Goal: Task Accomplishment & Management: Manage account settings

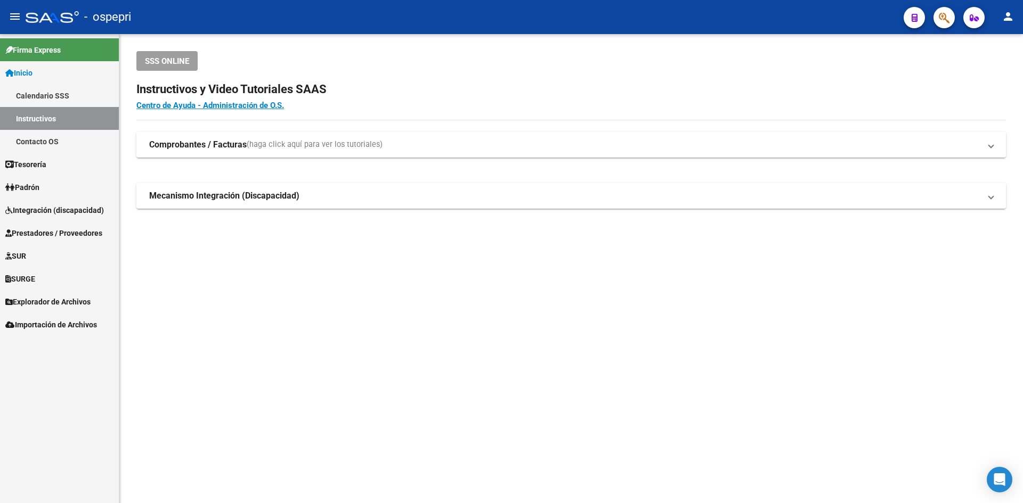
click at [45, 238] on span "Prestadores / Proveedores" at bounding box center [53, 233] width 97 height 12
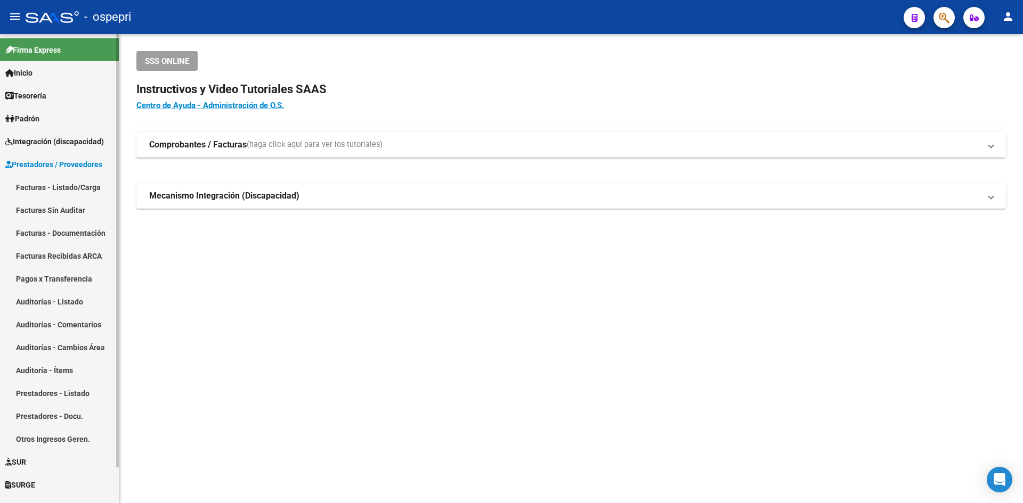
click at [52, 183] on link "Facturas - Listado/Carga" at bounding box center [59, 187] width 119 height 23
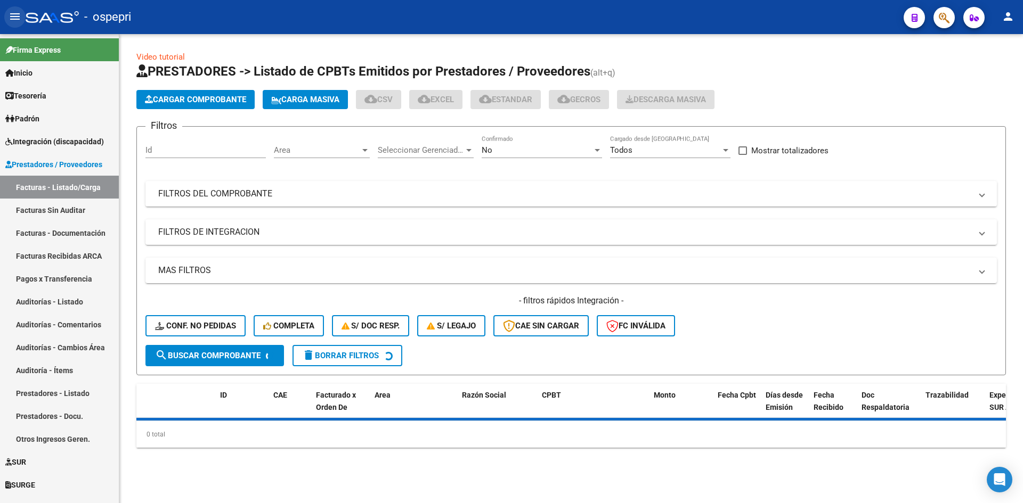
click at [16, 14] on mat-icon "menu" at bounding box center [15, 16] width 13 height 13
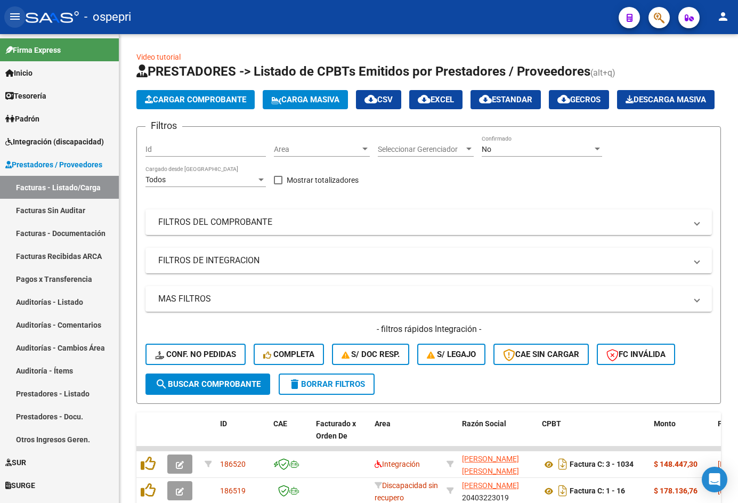
click at [11, 17] on mat-icon "menu" at bounding box center [15, 16] width 13 height 13
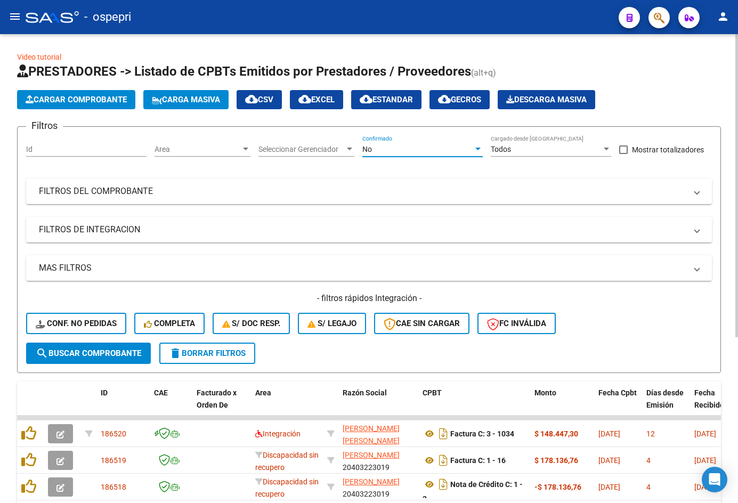
click at [410, 147] on div "No" at bounding box center [417, 149] width 111 height 9
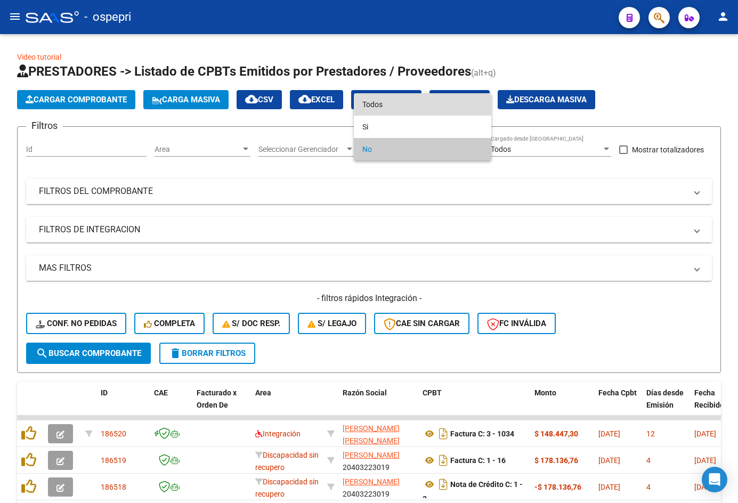
click at [411, 110] on span "Todos" at bounding box center [422, 104] width 120 height 22
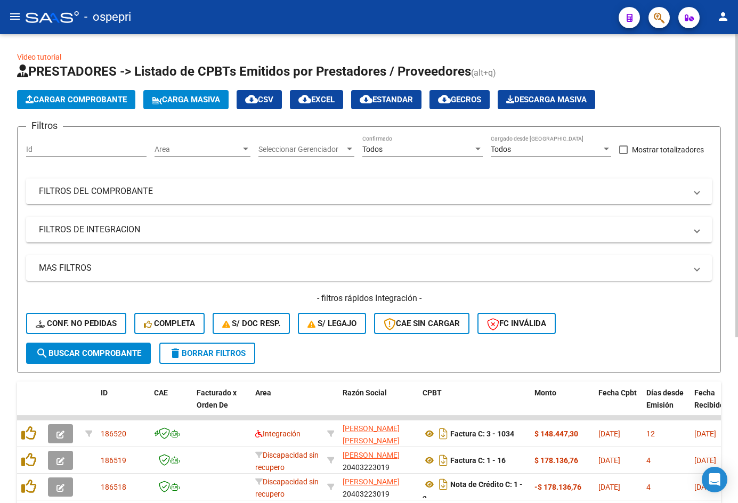
click at [406, 190] on mat-panel-title "FILTROS DEL COMPROBANTE" at bounding box center [362, 191] width 647 height 12
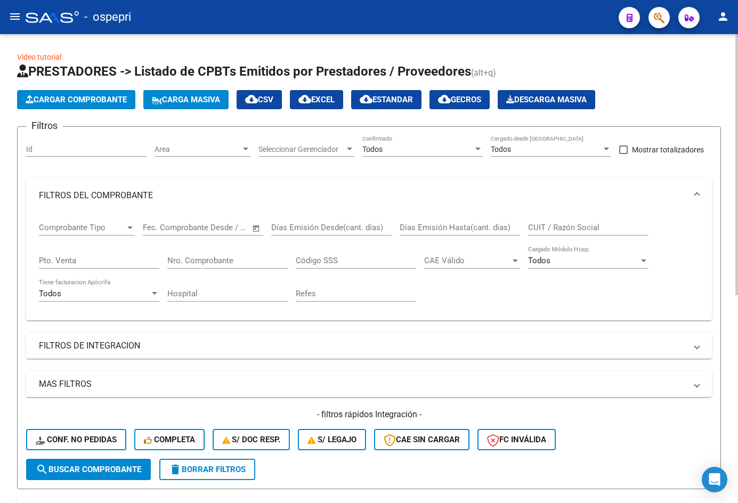
click at [548, 224] on input "CUIT / Razón Social" at bounding box center [588, 228] width 120 height 10
paste input "lic.pamelagarrido@gmail.com"
drag, startPoint x: 641, startPoint y: 228, endPoint x: 504, endPoint y: 224, distance: 137.5
click at [508, 222] on div "Comprobante Tipo Comprobante Tipo Fecha inicio – Fecha fin Fec. Comprobante Des…" at bounding box center [369, 262] width 660 height 99
paste input "27188438143"
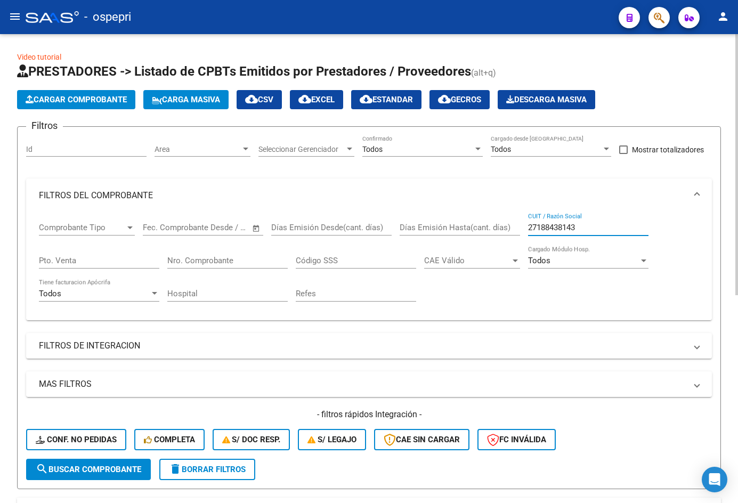
type input "27188438143"
click at [106, 472] on span "search Buscar Comprobante" at bounding box center [88, 470] width 105 height 10
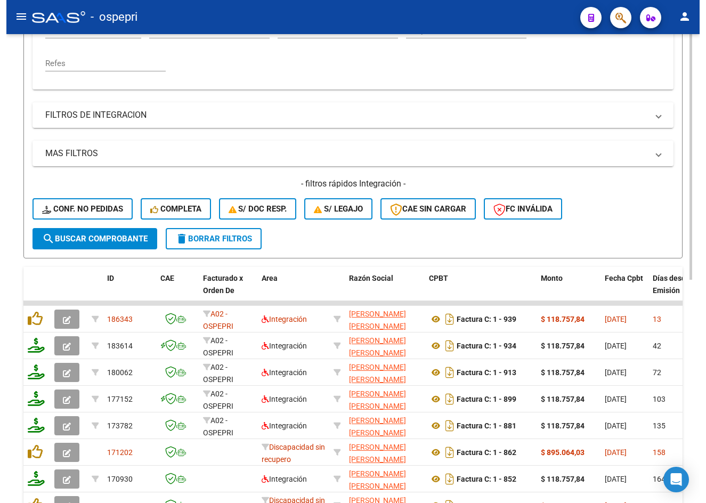
scroll to position [288, 0]
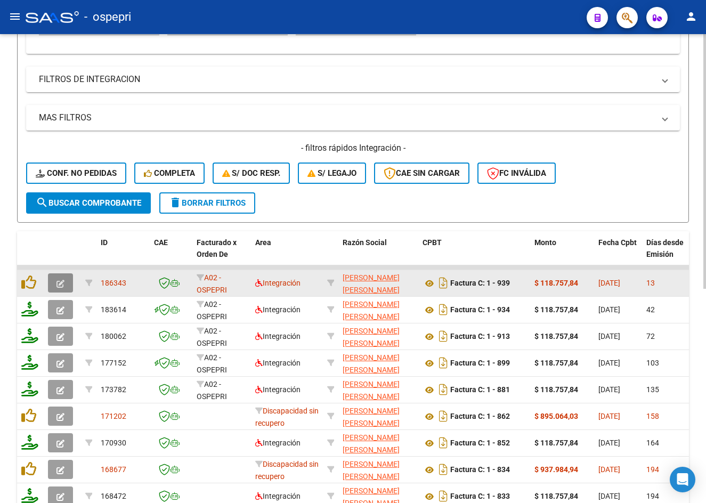
click at [56, 283] on icon "button" at bounding box center [60, 284] width 8 height 8
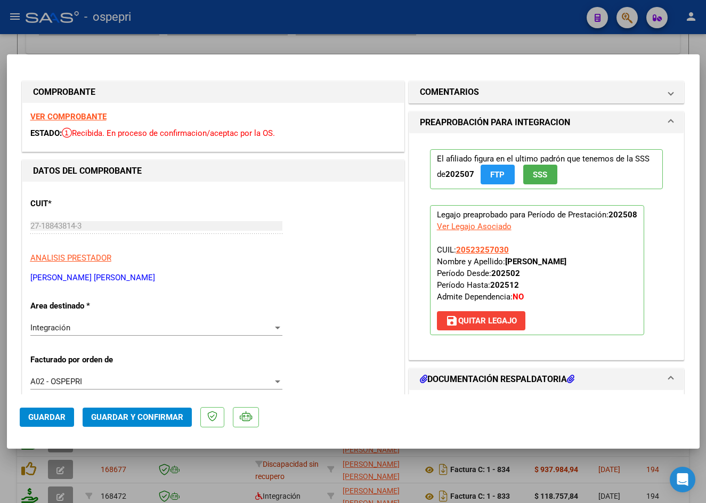
click at [97, 116] on strong "VER COMPROBANTE" at bounding box center [68, 117] width 76 height 10
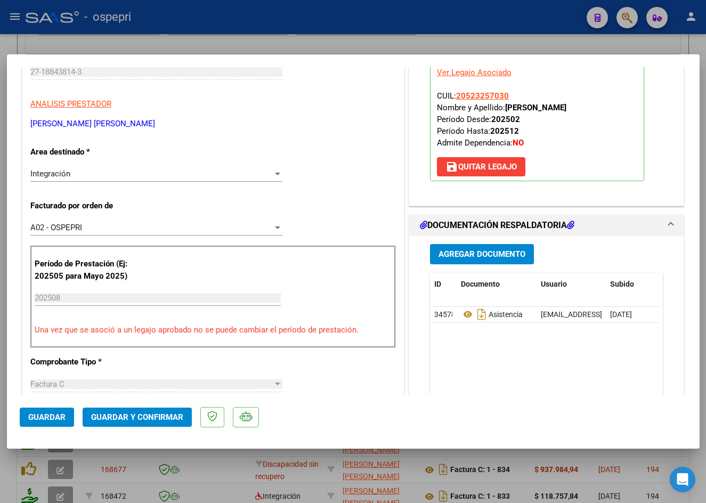
scroll to position [160, 0]
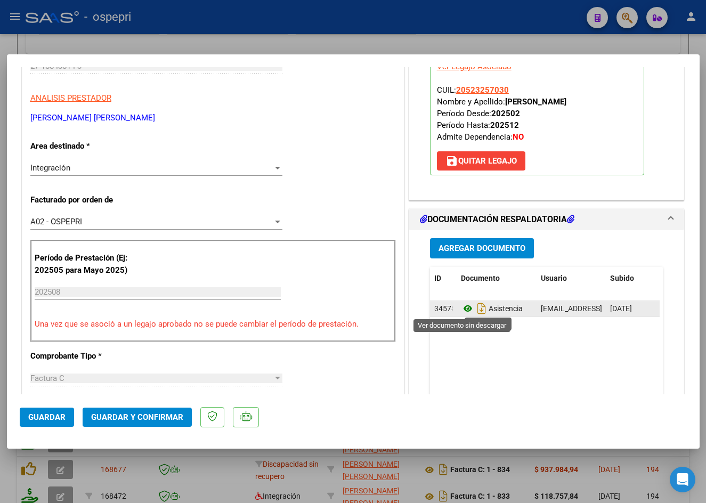
click at [464, 307] on icon at bounding box center [468, 308] width 14 height 13
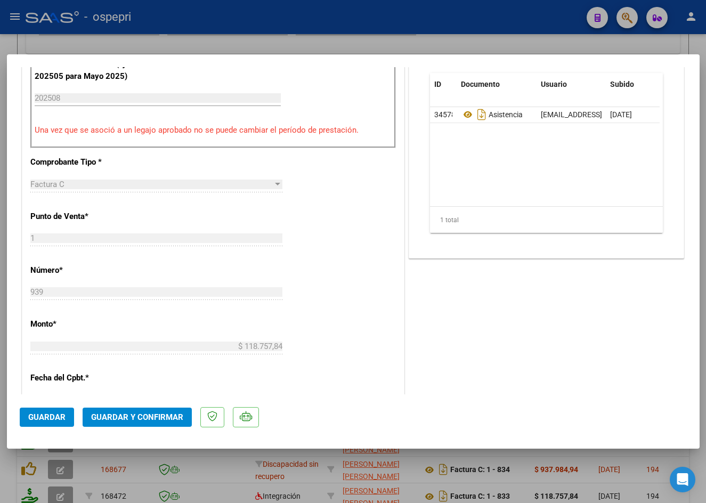
scroll to position [373, 0]
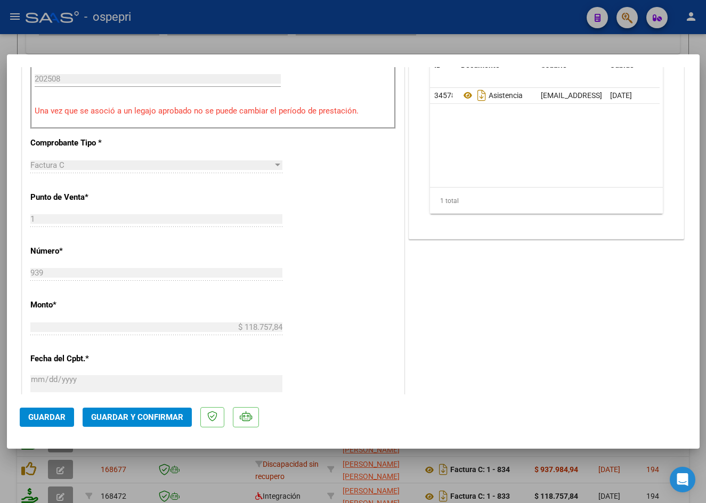
click at [170, 417] on span "Guardar y Confirmar" at bounding box center [137, 417] width 92 height 10
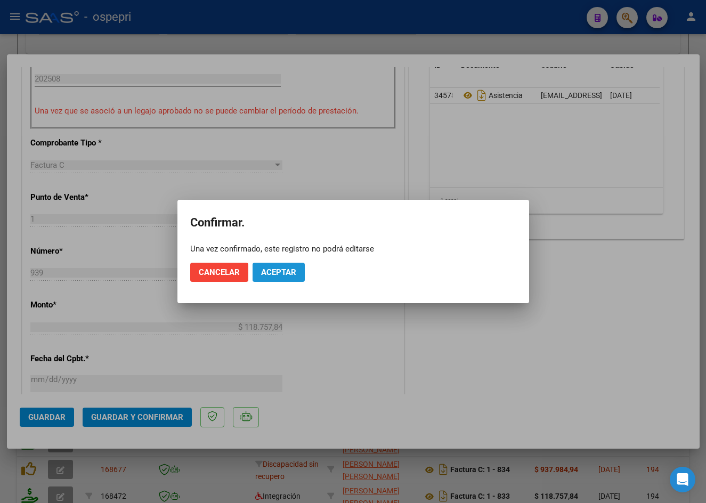
click at [288, 273] on span "Aceptar" at bounding box center [278, 272] width 35 height 10
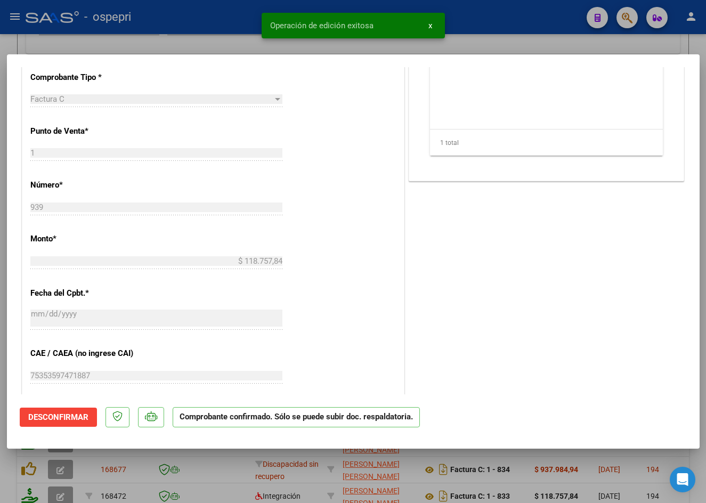
type input "$ 0,00"
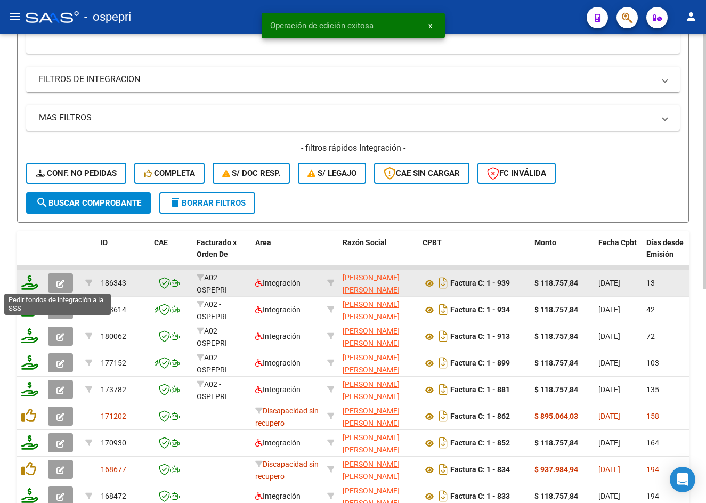
click at [30, 283] on icon at bounding box center [29, 282] width 17 height 15
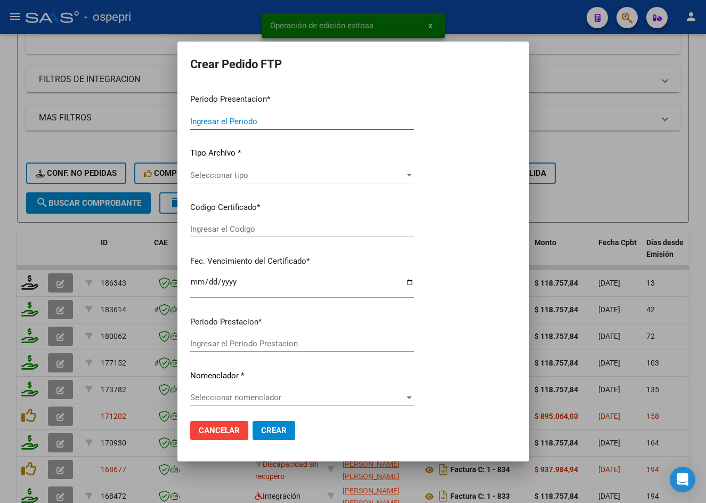
type input "202508"
type input "$ 118.757,84"
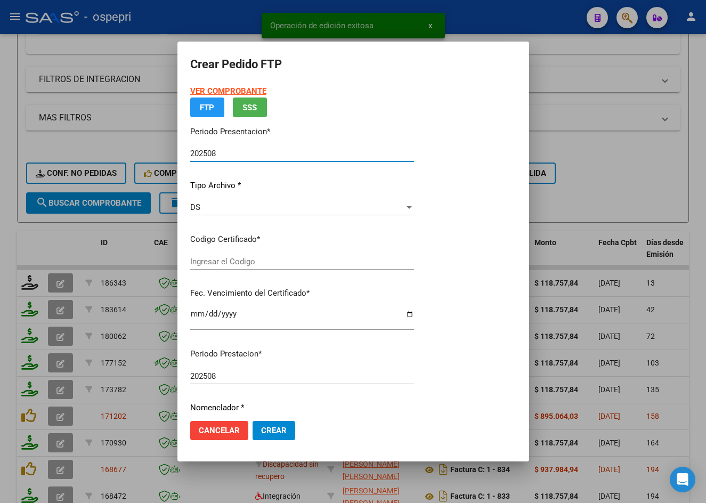
type input "2052325703-0"
type input "2026-07-28"
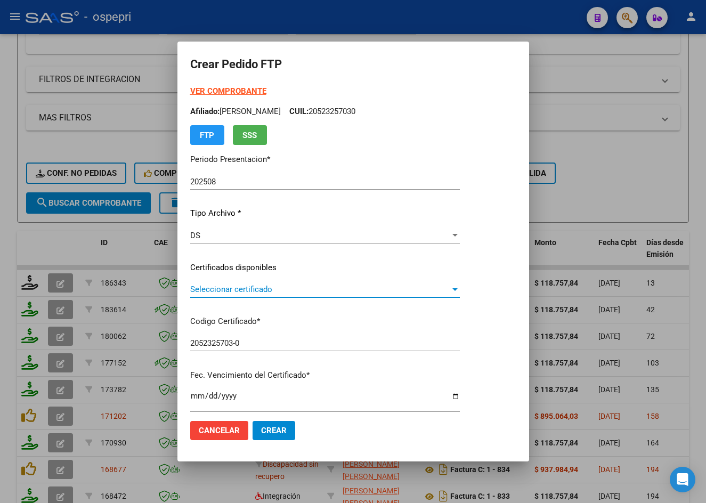
click at [237, 288] on span "Seleccionar certificado" at bounding box center [320, 289] width 260 height 10
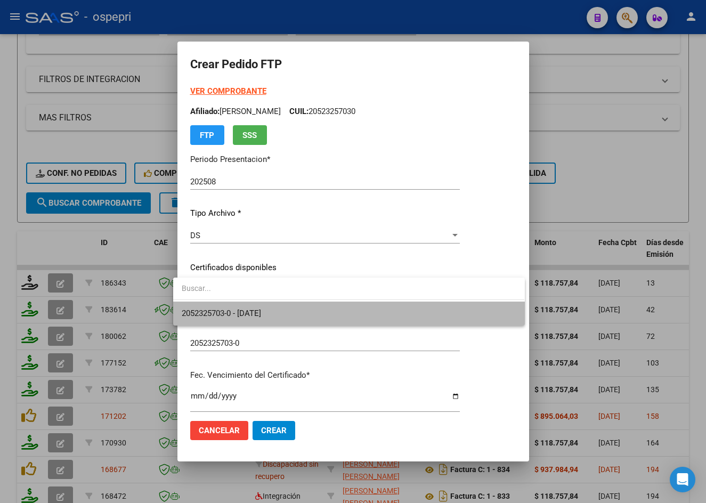
click at [243, 308] on span "2052325703-0 - 2026-07-28" at bounding box center [349, 314] width 334 height 24
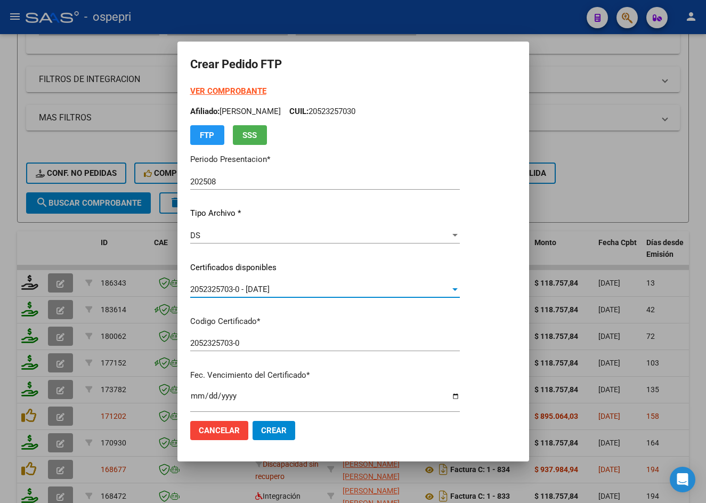
scroll to position [266, 0]
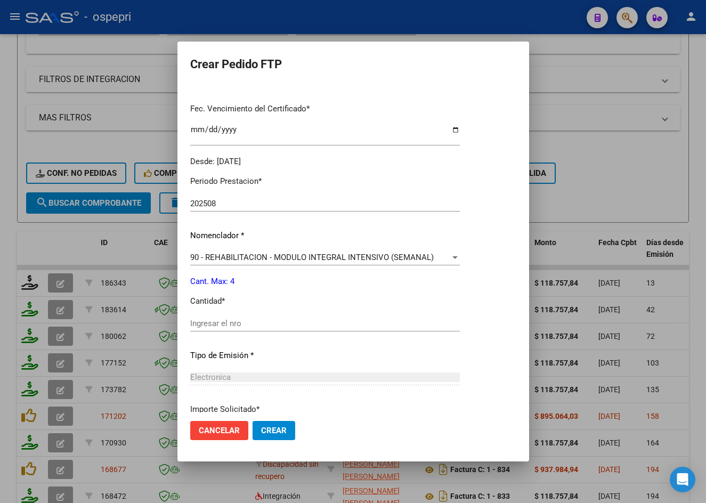
click at [224, 321] on input "Ingresar el nro" at bounding box center [325, 324] width 270 height 10
type input "4"
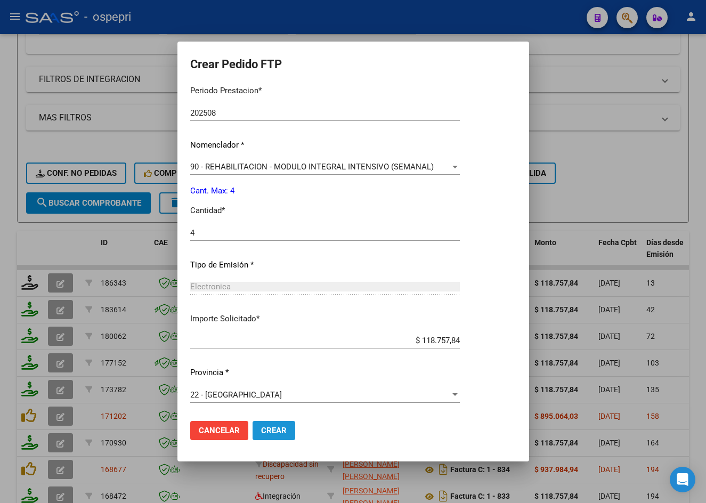
click at [270, 433] on span "Crear" at bounding box center [274, 431] width 26 height 10
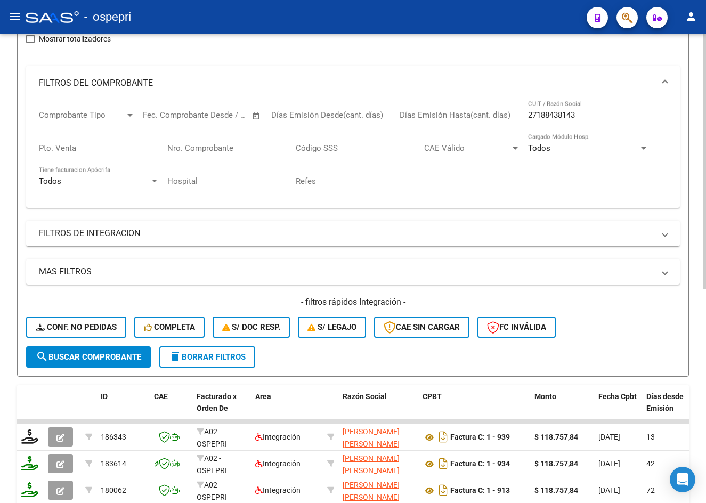
scroll to position [21, 0]
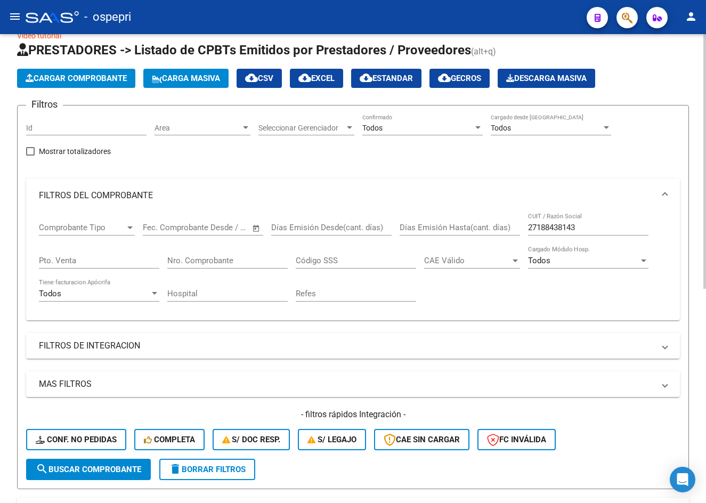
click at [598, 227] on input "27188438143" at bounding box center [588, 228] width 120 height 10
paste input "310864426"
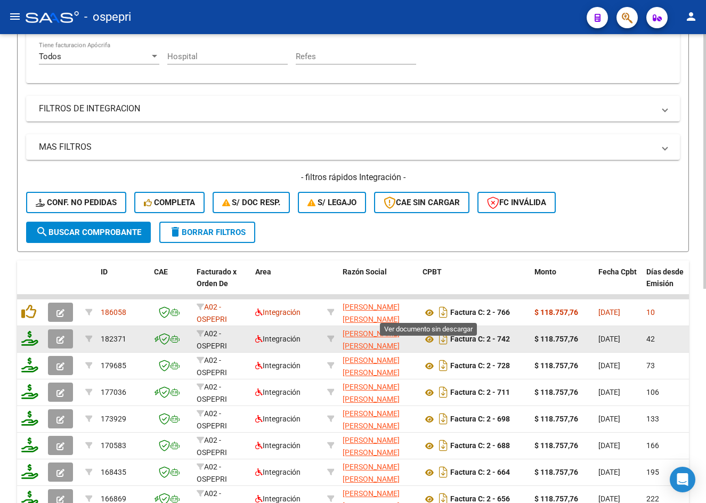
scroll to position [288, 0]
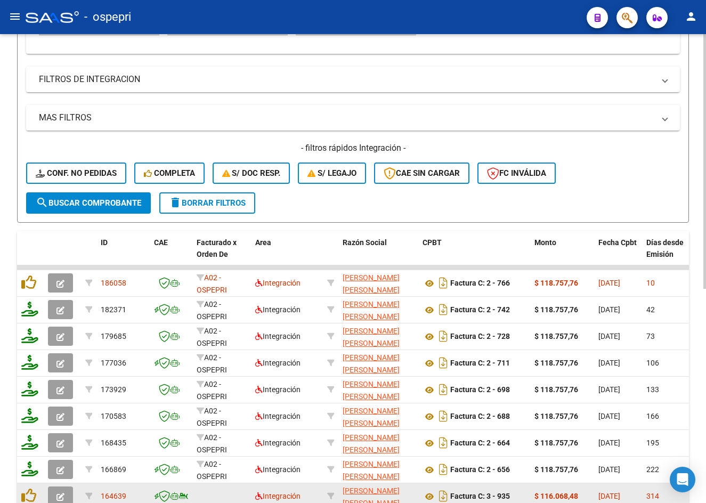
type input "27310864426"
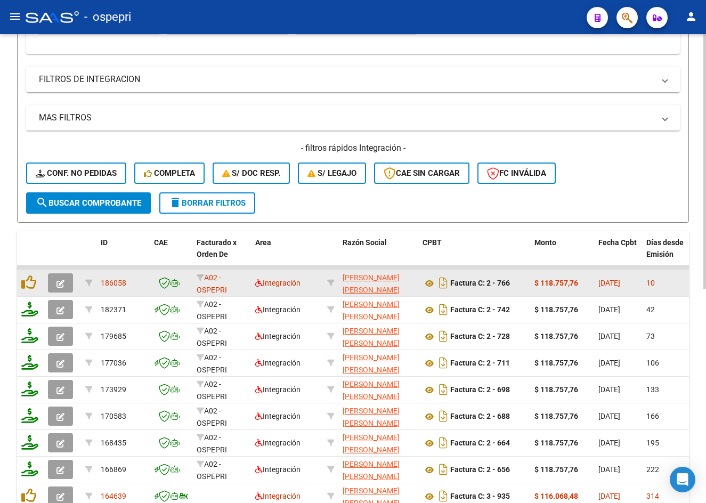
click at [62, 280] on icon "button" at bounding box center [60, 284] width 8 height 8
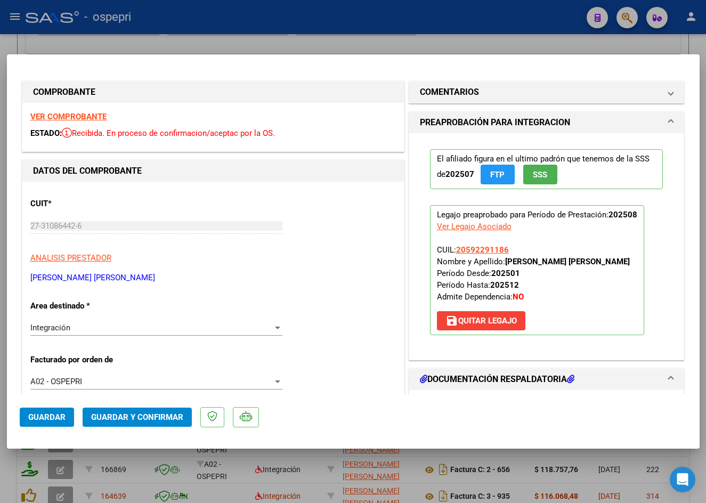
click at [89, 115] on strong "VER COMPROBANTE" at bounding box center [68, 117] width 76 height 10
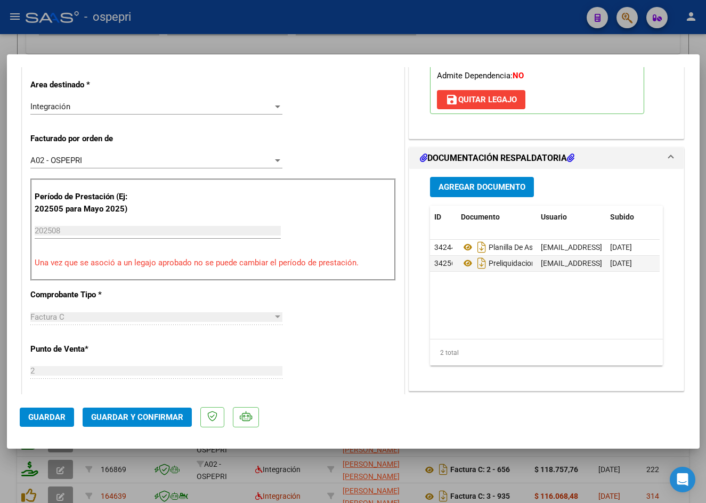
scroll to position [320, 0]
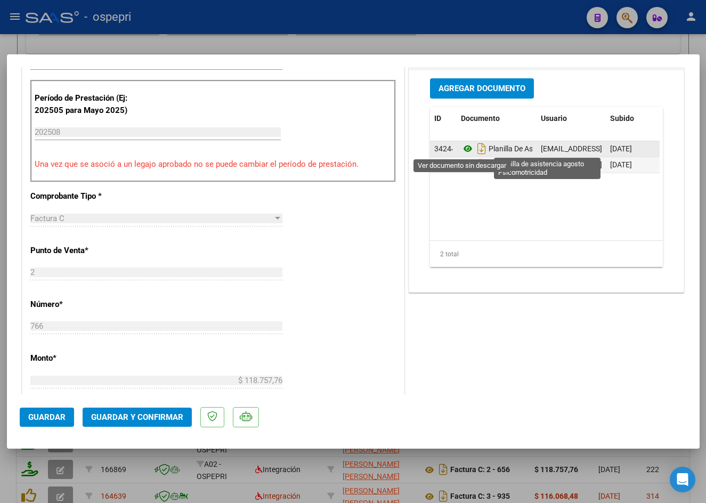
click at [461, 149] on icon at bounding box center [468, 148] width 14 height 13
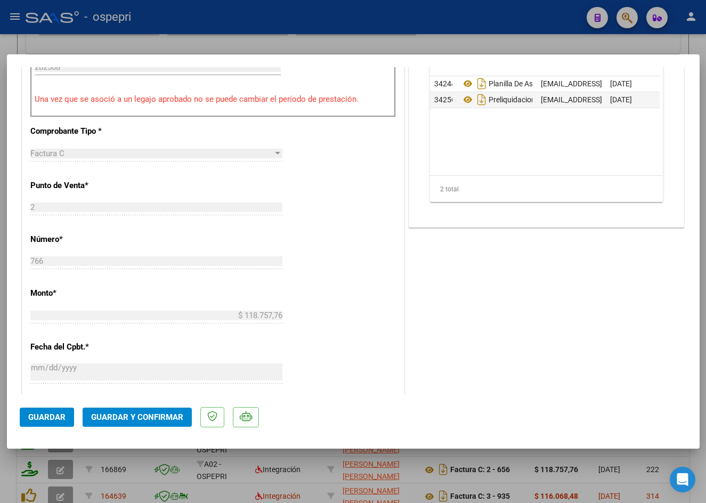
scroll to position [426, 0]
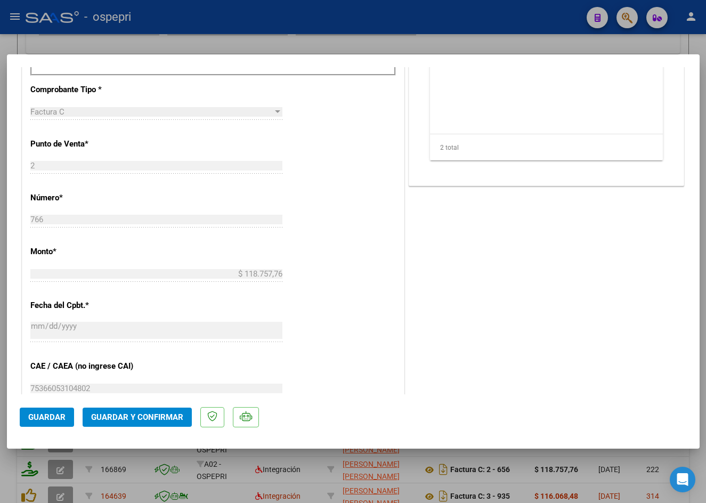
click at [144, 417] on span "Guardar y Confirmar" at bounding box center [137, 417] width 92 height 10
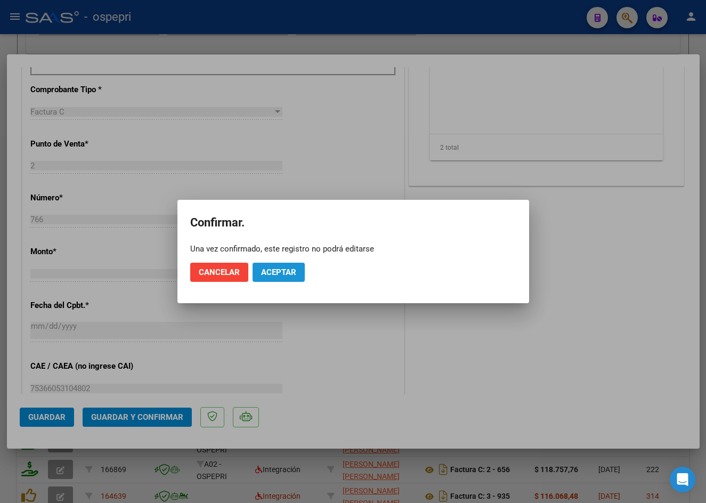
click at [279, 273] on span "Aceptar" at bounding box center [278, 272] width 35 height 10
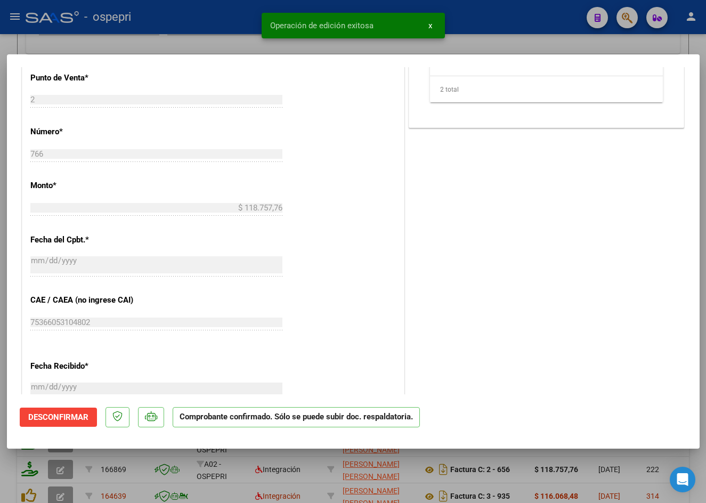
type input "$ 0,00"
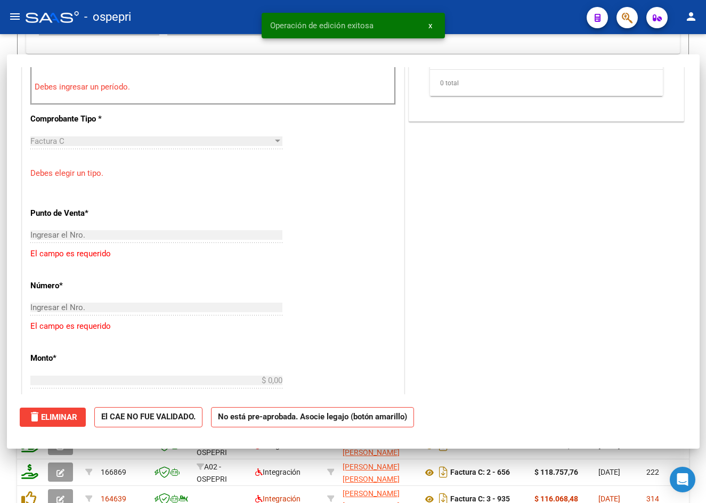
scroll to position [445, 0]
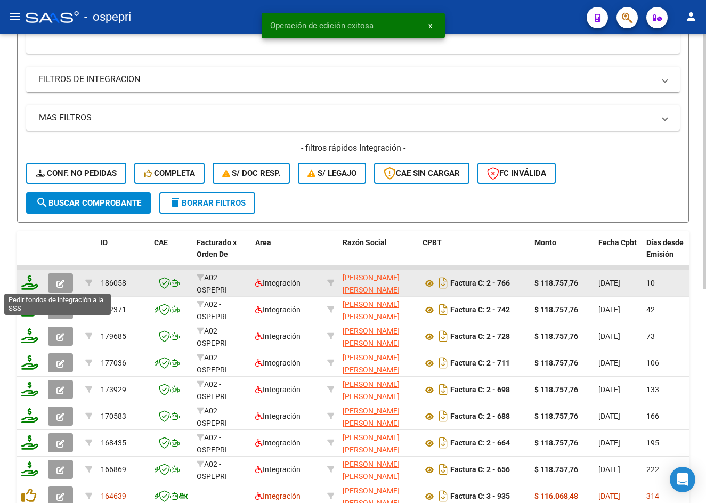
click at [28, 283] on icon at bounding box center [29, 282] width 17 height 15
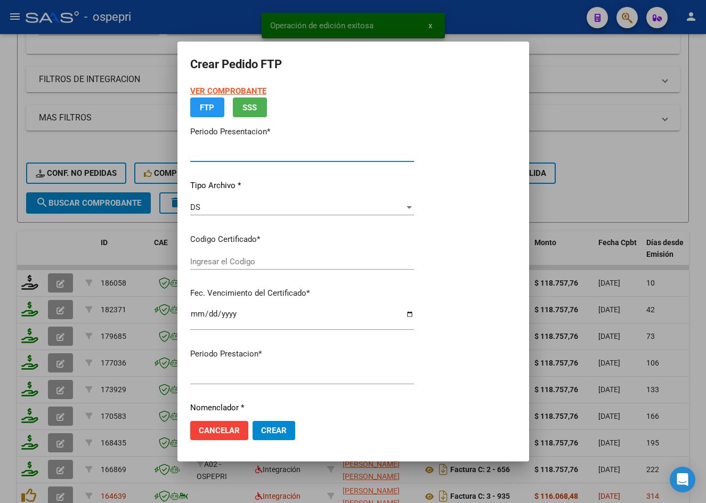
type input "202508"
type input "$ 118.757,76"
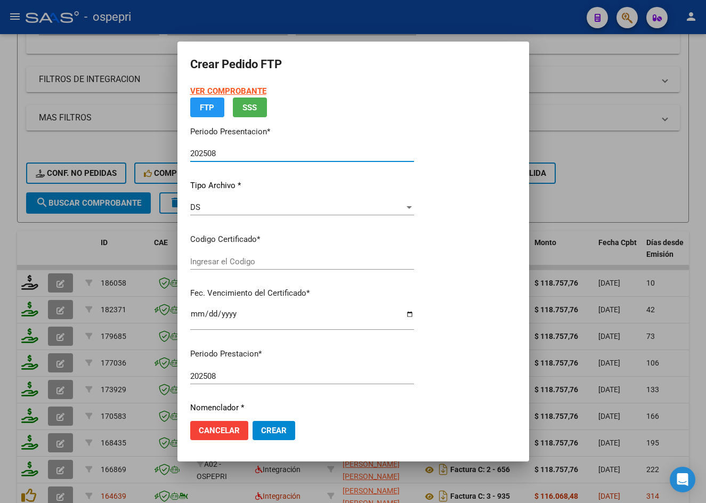
type input "20592291186"
type input "2026-04-01"
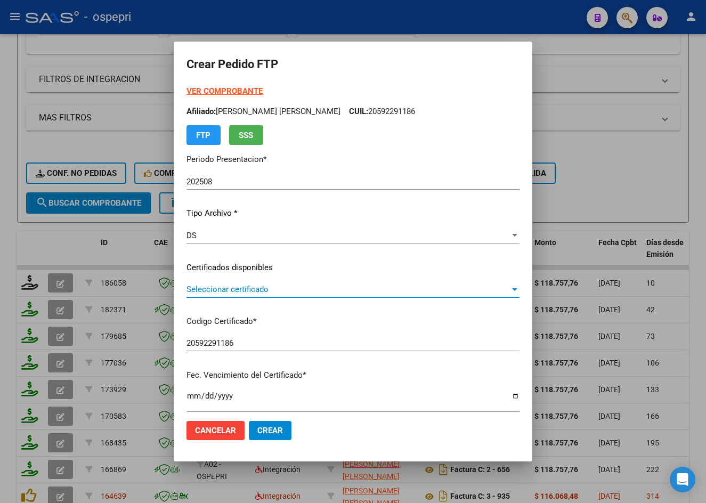
click at [238, 287] on span "Seleccionar certificado" at bounding box center [347, 289] width 323 height 10
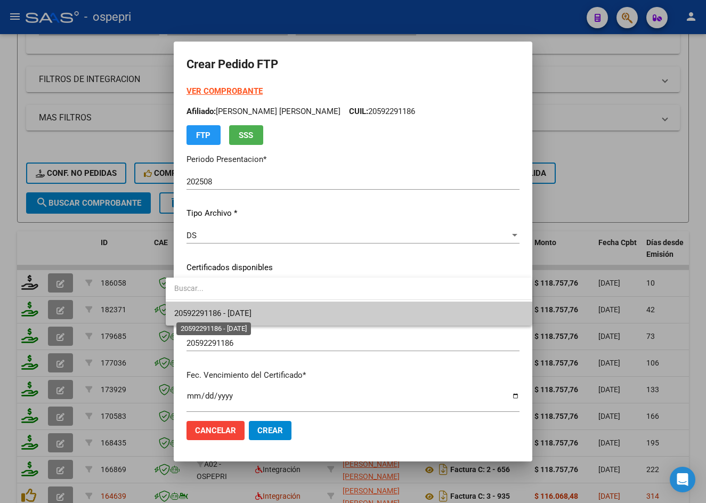
click at [242, 314] on span "20592291186 - 2026-04-01" at bounding box center [212, 313] width 77 height 10
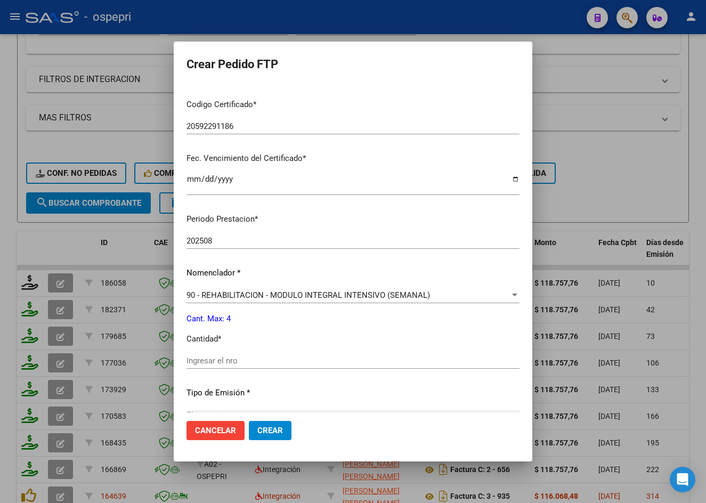
scroll to position [266, 0]
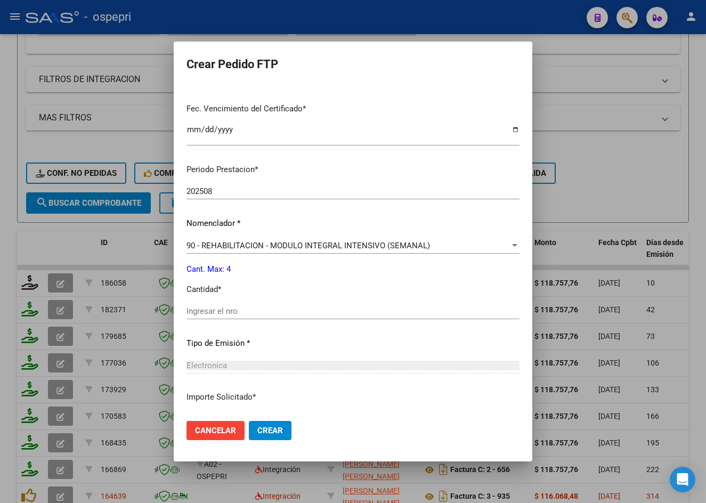
click at [223, 314] on input "Ingresar el nro" at bounding box center [352, 311] width 333 height 10
type input "4"
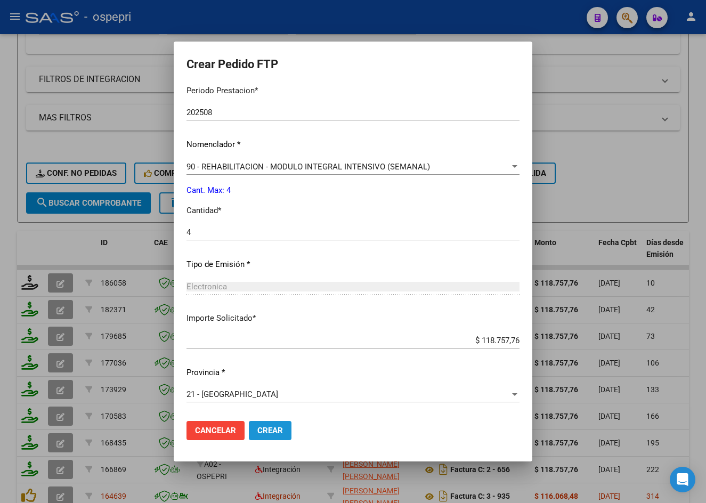
click at [263, 426] on span "Crear" at bounding box center [270, 431] width 26 height 10
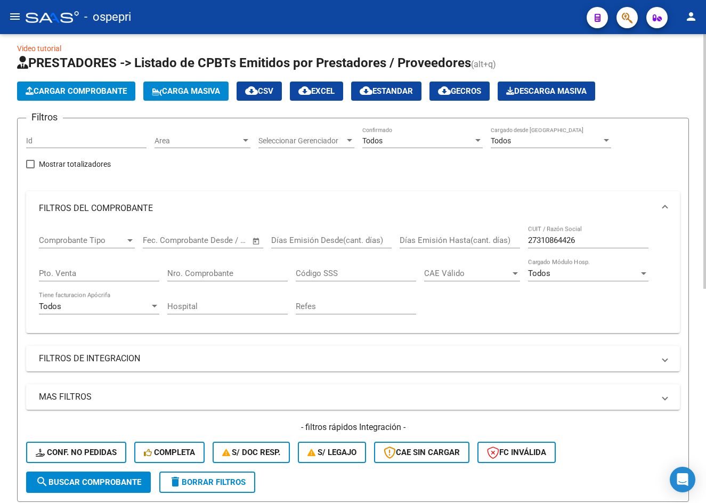
scroll to position [0, 0]
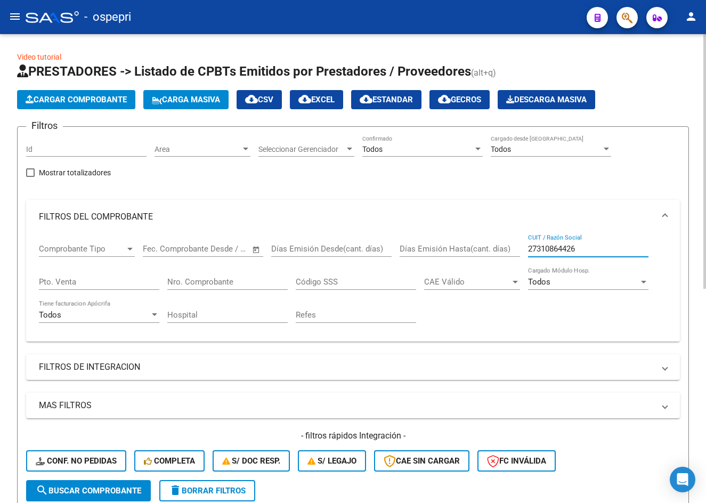
click at [600, 250] on input "27310864426" at bounding box center [588, 249] width 120 height 10
paste input "3357871484"
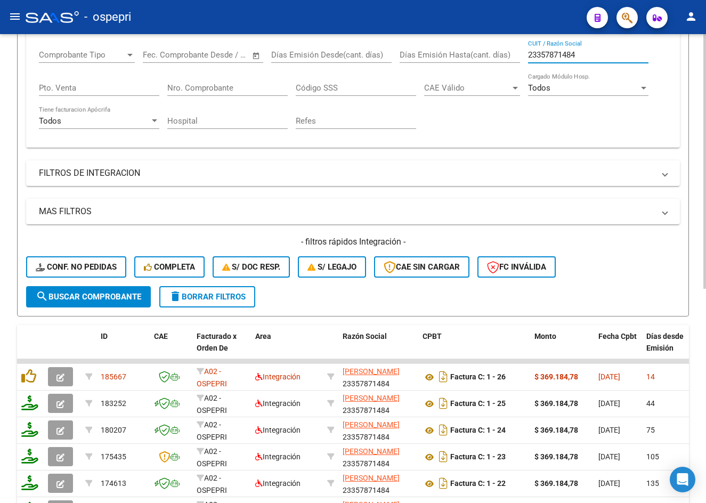
scroll to position [213, 0]
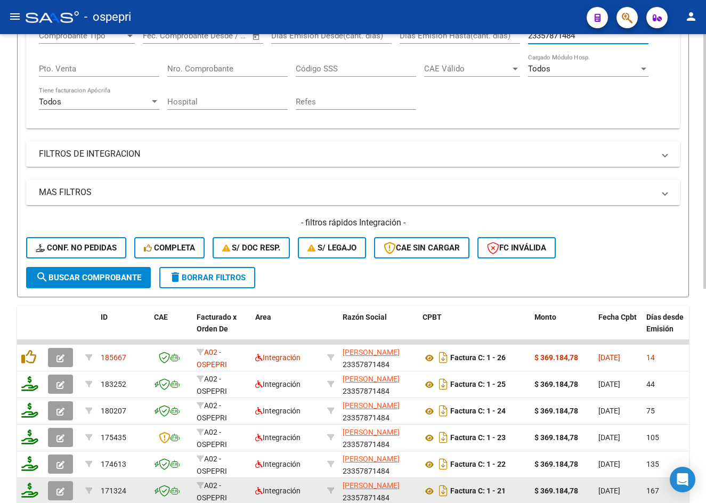
type input "23357871484"
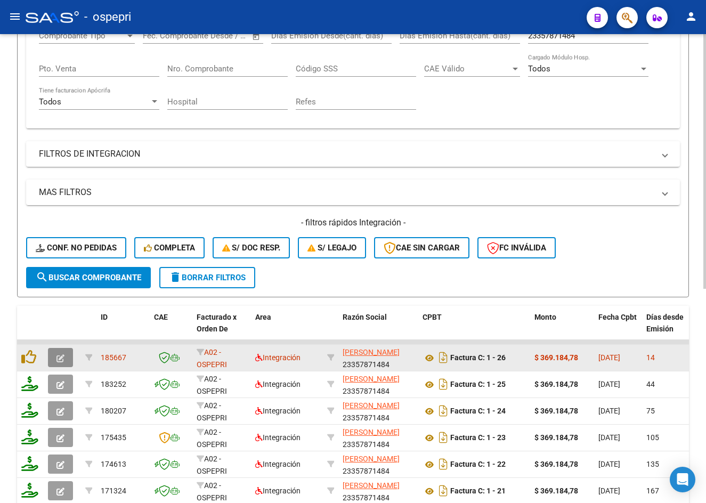
click at [59, 357] on icon "button" at bounding box center [60, 358] width 8 height 8
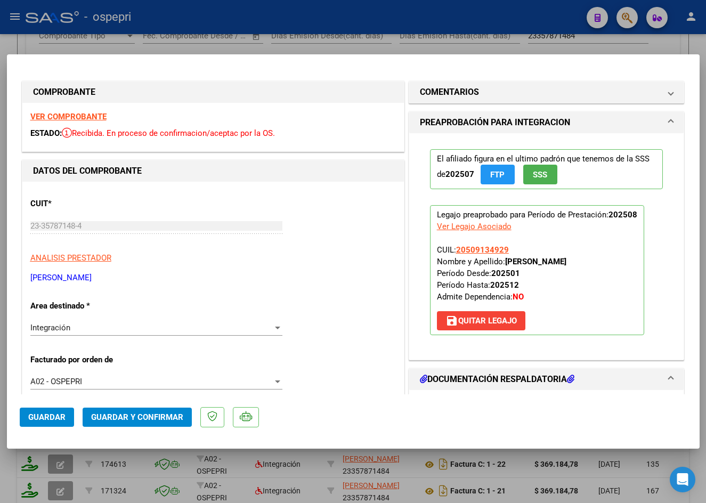
click at [94, 119] on strong "VER COMPROBANTE" at bounding box center [68, 117] width 76 height 10
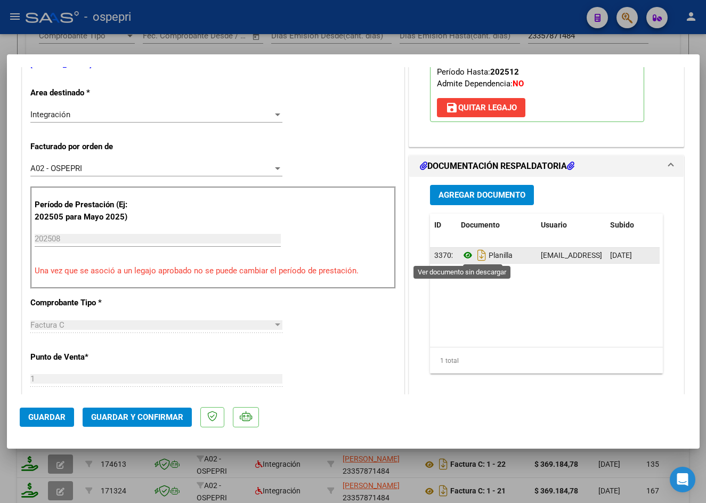
click at [461, 254] on icon at bounding box center [468, 255] width 14 height 13
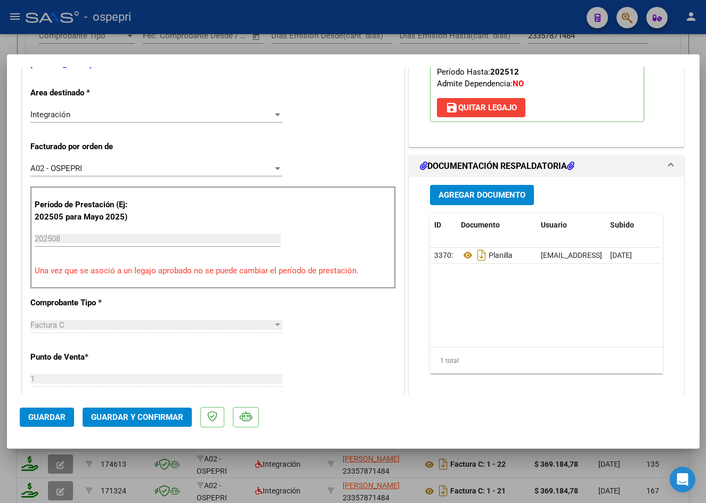
scroll to position [320, 0]
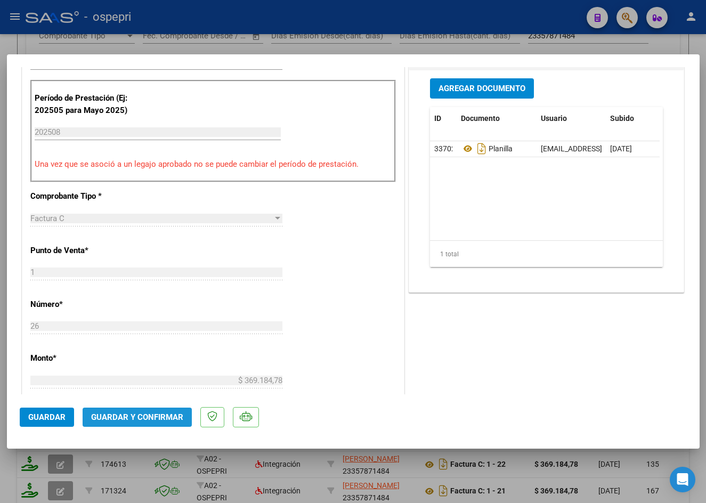
click at [151, 414] on span "Guardar y Confirmar" at bounding box center [137, 417] width 92 height 10
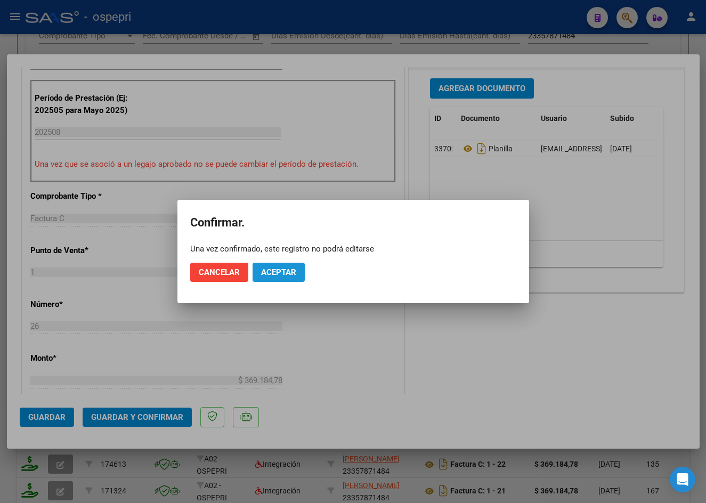
click at [273, 272] on span "Aceptar" at bounding box center [278, 272] width 35 height 10
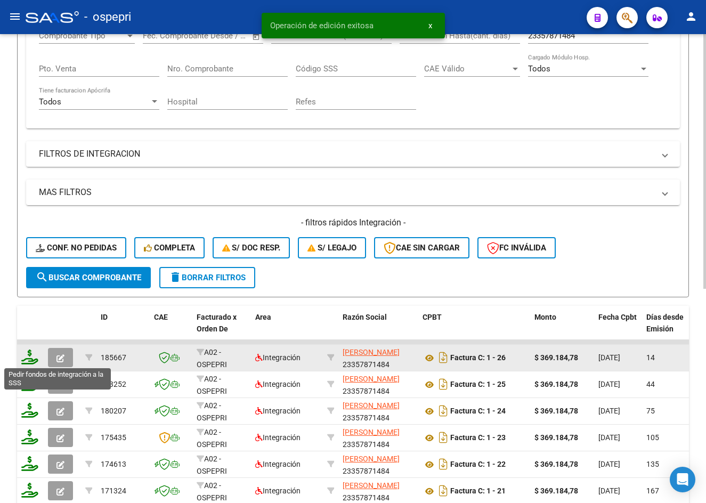
click at [29, 355] on icon at bounding box center [29, 356] width 17 height 15
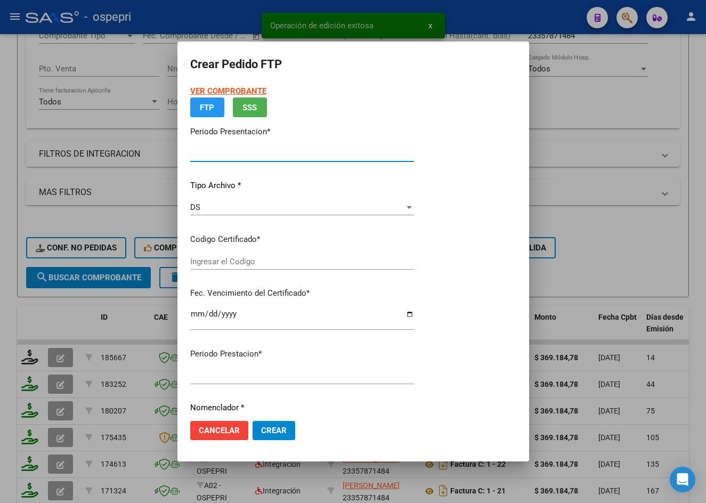
type input "202508"
type input "$ 369.184,78"
type input "2050913492-9"
type input "2027-06-01"
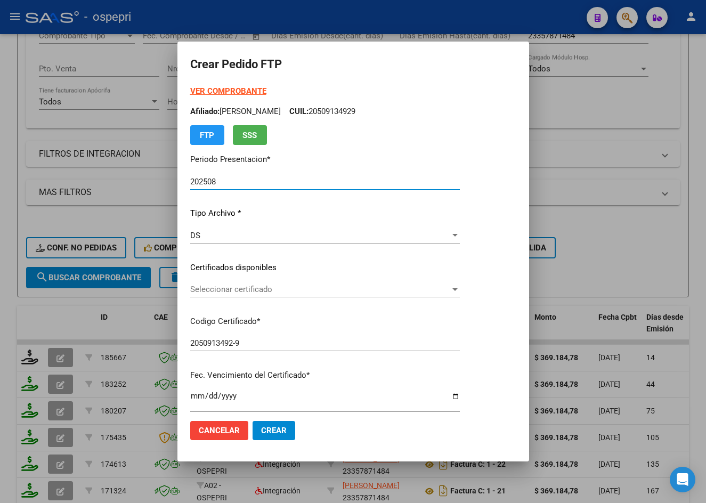
click at [237, 289] on span "Seleccionar certificado" at bounding box center [320, 289] width 260 height 10
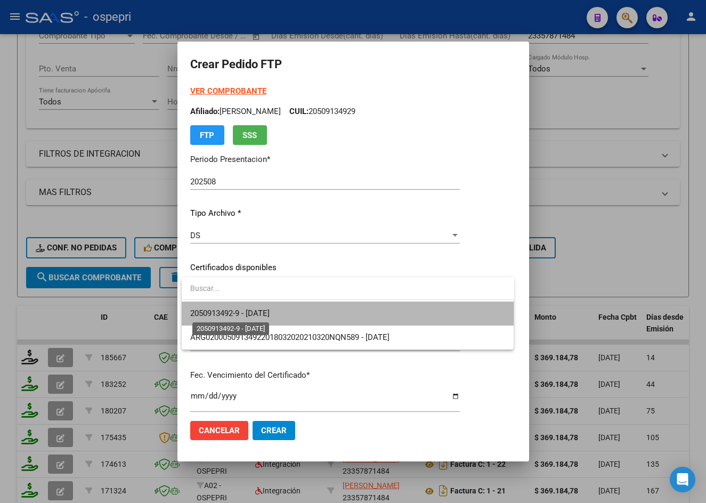
click at [247, 316] on span "2050913492-9 - 2027-06-01" at bounding box center [229, 313] width 79 height 10
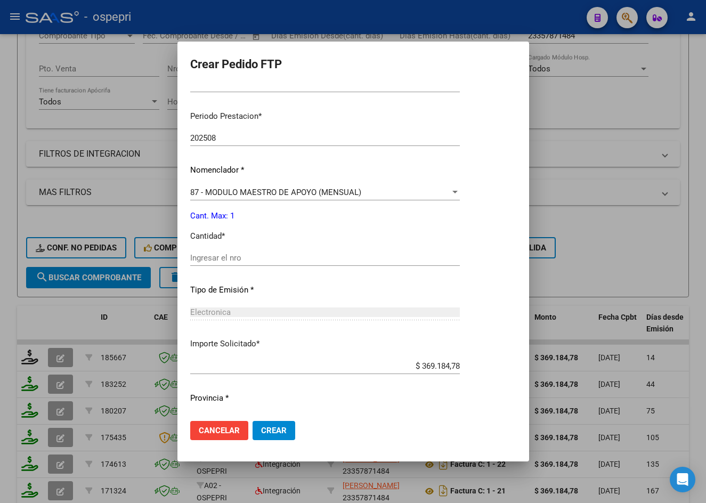
click at [237, 263] on input "Ingresar el nro" at bounding box center [325, 258] width 270 height 10
type input "1"
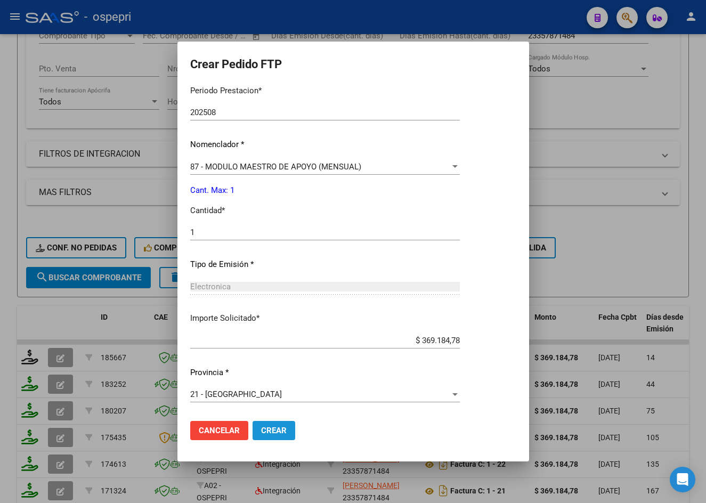
click at [278, 426] on span "Crear" at bounding box center [274, 431] width 26 height 10
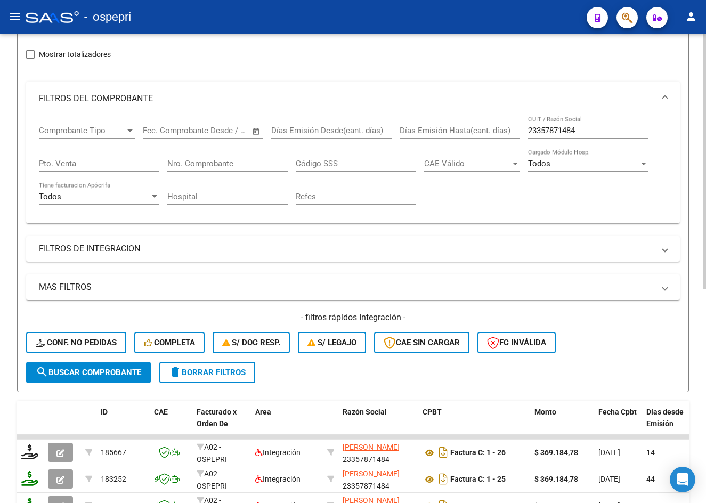
scroll to position [107, 0]
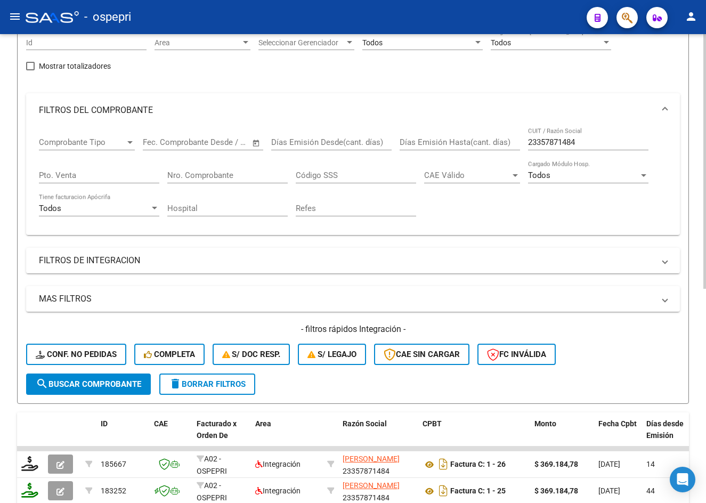
click at [597, 143] on input "23357871484" at bounding box center [588, 142] width 120 height 10
paste input "7303950058"
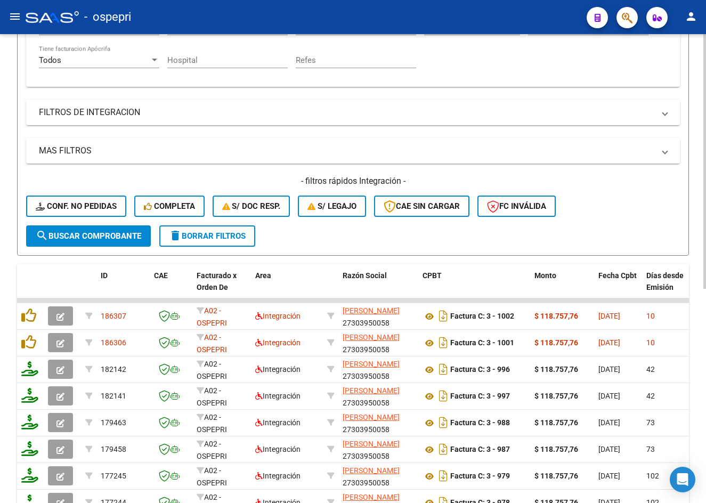
scroll to position [266, 0]
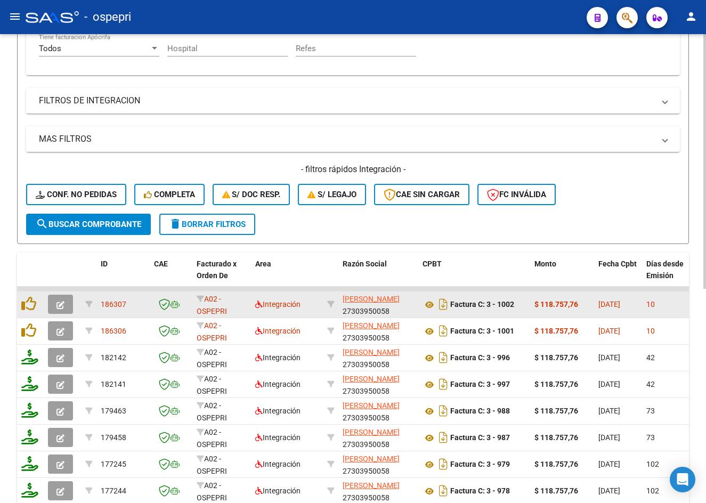
type input "27303950058"
click at [67, 303] on button "button" at bounding box center [60, 304] width 25 height 19
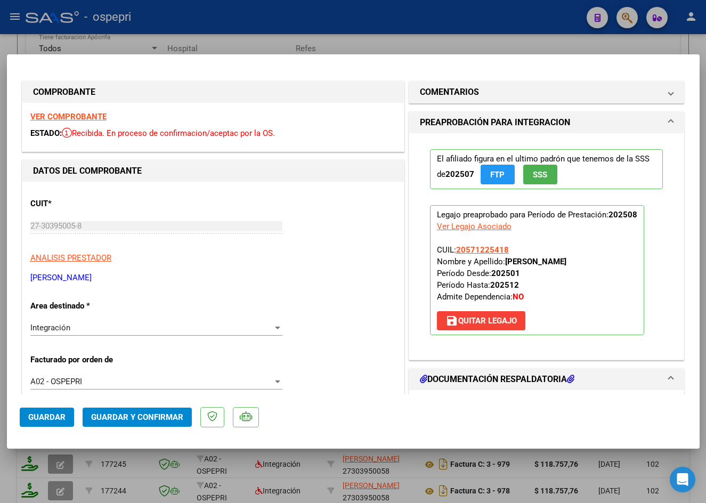
click at [69, 116] on strong "VER COMPROBANTE" at bounding box center [68, 117] width 76 height 10
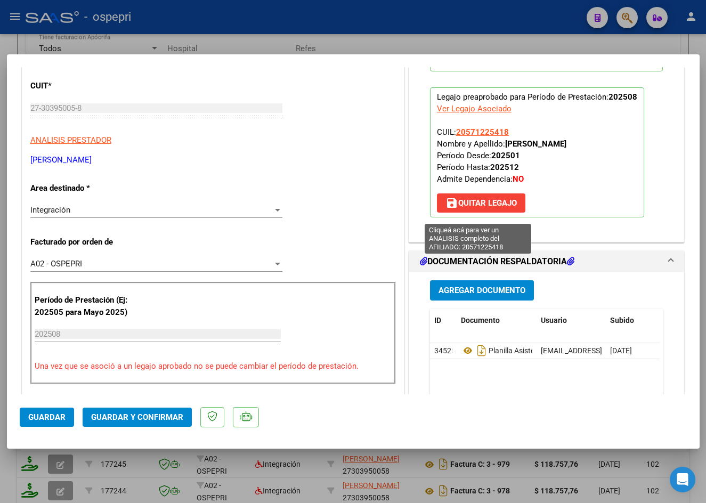
scroll to position [160, 0]
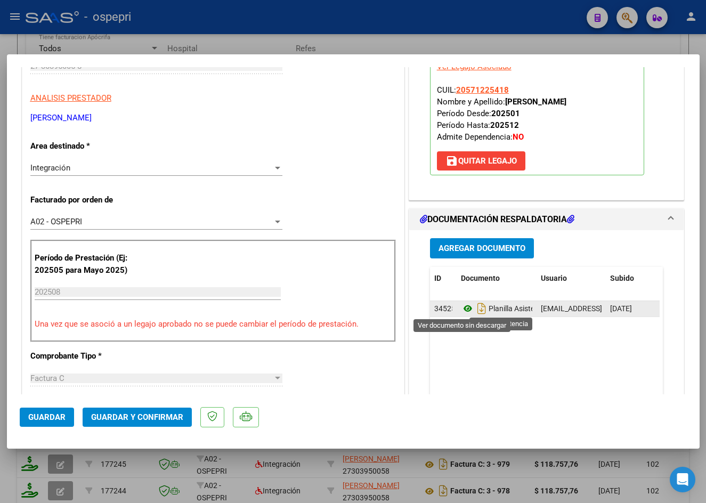
click at [466, 307] on icon at bounding box center [468, 308] width 14 height 13
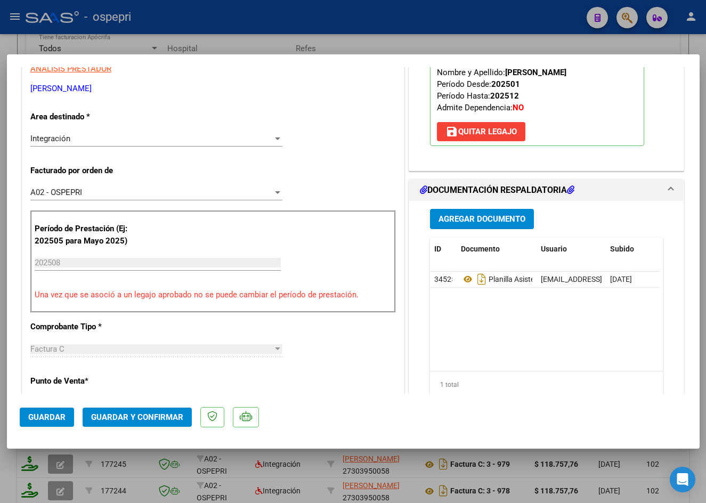
scroll to position [320, 0]
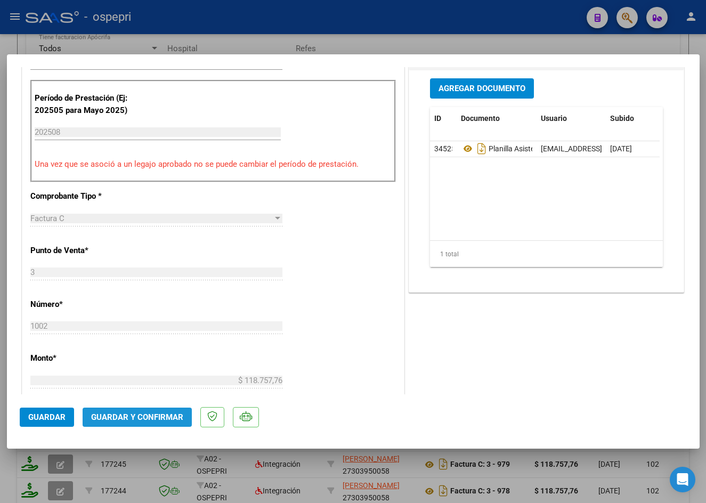
click at [146, 413] on span "Guardar y Confirmar" at bounding box center [137, 417] width 92 height 10
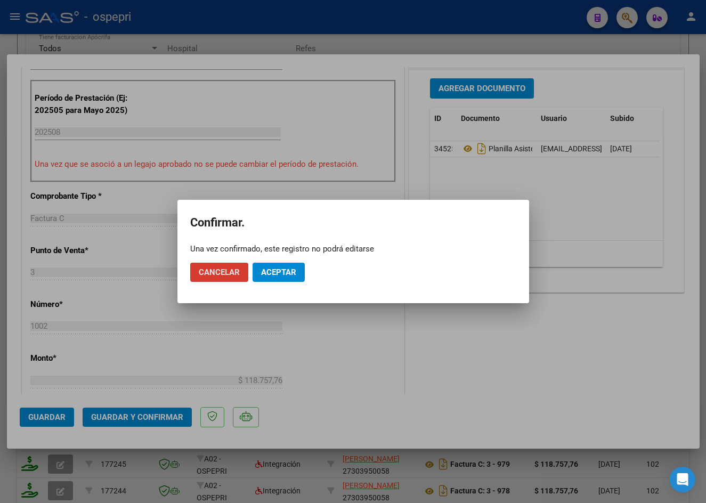
click at [279, 273] on span "Aceptar" at bounding box center [278, 272] width 35 height 10
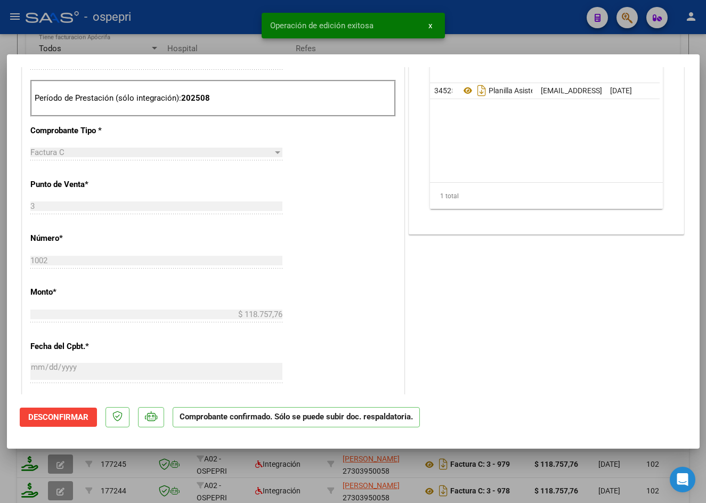
type input "$ 0,00"
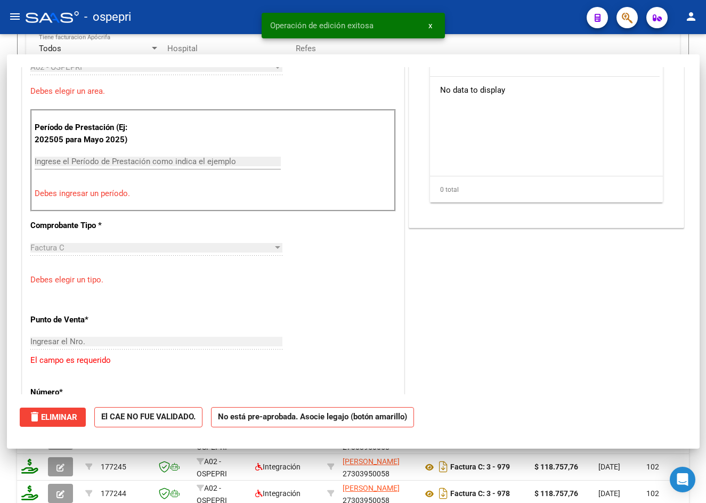
scroll to position [338, 0]
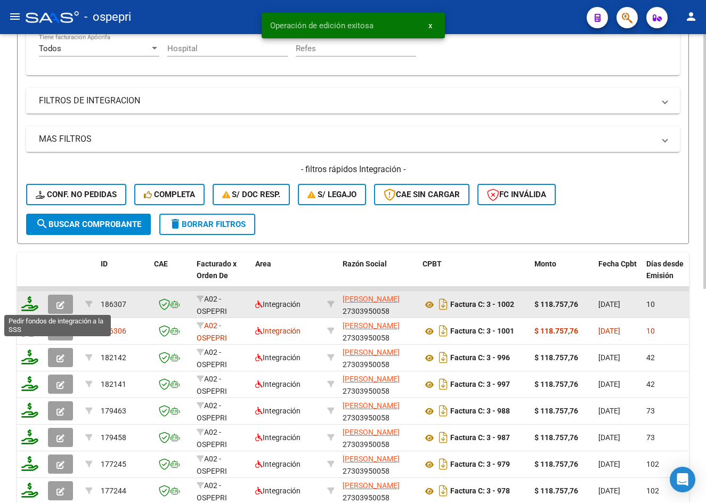
click at [30, 306] on icon at bounding box center [29, 303] width 17 height 15
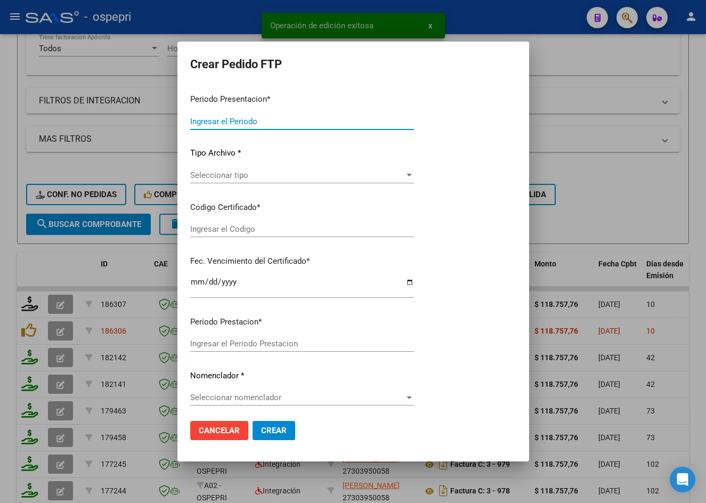
type input "202508"
type input "$ 118.757,76"
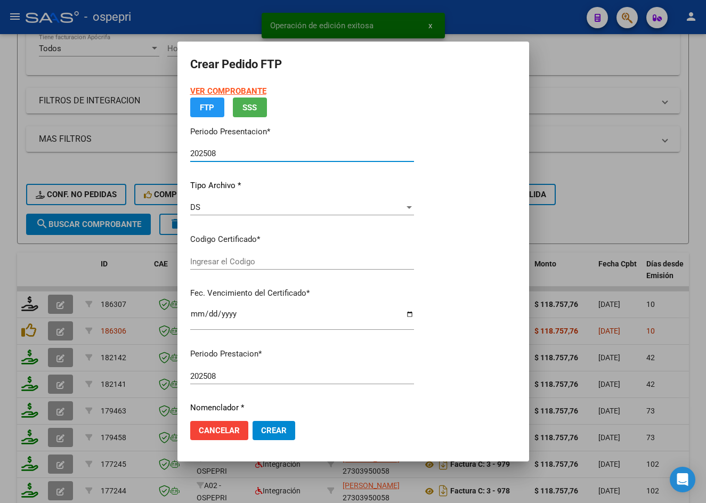
type input "20571225418"
type input "2025-10-15"
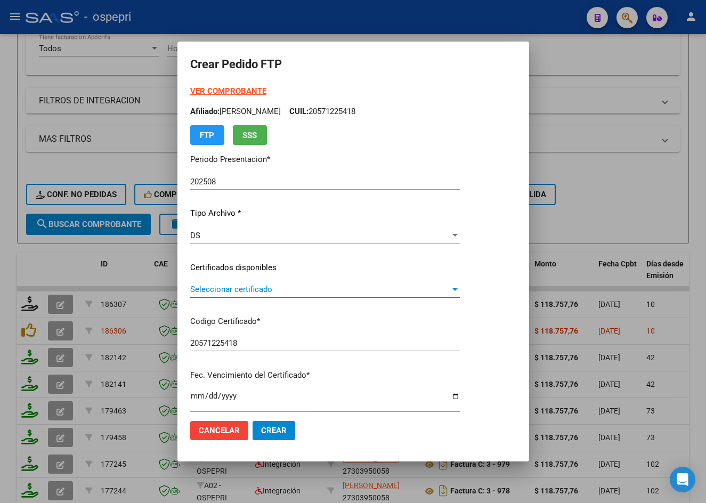
click at [238, 286] on span "Seleccionar certificado" at bounding box center [320, 289] width 260 height 10
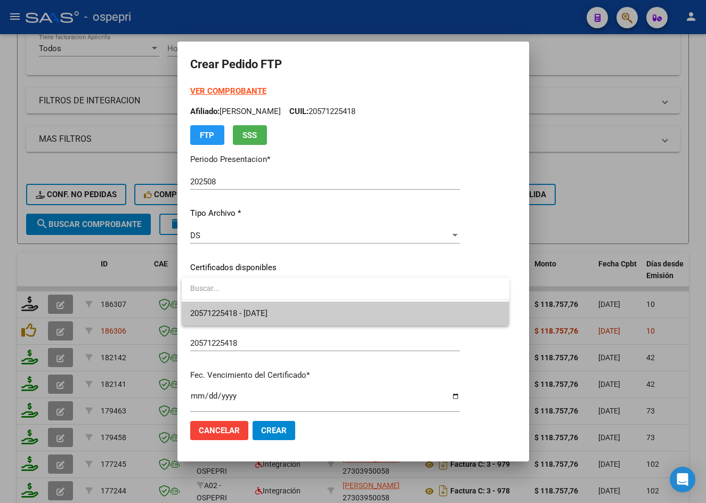
click at [239, 306] on span "20571225418 - 2025-10-15" at bounding box center [345, 314] width 311 height 24
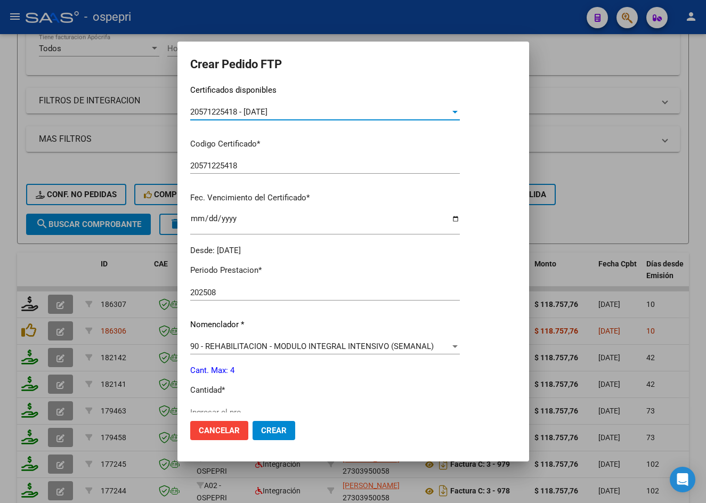
scroll to position [213, 0]
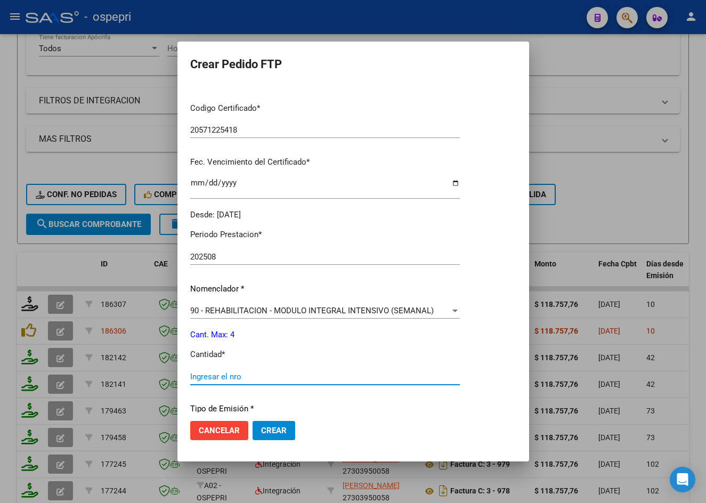
click at [235, 379] on input "Ingresar el nro" at bounding box center [325, 377] width 270 height 10
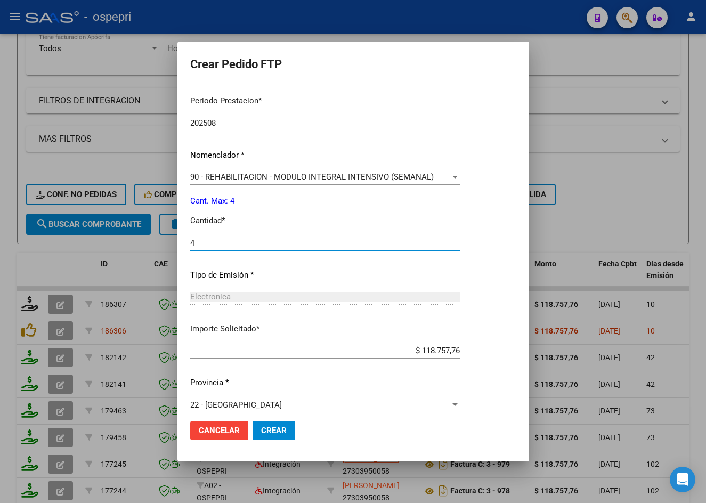
scroll to position [357, 0]
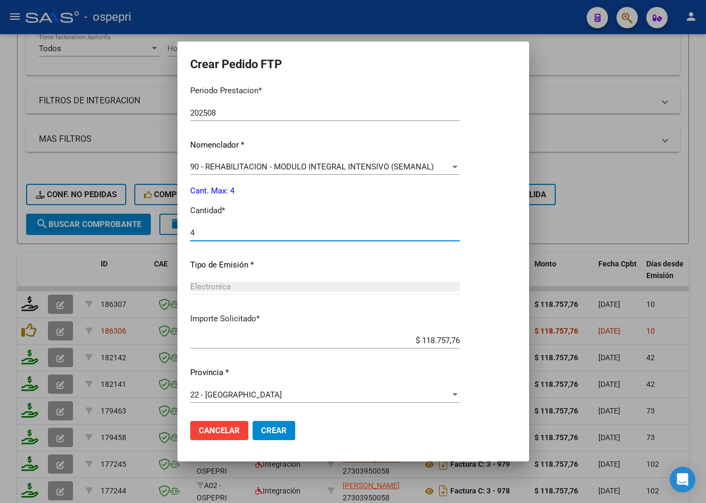
type input "4"
click at [279, 433] on span "Crear" at bounding box center [274, 431] width 26 height 10
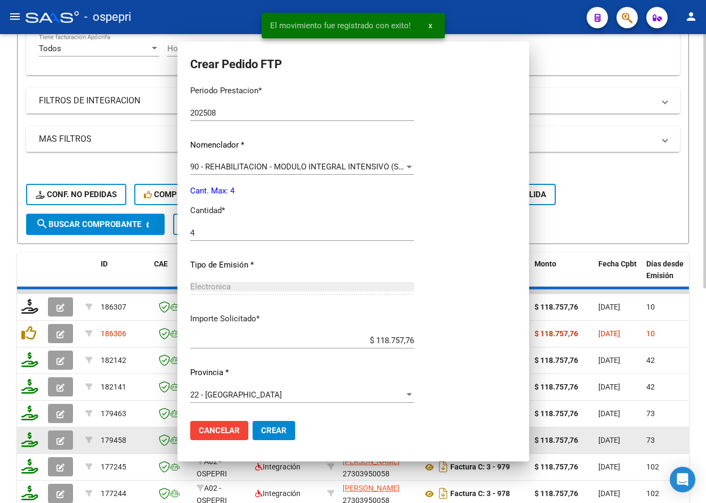
scroll to position [0, 0]
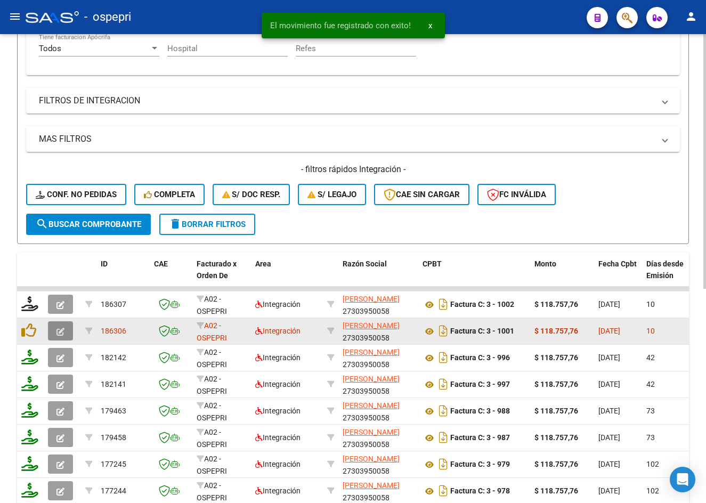
click at [62, 334] on icon "button" at bounding box center [60, 332] width 8 height 8
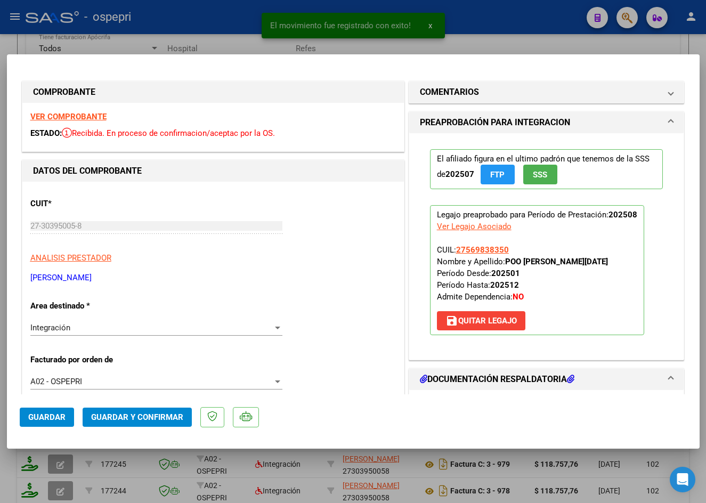
click at [95, 119] on strong "VER COMPROBANTE" at bounding box center [68, 117] width 76 height 10
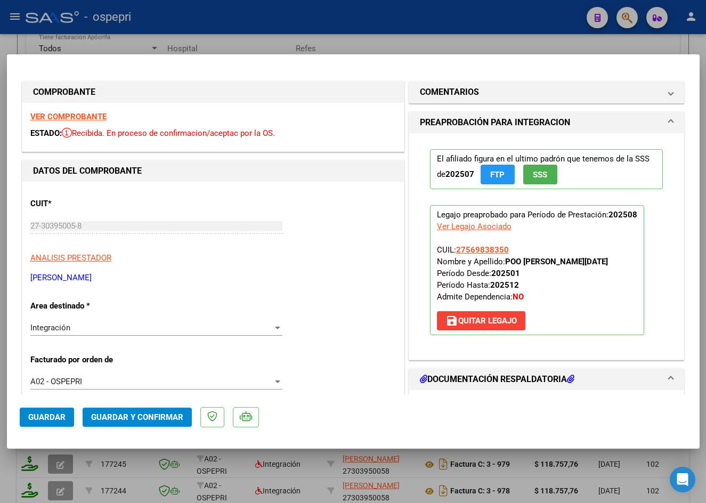
scroll to position [213, 0]
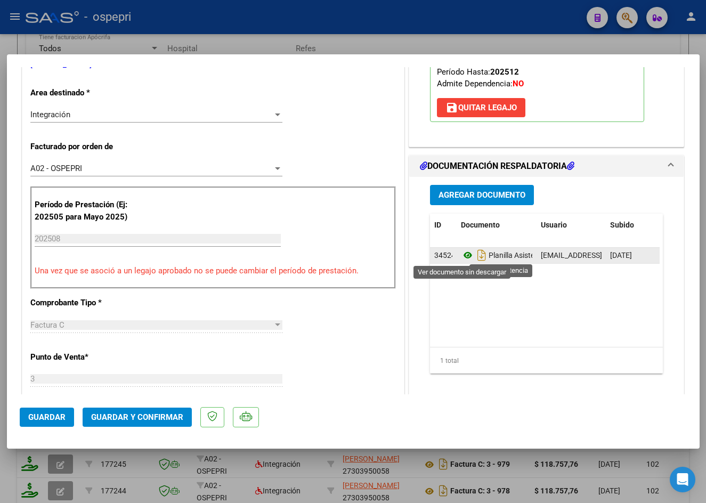
click at [466, 253] on icon at bounding box center [468, 255] width 14 height 13
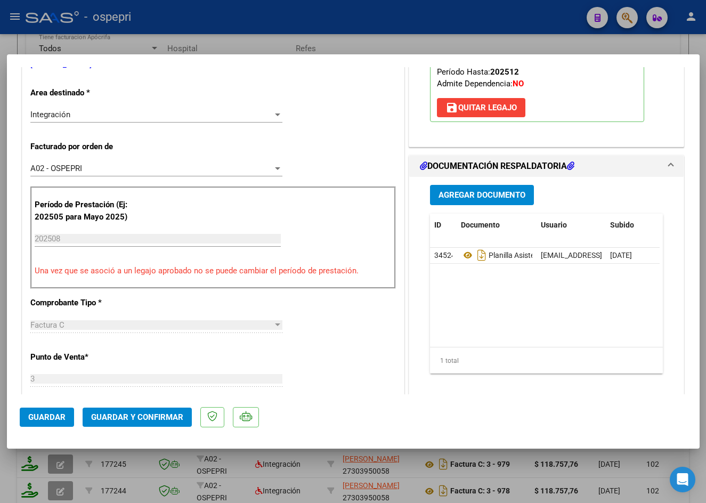
scroll to position [373, 0]
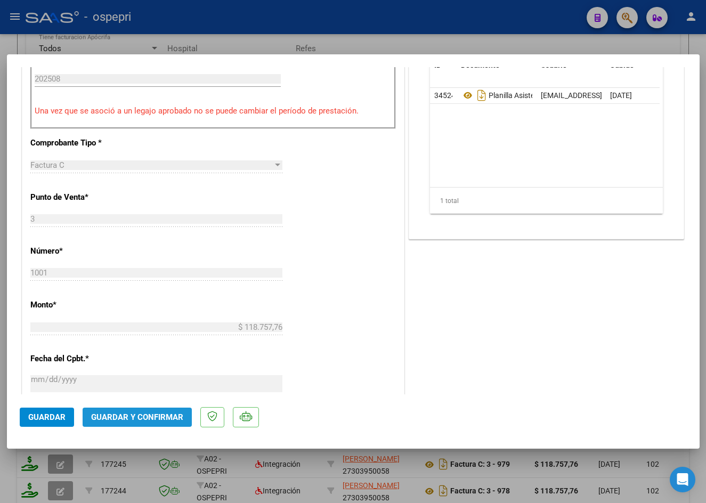
click at [154, 411] on button "Guardar y Confirmar" at bounding box center [137, 417] width 109 height 19
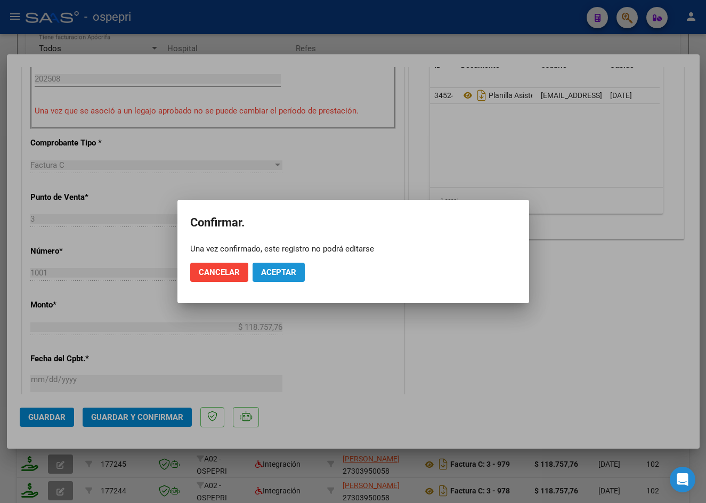
click at [278, 274] on span "Aceptar" at bounding box center [278, 272] width 35 height 10
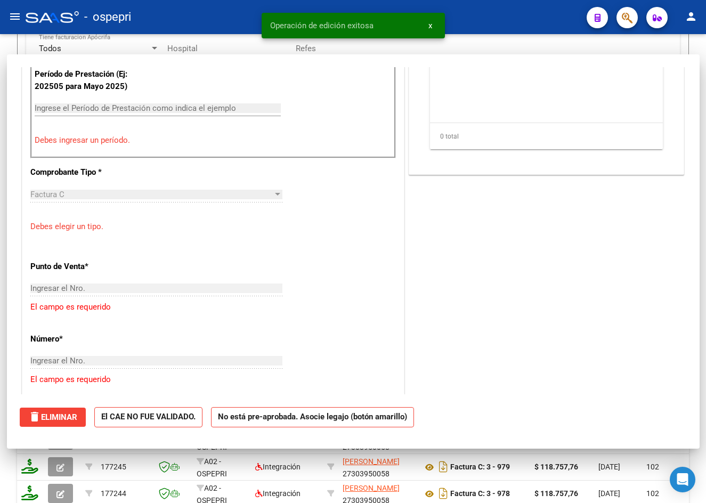
scroll to position [0, 0]
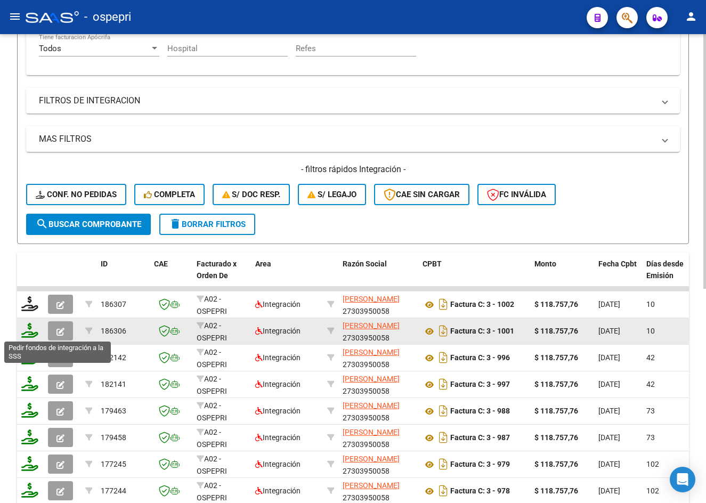
click at [32, 332] on icon at bounding box center [29, 330] width 17 height 15
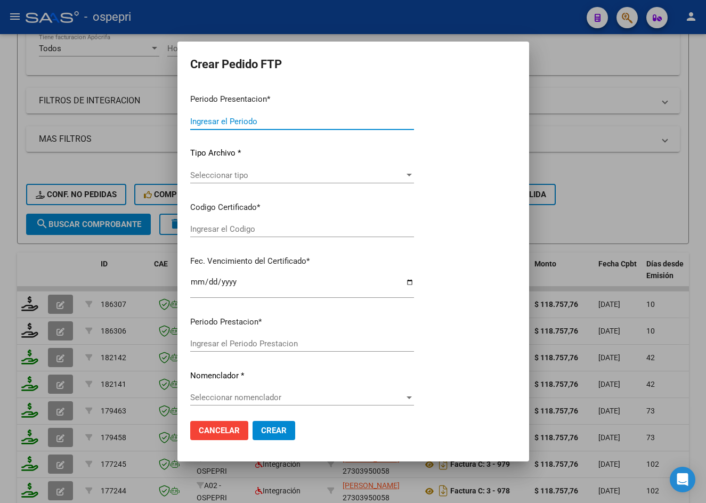
type input "202508"
type input "$ 118.757,76"
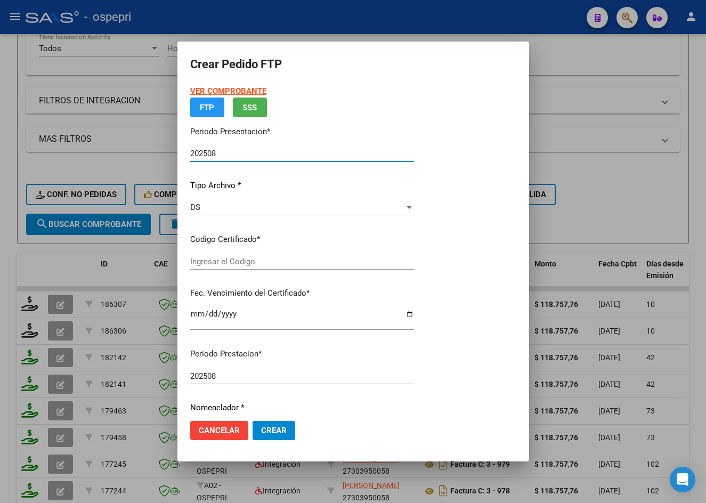
type input "2756983835-0"
type input "2027-12-01"
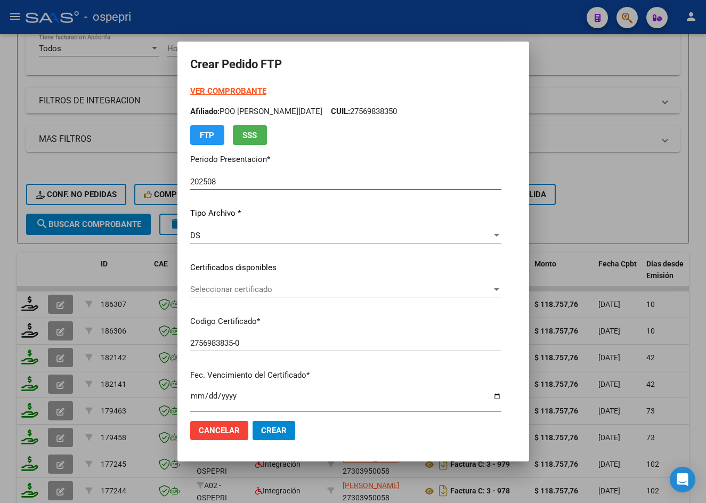
click at [223, 289] on span "Seleccionar certificado" at bounding box center [341, 289] width 302 height 10
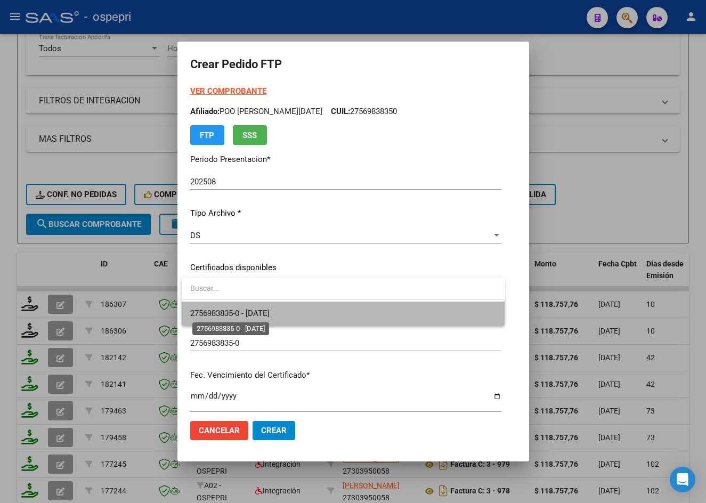
click at [228, 312] on span "2756983835-0 - 2027-12-01" at bounding box center [229, 313] width 79 height 10
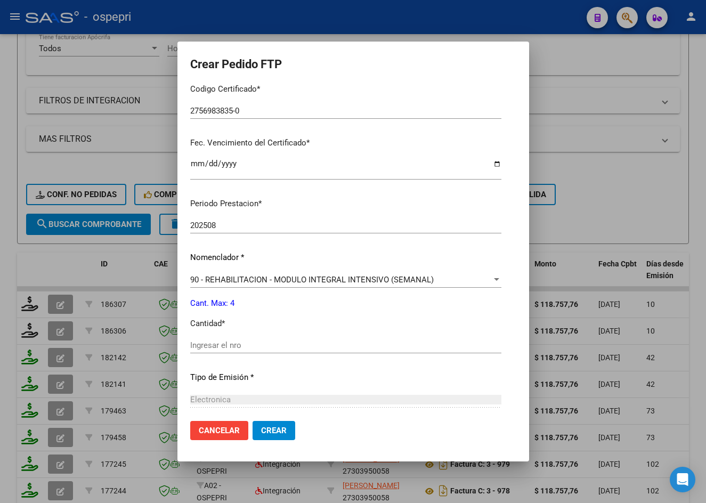
scroll to position [320, 0]
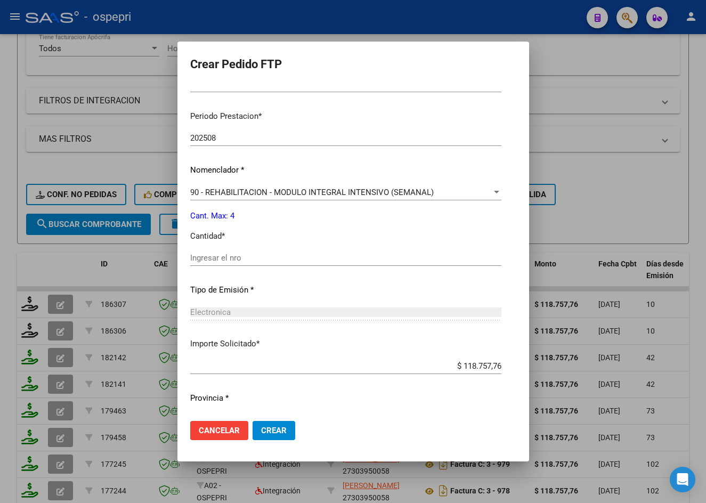
click at [224, 262] on input "Ingresar el nro" at bounding box center [345, 258] width 311 height 10
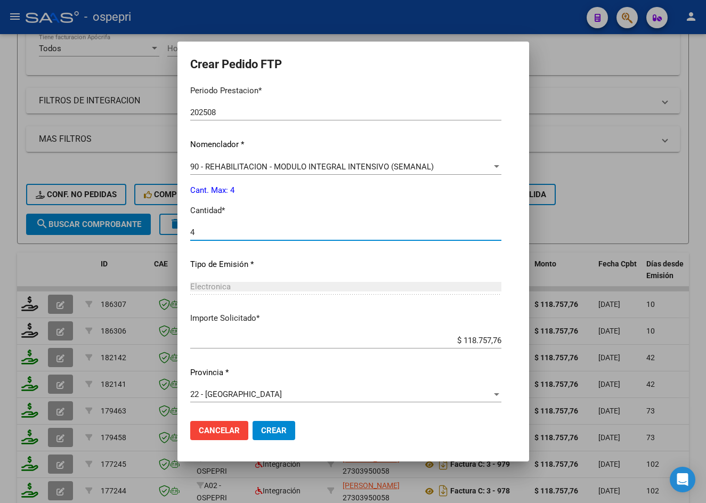
type input "4"
click at [279, 431] on span "Crear" at bounding box center [274, 431] width 26 height 10
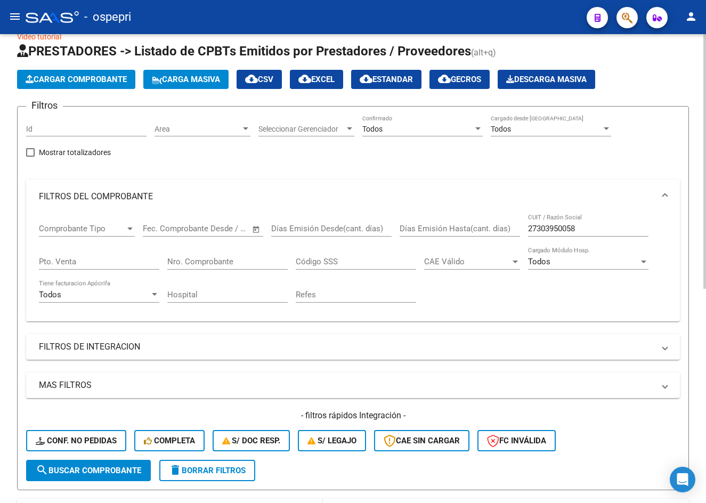
scroll to position [0, 0]
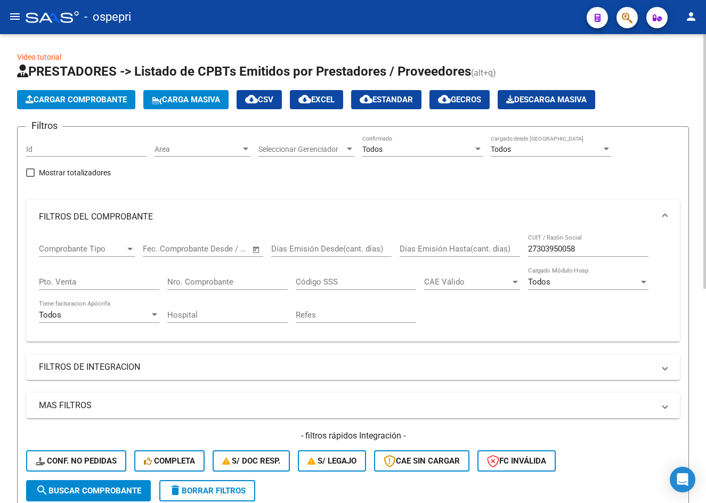
click at [597, 249] on input "27303950058" at bounding box center [588, 249] width 120 height 10
paste input "63881691"
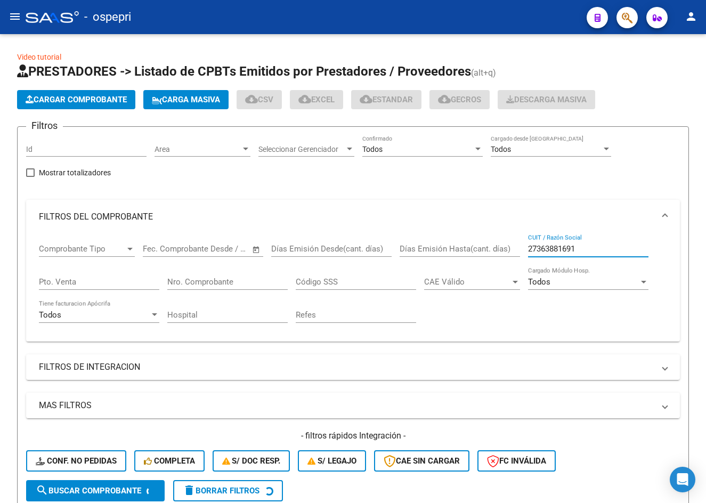
type input "27363881691"
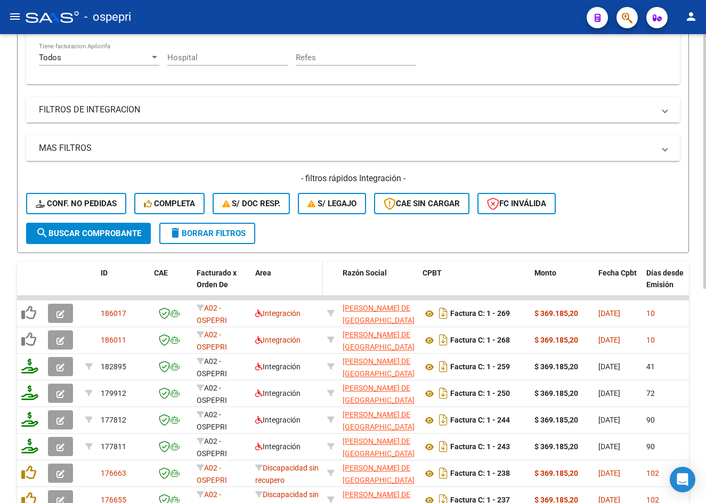
scroll to position [266, 0]
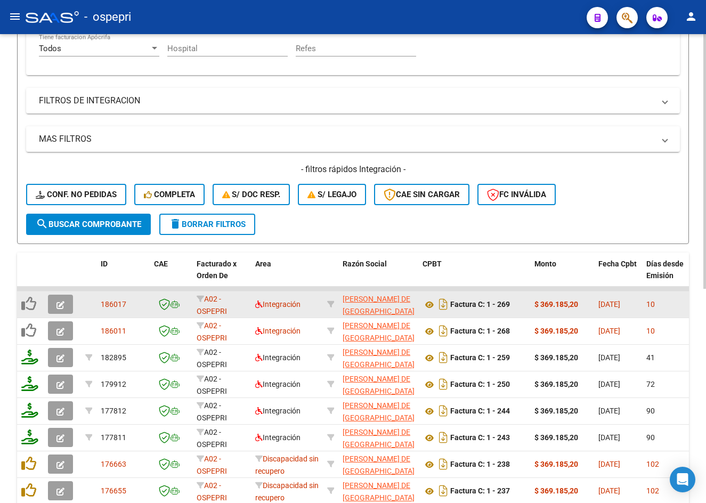
click at [59, 304] on icon "button" at bounding box center [60, 305] width 8 height 8
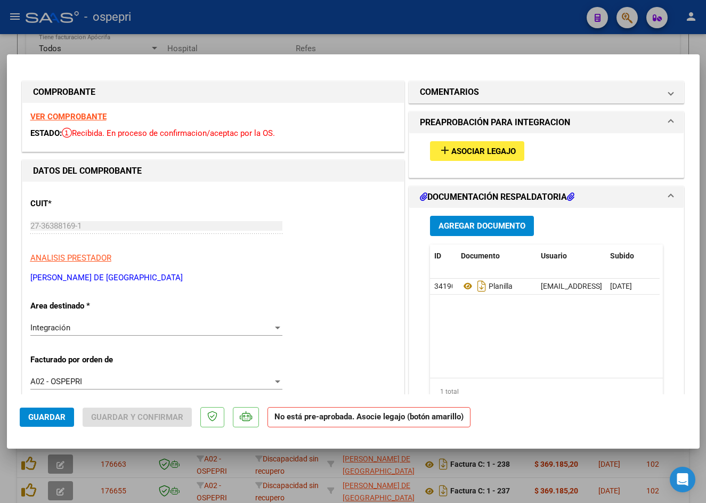
click at [72, 113] on strong "VER COMPROBANTE" at bounding box center [68, 117] width 76 height 10
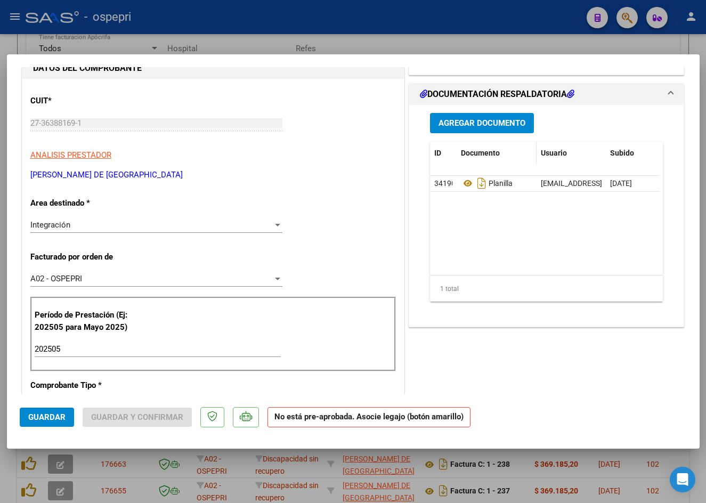
scroll to position [53, 0]
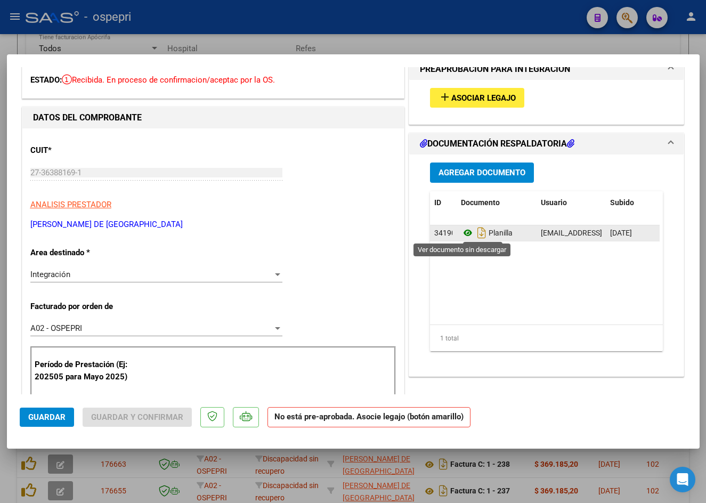
click at [463, 231] on icon at bounding box center [468, 232] width 14 height 13
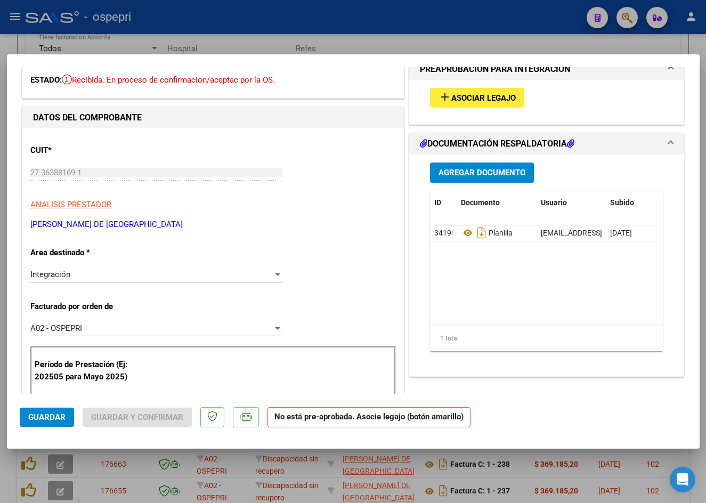
click at [485, 101] on span "Asociar Legajo" at bounding box center [483, 98] width 64 height 10
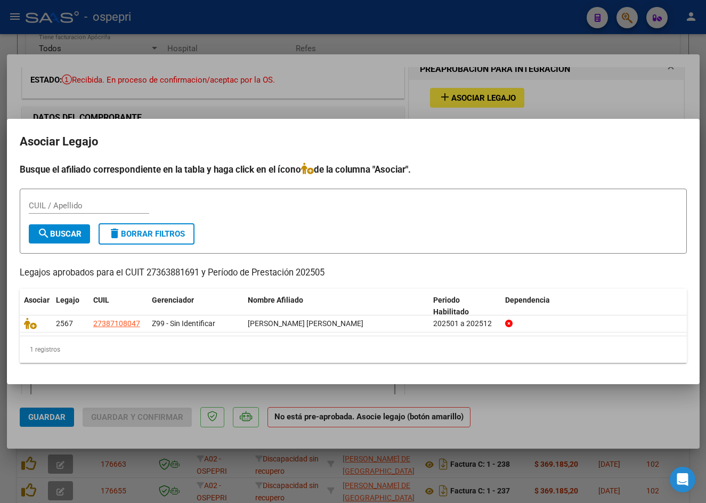
click at [380, 61] on div at bounding box center [353, 251] width 706 height 503
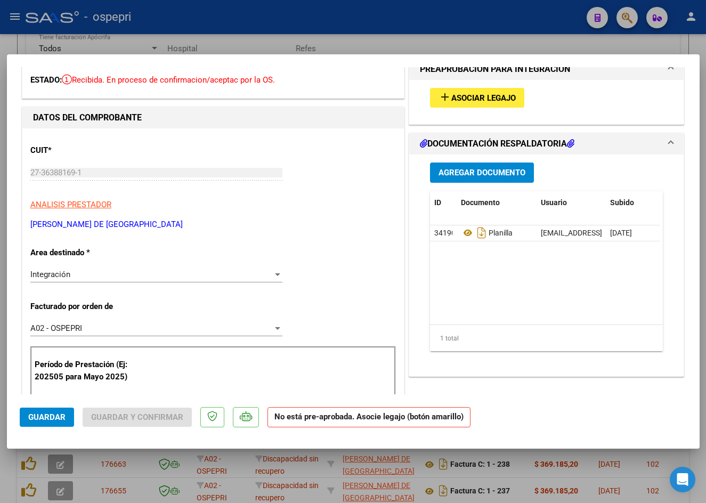
click at [470, 97] on span "Asociar Legajo" at bounding box center [483, 98] width 64 height 10
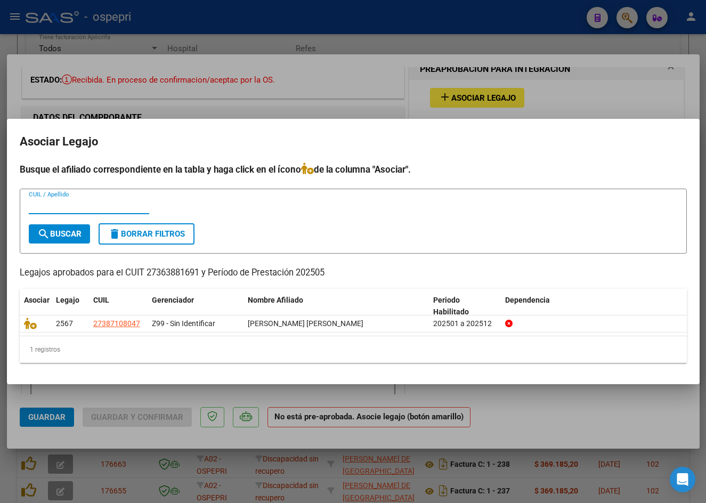
click at [618, 96] on div at bounding box center [353, 251] width 706 height 503
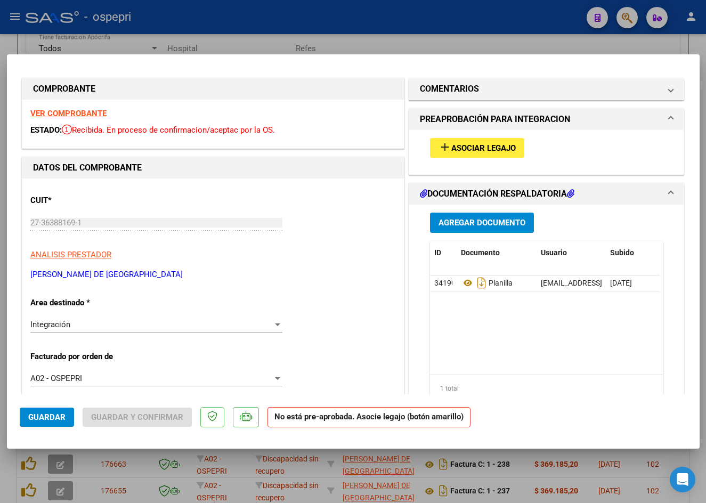
scroll to position [0, 0]
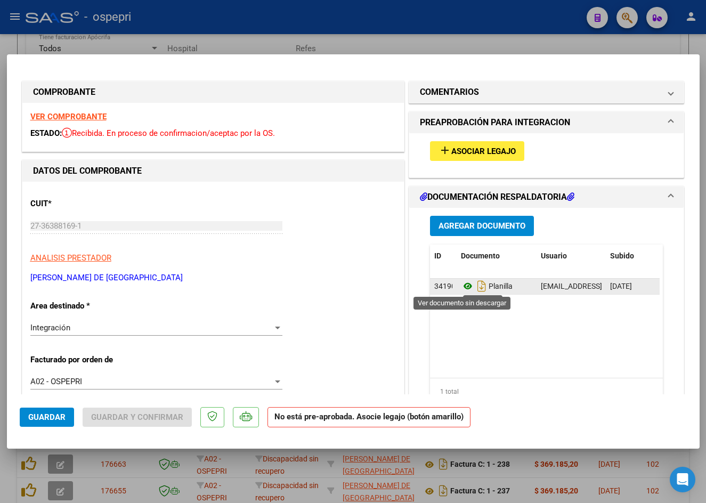
click at [462, 287] on icon at bounding box center [468, 286] width 14 height 13
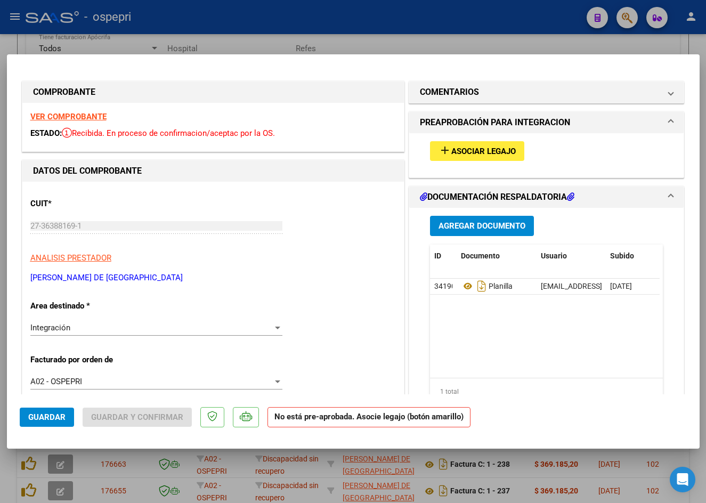
click at [455, 150] on span "Asociar Legajo" at bounding box center [483, 151] width 64 height 10
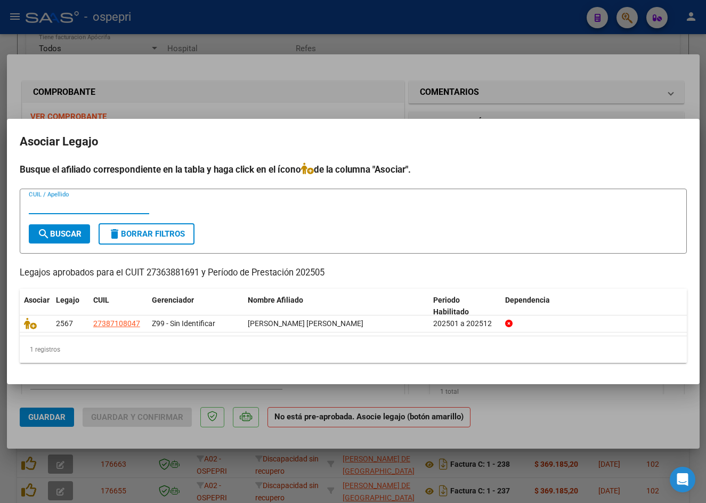
click at [185, 231] on span "delete Borrar Filtros" at bounding box center [146, 234] width 77 height 10
click at [577, 160] on mat-dialog-container "Asociar Legajo Busque el afiliado correspondiente en la tabla y haga click en e…" at bounding box center [353, 252] width 692 height 266
click at [503, 66] on div at bounding box center [353, 251] width 706 height 503
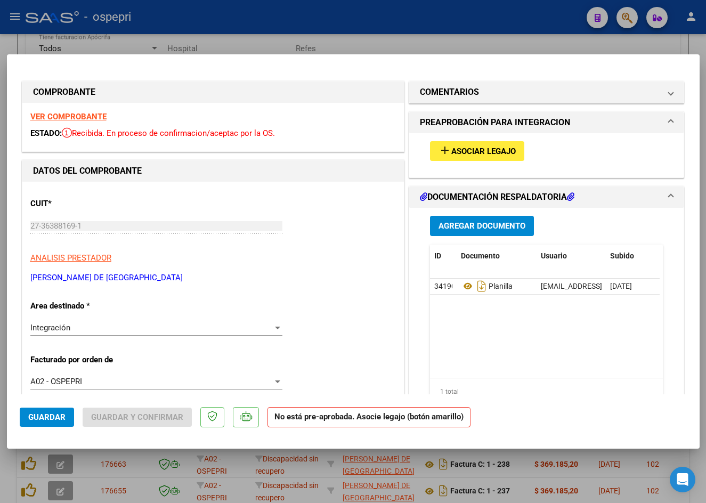
click at [83, 117] on strong "VER COMPROBANTE" at bounding box center [68, 117] width 76 height 10
click at [495, 146] on span "add Asociar Legajo" at bounding box center [476, 151] width 77 height 10
type input "$ 0,00"
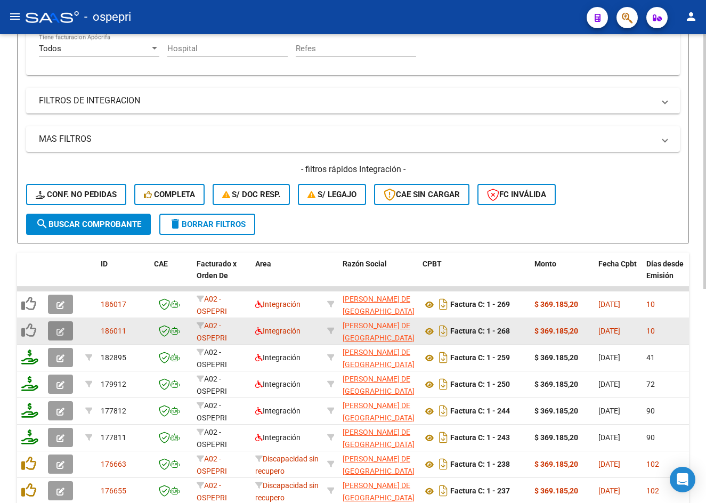
click at [58, 327] on span "button" at bounding box center [60, 331] width 8 height 10
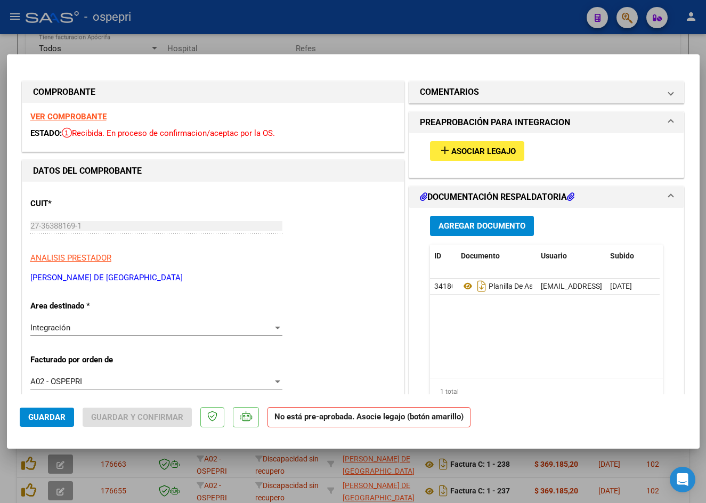
click at [86, 116] on strong "VER COMPROBANTE" at bounding box center [68, 117] width 76 height 10
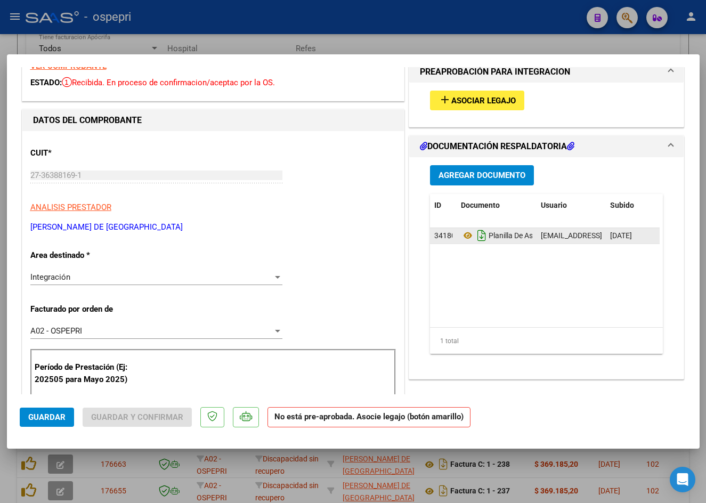
scroll to position [53, 0]
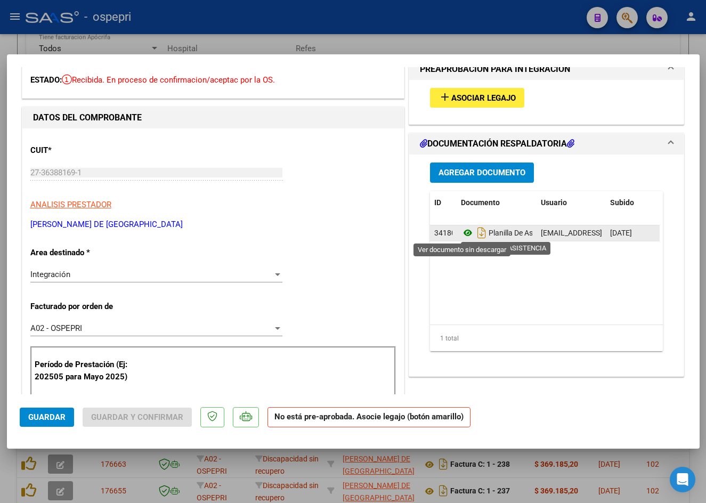
click at [466, 230] on icon at bounding box center [468, 232] width 14 height 13
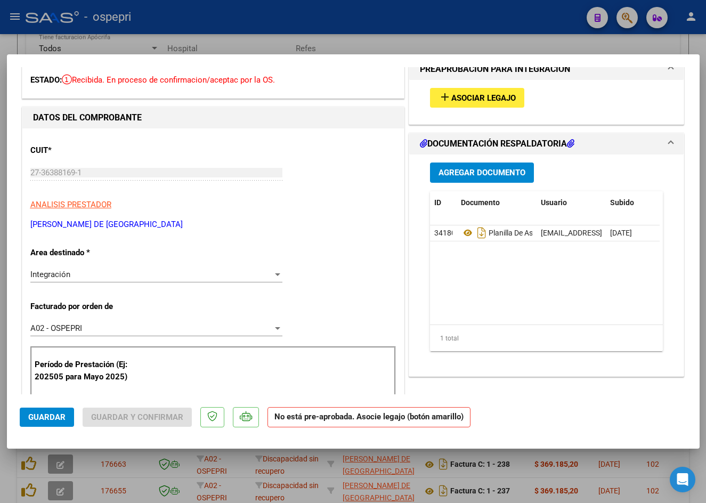
click at [468, 95] on span "Asociar Legajo" at bounding box center [483, 98] width 64 height 10
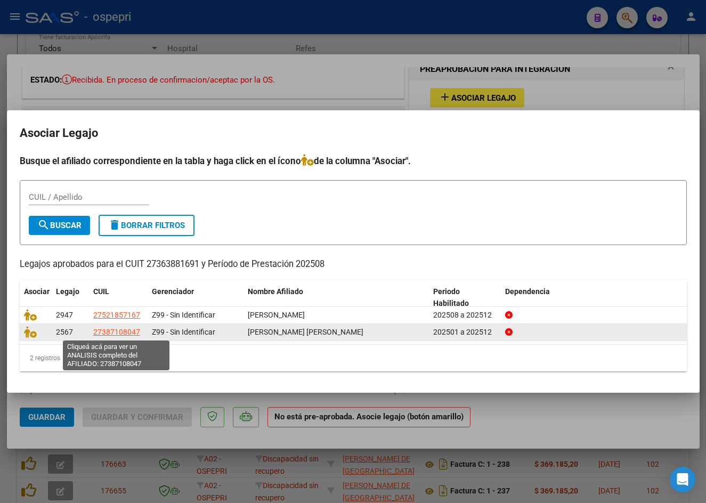
click at [125, 335] on span "27387108047" at bounding box center [116, 332] width 47 height 9
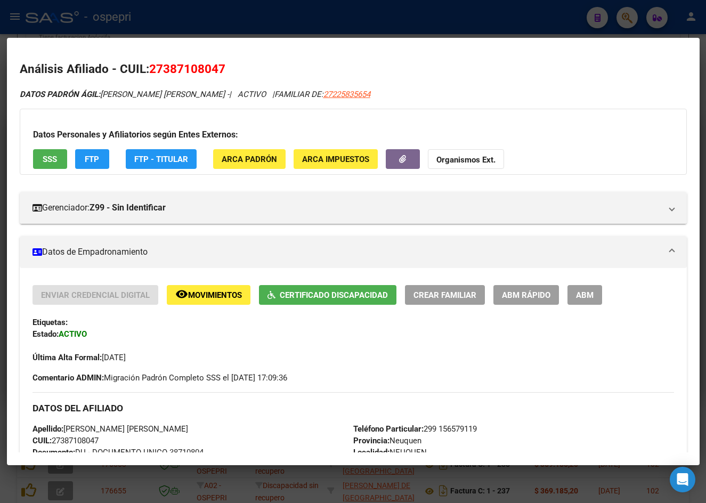
click at [460, 18] on div at bounding box center [353, 251] width 706 height 503
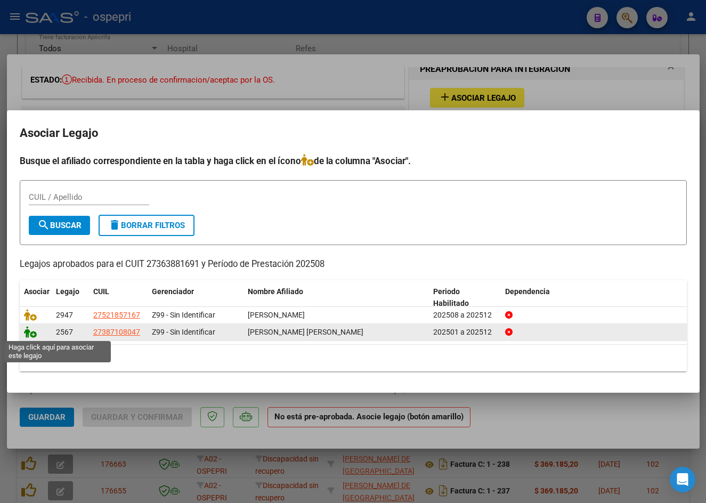
click at [31, 334] on icon at bounding box center [30, 332] width 13 height 12
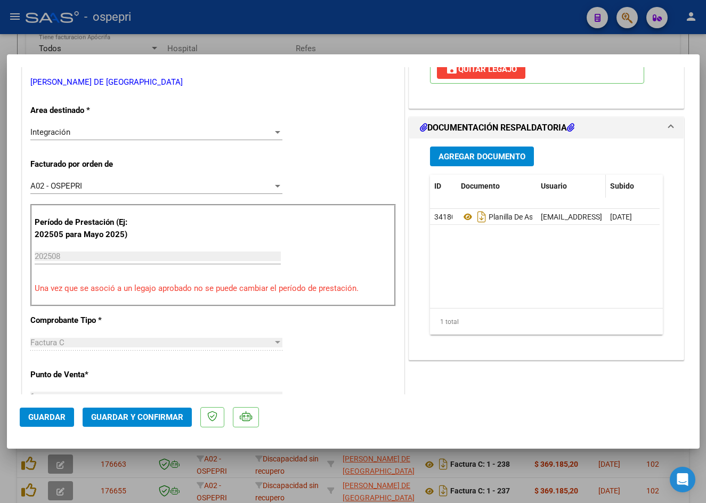
scroll to position [213, 0]
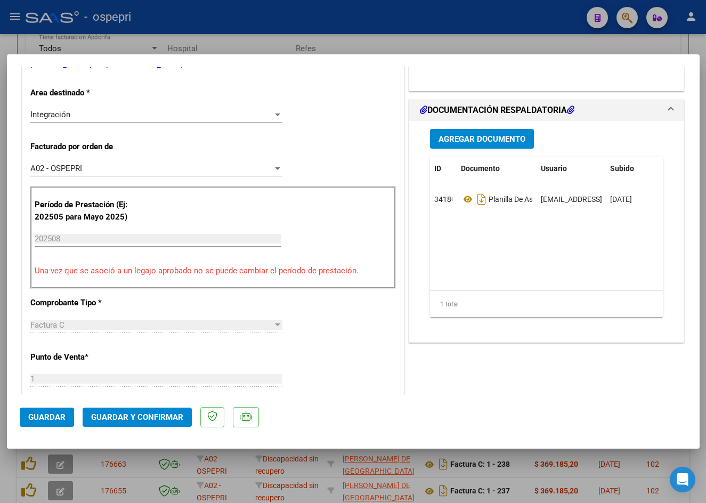
click at [100, 419] on span "Guardar y Confirmar" at bounding box center [137, 417] width 92 height 10
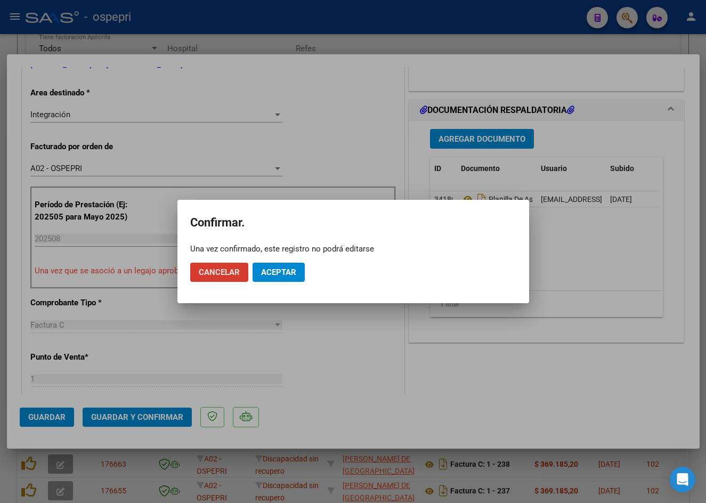
click at [290, 266] on button "Aceptar" at bounding box center [278, 272] width 52 height 19
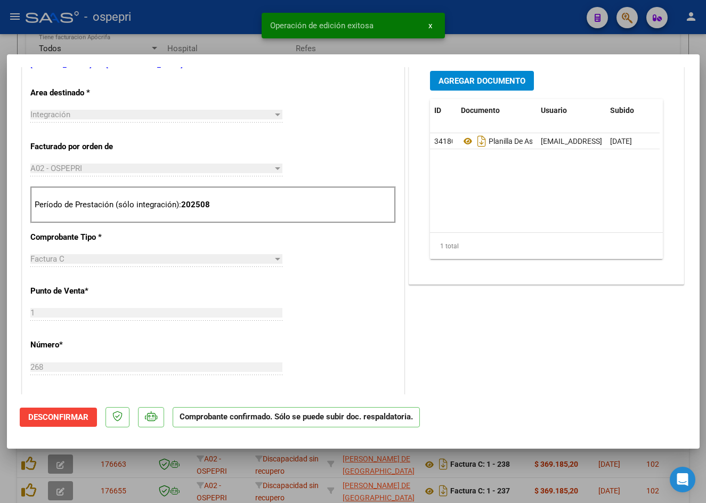
type input "$ 0,00"
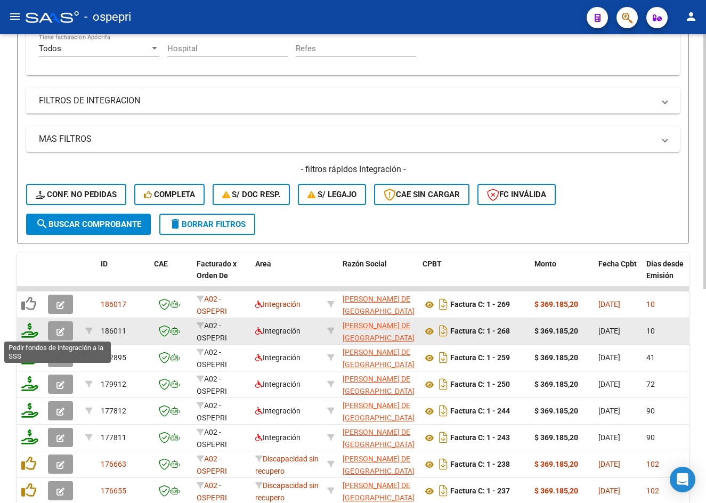
click at [30, 332] on icon at bounding box center [29, 330] width 17 height 15
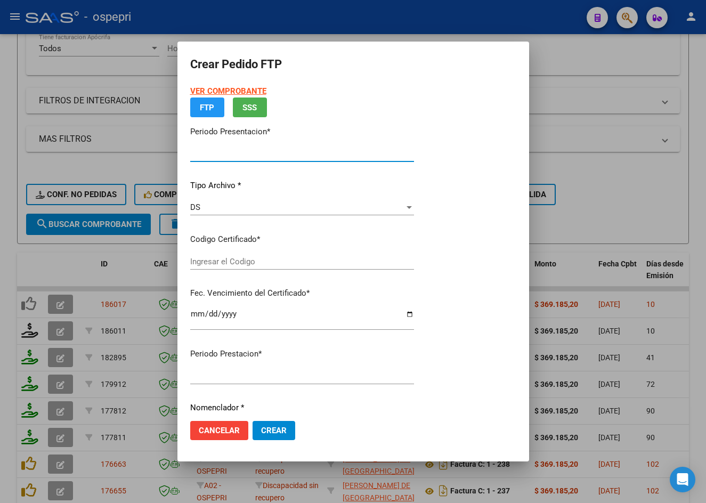
type input "202508"
type input "$ 369.185,20"
type input "2738710804-7"
type input "2032-09-23"
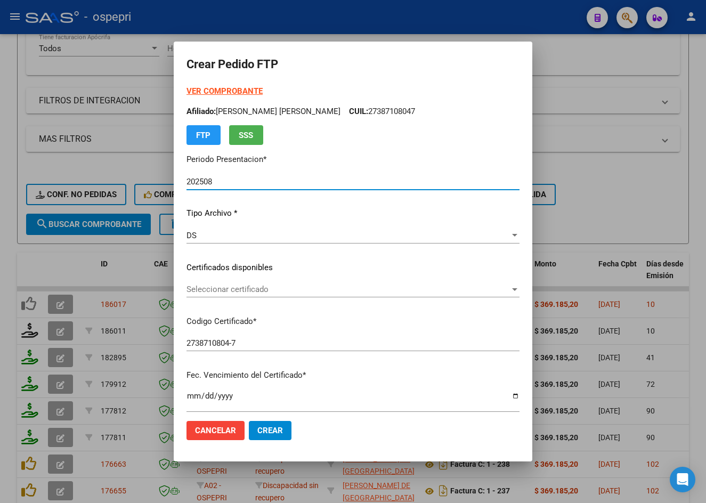
click at [258, 289] on span "Seleccionar certificado" at bounding box center [347, 289] width 323 height 10
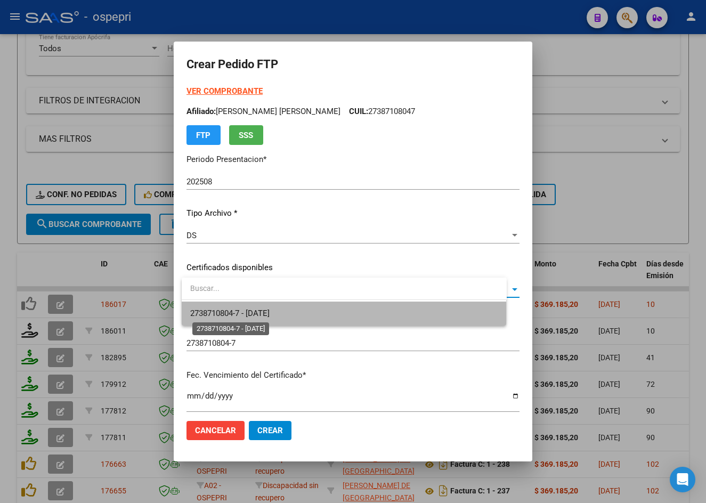
click at [270, 311] on span "2738710804-7 - 2032-09-23" at bounding box center [229, 313] width 79 height 10
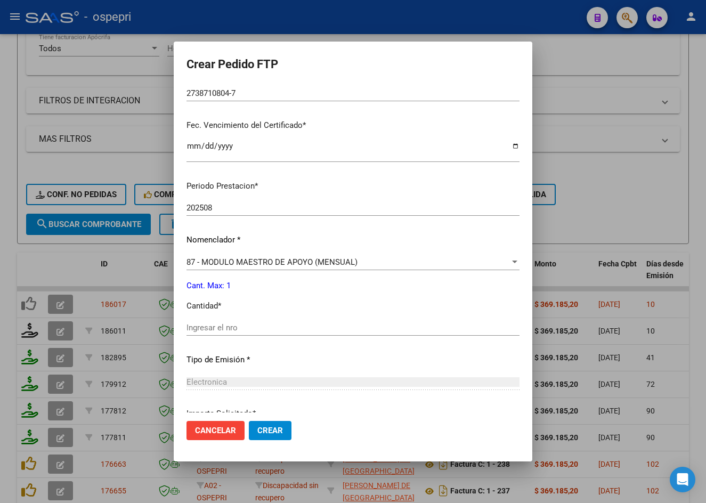
scroll to position [266, 0]
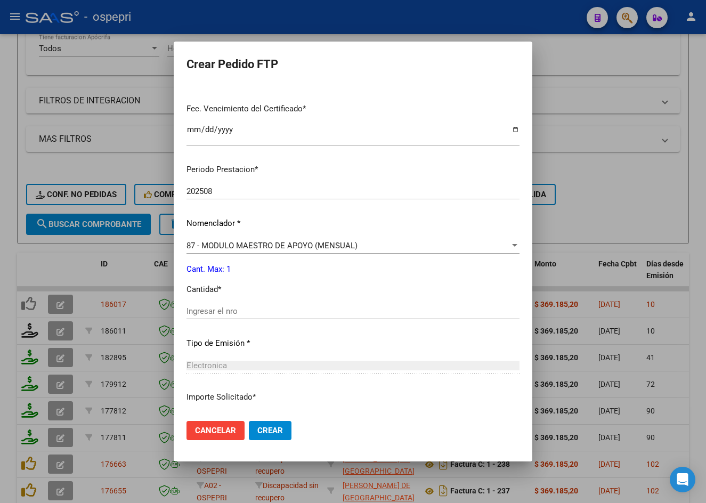
click at [243, 312] on input "Ingresar el nro" at bounding box center [352, 311] width 333 height 10
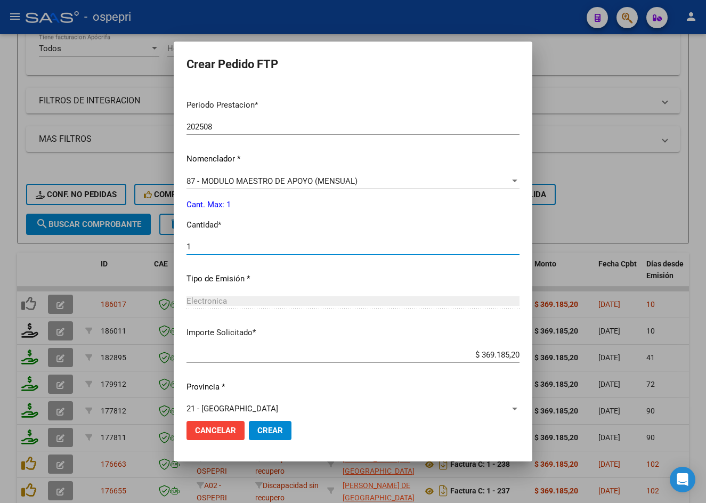
scroll to position [345, 0]
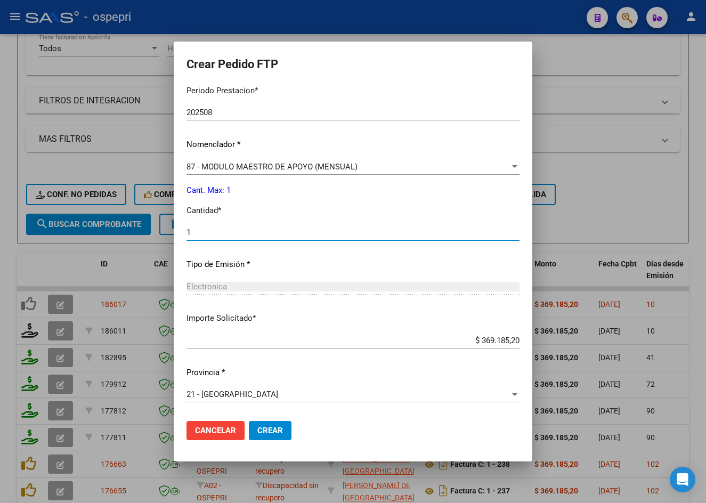
type input "1"
click at [271, 432] on span "Crear" at bounding box center [270, 431] width 26 height 10
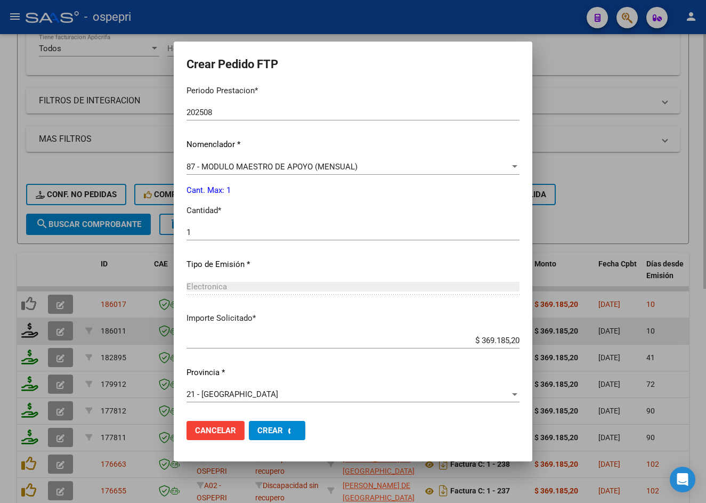
scroll to position [0, 0]
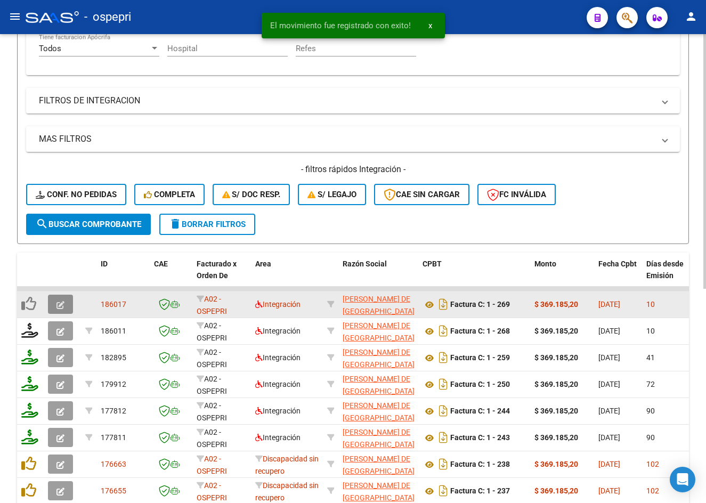
click at [65, 300] on button "button" at bounding box center [60, 304] width 25 height 19
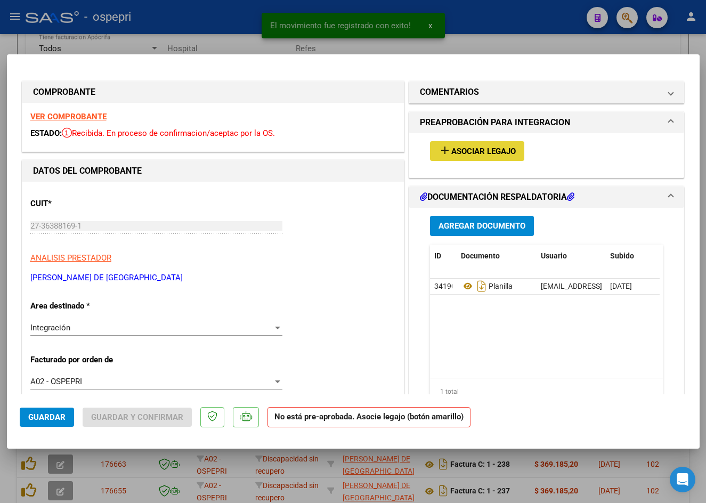
click at [471, 152] on span "Asociar Legajo" at bounding box center [483, 151] width 64 height 10
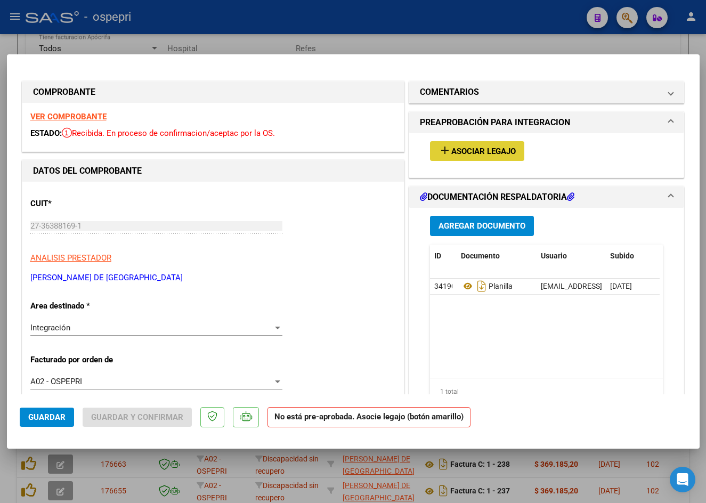
scroll to position [160, 0]
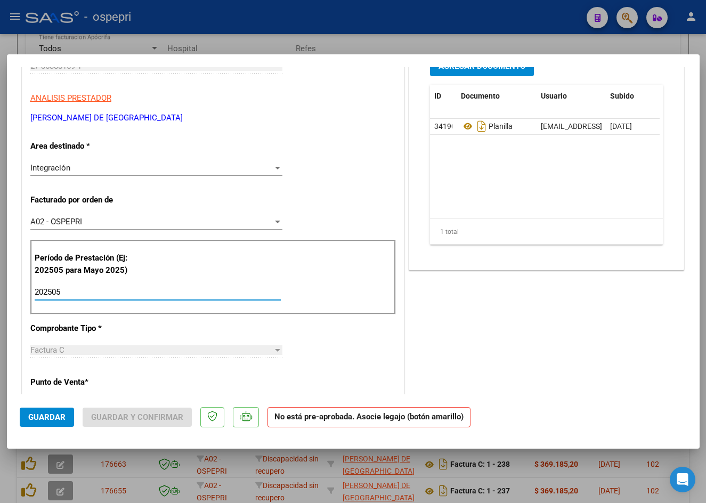
click at [131, 291] on input "202505" at bounding box center [158, 292] width 246 height 10
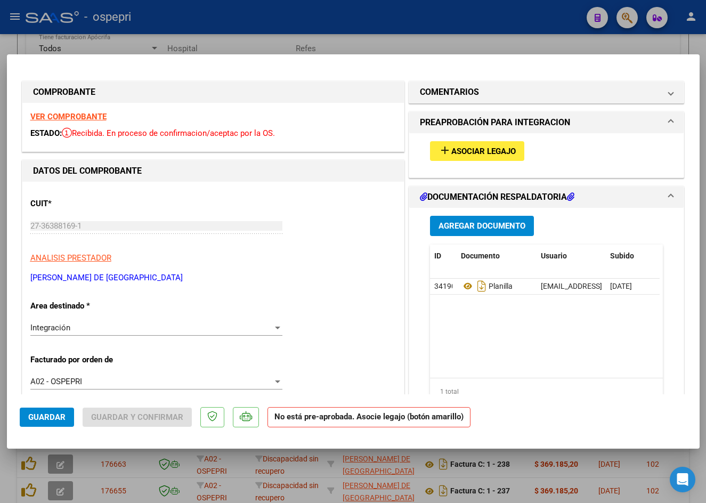
type input "202508"
click at [463, 153] on span "Asociar Legajo" at bounding box center [483, 151] width 64 height 10
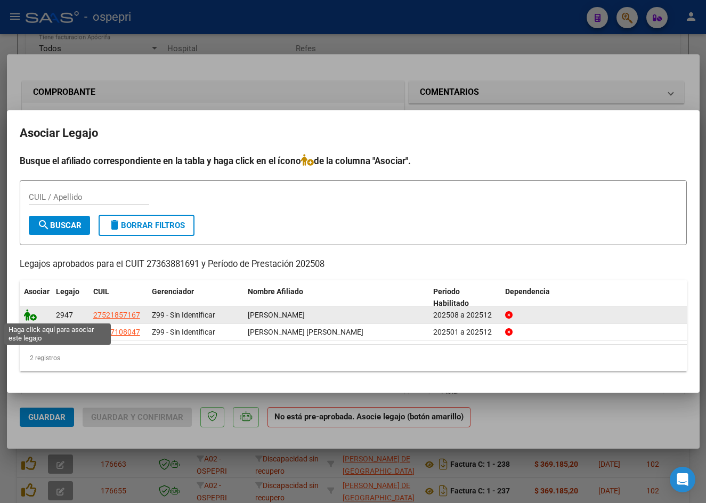
click at [30, 316] on icon at bounding box center [30, 315] width 13 height 12
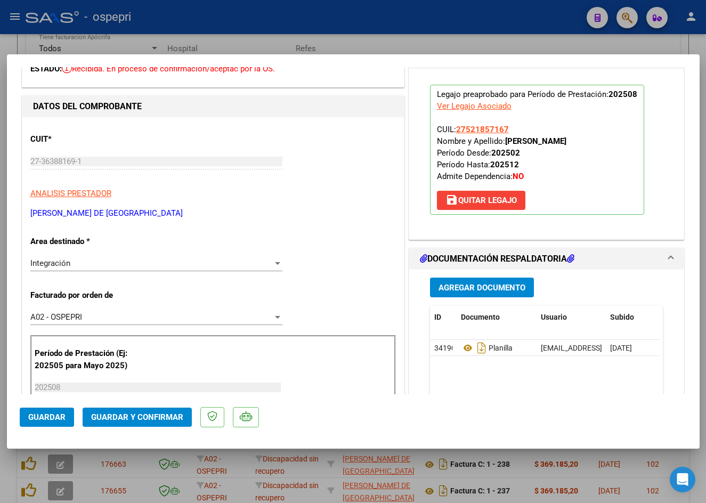
scroll to position [160, 0]
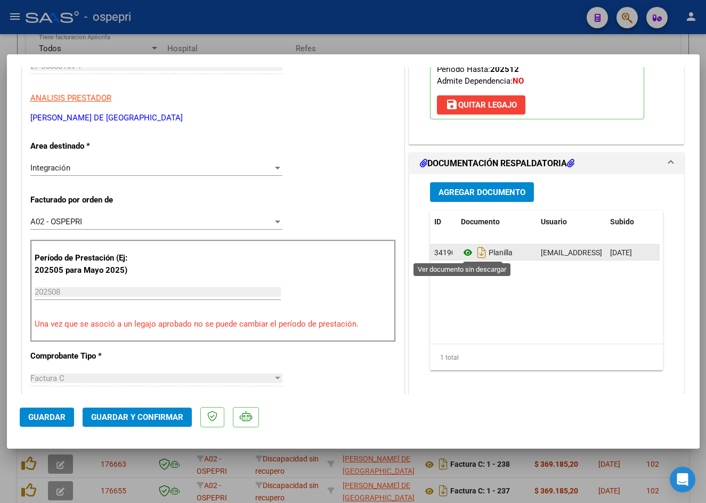
click at [463, 252] on icon at bounding box center [468, 252] width 14 height 13
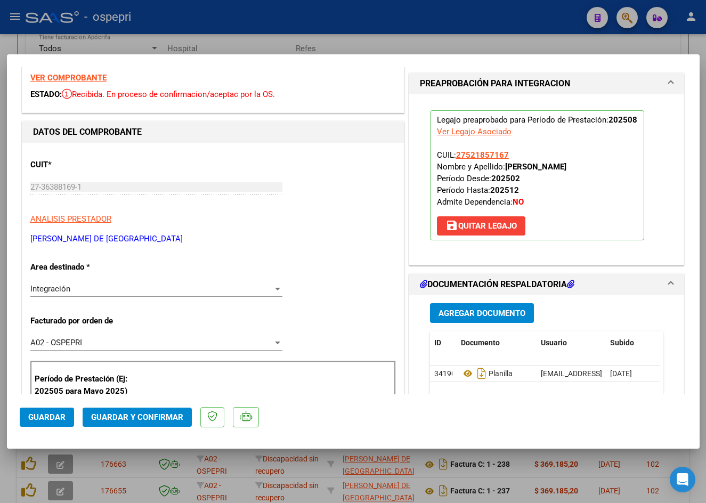
scroll to position [107, 0]
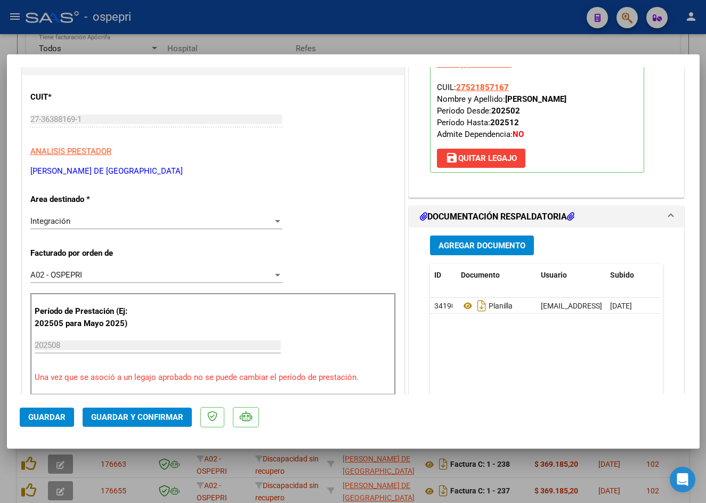
click at [172, 418] on span "Guardar y Confirmar" at bounding box center [137, 417] width 92 height 10
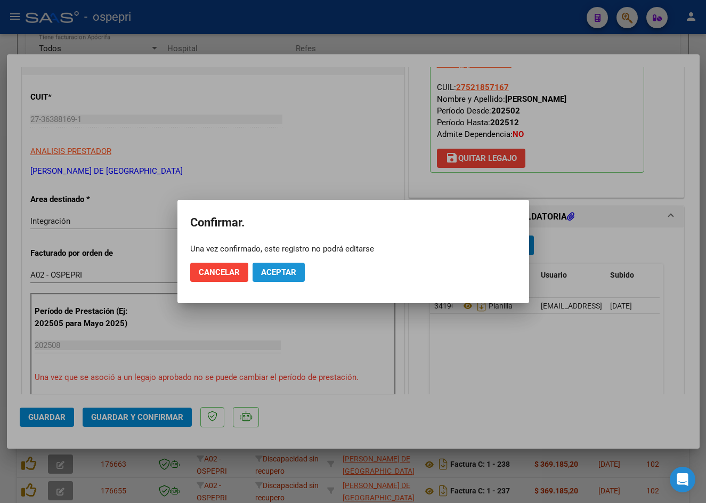
click at [284, 275] on span "Aceptar" at bounding box center [278, 272] width 35 height 10
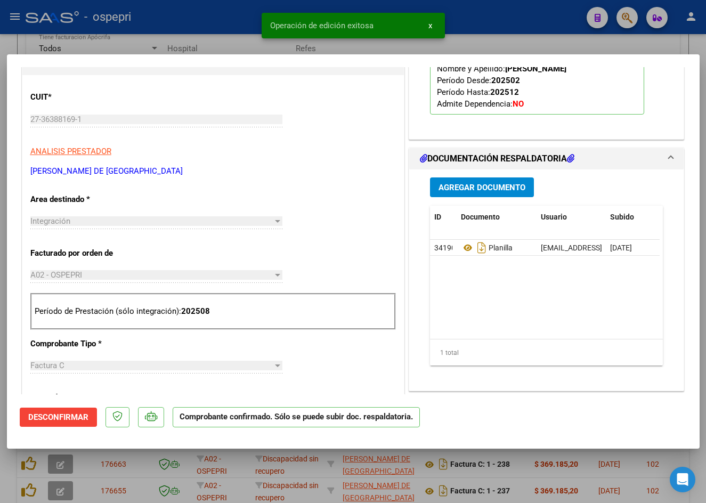
type input "$ 0,00"
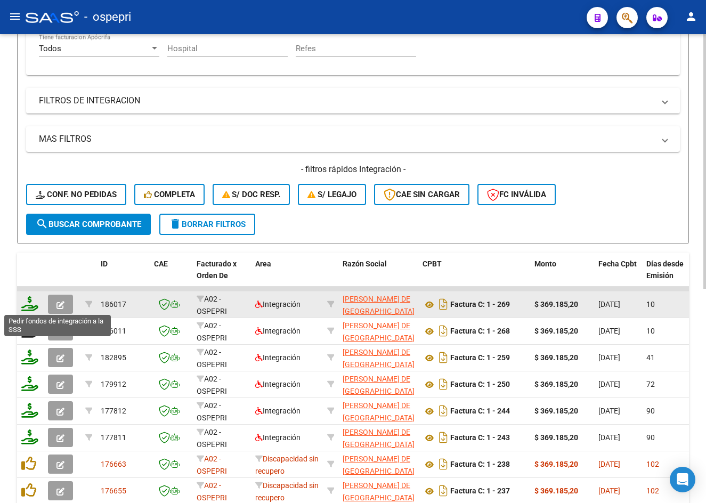
click at [30, 305] on icon at bounding box center [29, 303] width 17 height 15
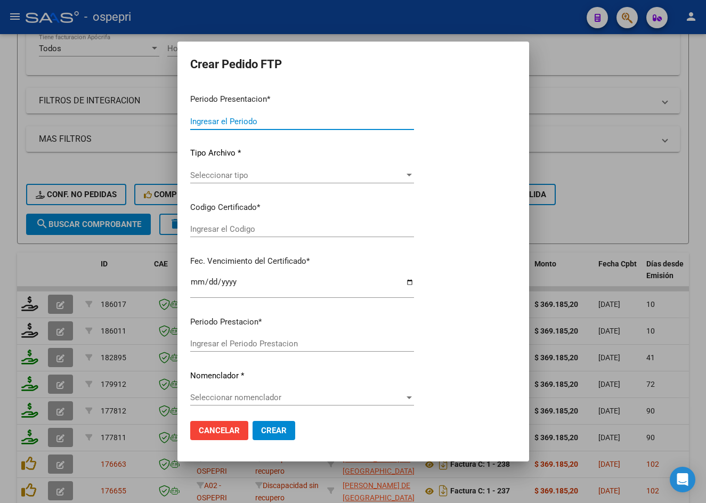
type input "202508"
type input "$ 369.185,20"
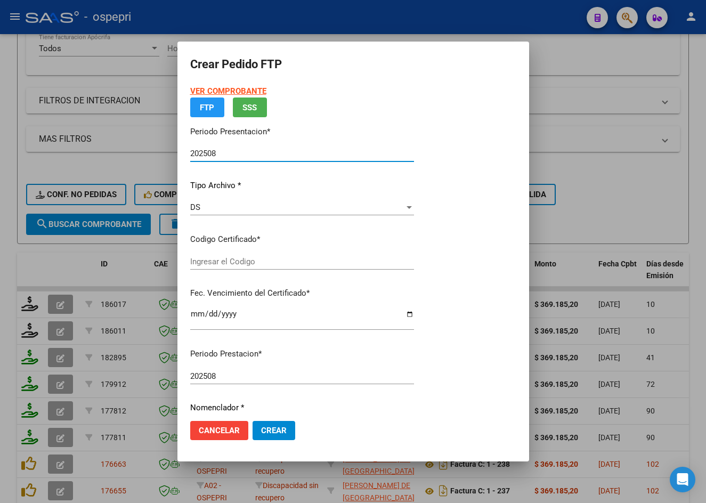
type input "ARG01000521857162023032720280327NQN10083"
type input "2028-03-27"
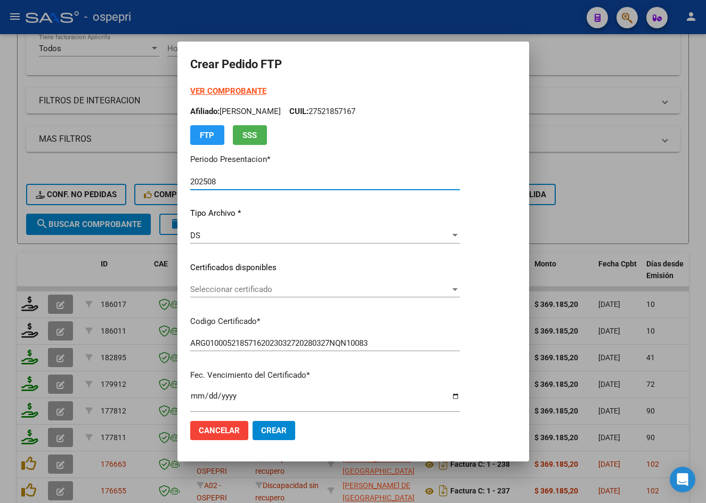
click at [255, 289] on span "Seleccionar certificado" at bounding box center [320, 289] width 260 height 10
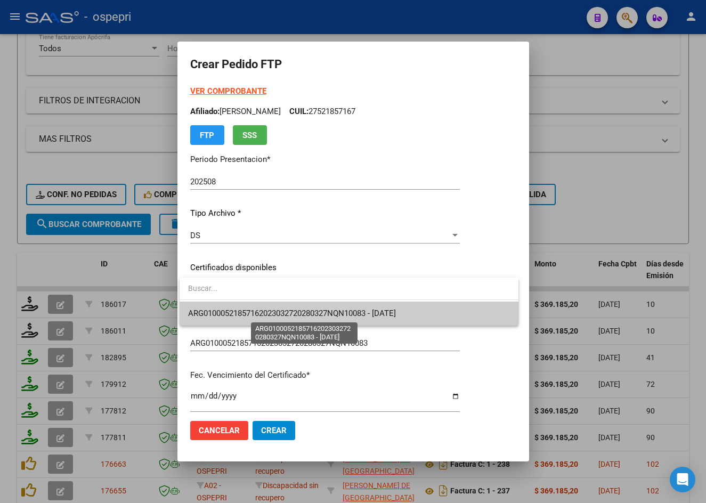
click at [274, 313] on span "ARG01000521857162023032720280327NQN10083 - 2028-03-27" at bounding box center [292, 313] width 208 height 10
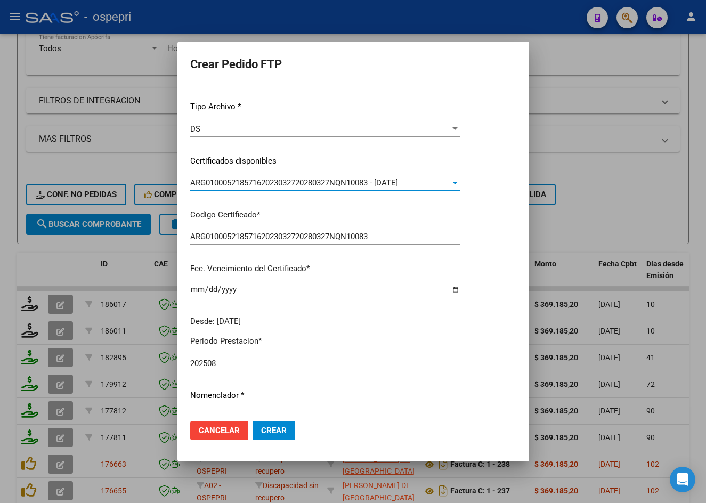
scroll to position [266, 0]
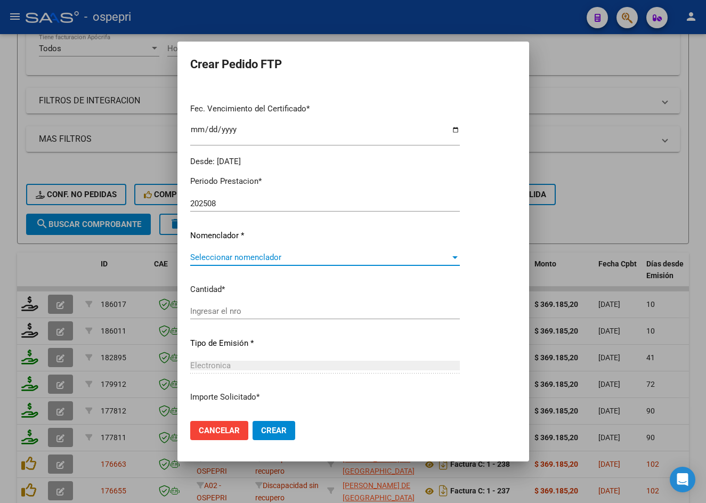
click at [263, 257] on span "Seleccionar nomenclador" at bounding box center [320, 257] width 260 height 10
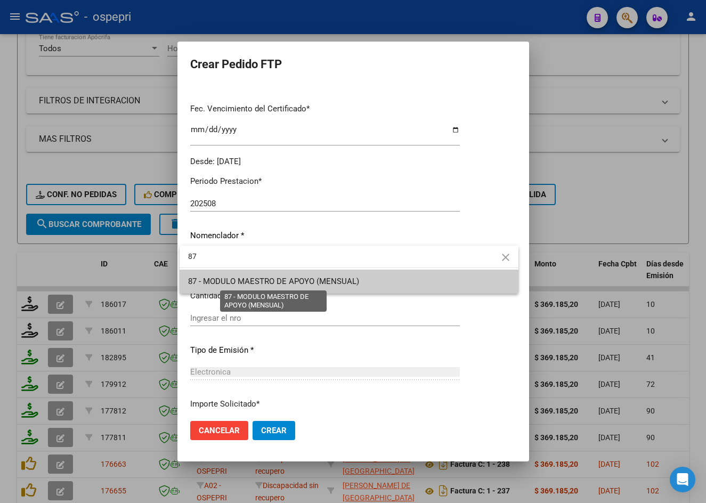
type input "87"
click at [284, 280] on span "87 - MODULO MAESTRO DE APOYO (MENSUAL)" at bounding box center [273, 281] width 171 height 10
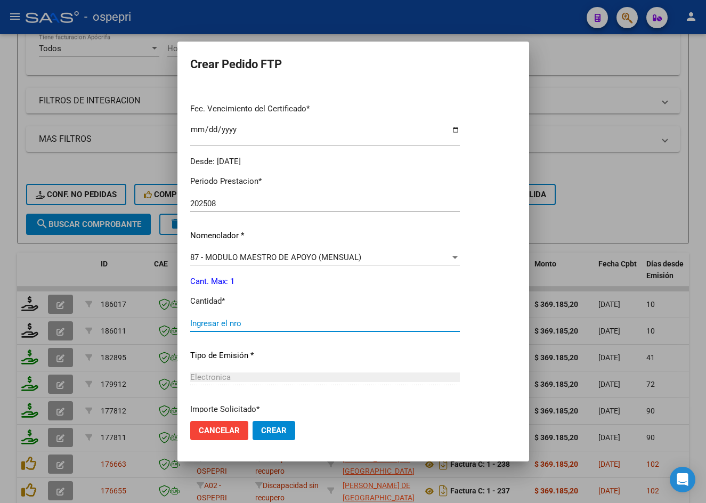
click at [237, 322] on input "Ingresar el nro" at bounding box center [325, 324] width 270 height 10
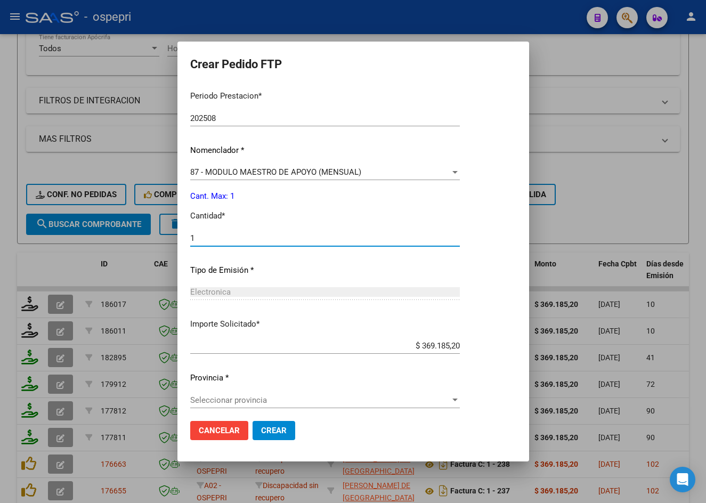
scroll to position [357, 0]
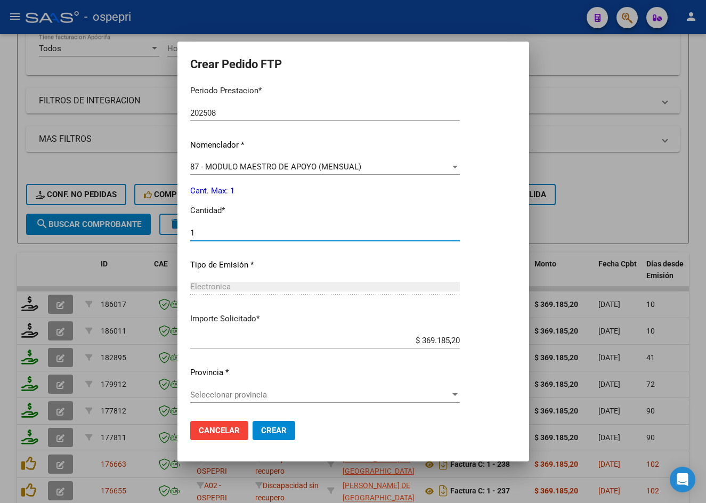
type input "1"
click at [254, 392] on span "Seleccionar provincia" at bounding box center [320, 395] width 260 height 10
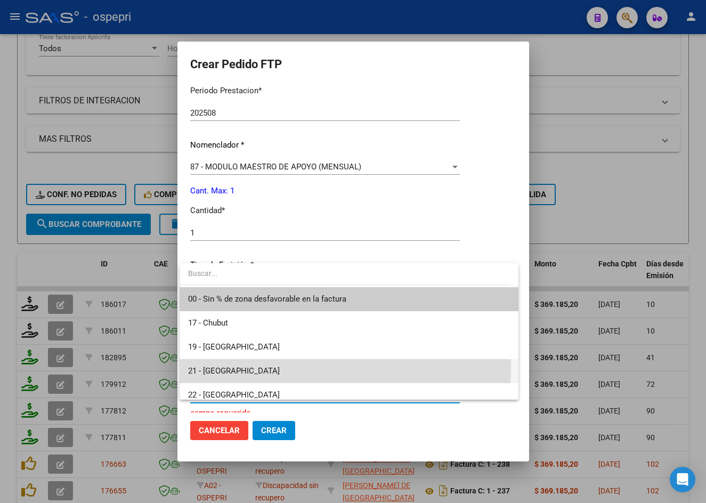
click at [247, 366] on span "21 - [GEOGRAPHIC_DATA]" at bounding box center [349, 371] width 322 height 24
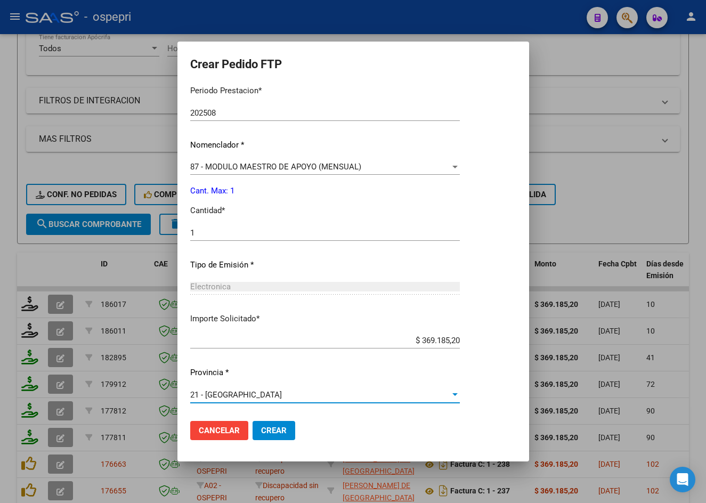
click at [274, 434] on span "Crear" at bounding box center [274, 431] width 26 height 10
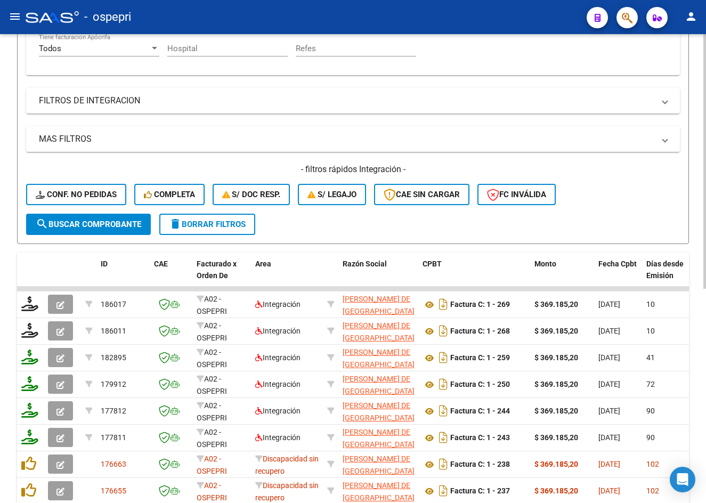
scroll to position [0, 0]
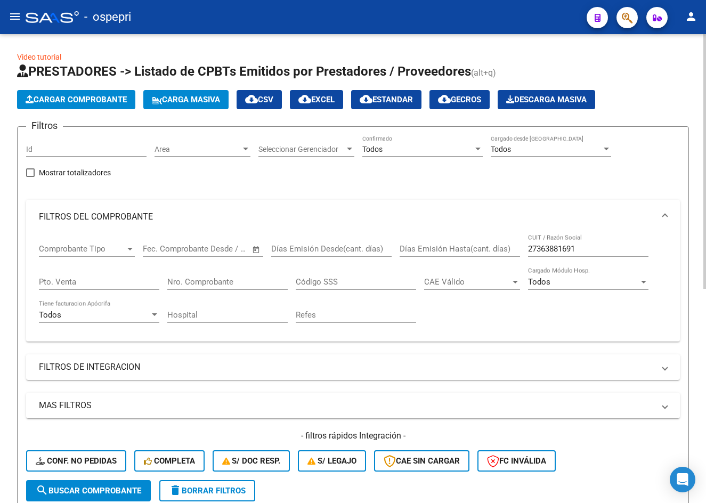
click at [600, 245] on input "27363881691" at bounding box center [588, 249] width 120 height 10
paste input "80820299"
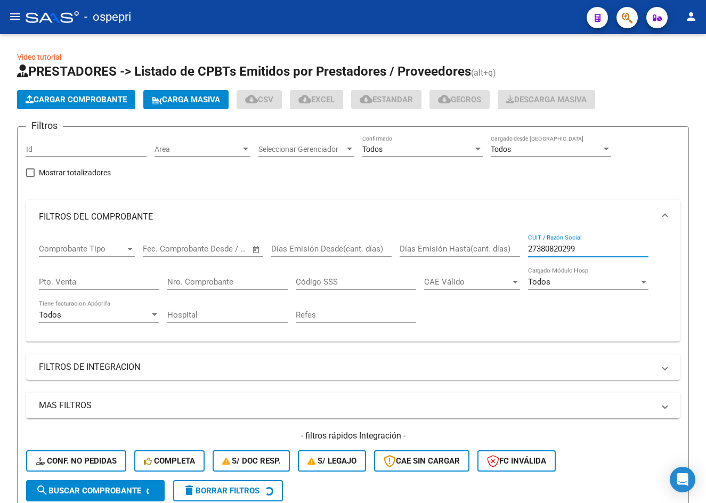
type input "27380820299"
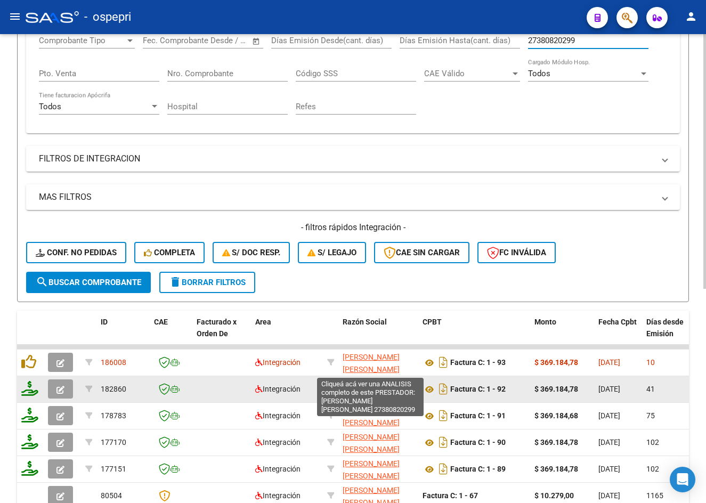
scroll to position [213, 0]
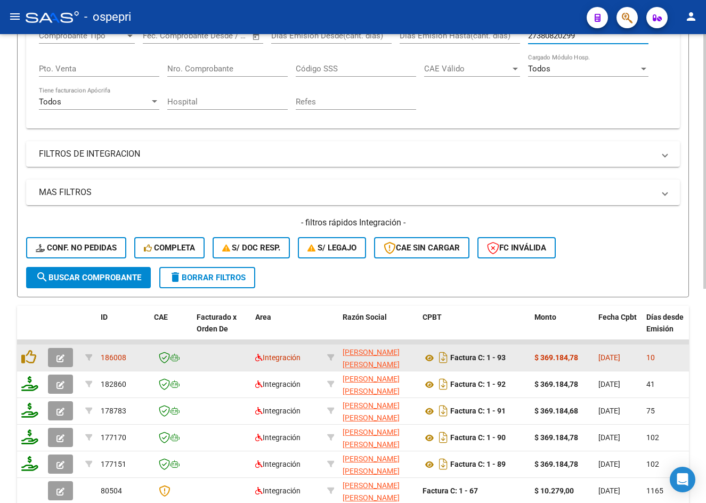
click at [63, 358] on icon "button" at bounding box center [60, 358] width 8 height 8
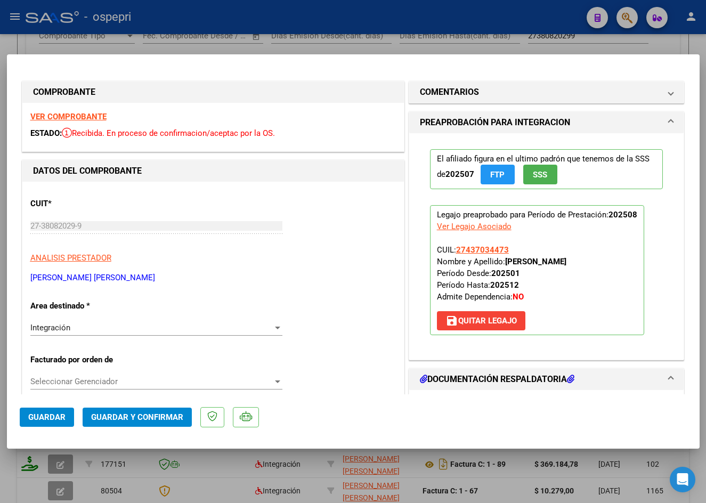
click at [81, 117] on strong "VER COMPROBANTE" at bounding box center [68, 117] width 76 height 10
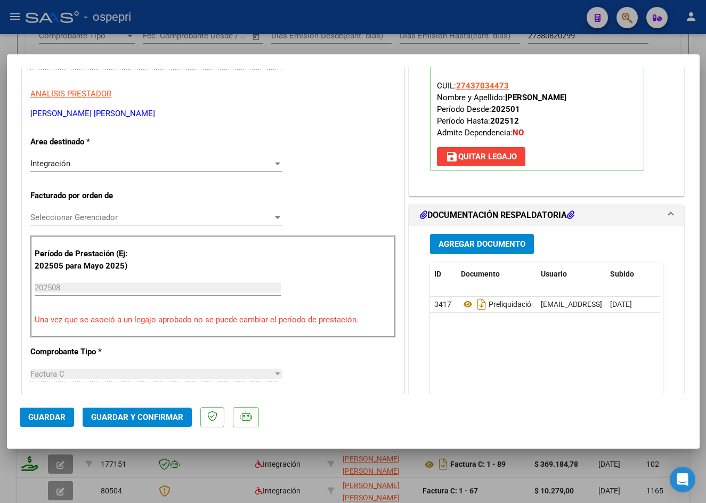
scroll to position [266, 0]
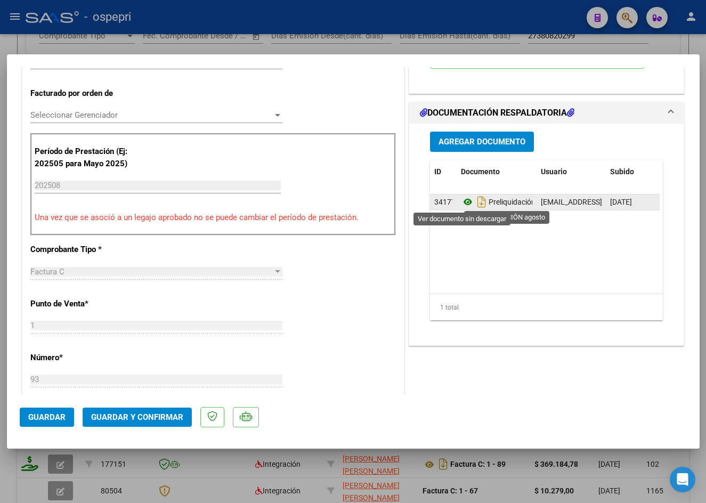
click at [461, 205] on icon at bounding box center [468, 201] width 14 height 13
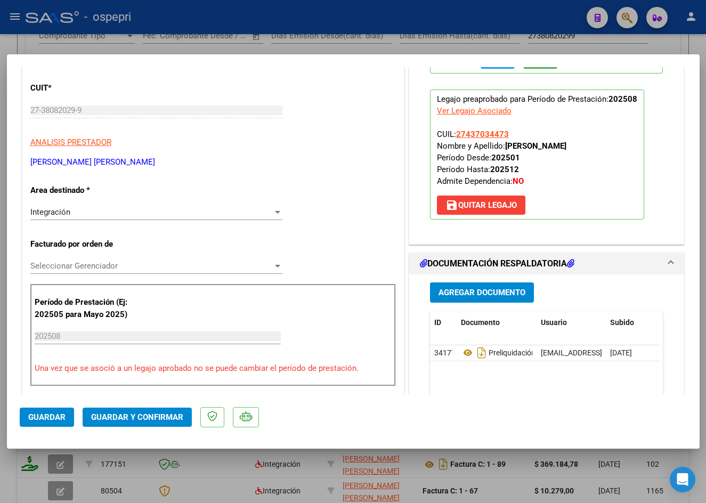
scroll to position [0, 0]
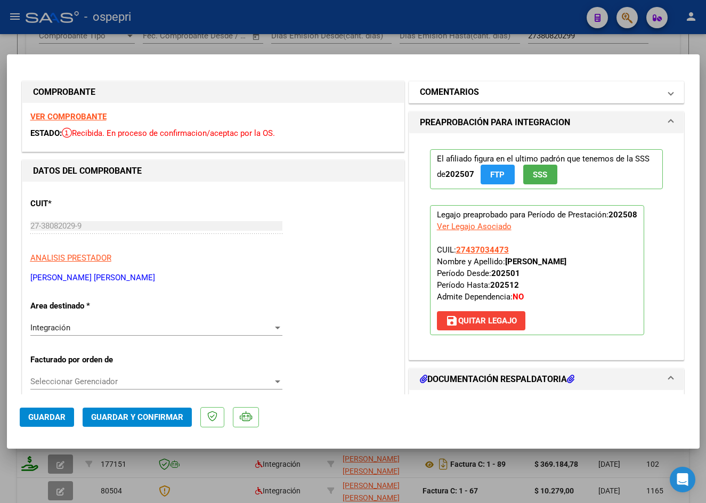
click at [473, 94] on h1 "COMENTARIOS" at bounding box center [449, 92] width 59 height 13
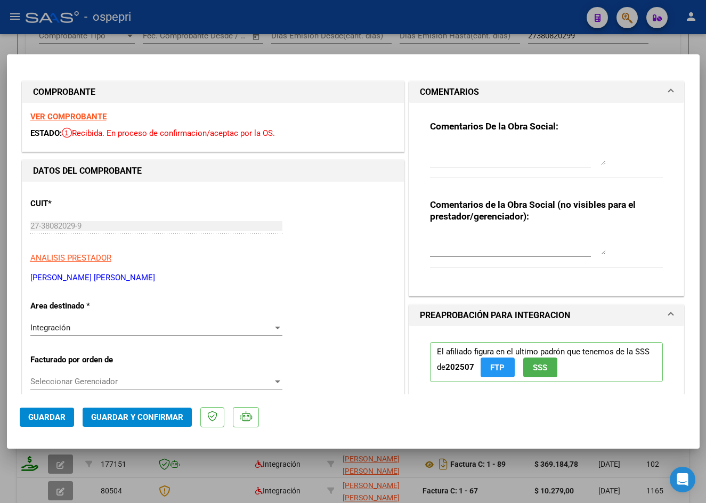
click at [459, 162] on textarea at bounding box center [518, 154] width 176 height 21
type textarea "Buen dia Maria, No se adjunto correctamente la planilla de asistencia. Corrobor…"
click at [467, 249] on textarea at bounding box center [518, 243] width 176 height 21
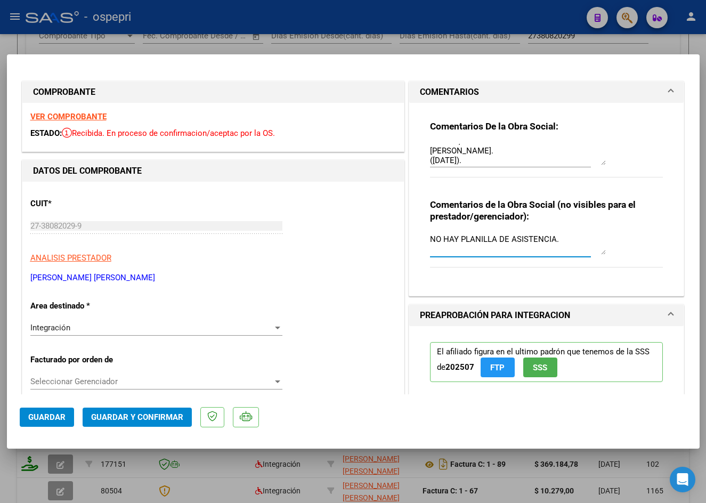
type textarea "NO HAY PLANILLA DE ASISTENCIA."
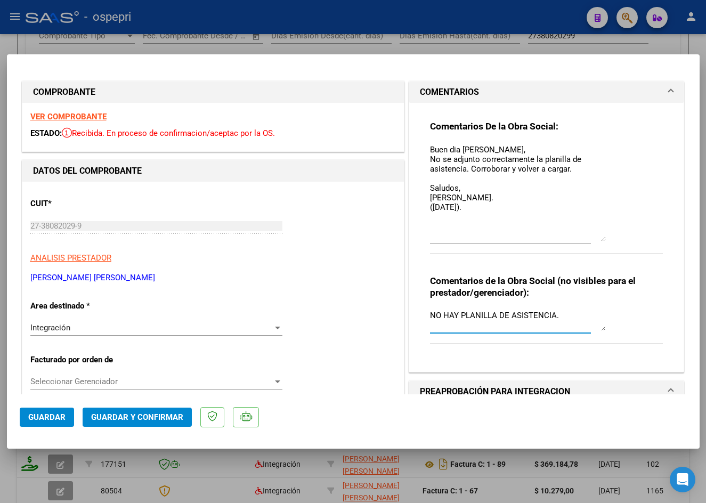
scroll to position [0, 0]
drag, startPoint x: 600, startPoint y: 161, endPoint x: 606, endPoint y: 274, distance: 113.1
click at [606, 265] on div "Comentarios De la Obra Social: Buen dia Maria, No se adjunto correctamente la p…" at bounding box center [546, 192] width 233 height 145
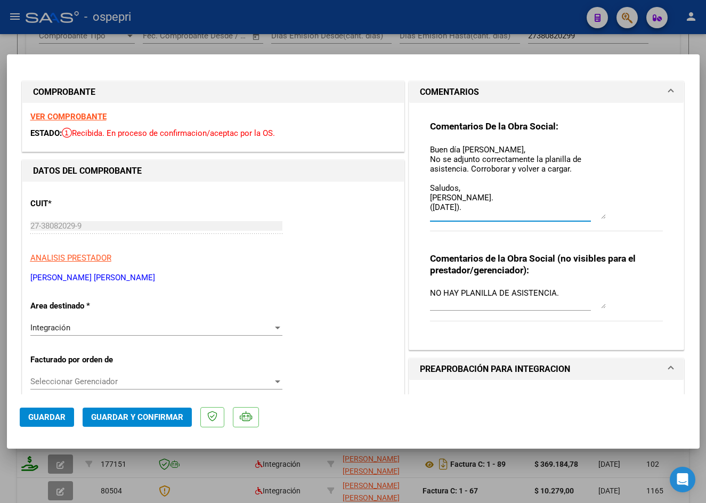
drag, startPoint x: 598, startPoint y: 276, endPoint x: 590, endPoint y: 217, distance: 59.6
click at [590, 217] on textarea "Buen día Maria, No se adjunto correctamente la planilla de asistencia. Corrobor…" at bounding box center [518, 181] width 176 height 75
type textarea "Buen día Maria, No se adjunto correctamente la planilla de asistencia. Corrobor…"
click at [57, 418] on span "Guardar" at bounding box center [46, 417] width 37 height 10
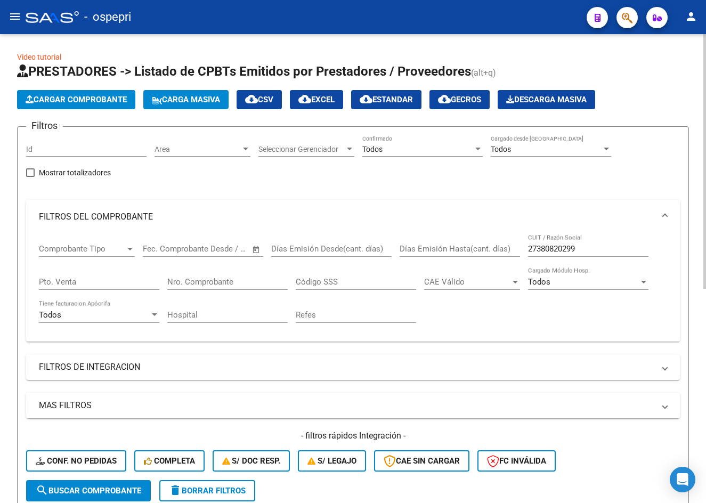
click at [587, 244] on input "27380820299" at bounding box center [588, 249] width 120 height 10
paste input "22359492"
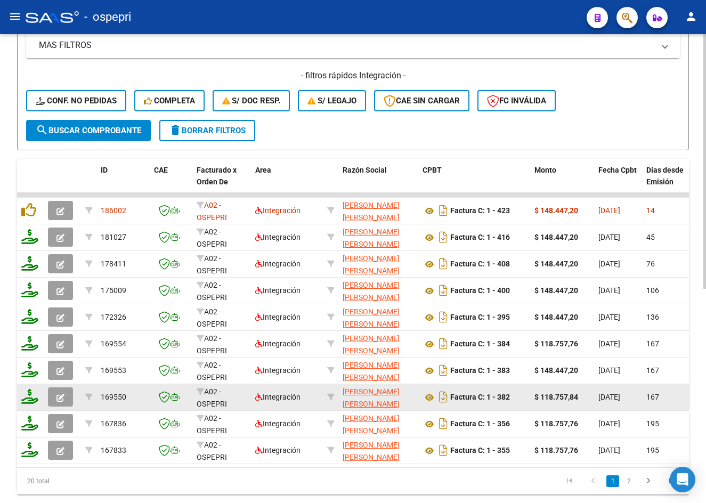
scroll to position [373, 0]
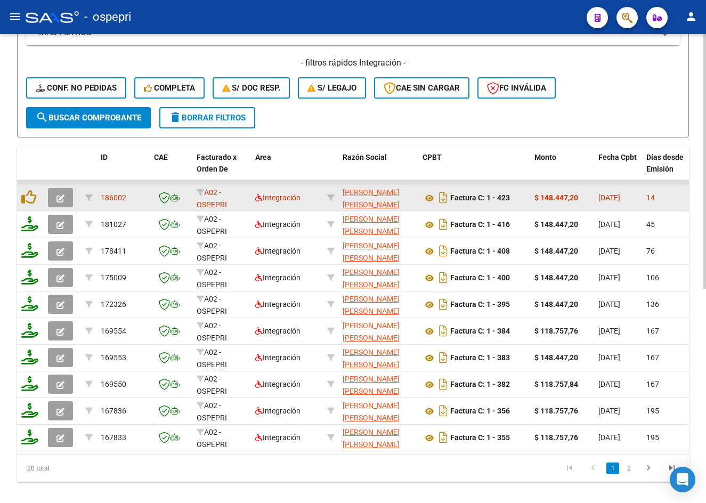
type input "27322359492"
click at [66, 198] on button "button" at bounding box center [60, 197] width 25 height 19
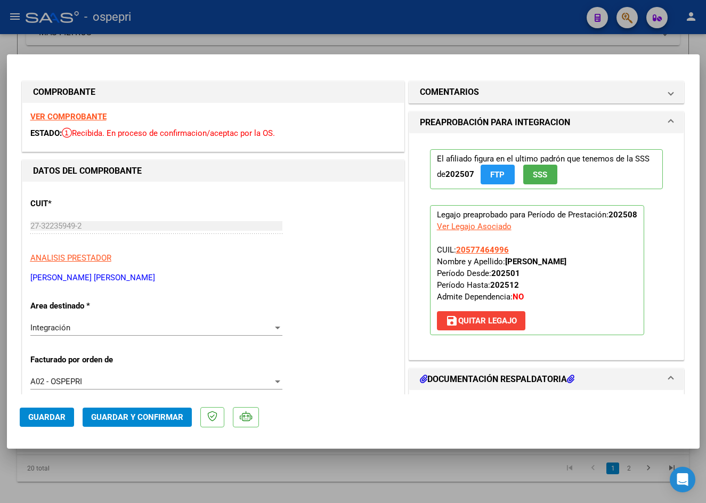
click at [73, 119] on strong "VER COMPROBANTE" at bounding box center [68, 117] width 76 height 10
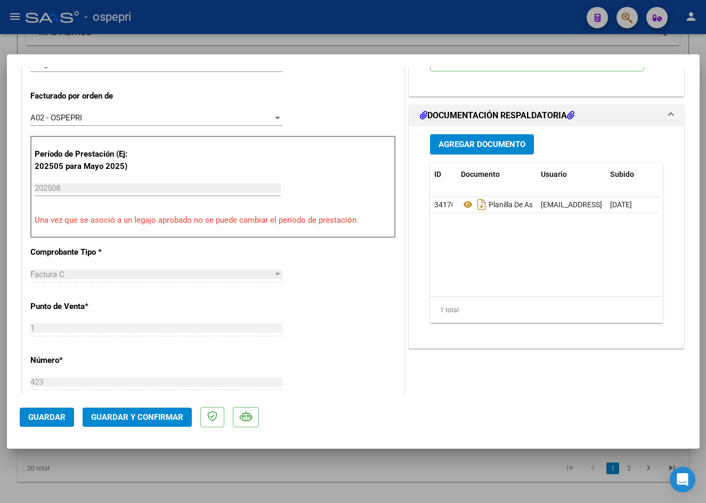
scroll to position [266, 0]
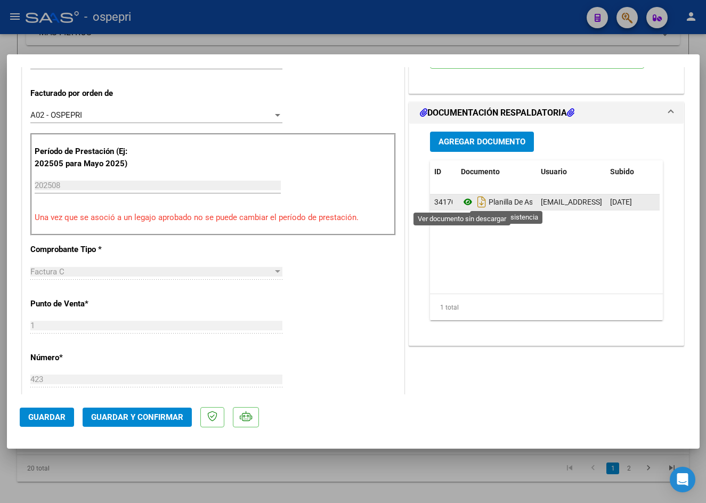
click at [465, 201] on icon at bounding box center [468, 201] width 14 height 13
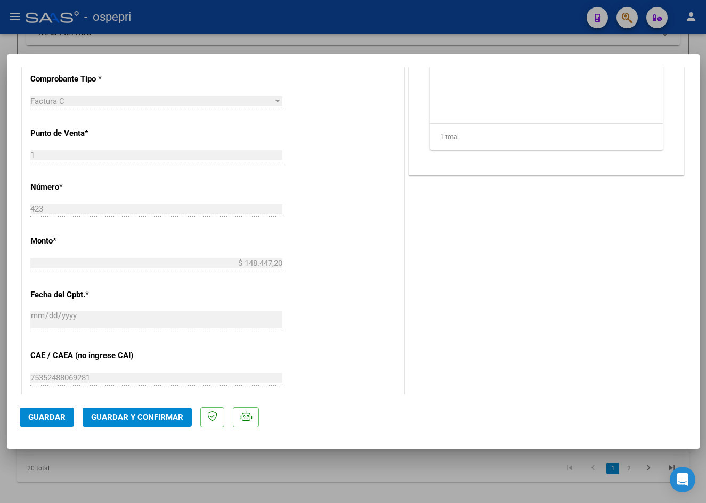
scroll to position [426, 0]
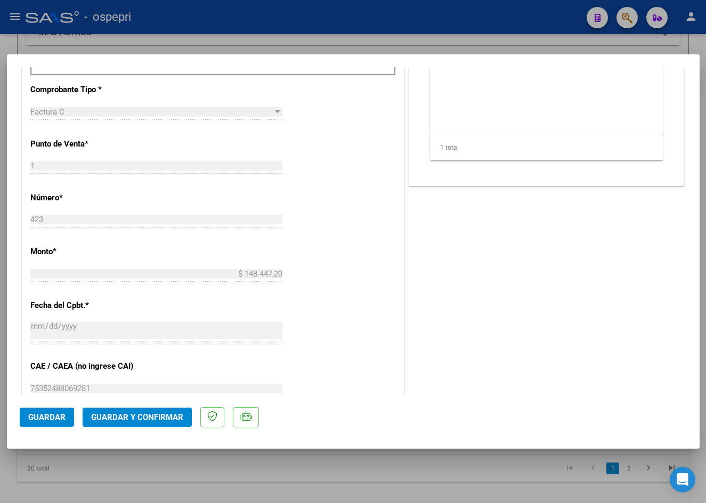
click at [146, 414] on span "Guardar y Confirmar" at bounding box center [137, 417] width 92 height 10
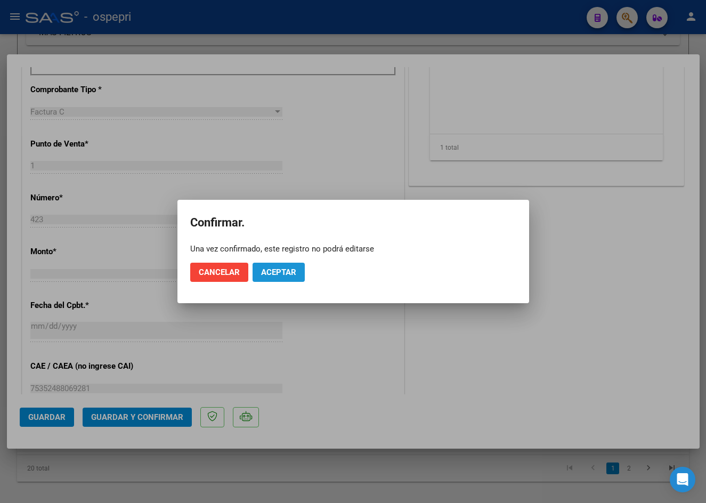
click at [272, 273] on span "Aceptar" at bounding box center [278, 272] width 35 height 10
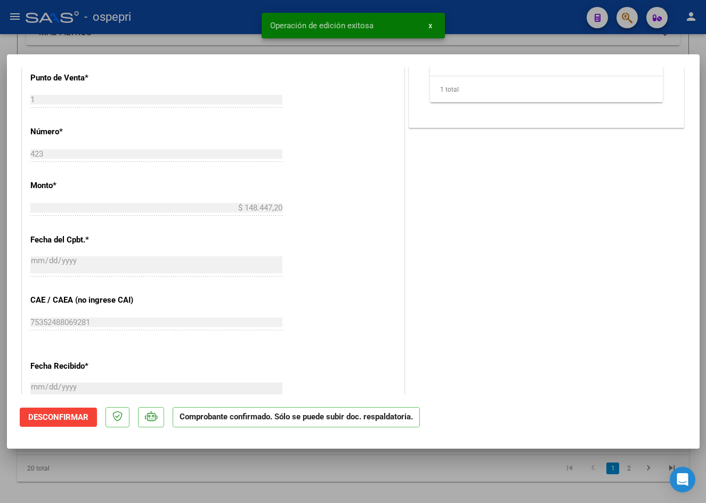
type input "$ 0,00"
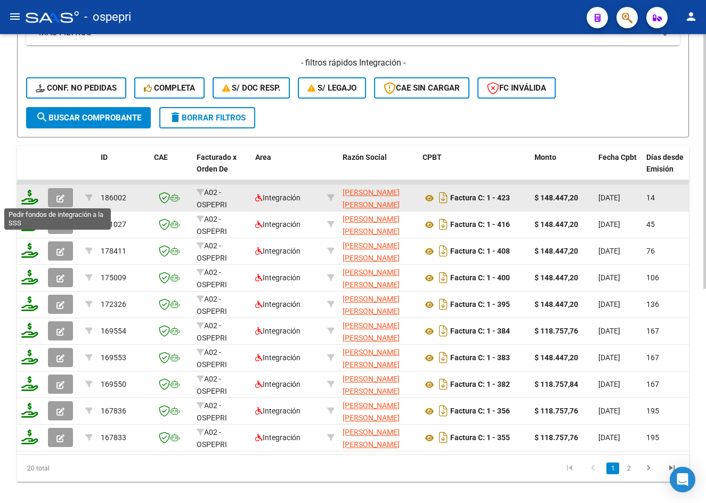
click at [34, 199] on icon at bounding box center [29, 197] width 17 height 15
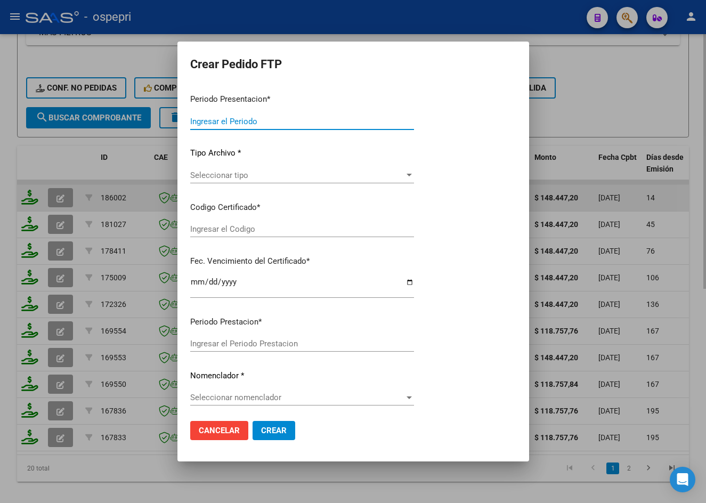
type input "202508"
type input "$ 148.447,20"
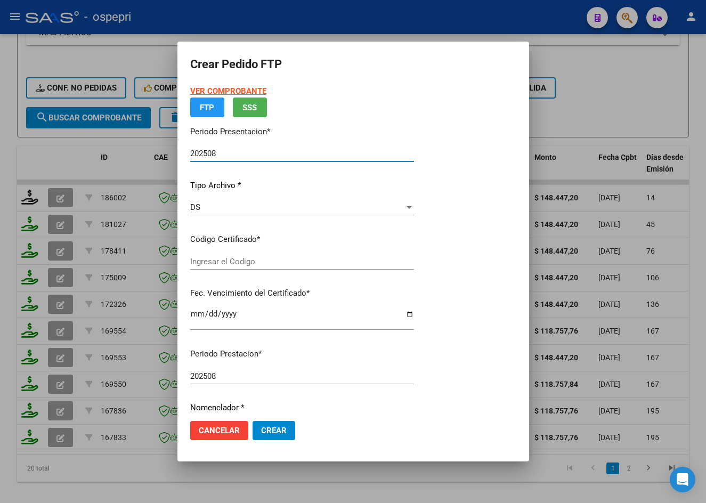
type input "2057746499-6"
type input "2027-09-27"
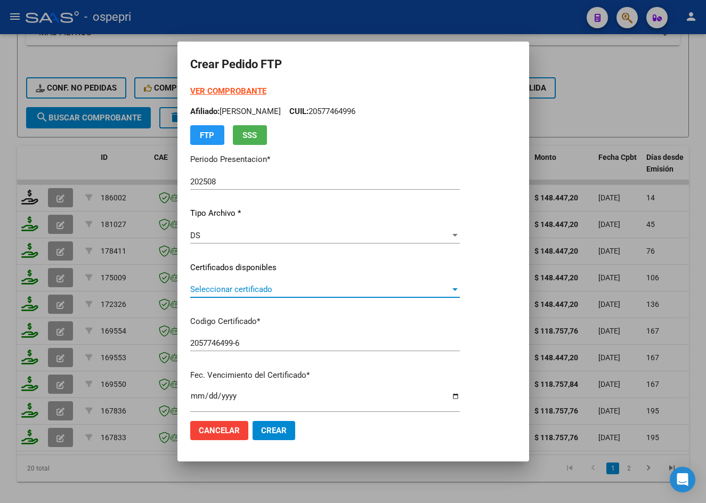
click at [274, 284] on span "Seleccionar certificado" at bounding box center [320, 289] width 260 height 10
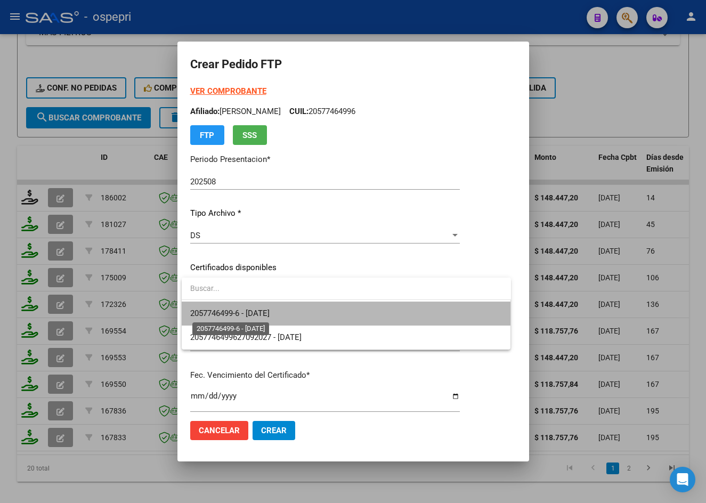
click at [270, 313] on span "2057746499-6 - 2027-09-27" at bounding box center [229, 313] width 79 height 10
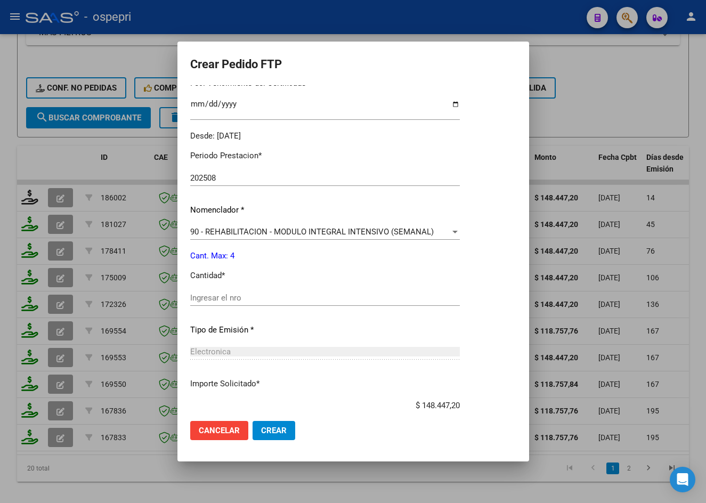
scroll to position [357, 0]
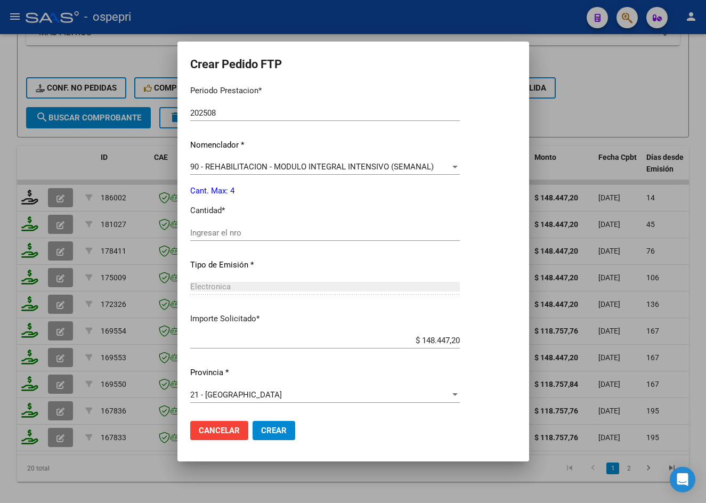
click at [275, 234] on input "Ingresar el nro" at bounding box center [325, 233] width 270 height 10
type input "4"
click at [279, 426] on span "Crear" at bounding box center [274, 431] width 26 height 10
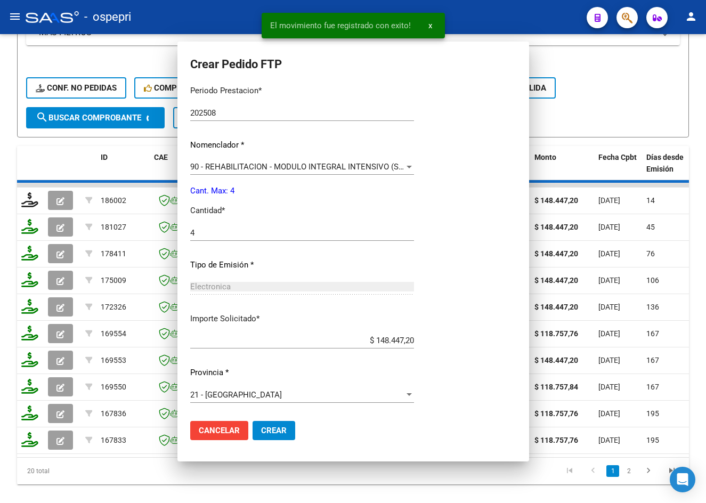
scroll to position [297, 0]
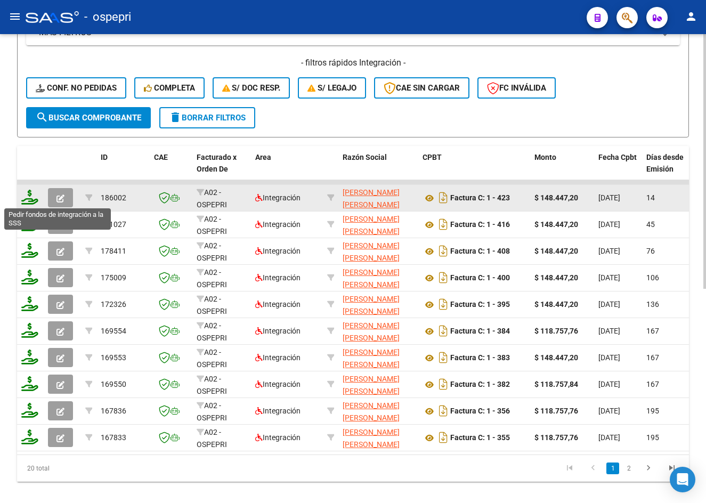
click at [32, 198] on icon at bounding box center [29, 197] width 17 height 15
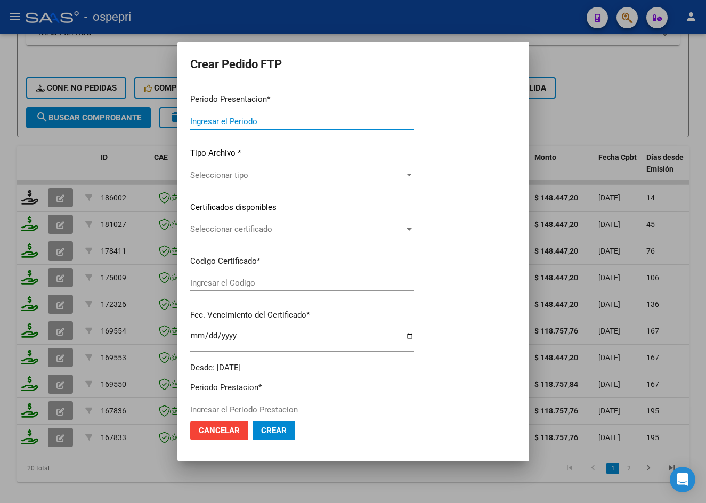
type input "202508"
type input "$ 148.447,20"
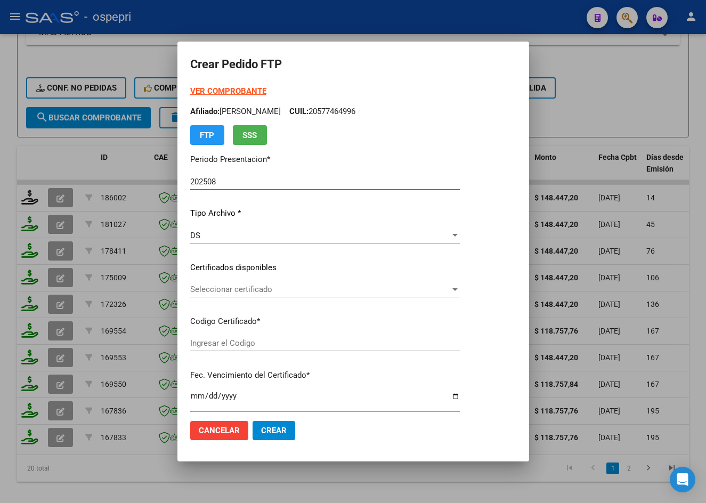
type input "2057746499-6"
type input "2027-09-27"
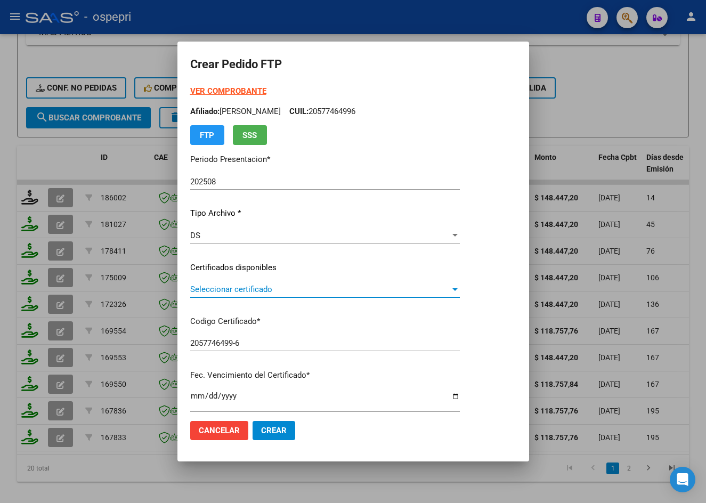
click at [241, 292] on span "Seleccionar certificado" at bounding box center [320, 289] width 260 height 10
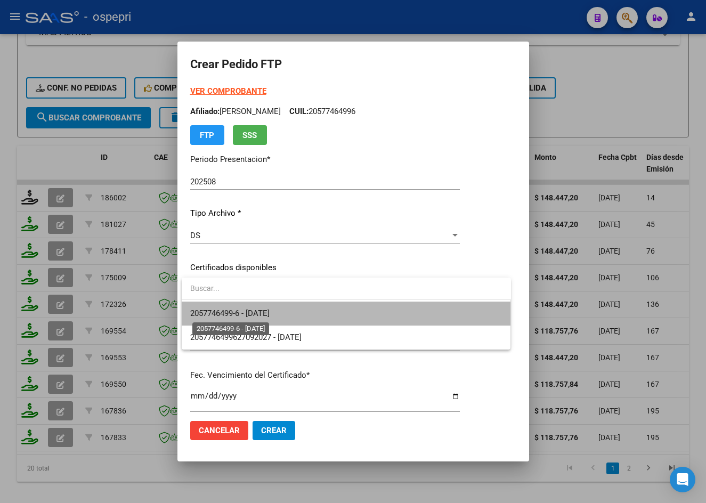
click at [248, 315] on span "2057746499-6 - 2027-09-27" at bounding box center [229, 313] width 79 height 10
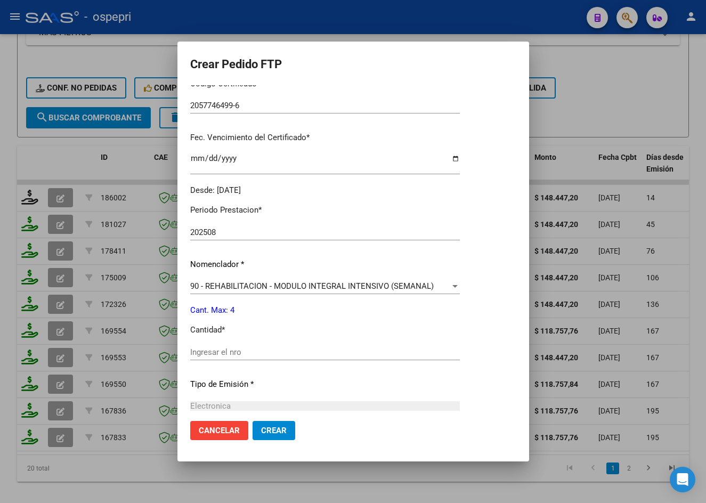
scroll to position [320, 0]
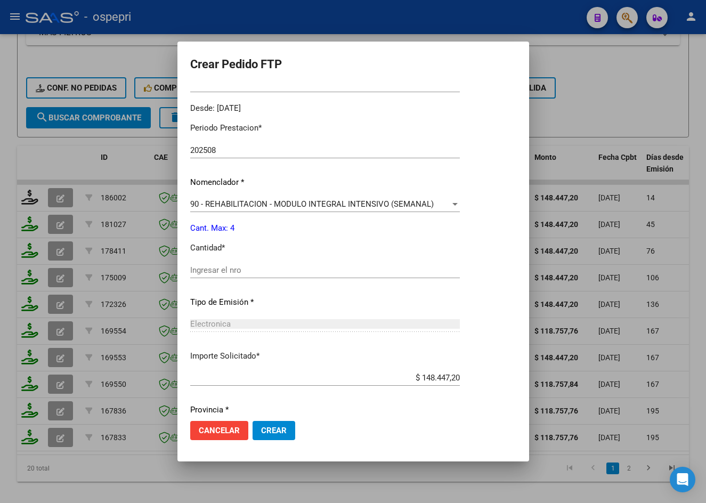
click at [238, 264] on div "Ingresar el nro" at bounding box center [325, 270] width 270 height 16
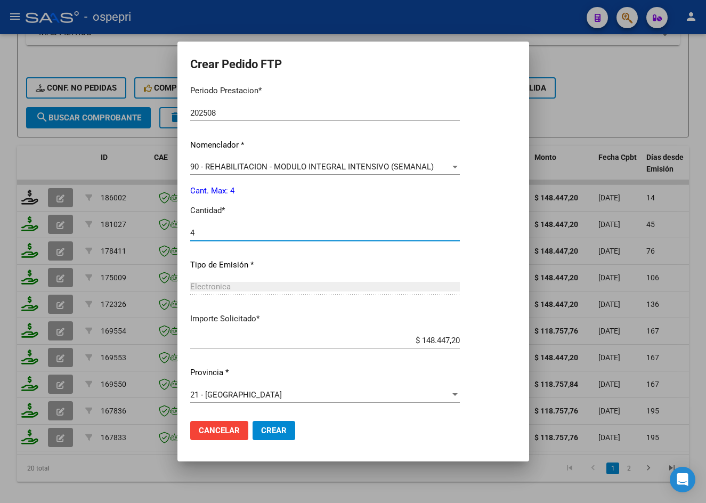
type input "4"
click at [282, 427] on span "Crear" at bounding box center [274, 431] width 26 height 10
click at [274, 427] on span "Crear" at bounding box center [274, 431] width 26 height 10
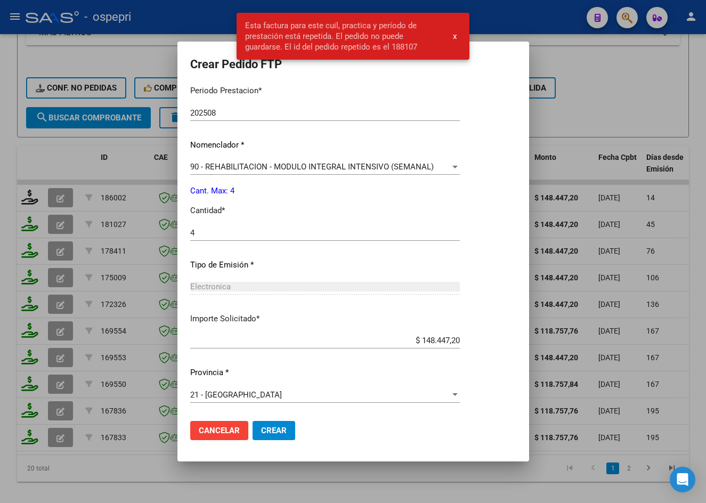
click at [454, 35] on span "x" at bounding box center [455, 36] width 4 height 10
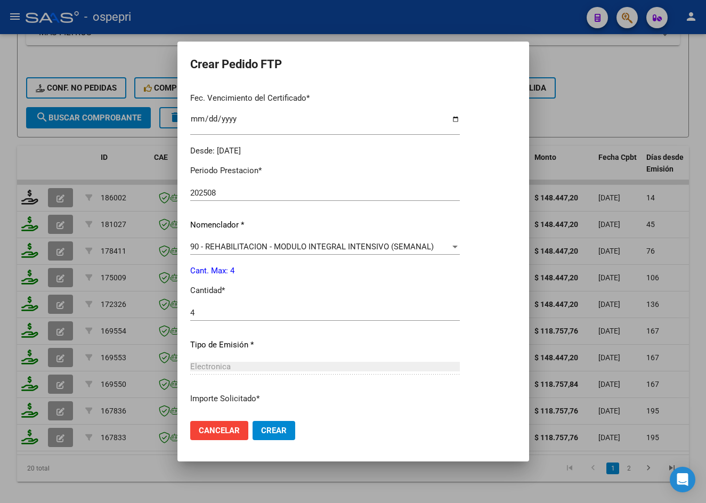
scroll to position [197, 0]
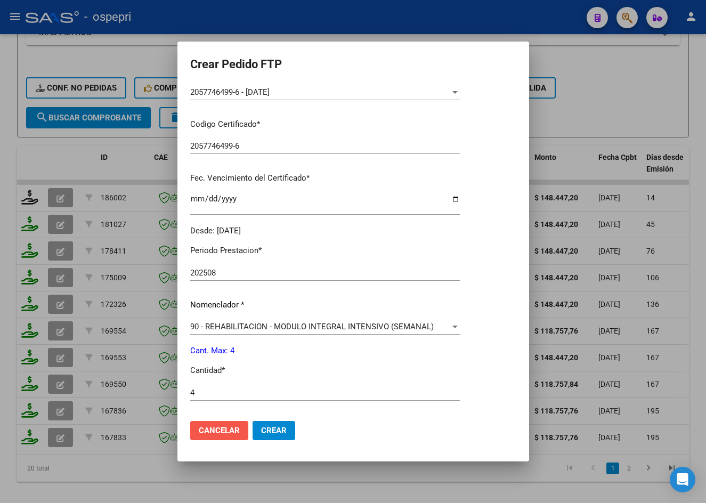
click at [233, 428] on span "Cancelar" at bounding box center [219, 431] width 41 height 10
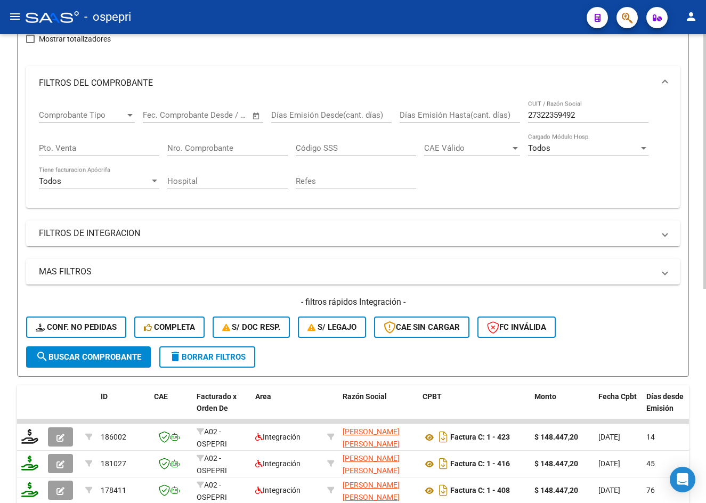
scroll to position [0, 0]
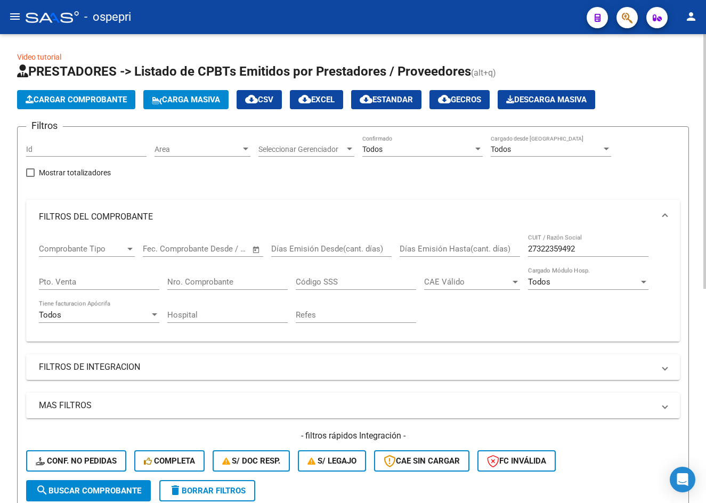
click at [589, 251] on input "27322359492" at bounding box center [588, 249] width 120 height 10
paste input "0219526920"
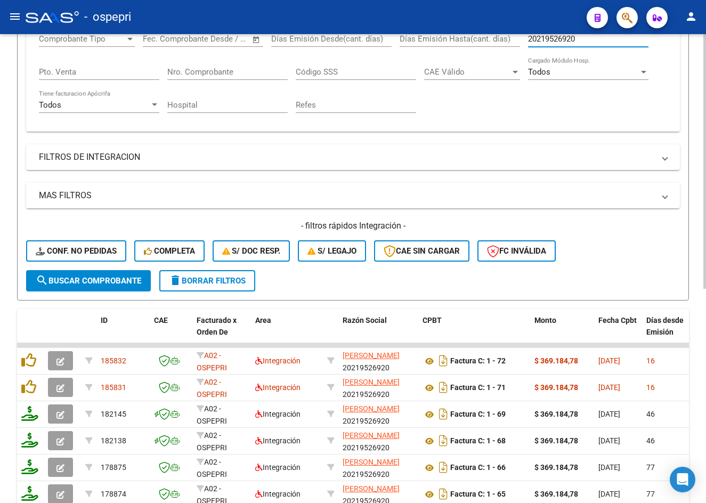
scroll to position [266, 0]
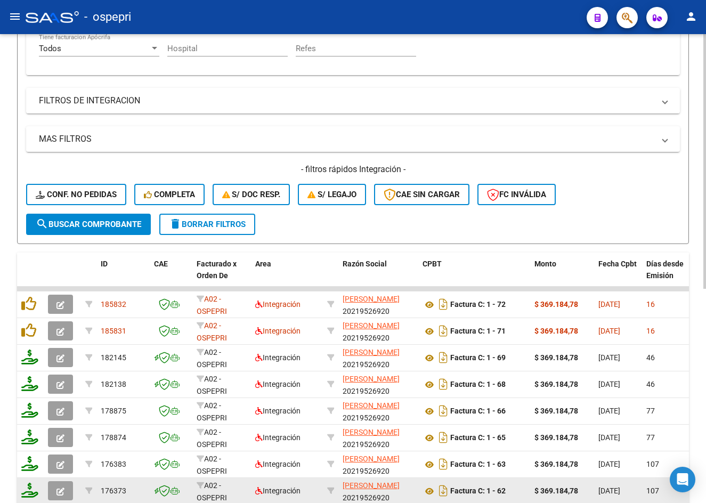
type input "20219526920"
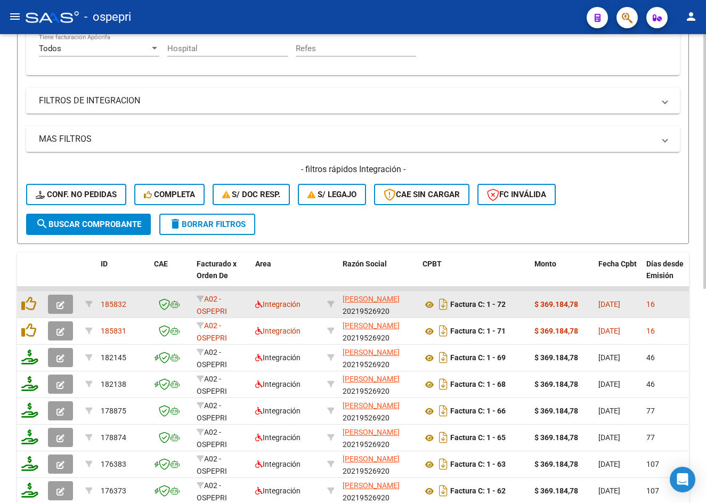
click at [64, 305] on button "button" at bounding box center [60, 304] width 25 height 19
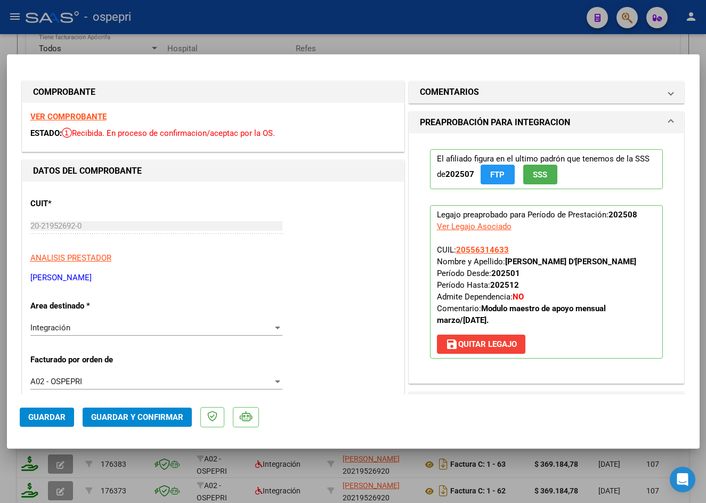
click at [76, 116] on strong "VER COMPROBANTE" at bounding box center [68, 117] width 76 height 10
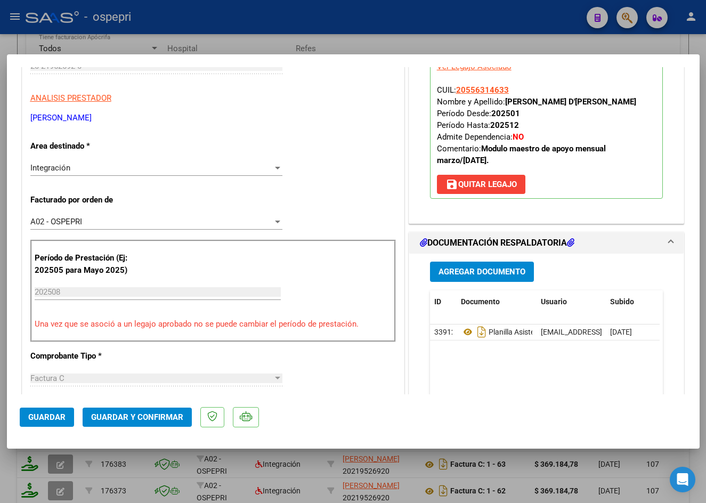
scroll to position [213, 0]
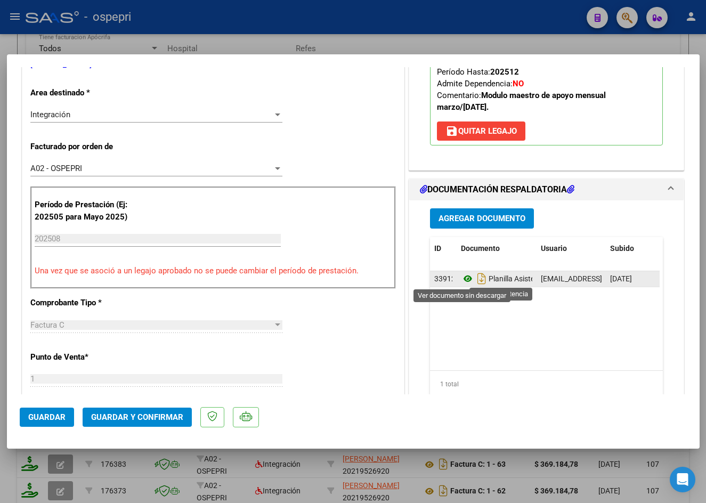
click at [462, 278] on icon at bounding box center [468, 278] width 14 height 13
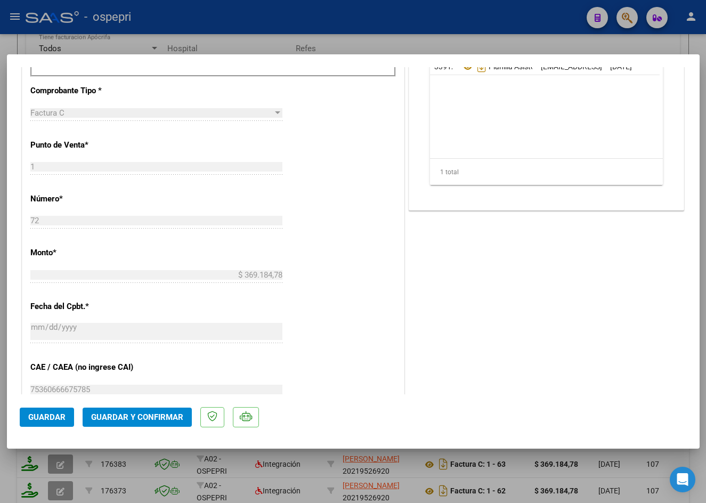
scroll to position [426, 0]
click at [143, 419] on span "Guardar y Confirmar" at bounding box center [137, 417] width 92 height 10
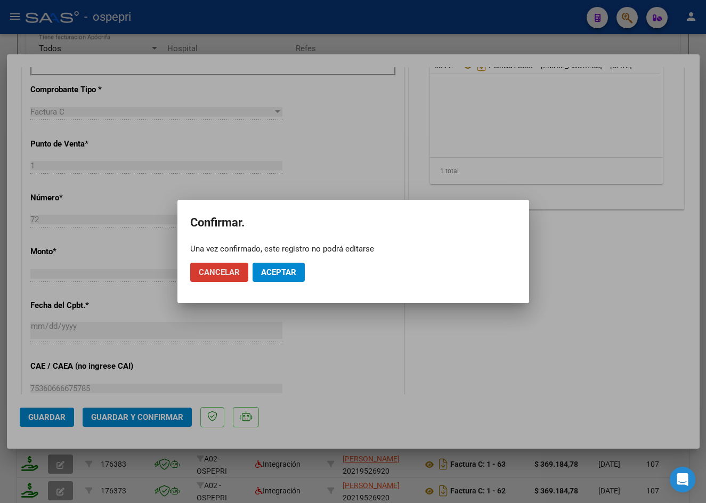
click at [279, 271] on span "Aceptar" at bounding box center [278, 272] width 35 height 10
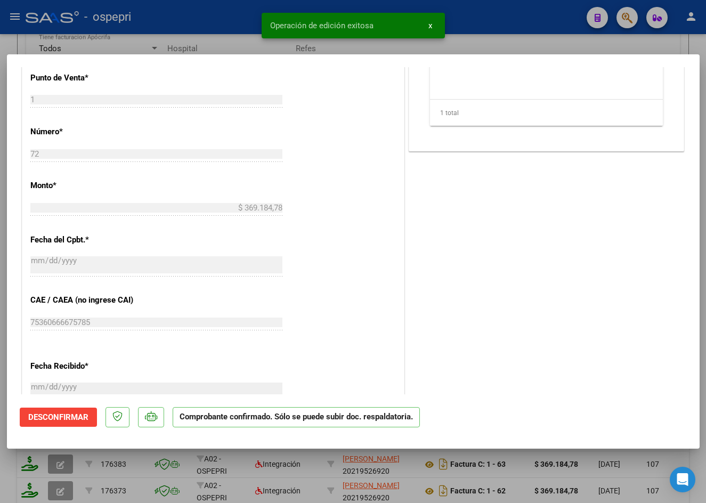
type input "$ 0,00"
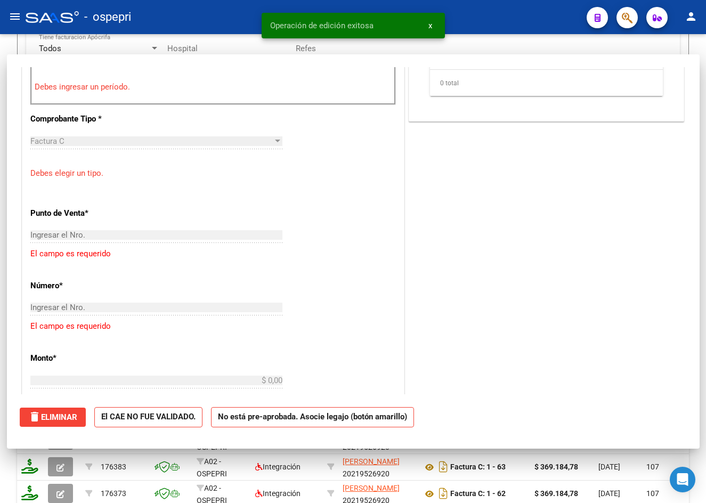
scroll to position [445, 0]
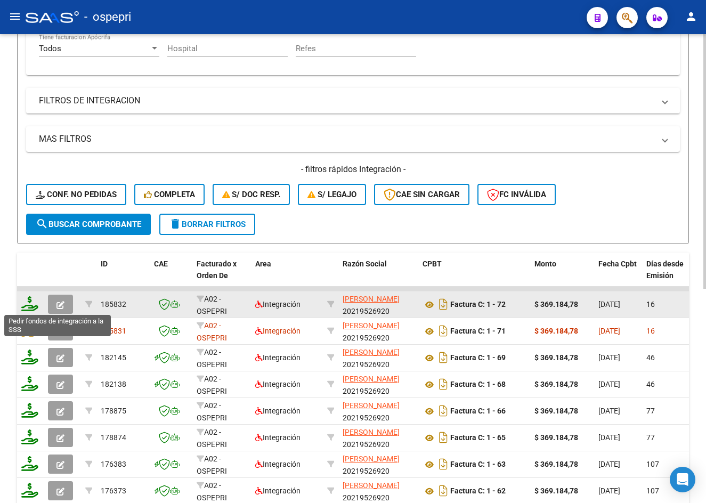
click at [29, 305] on icon at bounding box center [29, 303] width 17 height 15
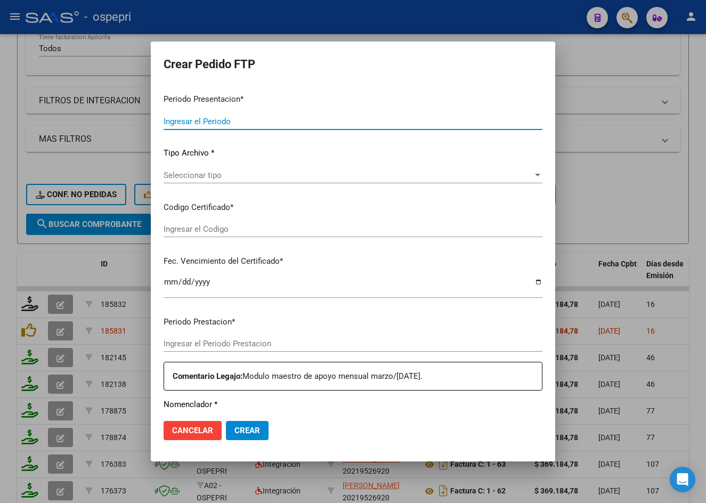
type input "202508"
type input "$ 369.184,78"
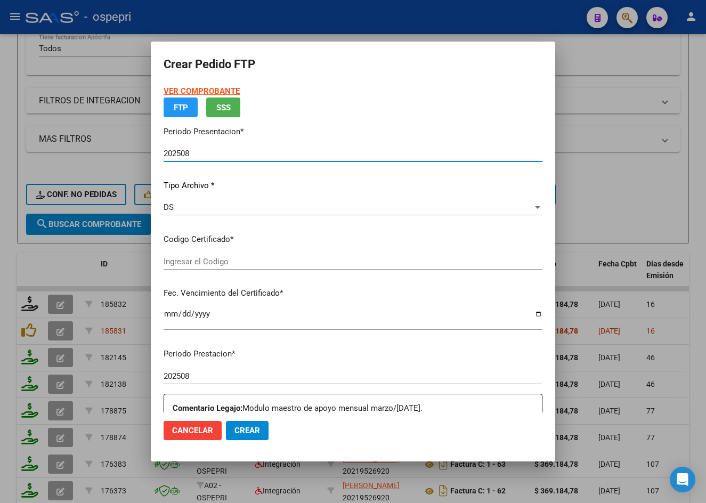
type input "2055631463-3"
type input "2029-07-01"
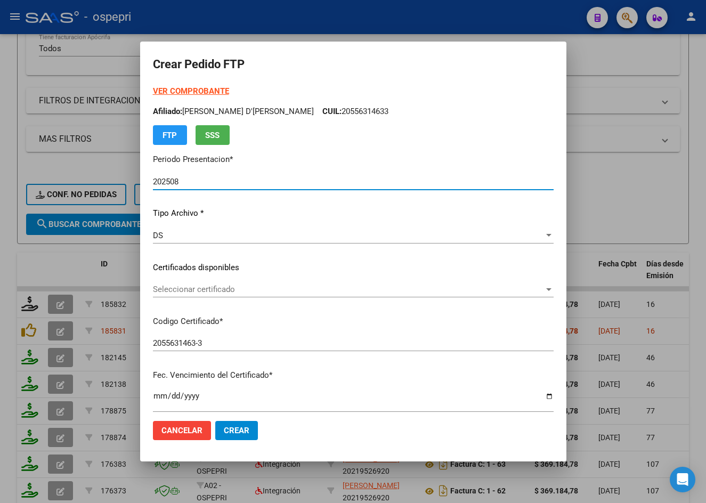
click at [203, 291] on span "Seleccionar certificado" at bounding box center [348, 289] width 391 height 10
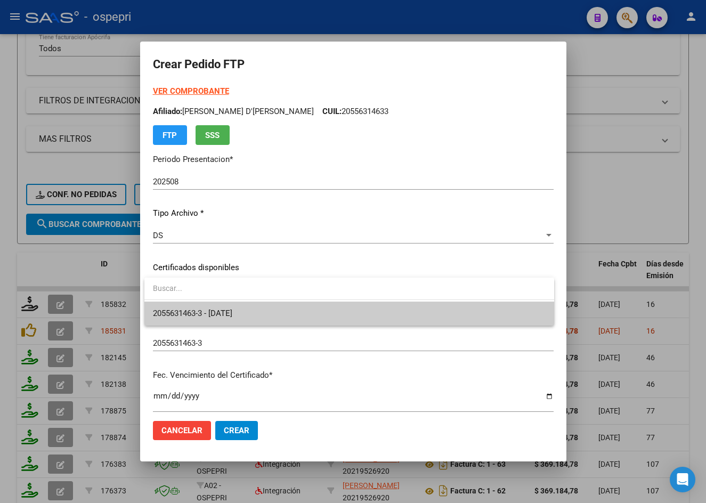
click at [221, 327] on div at bounding box center [353, 251] width 706 height 503
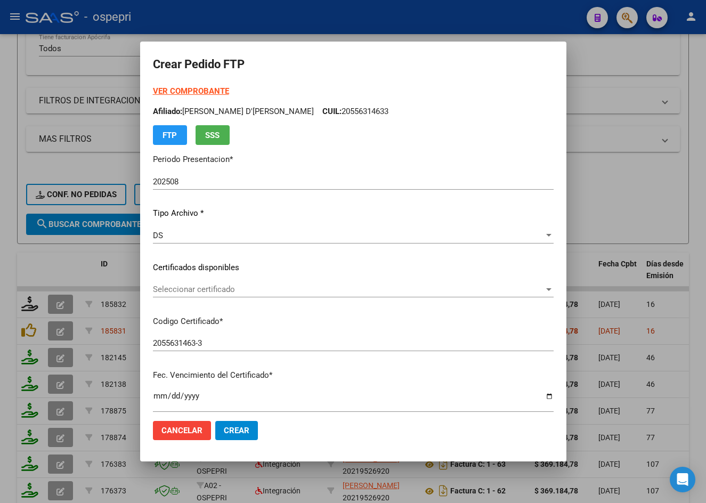
click at [224, 291] on span "Seleccionar certificado" at bounding box center [348, 289] width 391 height 10
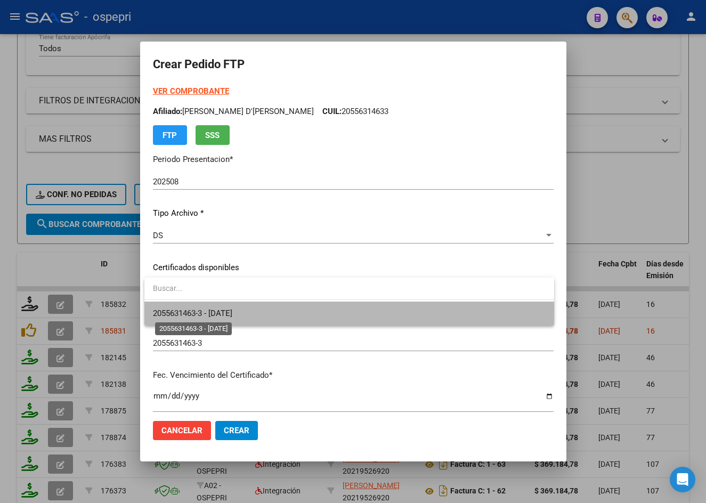
click at [232, 311] on span "2055631463-3 - 2029-07-01" at bounding box center [192, 313] width 79 height 10
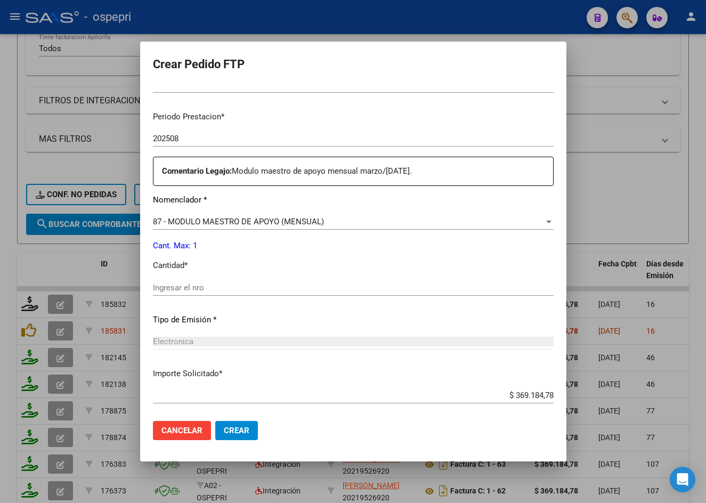
scroll to position [373, 0]
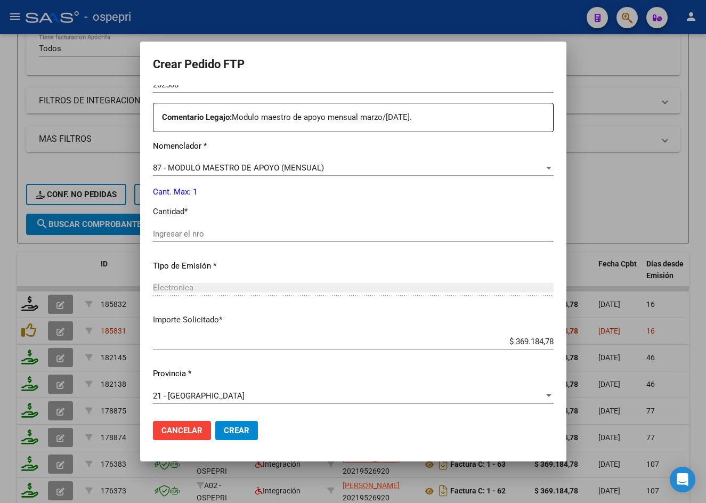
click at [234, 240] on div "Ingresar el nro" at bounding box center [353, 234] width 401 height 16
click at [234, 237] on input "Ingresar el nro" at bounding box center [353, 234] width 401 height 10
type input "1"
click at [247, 434] on span "Crear" at bounding box center [237, 431] width 26 height 10
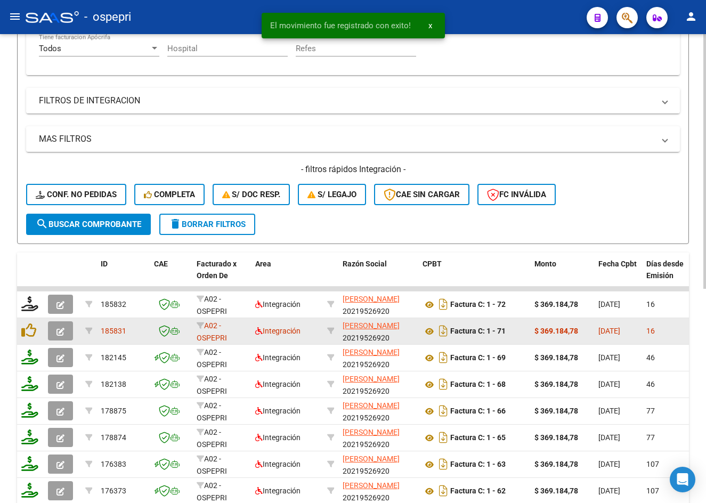
click at [59, 332] on icon "button" at bounding box center [60, 332] width 8 height 8
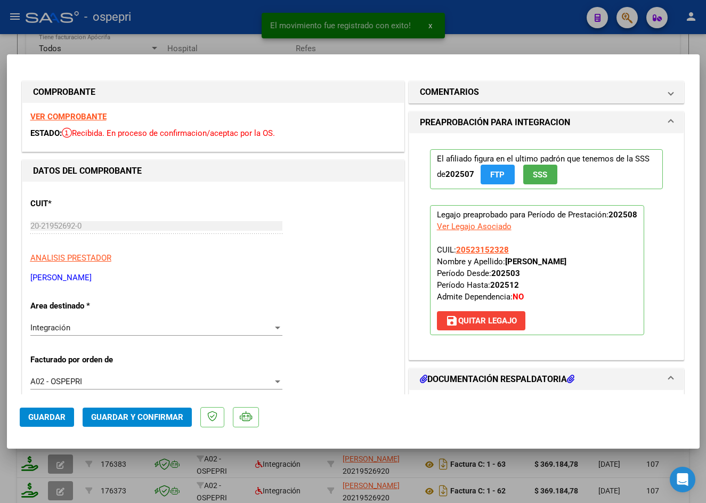
click at [69, 117] on strong "VER COMPROBANTE" at bounding box center [68, 117] width 76 height 10
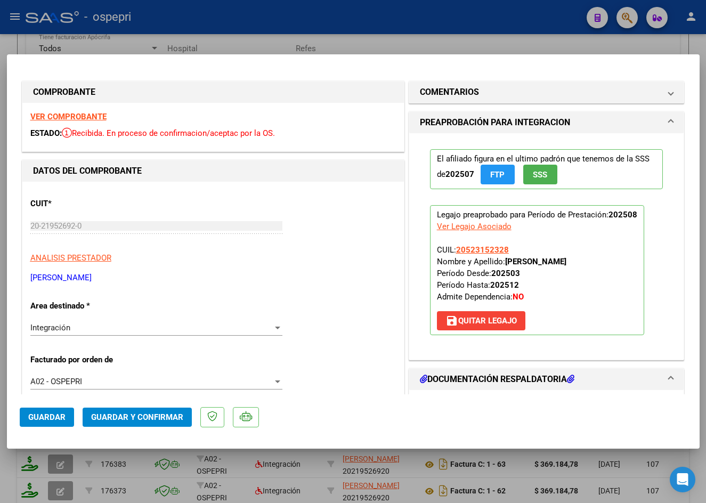
scroll to position [266, 0]
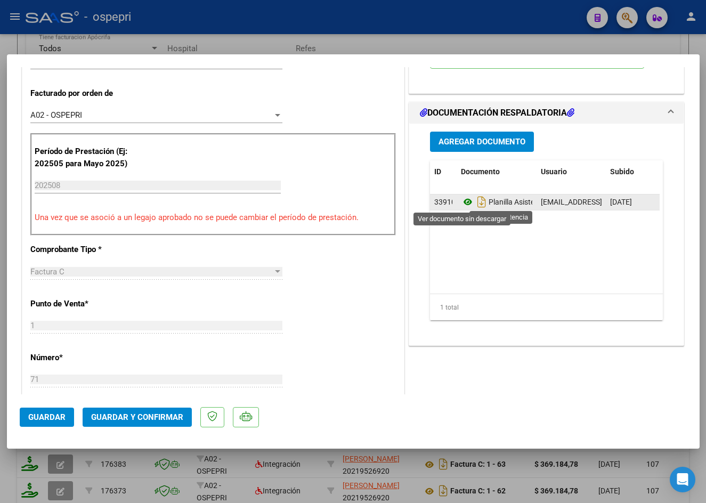
click at [461, 201] on icon at bounding box center [468, 201] width 14 height 13
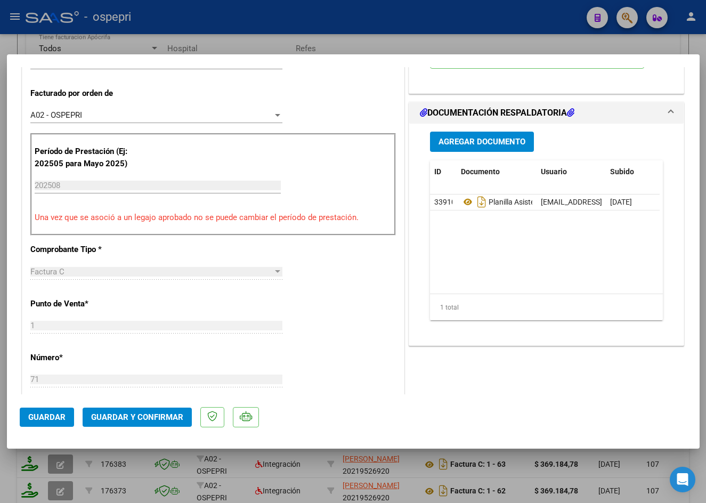
click at [149, 417] on span "Guardar y Confirmar" at bounding box center [137, 417] width 92 height 10
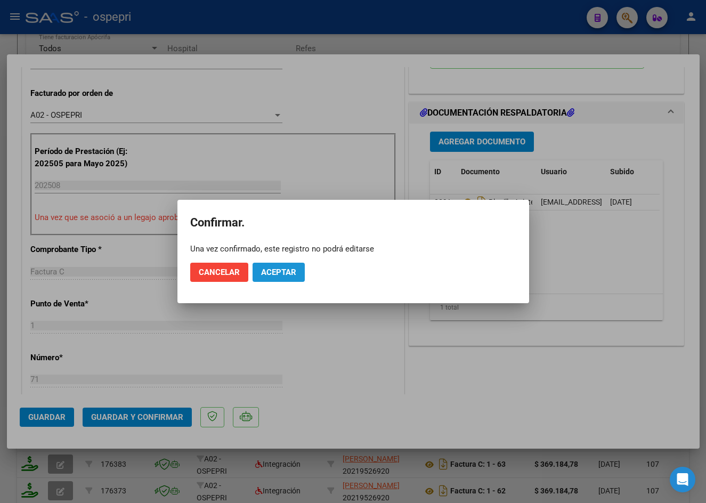
click at [263, 275] on span "Aceptar" at bounding box center [278, 272] width 35 height 10
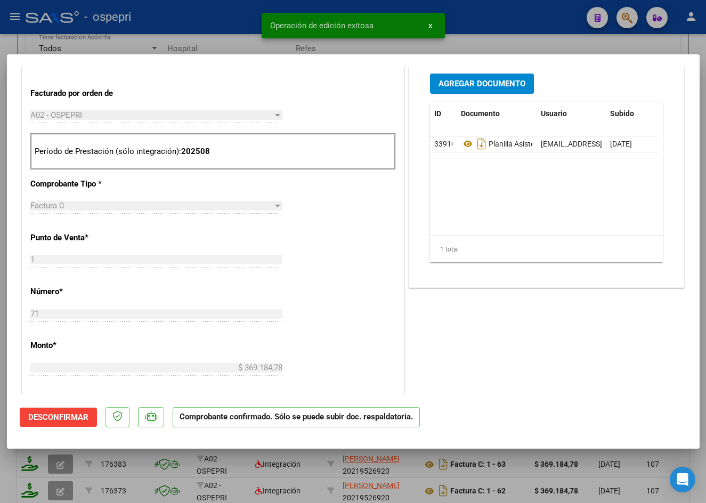
type input "$ 0,00"
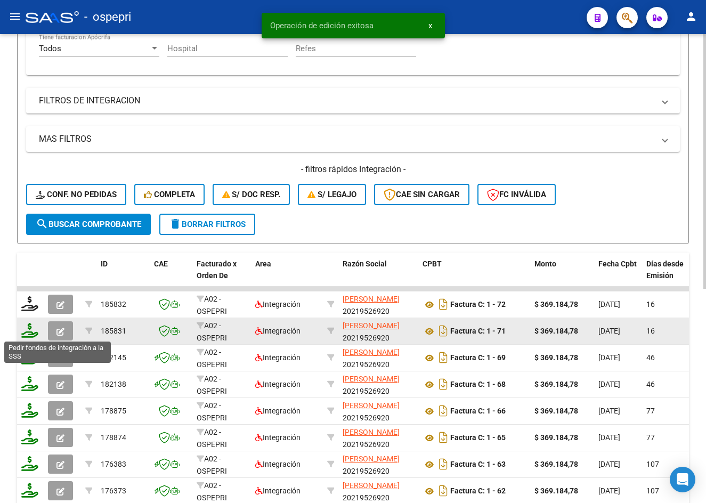
click at [32, 336] on icon at bounding box center [29, 330] width 17 height 15
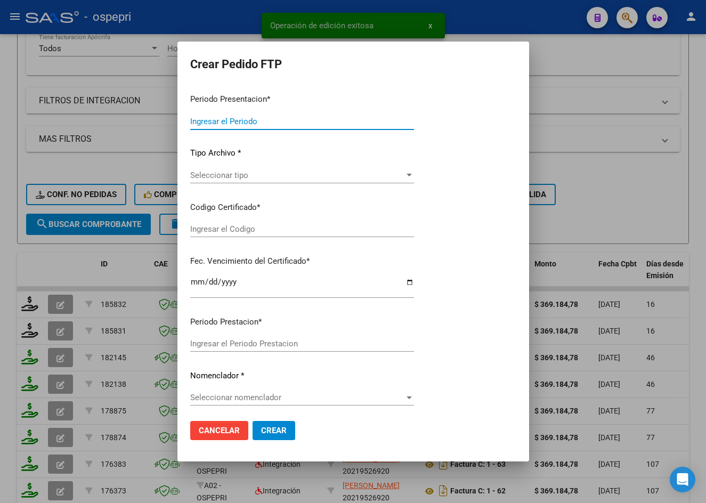
type input "202508"
type input "$ 369.184,78"
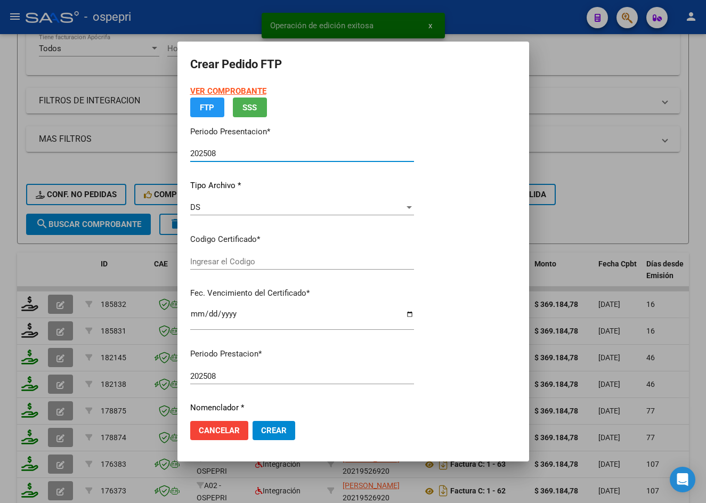
type input "2052315232-8 06-03-2028"
type input "2028-03-06"
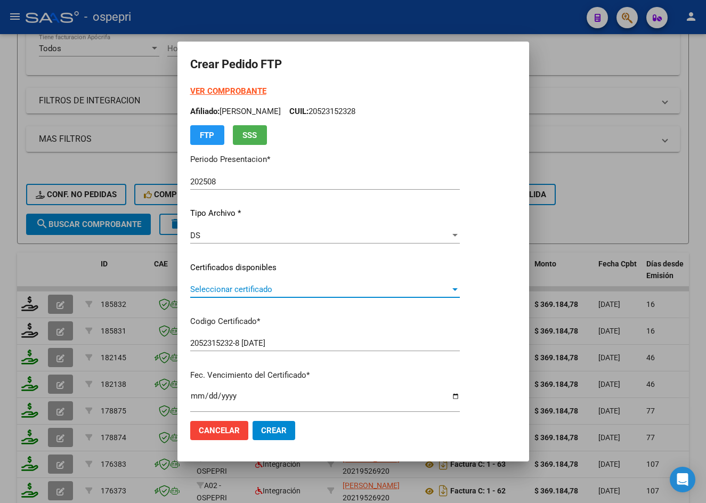
click at [243, 290] on span "Seleccionar certificado" at bounding box center [320, 289] width 260 height 10
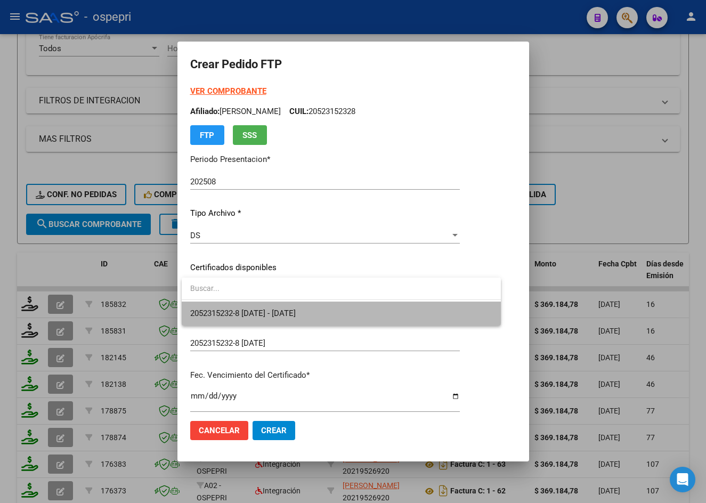
click at [262, 308] on span "2052315232-8 06-03-2028 - 2028-03-06" at bounding box center [341, 314] width 302 height 24
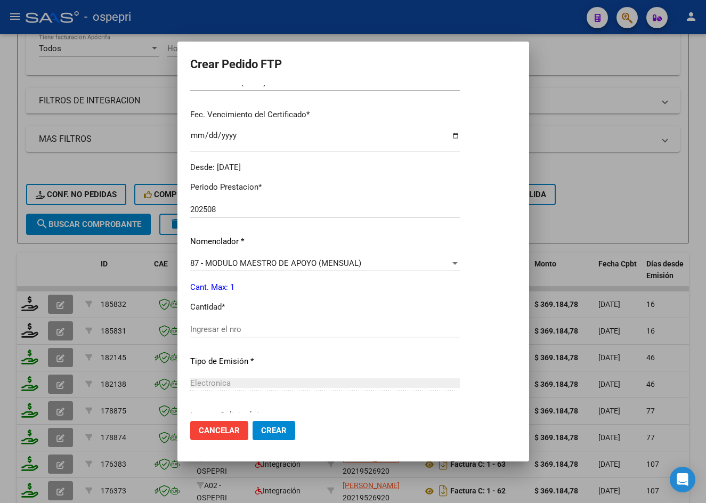
scroll to position [266, 0]
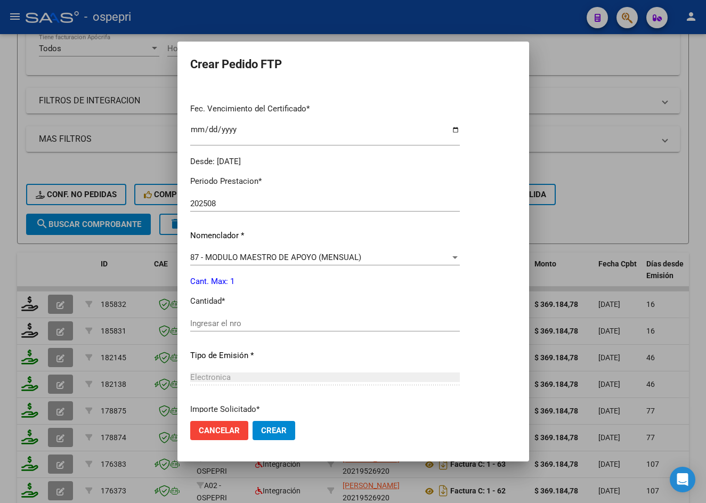
click at [250, 320] on input "Ingresar el nro" at bounding box center [325, 324] width 270 height 10
type input "1"
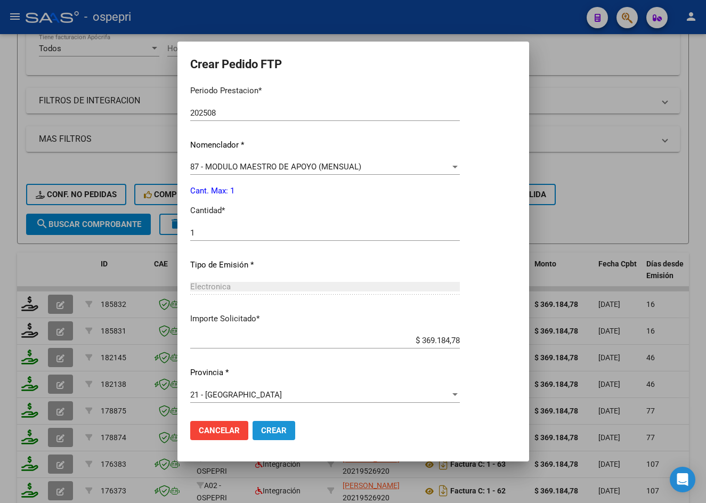
click at [281, 433] on span "Crear" at bounding box center [274, 431] width 26 height 10
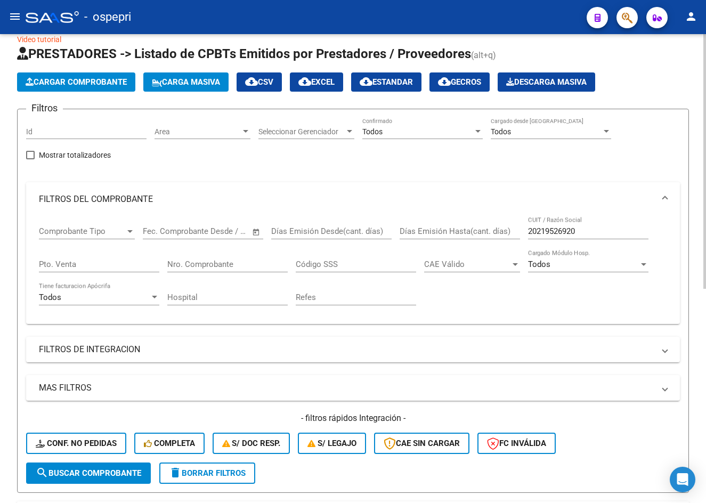
scroll to position [0, 0]
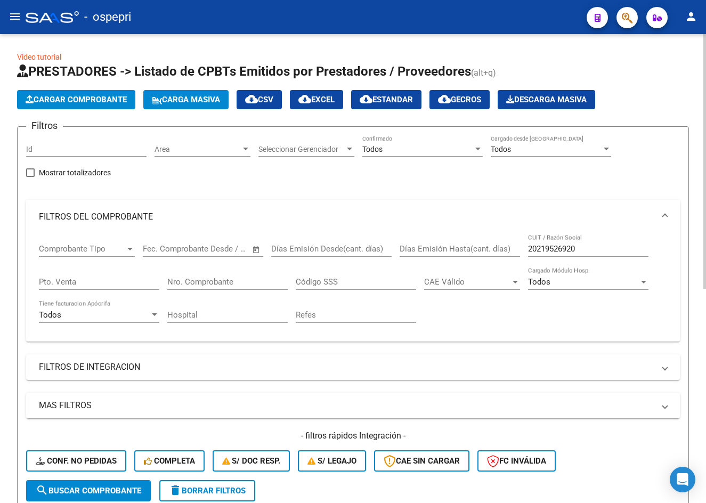
click at [606, 251] on input "20219526920" at bounding box center [588, 249] width 120 height 10
paste input "7210041473"
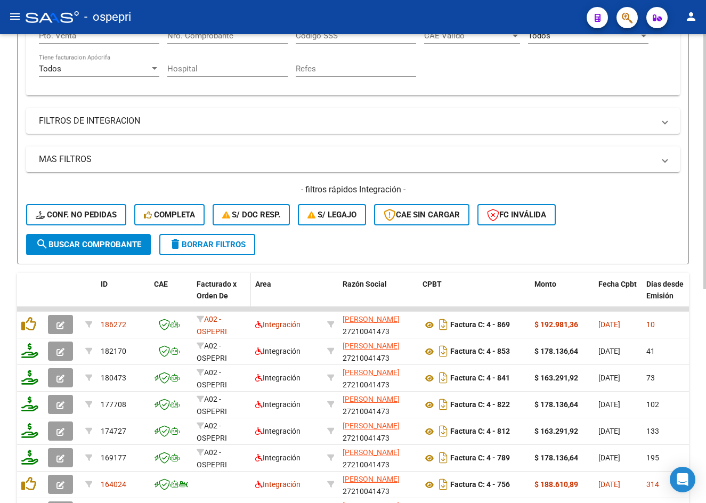
scroll to position [266, 0]
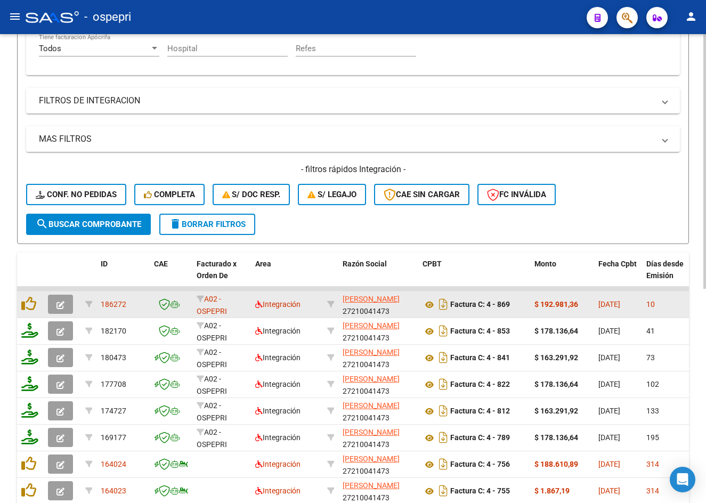
type input "27210041473"
click at [63, 303] on icon "button" at bounding box center [60, 305] width 8 height 8
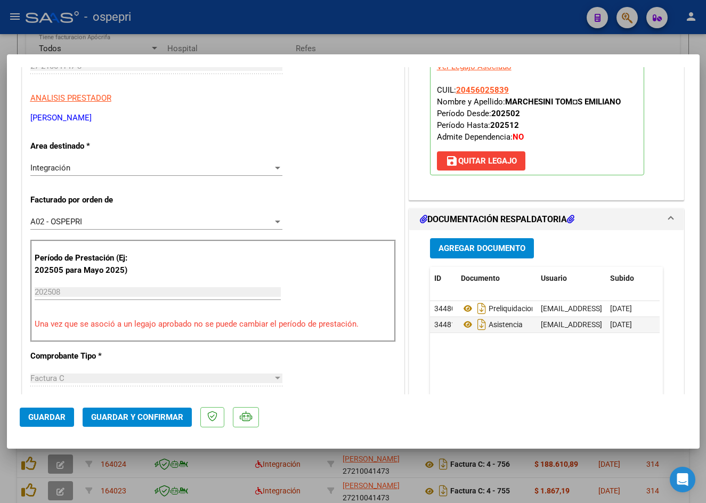
scroll to position [0, 0]
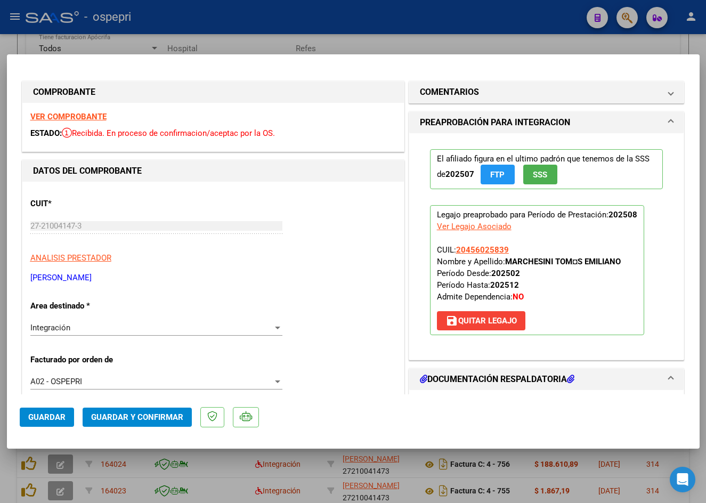
click at [96, 116] on strong "VER COMPROBANTE" at bounding box center [68, 117] width 76 height 10
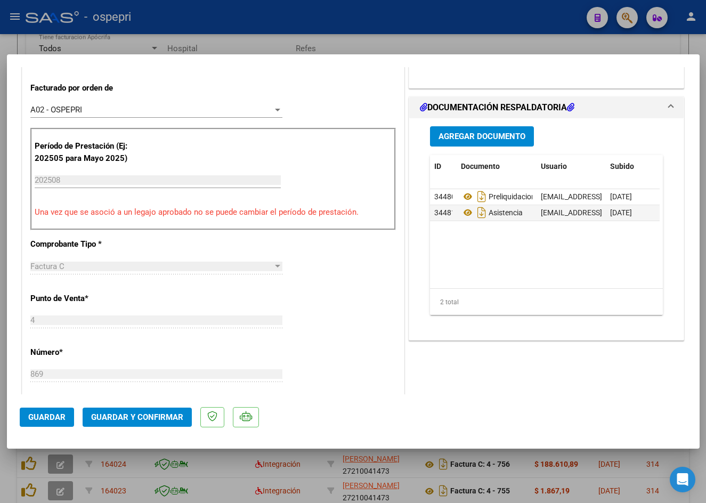
scroll to position [320, 0]
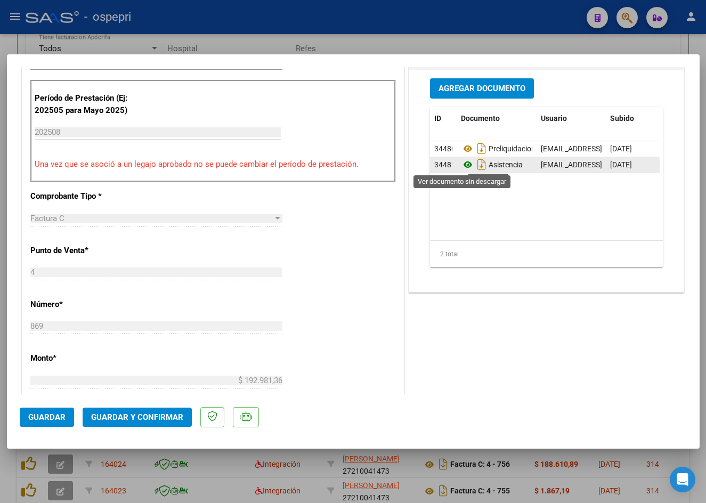
click at [462, 163] on icon at bounding box center [468, 164] width 14 height 13
type input "$ 0,00"
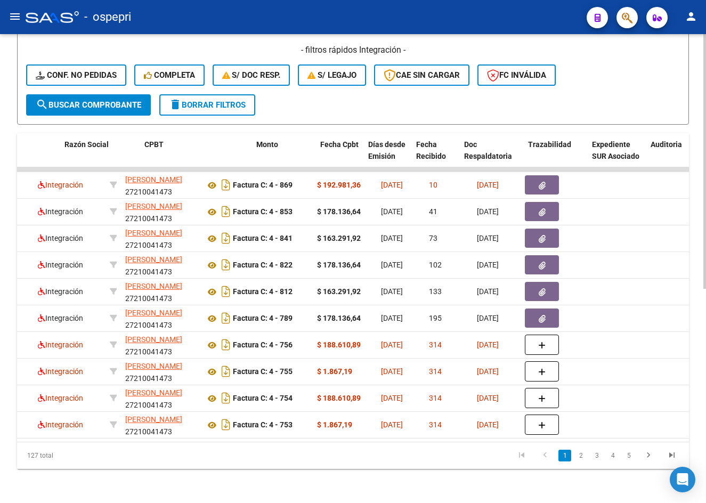
scroll to position [0, 278]
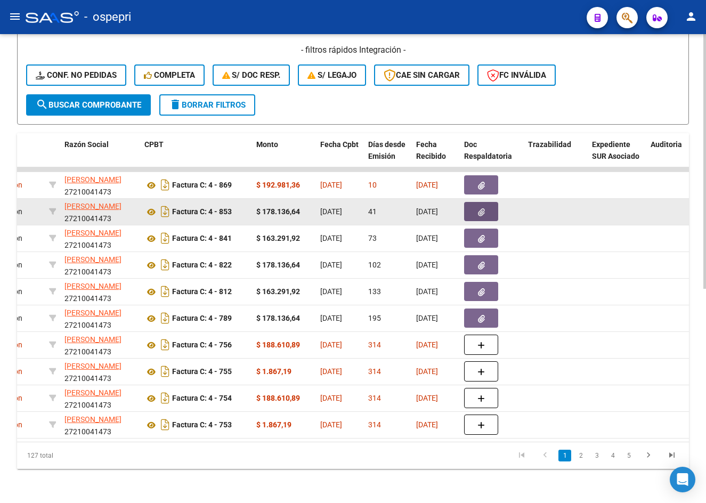
click at [483, 208] on icon "button" at bounding box center [481, 212] width 7 height 8
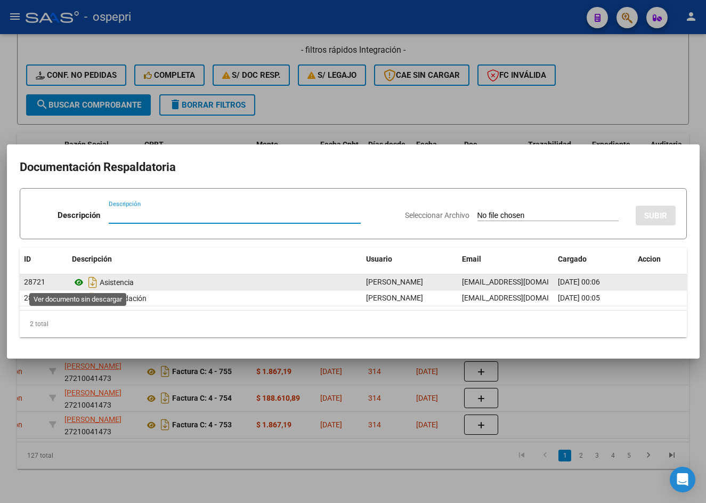
click at [78, 279] on icon at bounding box center [79, 282] width 14 height 13
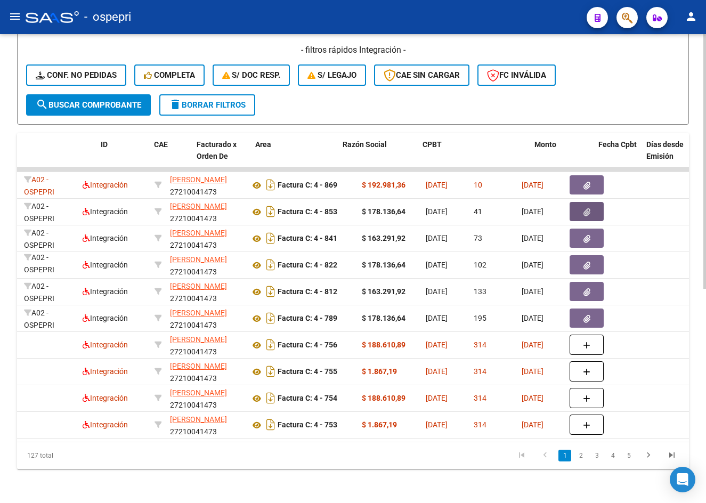
scroll to position [0, 0]
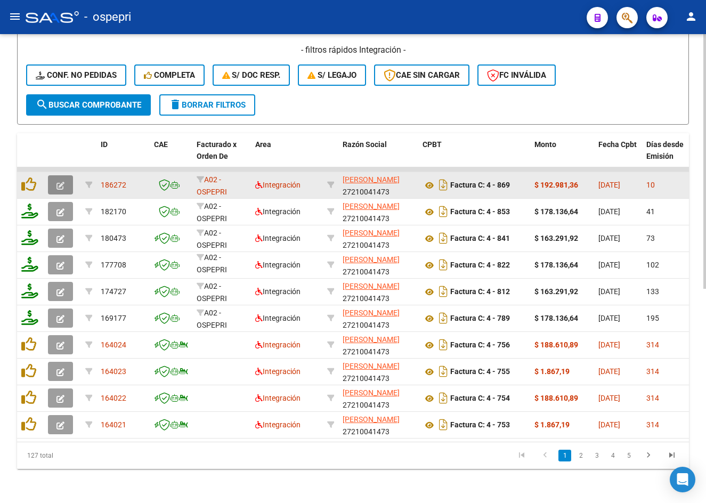
click at [67, 176] on button "button" at bounding box center [60, 184] width 25 height 19
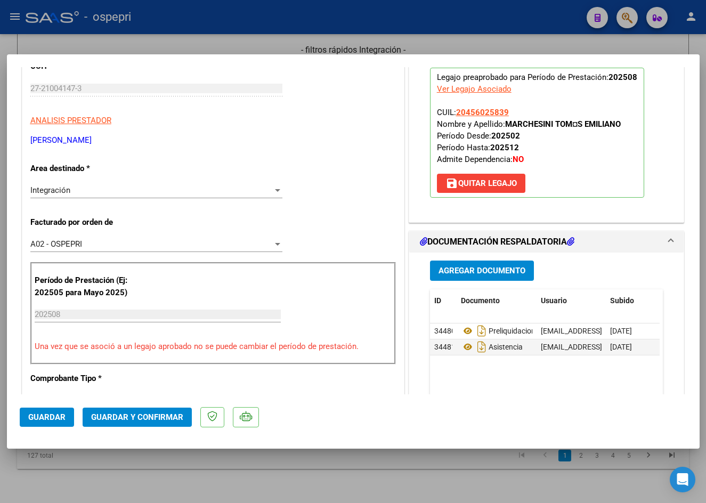
scroll to position [160, 0]
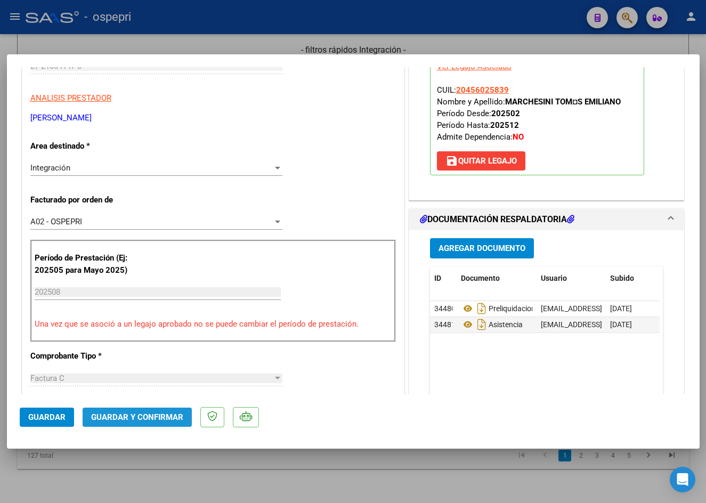
click at [150, 416] on span "Guardar y Confirmar" at bounding box center [137, 417] width 92 height 10
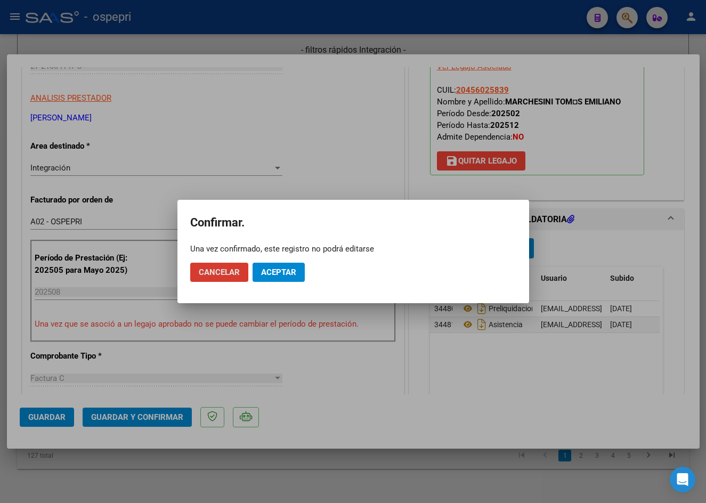
click at [270, 272] on span "Aceptar" at bounding box center [278, 272] width 35 height 10
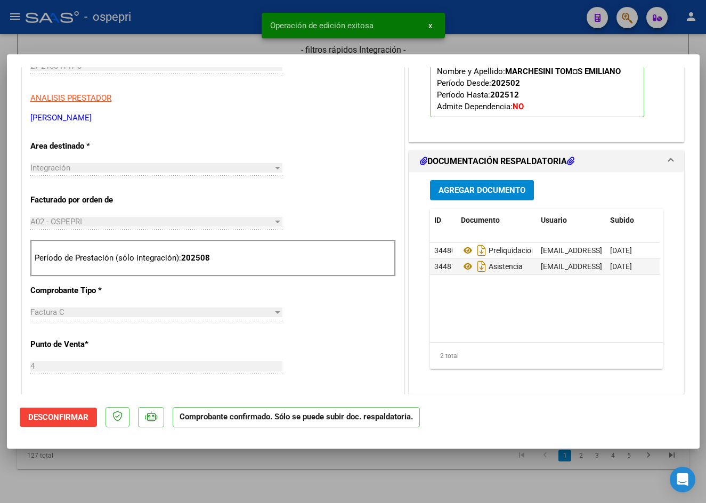
type input "$ 0,00"
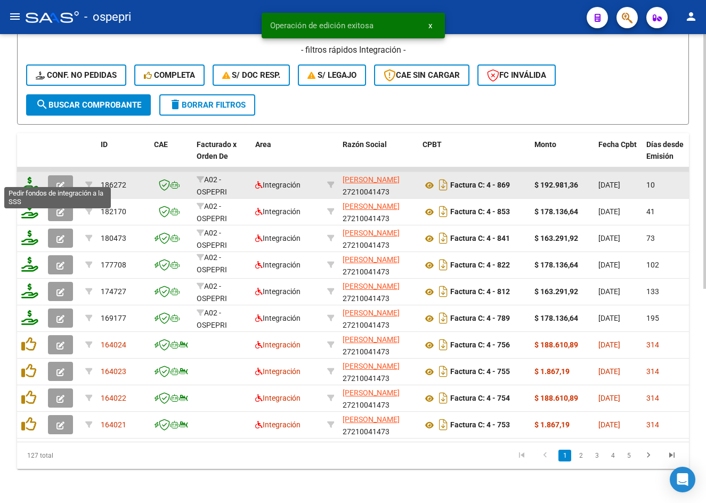
click at [34, 180] on icon at bounding box center [29, 184] width 17 height 15
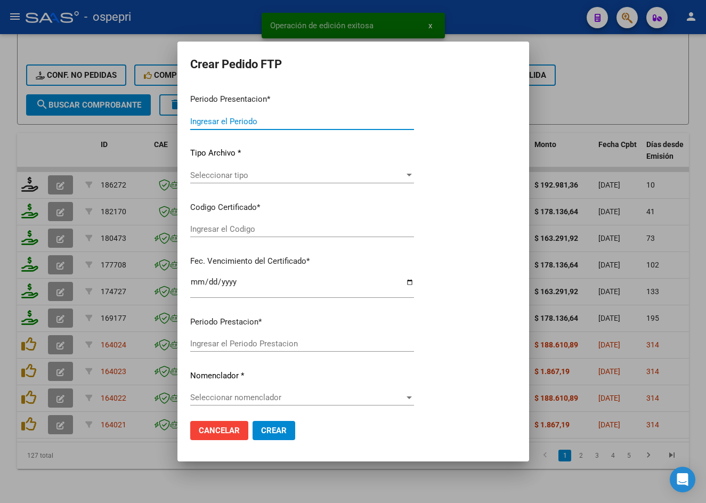
type input "202508"
type input "$ 192.981,36"
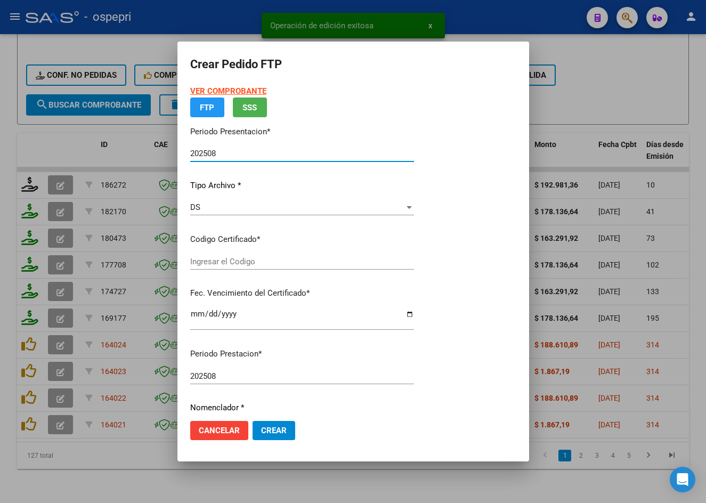
type input "ARG02000456025832016091320260913NQN249"
type input "2026-09-13"
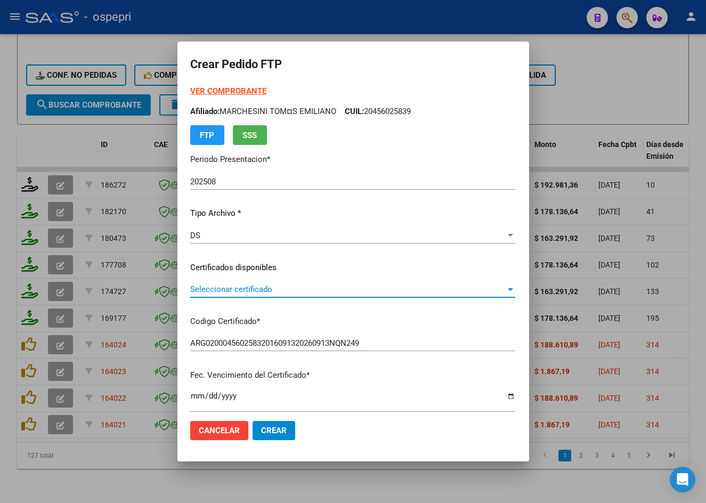
click at [230, 288] on span "Seleccionar certificado" at bounding box center [347, 289] width 315 height 10
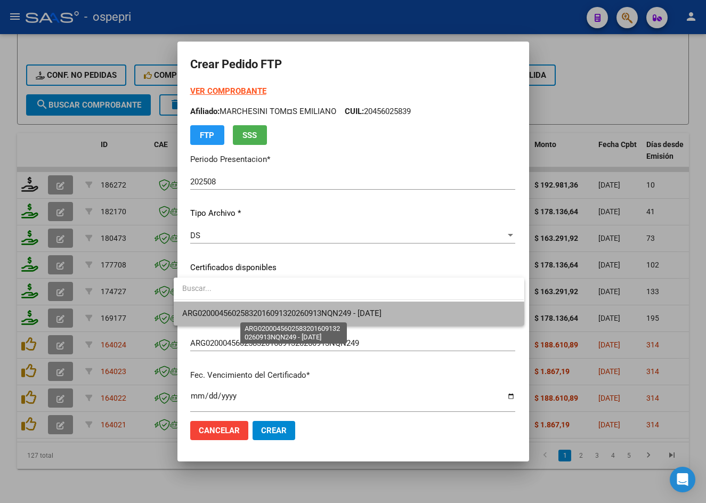
click at [243, 316] on span "ARG02000456025832016091320260913NQN249 - 2026-09-13" at bounding box center [281, 313] width 199 height 10
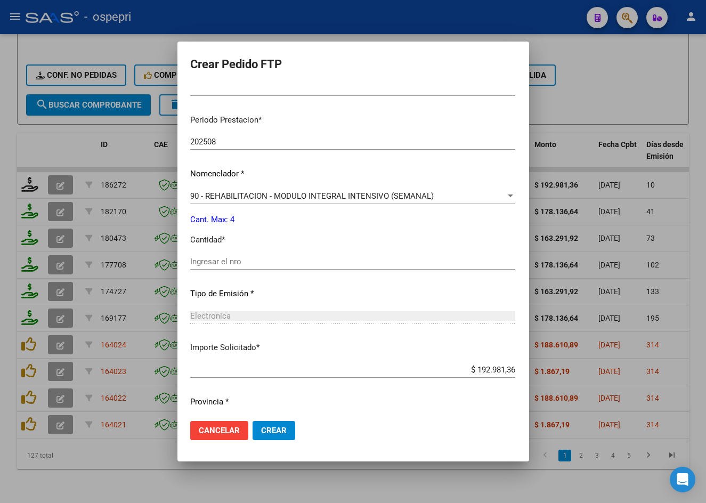
scroll to position [320, 0]
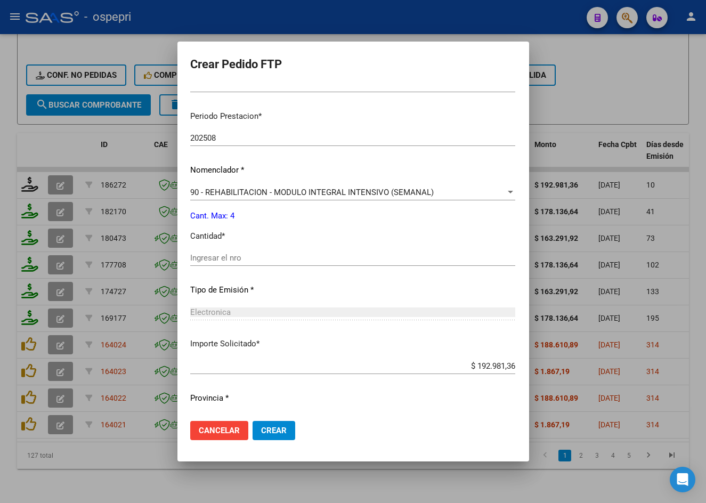
click at [237, 259] on input "Ingresar el nro" at bounding box center [352, 258] width 325 height 10
type input "4"
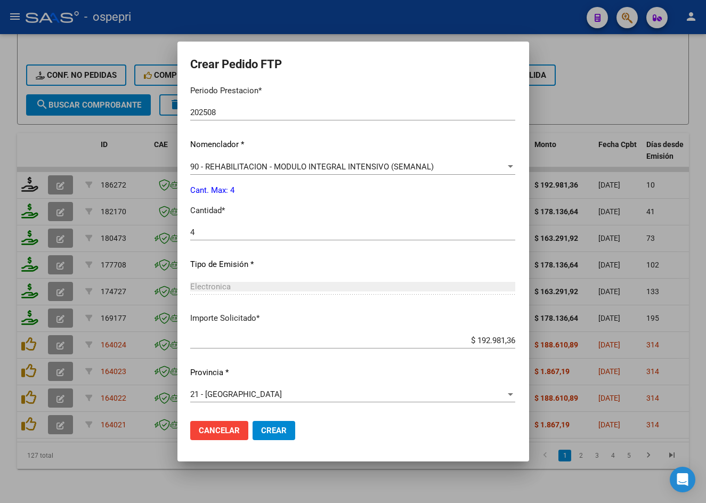
click at [266, 429] on span "Crear" at bounding box center [274, 431] width 26 height 10
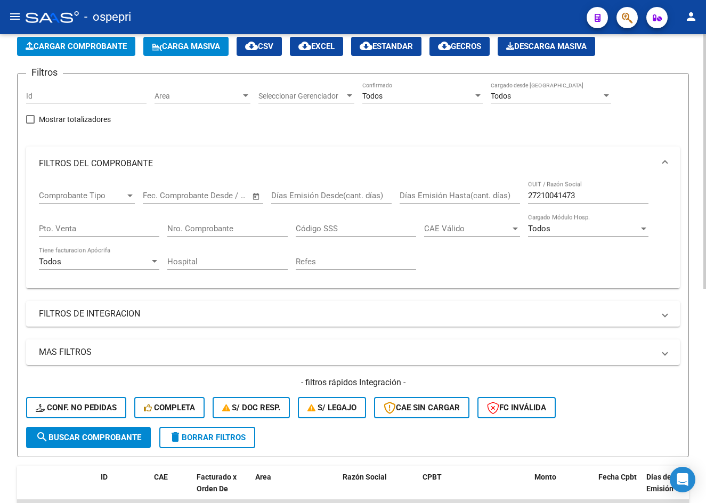
scroll to position [0, 0]
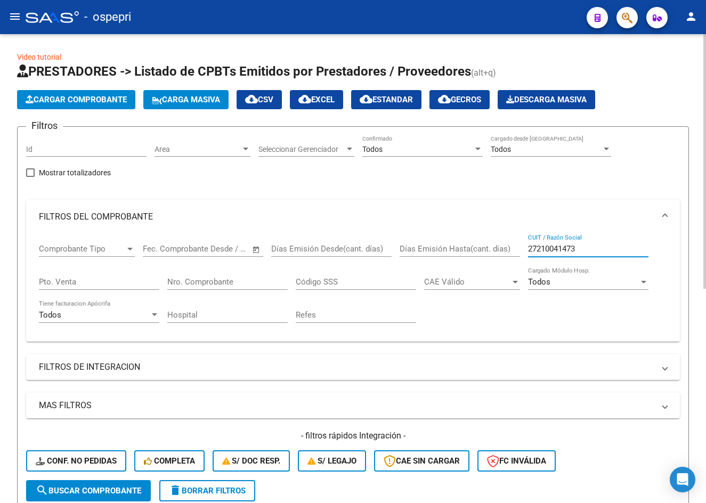
click at [588, 250] on input "27210041473" at bounding box center [588, 249] width 120 height 10
paste input "384302225"
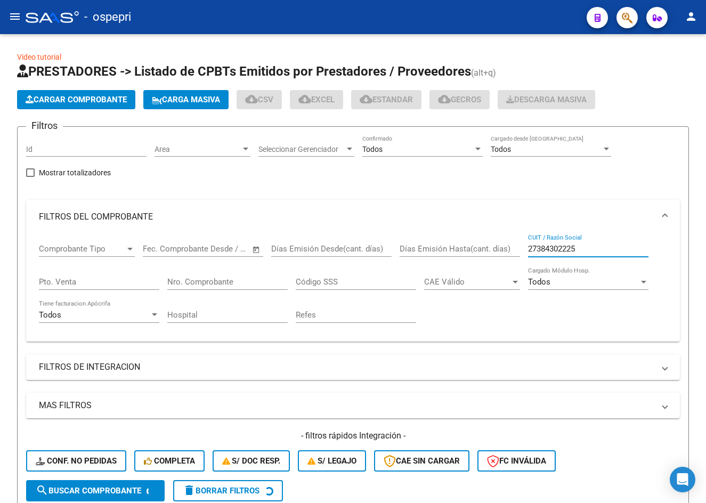
type input "27384302225"
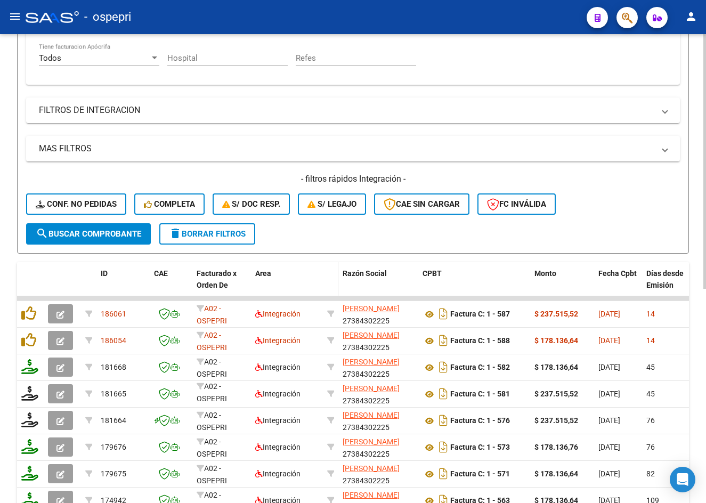
scroll to position [266, 0]
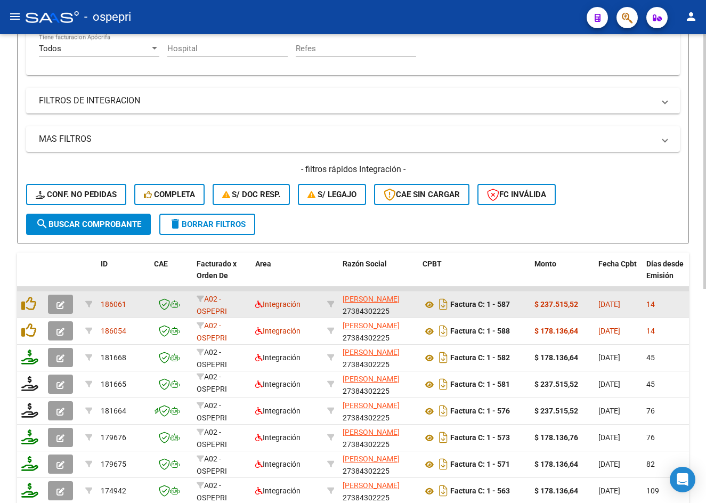
click at [65, 303] on button "button" at bounding box center [60, 304] width 25 height 19
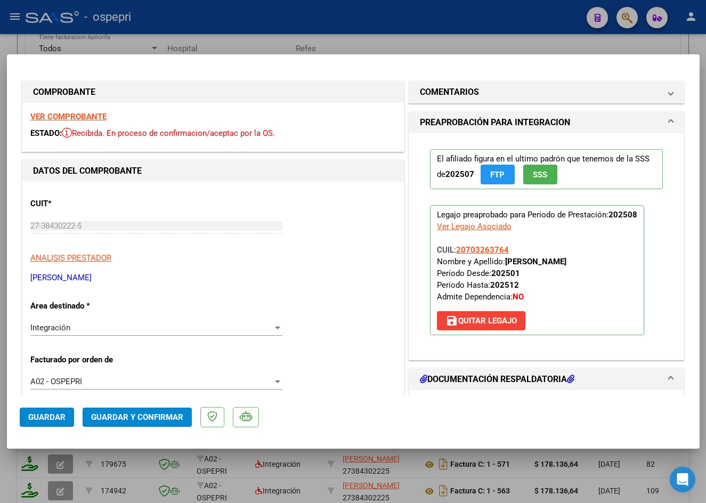
click at [93, 115] on strong "VER COMPROBANTE" at bounding box center [68, 117] width 76 height 10
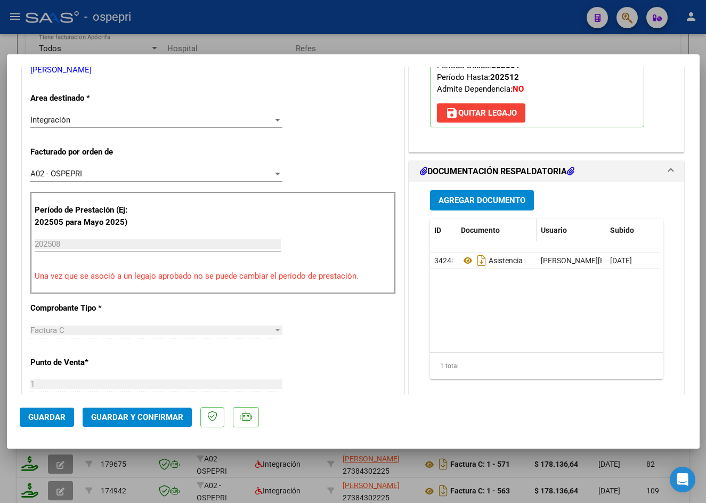
scroll to position [213, 0]
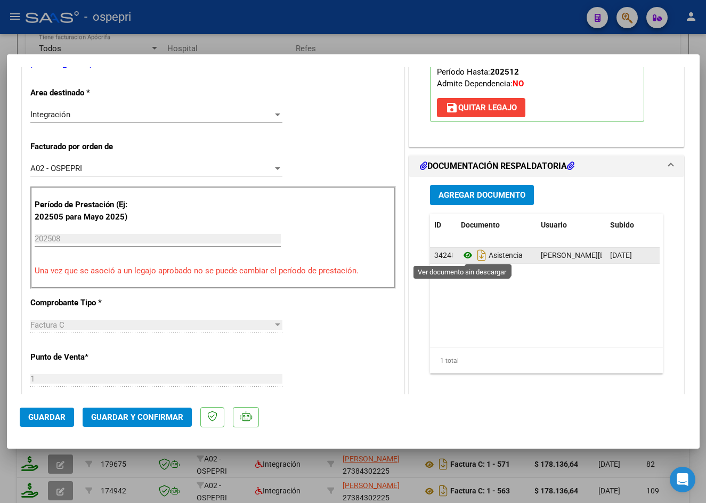
click at [467, 254] on icon at bounding box center [468, 255] width 14 height 13
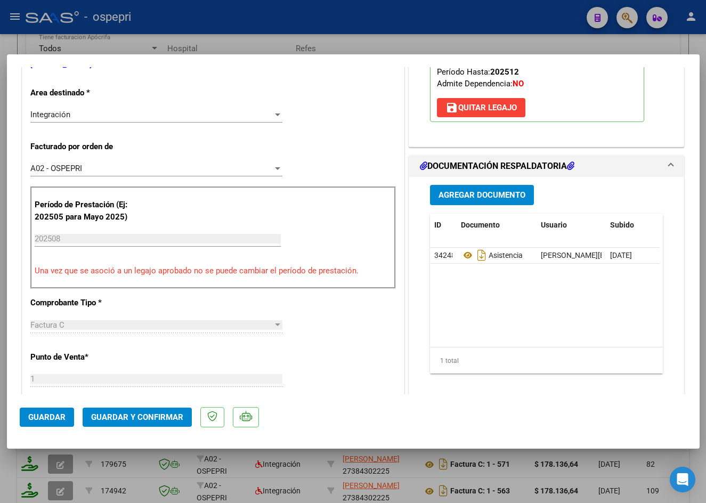
type input "$ 0,00"
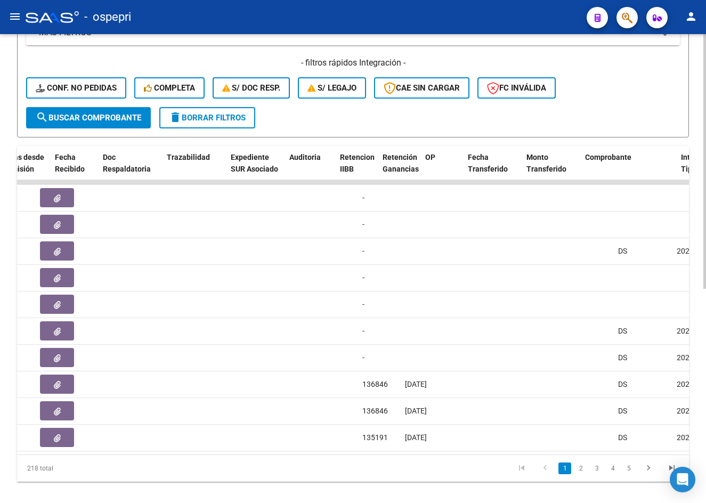
scroll to position [0, 604]
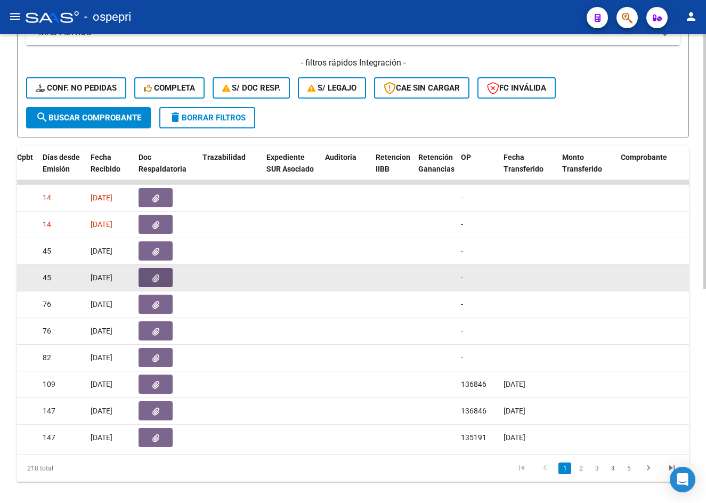
click at [161, 279] on button "button" at bounding box center [155, 277] width 34 height 19
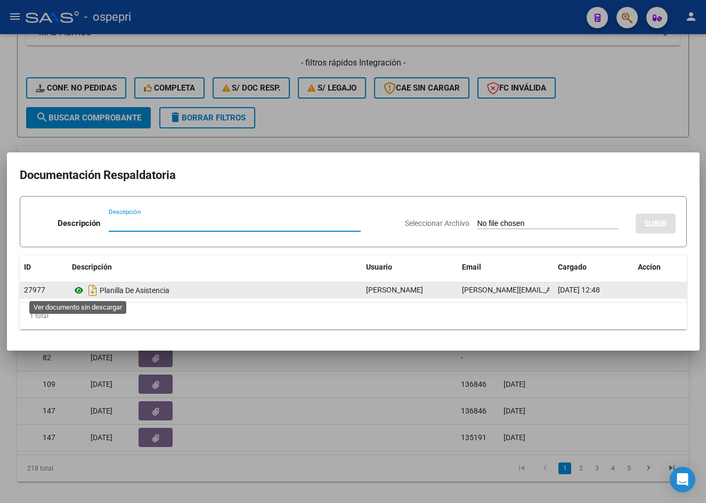
click at [76, 290] on icon at bounding box center [79, 290] width 14 height 13
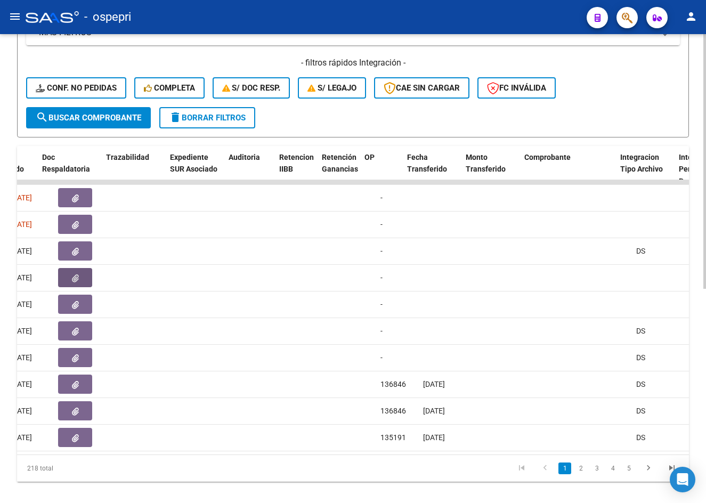
scroll to position [0, 655]
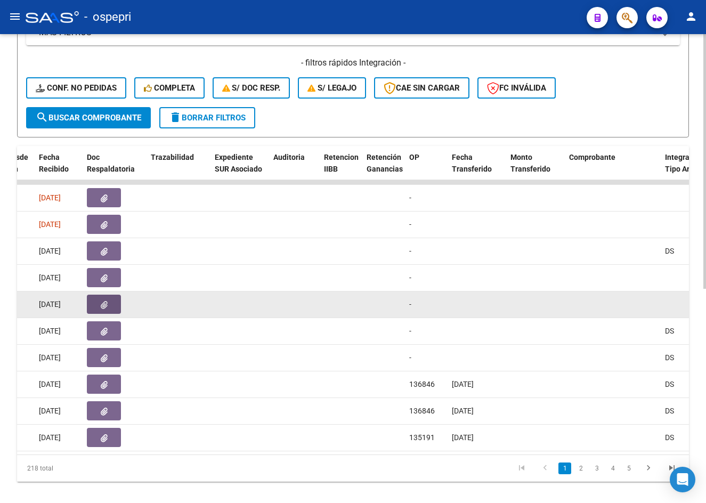
click at [109, 298] on button "button" at bounding box center [104, 304] width 34 height 19
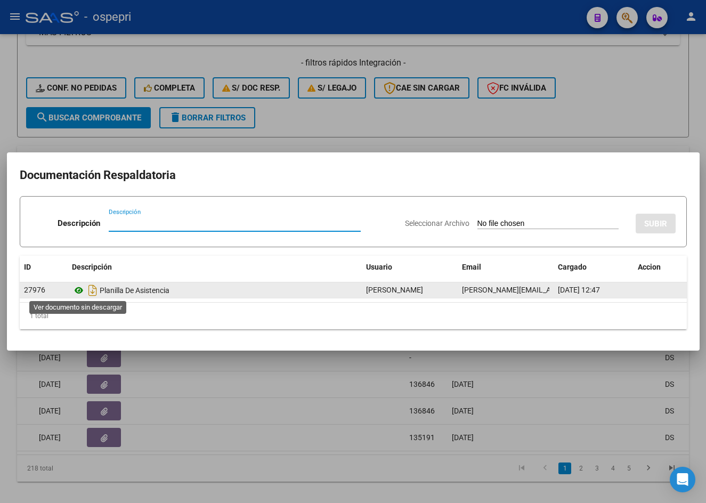
click at [79, 290] on icon at bounding box center [79, 290] width 14 height 13
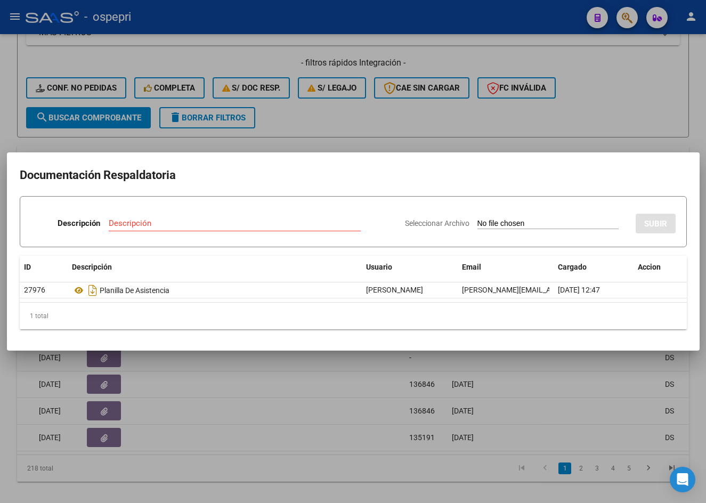
click at [572, 137] on div at bounding box center [353, 251] width 706 height 503
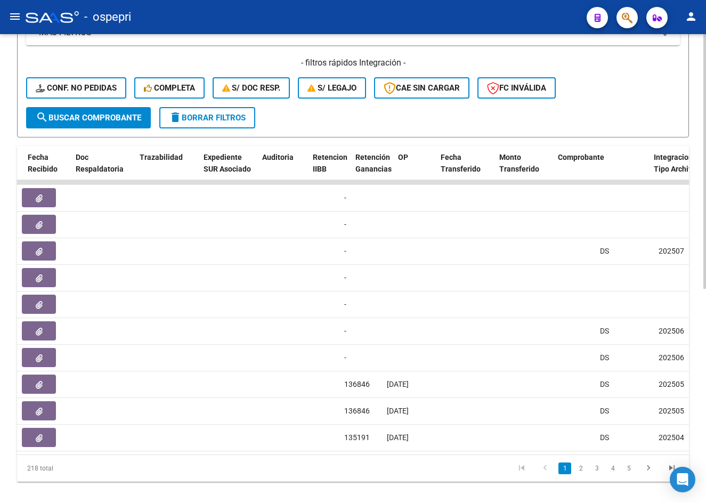
scroll to position [0, 662]
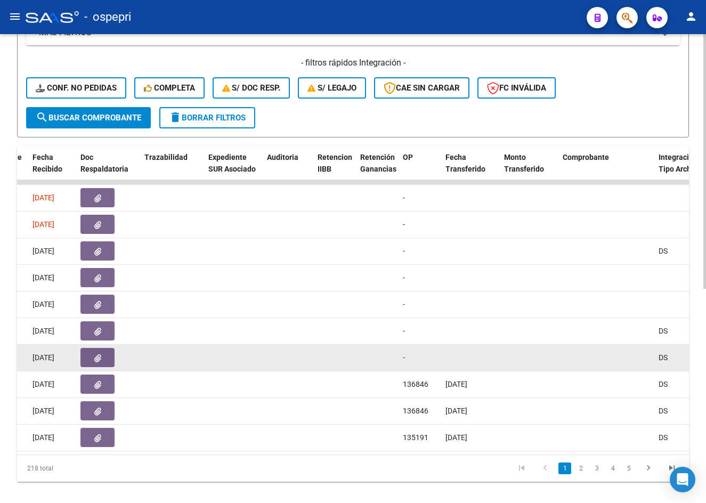
click at [93, 355] on button "button" at bounding box center [97, 357] width 34 height 19
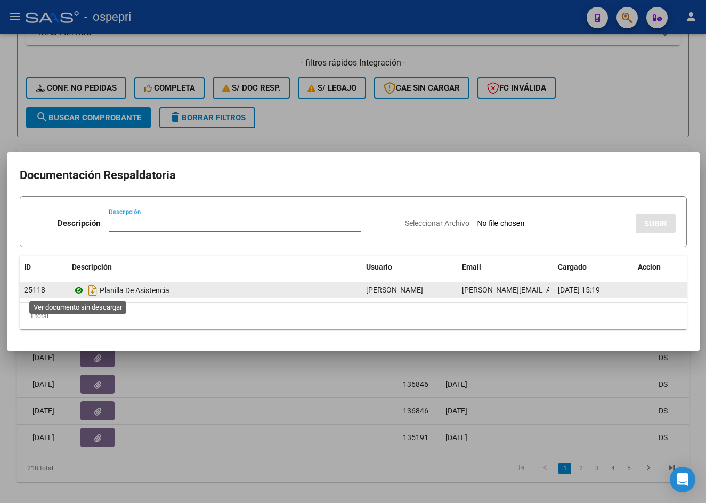
click at [81, 290] on icon at bounding box center [79, 290] width 14 height 13
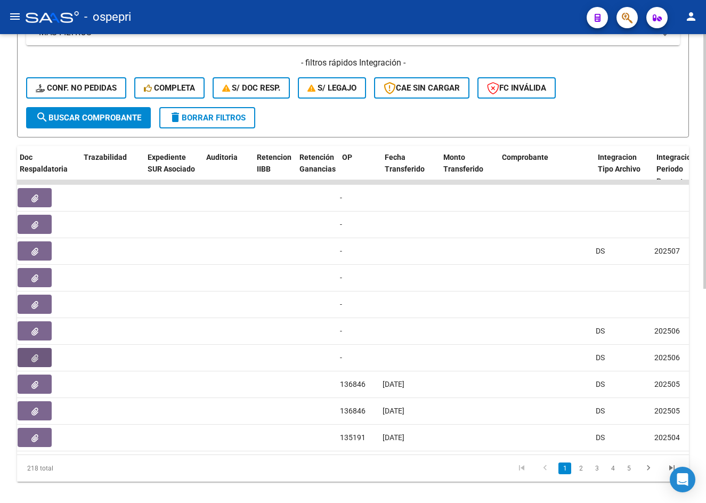
scroll to position [0, 646]
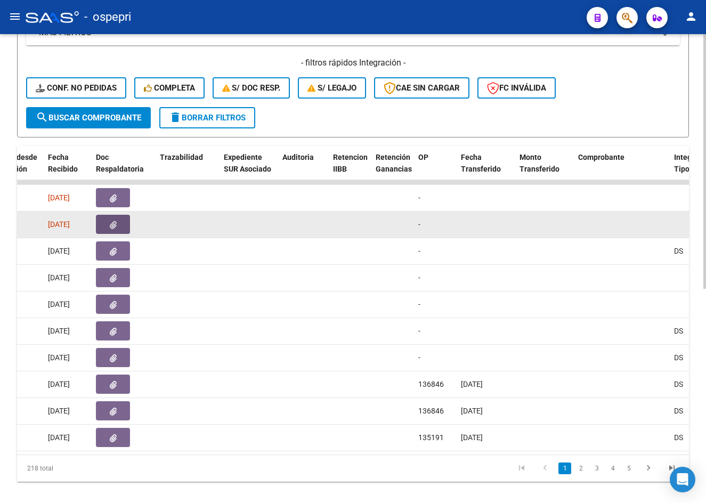
click at [111, 226] on icon "button" at bounding box center [113, 225] width 7 height 8
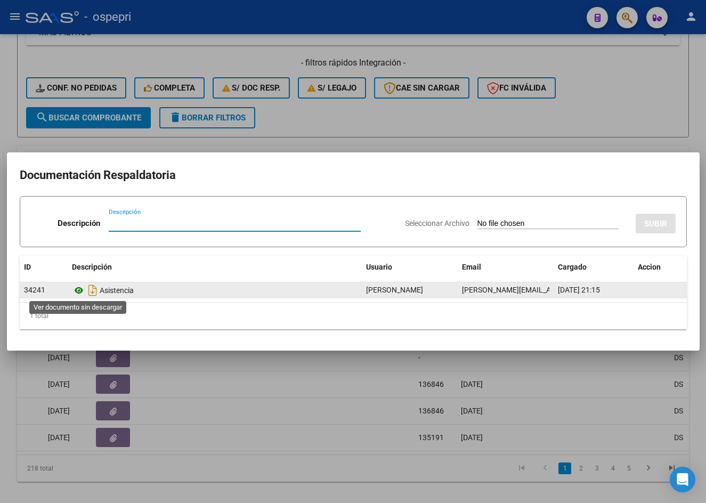
click at [77, 289] on icon at bounding box center [79, 290] width 14 height 13
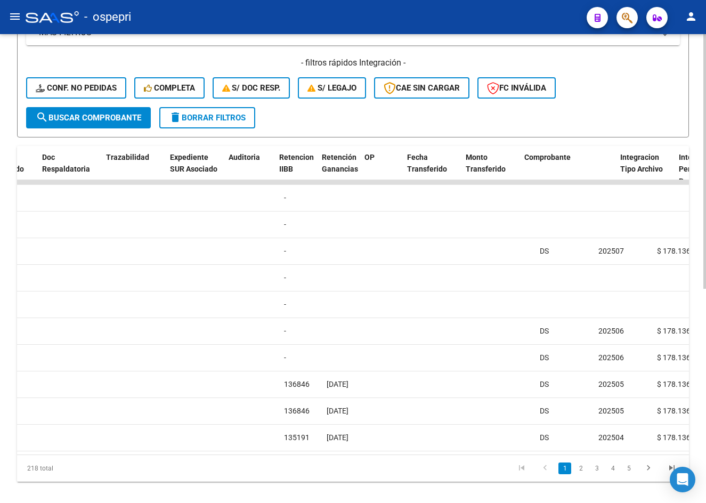
scroll to position [0, 626]
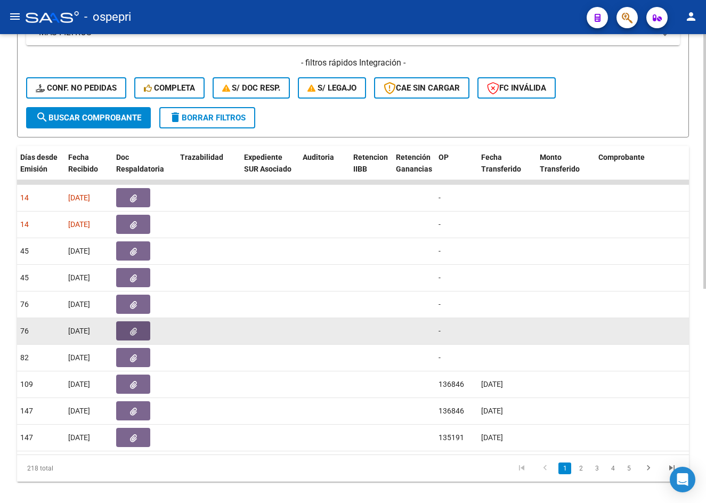
click at [130, 330] on icon "button" at bounding box center [133, 332] width 7 height 8
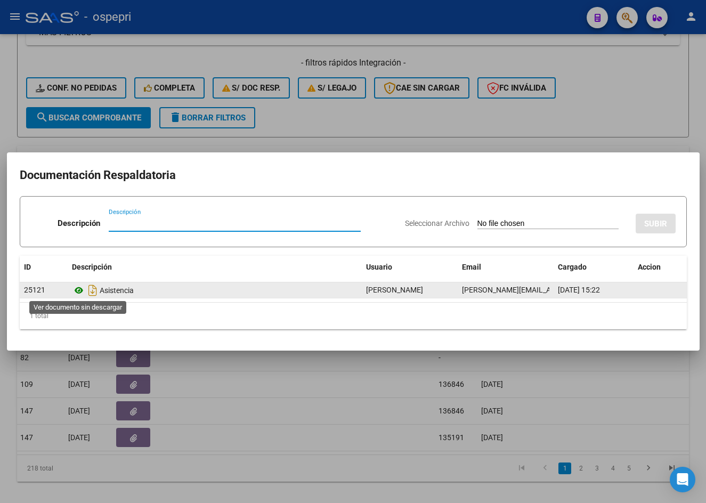
click at [79, 290] on icon at bounding box center [79, 290] width 14 height 13
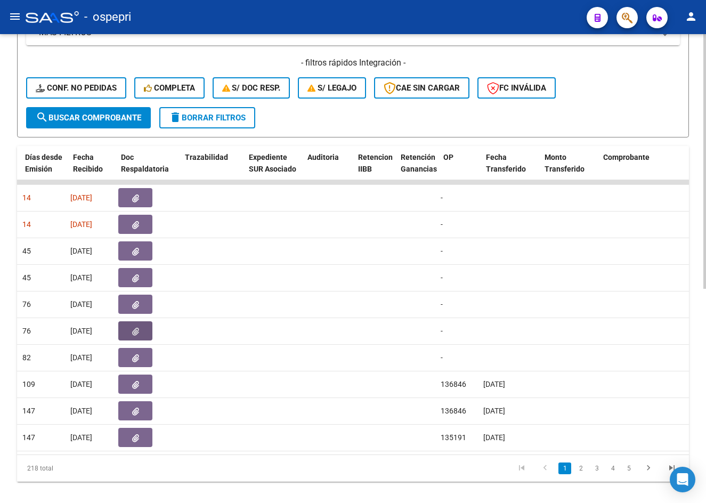
scroll to position [0, 621]
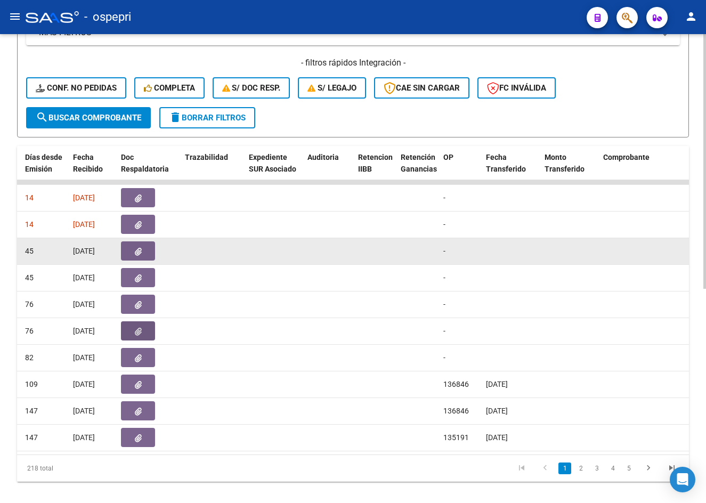
click at [144, 249] on button "button" at bounding box center [138, 250] width 34 height 19
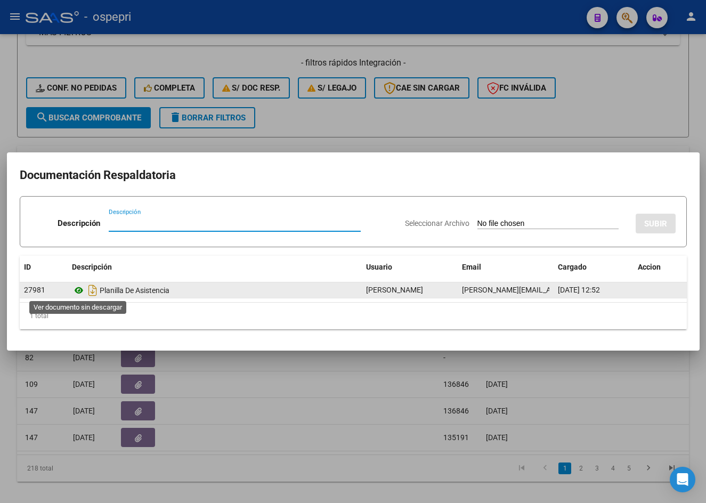
click at [79, 289] on icon at bounding box center [79, 290] width 14 height 13
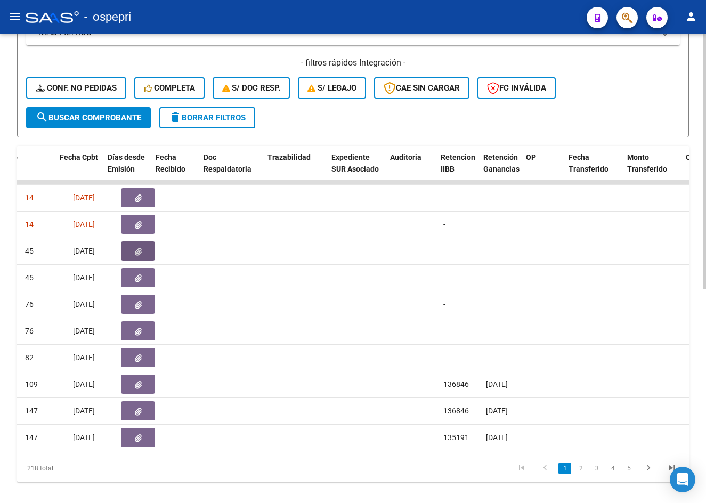
scroll to position [0, 0]
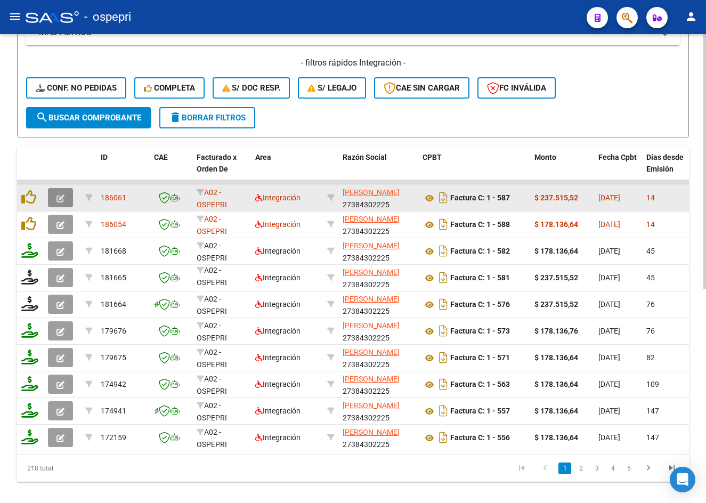
click at [63, 200] on icon "button" at bounding box center [60, 198] width 8 height 8
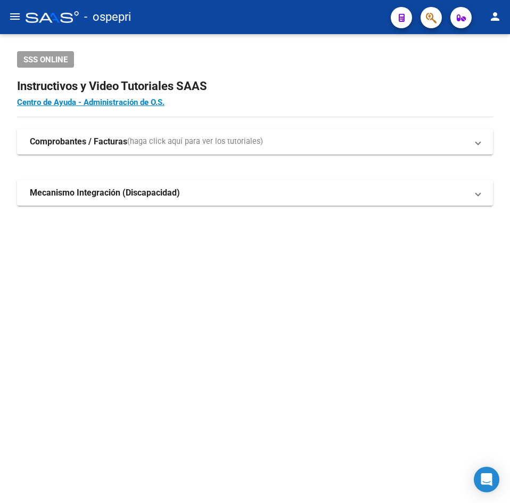
click at [17, 16] on mat-icon "menu" at bounding box center [15, 16] width 13 height 13
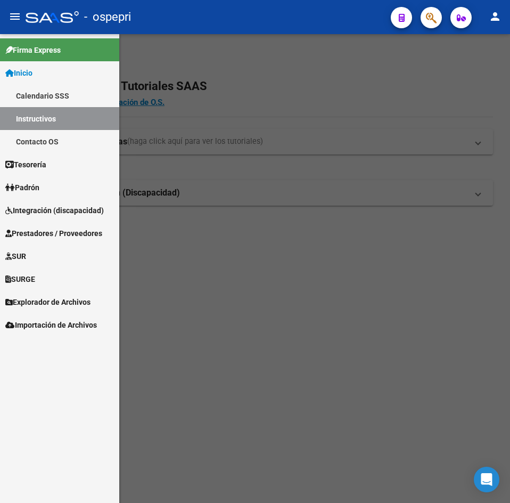
click at [48, 211] on span "Integración (discapacidad)" at bounding box center [54, 211] width 99 height 12
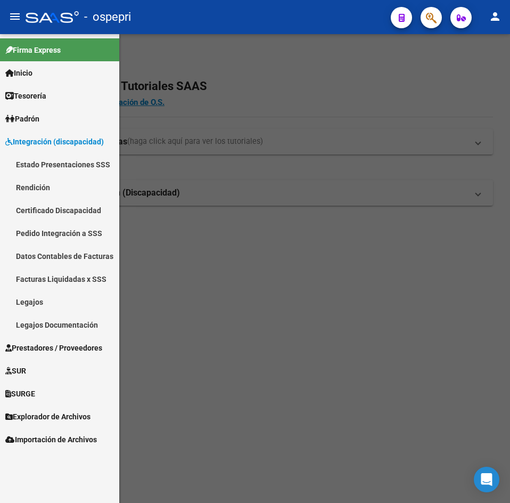
click at [32, 300] on link "Legajos" at bounding box center [59, 301] width 119 height 23
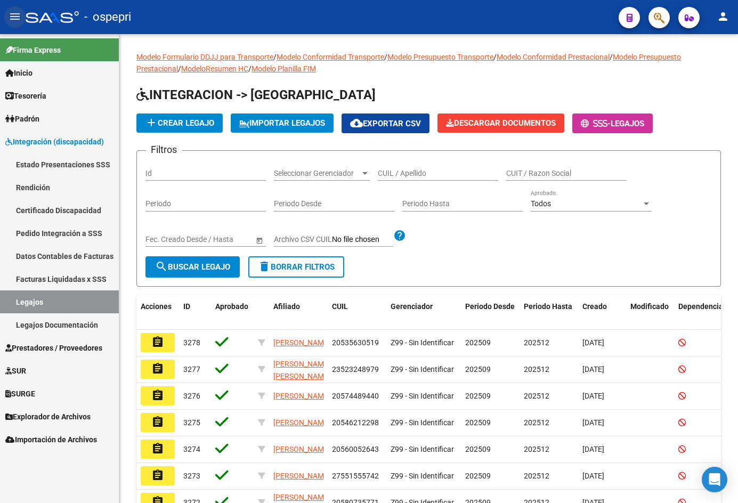
click at [19, 15] on mat-icon "menu" at bounding box center [15, 16] width 13 height 13
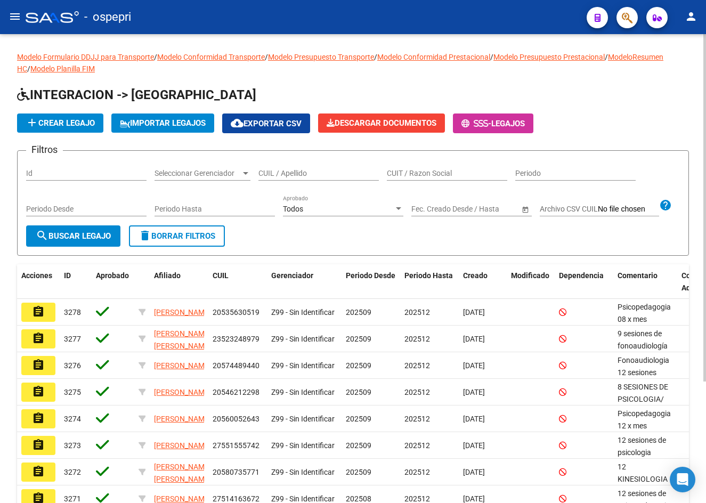
click at [302, 167] on div "CUIL / Apellido" at bounding box center [318, 169] width 120 height 21
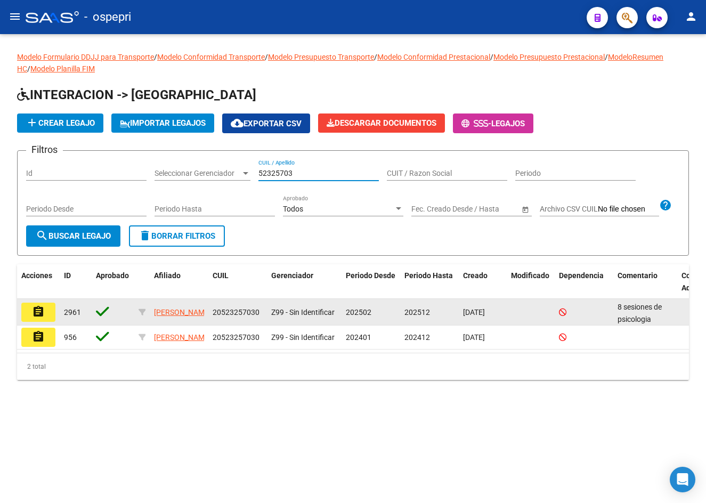
type input "52325703"
click at [38, 318] on mat-icon "assignment" at bounding box center [38, 311] width 13 height 13
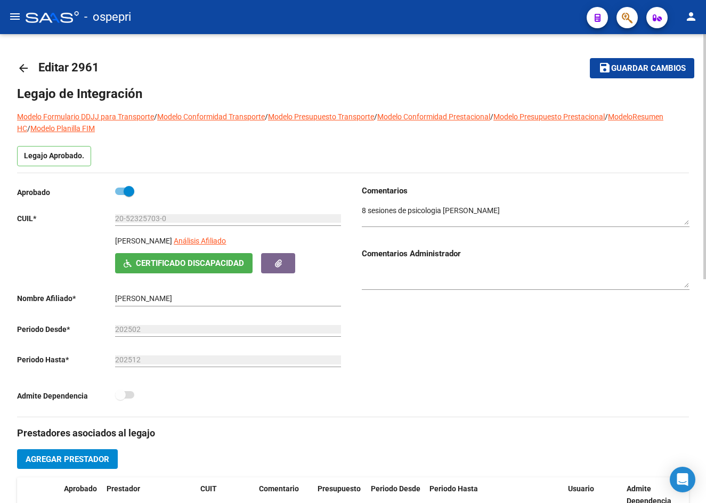
click at [20, 69] on mat-icon "arrow_back" at bounding box center [23, 68] width 13 height 13
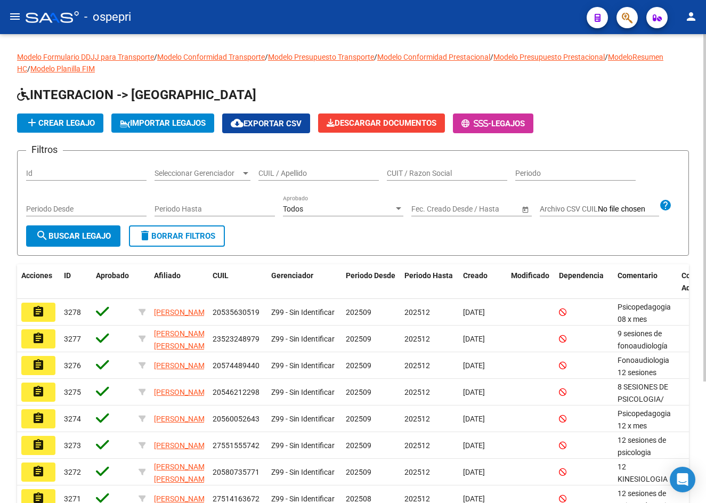
click at [284, 175] on input "CUIL / Apellido" at bounding box center [318, 173] width 120 height 9
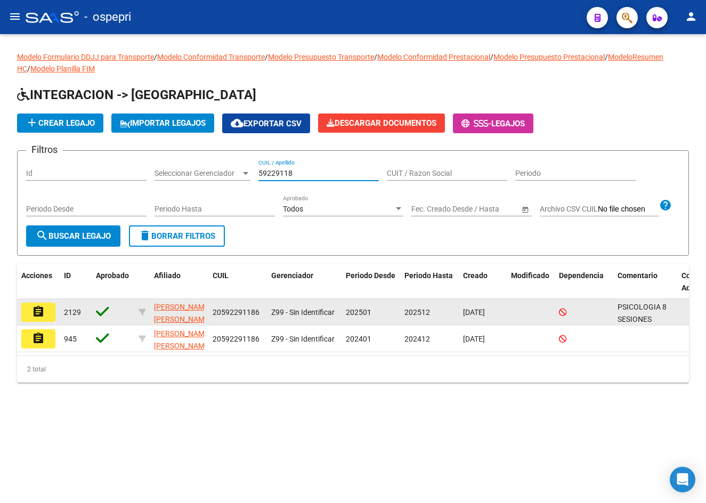
type input "59229118"
click at [42, 318] on mat-icon "assignment" at bounding box center [38, 311] width 13 height 13
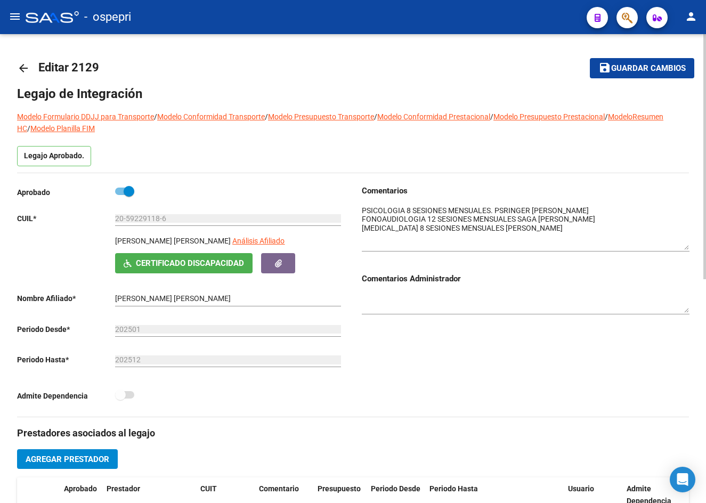
drag, startPoint x: 686, startPoint y: 222, endPoint x: 696, endPoint y: 248, distance: 27.5
click at [696, 248] on div "arrow_back Editar 2129 save Guardar cambios Legajo de Integración Modelo Formul…" at bounding box center [353, 476] width 706 height 884
click at [26, 67] on mat-icon "arrow_back" at bounding box center [23, 68] width 13 height 13
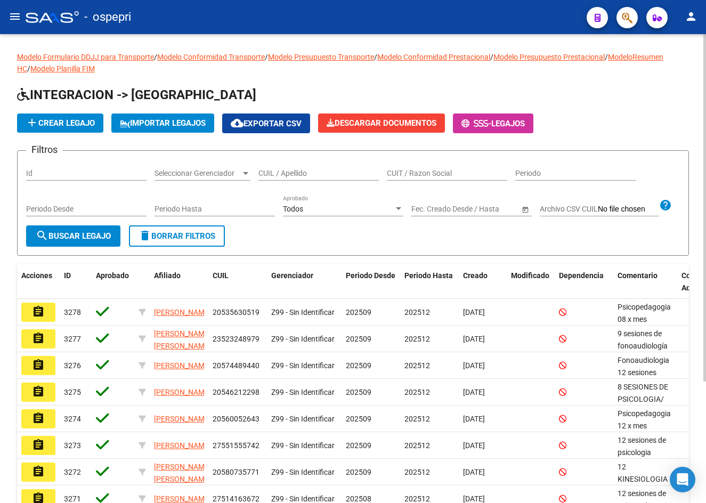
click at [309, 174] on input "CUIL / Apellido" at bounding box center [318, 173] width 120 height 9
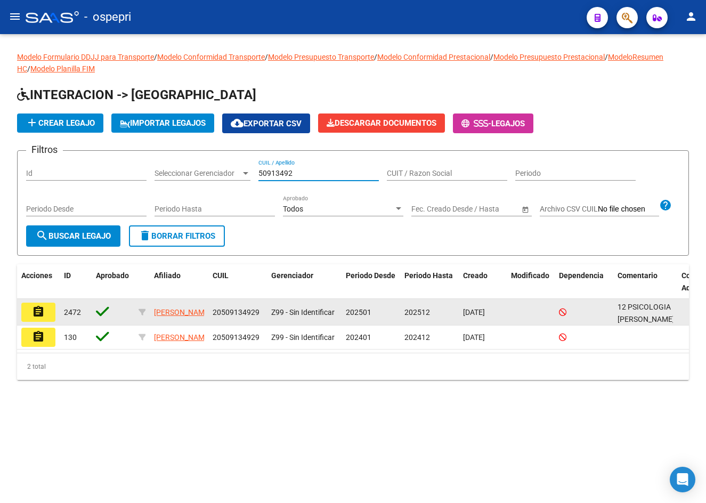
type input "50913492"
click at [43, 318] on mat-icon "assignment" at bounding box center [38, 311] width 13 height 13
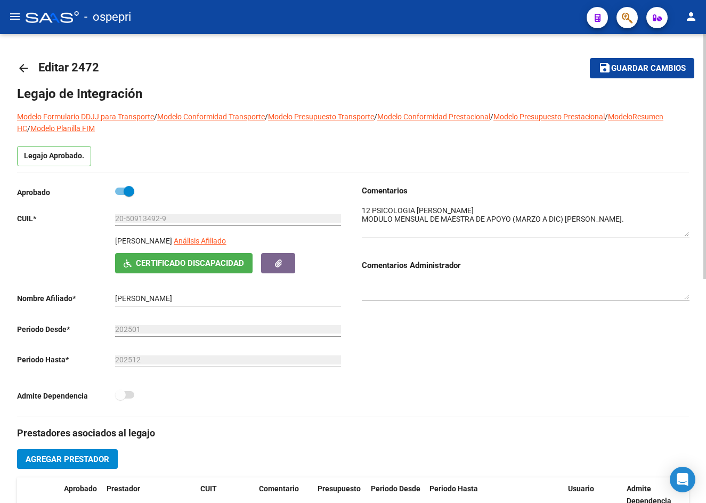
drag, startPoint x: 687, startPoint y: 223, endPoint x: 689, endPoint y: 234, distance: 11.5
click at [689, 234] on div "arrow_back Editar 2472 save Guardar cambios Legajo de Integración Modelo Formul…" at bounding box center [353, 476] width 706 height 884
click at [27, 64] on mat-icon "arrow_back" at bounding box center [23, 68] width 13 height 13
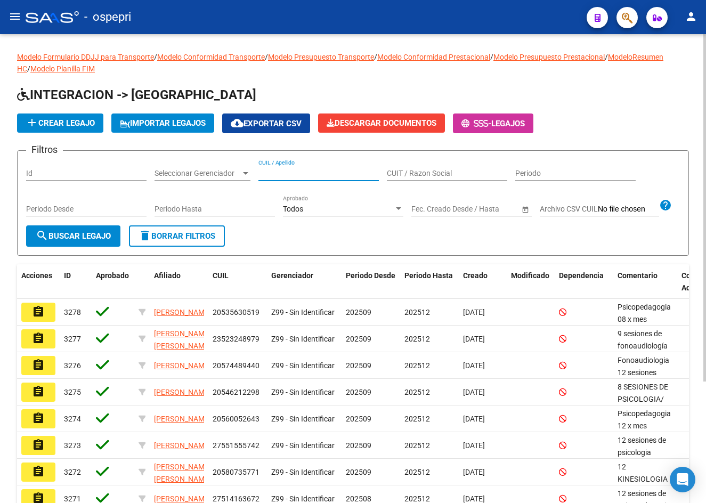
click at [300, 170] on input "CUIL / Apellido" at bounding box center [318, 173] width 120 height 9
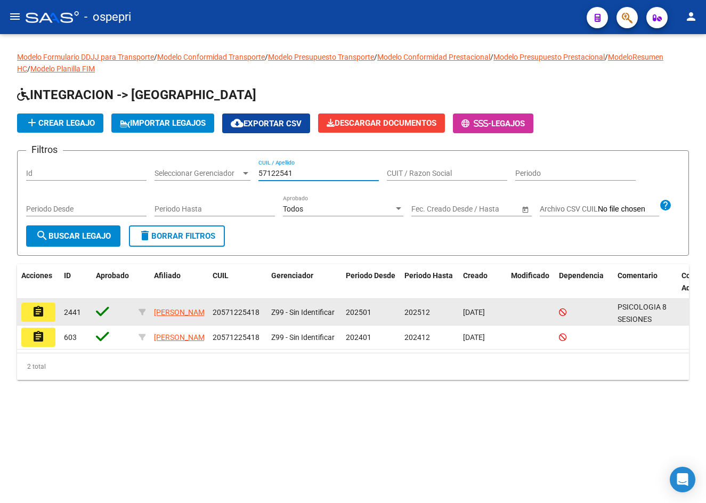
type input "57122541"
click at [42, 318] on mat-icon "assignment" at bounding box center [38, 311] width 13 height 13
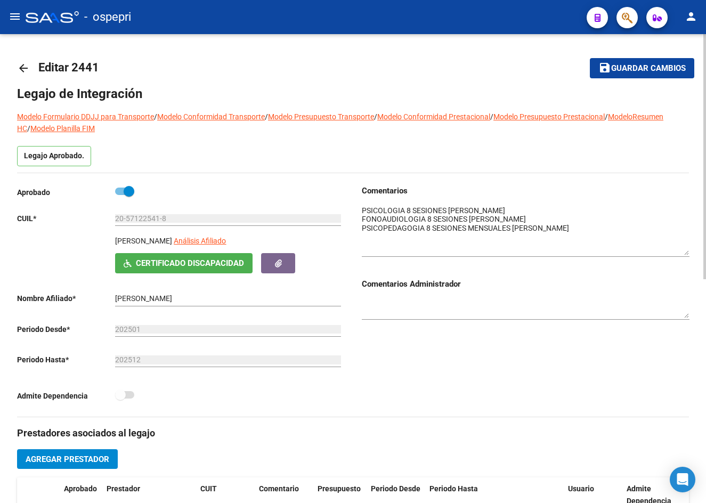
drag, startPoint x: 687, startPoint y: 218, endPoint x: 685, endPoint y: 255, distance: 36.3
click at [685, 255] on textarea at bounding box center [526, 230] width 328 height 50
click at [23, 66] on mat-icon "arrow_back" at bounding box center [23, 68] width 13 height 13
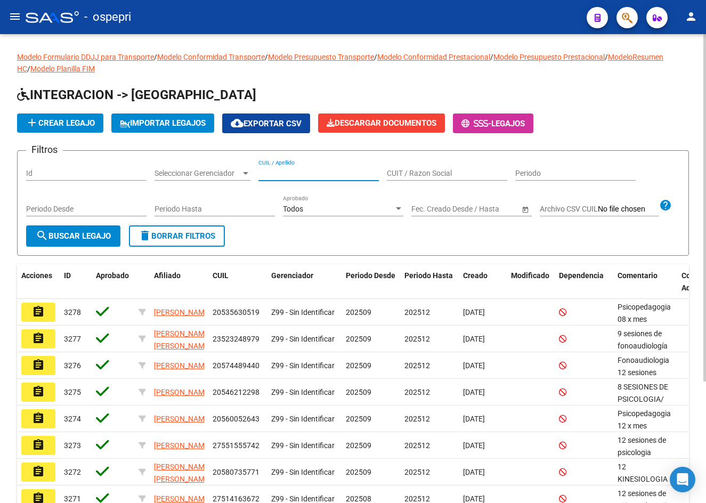
click at [308, 173] on input "CUIL / Apellido" at bounding box center [318, 173] width 120 height 9
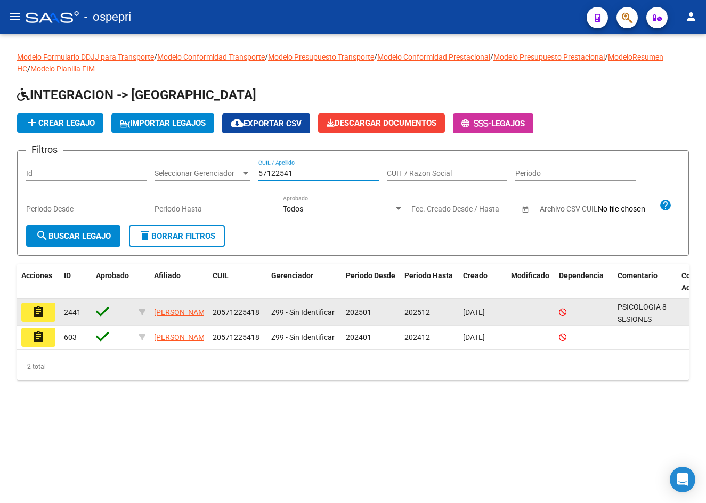
type input "57122541"
click at [47, 322] on button "assignment" at bounding box center [38, 312] width 34 height 19
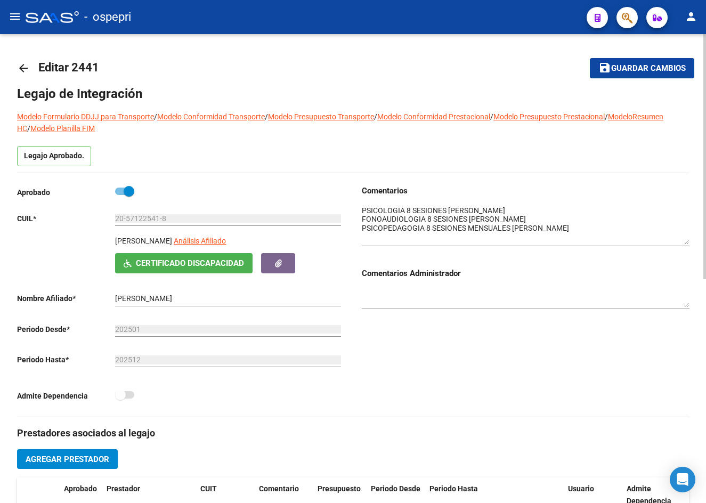
drag, startPoint x: 683, startPoint y: 220, endPoint x: 684, endPoint y: 239, distance: 19.2
click at [684, 239] on textarea at bounding box center [526, 224] width 328 height 39
click at [27, 70] on mat-icon "arrow_back" at bounding box center [23, 68] width 13 height 13
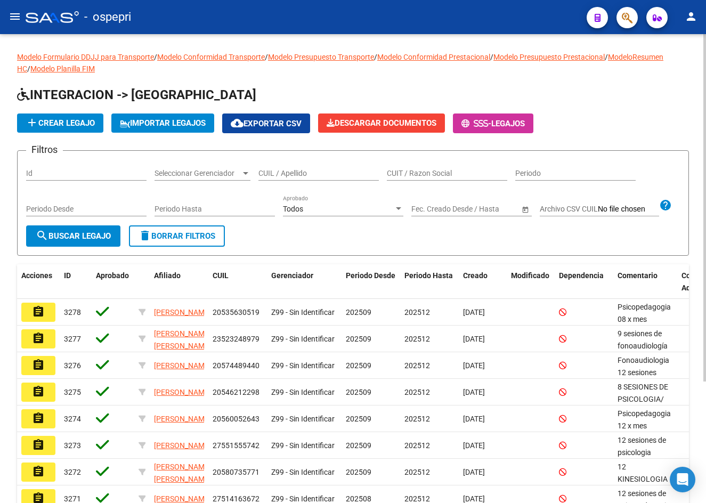
click at [278, 167] on div "CUIL / Apellido" at bounding box center [318, 169] width 120 height 21
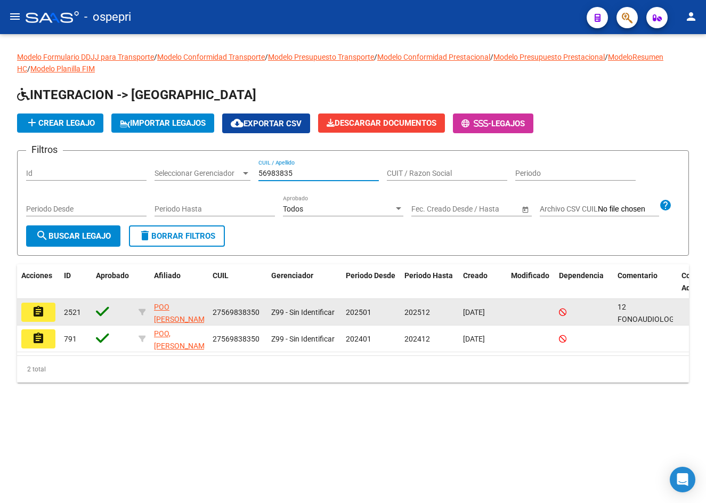
type input "56983835"
click at [34, 318] on mat-icon "assignment" at bounding box center [38, 311] width 13 height 13
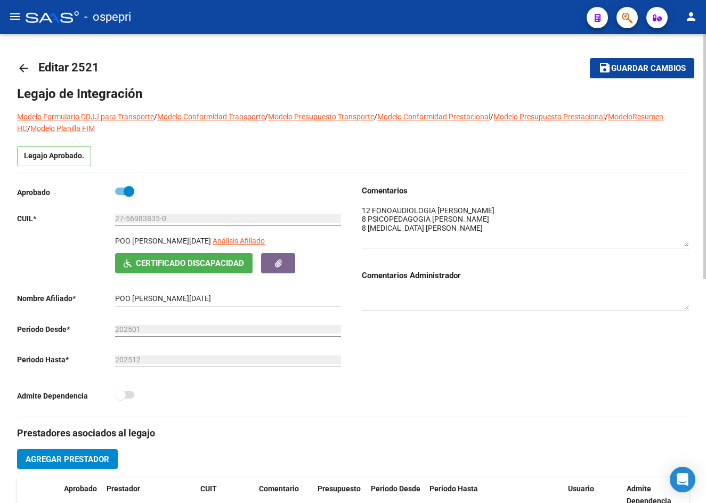
drag, startPoint x: 687, startPoint y: 221, endPoint x: 691, endPoint y: 242, distance: 21.7
click at [691, 242] on div "arrow_back Editar 2521 save Guardar cambios Legajo de Integración Modelo Formul…" at bounding box center [353, 476] width 706 height 884
click at [22, 68] on mat-icon "arrow_back" at bounding box center [23, 68] width 13 height 13
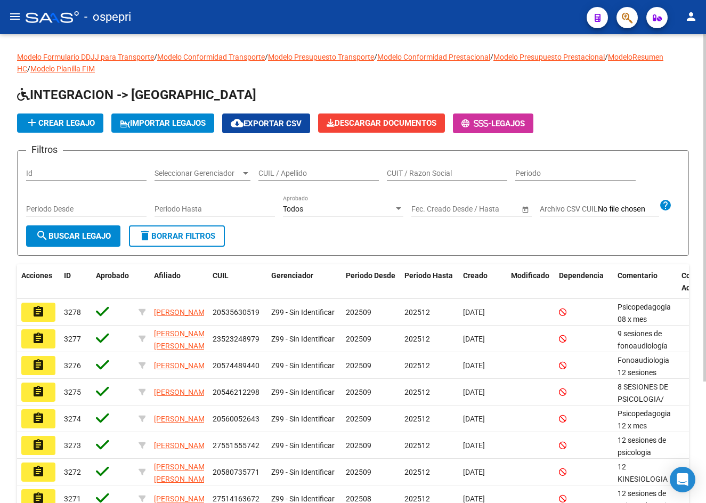
click at [296, 176] on input "CUIL / Apellido" at bounding box center [318, 173] width 120 height 9
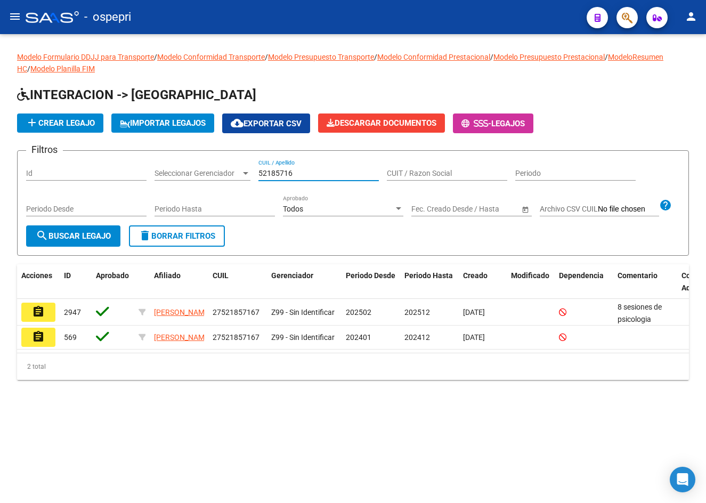
type input "52185716"
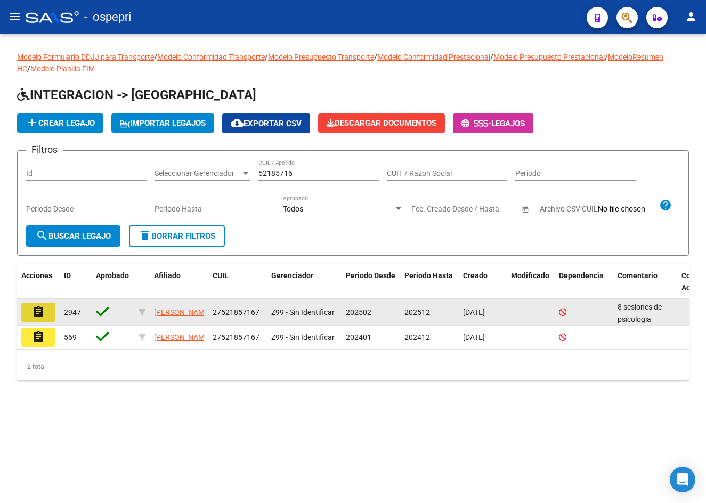
click at [42, 318] on mat-icon "assignment" at bounding box center [38, 311] width 13 height 13
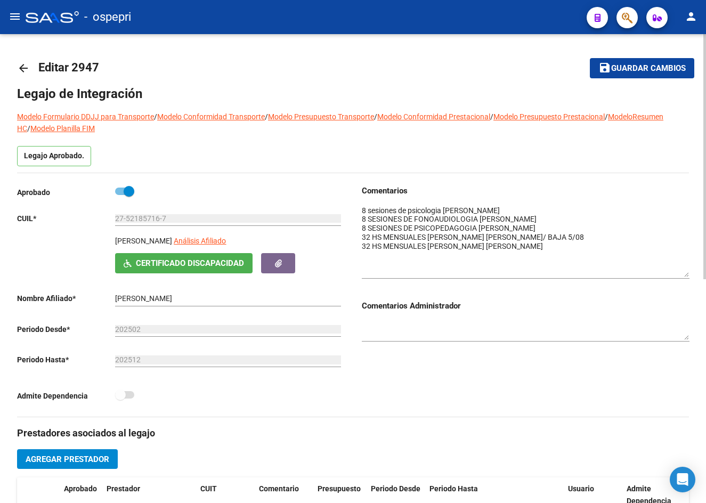
drag, startPoint x: 685, startPoint y: 220, endPoint x: 698, endPoint y: 272, distance: 53.5
click at [698, 272] on div "arrow_back Editar 2947 save Guardar cambios Legajo de Integración Modelo Formul…" at bounding box center [353, 476] width 706 height 884
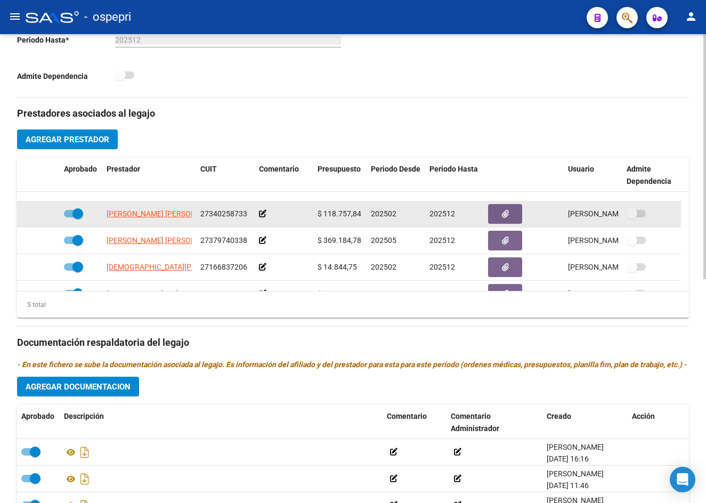
scroll to position [38, 0]
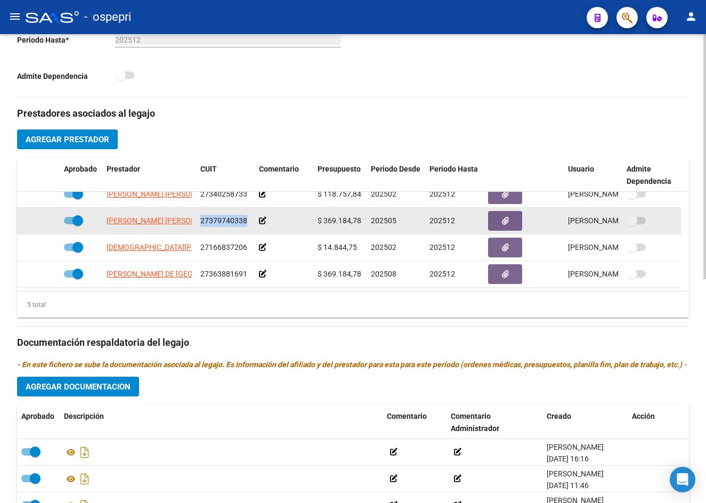
drag, startPoint x: 201, startPoint y: 218, endPoint x: 245, endPoint y: 218, distance: 43.7
click at [245, 218] on span "27379740338" at bounding box center [223, 220] width 47 height 9
copy span "27379740338"
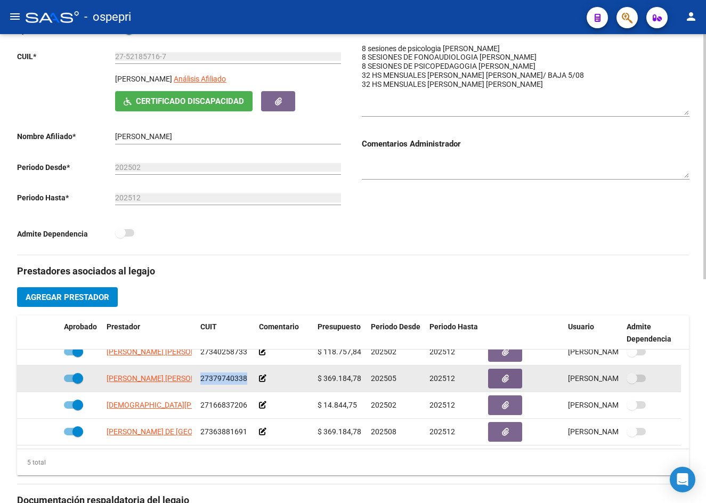
click at [81, 379] on span at bounding box center [77, 378] width 11 height 11
click at [69, 382] on input "checkbox" at bounding box center [69, 382] width 1 height 1
checkbox input "false"
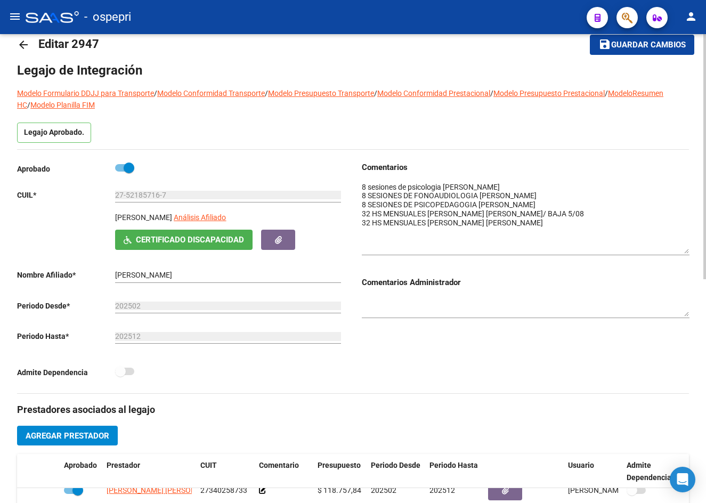
scroll to position [162, 0]
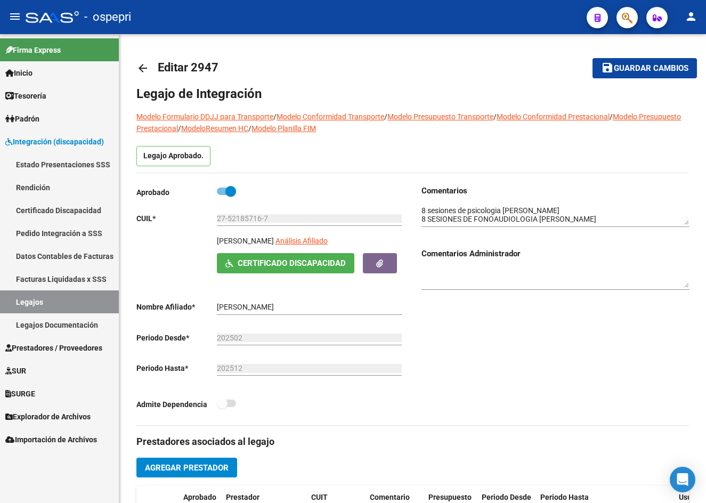
click at [23, 142] on span "Integración (discapacidad)" at bounding box center [54, 142] width 99 height 12
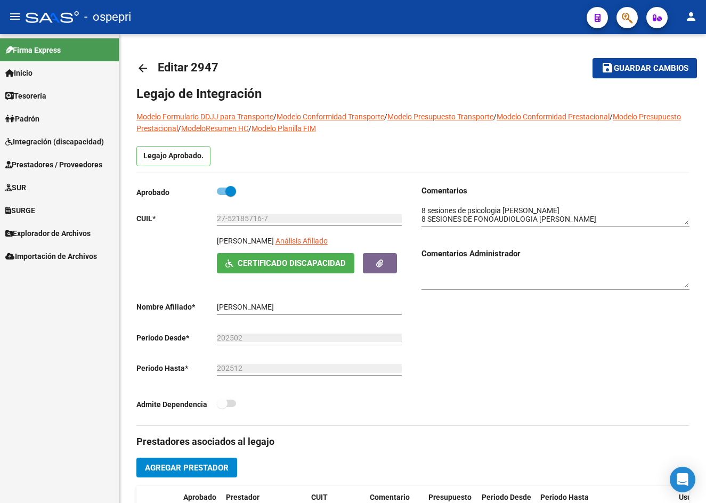
click at [46, 162] on span "Prestadores / Proveedores" at bounding box center [53, 165] width 97 height 12
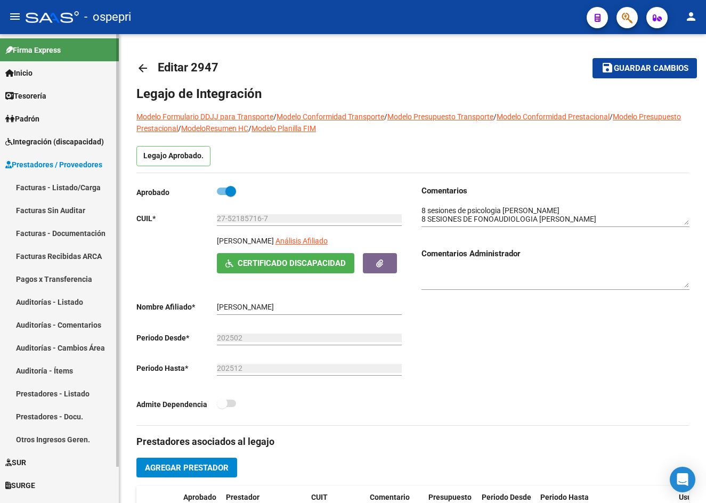
click at [44, 183] on link "Facturas - Listado/Carga" at bounding box center [59, 187] width 119 height 23
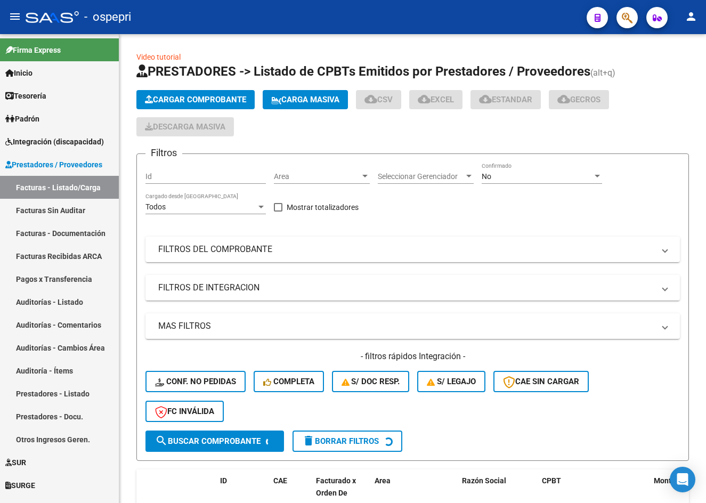
click at [13, 19] on mat-icon "menu" at bounding box center [15, 16] width 13 height 13
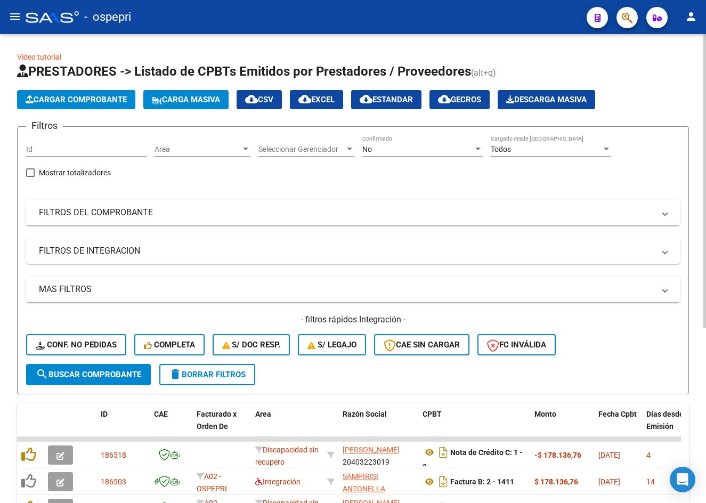
click at [387, 147] on div "No" at bounding box center [417, 149] width 111 height 9
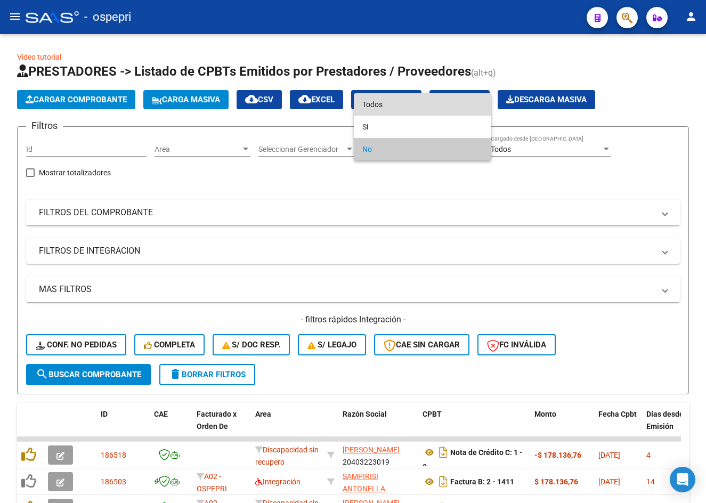
click at [400, 100] on span "Todos" at bounding box center [422, 104] width 120 height 22
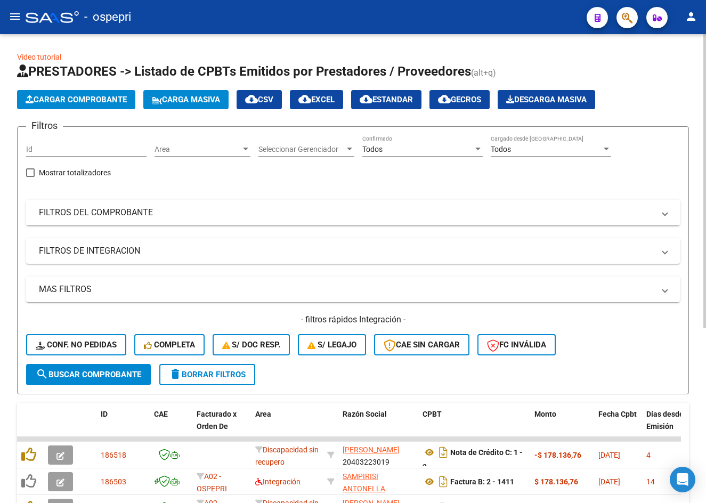
click at [404, 214] on mat-panel-title "FILTROS DEL COMPROBANTE" at bounding box center [346, 213] width 615 height 12
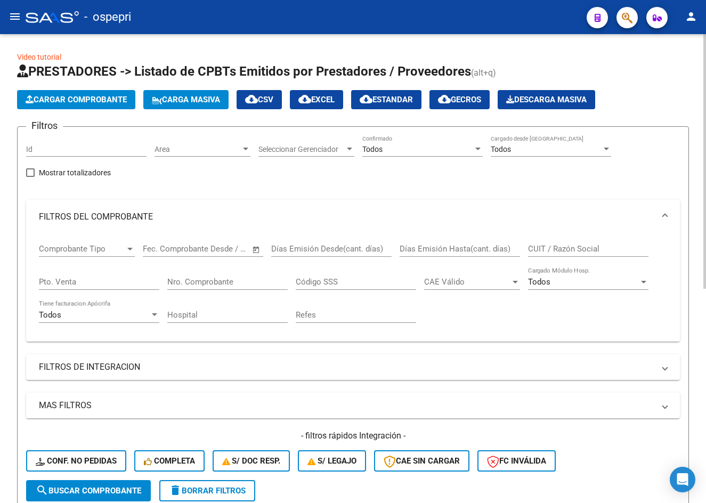
click at [548, 248] on input "CUIT / Razón Social" at bounding box center [588, 249] width 120 height 10
paste input "27379740338"
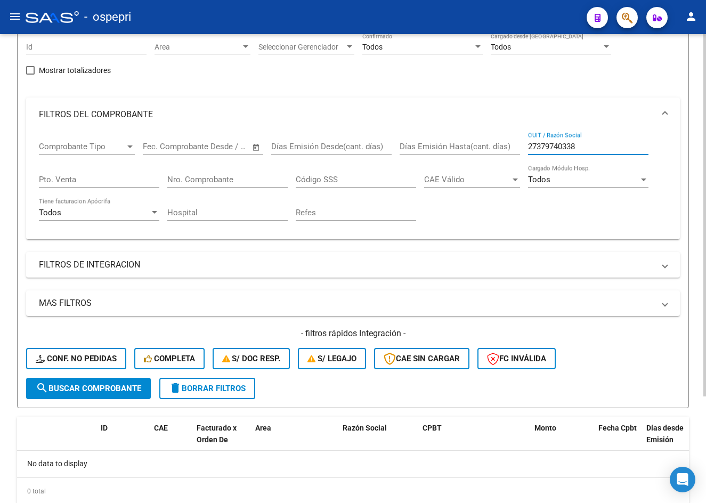
scroll to position [107, 0]
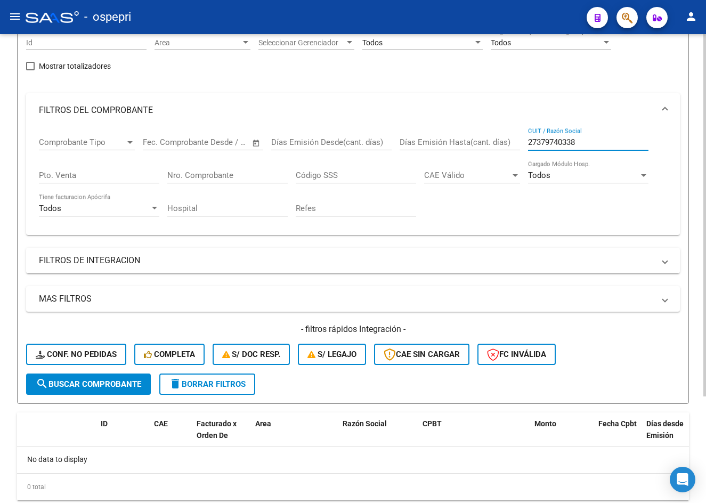
type input "27379740338"
click at [105, 385] on span "search Buscar Comprobante" at bounding box center [88, 384] width 105 height 10
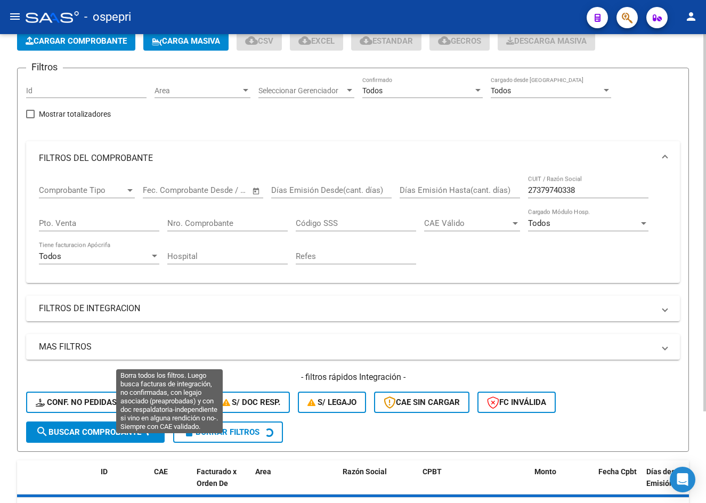
scroll to position [0, 0]
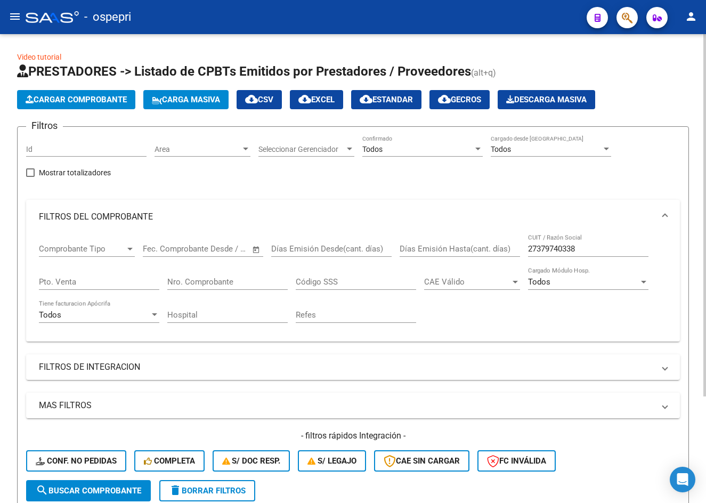
click at [395, 153] on div "Todos" at bounding box center [417, 149] width 111 height 9
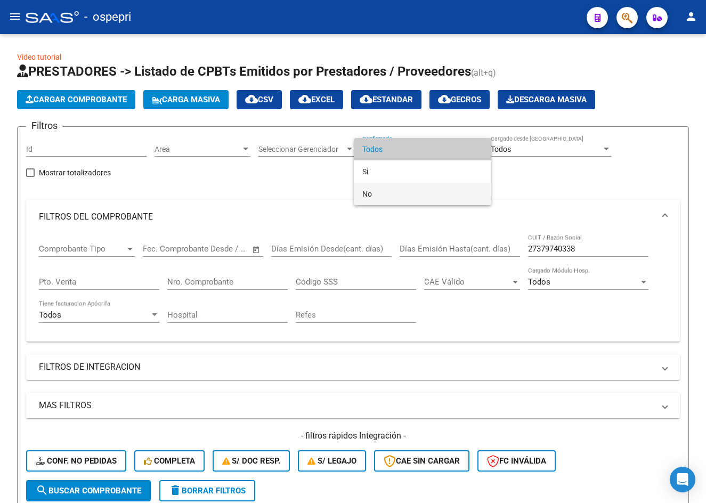
click at [397, 194] on span "No" at bounding box center [422, 194] width 120 height 22
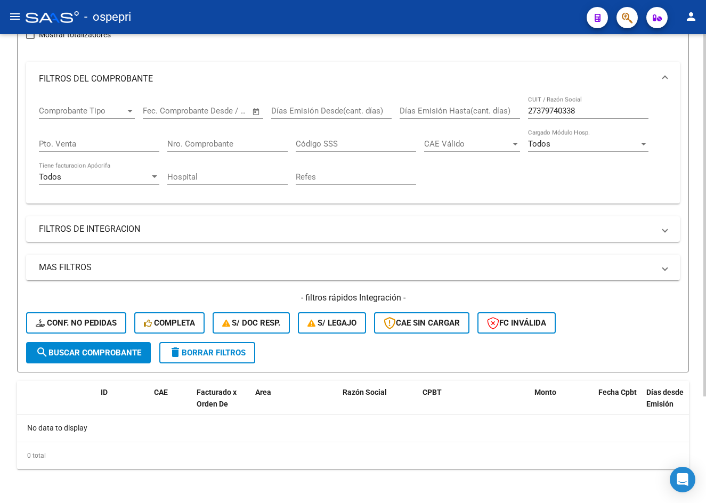
click at [110, 348] on span "search Buscar Comprobante" at bounding box center [88, 353] width 105 height 10
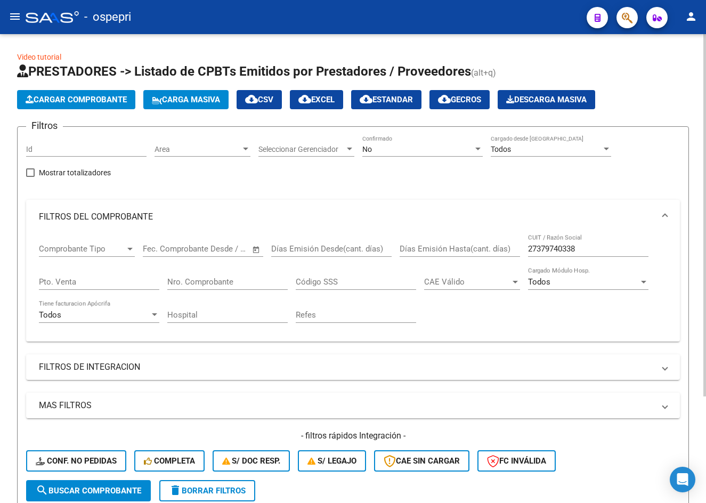
click at [429, 158] on div "No Confirmado" at bounding box center [422, 150] width 120 height 30
click at [430, 152] on div "No" at bounding box center [417, 149] width 111 height 9
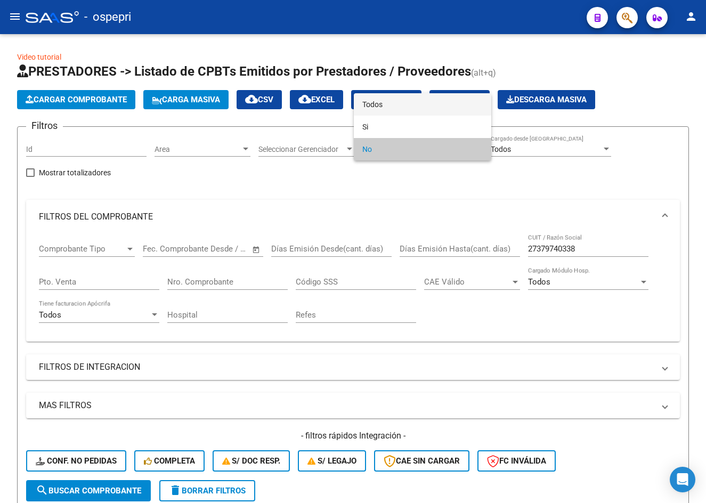
click at [414, 105] on span "Todos" at bounding box center [422, 104] width 120 height 22
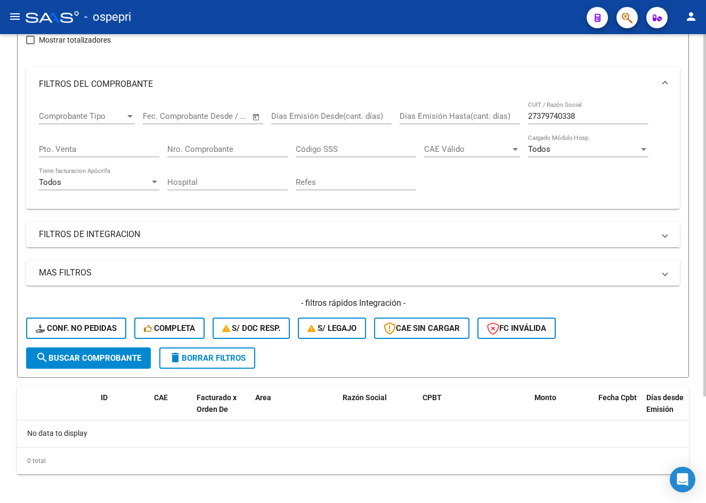
scroll to position [138, 0]
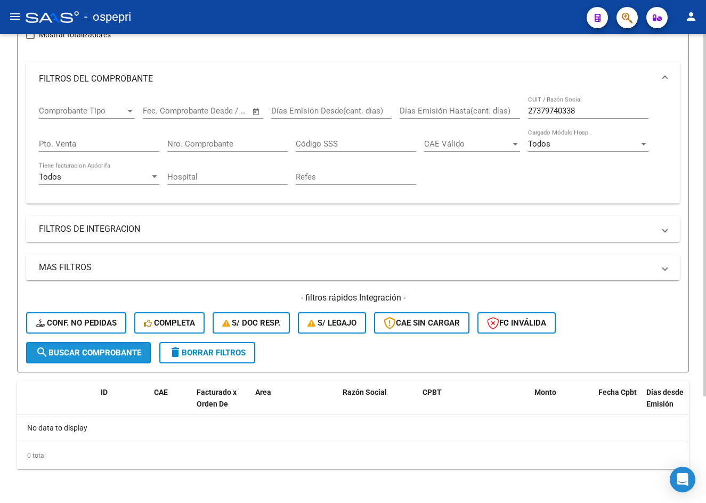
click at [96, 349] on span "search Buscar Comprobante" at bounding box center [88, 353] width 105 height 10
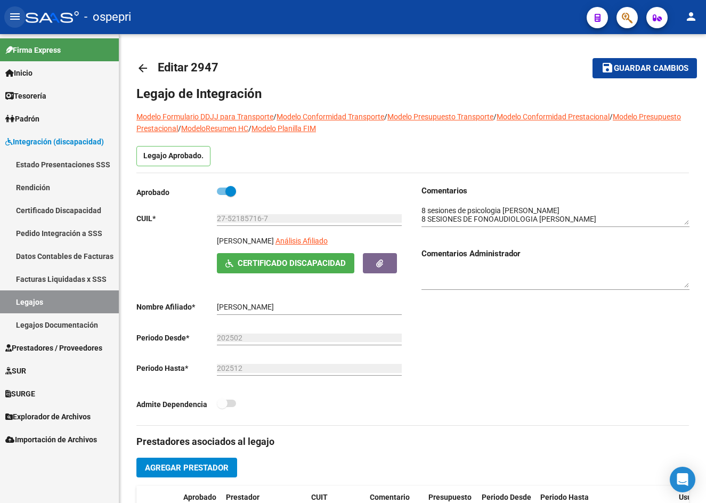
click at [17, 14] on mat-icon "menu" at bounding box center [15, 16] width 13 height 13
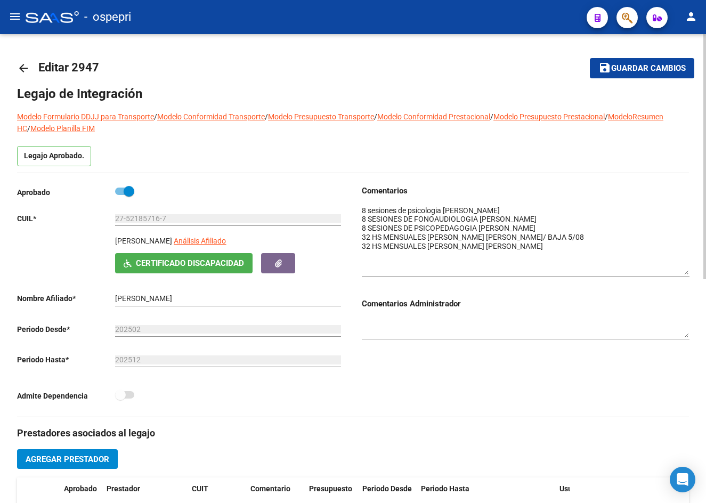
drag, startPoint x: 681, startPoint y: 221, endPoint x: 692, endPoint y: 271, distance: 50.8
click at [692, 271] on div "arrow_back Editar 2947 save Guardar cambios Legajo de Integración Modelo Formul…" at bounding box center [353, 476] width 706 height 884
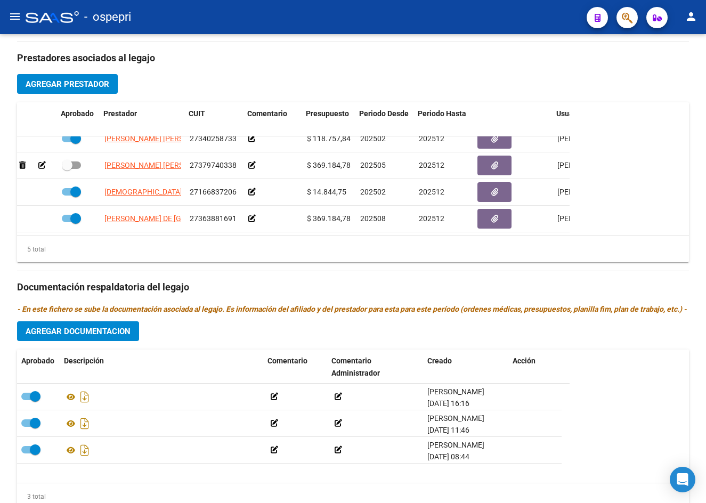
scroll to position [46, 0]
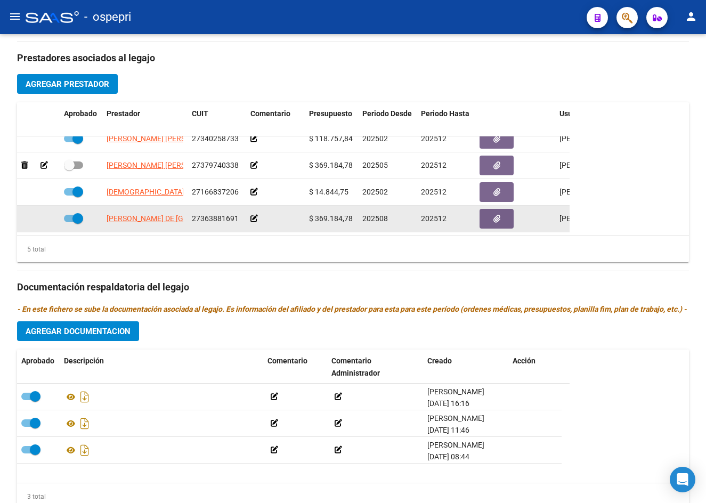
click at [78, 213] on span at bounding box center [77, 218] width 11 height 11
click at [69, 222] on input "checkbox" at bounding box center [69, 222] width 1 height 1
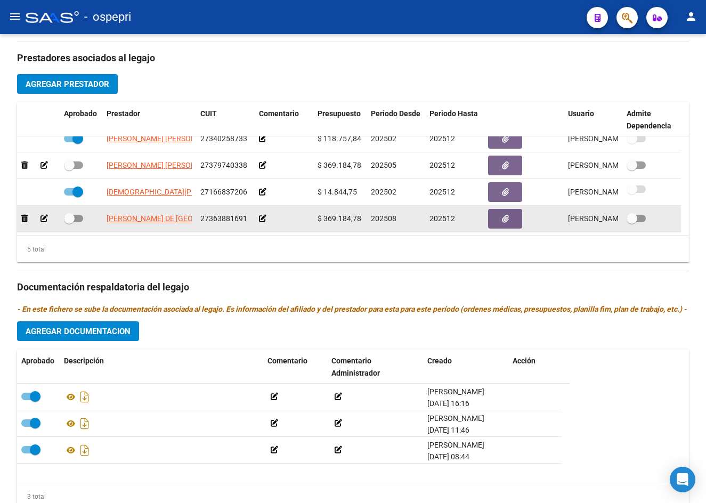
click at [73, 221] on span at bounding box center [69, 218] width 11 height 11
click at [69, 222] on input "checkbox" at bounding box center [69, 222] width 1 height 1
checkbox input "true"
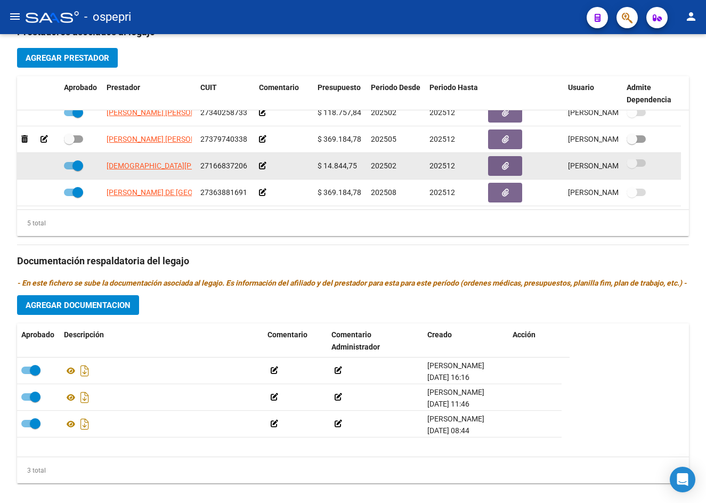
scroll to position [428, 0]
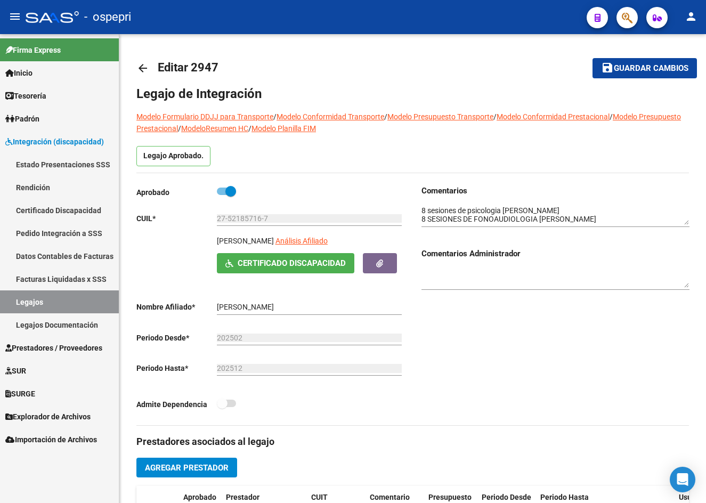
click at [14, 17] on mat-icon "menu" at bounding box center [15, 16] width 13 height 13
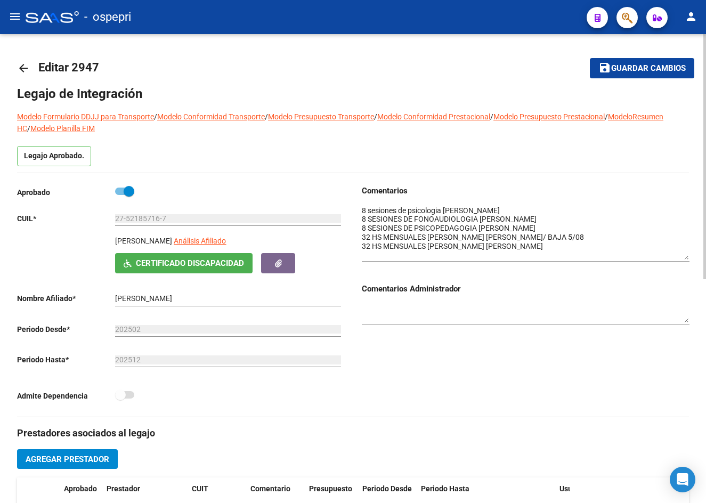
drag, startPoint x: 685, startPoint y: 223, endPoint x: 689, endPoint y: 258, distance: 34.8
click at [689, 258] on div "arrow_back Editar 2947 save Guardar cambios Legajo de Integración Modelo Formul…" at bounding box center [353, 476] width 706 height 884
click at [21, 69] on mat-icon "arrow_back" at bounding box center [23, 68] width 13 height 13
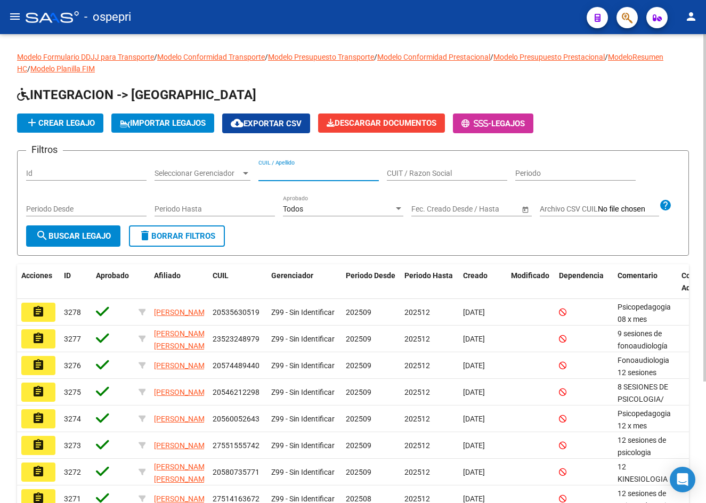
click at [311, 175] on input "CUIL / Apellido" at bounding box center [318, 173] width 120 height 9
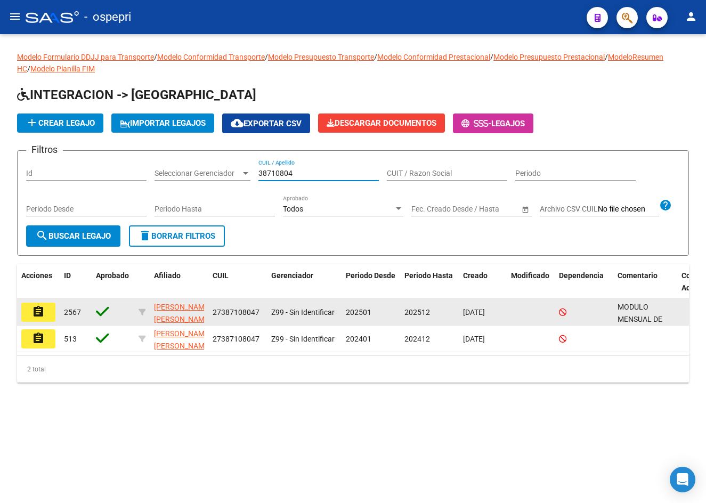
type input "38710804"
click at [42, 318] on mat-icon "assignment" at bounding box center [38, 311] width 13 height 13
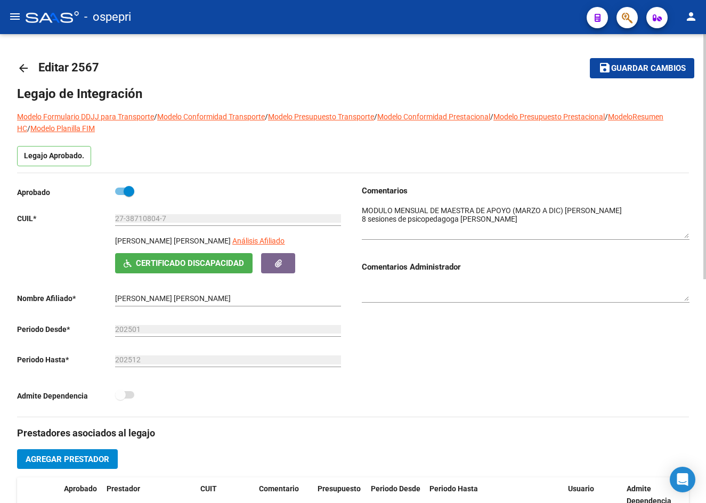
drag, startPoint x: 687, startPoint y: 222, endPoint x: 689, endPoint y: 235, distance: 13.5
click at [689, 235] on div "arrow_back Editar 2567 save Guardar cambios Legajo de Integración Modelo Formul…" at bounding box center [353, 476] width 706 height 884
click at [21, 70] on mat-icon "arrow_back" at bounding box center [23, 68] width 13 height 13
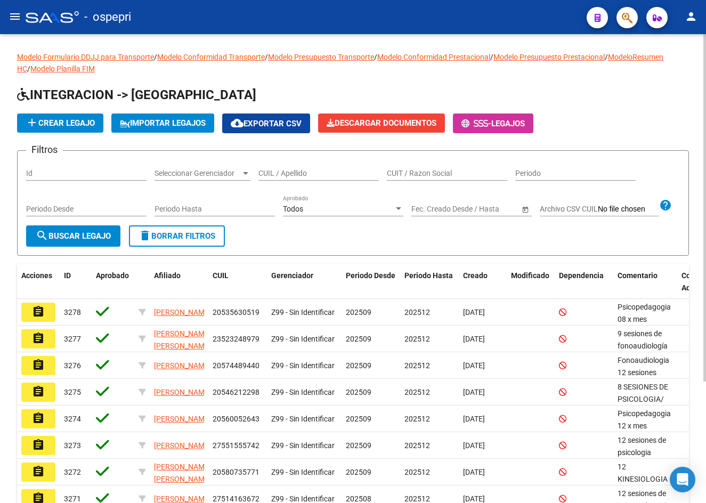
click at [306, 173] on input "CUIL / Apellido" at bounding box center [318, 173] width 120 height 9
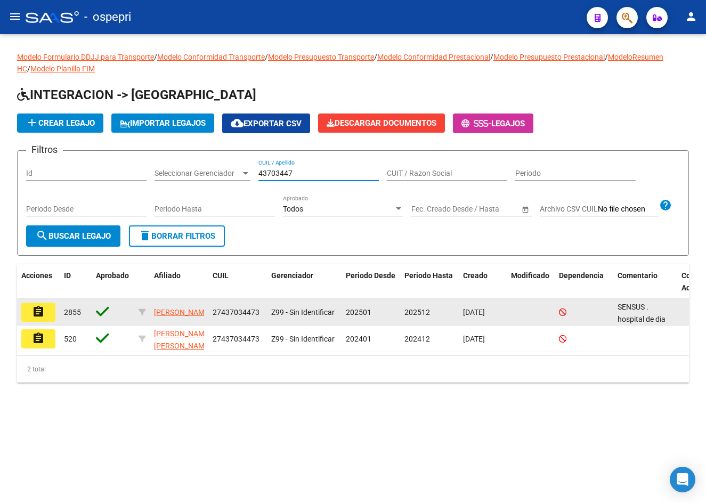
type input "43703447"
click at [43, 318] on mat-icon "assignment" at bounding box center [38, 311] width 13 height 13
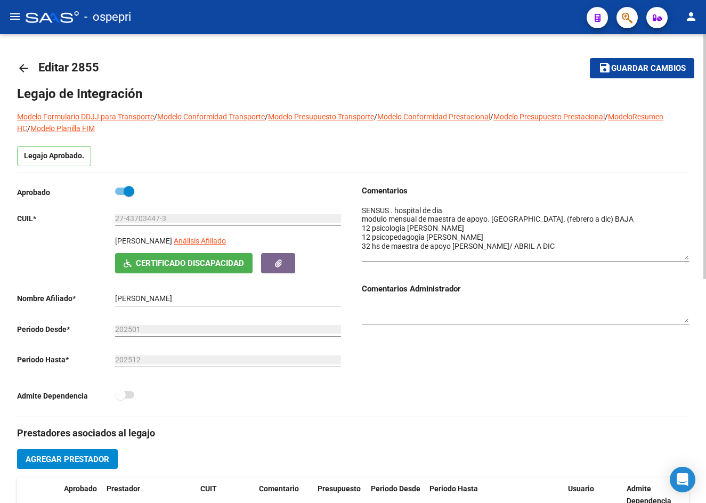
drag, startPoint x: 687, startPoint y: 223, endPoint x: 685, endPoint y: 258, distance: 34.7
click at [685, 258] on textarea at bounding box center [526, 232] width 328 height 55
click at [30, 68] on link "arrow_back" at bounding box center [27, 67] width 21 height 25
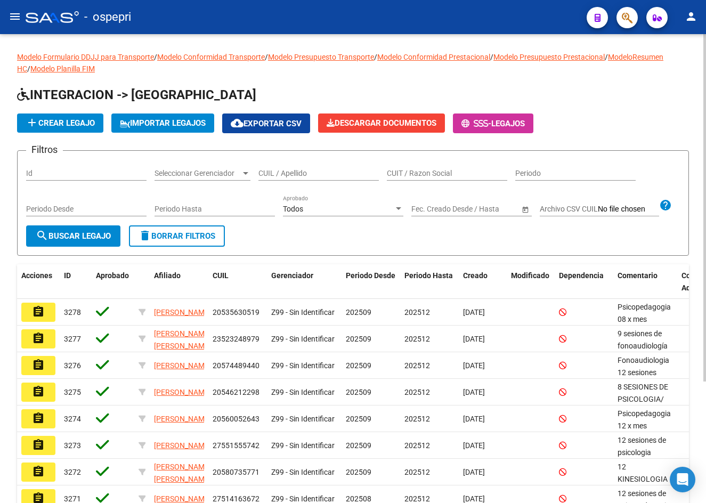
click at [302, 176] on input "CUIL / Apellido" at bounding box center [318, 173] width 120 height 9
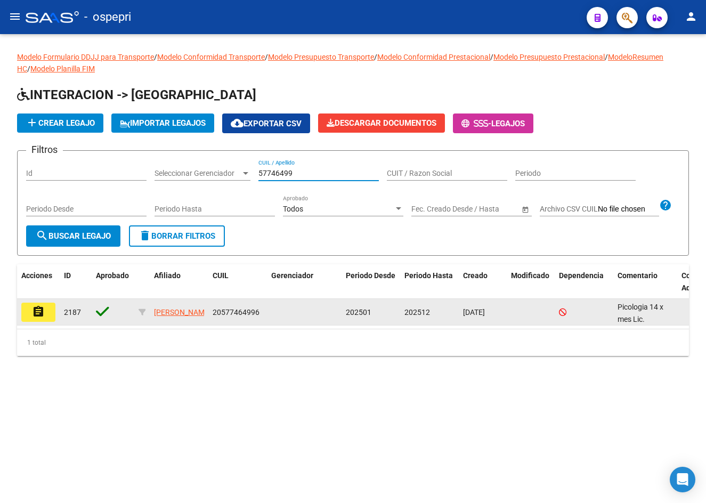
type input "57746499"
click at [46, 322] on button "assignment" at bounding box center [38, 312] width 34 height 19
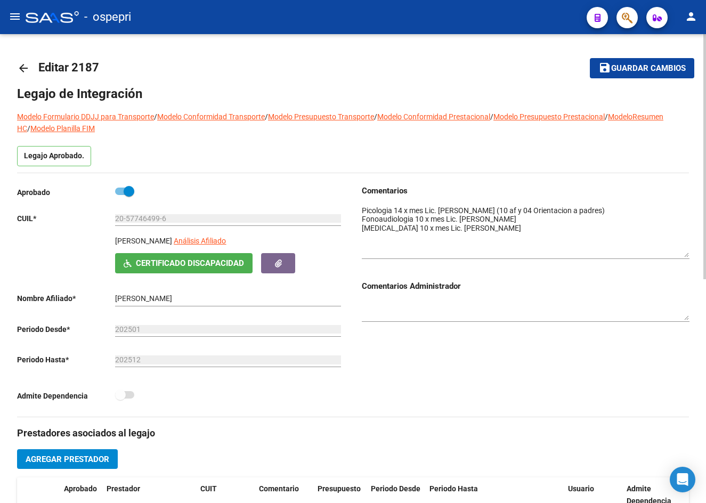
drag, startPoint x: 687, startPoint y: 219, endPoint x: 687, endPoint y: 251, distance: 32.0
click at [687, 251] on textarea at bounding box center [526, 231] width 328 height 52
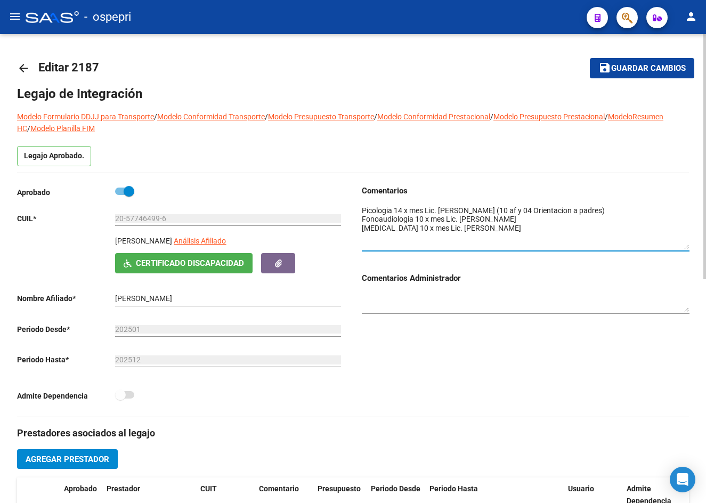
drag, startPoint x: 688, startPoint y: 255, endPoint x: 688, endPoint y: 247, distance: 8.0
click at [688, 247] on textarea at bounding box center [526, 227] width 328 height 44
drag, startPoint x: 25, startPoint y: 72, endPoint x: 28, endPoint y: 49, distance: 23.7
click at [25, 72] on mat-icon "arrow_back" at bounding box center [23, 68] width 13 height 13
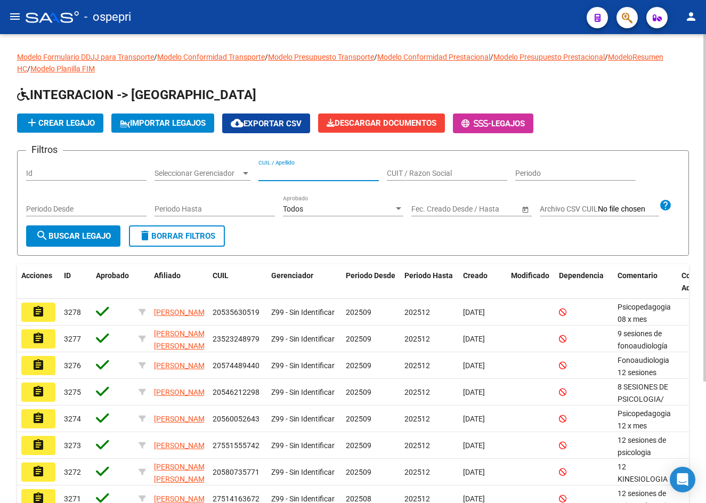
click at [280, 176] on input "CUIL / Apellido" at bounding box center [318, 173] width 120 height 9
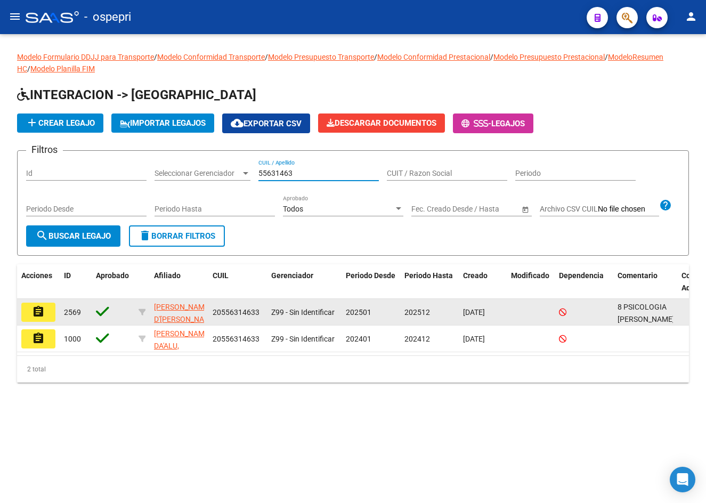
type input "55631463"
click at [42, 318] on mat-icon "assignment" at bounding box center [38, 311] width 13 height 13
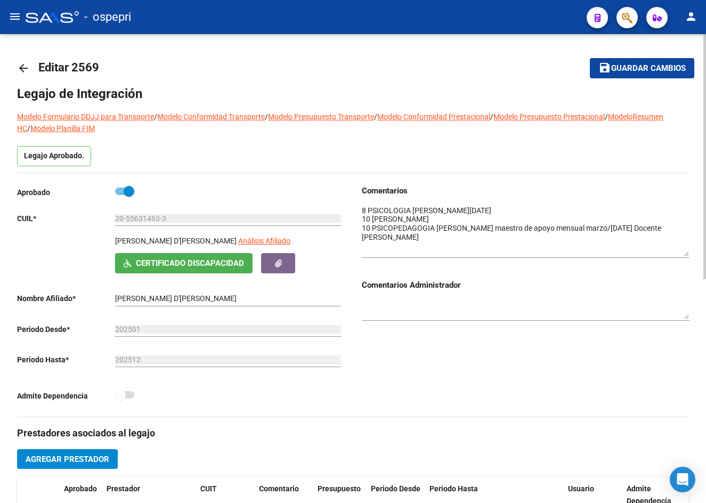
drag, startPoint x: 686, startPoint y: 223, endPoint x: 690, endPoint y: 254, distance: 31.2
click at [690, 254] on div "arrow_back Editar 2569 save Guardar cambios Legajo de Integración Modelo Formul…" at bounding box center [353, 476] width 706 height 884
click at [22, 66] on mat-icon "arrow_back" at bounding box center [23, 68] width 13 height 13
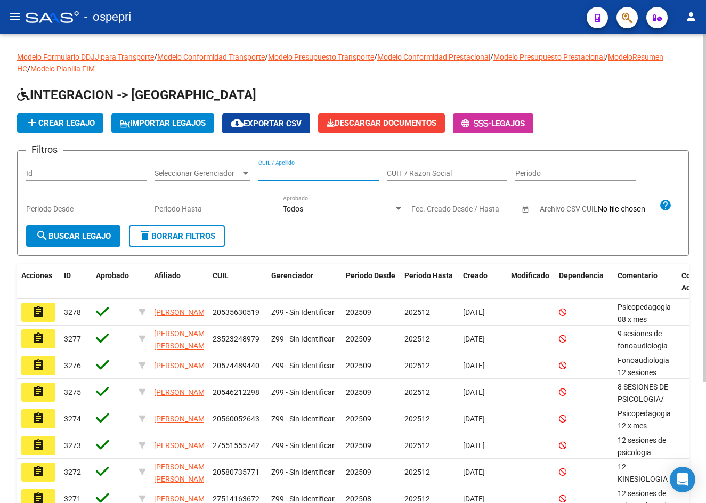
click at [306, 170] on input "CUIL / Apellido" at bounding box center [318, 173] width 120 height 9
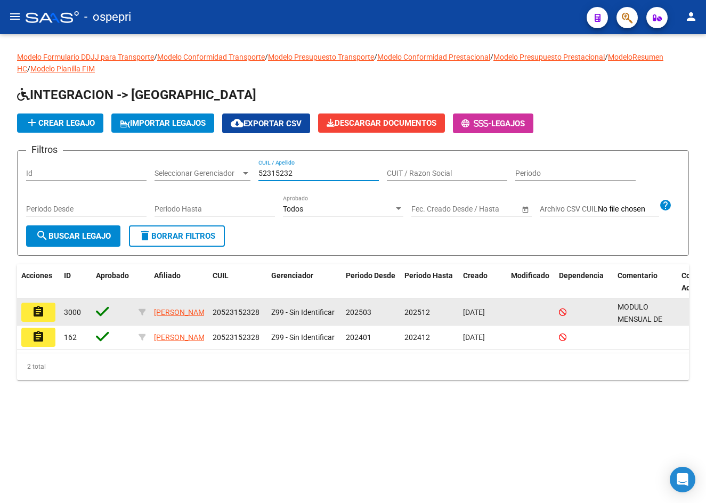
type input "52315232"
click at [42, 318] on mat-icon "assignment" at bounding box center [38, 311] width 13 height 13
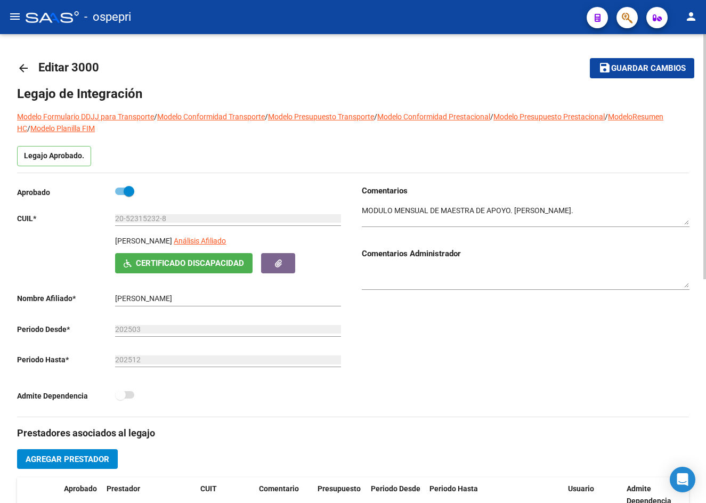
click at [21, 66] on mat-icon "arrow_back" at bounding box center [23, 68] width 13 height 13
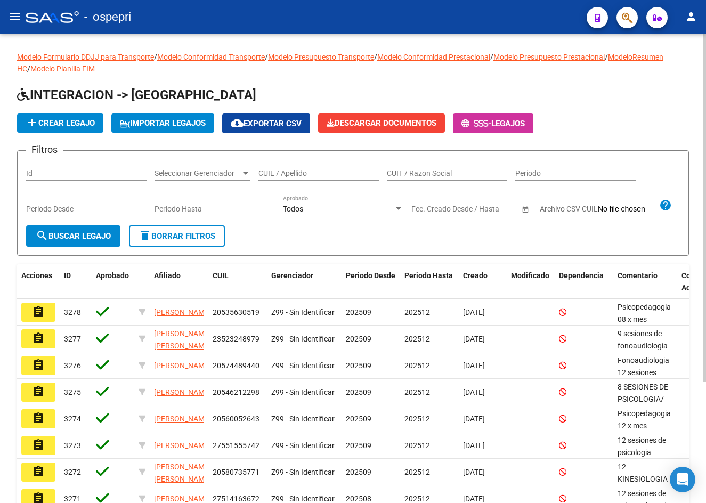
click at [309, 175] on input "CUIL / Apellido" at bounding box center [318, 173] width 120 height 9
drag, startPoint x: 265, startPoint y: 172, endPoint x: 333, endPoint y: 194, distance: 71.8
click at [333, 194] on div "Filtros Id Seleccionar Gerenciador Seleccionar Gerenciador 420605 CUIL / Apelli…" at bounding box center [353, 192] width 654 height 66
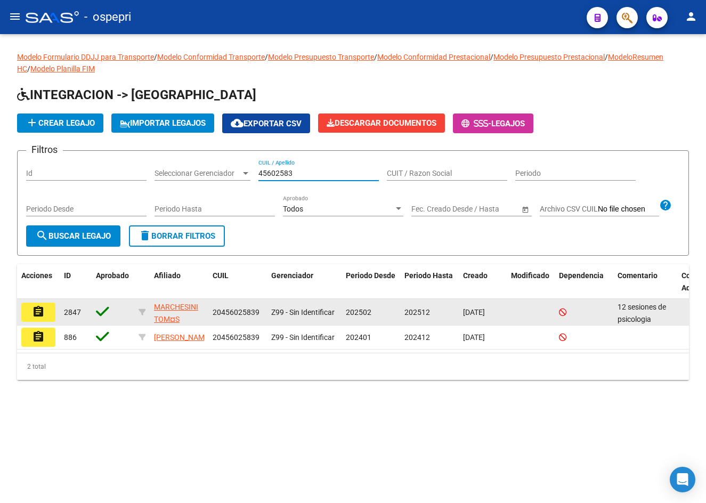
type input "45602583"
click at [37, 318] on mat-icon "assignment" at bounding box center [38, 311] width 13 height 13
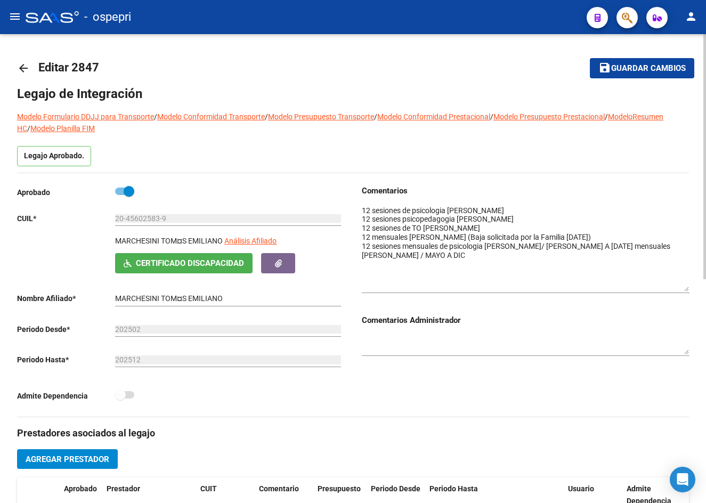
drag, startPoint x: 685, startPoint y: 222, endPoint x: 699, endPoint y: 288, distance: 67.5
click at [699, 288] on div "arrow_back Editar 2847 save Guardar cambios Legajo de Integración Modelo Formul…" at bounding box center [353, 476] width 706 height 884
click at [21, 69] on mat-icon "arrow_back" at bounding box center [23, 68] width 13 height 13
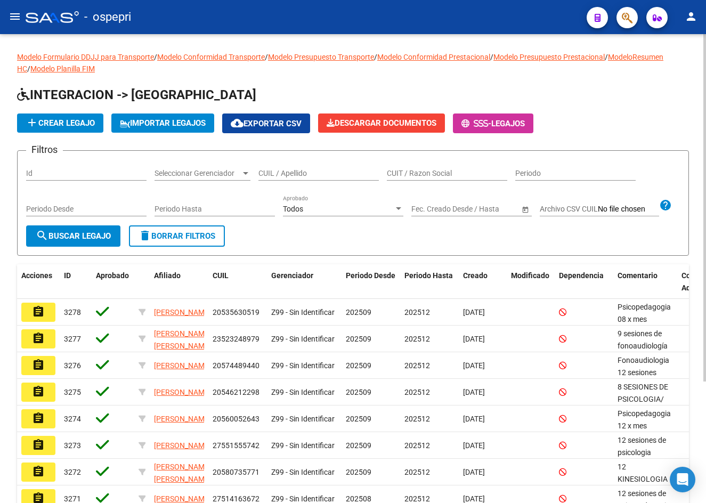
click at [287, 166] on div "CUIL / Apellido" at bounding box center [318, 169] width 120 height 21
click at [287, 168] on div "CUIL / Apellido" at bounding box center [318, 169] width 120 height 21
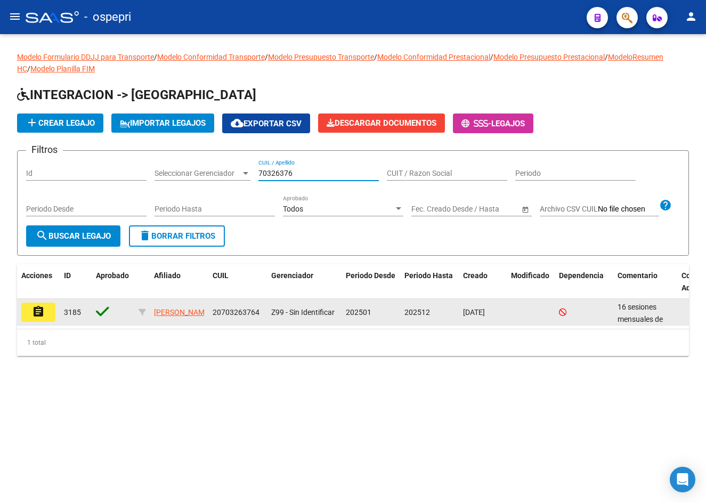
type input "70326376"
click at [41, 318] on mat-icon "assignment" at bounding box center [38, 311] width 13 height 13
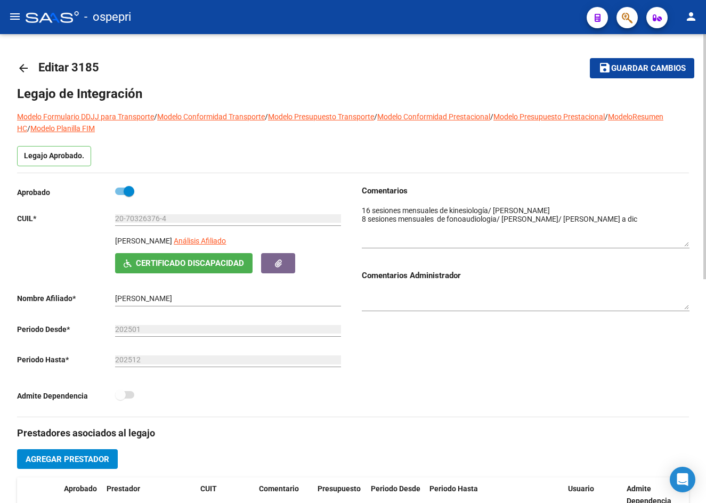
drag, startPoint x: 687, startPoint y: 222, endPoint x: 687, endPoint y: 243, distance: 21.3
click at [687, 243] on textarea at bounding box center [526, 226] width 328 height 42
click at [27, 68] on mat-icon "arrow_back" at bounding box center [23, 68] width 13 height 13
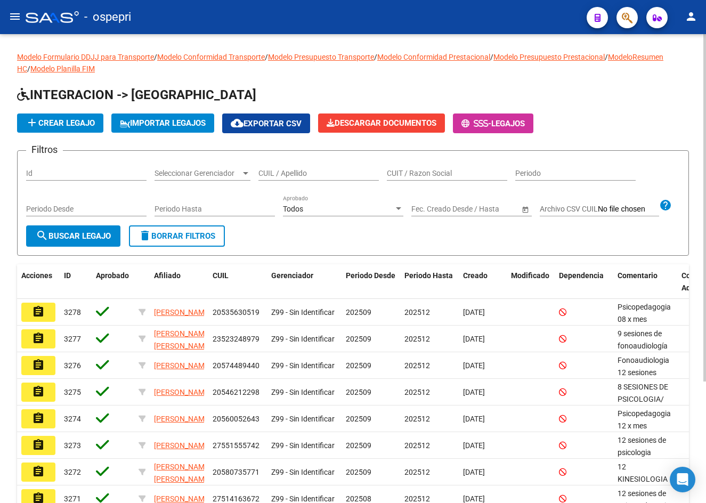
click at [289, 176] on input "CUIL / Apellido" at bounding box center [318, 173] width 120 height 9
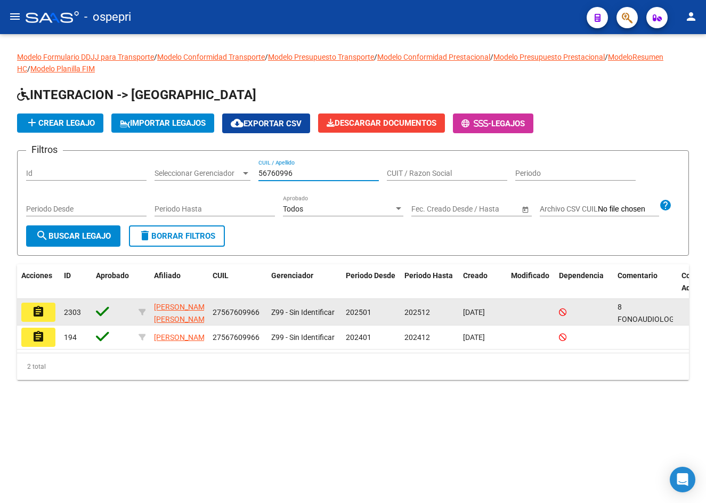
type input "56760996"
click at [30, 322] on button "assignment" at bounding box center [38, 312] width 34 height 19
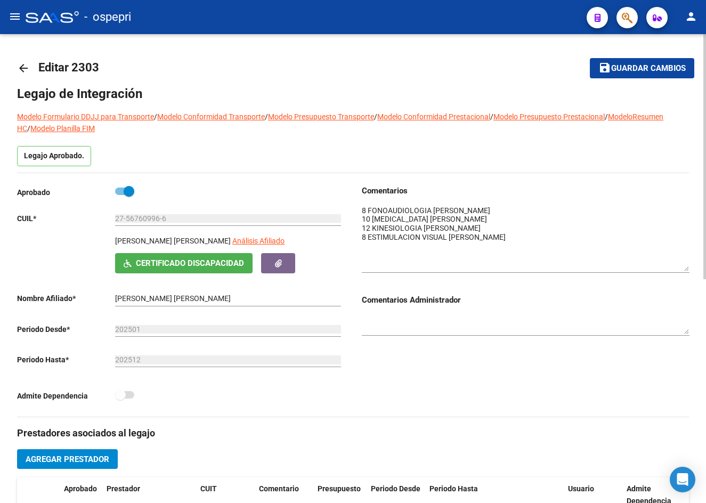
drag, startPoint x: 685, startPoint y: 219, endPoint x: 681, endPoint y: 265, distance: 46.0
click at [681, 265] on textarea at bounding box center [526, 238] width 328 height 66
click at [17, 72] on mat-icon "arrow_back" at bounding box center [23, 68] width 13 height 13
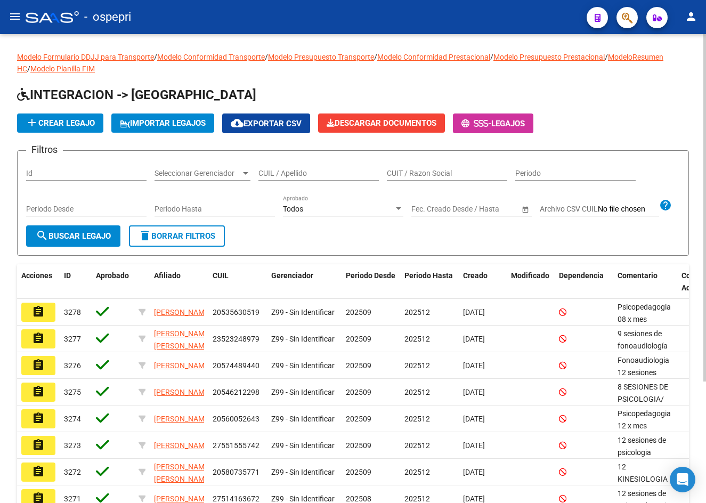
click at [315, 176] on input "CUIL / Apellido" at bounding box center [318, 173] width 120 height 9
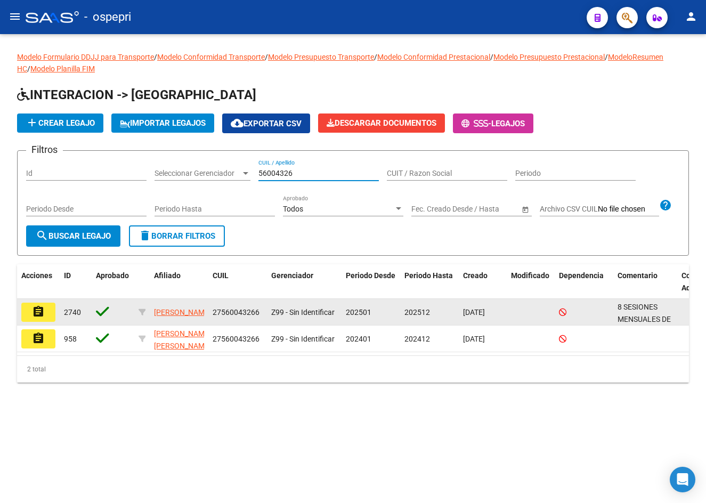
type input "56004326"
click at [37, 318] on mat-icon "assignment" at bounding box center [38, 311] width 13 height 13
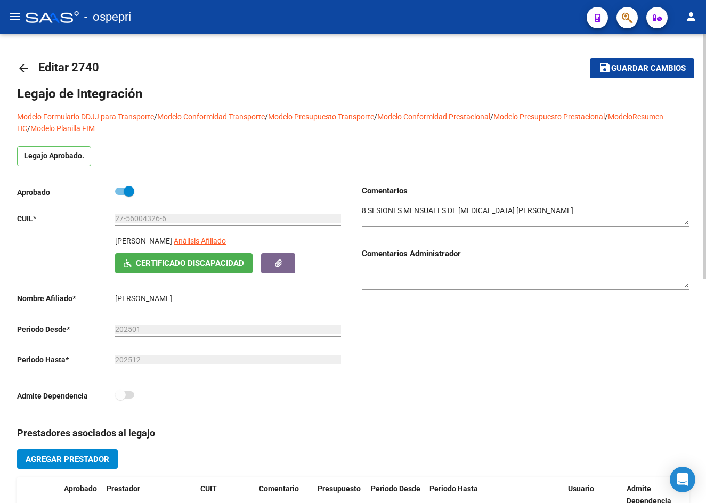
click at [27, 66] on mat-icon "arrow_back" at bounding box center [23, 68] width 13 height 13
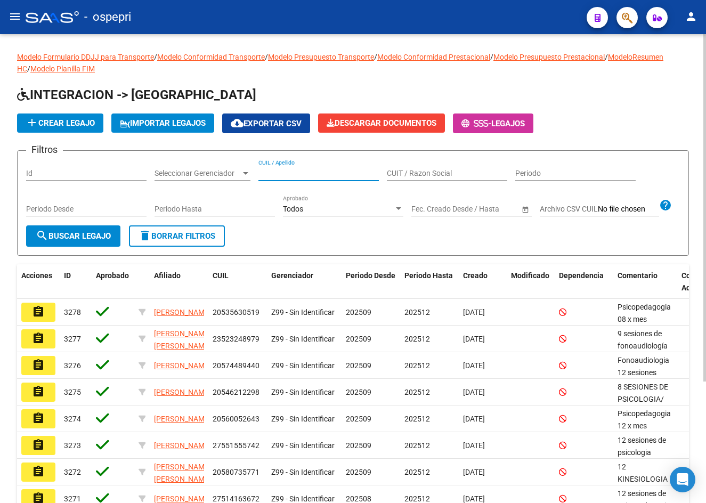
click at [272, 170] on input "CUIL / Apellido" at bounding box center [318, 173] width 120 height 9
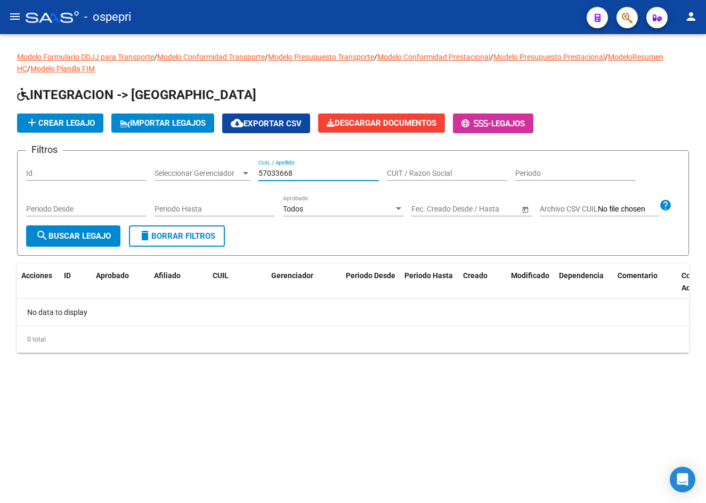
drag, startPoint x: 295, startPoint y: 173, endPoint x: 148, endPoint y: 165, distance: 147.2
click at [148, 165] on div "Filtros Id Seleccionar Gerenciador Seleccionar Gerenciador 57033668 CUIL / Apel…" at bounding box center [353, 192] width 654 height 66
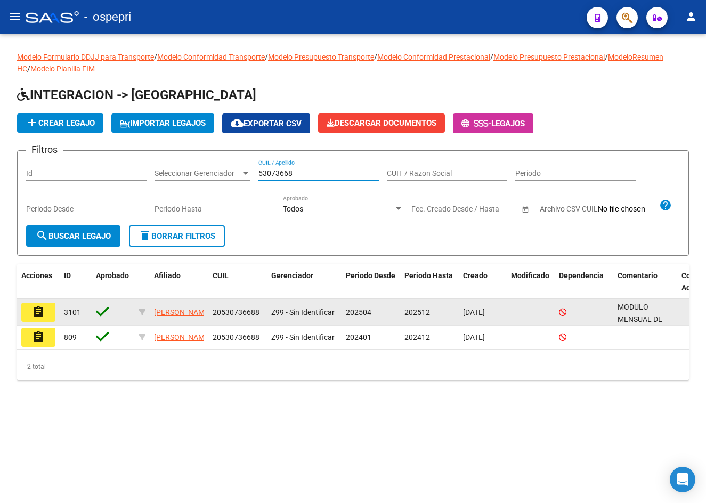
type input "53073668"
click at [45, 322] on button "assignment" at bounding box center [38, 312] width 34 height 19
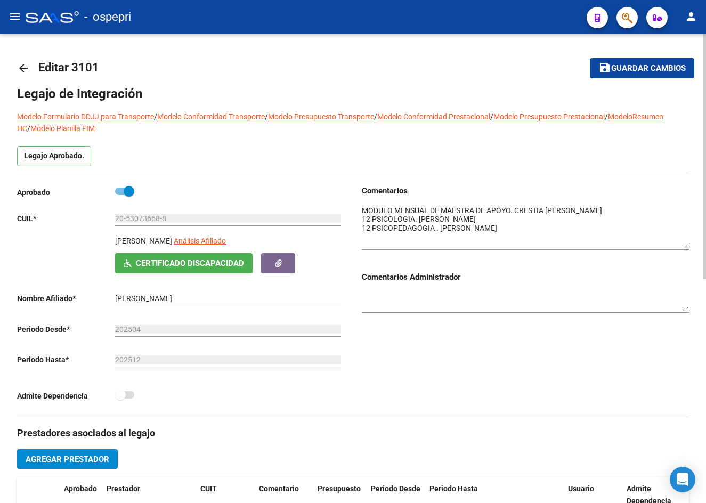
drag, startPoint x: 686, startPoint y: 224, endPoint x: 688, endPoint y: 247, distance: 22.5
click at [688, 247] on textarea at bounding box center [526, 226] width 328 height 43
click at [23, 70] on mat-icon "arrow_back" at bounding box center [23, 68] width 13 height 13
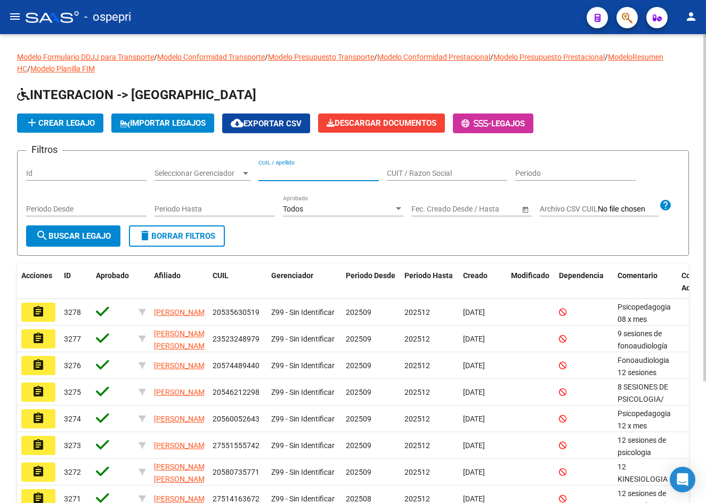
click at [265, 169] on input "CUIL / Apellido" at bounding box center [318, 173] width 120 height 9
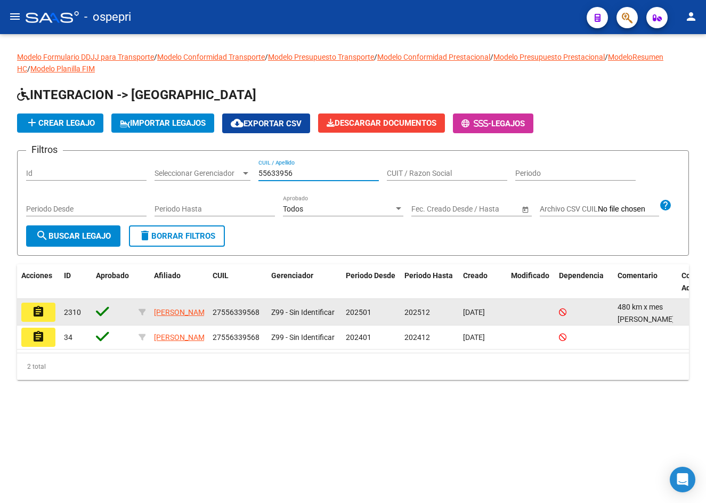
type input "55633956"
click at [40, 318] on mat-icon "assignment" at bounding box center [38, 311] width 13 height 13
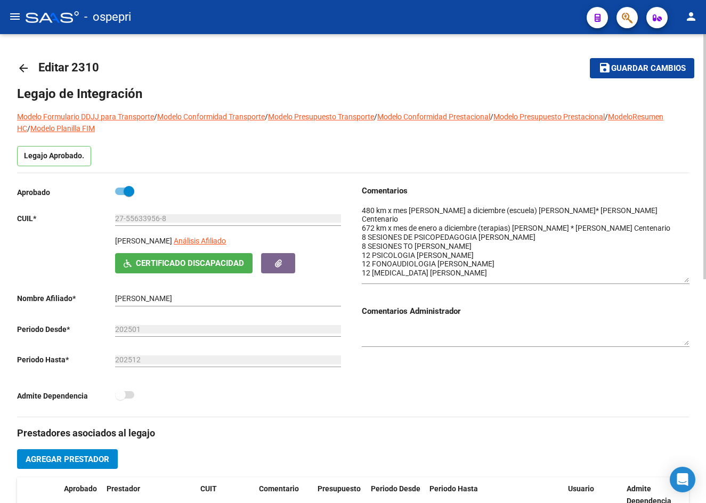
drag, startPoint x: 687, startPoint y: 221, endPoint x: 698, endPoint y: 278, distance: 58.0
click at [698, 278] on div "arrow_back Editar 2310 save Guardar cambios Legajo de Integración Modelo Formul…" at bounding box center [353, 476] width 706 height 884
click at [15, 64] on div "arrow_back Editar 2310 save Guardar cambios Legajo de Integración Modelo Formul…" at bounding box center [353, 476] width 706 height 884
click at [26, 68] on mat-icon "arrow_back" at bounding box center [23, 68] width 13 height 13
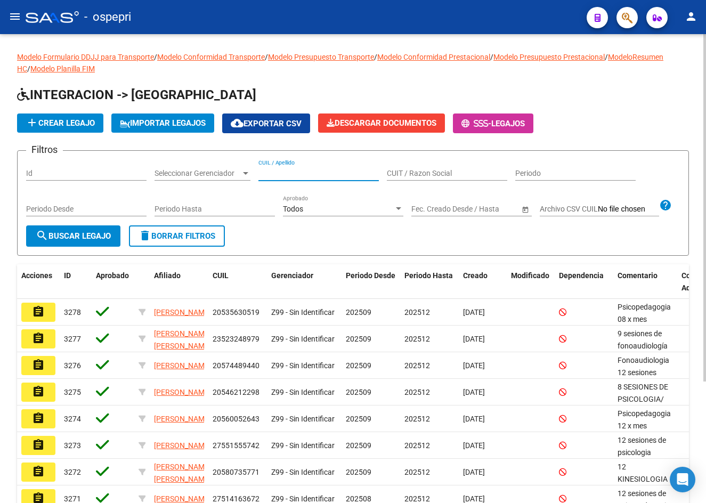
click at [296, 174] on input "CUIL / Apellido" at bounding box center [318, 173] width 120 height 9
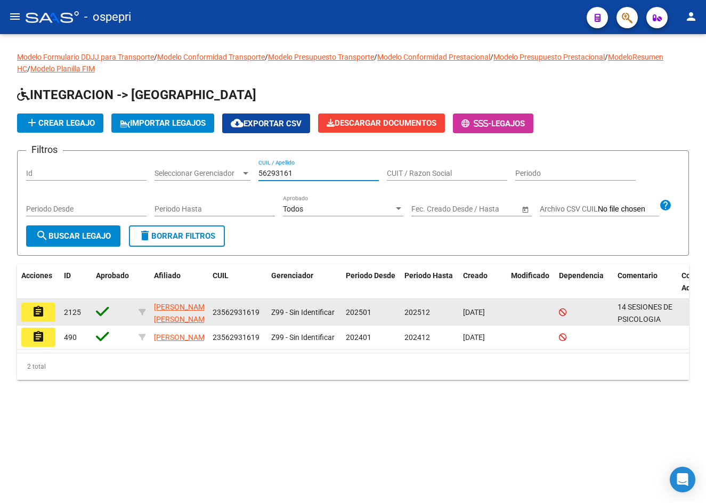
type input "56293161"
click at [34, 318] on mat-icon "assignment" at bounding box center [38, 311] width 13 height 13
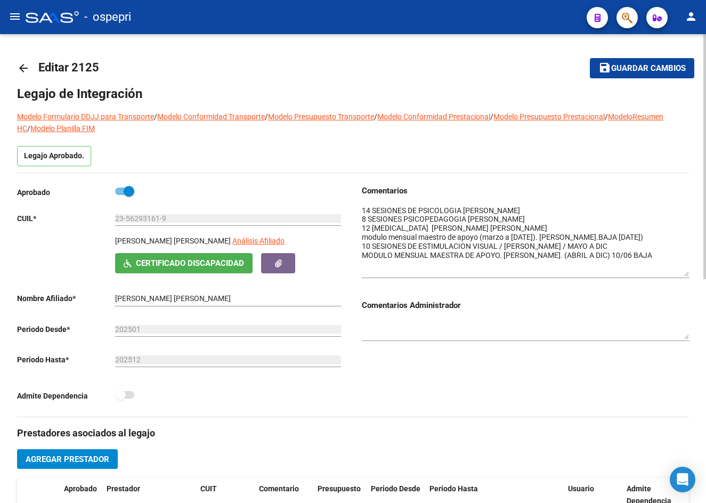
drag, startPoint x: 683, startPoint y: 221, endPoint x: 682, endPoint y: 273, distance: 52.2
click at [682, 273] on textarea at bounding box center [526, 240] width 328 height 71
click at [23, 68] on mat-icon "arrow_back" at bounding box center [23, 68] width 13 height 13
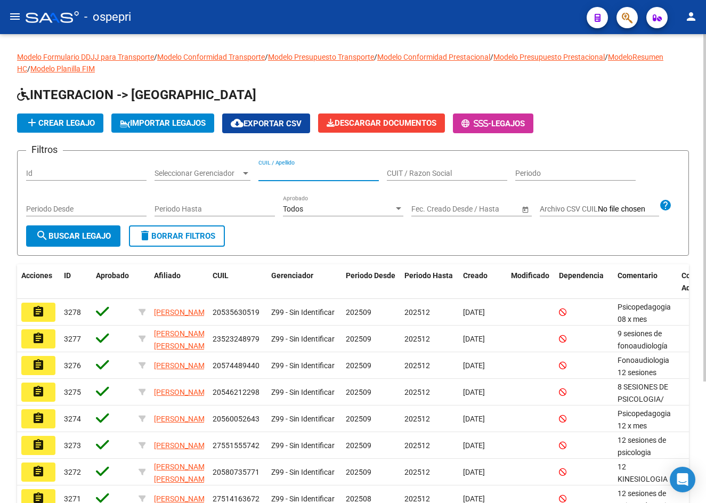
click at [279, 172] on input "CUIL / Apellido" at bounding box center [318, 173] width 120 height 9
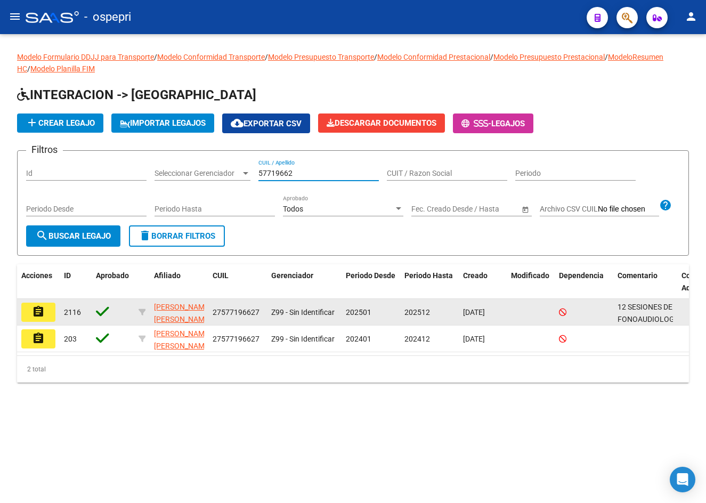
type input "57719662"
click at [38, 318] on mat-icon "assignment" at bounding box center [38, 311] width 13 height 13
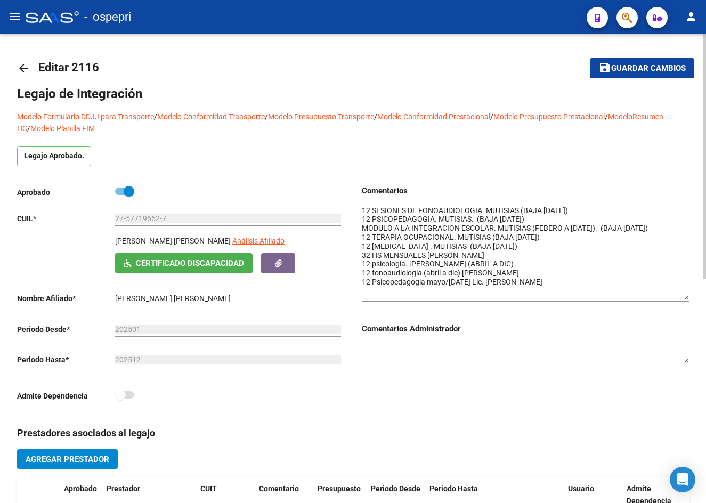
drag, startPoint x: 687, startPoint y: 222, endPoint x: 686, endPoint y: 296, distance: 74.6
click at [686, 296] on textarea at bounding box center [526, 252] width 328 height 95
click at [19, 66] on mat-icon "arrow_back" at bounding box center [23, 68] width 13 height 13
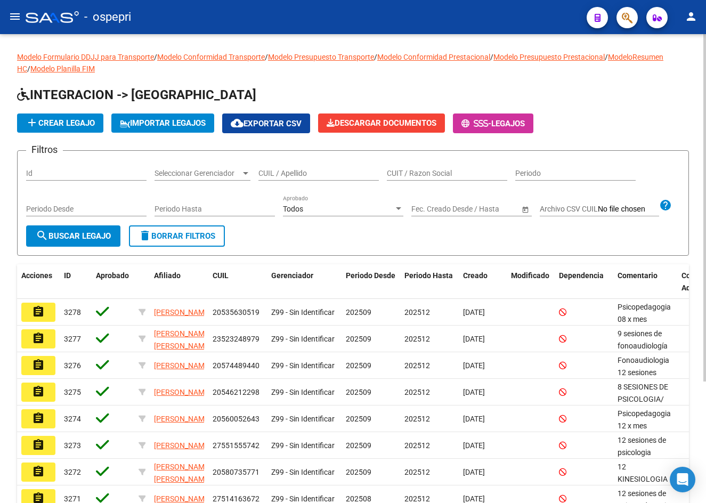
click at [264, 171] on input "CUIL / Apellido" at bounding box center [318, 173] width 120 height 9
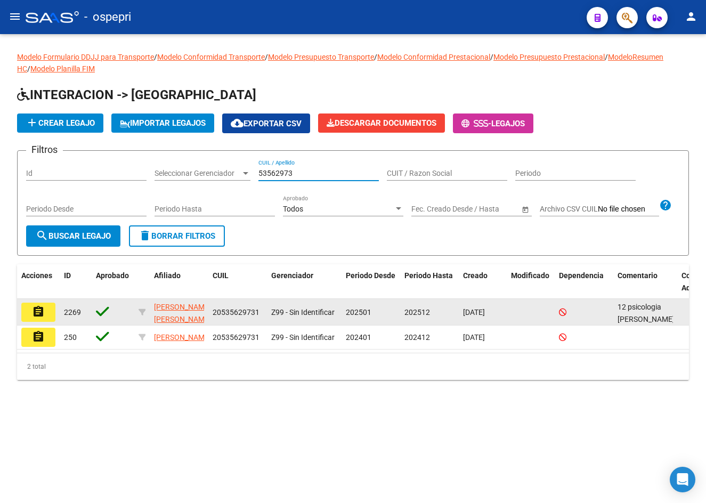
type input "53562973"
click at [40, 318] on mat-icon "assignment" at bounding box center [38, 311] width 13 height 13
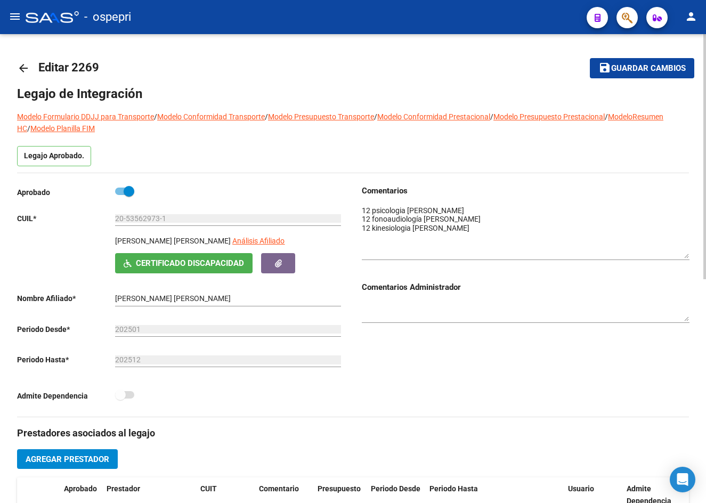
drag, startPoint x: 685, startPoint y: 221, endPoint x: 682, endPoint y: 254, distance: 33.1
click at [682, 257] on textarea at bounding box center [526, 231] width 328 height 53
click at [26, 67] on mat-icon "arrow_back" at bounding box center [23, 68] width 13 height 13
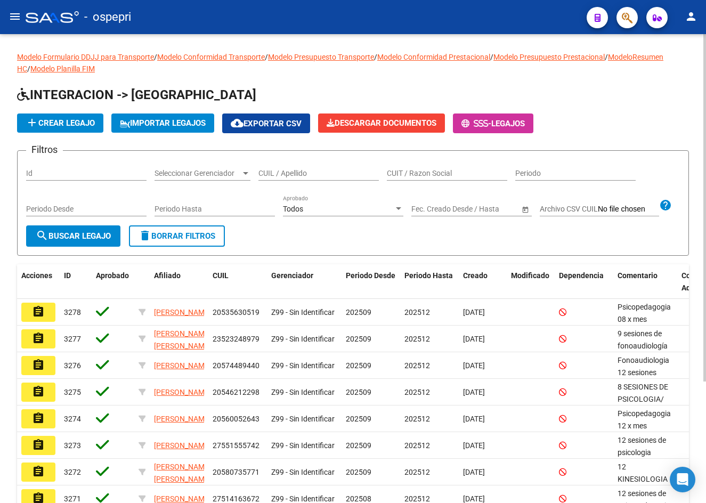
click at [266, 173] on input "CUIL / Apellido" at bounding box center [318, 173] width 120 height 9
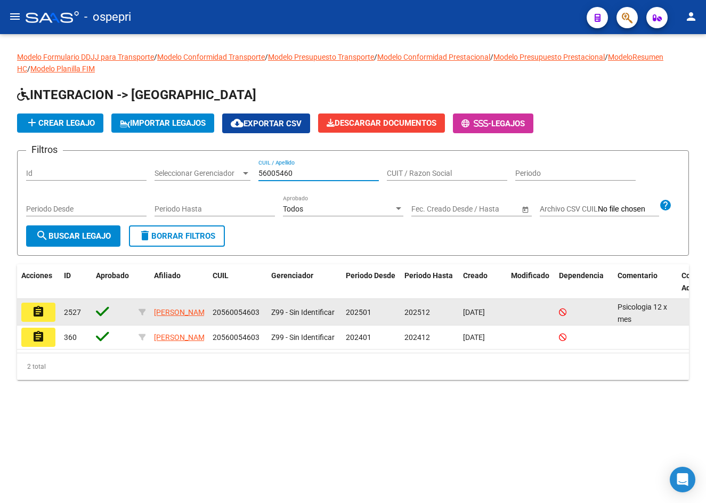
type input "56005460"
click at [36, 318] on mat-icon "assignment" at bounding box center [38, 311] width 13 height 13
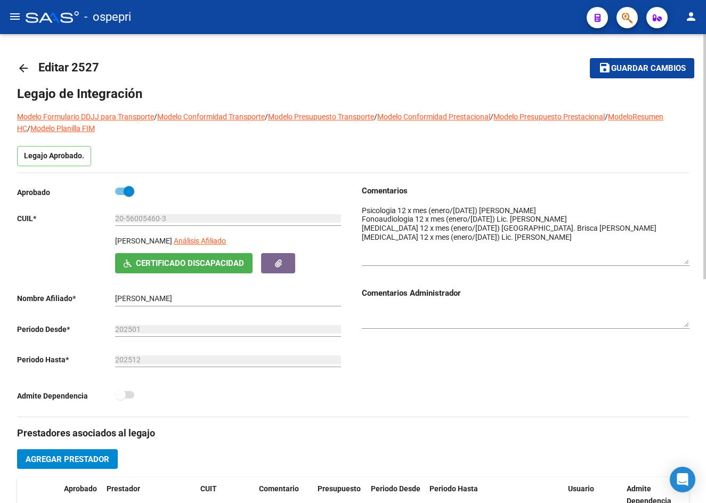
drag, startPoint x: 685, startPoint y: 224, endPoint x: 693, endPoint y: 263, distance: 39.7
click at [693, 263] on div "arrow_back Editar 2527 save Guardar cambios Legajo de Integración Modelo Formul…" at bounding box center [353, 476] width 706 height 884
click at [26, 67] on mat-icon "arrow_back" at bounding box center [23, 68] width 13 height 13
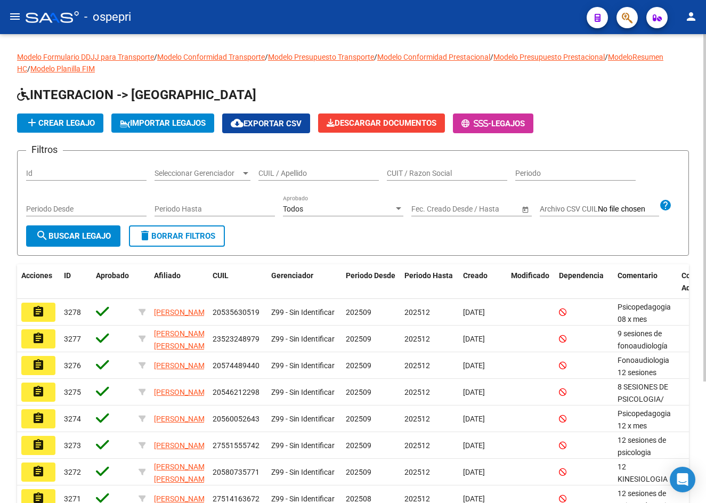
click at [305, 173] on input "CUIL / Apellido" at bounding box center [318, 173] width 120 height 9
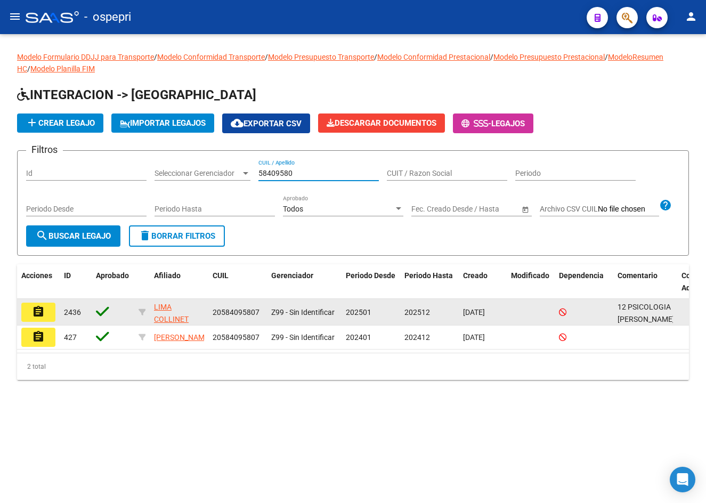
type input "58409580"
click at [38, 318] on mat-icon "assignment" at bounding box center [38, 311] width 13 height 13
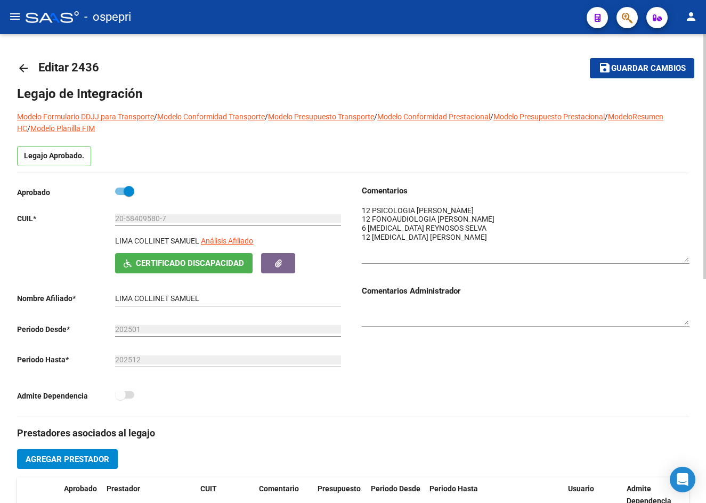
drag, startPoint x: 683, startPoint y: 220, endPoint x: 688, endPoint y: 257, distance: 37.6
click at [688, 257] on textarea at bounding box center [526, 233] width 328 height 57
click at [20, 69] on mat-icon "arrow_back" at bounding box center [23, 68] width 13 height 13
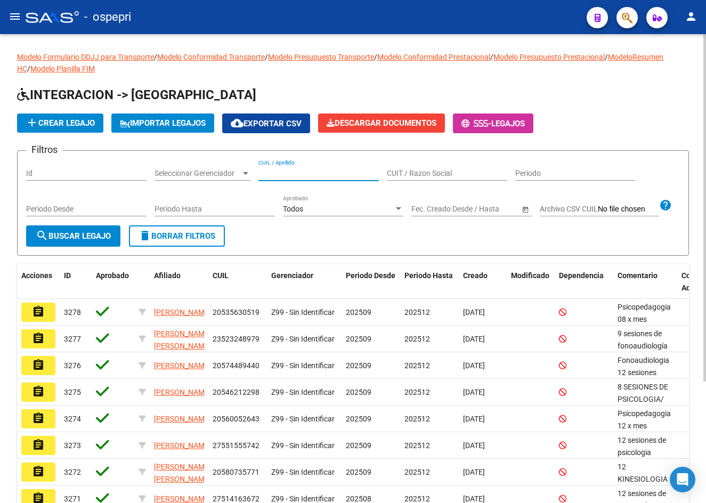
click at [287, 176] on input "CUIL / Apellido" at bounding box center [318, 173] width 120 height 9
drag, startPoint x: 266, startPoint y: 176, endPoint x: 304, endPoint y: 168, distance: 38.7
click at [298, 178] on div "58963 CUIL / Apellido" at bounding box center [318, 169] width 120 height 21
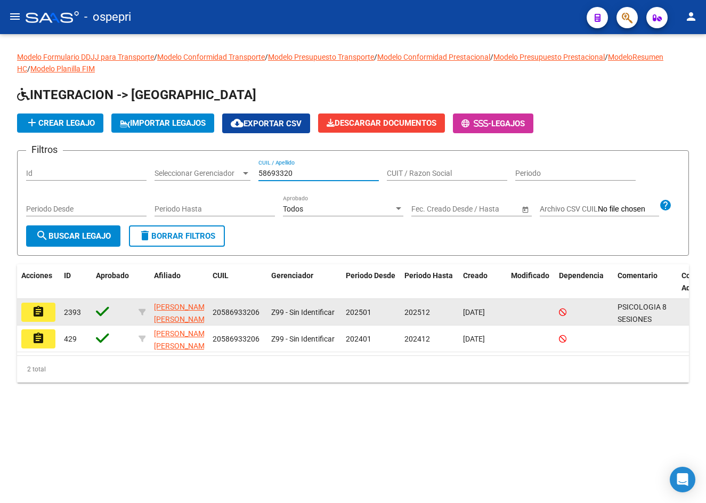
type input "58693320"
click at [37, 318] on mat-icon "assignment" at bounding box center [38, 311] width 13 height 13
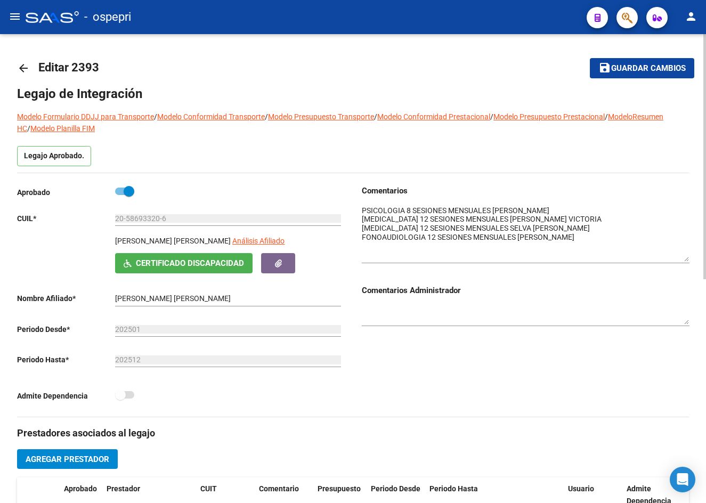
drag, startPoint x: 687, startPoint y: 224, endPoint x: 691, endPoint y: 260, distance: 36.4
click at [691, 260] on div "arrow_back Editar 2393 save Guardar cambios Legajo de Integración Modelo Formul…" at bounding box center [353, 476] width 706 height 884
click at [26, 68] on mat-icon "arrow_back" at bounding box center [23, 68] width 13 height 13
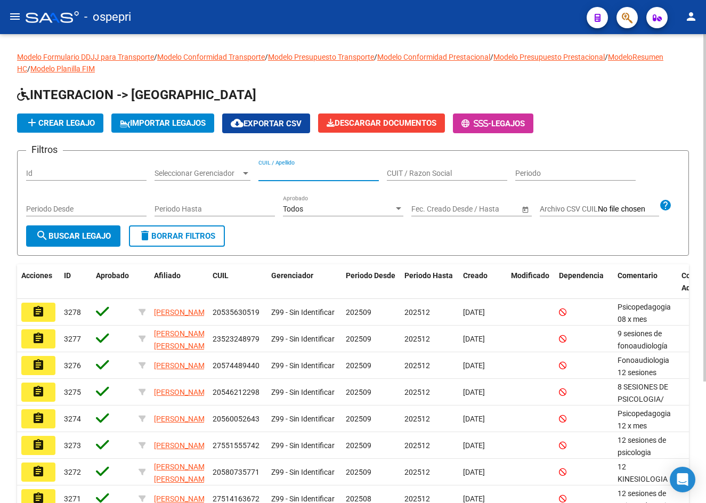
click at [270, 176] on input "CUIL / Apellido" at bounding box center [318, 173] width 120 height 9
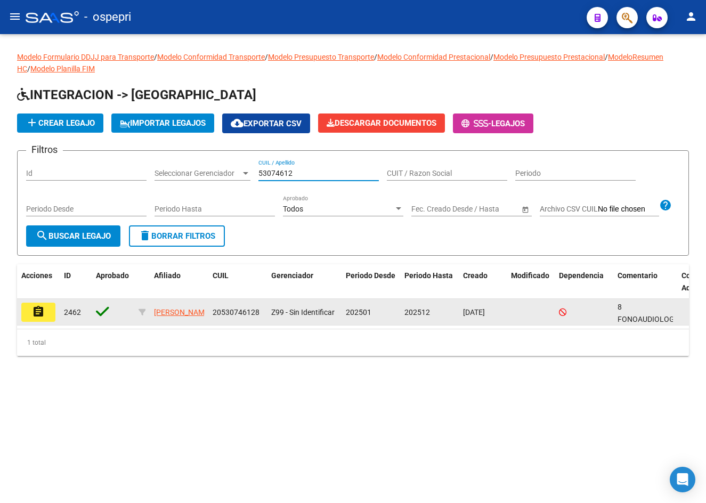
type input "53074612"
click at [44, 318] on mat-icon "assignment" at bounding box center [38, 311] width 13 height 13
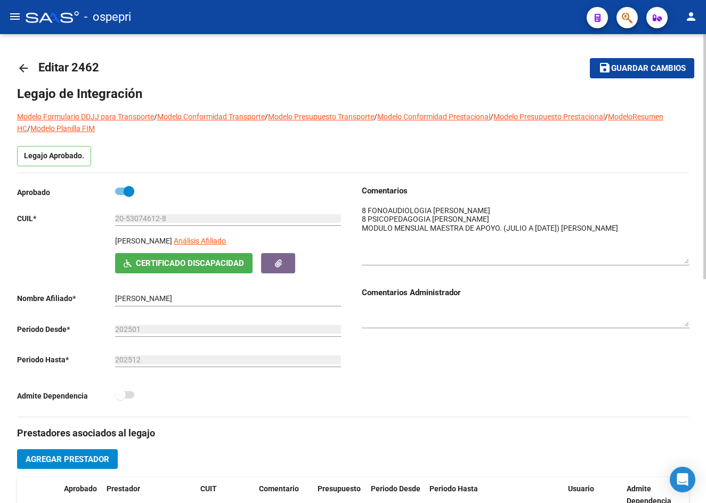
drag, startPoint x: 687, startPoint y: 224, endPoint x: 694, endPoint y: 262, distance: 38.0
click at [694, 262] on div "arrow_back Editar 2462 save Guardar cambios Legajo de Integración Modelo Formul…" at bounding box center [353, 476] width 706 height 884
click at [25, 70] on mat-icon "arrow_back" at bounding box center [23, 68] width 13 height 13
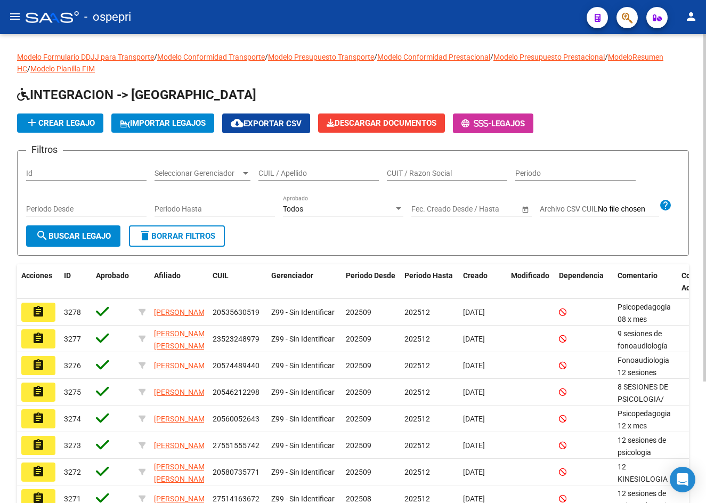
click at [288, 178] on div "CUIL / Apellido" at bounding box center [318, 169] width 120 height 21
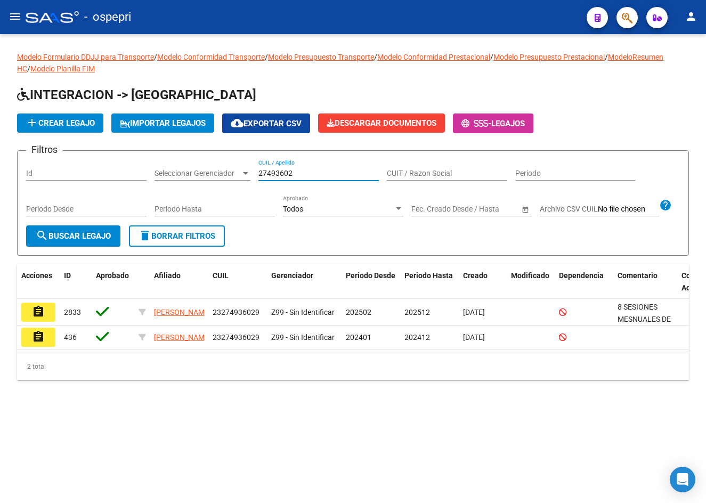
type input "27493602"
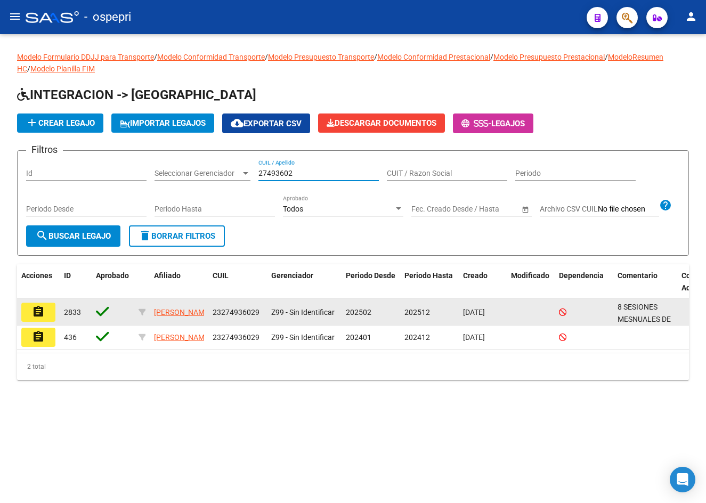
click at [42, 318] on mat-icon "assignment" at bounding box center [38, 311] width 13 height 13
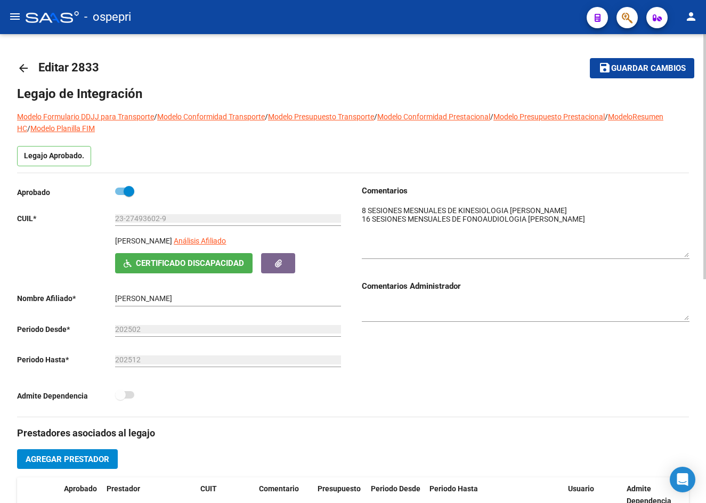
drag, startPoint x: 686, startPoint y: 222, endPoint x: 694, endPoint y: 254, distance: 32.9
click at [694, 254] on div "arrow_back Editar 2833 save Guardar cambios Legajo de Integración Modelo Formul…" at bounding box center [353, 476] width 706 height 884
click at [25, 65] on mat-icon "arrow_back" at bounding box center [23, 68] width 13 height 13
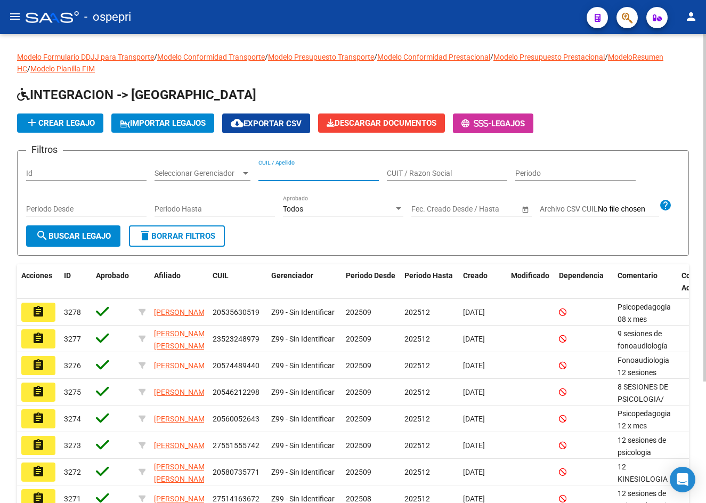
click at [283, 169] on input "CUIL / Apellido" at bounding box center [318, 173] width 120 height 9
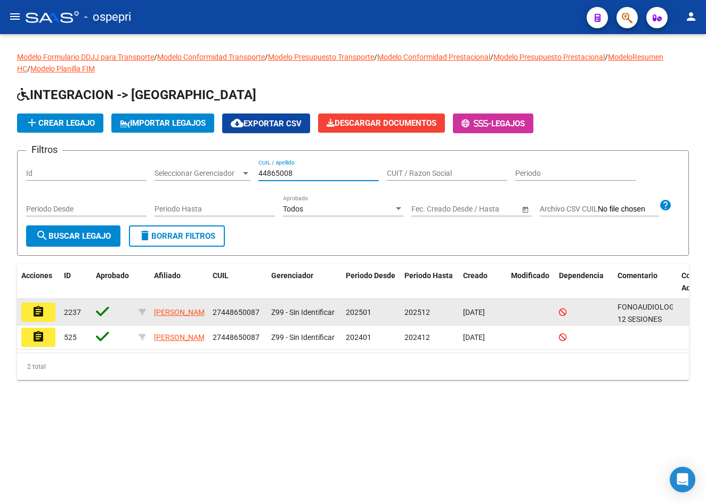
type input "44865008"
click at [33, 318] on mat-icon "assignment" at bounding box center [38, 311] width 13 height 13
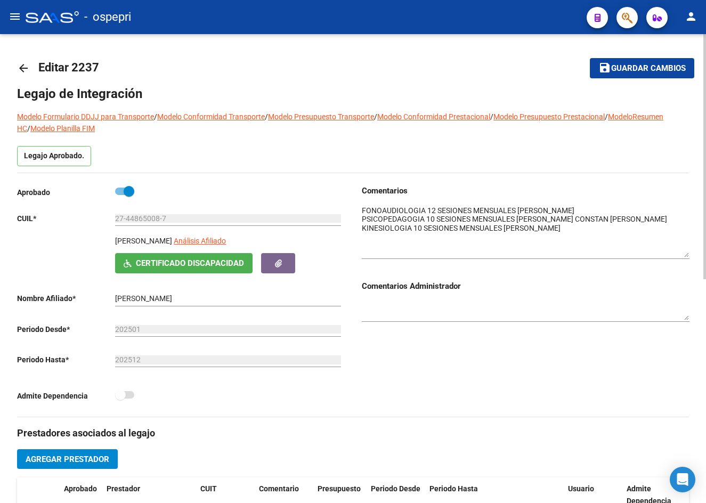
drag, startPoint x: 685, startPoint y: 219, endPoint x: 685, endPoint y: 251, distance: 32.0
click at [685, 251] on textarea at bounding box center [526, 231] width 328 height 52
click at [27, 68] on mat-icon "arrow_back" at bounding box center [23, 68] width 13 height 13
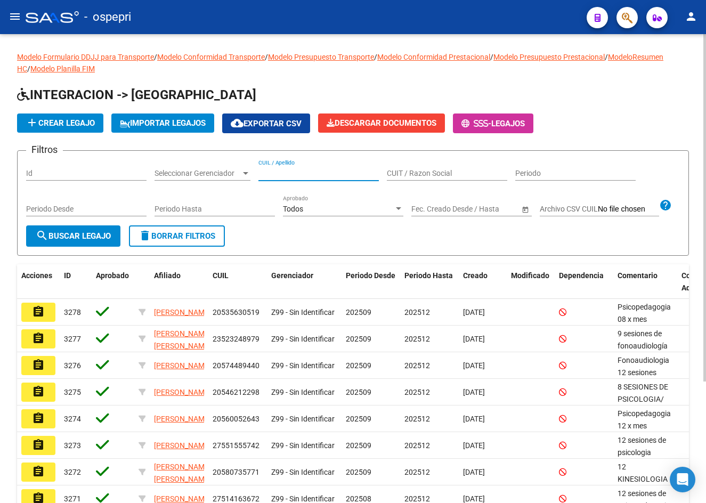
click at [275, 170] on input "CUIL / Apellido" at bounding box center [318, 173] width 120 height 9
drag, startPoint x: 268, startPoint y: 173, endPoint x: 418, endPoint y: 172, distance: 149.2
click at [408, 173] on div "Filtros Id Seleccionar Gerenciador Seleccionar Gerenciador 55643 CUIL / Apellid…" at bounding box center [353, 192] width 654 height 66
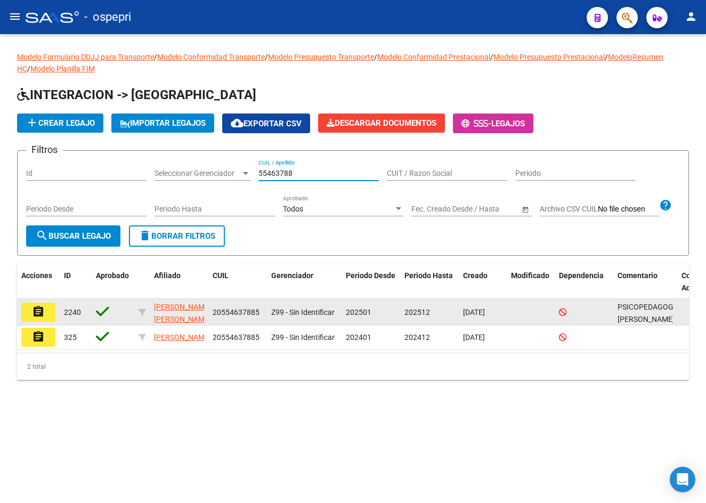
type input "55463788"
click at [41, 318] on mat-icon "assignment" at bounding box center [38, 311] width 13 height 13
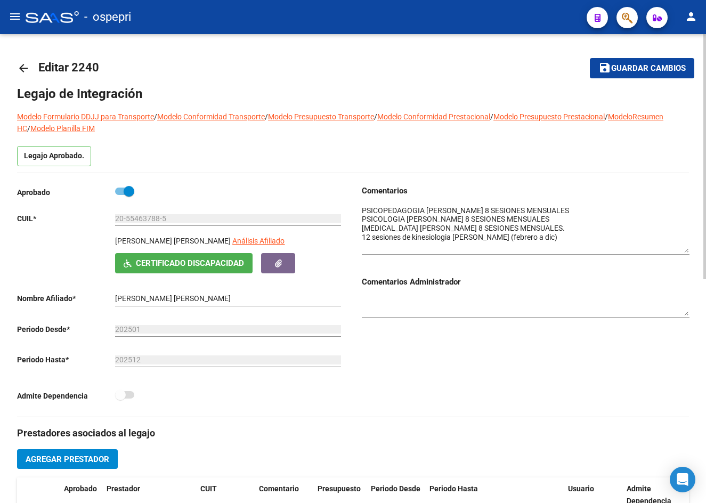
drag, startPoint x: 686, startPoint y: 226, endPoint x: 702, endPoint y: 251, distance: 29.3
click at [702, 251] on div "arrow_back Editar 2240 save Guardar cambios Legajo de Integración Modelo Formul…" at bounding box center [353, 476] width 706 height 884
click at [24, 70] on mat-icon "arrow_back" at bounding box center [23, 68] width 13 height 13
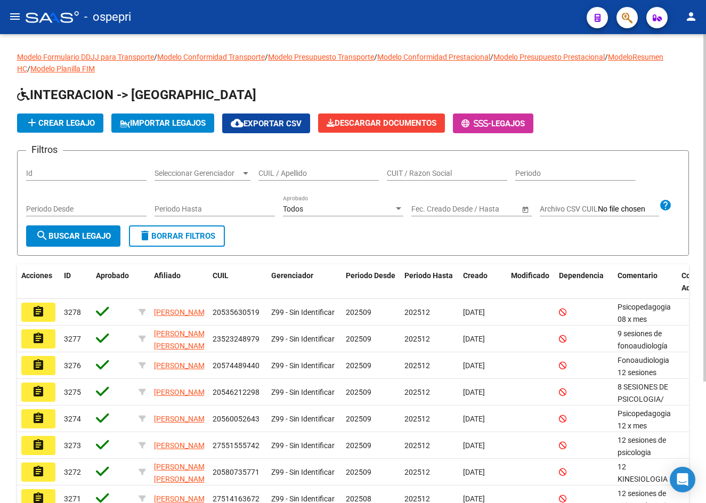
click at [296, 174] on input "CUIL / Apellido" at bounding box center [318, 173] width 120 height 9
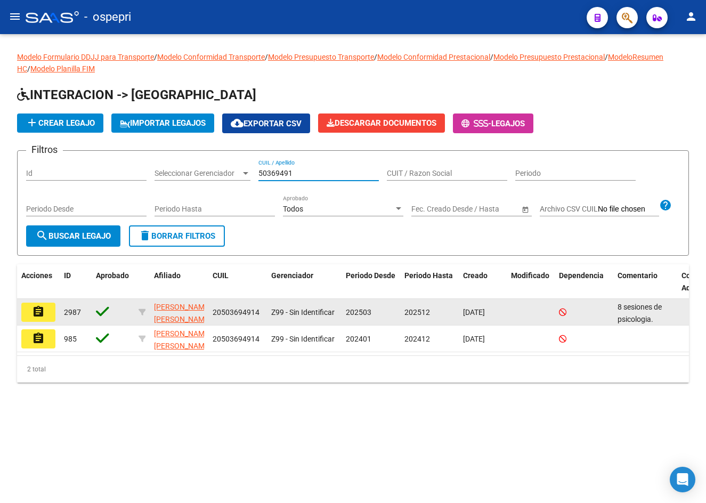
type input "50369491"
click at [38, 318] on mat-icon "assignment" at bounding box center [38, 311] width 13 height 13
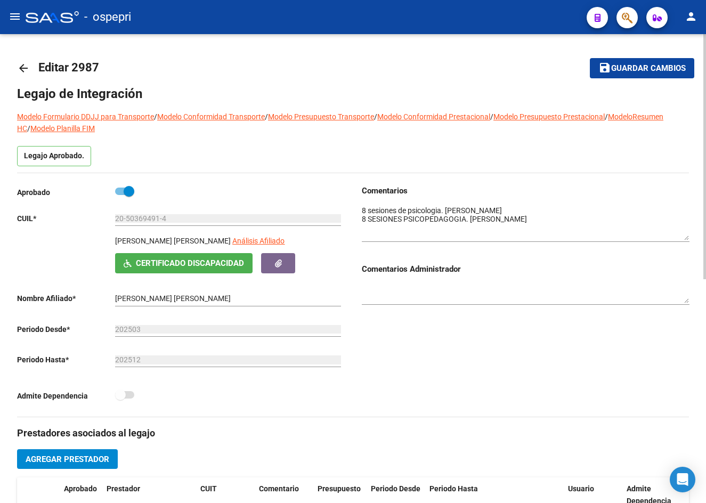
drag, startPoint x: 687, startPoint y: 222, endPoint x: 689, endPoint y: 237, distance: 15.1
click at [689, 237] on div "arrow_back Editar 2987 save Guardar cambios Legajo de Integración Modelo Formul…" at bounding box center [353, 476] width 706 height 884
click at [22, 65] on mat-icon "arrow_back" at bounding box center [23, 68] width 13 height 13
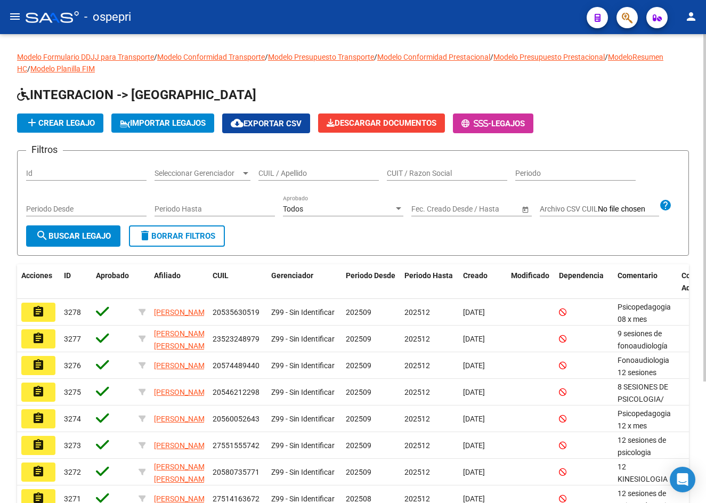
click at [279, 167] on div "CUIL / Apellido" at bounding box center [318, 169] width 120 height 21
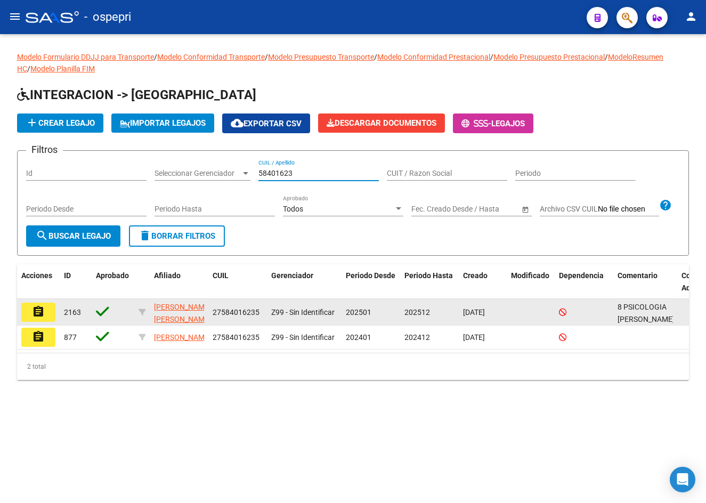
type input "58401623"
click at [38, 318] on mat-icon "assignment" at bounding box center [38, 311] width 13 height 13
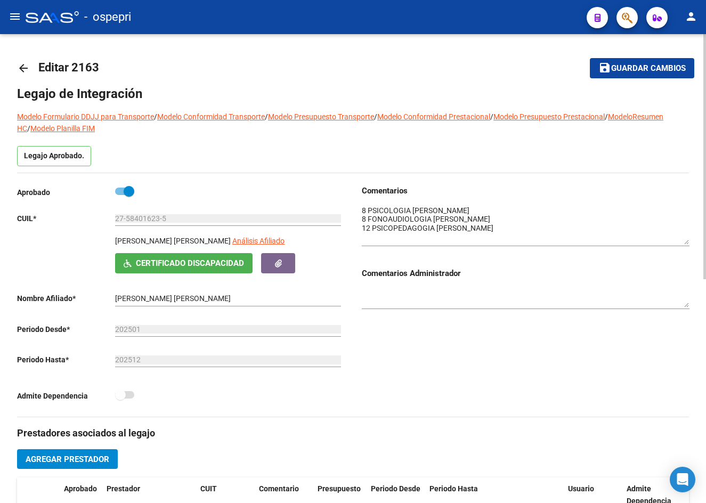
drag, startPoint x: 686, startPoint y: 223, endPoint x: 691, endPoint y: 242, distance: 19.8
click at [691, 242] on div "arrow_back Editar 2163 save Guardar cambios Legajo de Integración Modelo Formul…" at bounding box center [353, 476] width 706 height 884
click at [22, 68] on mat-icon "arrow_back" at bounding box center [23, 68] width 13 height 13
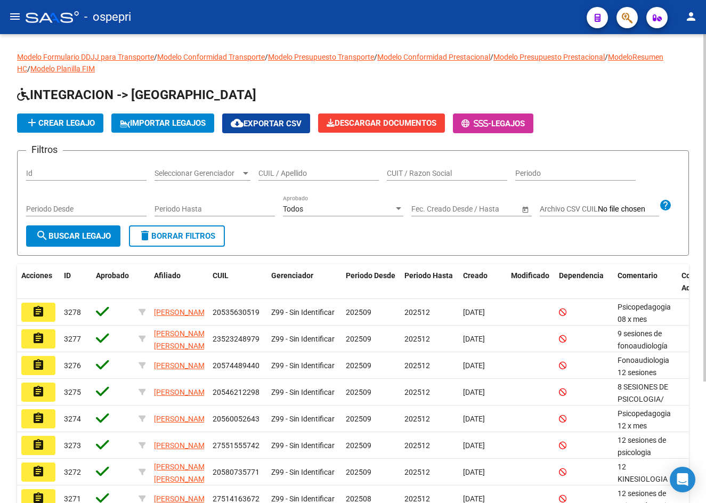
click at [298, 167] on div "CUIL / Apellido" at bounding box center [318, 169] width 120 height 21
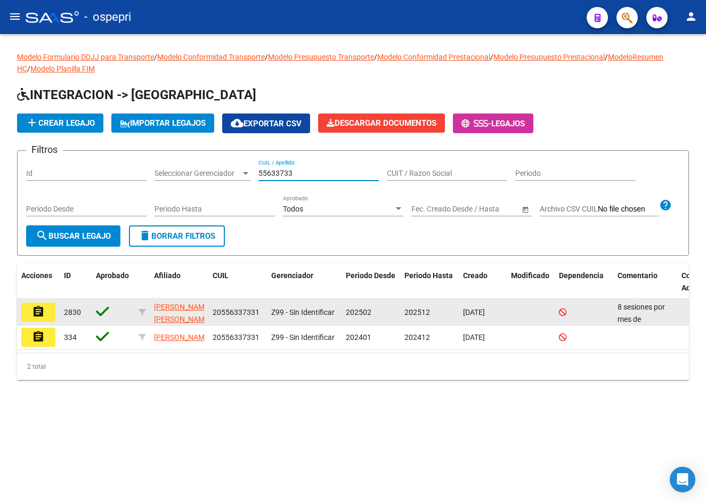
type input "55633733"
click at [43, 318] on mat-icon "assignment" at bounding box center [38, 311] width 13 height 13
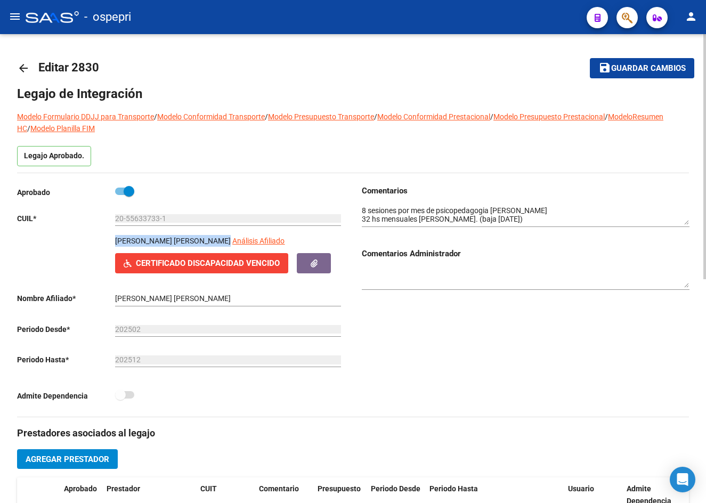
drag, startPoint x: 117, startPoint y: 238, endPoint x: 224, endPoint y: 240, distance: 107.1
click at [224, 240] on p "[PERSON_NAME] [PERSON_NAME]" at bounding box center [173, 241] width 116 height 12
copy p "[PERSON_NAME] [PERSON_NAME]"
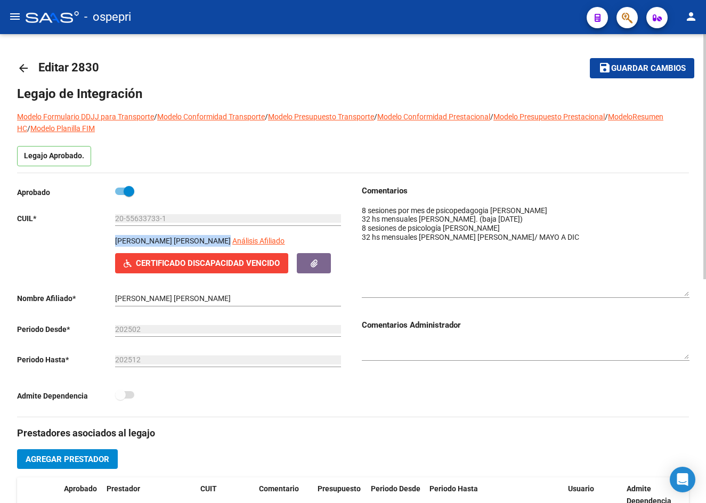
drag, startPoint x: 684, startPoint y: 224, endPoint x: 686, endPoint y: 295, distance: 70.9
click at [686, 295] on textarea at bounding box center [526, 250] width 328 height 91
drag, startPoint x: 117, startPoint y: 238, endPoint x: 223, endPoint y: 239, distance: 106.5
click at [223, 239] on p "[PERSON_NAME] [PERSON_NAME]" at bounding box center [173, 241] width 116 height 12
copy p "[PERSON_NAME] [PERSON_NAME]"
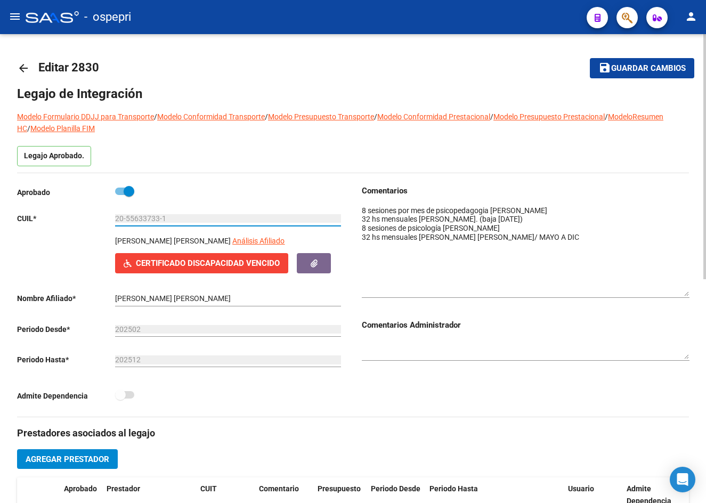
drag, startPoint x: 126, startPoint y: 214, endPoint x: 158, endPoint y: 216, distance: 31.5
click at [158, 216] on input "20-55633733-1" at bounding box center [228, 218] width 226 height 9
click at [23, 69] on mat-icon "arrow_back" at bounding box center [23, 68] width 13 height 13
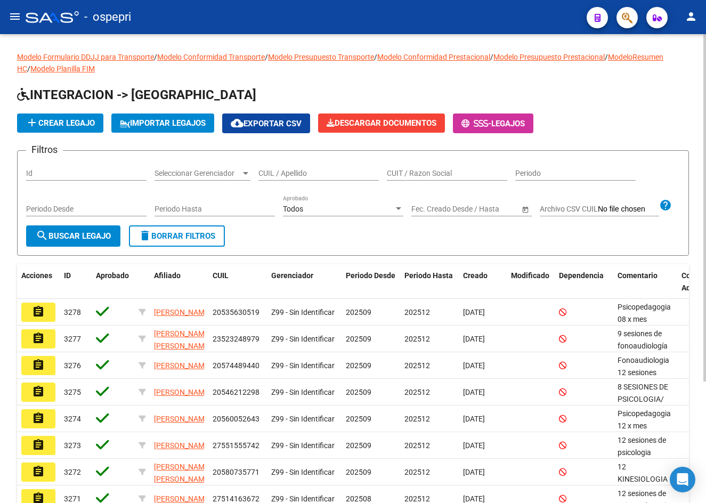
click at [290, 174] on input "CUIL / Apellido" at bounding box center [318, 173] width 120 height 9
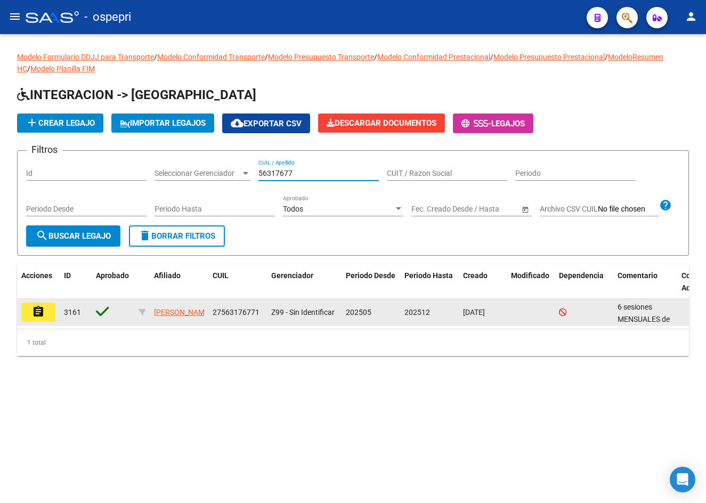
type input "56317677"
click at [42, 318] on mat-icon "assignment" at bounding box center [38, 311] width 13 height 13
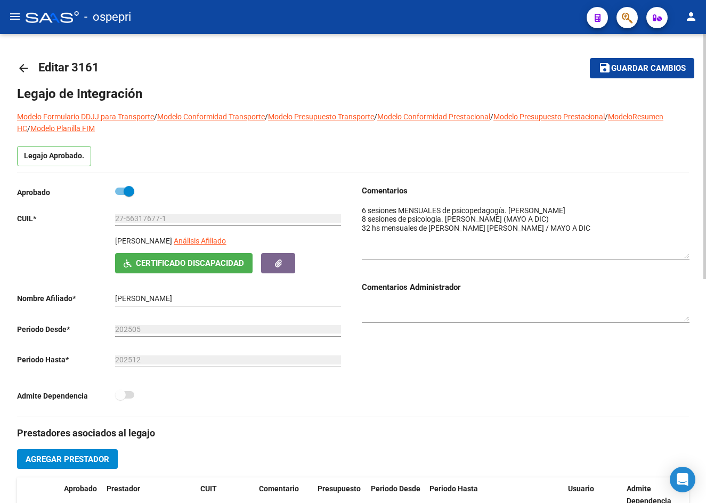
drag, startPoint x: 687, startPoint y: 220, endPoint x: 689, endPoint y: 255, distance: 34.7
click at [689, 255] on div "arrow_back Editar 3161 save Guardar cambios Legajo de Integración Modelo Formul…" at bounding box center [353, 476] width 706 height 884
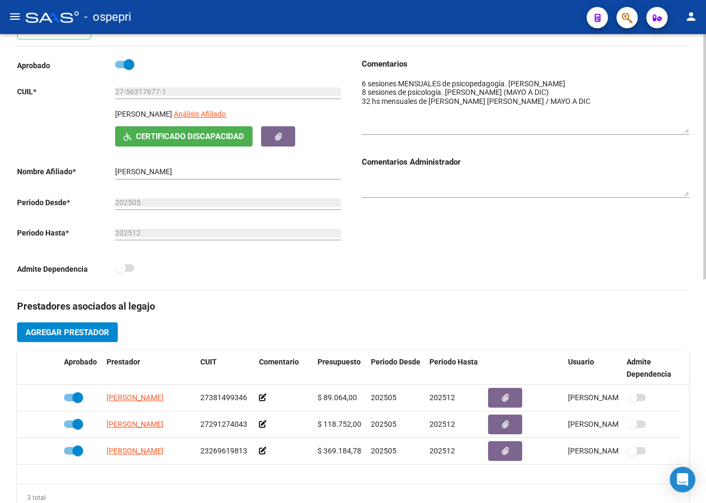
scroll to position [107, 0]
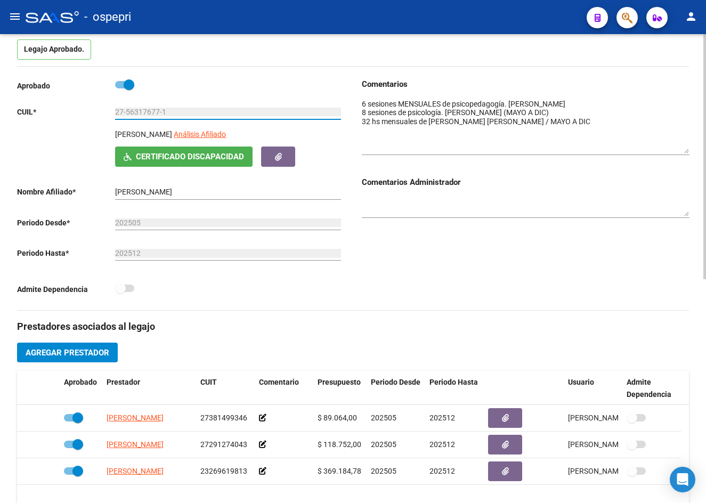
drag, startPoint x: 126, startPoint y: 110, endPoint x: 158, endPoint y: 109, distance: 32.0
click at [158, 109] on input "27-56317677-1" at bounding box center [228, 112] width 226 height 9
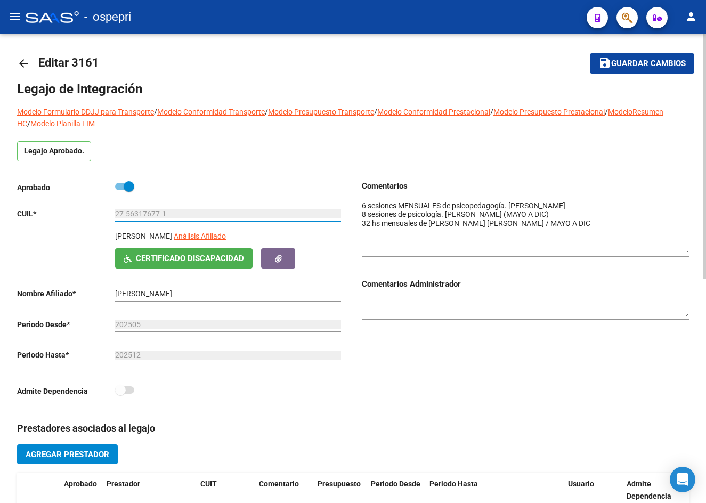
scroll to position [0, 0]
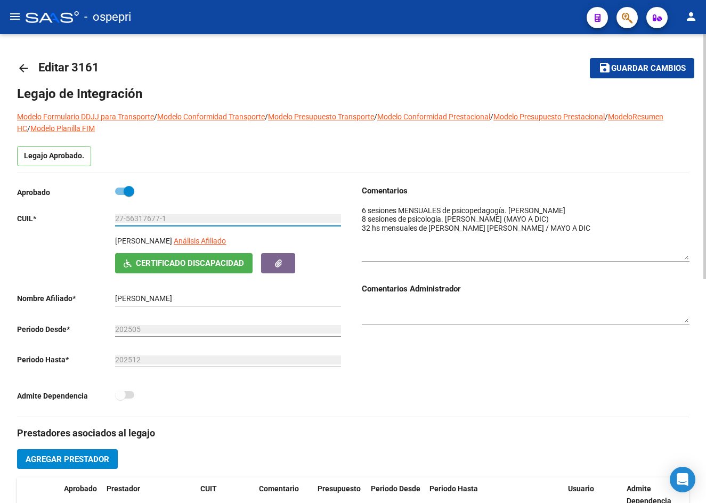
click at [21, 68] on mat-icon "arrow_back" at bounding box center [23, 68] width 13 height 13
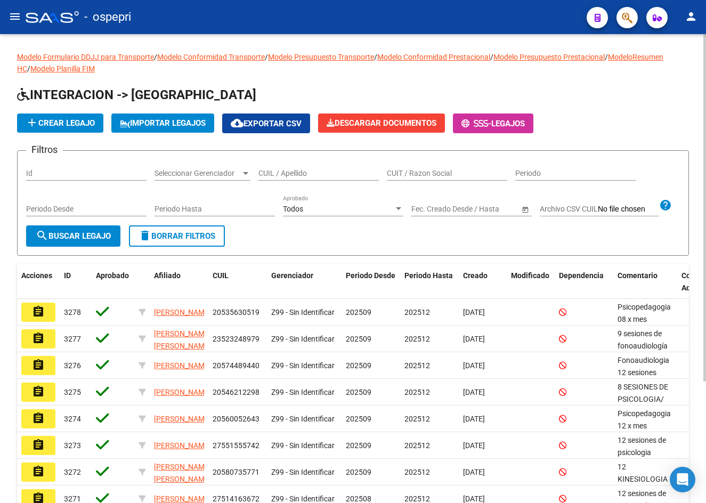
click at [268, 176] on input "CUIL / Apellido" at bounding box center [318, 173] width 120 height 9
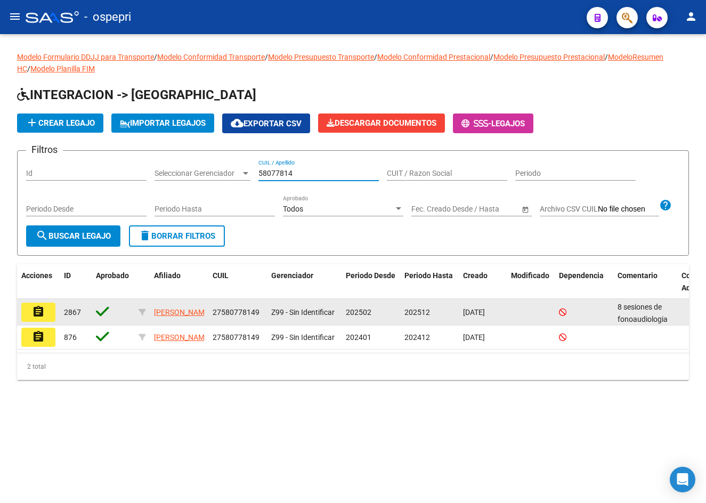
type input "58077814"
click at [42, 318] on mat-icon "assignment" at bounding box center [38, 311] width 13 height 13
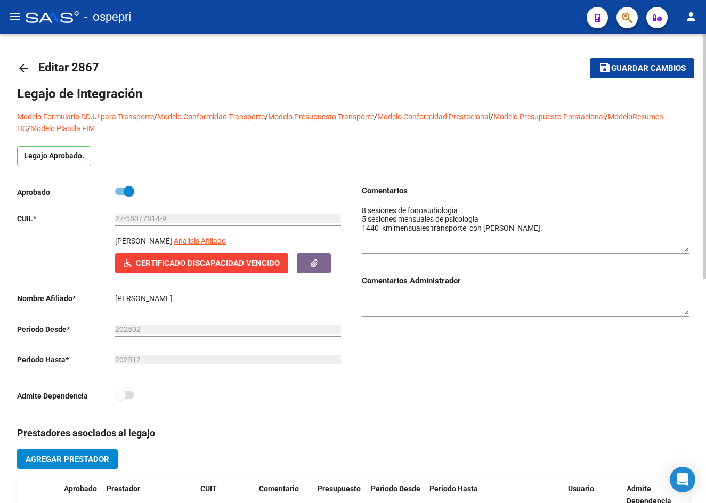
drag, startPoint x: 687, startPoint y: 219, endPoint x: 689, endPoint y: 246, distance: 26.7
click at [689, 246] on div "arrow_back Editar 2867 save Guardar cambios Legajo de Integración Modelo Formul…" at bounding box center [353, 476] width 706 height 884
drag, startPoint x: 115, startPoint y: 238, endPoint x: 168, endPoint y: 238, distance: 53.3
click at [168, 238] on p "[PERSON_NAME]" at bounding box center [143, 241] width 57 height 12
copy p "[PERSON_NAME]"
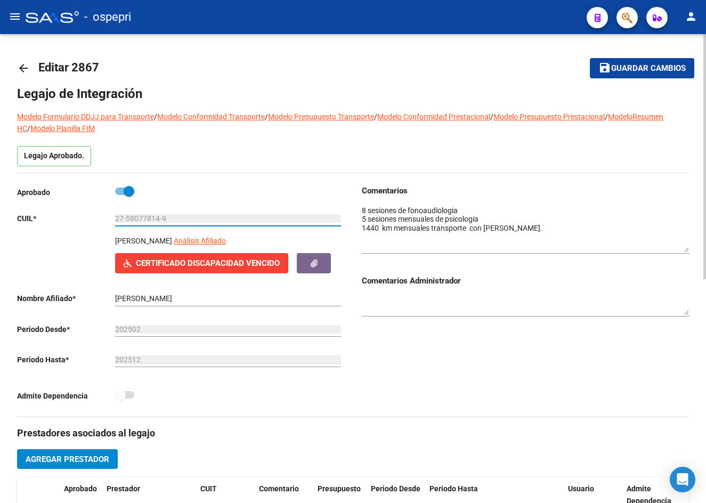
drag, startPoint x: 127, startPoint y: 215, endPoint x: 158, endPoint y: 217, distance: 31.0
click at [158, 217] on input "27-58077814-9" at bounding box center [228, 218] width 226 height 9
click at [23, 65] on mat-icon "arrow_back" at bounding box center [23, 68] width 13 height 13
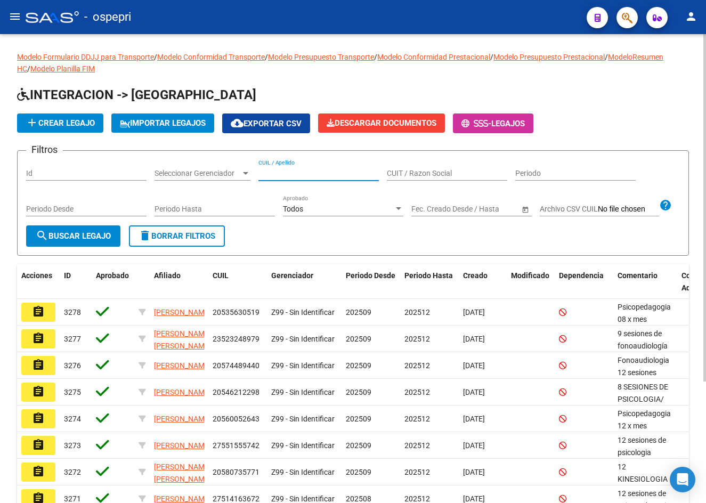
click at [271, 177] on input "CUIL / Apellido" at bounding box center [318, 173] width 120 height 9
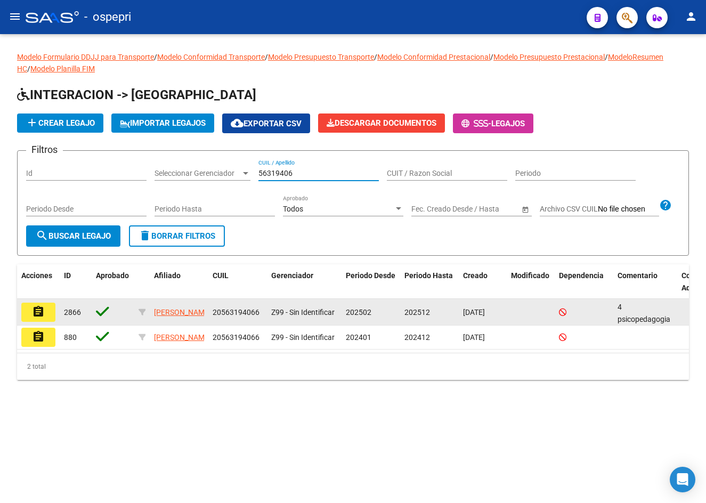
type input "56319406"
click at [40, 318] on mat-icon "assignment" at bounding box center [38, 311] width 13 height 13
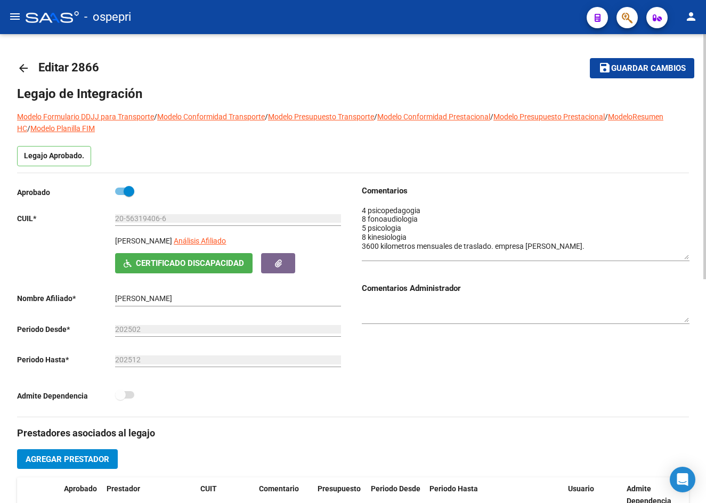
drag, startPoint x: 685, startPoint y: 222, endPoint x: 685, endPoint y: 256, distance: 34.1
click at [685, 256] on textarea at bounding box center [526, 232] width 328 height 54
click at [21, 65] on mat-icon "arrow_back" at bounding box center [23, 68] width 13 height 13
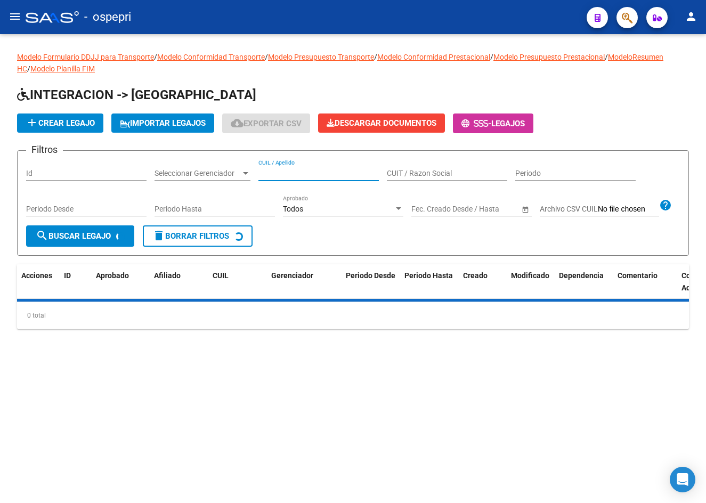
drag, startPoint x: 305, startPoint y: 172, endPoint x: 308, endPoint y: 178, distance: 6.9
click at [305, 174] on input "CUIL / Apellido" at bounding box center [318, 173] width 120 height 9
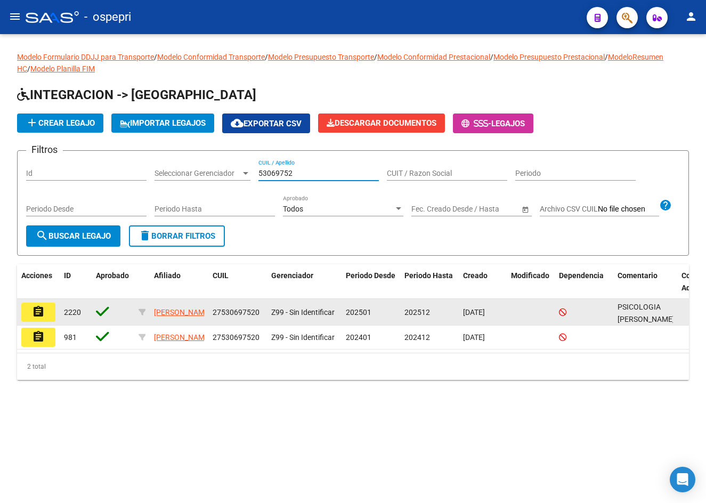
type input "53069752"
click at [43, 318] on mat-icon "assignment" at bounding box center [38, 311] width 13 height 13
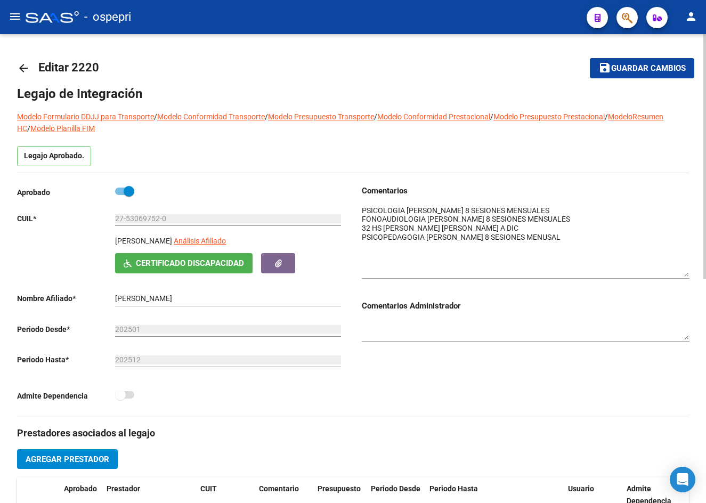
drag, startPoint x: 687, startPoint y: 220, endPoint x: 688, endPoint y: 272, distance: 51.7
click at [688, 272] on textarea at bounding box center [526, 241] width 328 height 72
click at [19, 67] on mat-icon "arrow_back" at bounding box center [23, 68] width 13 height 13
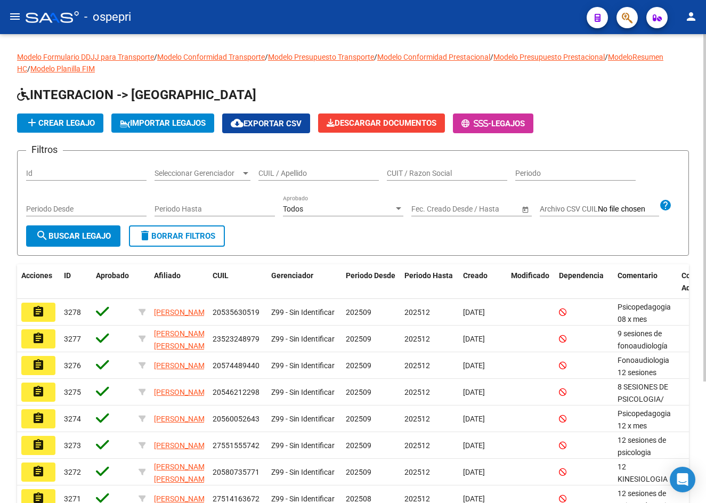
click at [290, 175] on input "CUIL / Apellido" at bounding box center [318, 173] width 120 height 9
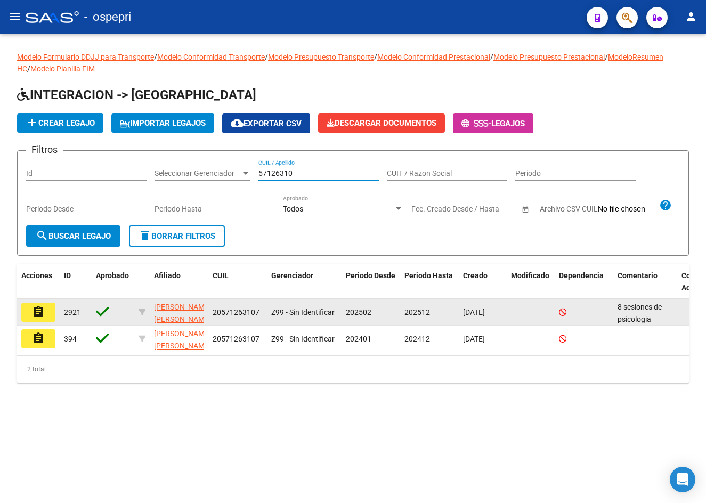
type input "57126310"
click at [43, 318] on mat-icon "assignment" at bounding box center [38, 311] width 13 height 13
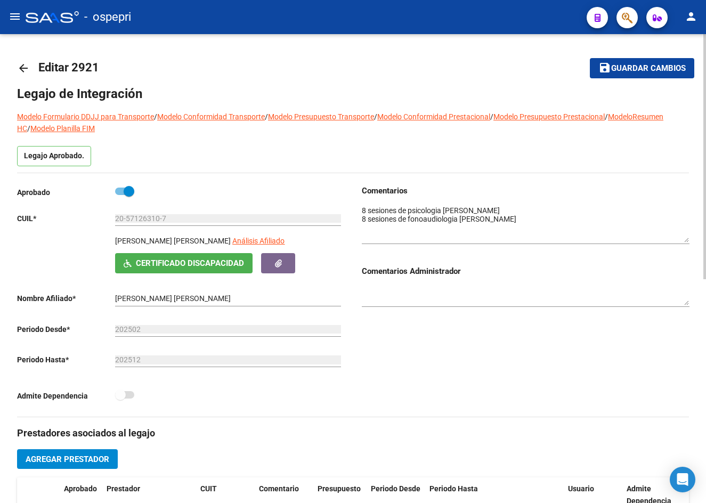
drag, startPoint x: 685, startPoint y: 223, endPoint x: 692, endPoint y: 240, distance: 18.6
click at [692, 240] on div "arrow_back Editar 2921 save Guardar cambios Legajo de Integración Modelo Formul…" at bounding box center [353, 476] width 706 height 884
click at [20, 69] on mat-icon "arrow_back" at bounding box center [23, 68] width 13 height 13
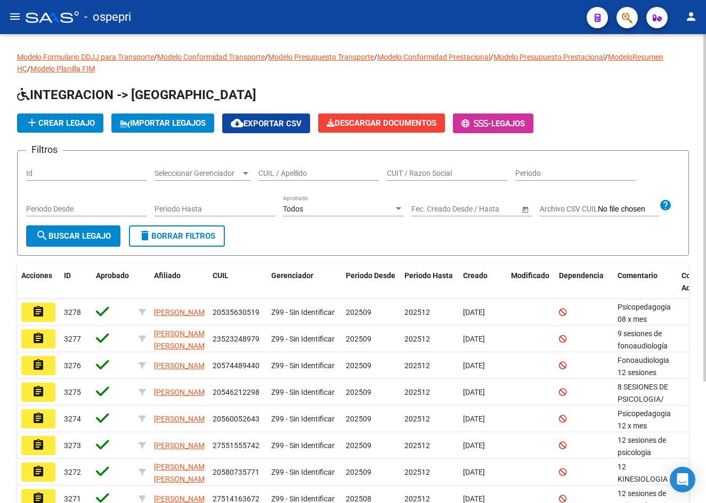
drag, startPoint x: 285, startPoint y: 177, endPoint x: 305, endPoint y: 186, distance: 22.0
click at [285, 177] on input "CUIL / Apellido" at bounding box center [318, 173] width 120 height 9
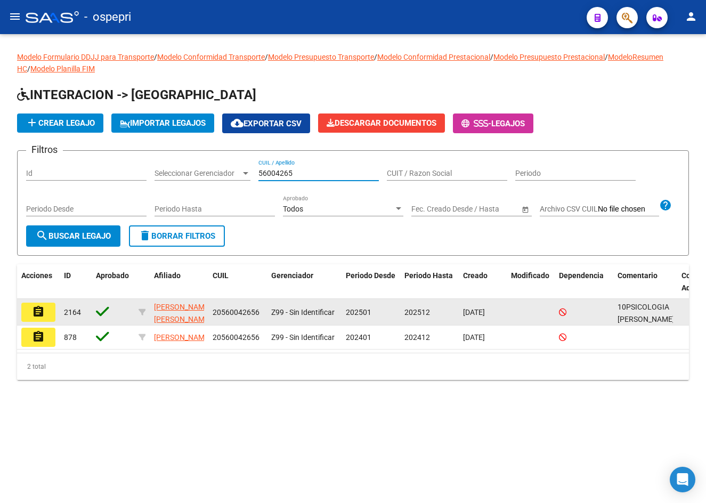
type input "56004265"
click at [41, 318] on mat-icon "assignment" at bounding box center [38, 311] width 13 height 13
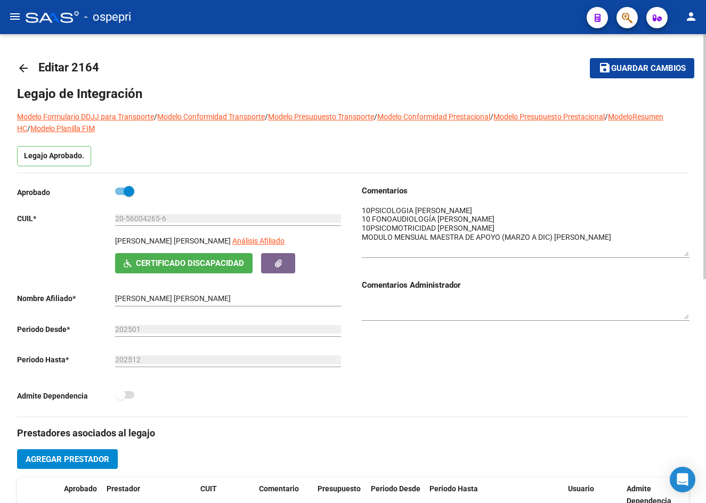
drag, startPoint x: 685, startPoint y: 223, endPoint x: 696, endPoint y: 254, distance: 33.0
click at [696, 254] on div "arrow_back Editar 2164 save Guardar cambios Legajo de Integración Modelo Formul…" at bounding box center [353, 476] width 706 height 884
click at [25, 69] on mat-icon "arrow_back" at bounding box center [23, 68] width 13 height 13
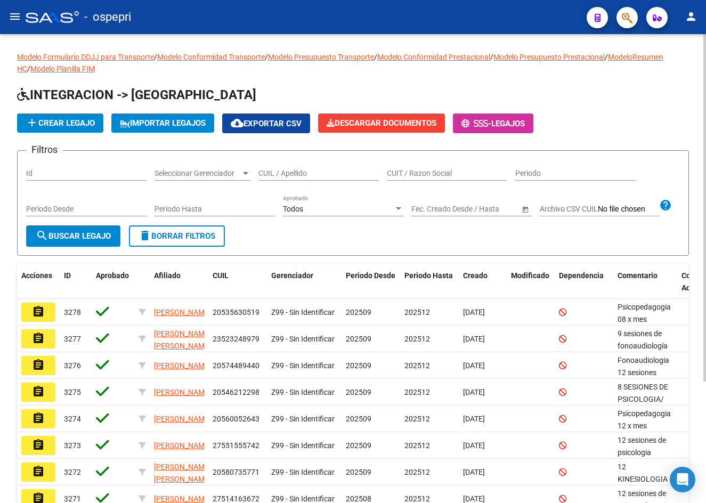
click at [296, 175] on input "CUIL / Apellido" at bounding box center [318, 173] width 120 height 9
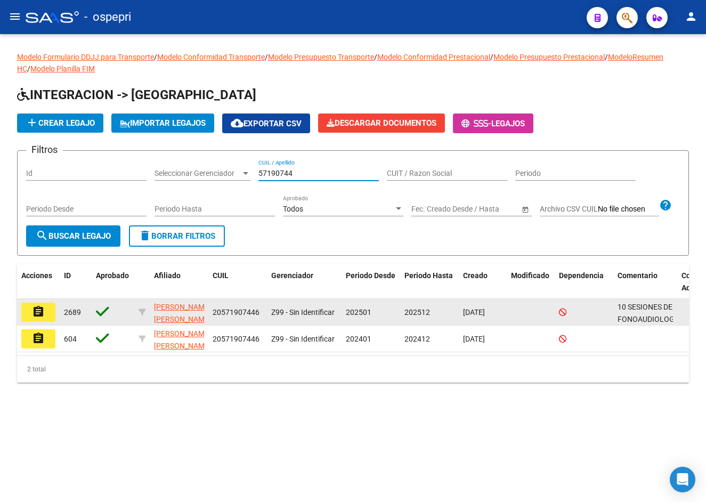
type input "57190744"
click at [39, 318] on mat-icon "assignment" at bounding box center [38, 311] width 13 height 13
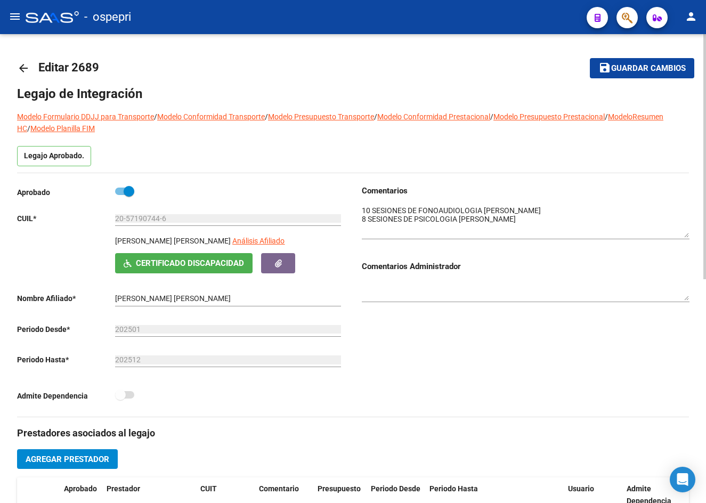
drag, startPoint x: 686, startPoint y: 226, endPoint x: 690, endPoint y: 237, distance: 11.0
click at [690, 237] on div "arrow_back Editar 2689 save Guardar cambios Legajo de Integración Modelo Formul…" at bounding box center [353, 476] width 706 height 884
click at [20, 66] on mat-icon "arrow_back" at bounding box center [23, 68] width 13 height 13
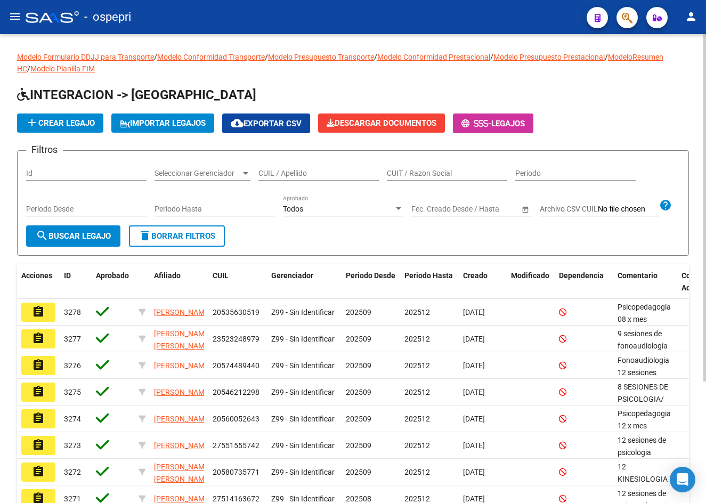
click at [312, 174] on input "CUIL / Apellido" at bounding box center [318, 173] width 120 height 9
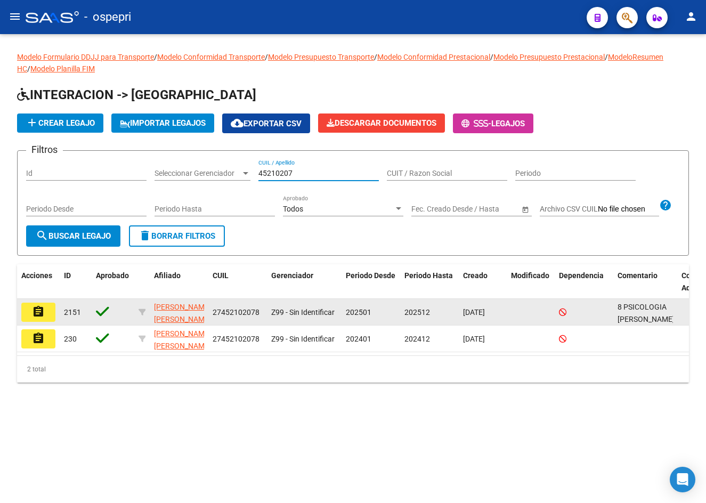
type input "45210207"
click at [38, 318] on mat-icon "assignment" at bounding box center [38, 311] width 13 height 13
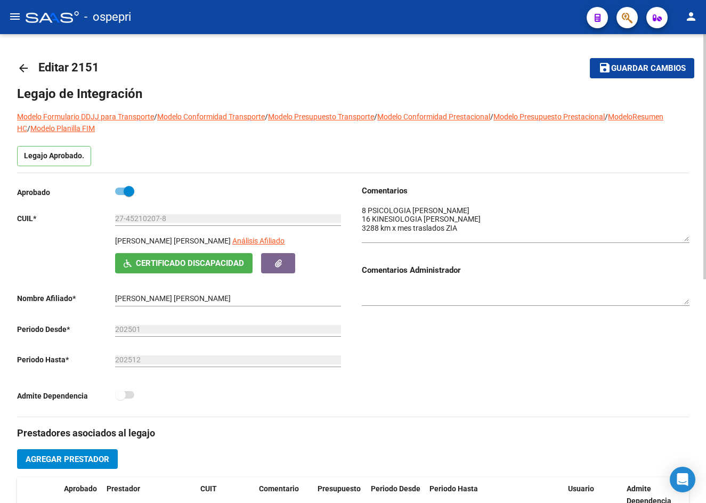
drag, startPoint x: 685, startPoint y: 221, endPoint x: 686, endPoint y: 237, distance: 16.0
click at [686, 237] on textarea at bounding box center [526, 223] width 328 height 36
click at [22, 66] on mat-icon "arrow_back" at bounding box center [23, 68] width 13 height 13
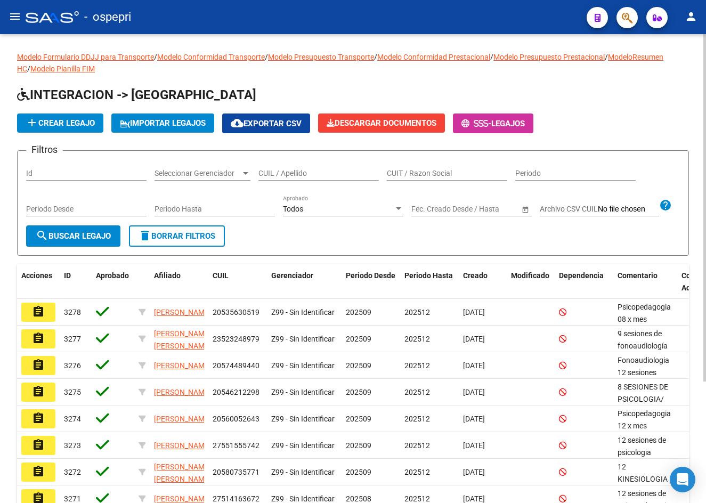
click at [297, 175] on input "CUIL / Apellido" at bounding box center [318, 173] width 120 height 9
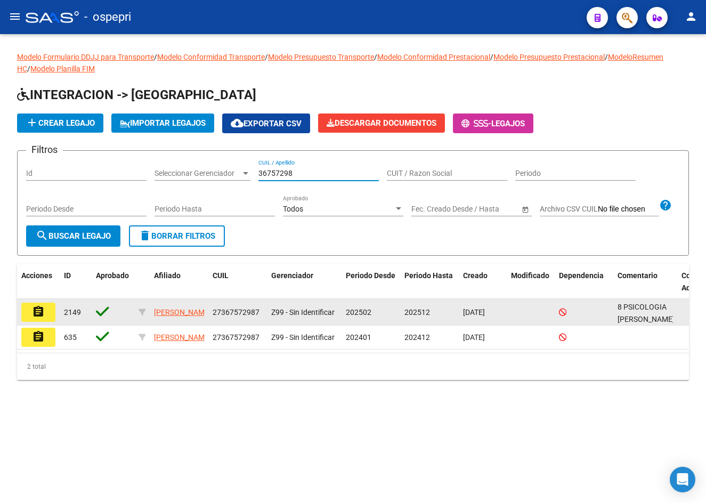
type input "36757298"
click at [40, 318] on mat-icon "assignment" at bounding box center [38, 311] width 13 height 13
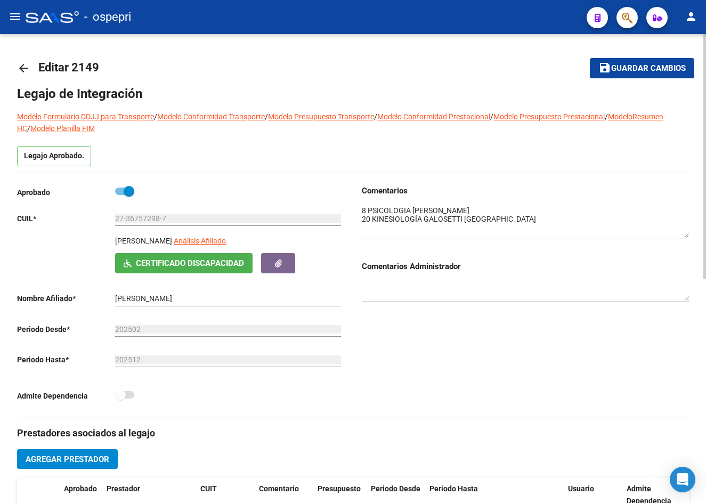
drag, startPoint x: 686, startPoint y: 223, endPoint x: 682, endPoint y: 235, distance: 12.8
click at [682, 235] on textarea at bounding box center [526, 221] width 328 height 32
click at [25, 62] on mat-icon "arrow_back" at bounding box center [23, 68] width 13 height 13
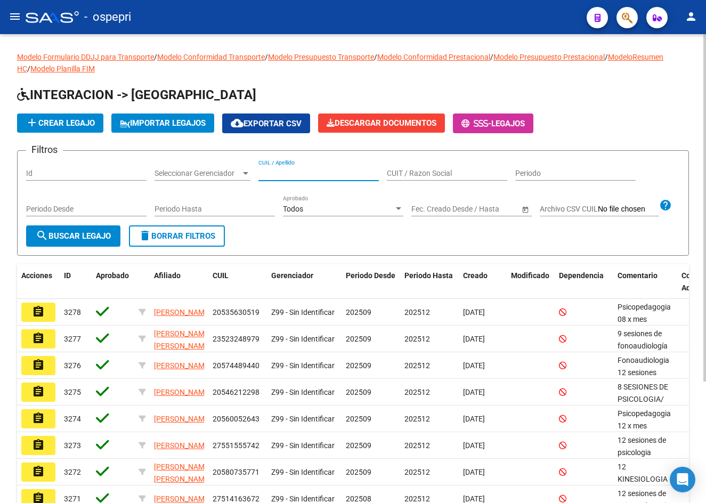
drag, startPoint x: 267, startPoint y: 171, endPoint x: 273, endPoint y: 176, distance: 7.6
click at [266, 171] on input "CUIL / Apellido" at bounding box center [318, 173] width 120 height 9
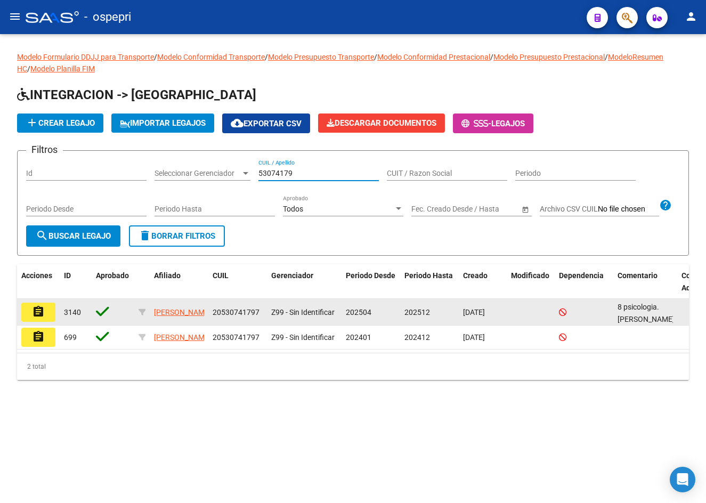
type input "53074179"
click at [43, 318] on mat-icon "assignment" at bounding box center [38, 311] width 13 height 13
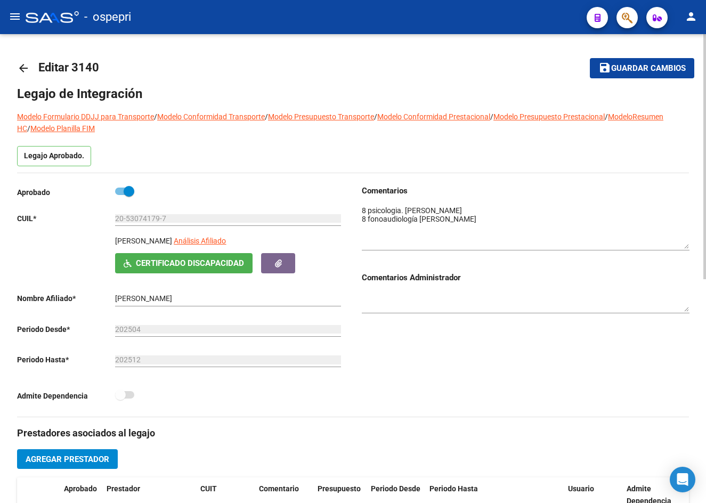
drag, startPoint x: 686, startPoint y: 224, endPoint x: 633, endPoint y: 204, distance: 56.3
click at [686, 247] on textarea at bounding box center [526, 227] width 328 height 44
click at [21, 67] on mat-icon "arrow_back" at bounding box center [23, 68] width 13 height 13
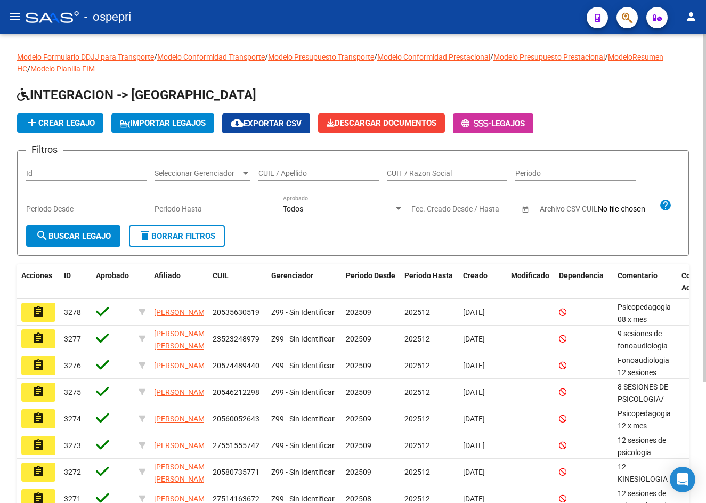
click at [286, 176] on input "CUIL / Apellido" at bounding box center [318, 173] width 120 height 9
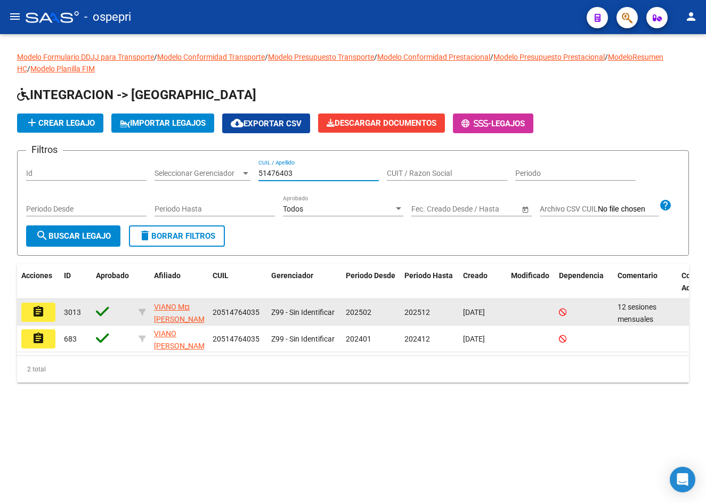
type input "51476403"
click at [40, 318] on mat-icon "assignment" at bounding box center [38, 311] width 13 height 13
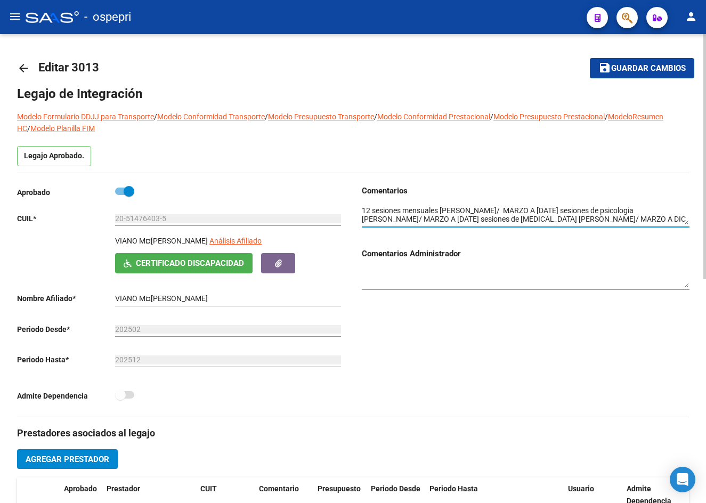
click at [688, 224] on textarea at bounding box center [526, 215] width 328 height 20
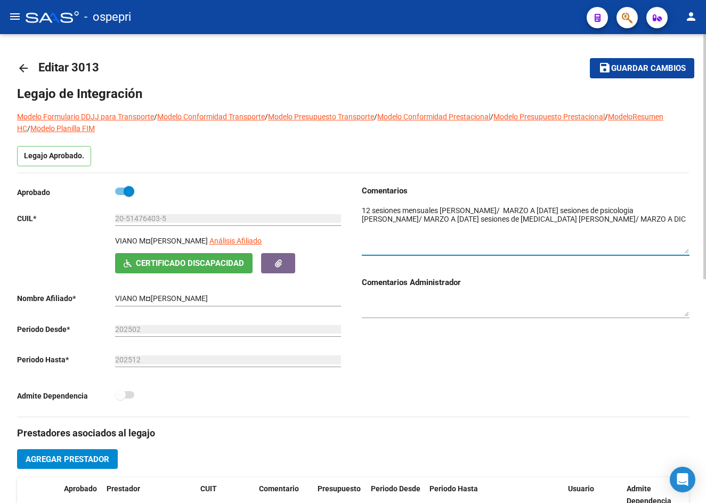
drag, startPoint x: 686, startPoint y: 221, endPoint x: 680, endPoint y: 249, distance: 28.9
click at [680, 249] on textarea at bounding box center [526, 229] width 328 height 48
click at [23, 68] on mat-icon "arrow_back" at bounding box center [23, 68] width 13 height 13
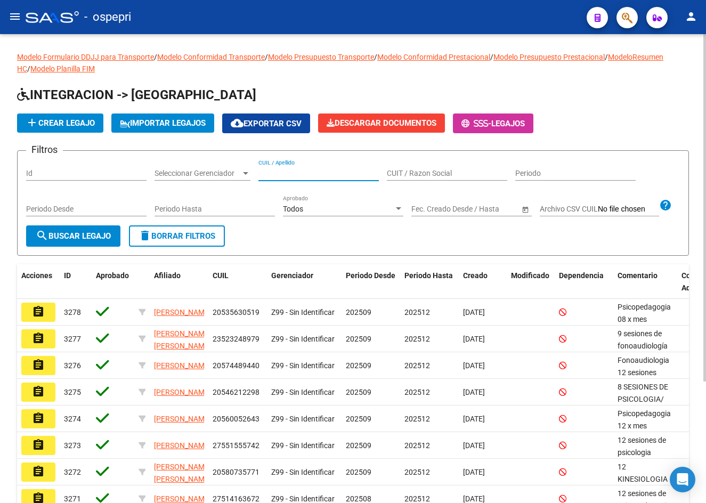
click at [303, 174] on input "CUIL / Apellido" at bounding box center [318, 173] width 120 height 9
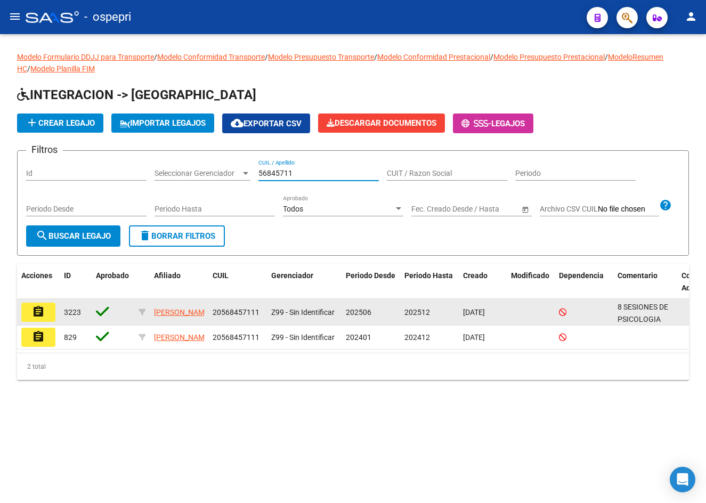
type input "56845711"
click at [42, 318] on mat-icon "assignment" at bounding box center [38, 311] width 13 height 13
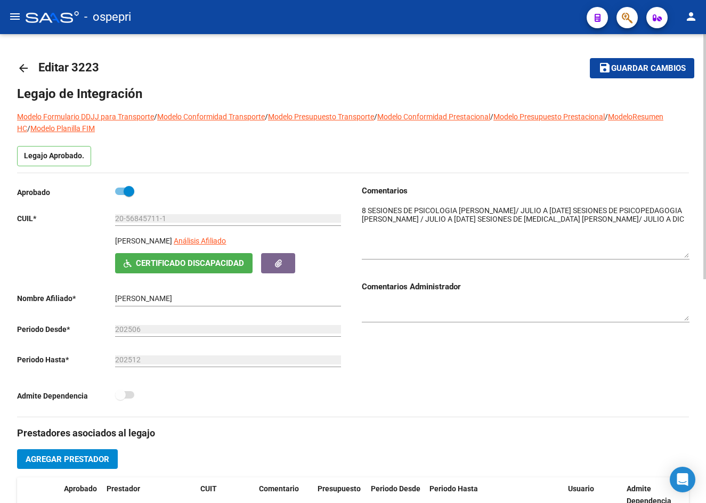
drag, startPoint x: 687, startPoint y: 221, endPoint x: 691, endPoint y: 254, distance: 32.8
click at [691, 254] on div "arrow_back Editar 3223 save Guardar cambios Legajo de Integración Modelo Formul…" at bounding box center [353, 476] width 706 height 884
click at [21, 68] on mat-icon "arrow_back" at bounding box center [23, 68] width 13 height 13
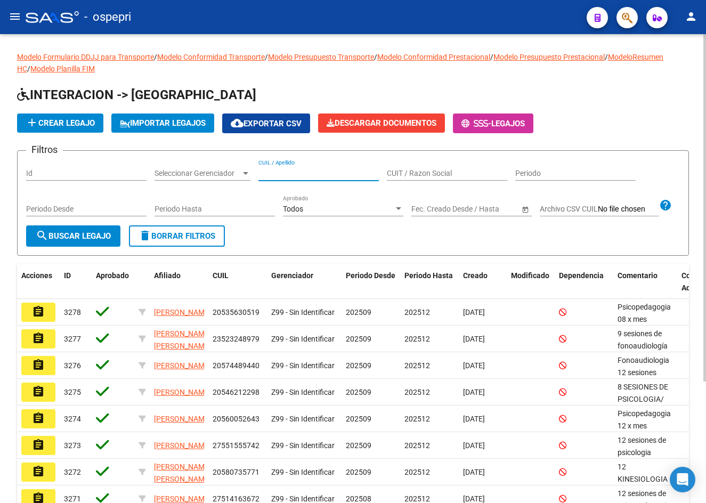
click at [292, 176] on input "CUIL / Apellido" at bounding box center [318, 173] width 120 height 9
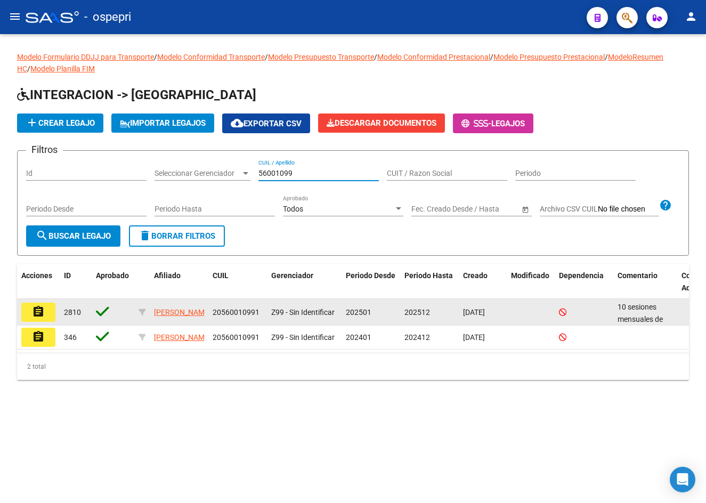
type input "56001099"
click at [45, 322] on button "assignment" at bounding box center [38, 312] width 34 height 19
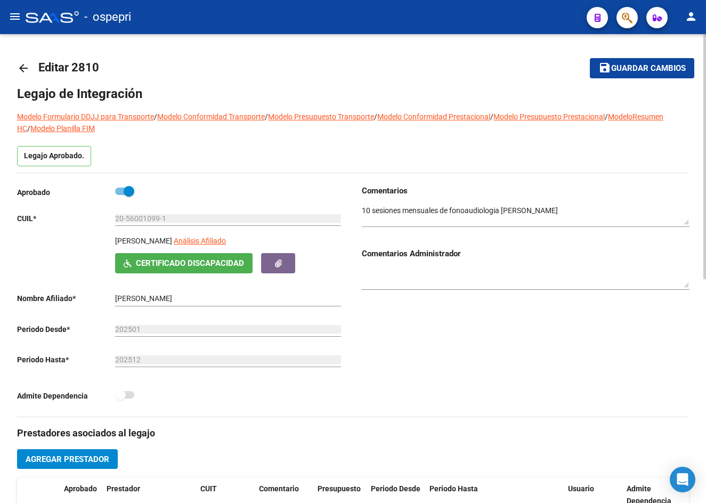
click at [28, 69] on mat-icon "arrow_back" at bounding box center [23, 68] width 13 height 13
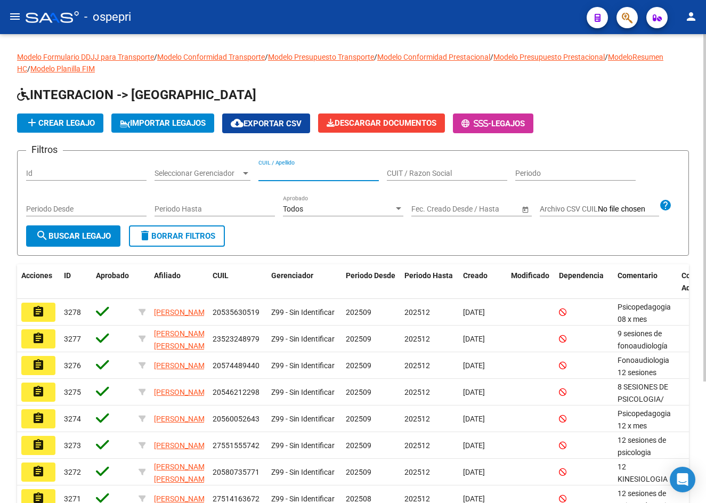
click at [277, 175] on input "CUIL / Apellido" at bounding box center [318, 173] width 120 height 9
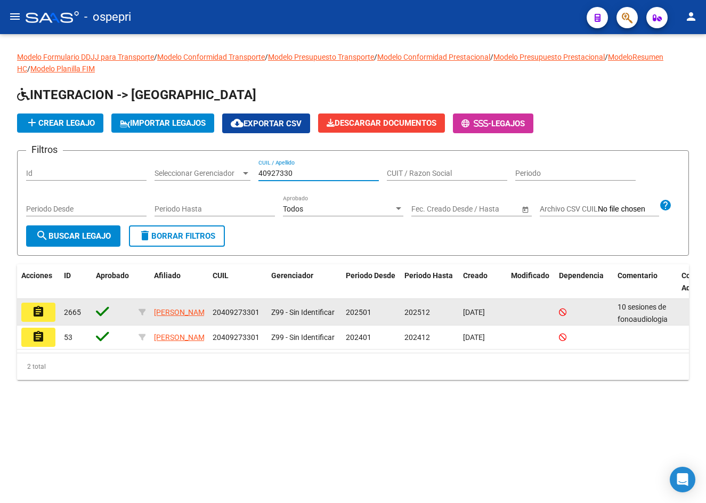
type input "40927330"
click at [37, 318] on mat-icon "assignment" at bounding box center [38, 311] width 13 height 13
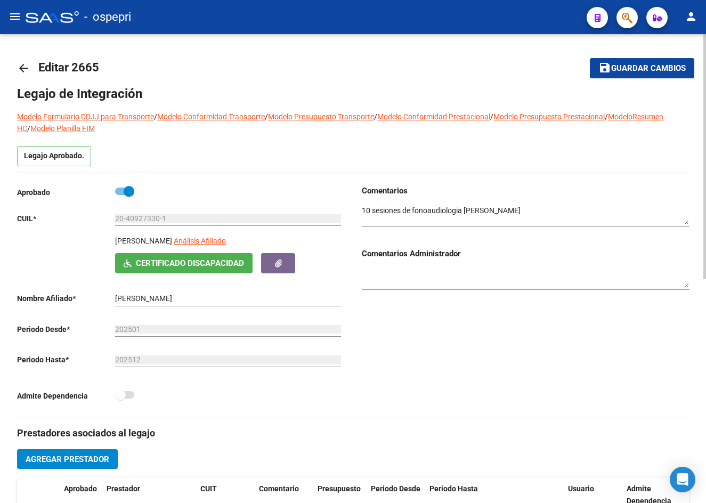
click at [17, 69] on div "arrow_back Editar 2665 save Guardar cambios Legajo de Integración Modelo Formul…" at bounding box center [353, 476] width 706 height 884
click at [24, 66] on mat-icon "arrow_back" at bounding box center [23, 68] width 13 height 13
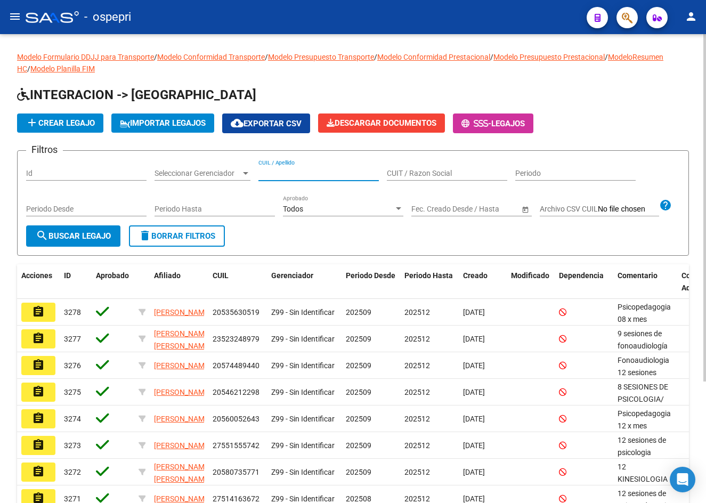
click at [267, 174] on input "CUIL / Apellido" at bounding box center [318, 173] width 120 height 9
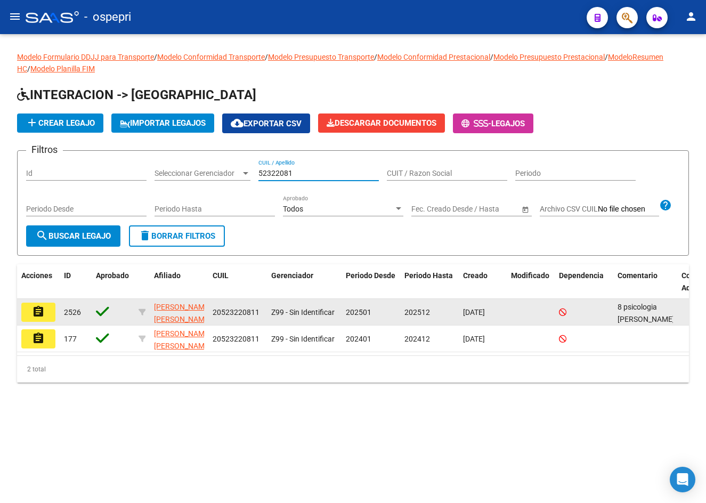
type input "52322081"
click at [35, 318] on mat-icon "assignment" at bounding box center [38, 311] width 13 height 13
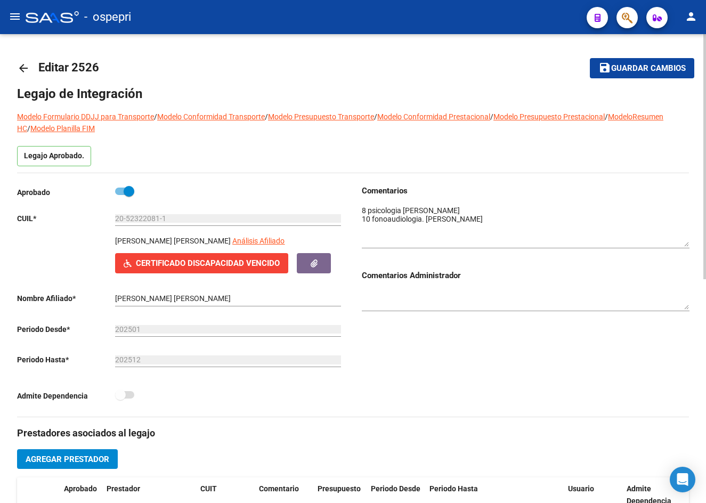
drag, startPoint x: 686, startPoint y: 223, endPoint x: 685, endPoint y: 245, distance: 21.3
click at [685, 245] on textarea at bounding box center [526, 226] width 328 height 42
drag, startPoint x: 117, startPoint y: 238, endPoint x: 242, endPoint y: 241, distance: 125.8
click at [231, 241] on p "ALBORNOZ MUÑOZ TEO JOSE JULIAN" at bounding box center [173, 241] width 116 height 12
copy p "ALBORNOZ MUÑOZ TEO JOSE JULIAN"
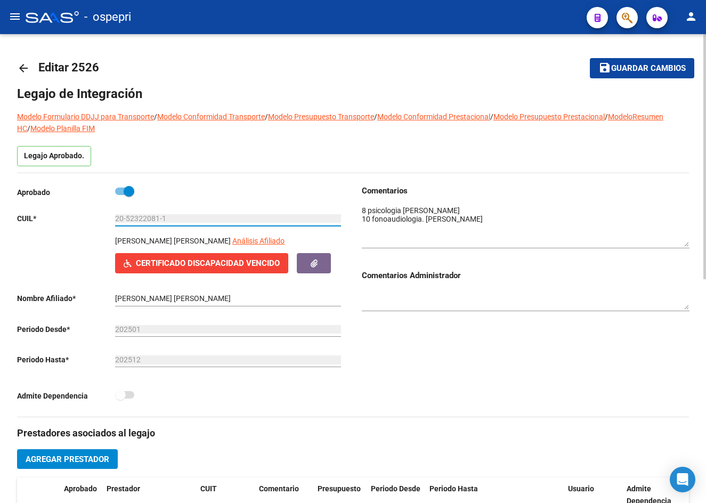
drag, startPoint x: 127, startPoint y: 217, endPoint x: 157, endPoint y: 219, distance: 29.9
click at [157, 219] on input "20-52322081-1" at bounding box center [228, 218] width 226 height 9
click at [21, 69] on mat-icon "arrow_back" at bounding box center [23, 68] width 13 height 13
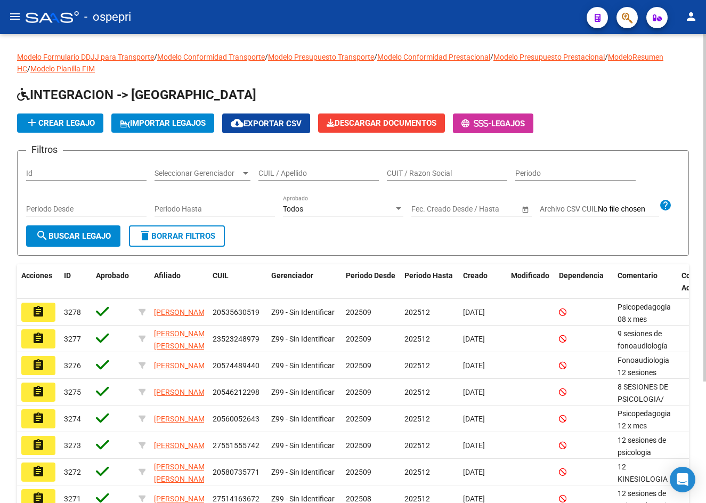
click at [276, 177] on input "CUIL / Apellido" at bounding box center [318, 173] width 120 height 9
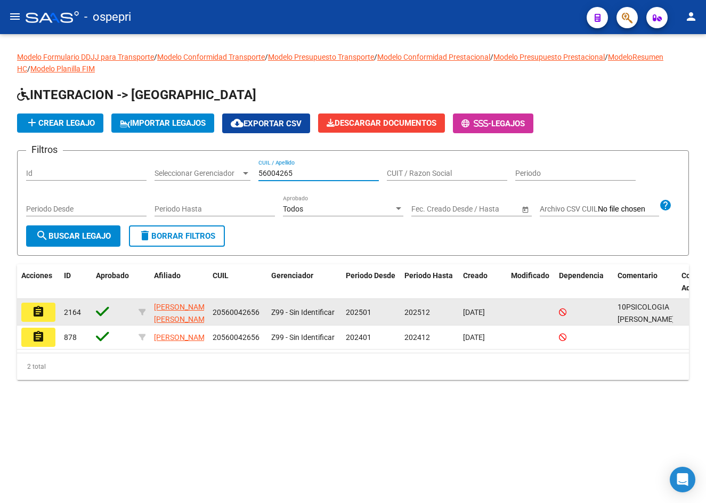
type input "56004265"
click at [38, 318] on mat-icon "assignment" at bounding box center [38, 311] width 13 height 13
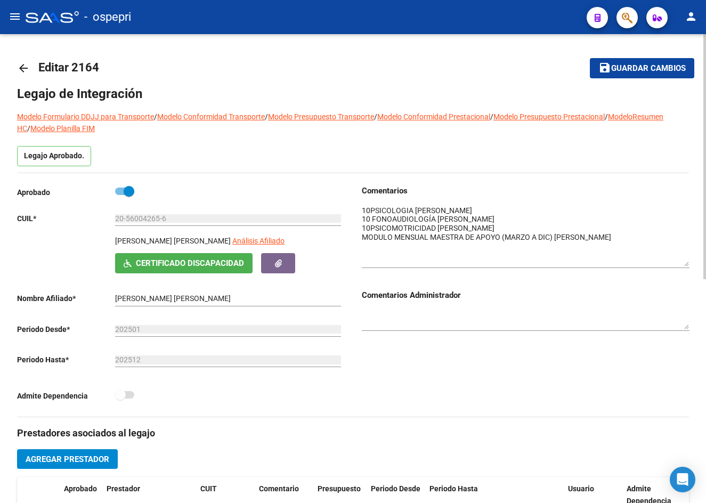
drag, startPoint x: 684, startPoint y: 222, endPoint x: 689, endPoint y: 263, distance: 41.9
click at [689, 263] on div "arrow_back Editar 2164 save Guardar cambios Legajo de Integración Modelo Formul…" at bounding box center [353, 476] width 706 height 884
click at [25, 67] on mat-icon "arrow_back" at bounding box center [23, 68] width 13 height 13
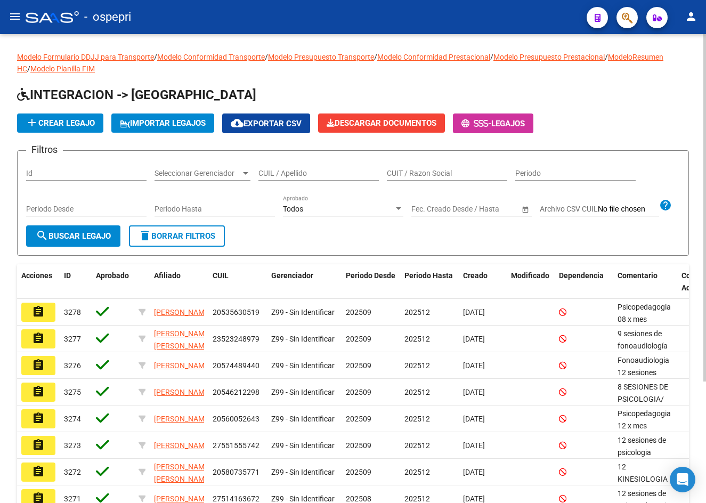
click at [304, 176] on input "CUIL / Apellido" at bounding box center [318, 173] width 120 height 9
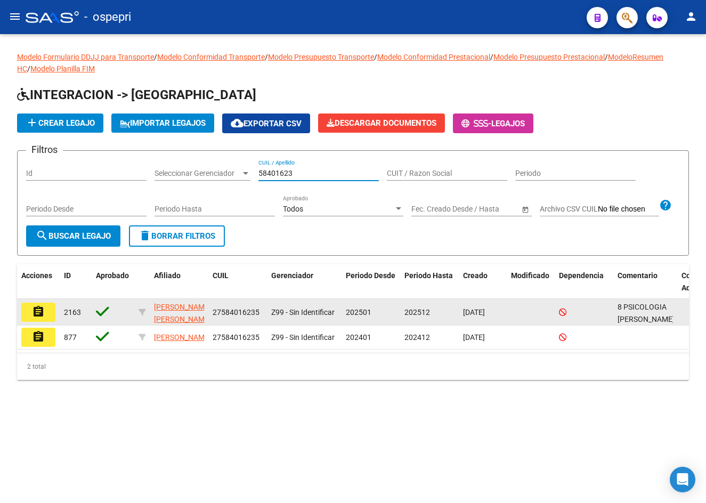
type input "58401623"
click at [42, 322] on button "assignment" at bounding box center [38, 312] width 34 height 19
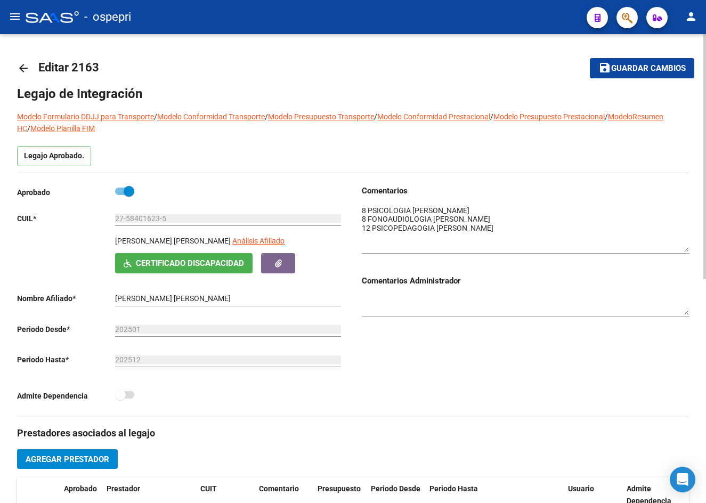
drag, startPoint x: 684, startPoint y: 221, endPoint x: 685, endPoint y: 248, distance: 26.7
click at [685, 248] on textarea at bounding box center [526, 228] width 328 height 47
click at [19, 62] on mat-icon "arrow_back" at bounding box center [23, 68] width 13 height 13
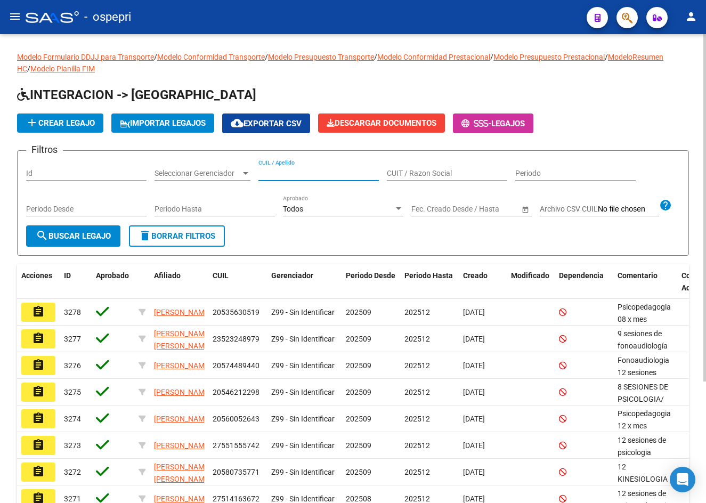
click at [319, 170] on input "CUIL / Apellido" at bounding box center [318, 173] width 120 height 9
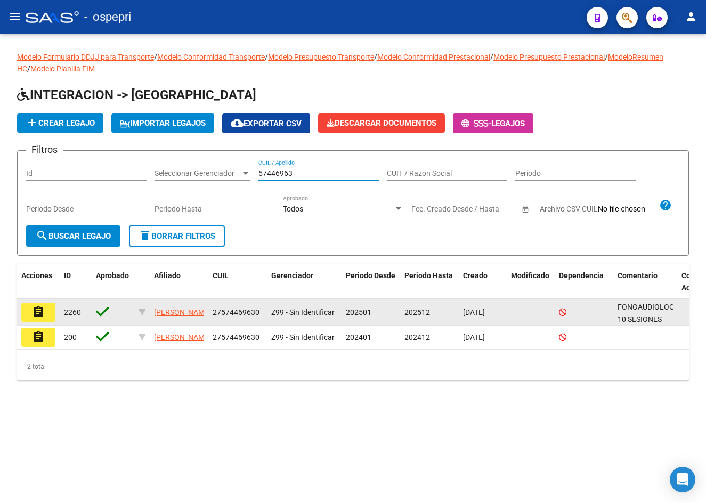
type input "57446963"
click at [31, 322] on button "assignment" at bounding box center [38, 312] width 34 height 19
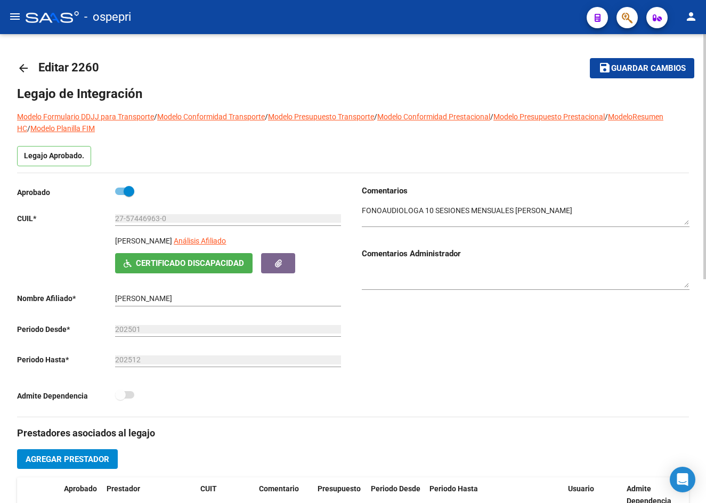
click at [24, 68] on mat-icon "arrow_back" at bounding box center [23, 68] width 13 height 13
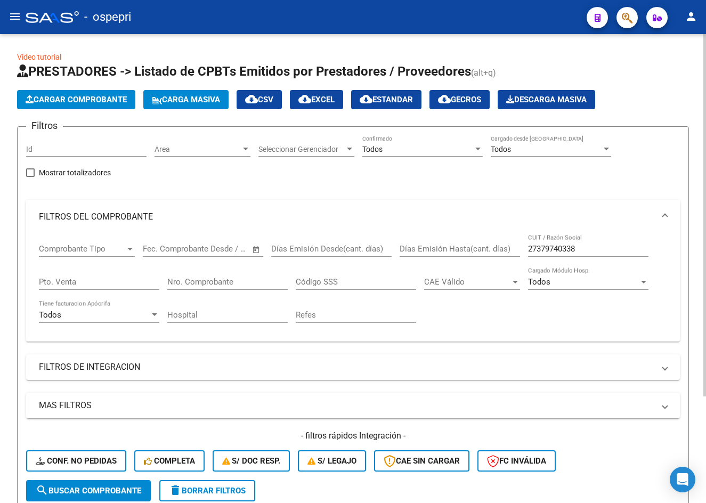
click at [576, 242] on div "27379740338 CUIT / Razón Social" at bounding box center [588, 245] width 120 height 23
click at [585, 247] on input "27379740338" at bounding box center [588, 249] width 120 height 10
paste input "293156110"
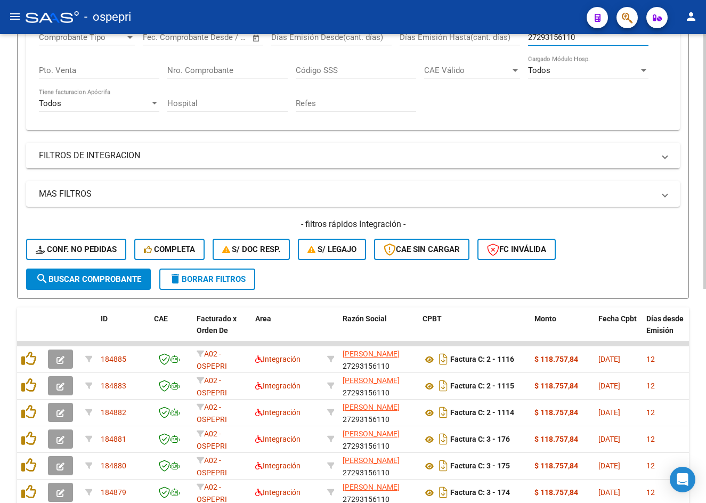
scroll to position [221, 0]
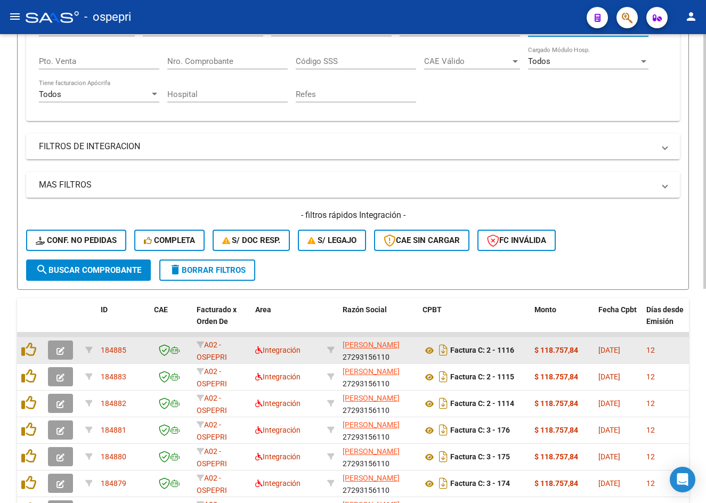
type input "27293156110"
click at [60, 349] on icon "button" at bounding box center [60, 351] width 8 height 8
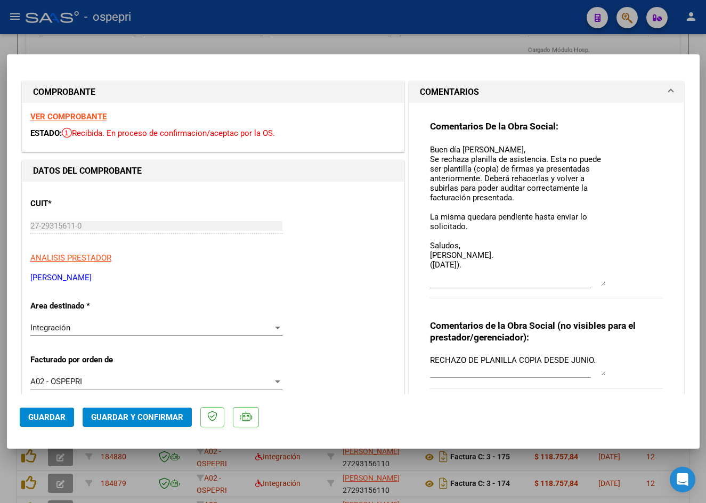
drag, startPoint x: 600, startPoint y: 161, endPoint x: 608, endPoint y: 282, distance: 121.2
click at [608, 282] on div "Comentarios De la Obra Social: Buen día [PERSON_NAME], Se rechaza planilla de a…" at bounding box center [546, 215] width 233 height 190
drag, startPoint x: 426, startPoint y: 146, endPoint x: 478, endPoint y: 269, distance: 133.2
click at [478, 269] on textarea "Buen día [PERSON_NAME], Se rechaza planilla de asistencia. Esta no puede ser pl…" at bounding box center [518, 215] width 176 height 142
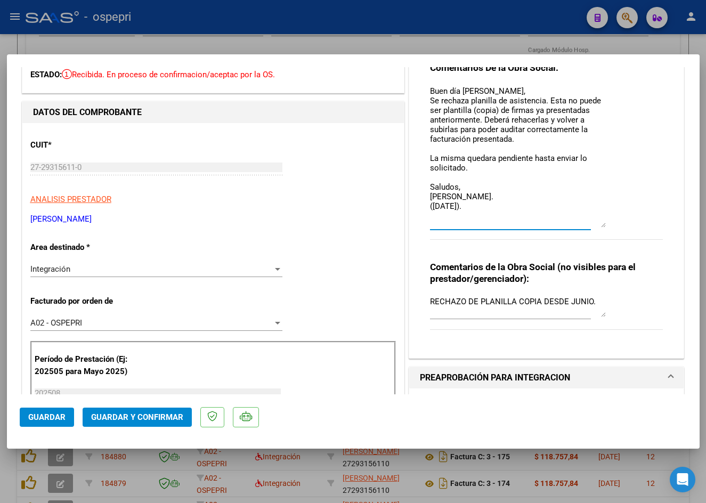
scroll to position [107, 0]
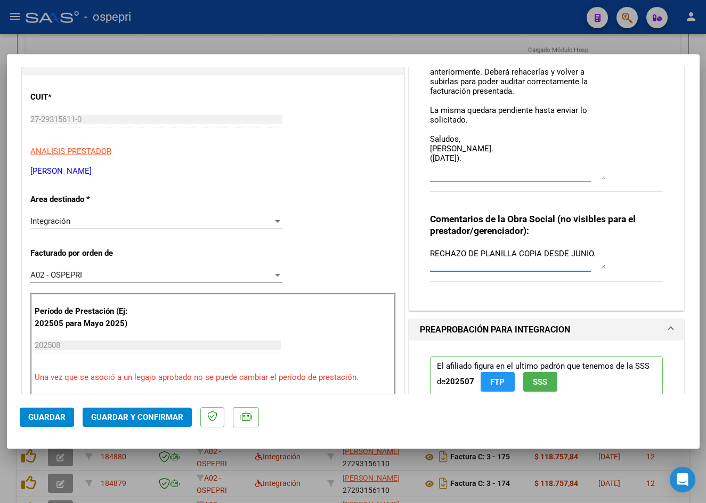
drag, startPoint x: 427, startPoint y: 251, endPoint x: 591, endPoint y: 259, distance: 164.3
click at [591, 259] on textarea "RECHAZO DE PLANILLA COPIA DESDE JUNIO." at bounding box center [518, 258] width 176 height 21
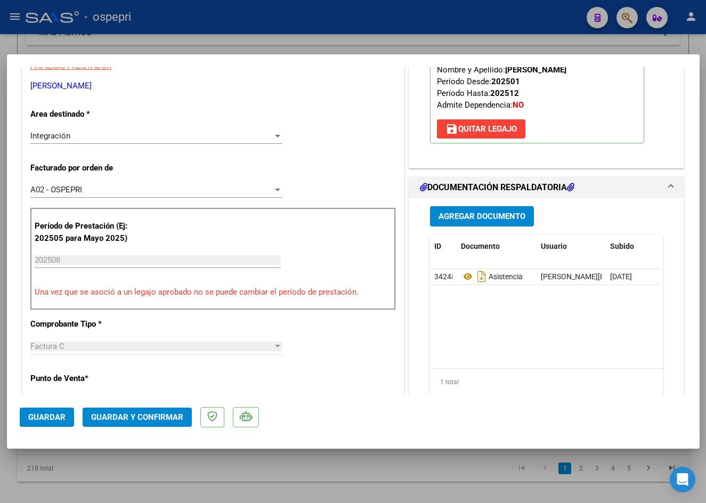
scroll to position [320, 0]
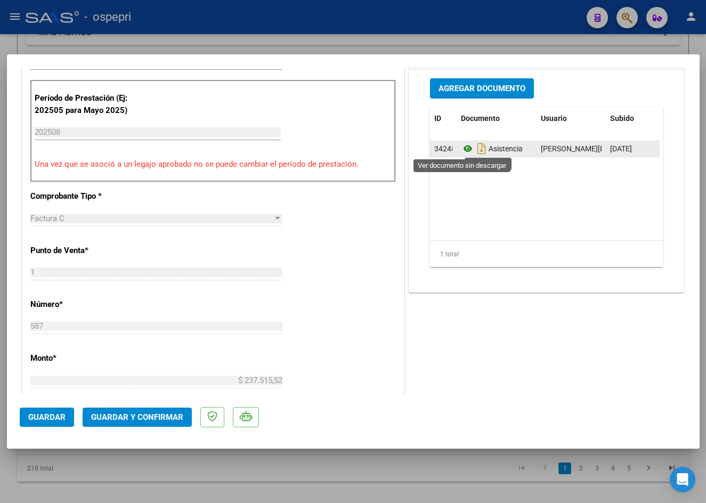
click at [461, 148] on icon at bounding box center [468, 148] width 14 height 13
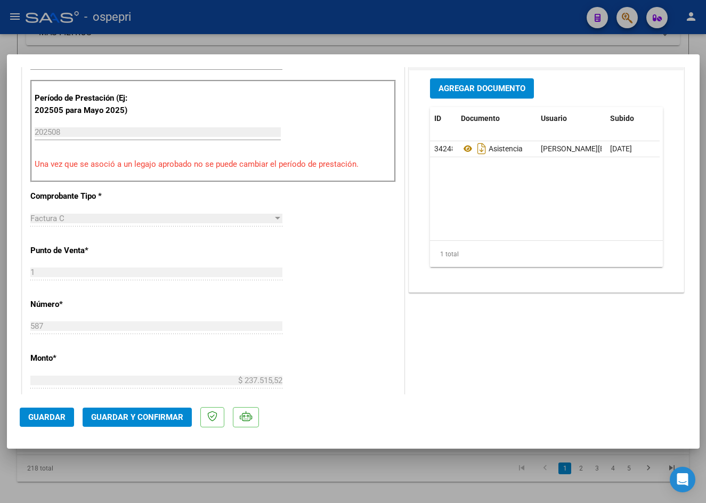
type input "$ 0,00"
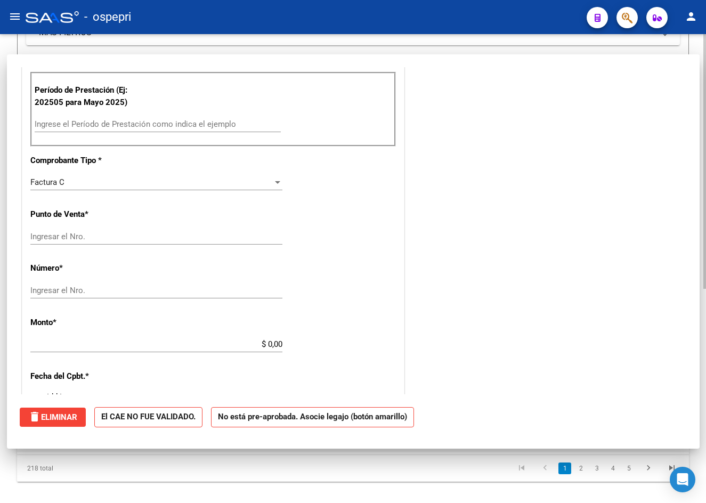
scroll to position [312, 0]
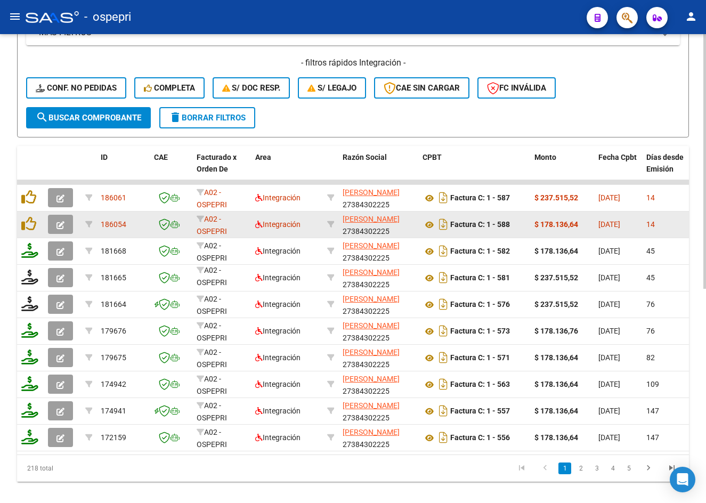
click at [60, 229] on icon "button" at bounding box center [60, 225] width 8 height 8
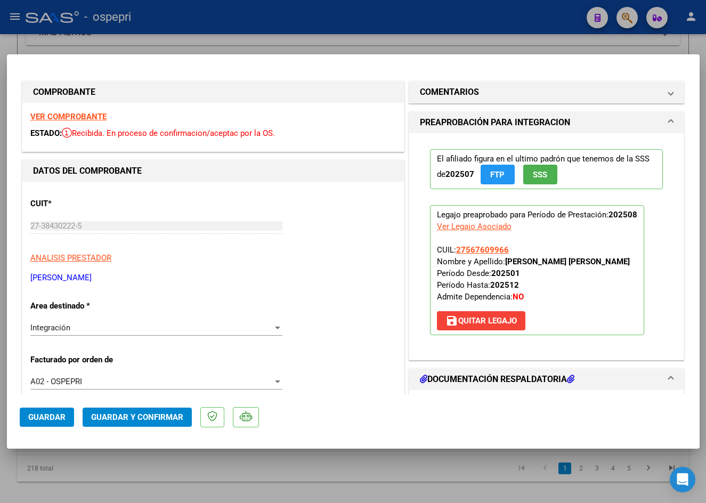
click at [66, 117] on strong "VER COMPROBANTE" at bounding box center [68, 117] width 76 height 10
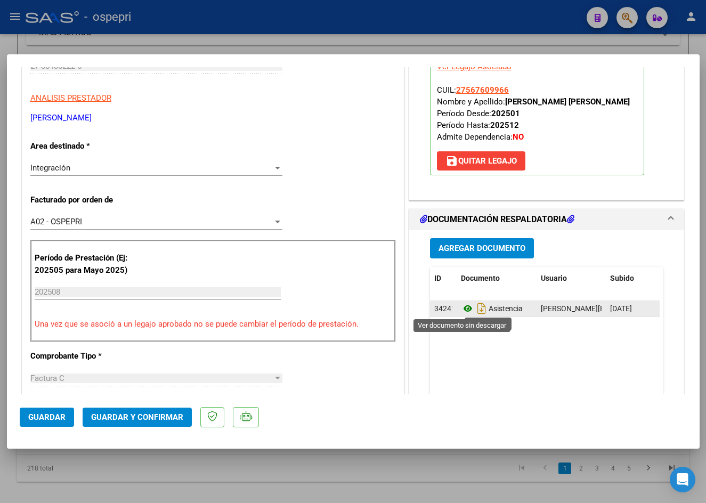
click at [464, 311] on icon at bounding box center [468, 308] width 14 height 13
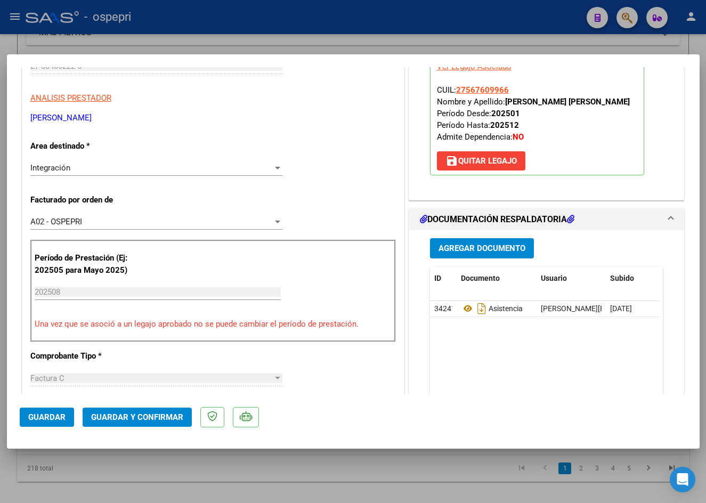
type input "$ 0,00"
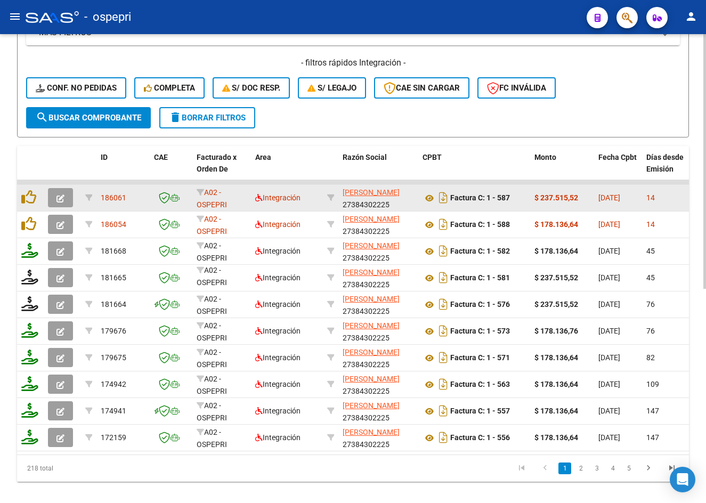
click at [63, 195] on icon "button" at bounding box center [60, 198] width 8 height 8
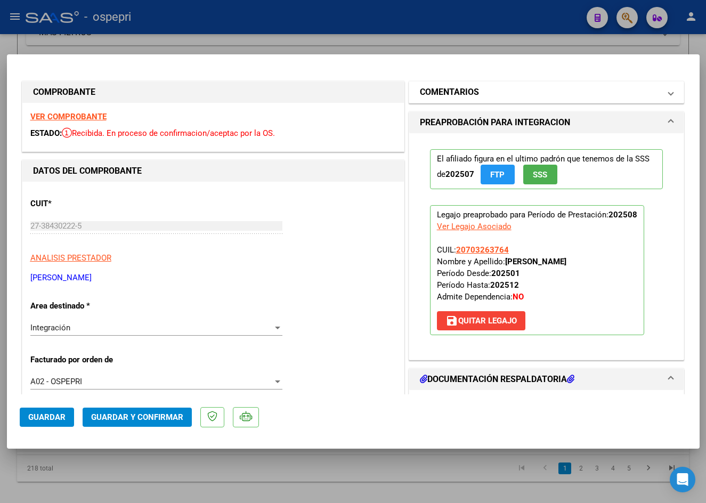
click at [485, 95] on mat-panel-title "COMENTARIOS" at bounding box center [540, 92] width 241 height 13
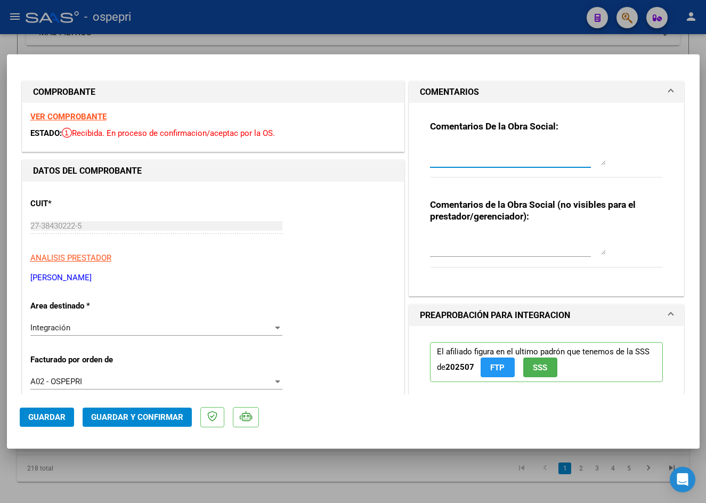
click at [463, 155] on textarea at bounding box center [518, 154] width 176 height 21
paste textarea "Buen día [PERSON_NAME], Se rechaza planilla de asistencia. Esta no puede ser pl…"
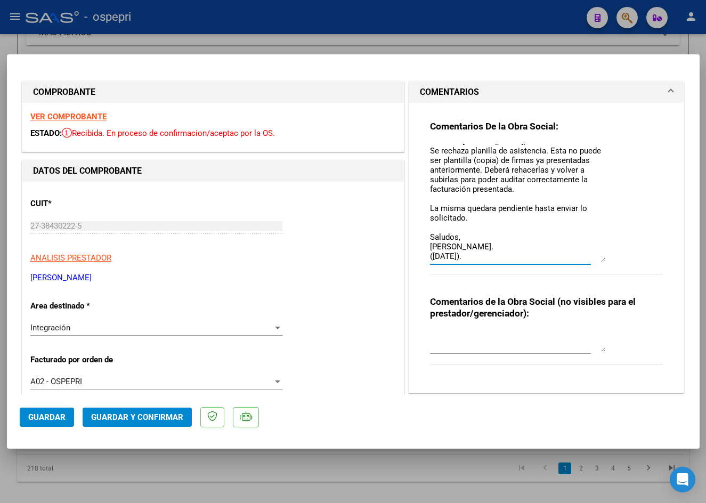
scroll to position [0, 0]
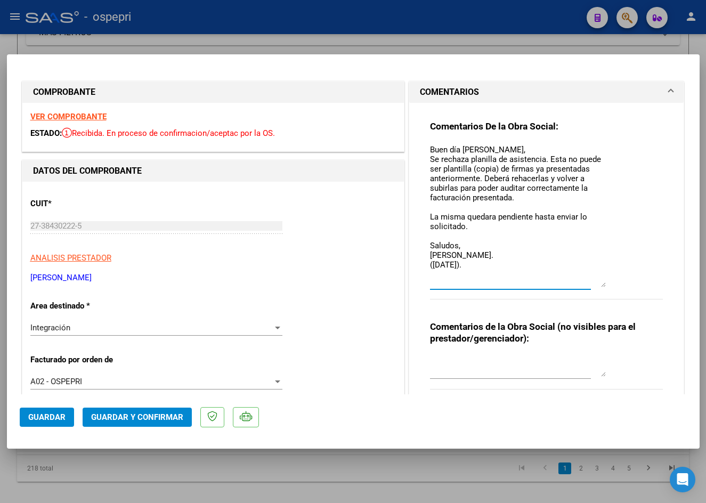
drag, startPoint x: 599, startPoint y: 162, endPoint x: 601, endPoint y: 284, distance: 122.0
click at [601, 284] on div "Comentarios De la Obra Social: Buen día Elisa, Se rechaza planilla de asistenci…" at bounding box center [546, 215] width 233 height 191
type textarea "Buen día [PERSON_NAME], Se rechaza planilla de asistencia. Esta no puede ser pl…"
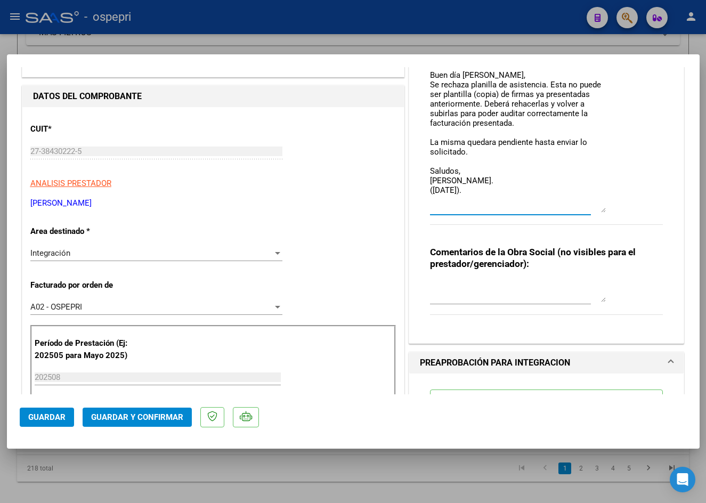
scroll to position [107, 0]
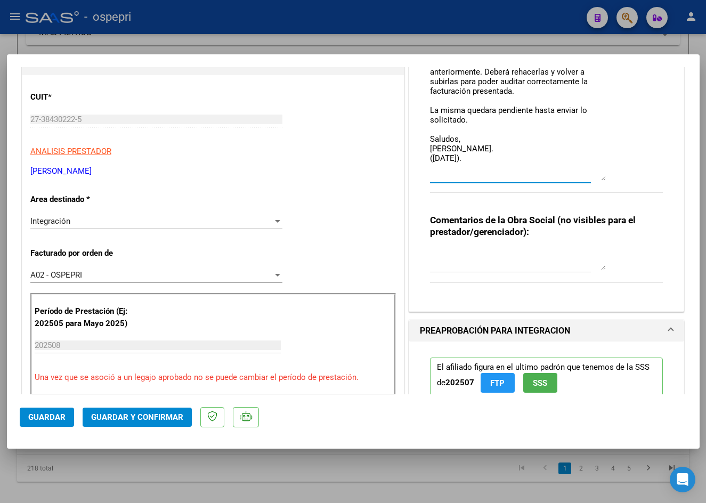
click at [454, 259] on textarea at bounding box center [518, 259] width 176 height 21
paste textarea "RECHAZO DE PLANILLA COPIA DESDE JUNIO."
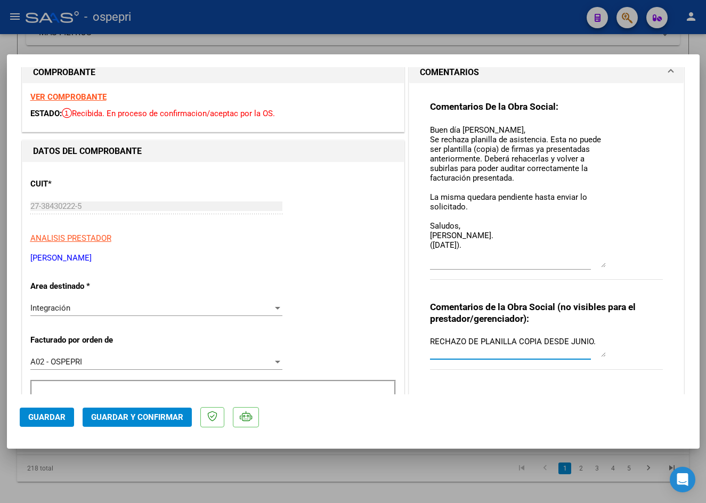
scroll to position [0, 0]
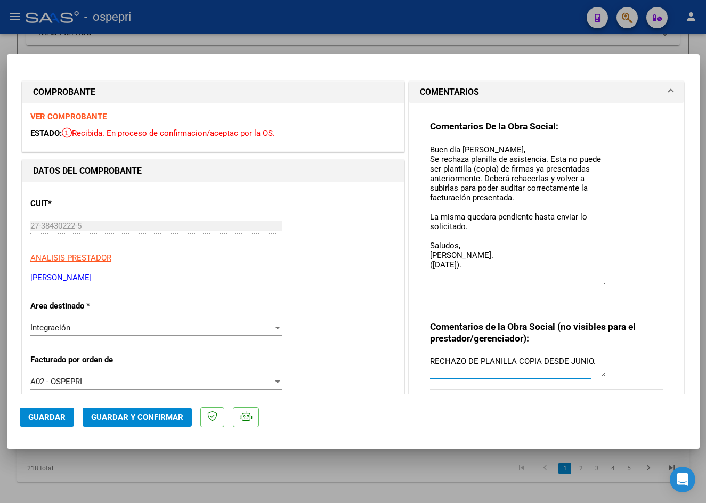
type textarea "RECHAZO DE PLANILLA COPIA DESDE JUNIO."
click at [474, 148] on textarea "Buen día [PERSON_NAME], Se rechaza planilla de asistencia. Esta no puede ser pl…" at bounding box center [518, 215] width 176 height 143
click at [475, 178] on textarea "Buen día Belen, Se rechaza planilla de asistencia. Esta no puede ser plantilla …" at bounding box center [518, 215] width 176 height 143
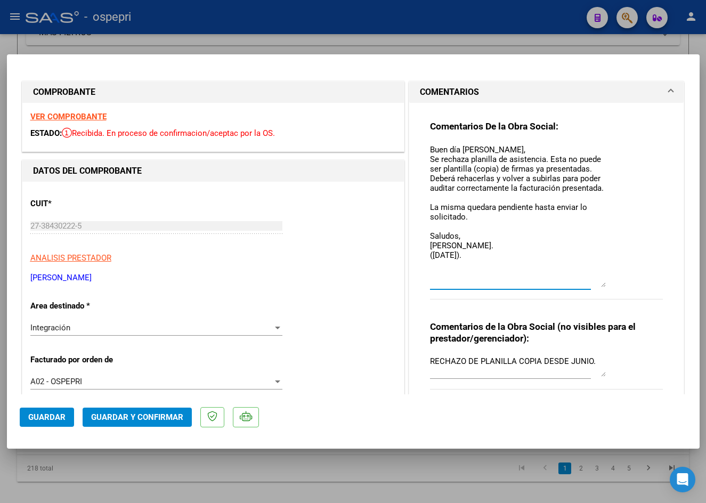
click at [489, 254] on textarea "Buen día Belen, Se rechaza planilla de asistencia. Esta no puede ser plantilla …" at bounding box center [518, 215] width 176 height 143
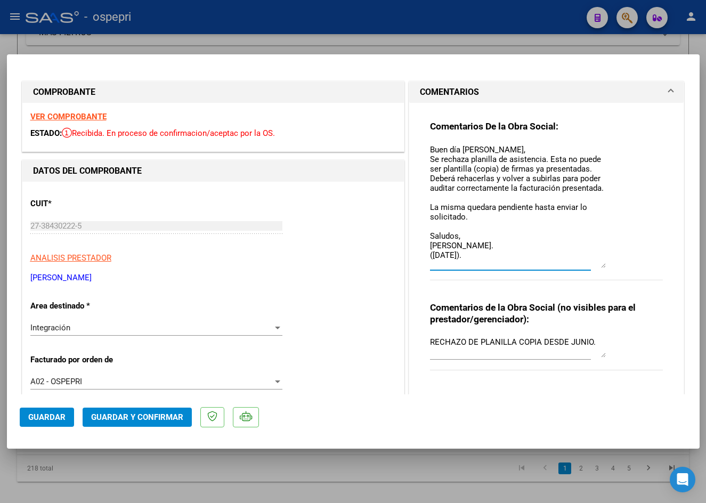
drag, startPoint x: 600, startPoint y: 286, endPoint x: 600, endPoint y: 266, distance: 19.7
click at [600, 266] on textarea "Buen día Belen, Se rechaza planilla de asistencia. Esta no puede ser plantilla …" at bounding box center [518, 206] width 176 height 124
drag, startPoint x: 426, startPoint y: 145, endPoint x: 477, endPoint y: 253, distance: 119.6
click at [477, 253] on textarea "Buen día Belen, Se rechaza planilla de asistencia. Esta no puede ser plantilla …" at bounding box center [518, 206] width 176 height 124
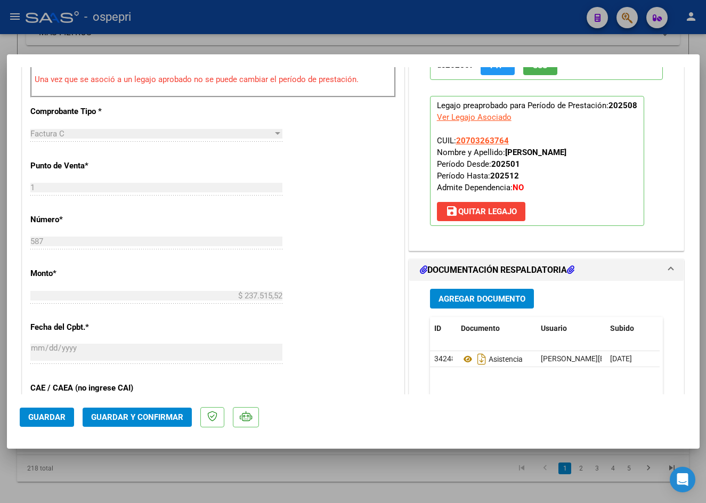
scroll to position [266, 0]
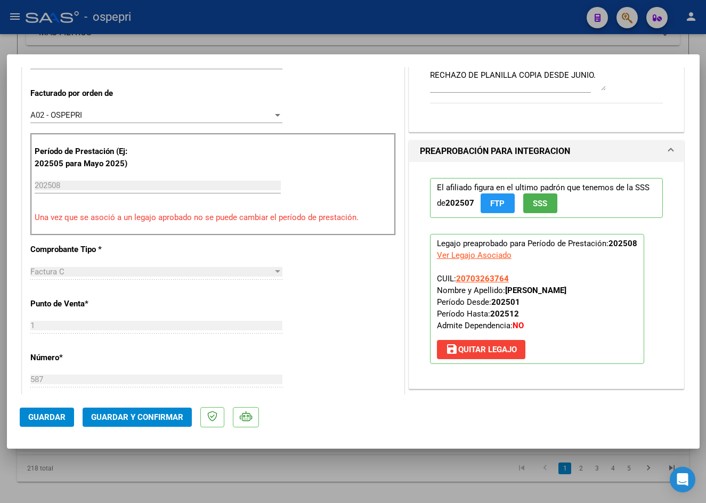
type textarea "Buen día Belen, Se rechaza planilla de asistencia. Esta no puede ser plantilla …"
click at [47, 420] on span "Guardar" at bounding box center [46, 417] width 37 height 10
type input "$ 0,00"
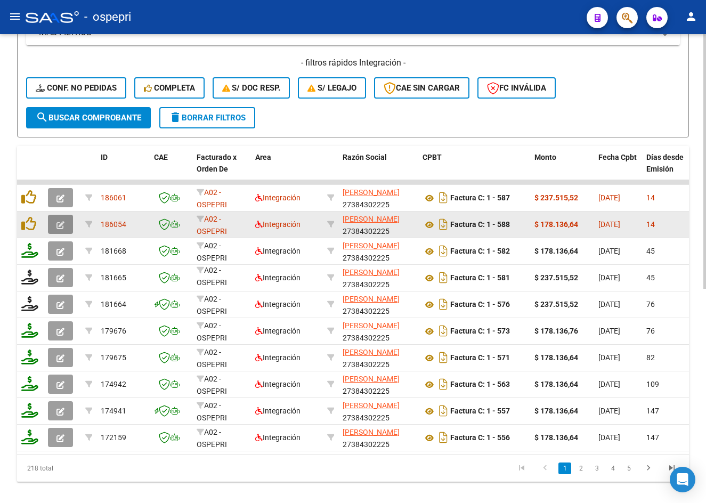
click at [60, 226] on icon "button" at bounding box center [60, 225] width 8 height 8
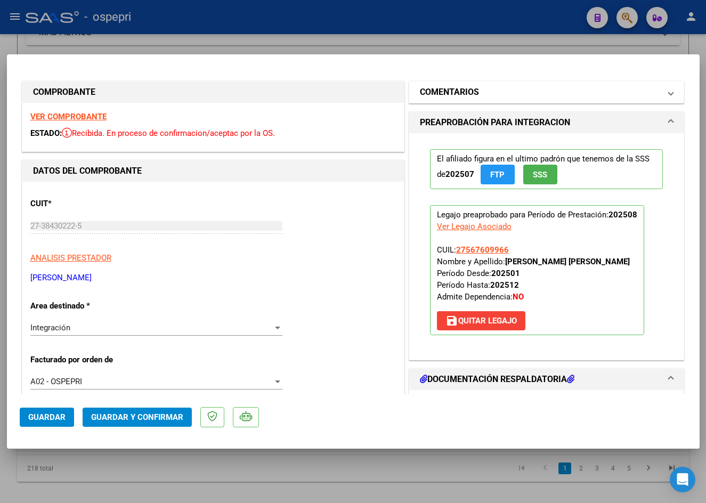
click at [494, 93] on mat-panel-title "COMENTARIOS" at bounding box center [540, 92] width 241 height 13
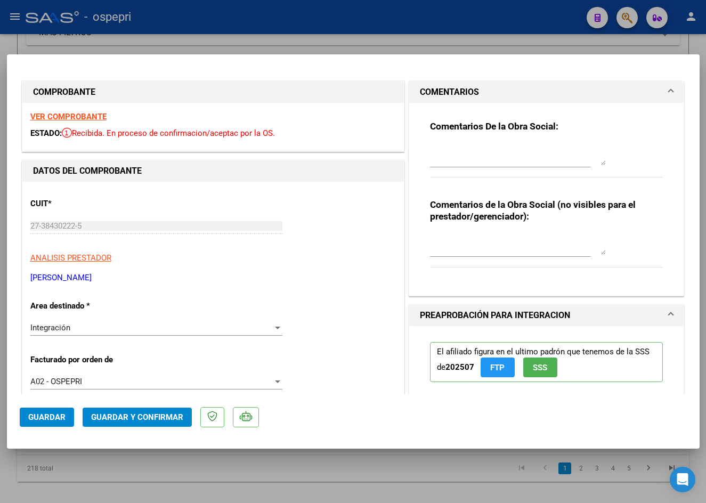
click at [474, 165] on div at bounding box center [518, 155] width 176 height 26
click at [475, 162] on textarea at bounding box center [518, 154] width 176 height 21
paste textarea "Buen día Belen, Se rechaza planilla de asistencia. Esta no puede ser plantilla …"
type textarea "Buen día Belen, Se rechaza planilla de asistencia. Esta no puede ser plantilla …"
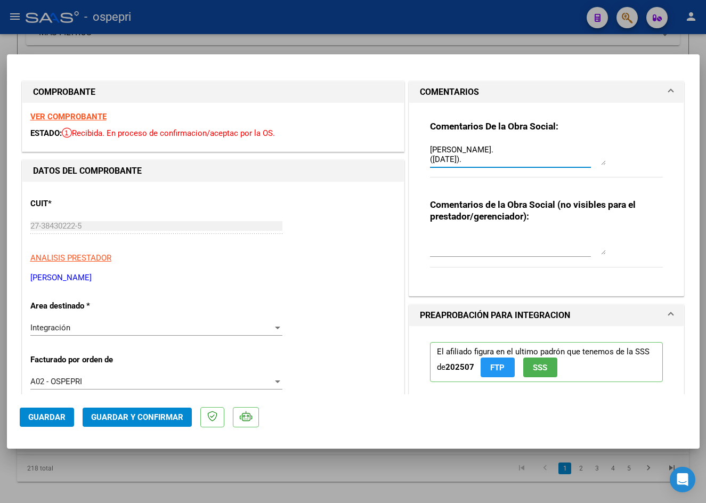
click at [461, 250] on textarea at bounding box center [518, 243] width 176 height 21
paste textarea "RECHAZO DE PLANILLA COPIA DESDE JUNIO."
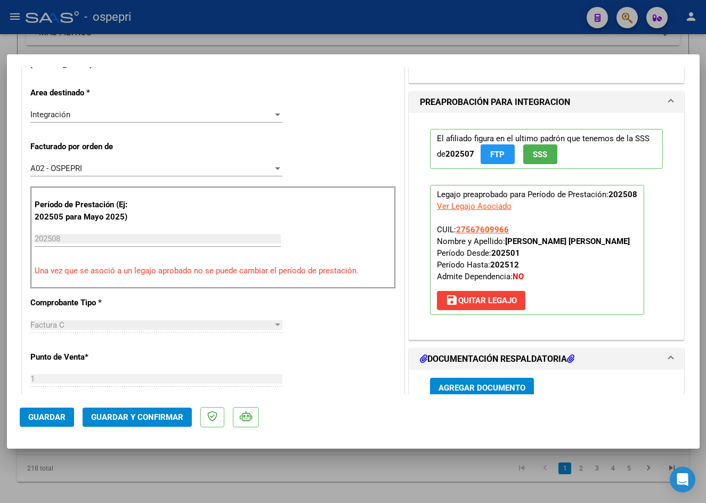
scroll to position [266, 0]
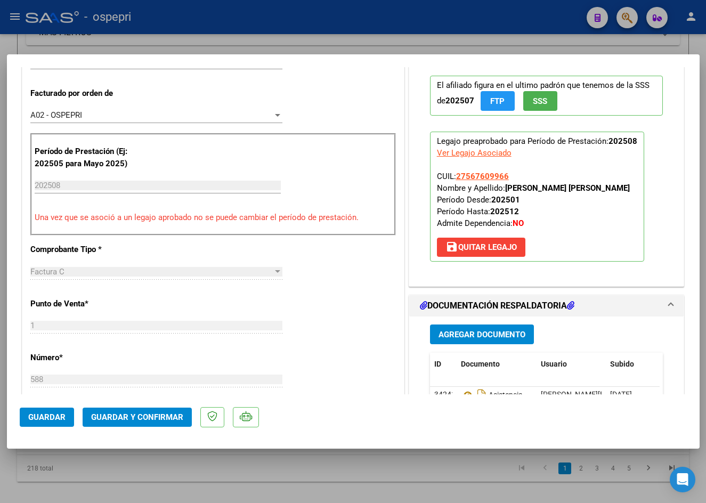
type textarea "RECHAZO DE PLANILLA COPIA DESDE JUNIO."
click at [51, 415] on span "Guardar" at bounding box center [46, 417] width 37 height 10
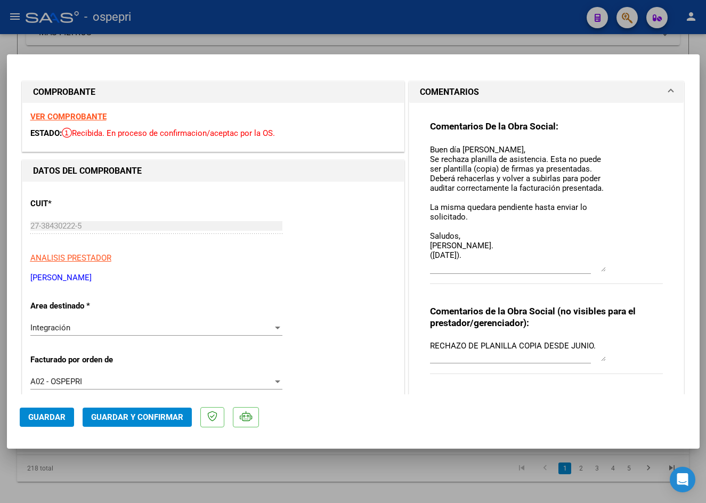
scroll to position [0, 0]
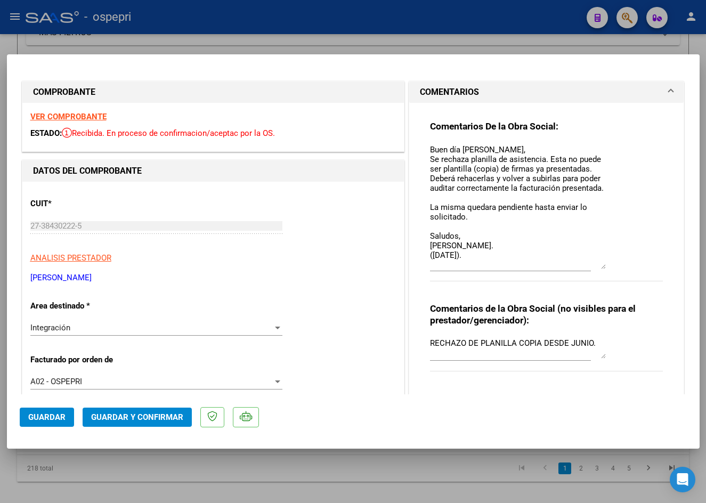
drag, startPoint x: 599, startPoint y: 164, endPoint x: 611, endPoint y: 267, distance: 104.5
click at [611, 267] on div "Comentarios De la Obra Social: Buen día Belen, Se rechaza planilla de asistenci…" at bounding box center [546, 206] width 233 height 173
click at [56, 417] on span "Guardar" at bounding box center [46, 417] width 37 height 10
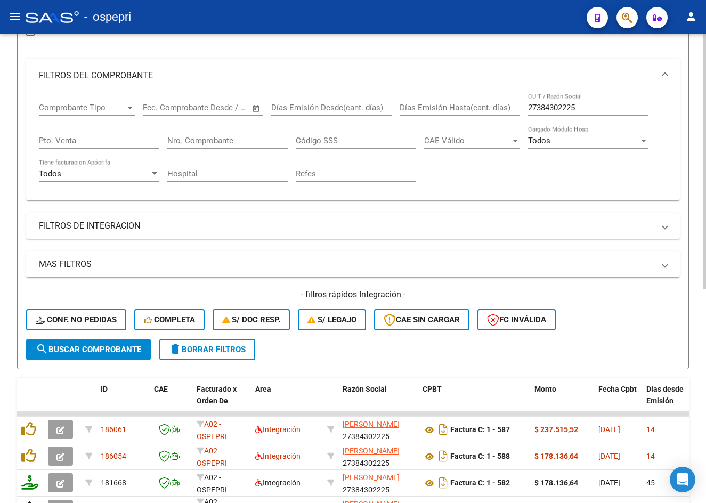
scroll to position [107, 0]
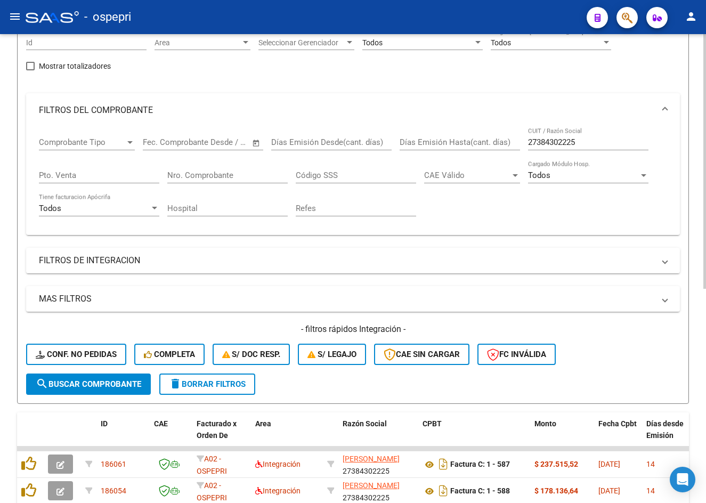
click at [586, 142] on input "27384302225" at bounding box center [588, 142] width 120 height 10
paste input "271350991"
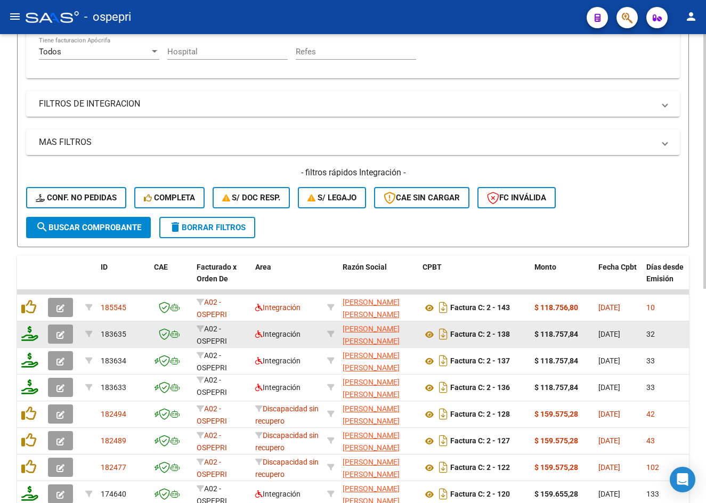
scroll to position [320, 0]
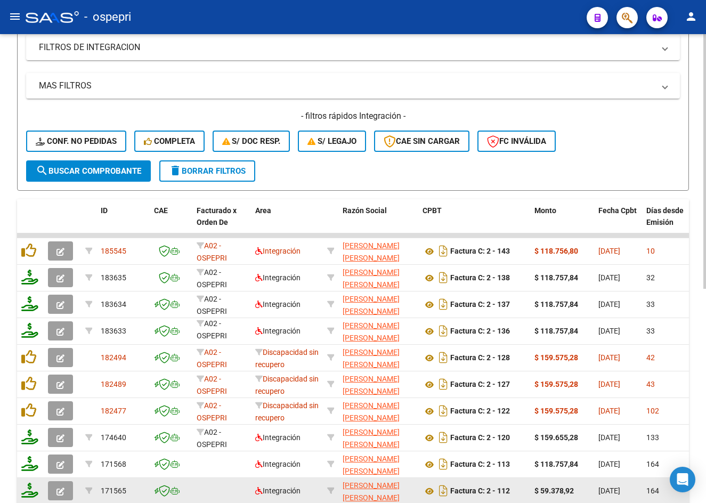
type input "27271350991"
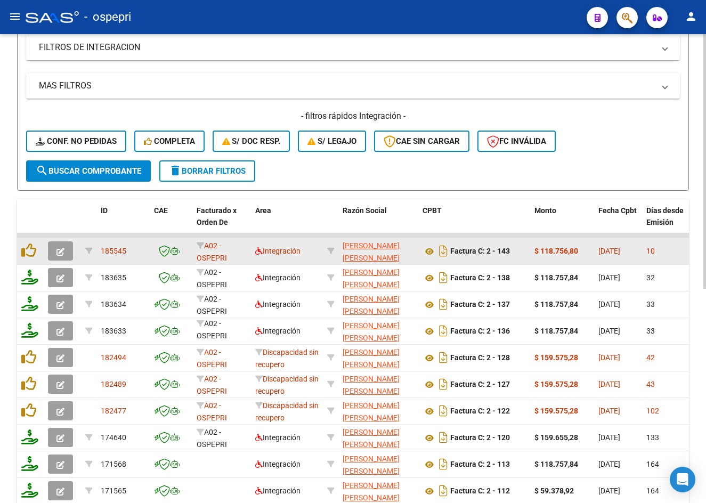
click at [65, 249] on button "button" at bounding box center [60, 250] width 25 height 19
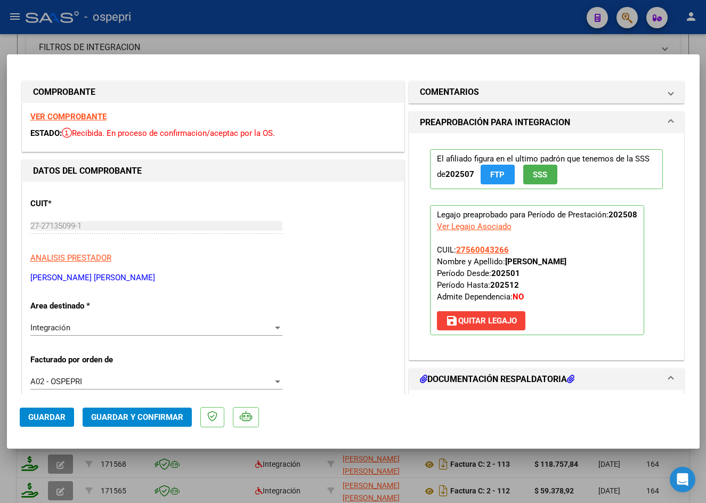
click at [77, 116] on strong "VER COMPROBANTE" at bounding box center [68, 117] width 76 height 10
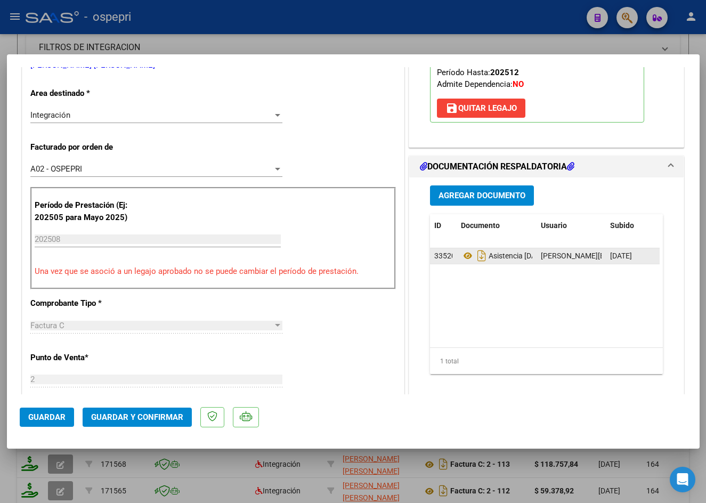
scroll to position [213, 0]
click at [463, 252] on icon at bounding box center [468, 255] width 14 height 13
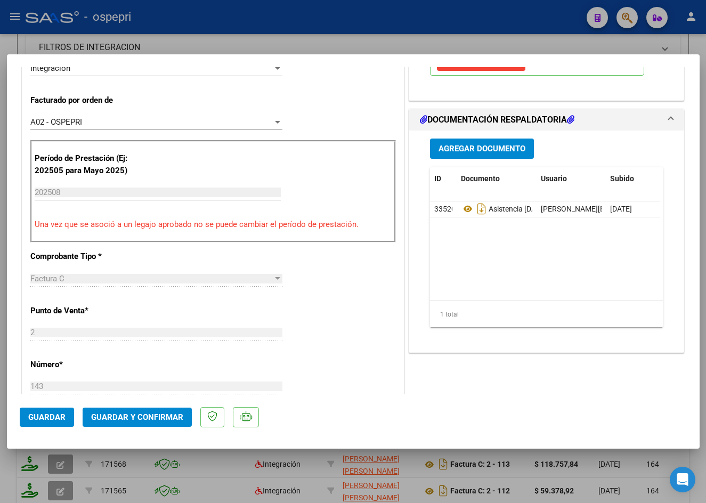
scroll to position [266, 0]
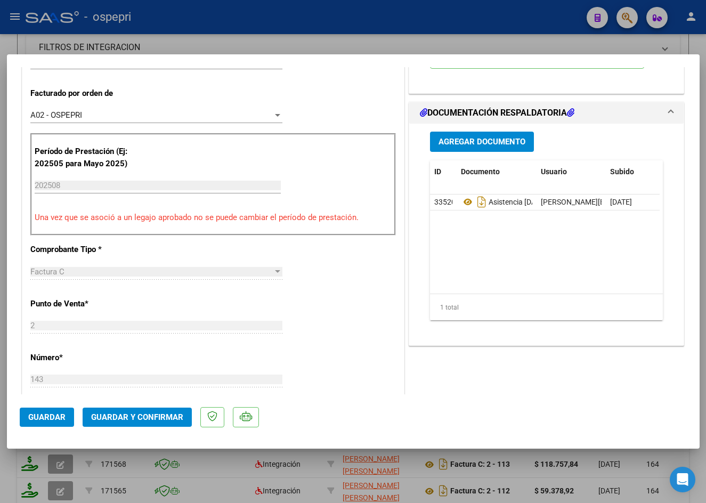
click at [141, 413] on span "Guardar y Confirmar" at bounding box center [137, 417] width 92 height 10
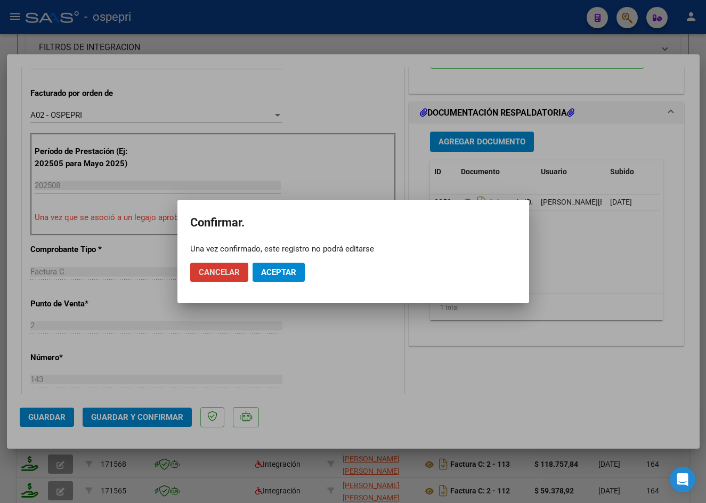
click at [258, 274] on button "Aceptar" at bounding box center [278, 272] width 52 height 19
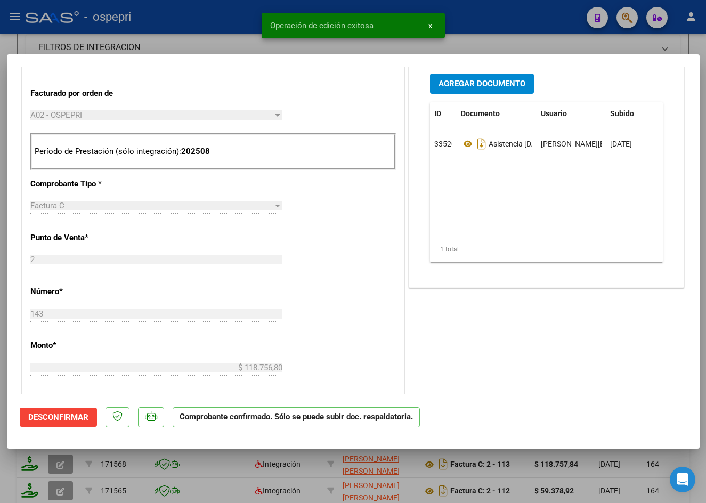
type input "$ 0,00"
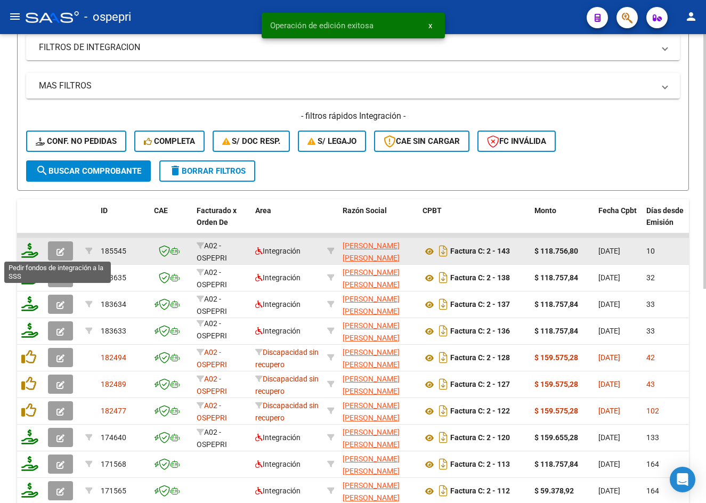
click at [24, 248] on icon at bounding box center [29, 250] width 17 height 15
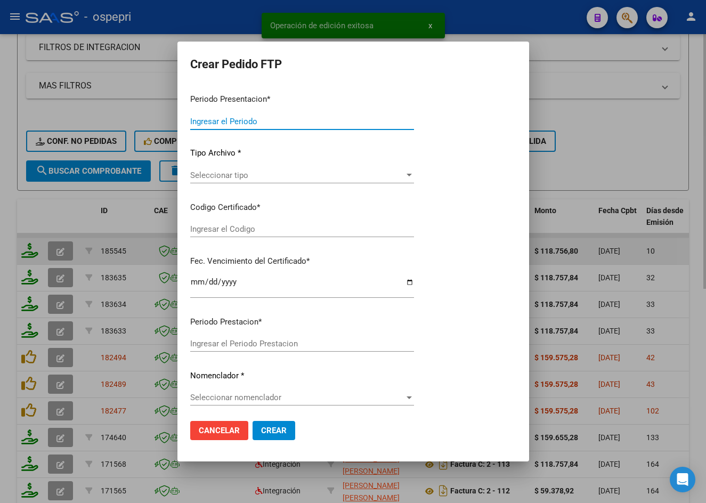
type input "202508"
type input "$ 118.756,80"
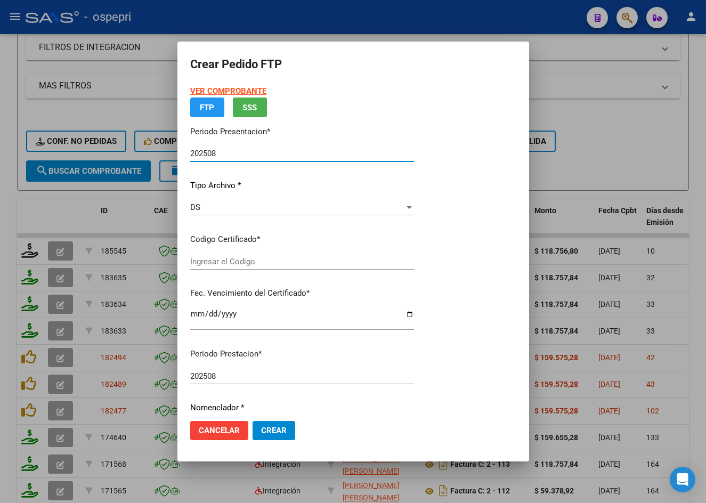
type input "2756004326-6"
type input "2026-08-23"
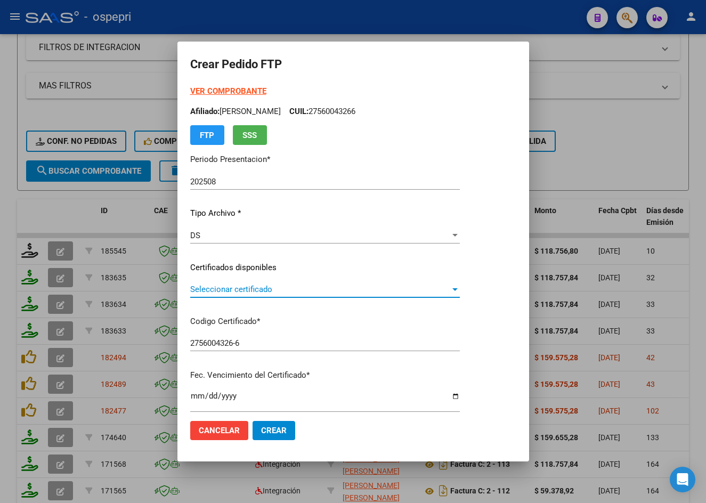
click at [241, 290] on span "Seleccionar certificado" at bounding box center [320, 289] width 260 height 10
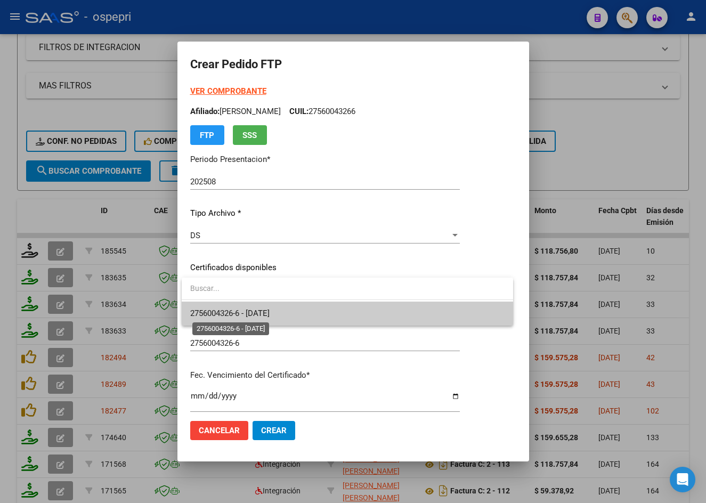
click at [246, 316] on span "2756004326-6 - 2026-08-23" at bounding box center [229, 313] width 79 height 10
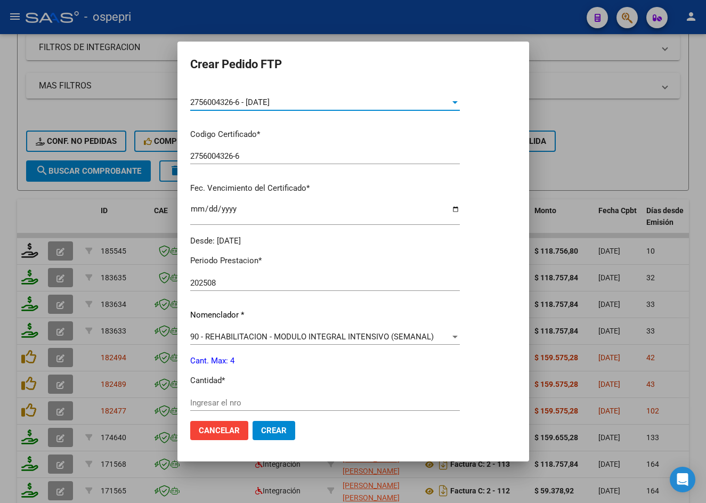
scroll to position [213, 0]
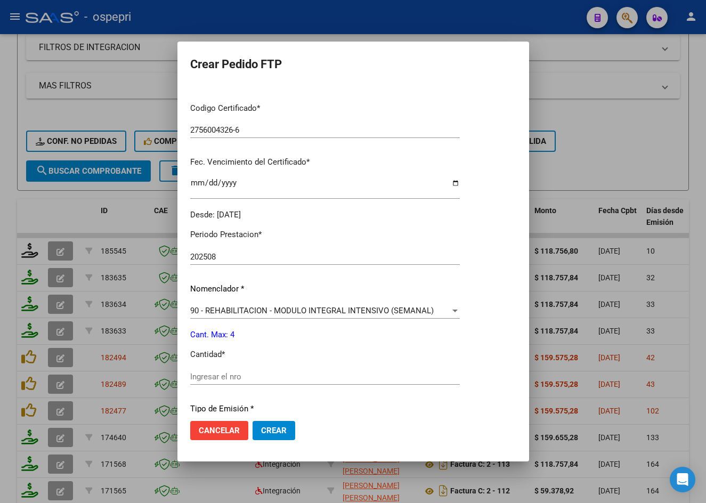
click at [231, 374] on input "Ingresar el nro" at bounding box center [325, 377] width 270 height 10
type input "4"
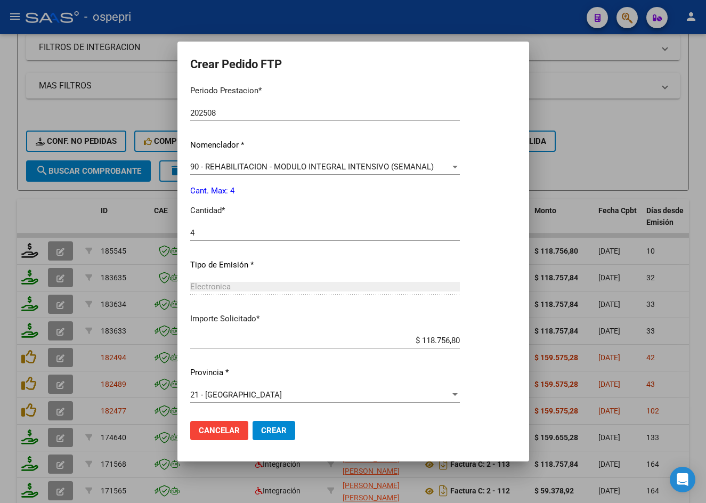
click at [279, 429] on span "Crear" at bounding box center [274, 431] width 26 height 10
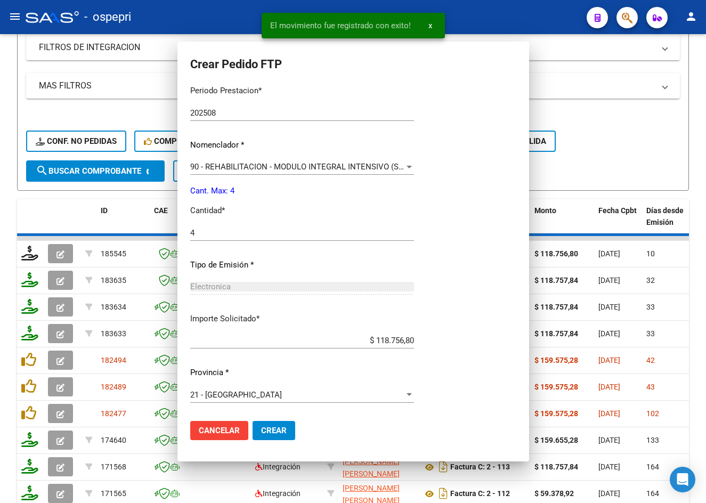
scroll to position [297, 0]
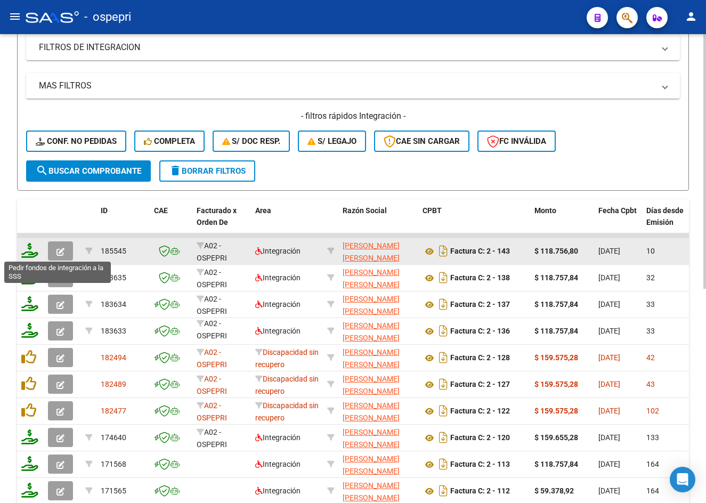
click at [31, 252] on icon at bounding box center [29, 250] width 17 height 15
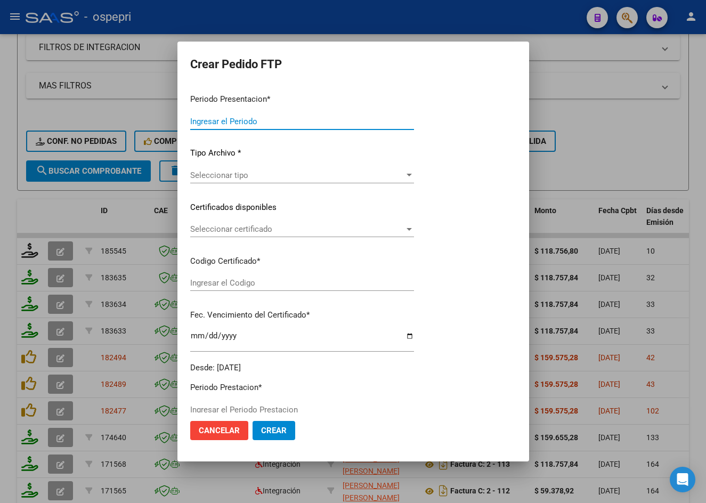
type input "202508"
type input "$ 118.756,80"
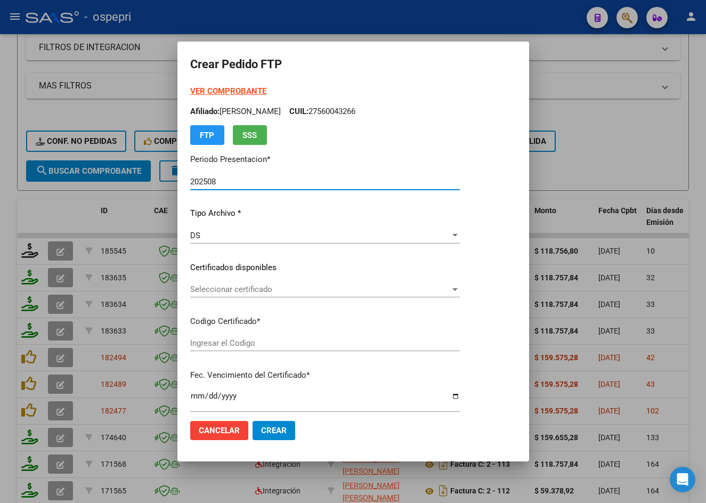
type input "2756004326-6"
type input "2026-08-23"
click at [262, 294] on span "Seleccionar certificado" at bounding box center [320, 289] width 260 height 10
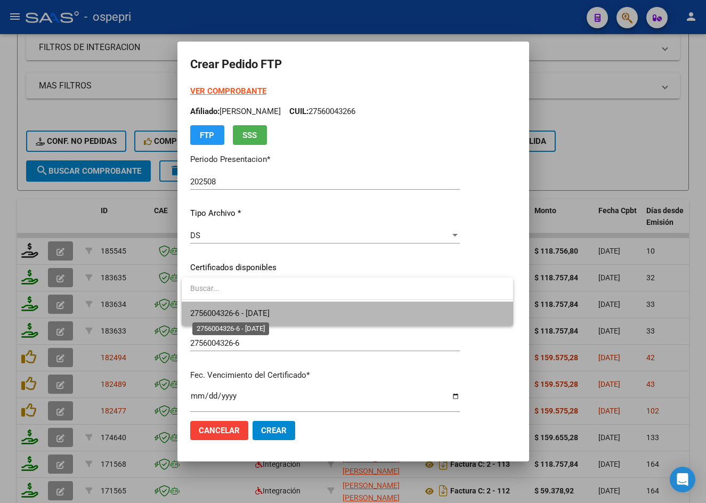
click at [268, 313] on span "2756004326-6 - 2026-08-23" at bounding box center [229, 313] width 79 height 10
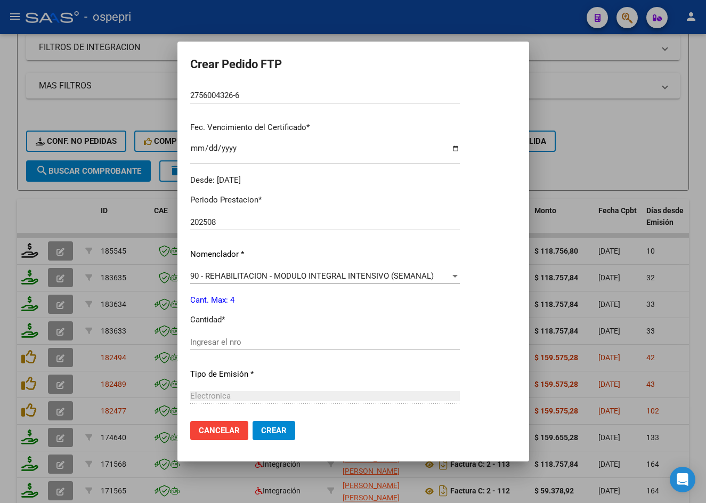
scroll to position [357, 0]
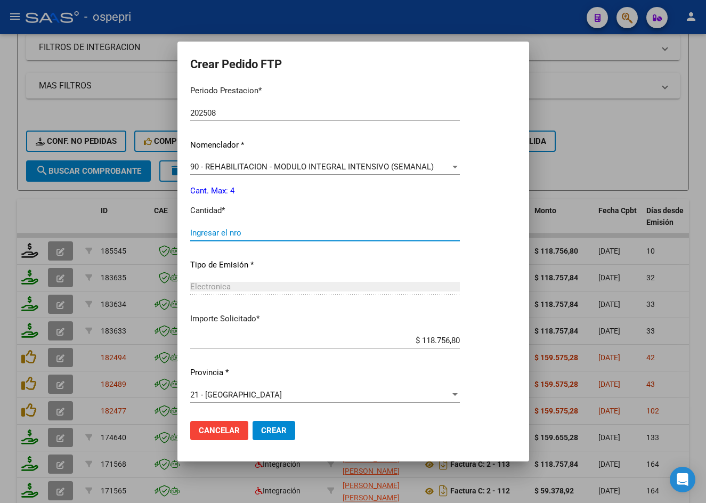
click at [252, 237] on input "Ingresar el nro" at bounding box center [325, 233] width 270 height 10
type input "4"
click at [282, 426] on span "Crear" at bounding box center [274, 431] width 26 height 10
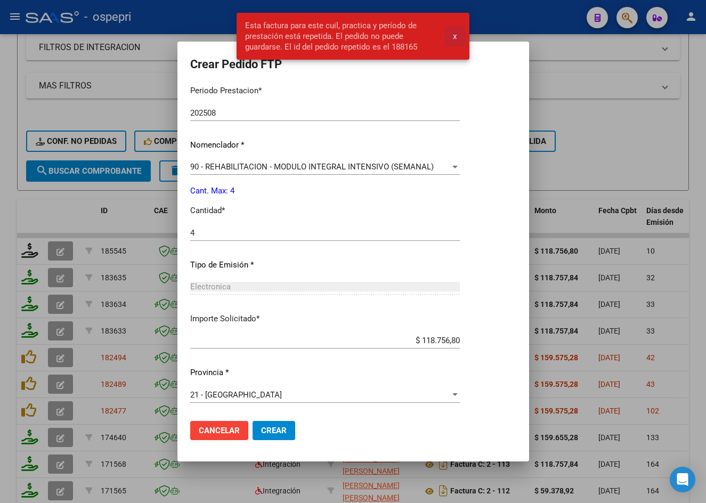
click at [455, 34] on span "x" at bounding box center [455, 36] width 4 height 10
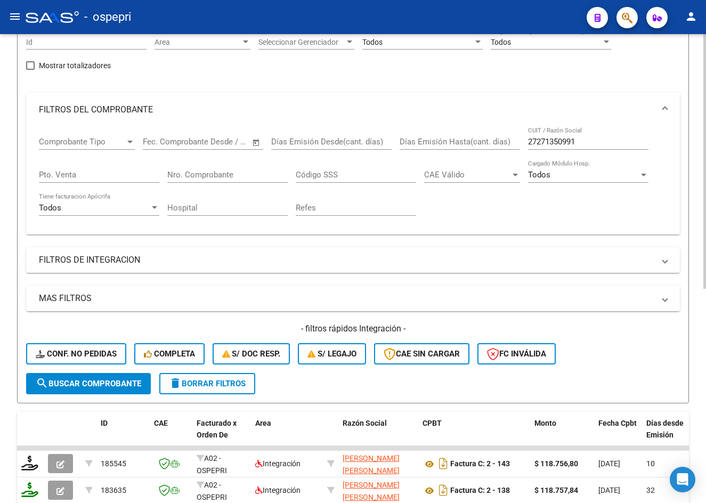
scroll to position [53, 0]
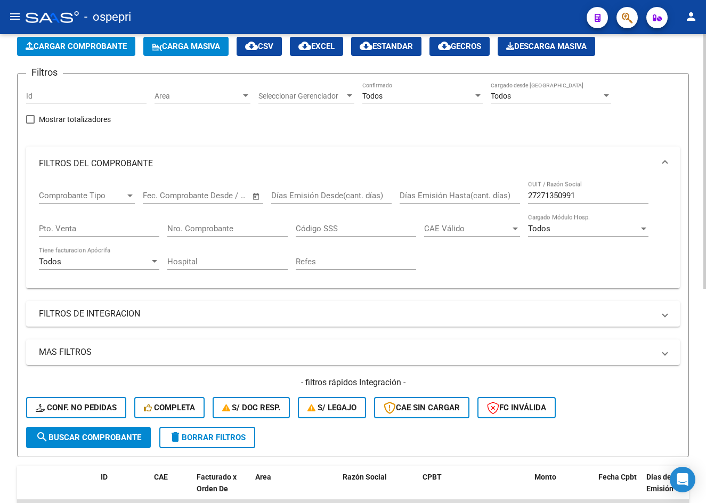
click at [599, 194] on input "27271350991" at bounding box center [588, 196] width 120 height 10
paste input "329220384"
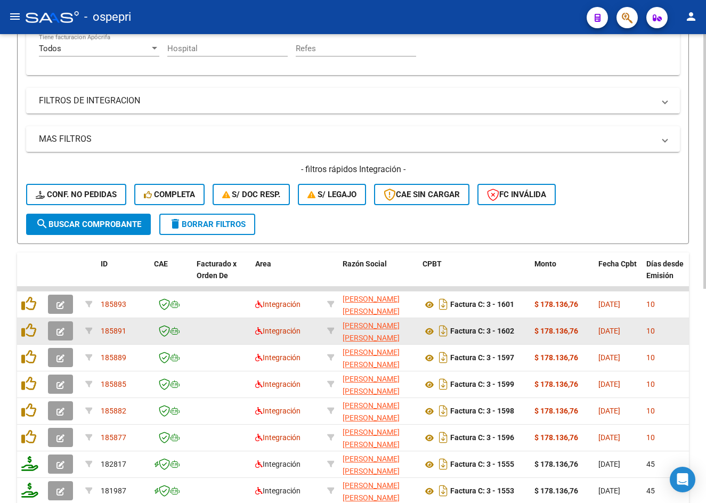
scroll to position [320, 0]
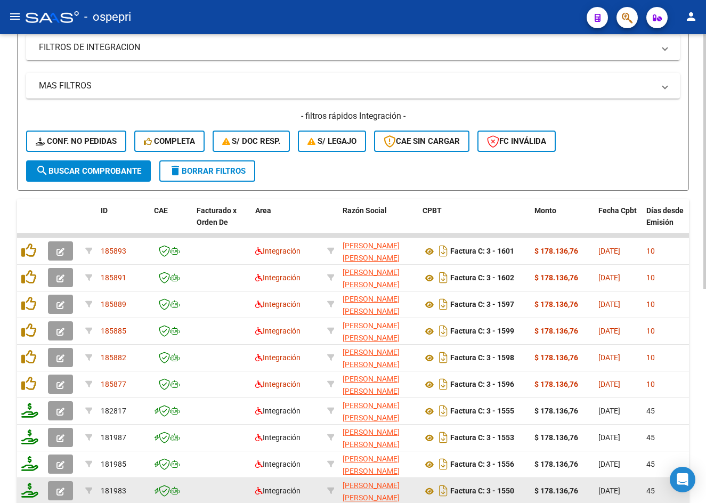
type input "27329220384"
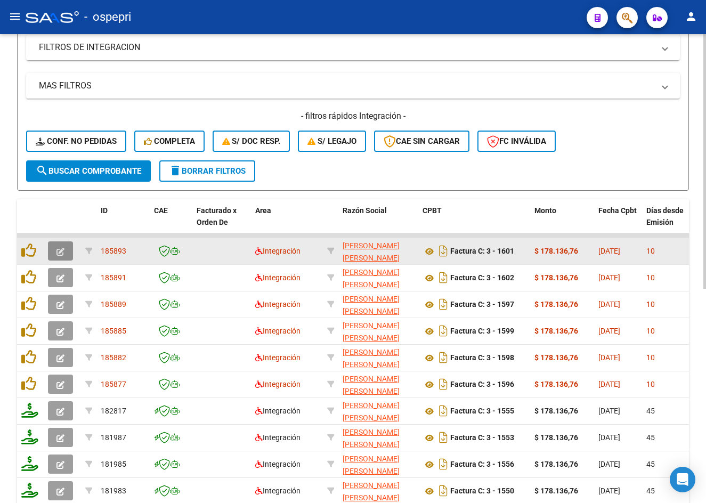
click at [62, 255] on icon "button" at bounding box center [60, 252] width 8 height 8
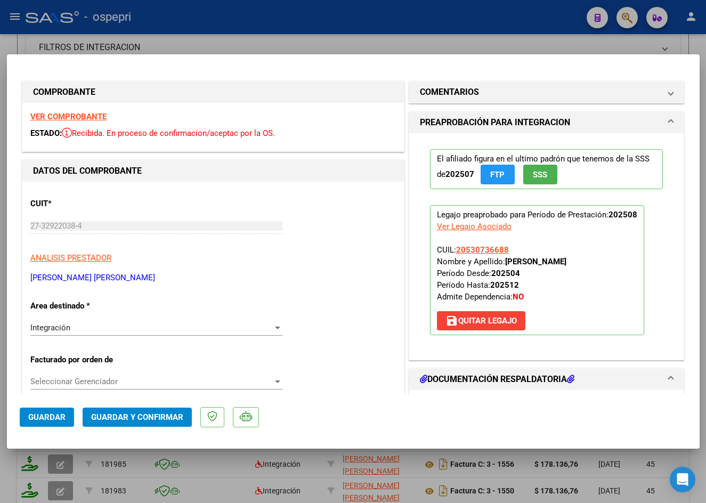
click at [76, 117] on strong "VER COMPROBANTE" at bounding box center [68, 117] width 76 height 10
click at [60, 117] on strong "VER COMPROBANTE" at bounding box center [68, 117] width 76 height 10
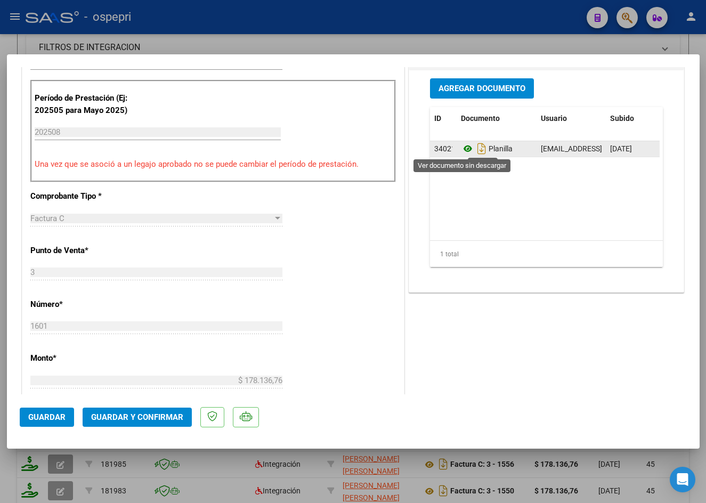
click at [462, 149] on icon at bounding box center [468, 148] width 14 height 13
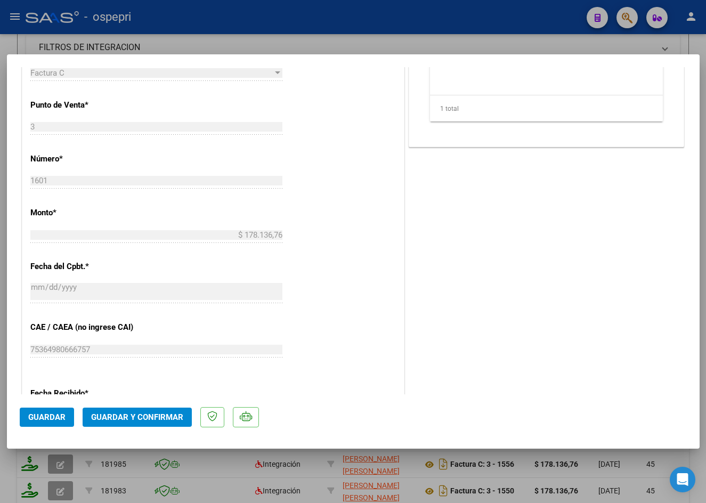
scroll to position [533, 0]
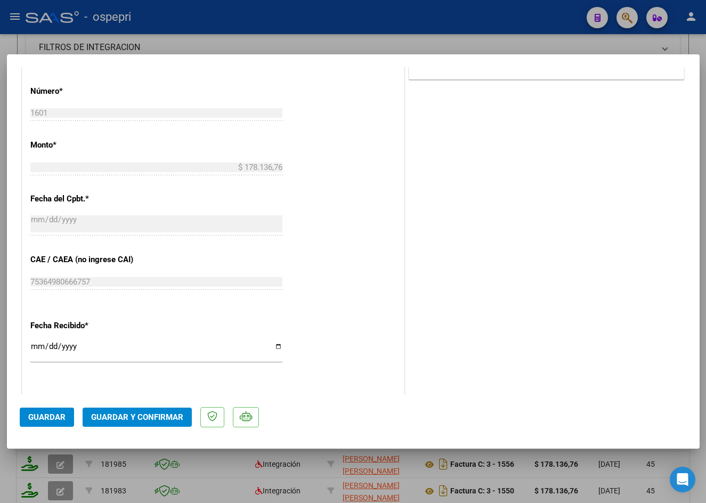
click at [135, 418] on span "Guardar y Confirmar" at bounding box center [137, 417] width 92 height 10
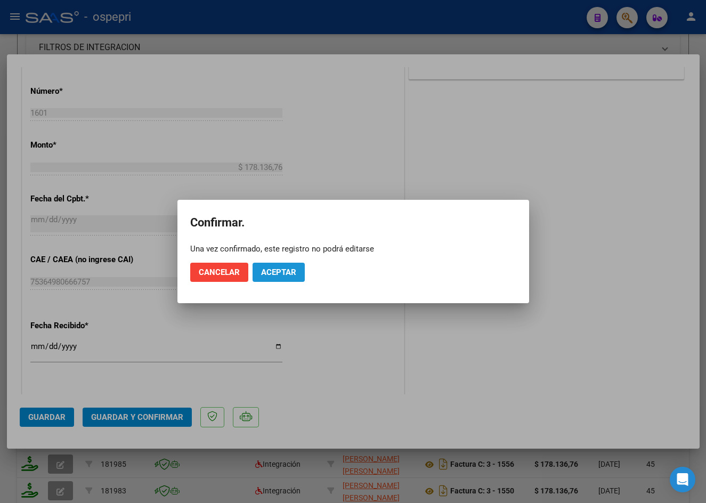
click at [286, 269] on span "Aceptar" at bounding box center [278, 272] width 35 height 10
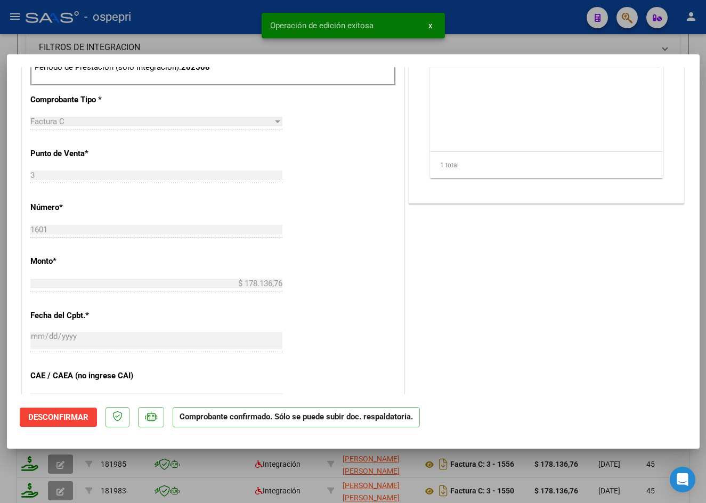
scroll to position [360, 0]
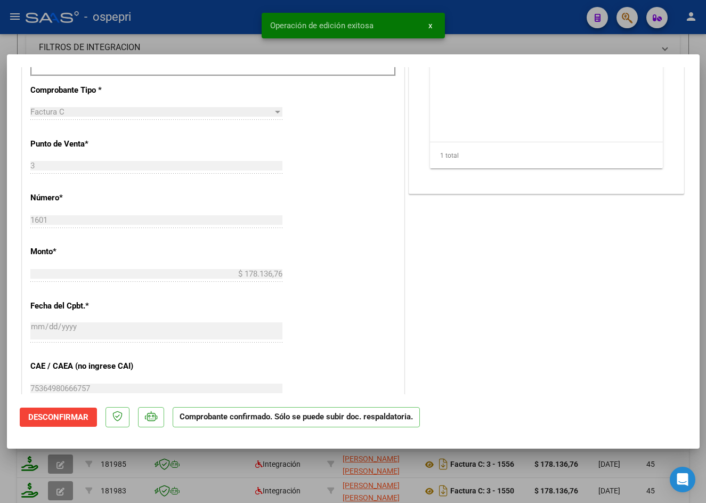
type input "$ 0,00"
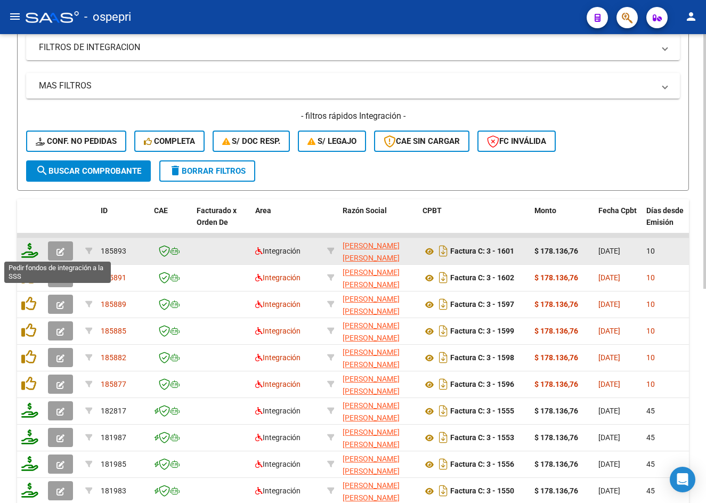
click at [33, 248] on icon at bounding box center [29, 250] width 17 height 15
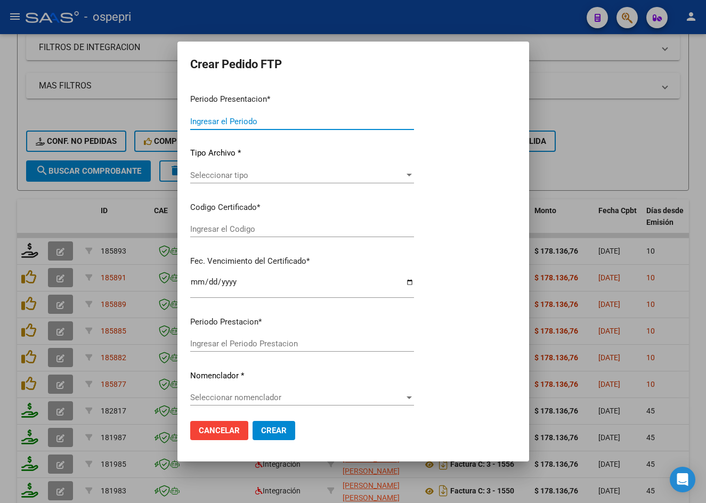
type input "202508"
type input "$ 178.136,76"
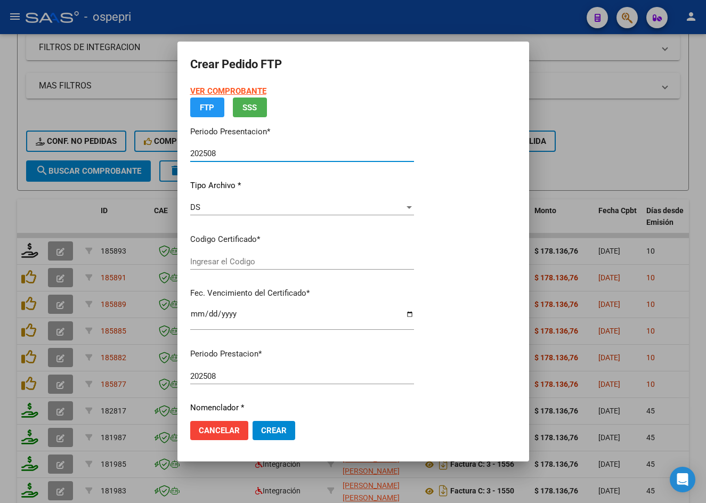
type input "2053073668-8"
type input "2028-07-01"
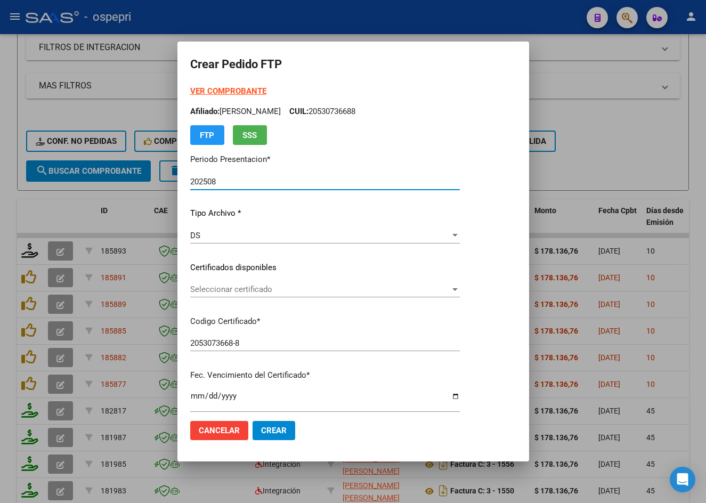
click at [250, 290] on span "Seleccionar certificado" at bounding box center [320, 289] width 260 height 10
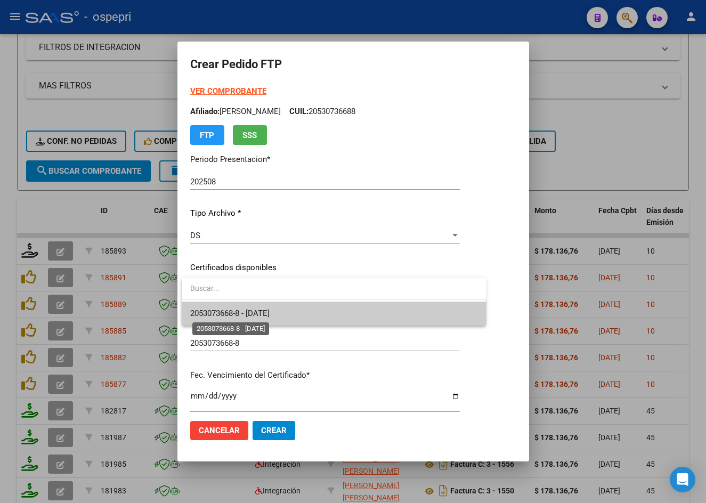
click at [270, 314] on span "2053073668-8 - 2028-07-01" at bounding box center [229, 313] width 79 height 10
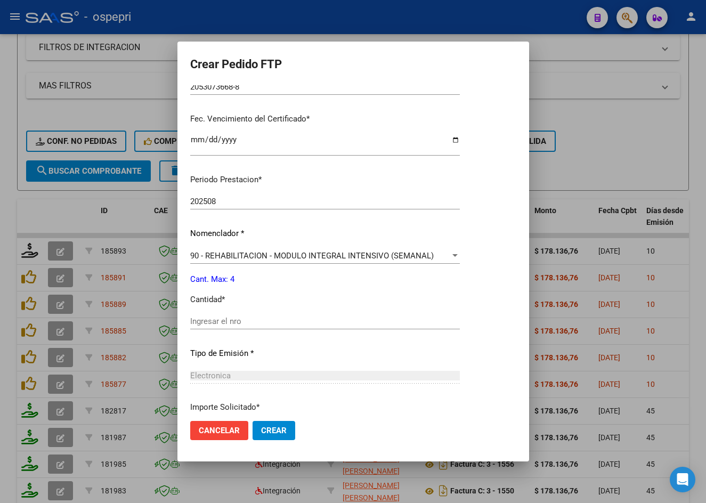
scroll to position [266, 0]
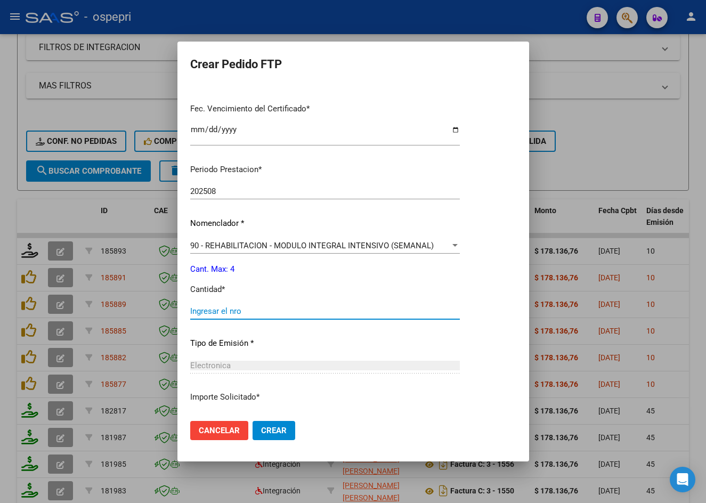
click at [230, 309] on input "Ingresar el nro" at bounding box center [325, 311] width 270 height 10
type input "4"
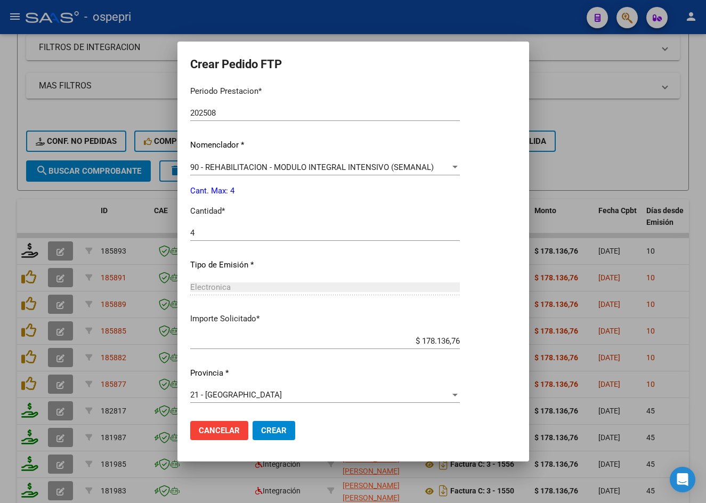
scroll to position [345, 0]
click at [280, 429] on span "Crear" at bounding box center [274, 431] width 26 height 10
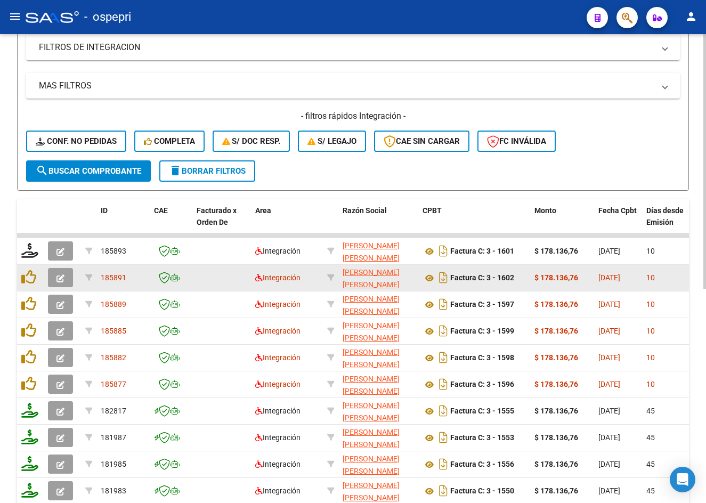
click at [65, 274] on button "button" at bounding box center [60, 277] width 25 height 19
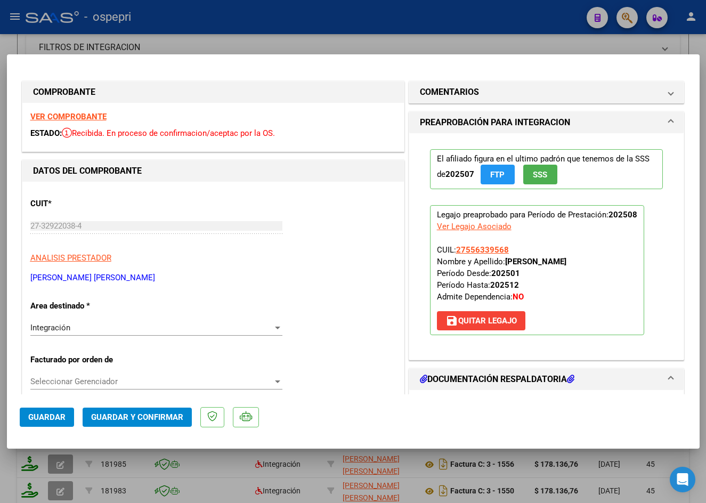
click at [93, 112] on strong "VER COMPROBANTE" at bounding box center [68, 117] width 76 height 10
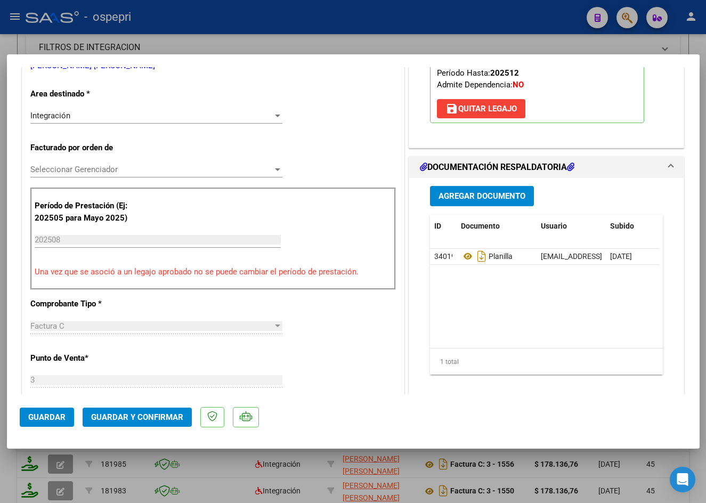
scroll to position [213, 0]
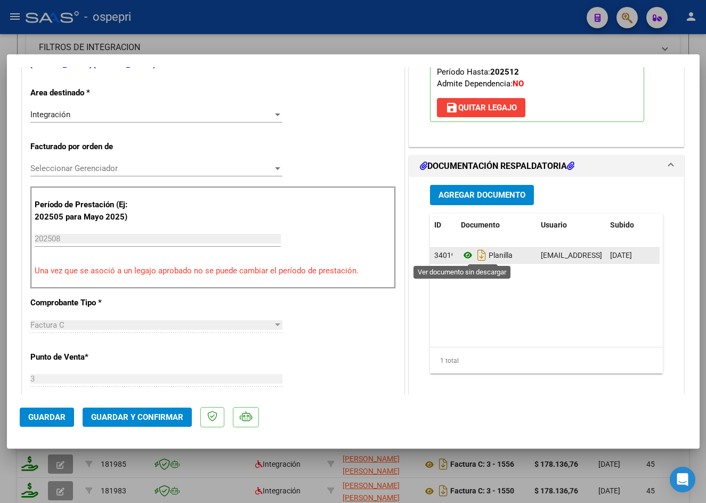
click at [465, 256] on icon at bounding box center [468, 255] width 14 height 13
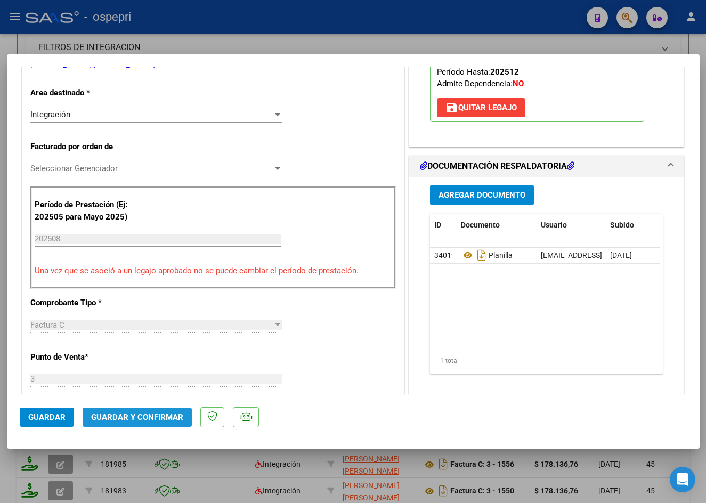
click at [165, 419] on span "Guardar y Confirmar" at bounding box center [137, 417] width 92 height 10
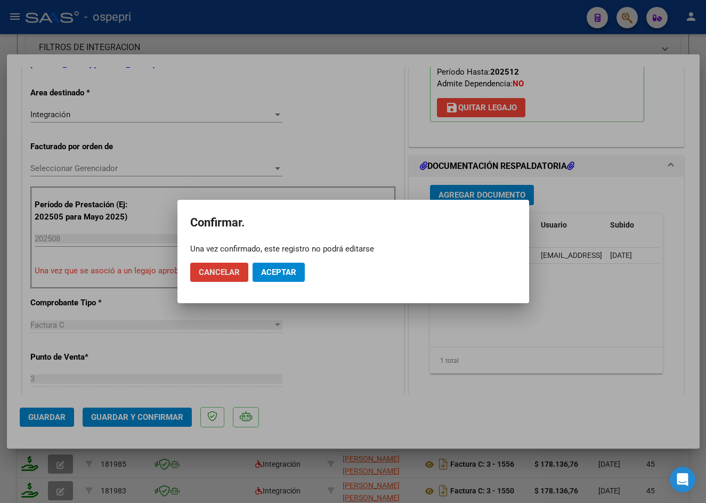
click at [289, 273] on span "Aceptar" at bounding box center [278, 272] width 35 height 10
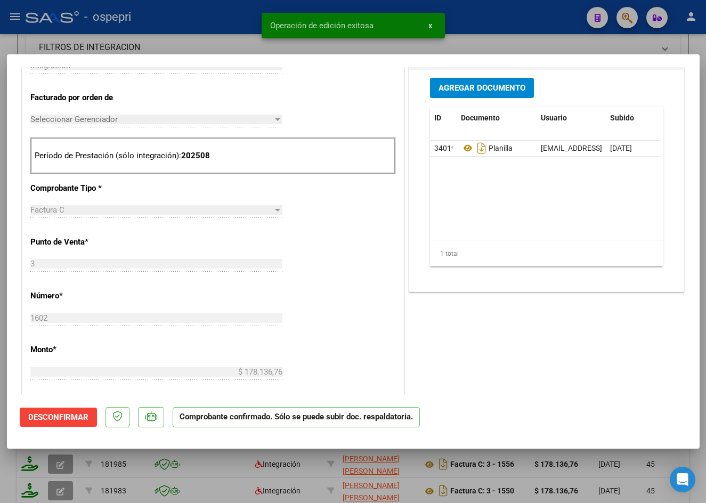
scroll to position [266, 0]
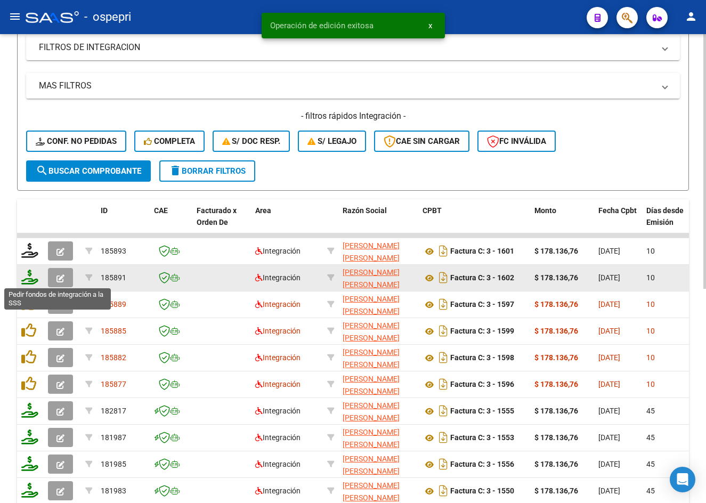
click at [28, 280] on icon at bounding box center [29, 277] width 17 height 15
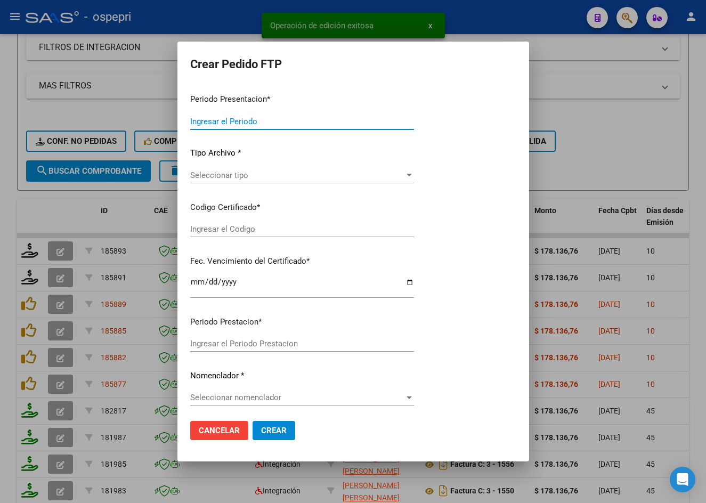
type input "202508"
type input "$ 178.136,76"
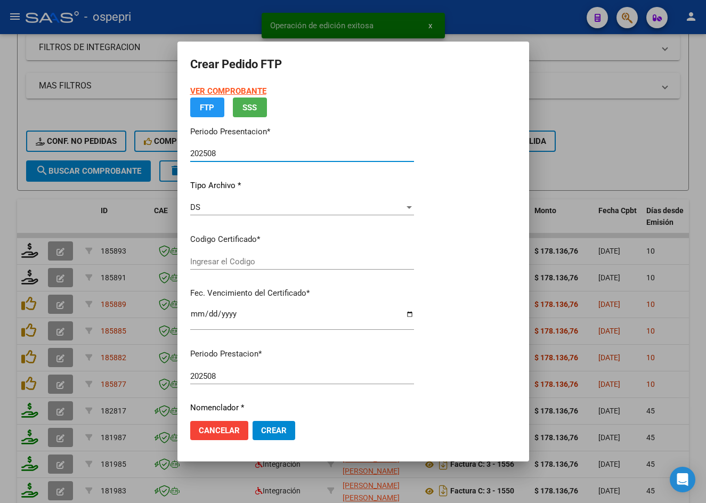
type input "2755633956-8"
type input "2028-04-01"
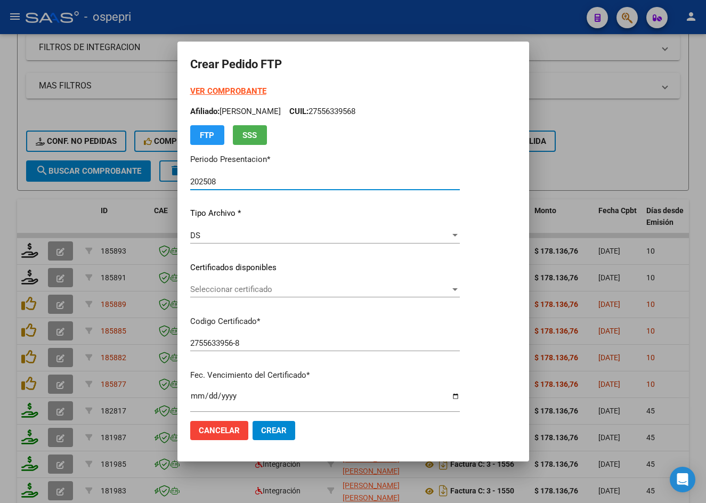
click at [242, 291] on span "Seleccionar certificado" at bounding box center [320, 289] width 260 height 10
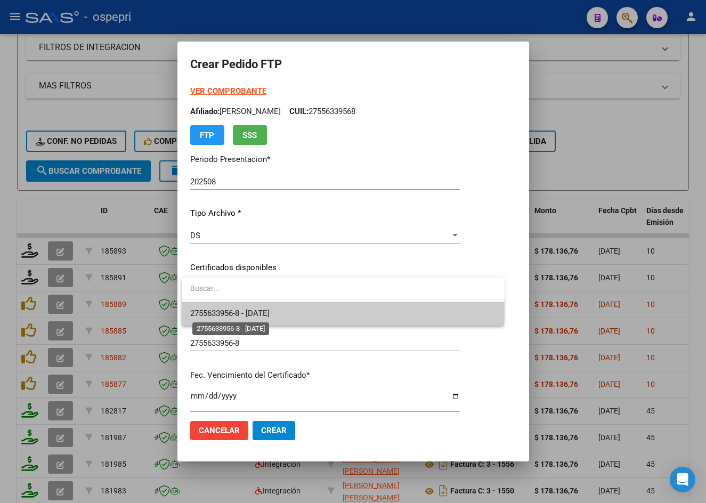
click at [248, 311] on span "2755633956-8 - 2028-04-01" at bounding box center [229, 313] width 79 height 10
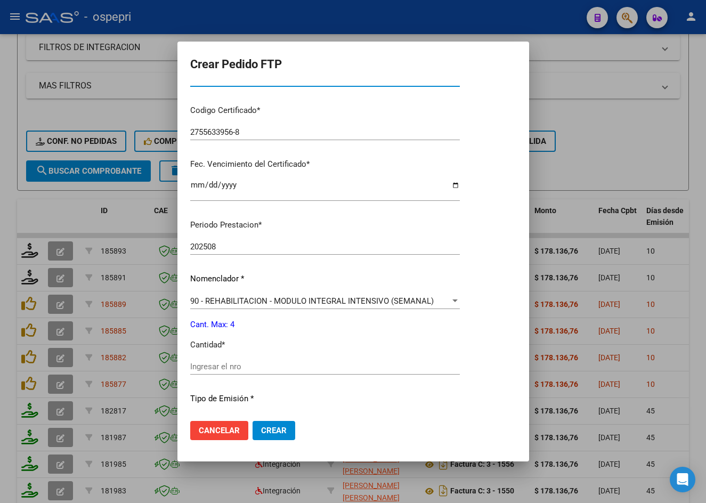
scroll to position [213, 0]
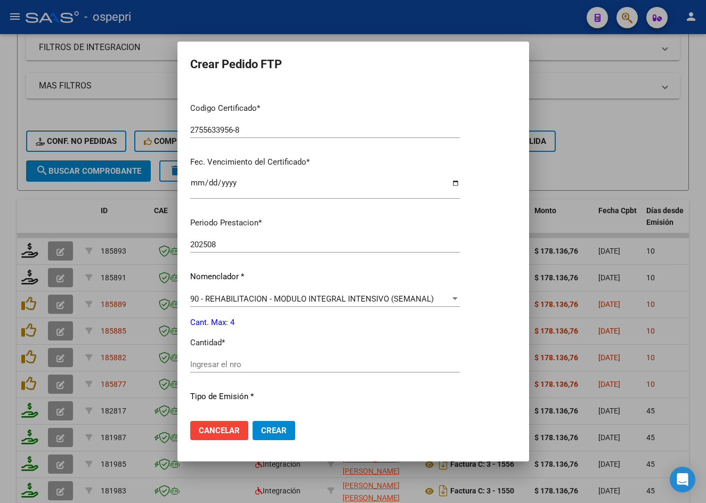
click at [239, 364] on input "Ingresar el nro" at bounding box center [325, 365] width 270 height 10
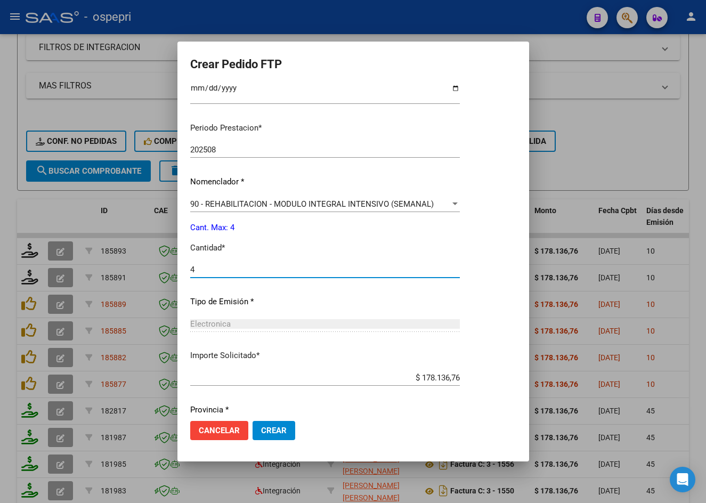
scroll to position [345, 0]
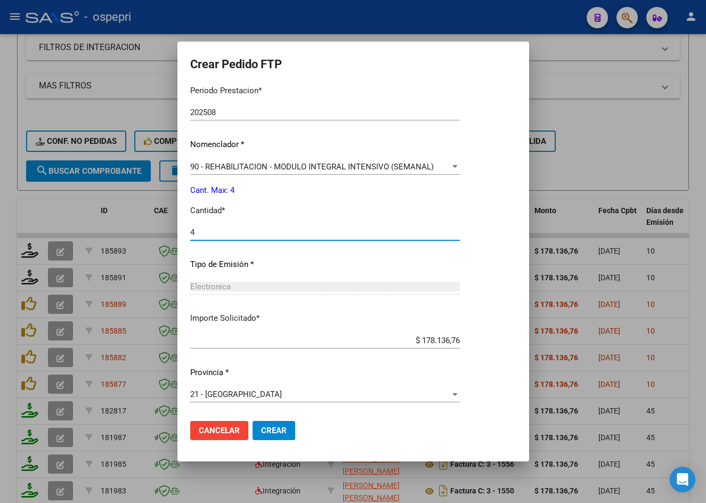
type input "4"
click at [273, 425] on button "Crear" at bounding box center [273, 430] width 43 height 19
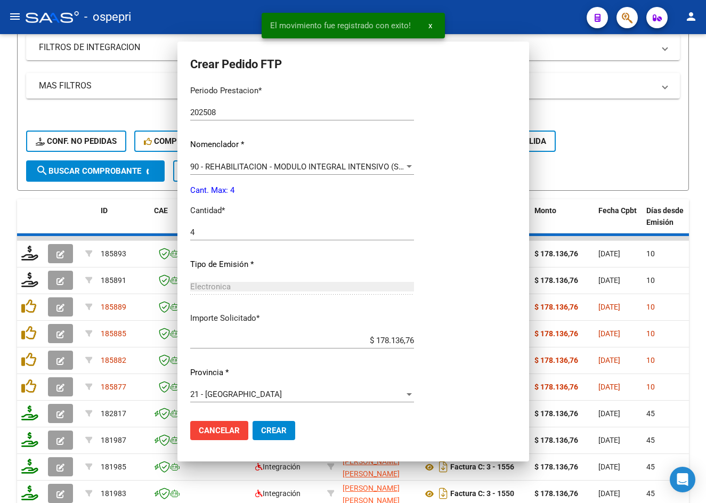
scroll to position [285, 0]
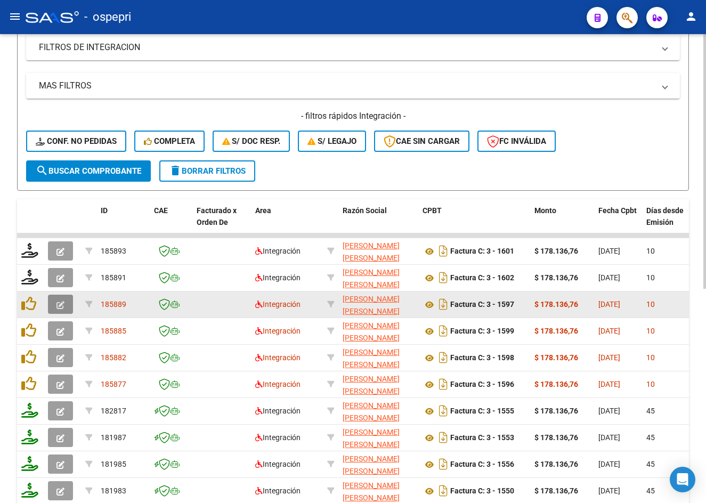
click at [59, 304] on icon "button" at bounding box center [60, 305] width 8 height 8
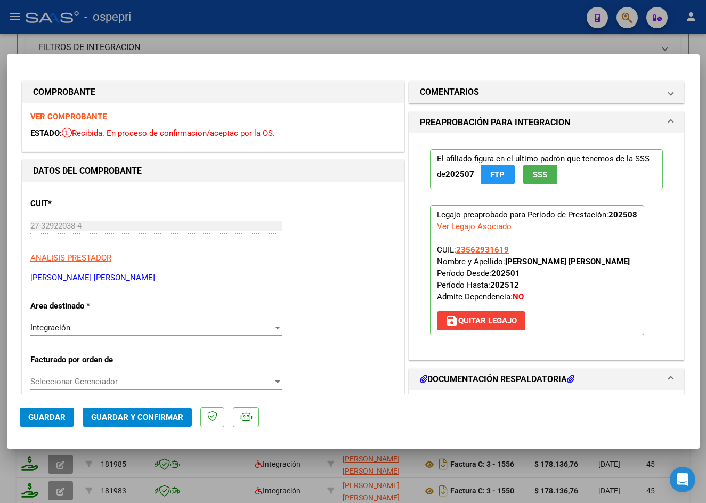
click at [59, 119] on strong "VER COMPROBANTE" at bounding box center [68, 117] width 76 height 10
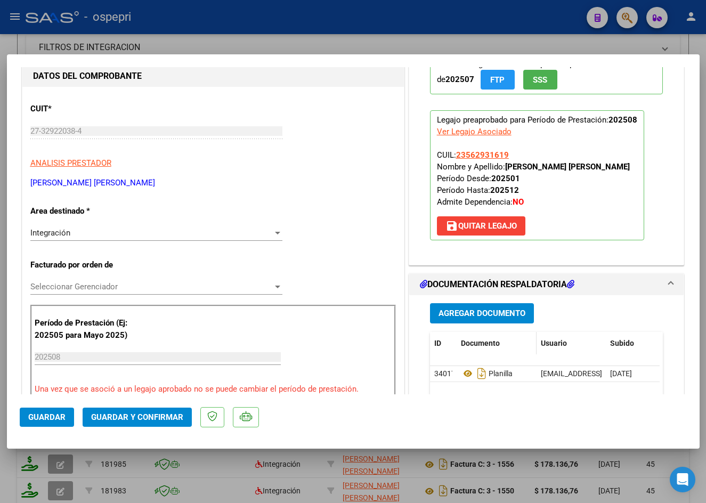
scroll to position [160, 0]
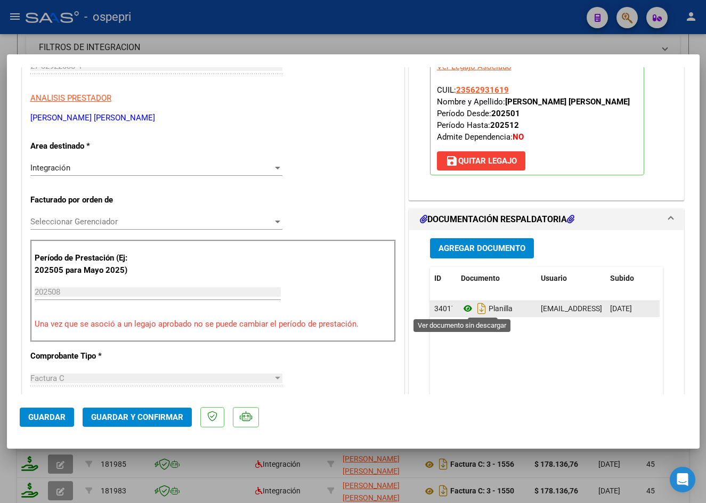
click at [461, 307] on icon at bounding box center [468, 308] width 14 height 13
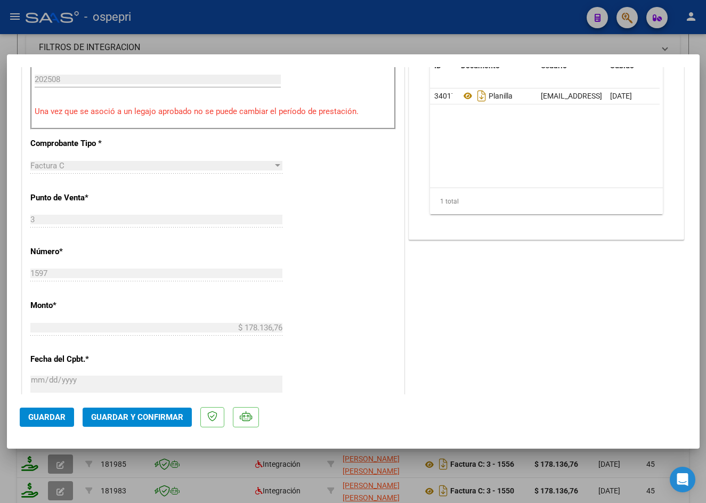
scroll to position [373, 0]
click at [164, 414] on span "Guardar y Confirmar" at bounding box center [137, 417] width 92 height 10
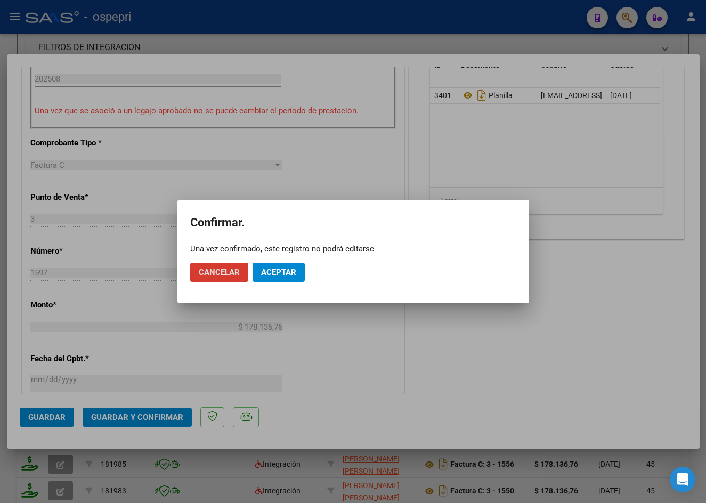
click at [274, 276] on span "Aceptar" at bounding box center [278, 272] width 35 height 10
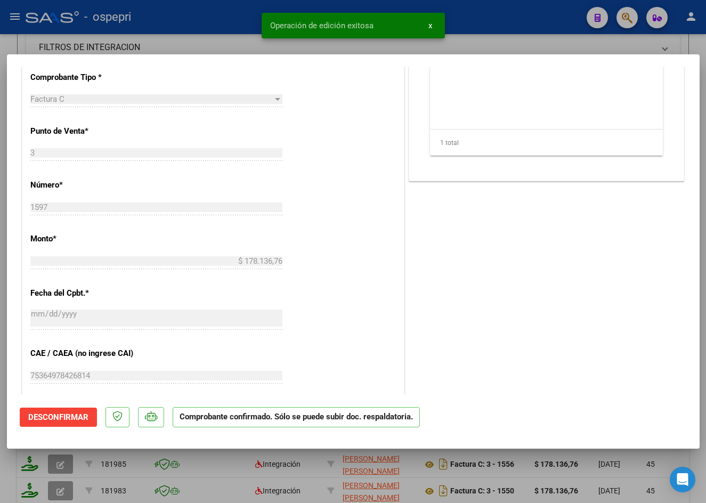
type input "$ 0,00"
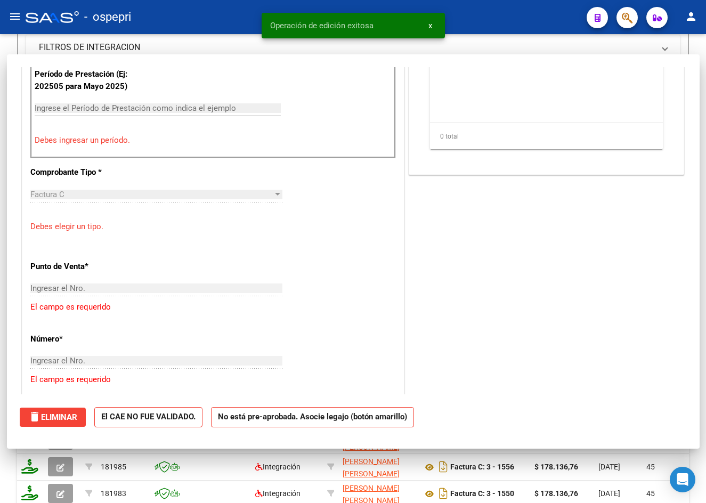
scroll to position [392, 0]
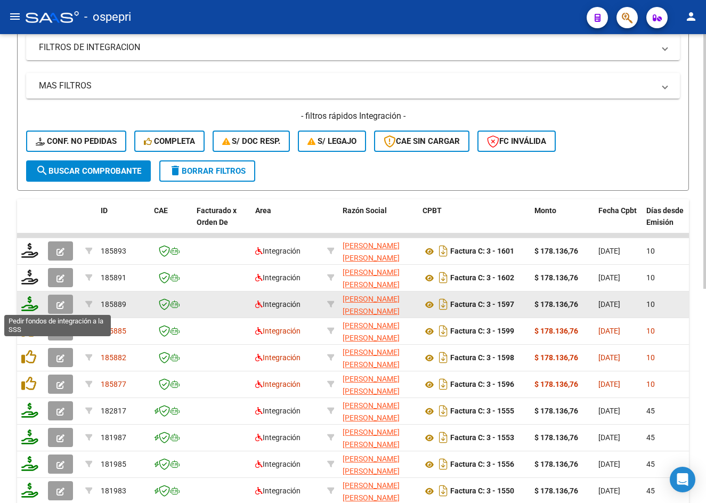
click at [30, 307] on icon at bounding box center [29, 303] width 17 height 15
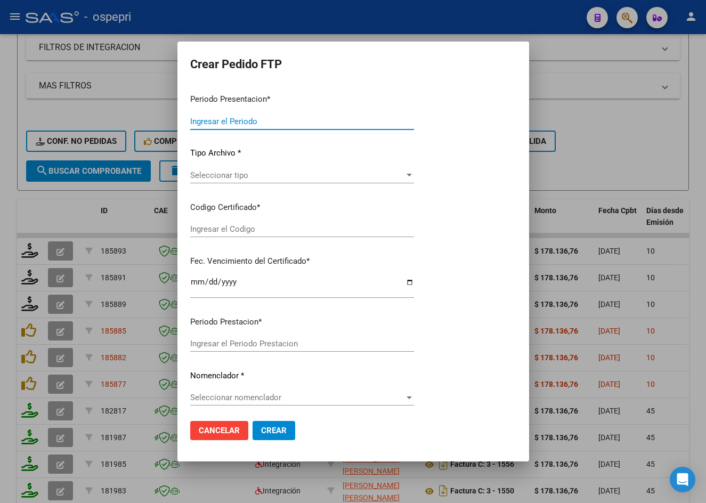
type input "202508"
type input "$ 178.136,76"
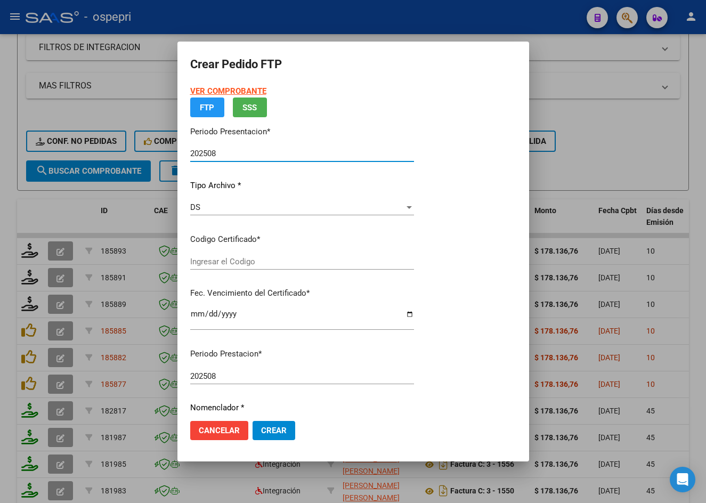
type input "23562931619"
type input "2026-02-01"
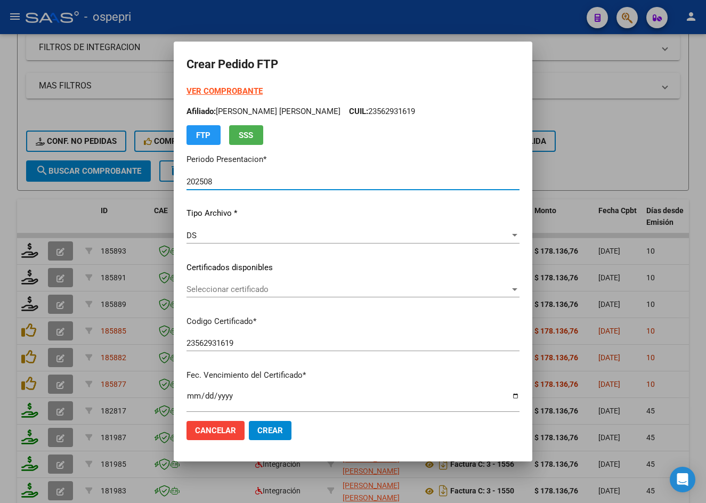
click at [250, 289] on span "Seleccionar certificado" at bounding box center [347, 289] width 323 height 10
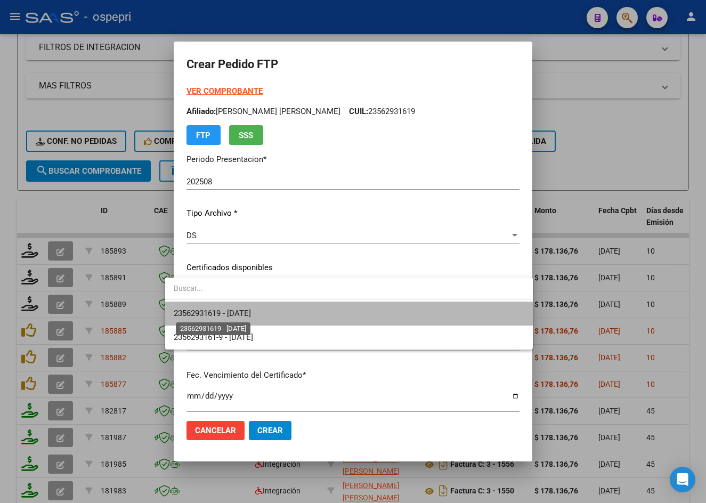
click at [251, 309] on span "23562931619 - 2026-02-01" at bounding box center [212, 313] width 77 height 10
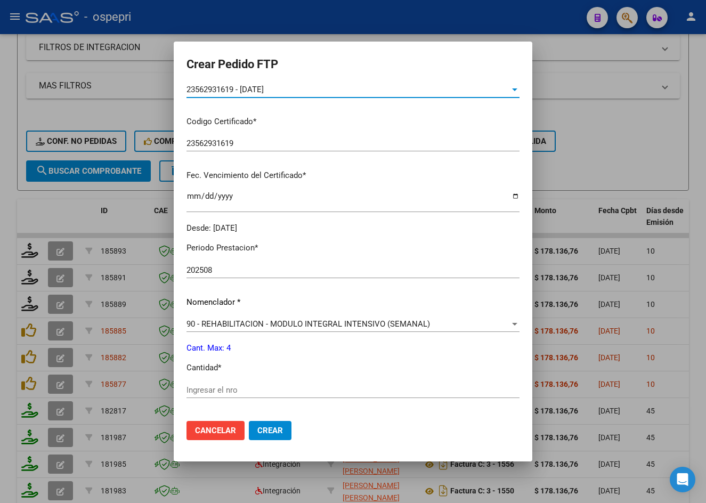
scroll to position [320, 0]
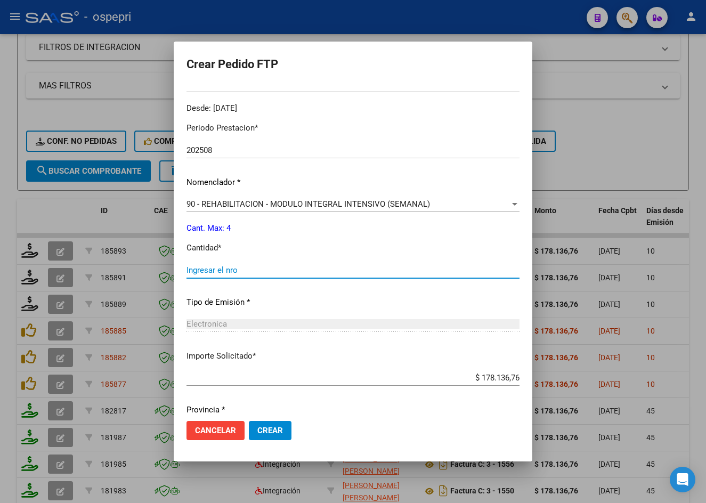
click at [238, 270] on input "Ingresar el nro" at bounding box center [352, 270] width 333 height 10
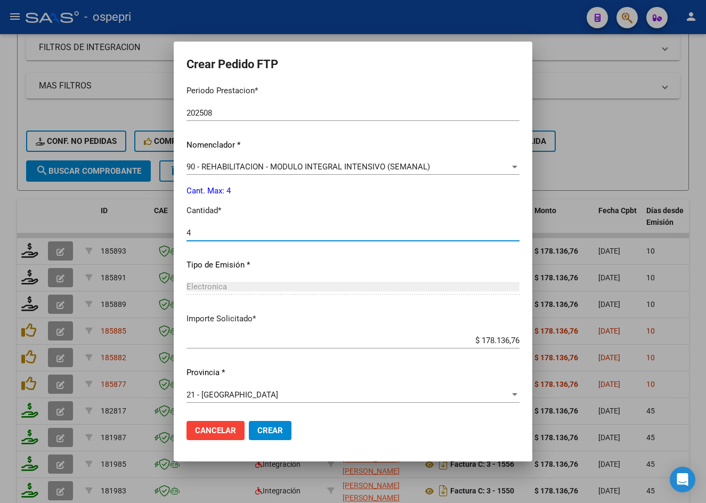
type input "4"
click at [257, 431] on span "Crear" at bounding box center [270, 431] width 26 height 10
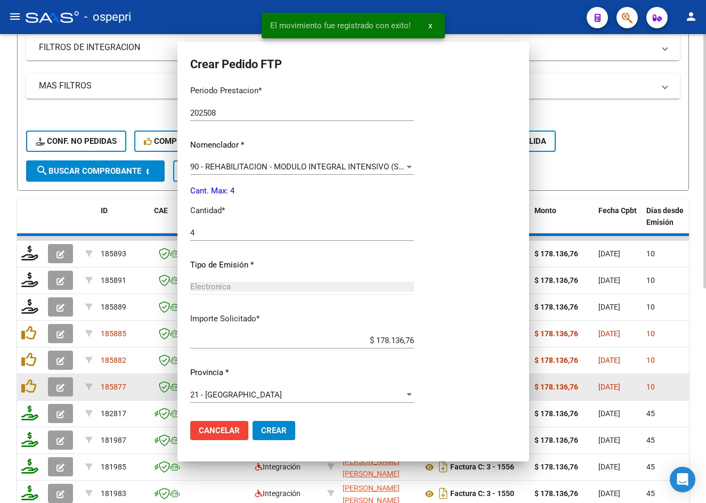
scroll to position [0, 0]
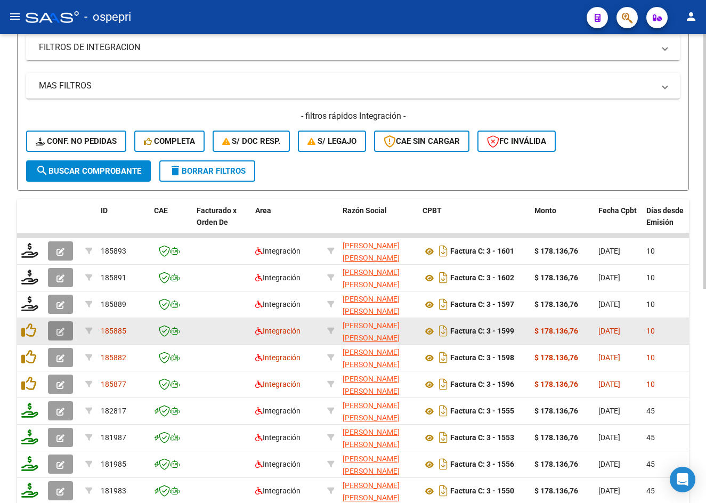
click at [61, 330] on icon "button" at bounding box center [60, 332] width 8 height 8
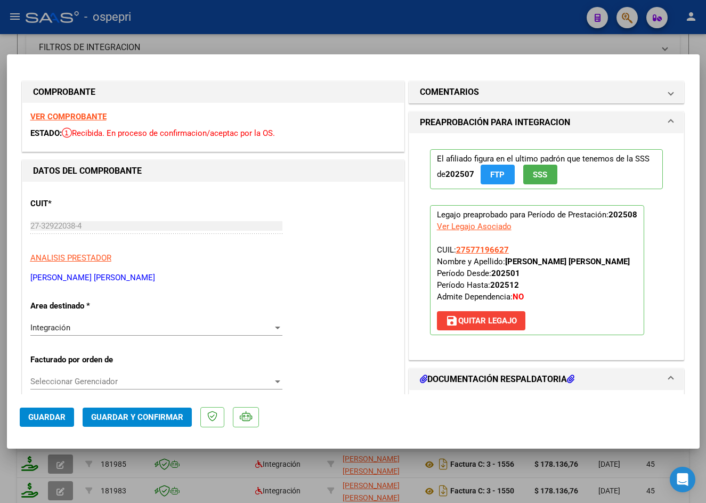
click at [89, 113] on strong "VER COMPROBANTE" at bounding box center [68, 117] width 76 height 10
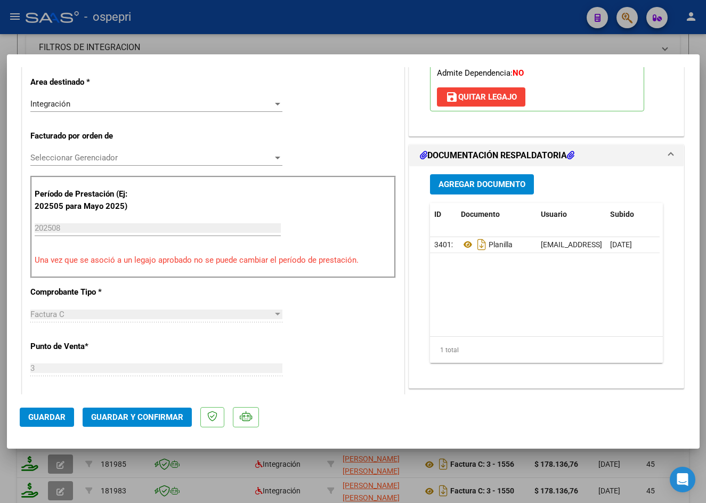
scroll to position [266, 0]
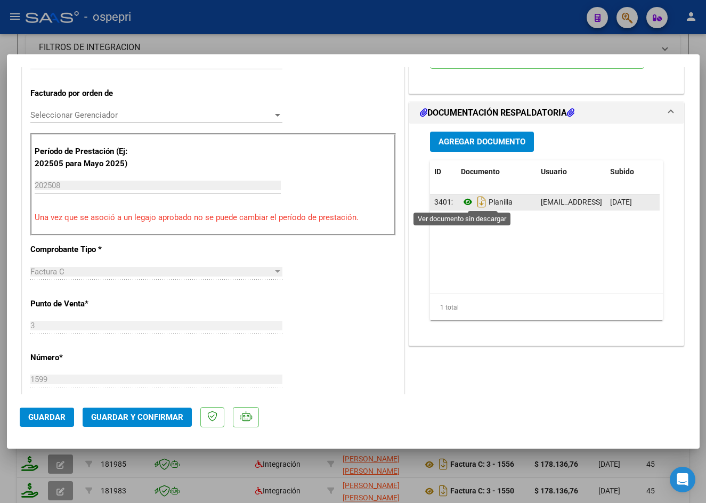
click at [464, 200] on icon at bounding box center [468, 201] width 14 height 13
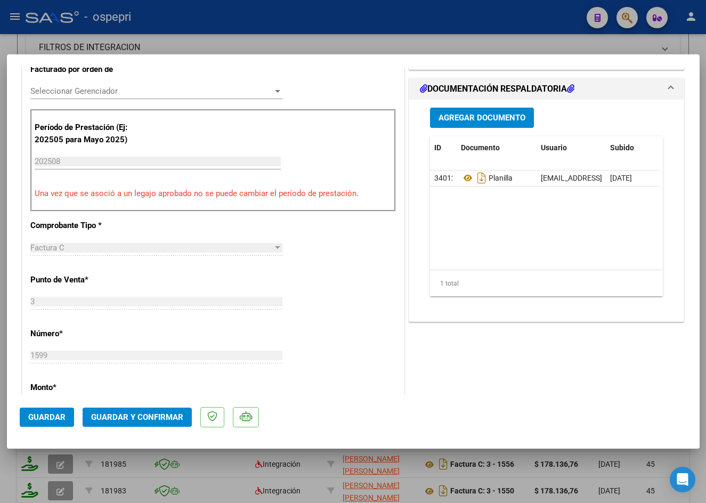
scroll to position [320, 0]
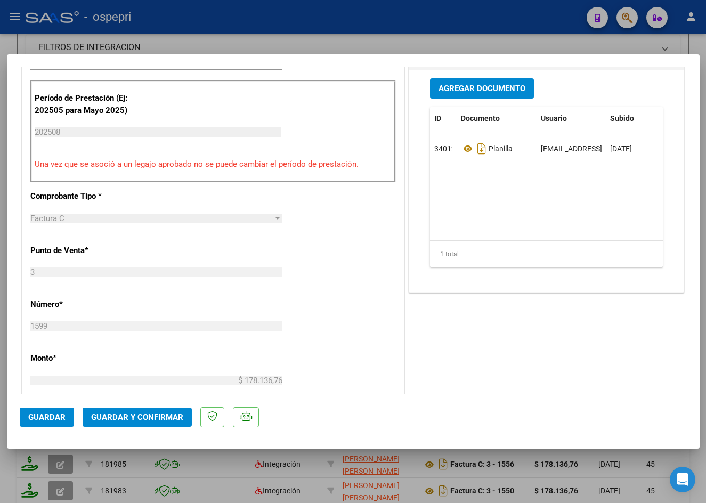
click at [139, 417] on span "Guardar y Confirmar" at bounding box center [137, 417] width 92 height 10
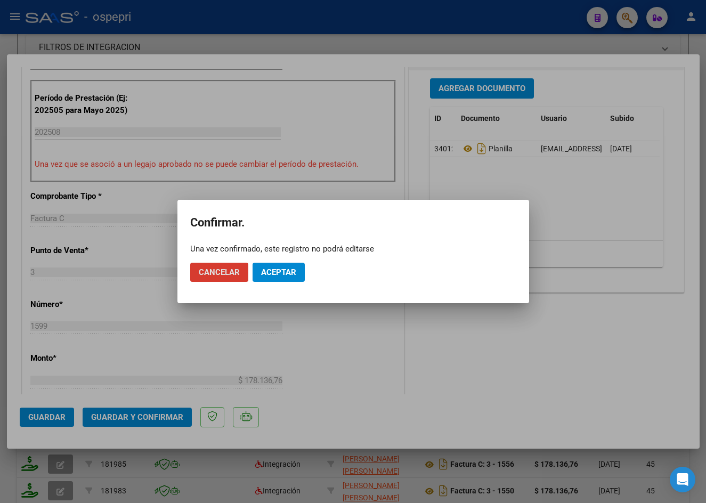
click at [280, 268] on span "Aceptar" at bounding box center [278, 272] width 35 height 10
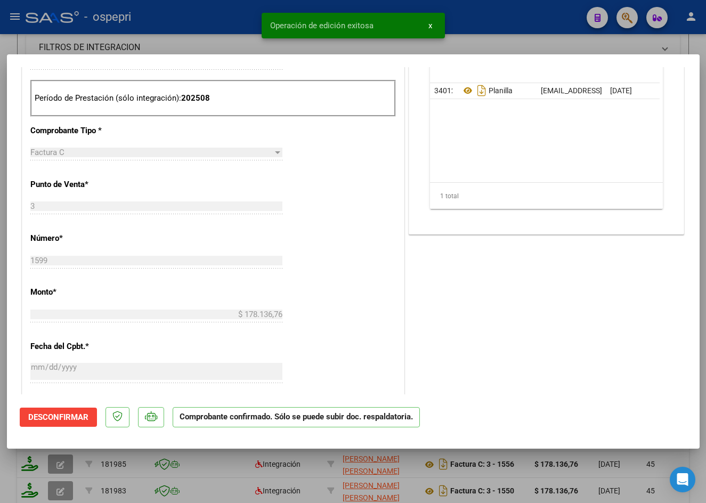
type input "$ 0,00"
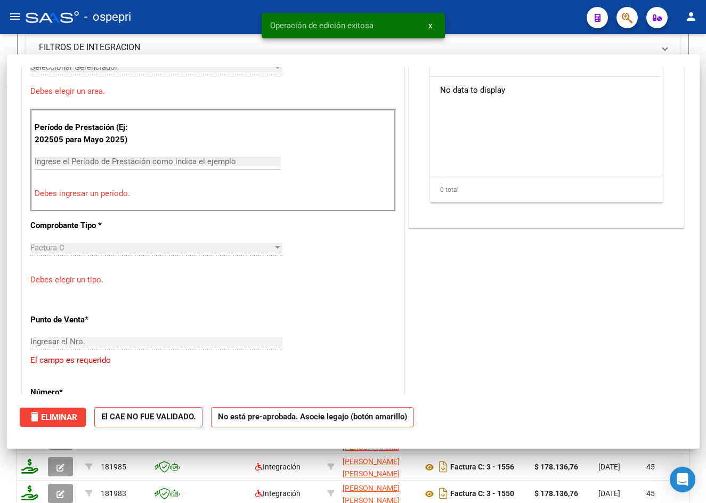
scroll to position [338, 0]
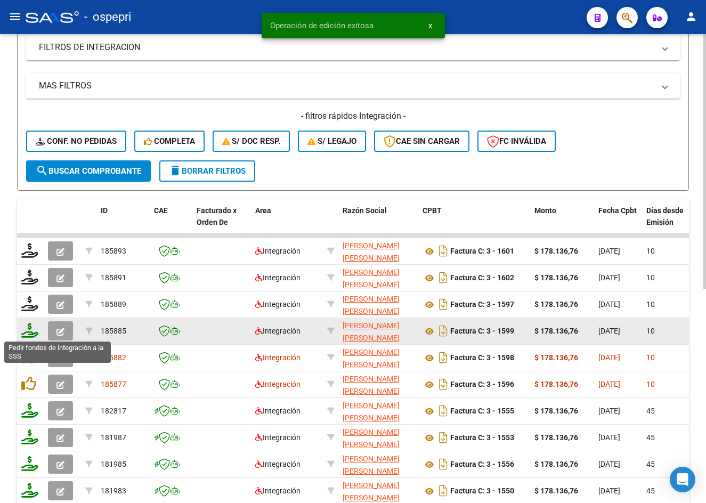
click at [28, 331] on icon at bounding box center [29, 330] width 17 height 15
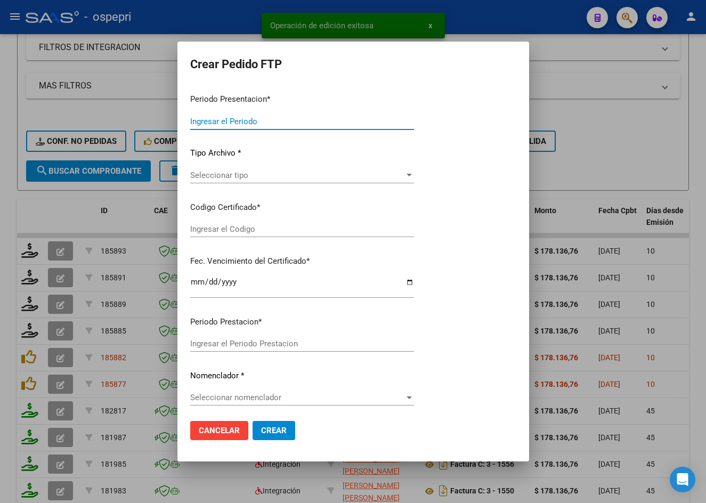
type input "202508"
type input "$ 178.136,76"
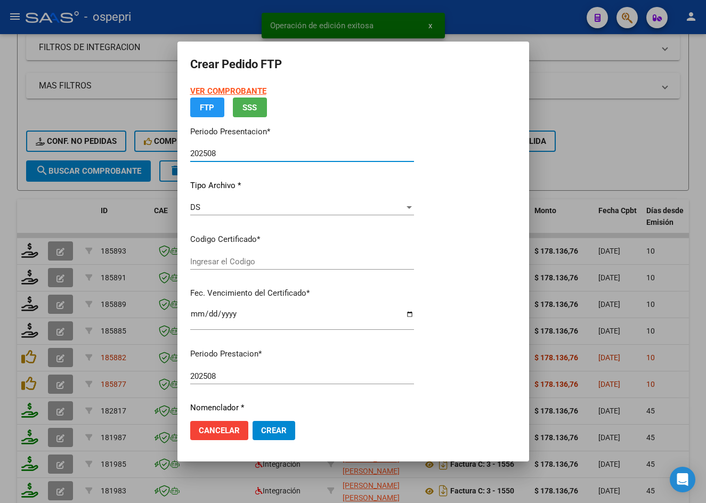
type input "ARG01000577196622019082920220829NQN249"
type input "2025-12-26"
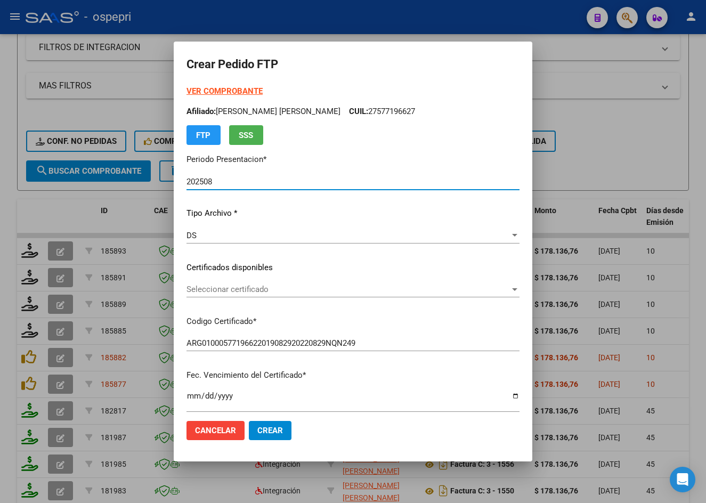
click at [227, 288] on span "Seleccionar certificado" at bounding box center [347, 289] width 323 height 10
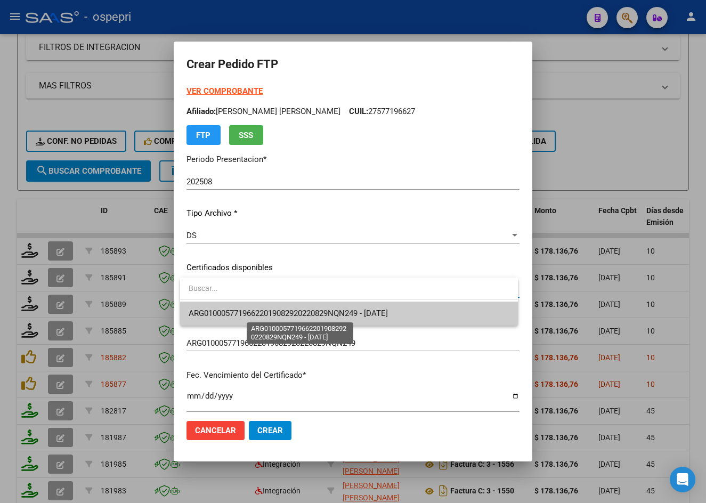
click at [243, 315] on span "ARG01000577196622019082920220829NQN249 - 2025-12-26" at bounding box center [288, 313] width 199 height 10
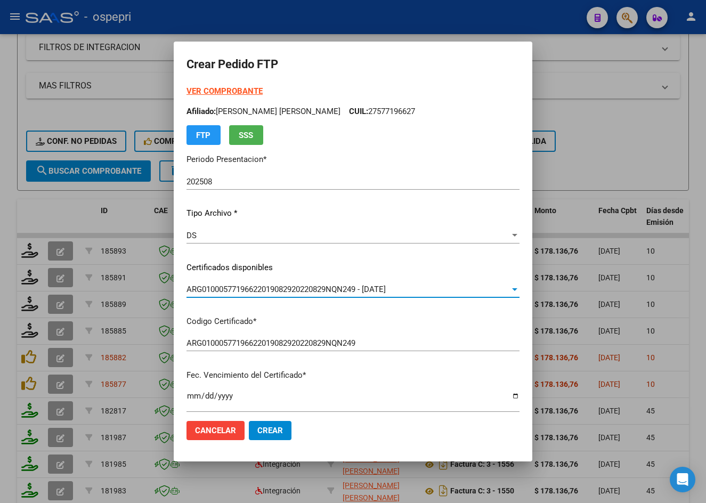
scroll to position [266, 0]
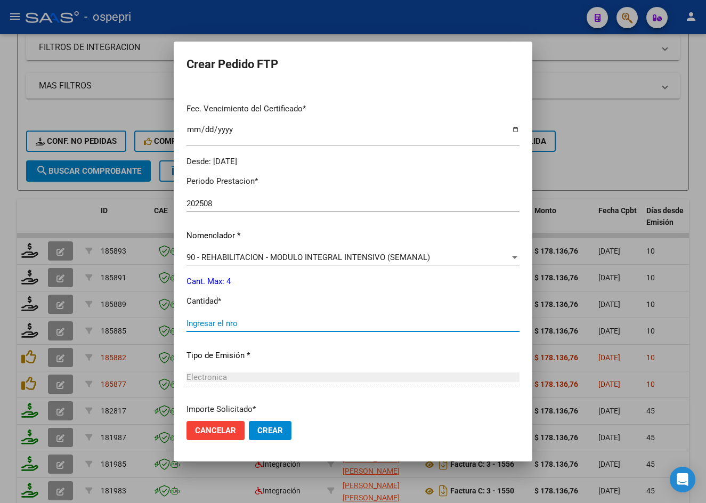
click at [229, 323] on input "Ingresar el nro" at bounding box center [352, 324] width 333 height 10
type input "4"
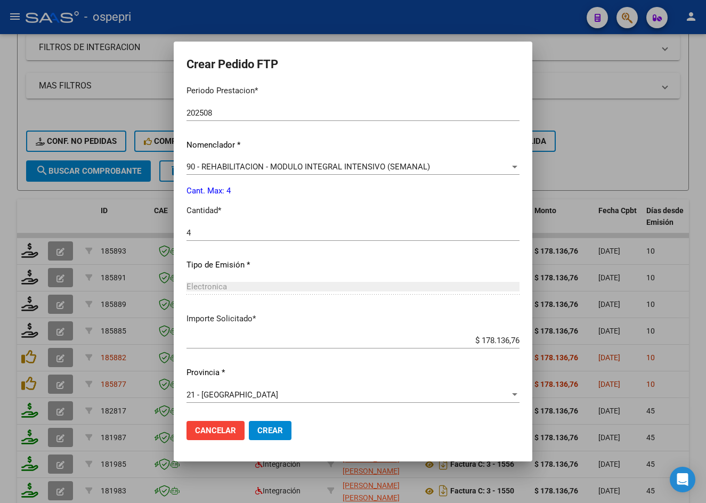
click at [275, 431] on span "Crear" at bounding box center [270, 431] width 26 height 10
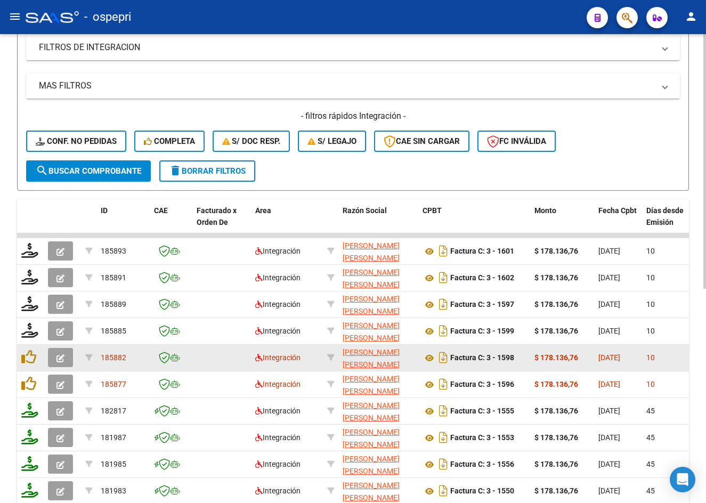
click at [65, 359] on button "button" at bounding box center [60, 357] width 25 height 19
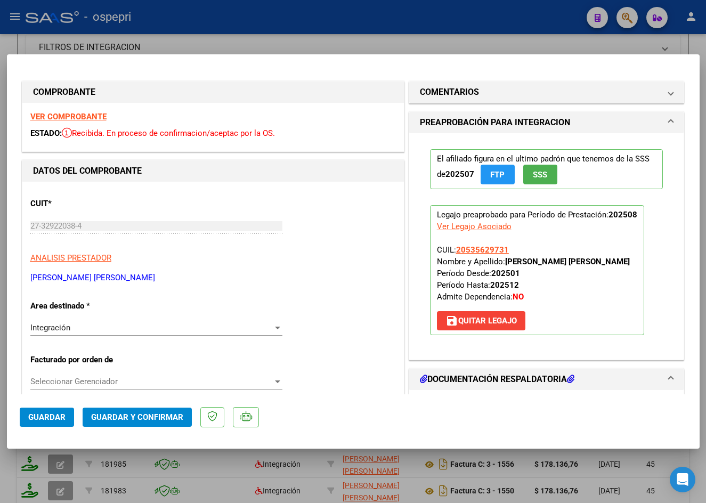
click at [69, 111] on div "VER COMPROBANTE ESTADO: Recibida. En proceso de confirmacion/aceptac por la OS." at bounding box center [212, 127] width 381 height 48
click at [69, 116] on strong "VER COMPROBANTE" at bounding box center [68, 117] width 76 height 10
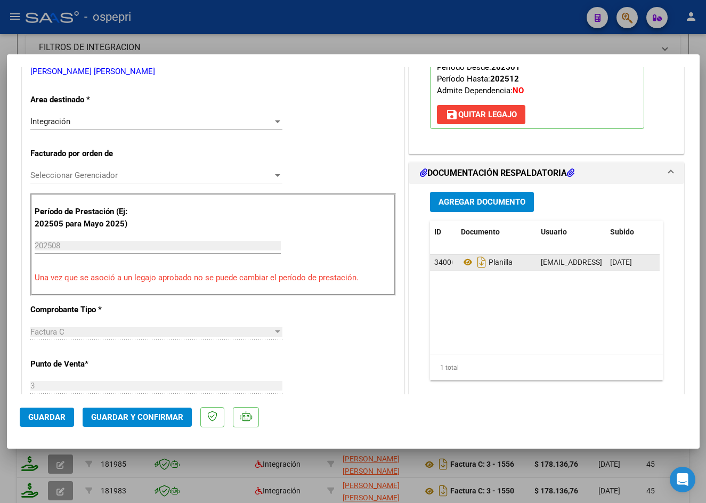
scroll to position [213, 0]
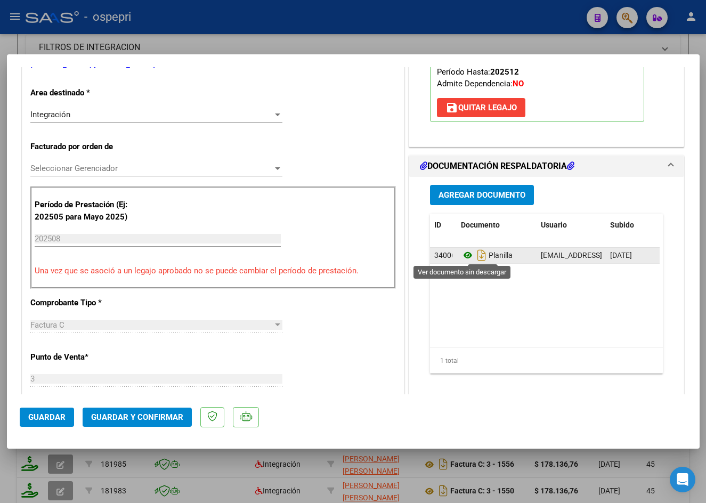
click at [462, 251] on icon at bounding box center [468, 255] width 14 height 13
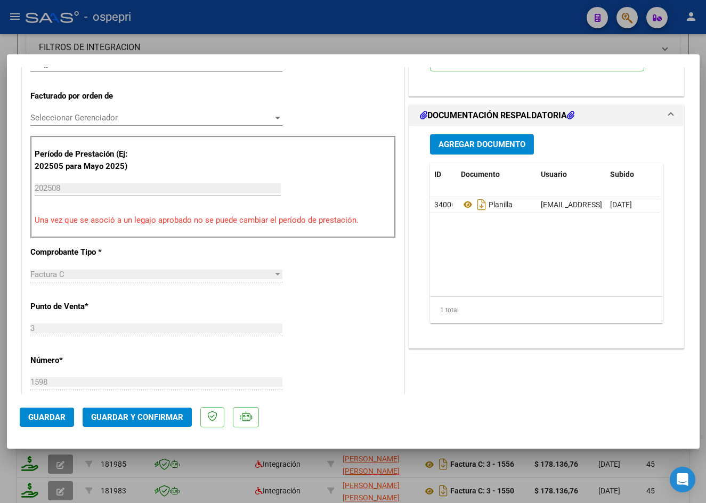
scroll to position [320, 0]
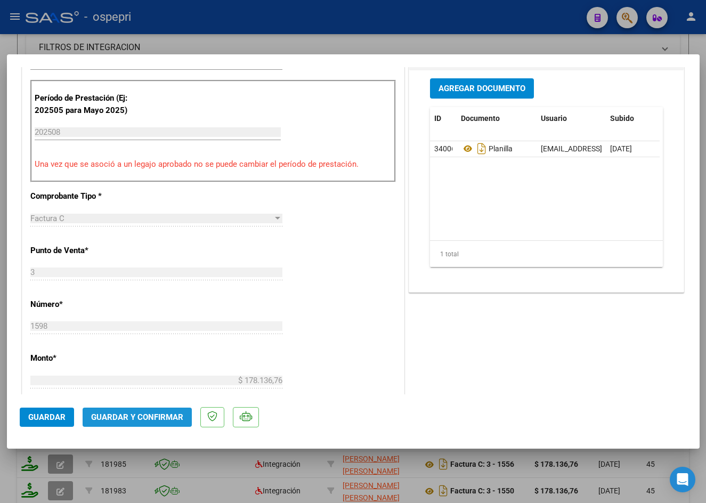
click at [136, 421] on span "Guardar y Confirmar" at bounding box center [137, 417] width 92 height 10
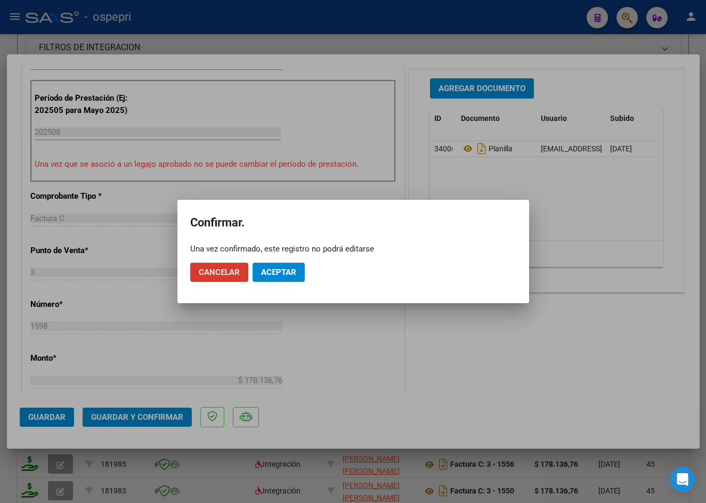
click at [245, 268] on button "Cancelar" at bounding box center [219, 272] width 58 height 19
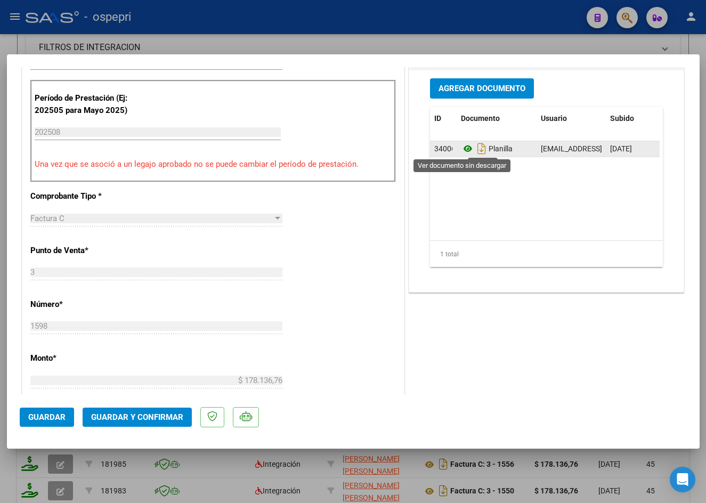
click at [463, 149] on icon at bounding box center [468, 148] width 14 height 13
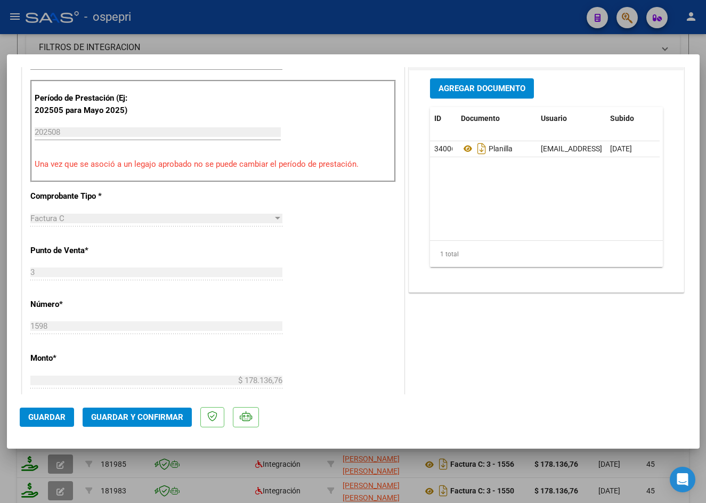
click at [157, 419] on span "Guardar y Confirmar" at bounding box center [137, 417] width 92 height 10
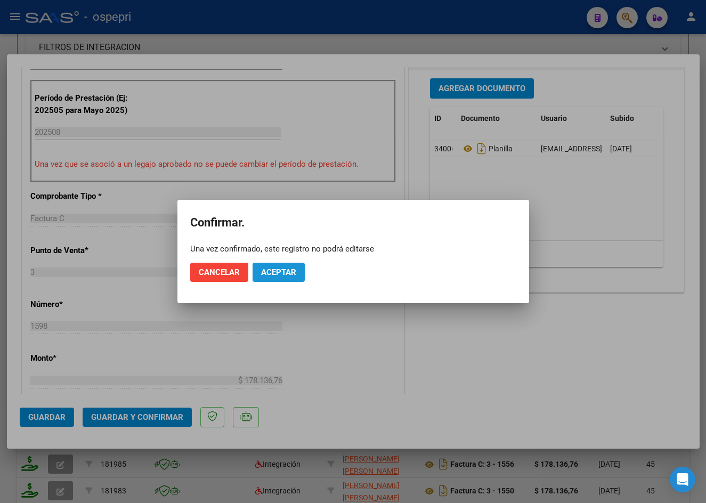
click at [278, 271] on span "Aceptar" at bounding box center [278, 272] width 35 height 10
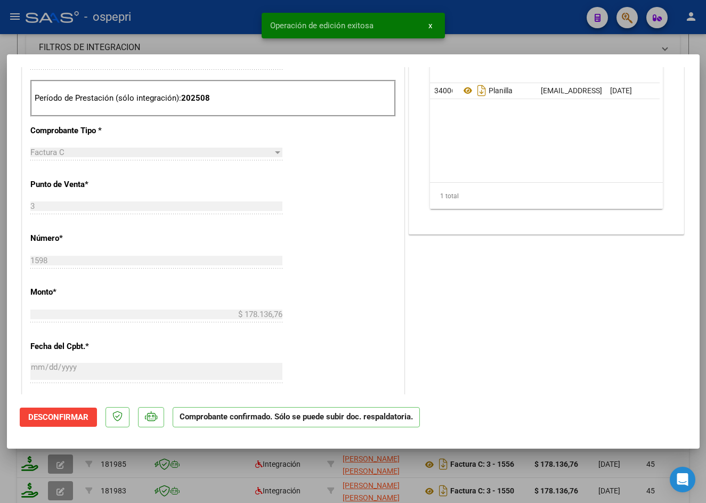
type input "$ 0,00"
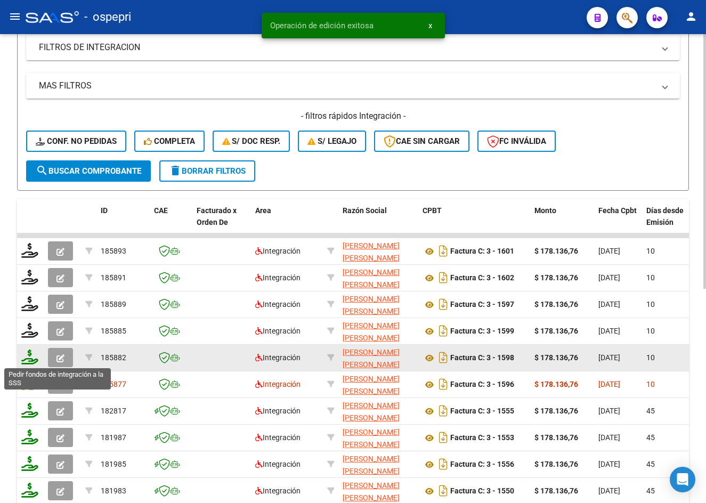
click at [30, 359] on icon at bounding box center [29, 356] width 17 height 15
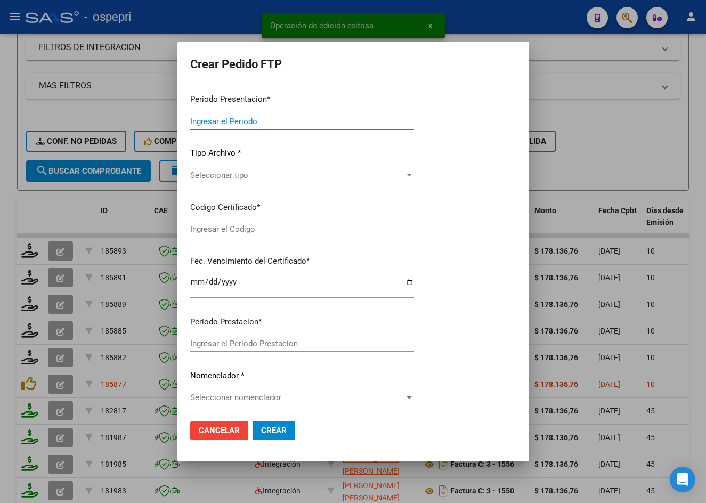
type input "202508"
type input "$ 178.136,76"
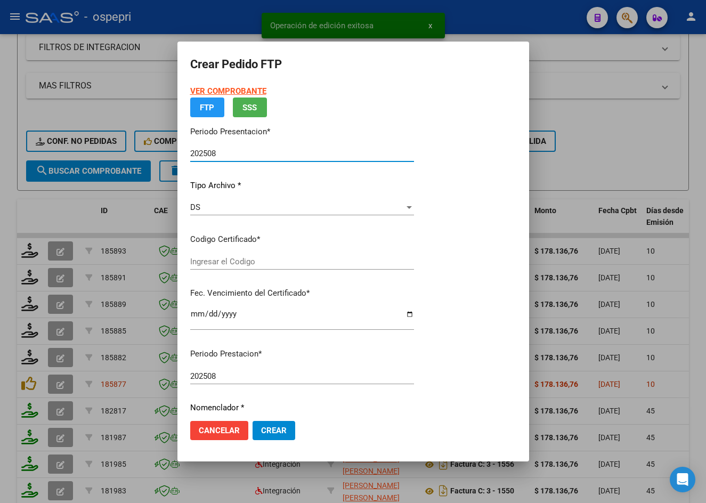
type input "2053562973-1"
type input "2028-01-23"
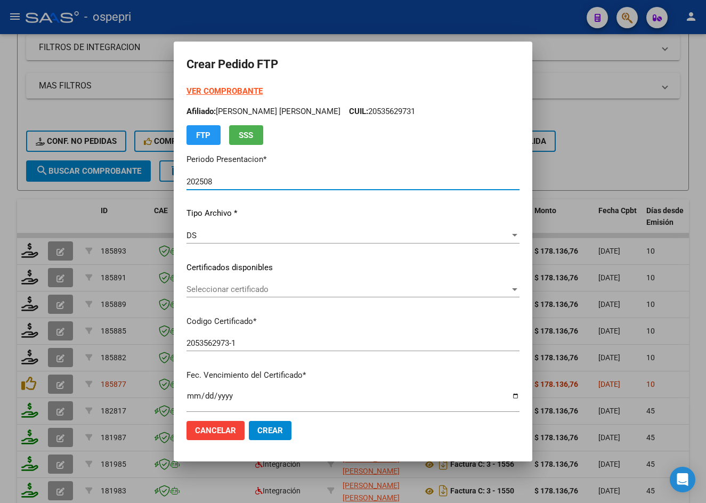
click at [214, 285] on span "Seleccionar certificado" at bounding box center [347, 289] width 323 height 10
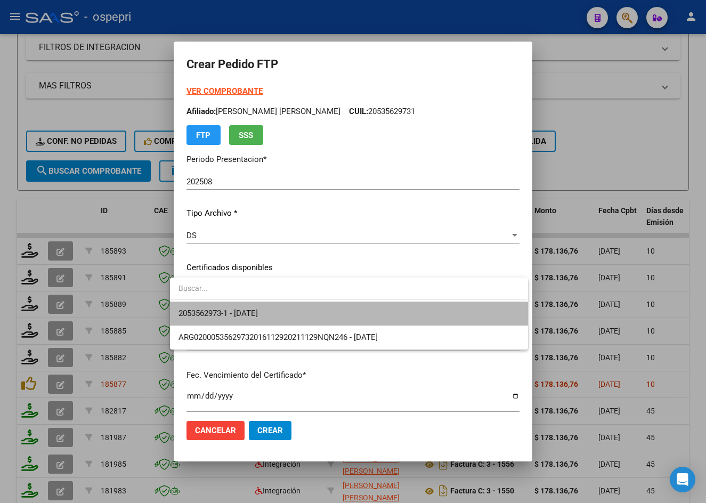
click at [225, 306] on span "2053562973-1 - 2028-01-23" at bounding box center [348, 314] width 340 height 24
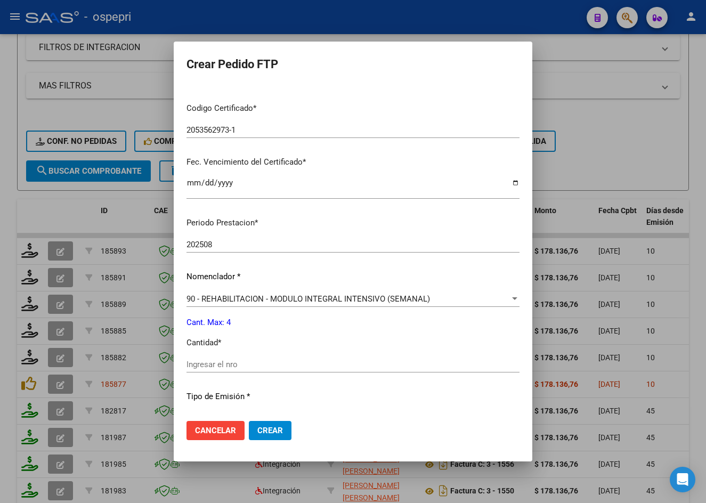
scroll to position [320, 0]
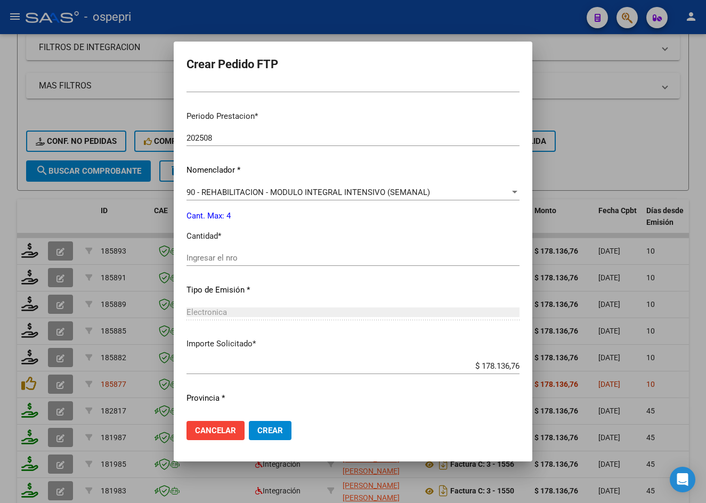
click at [229, 259] on input "Ingresar el nro" at bounding box center [352, 258] width 333 height 10
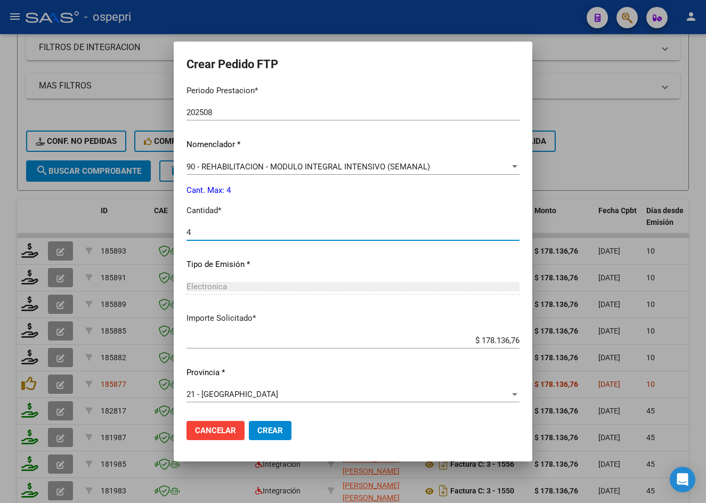
type input "4"
click at [265, 432] on span "Crear" at bounding box center [270, 431] width 26 height 10
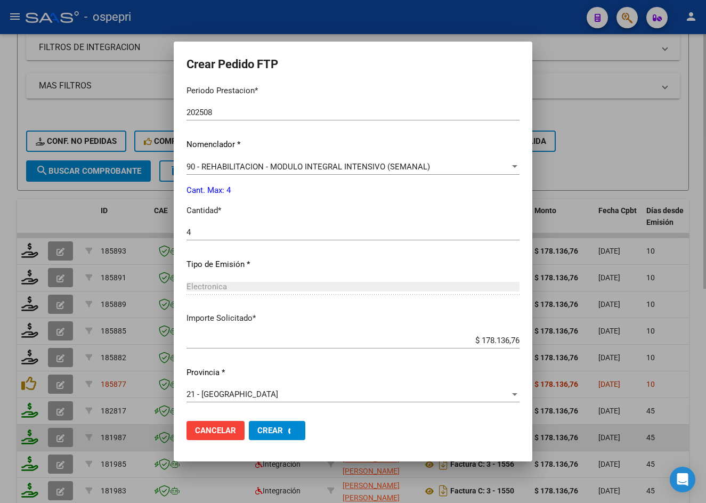
scroll to position [0, 0]
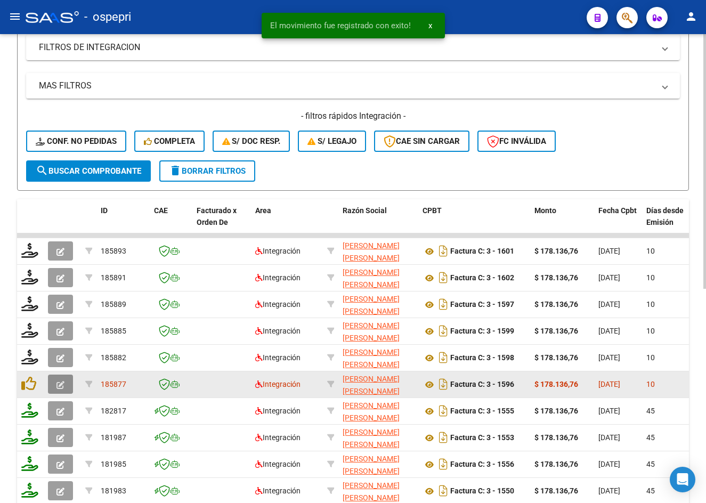
click at [61, 384] on icon "button" at bounding box center [60, 385] width 8 height 8
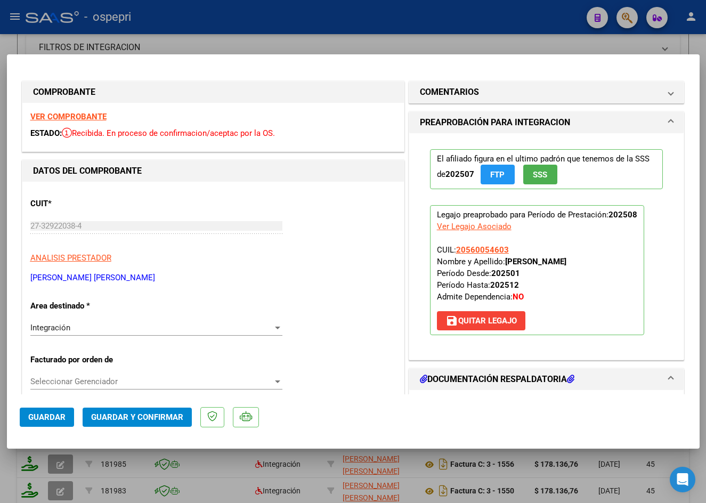
click at [84, 114] on strong "VER COMPROBANTE" at bounding box center [68, 117] width 76 height 10
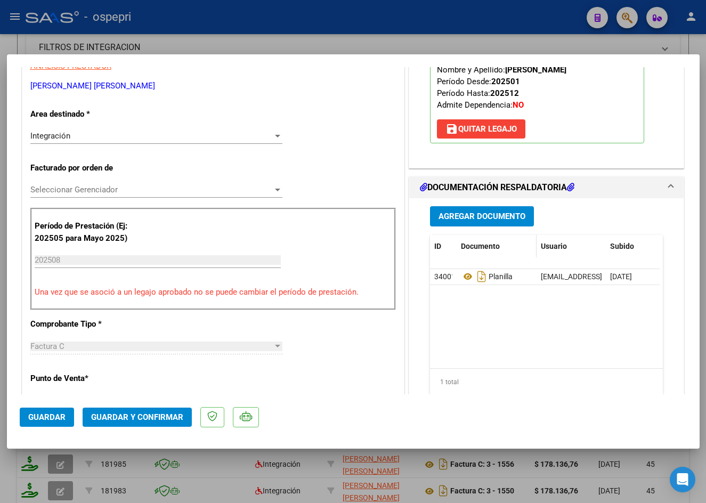
scroll to position [213, 0]
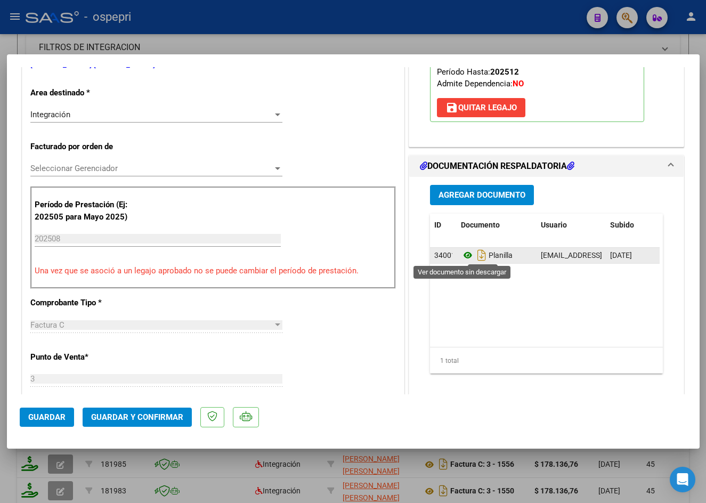
click at [463, 254] on icon at bounding box center [468, 255] width 14 height 13
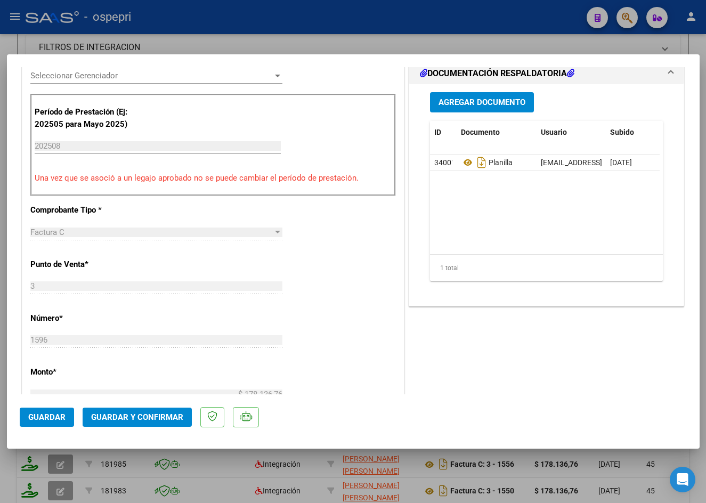
scroll to position [373, 0]
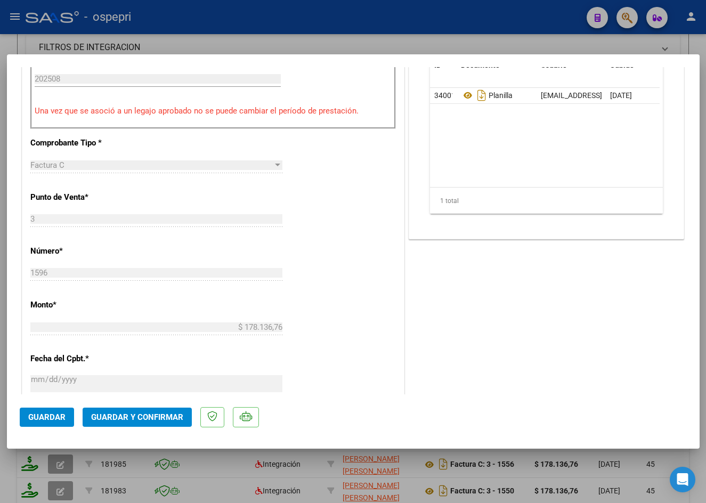
click at [134, 415] on span "Guardar y Confirmar" at bounding box center [137, 417] width 92 height 10
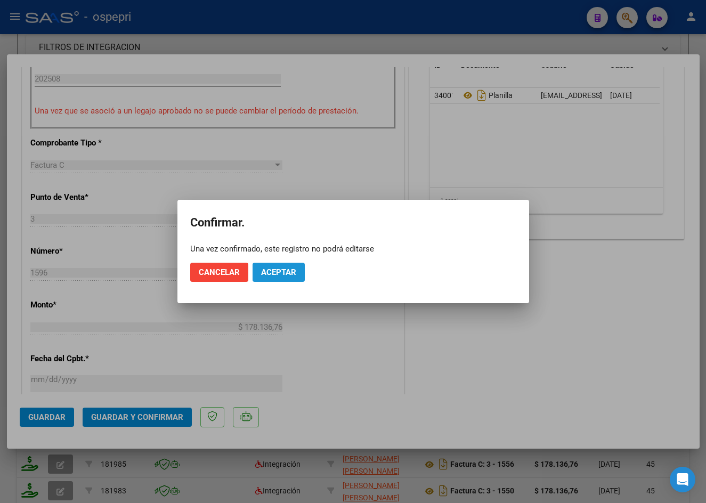
click at [294, 265] on button "Aceptar" at bounding box center [278, 272] width 52 height 19
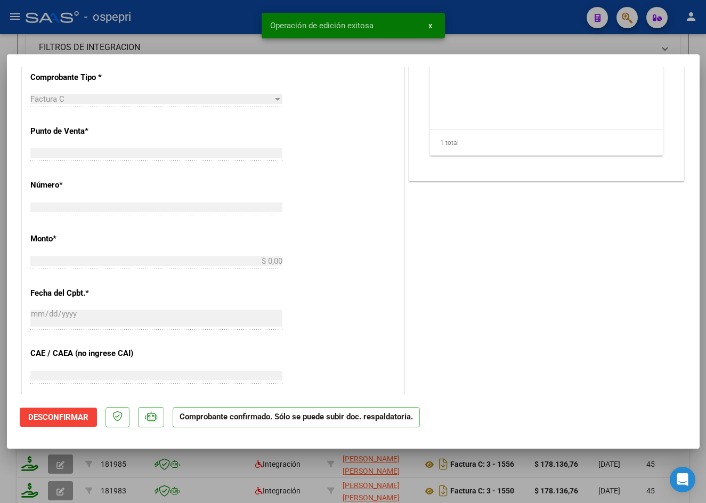
scroll to position [0, 0]
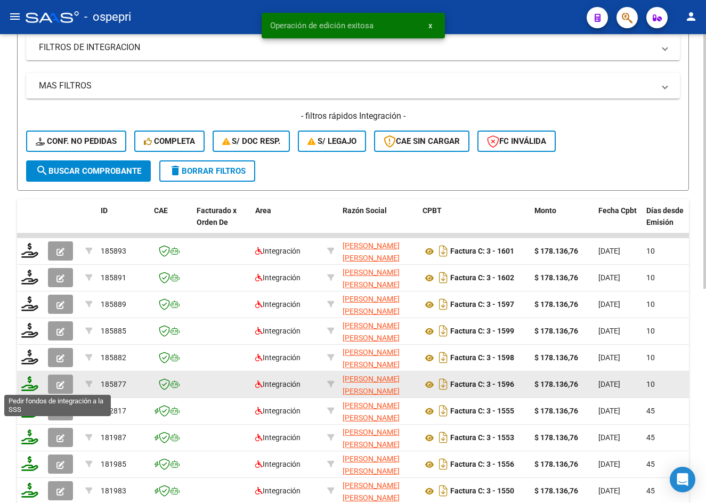
click at [32, 386] on icon at bounding box center [29, 383] width 17 height 15
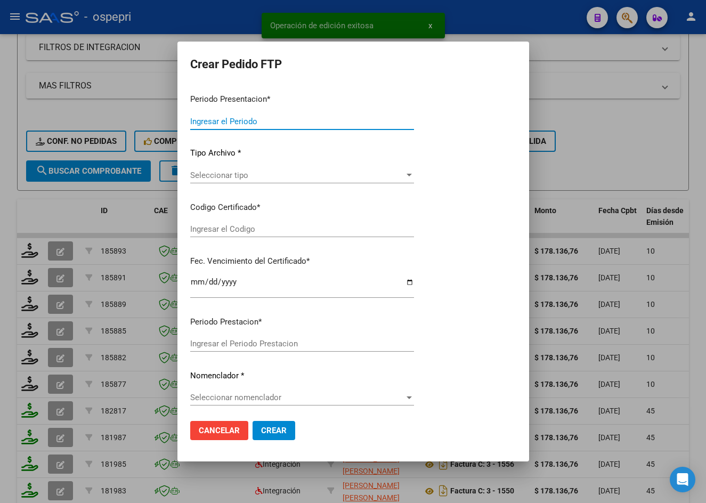
type input "202508"
type input "$ 178.136,76"
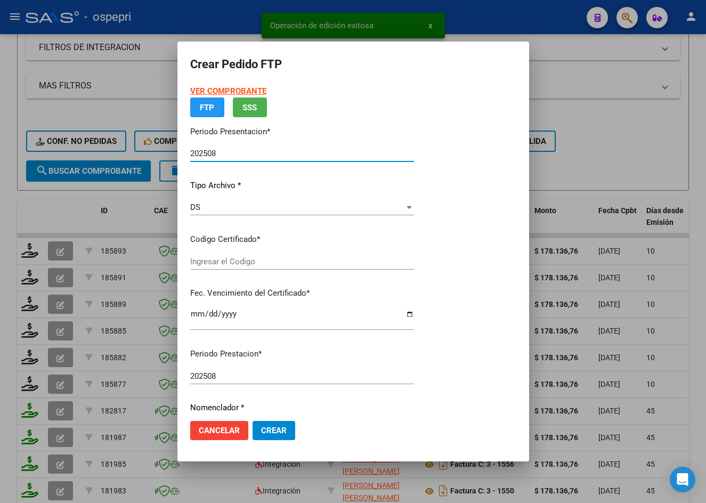
type input "2056005460-3"
type input "2027-11-18"
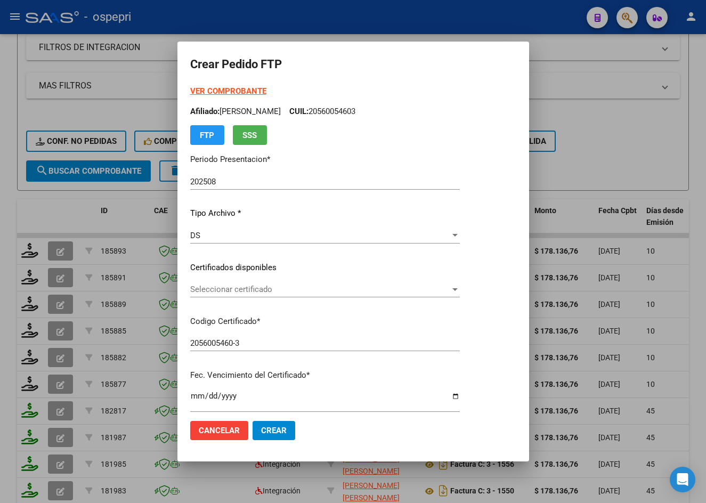
click at [246, 284] on div "Seleccionar certificado Seleccionar certificado" at bounding box center [325, 289] width 270 height 16
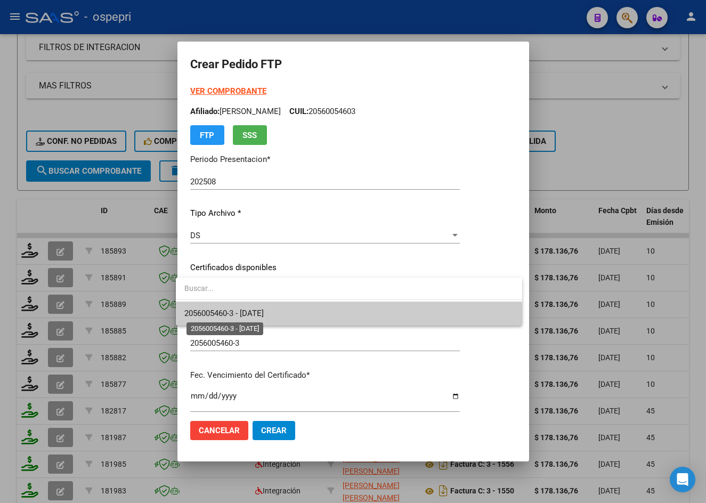
click at [257, 315] on span "2056005460-3 - 2027-11-18" at bounding box center [223, 313] width 79 height 10
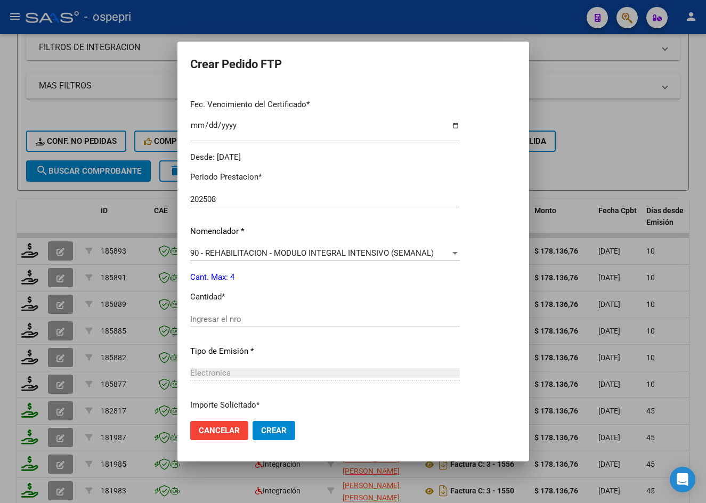
scroll to position [320, 0]
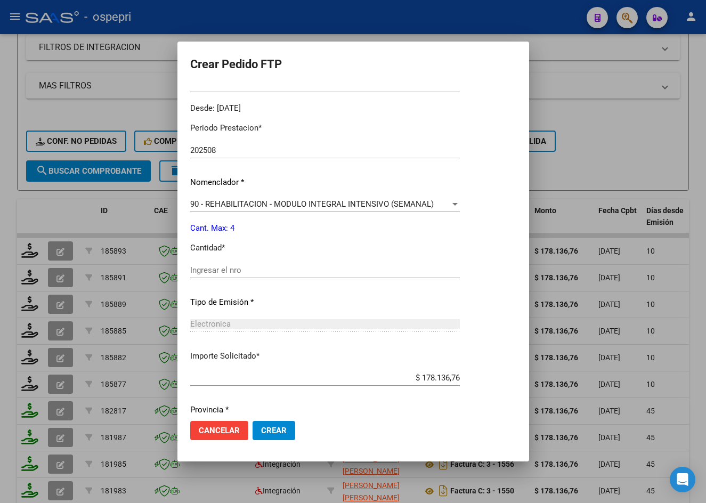
click at [239, 273] on input "Ingresar el nro" at bounding box center [325, 270] width 270 height 10
type input "4"
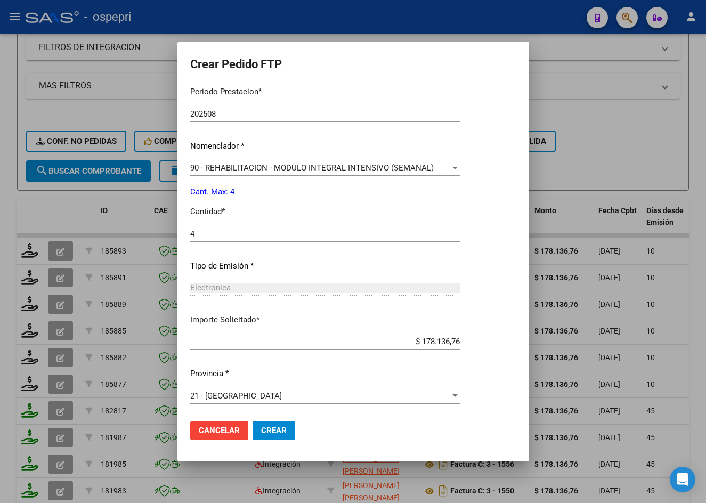
scroll to position [357, 0]
click at [278, 430] on span "Crear" at bounding box center [274, 431] width 26 height 10
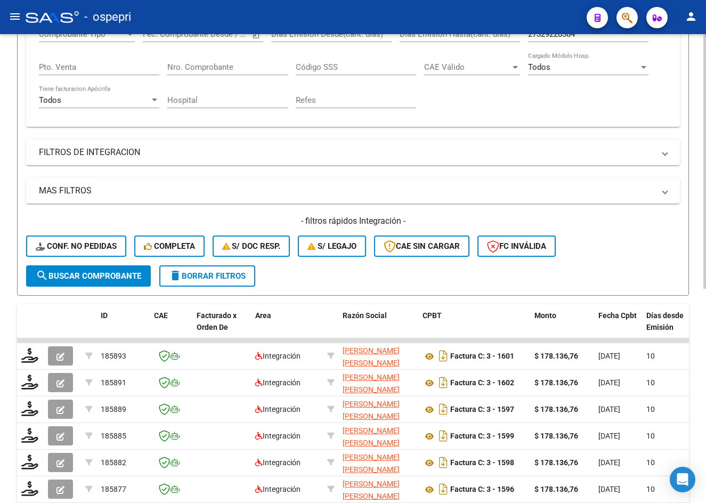
scroll to position [0, 0]
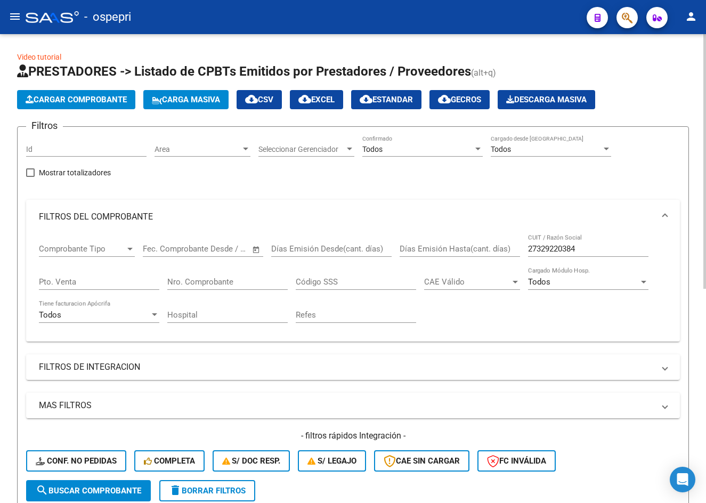
click at [604, 248] on input "27329220384" at bounding box center [588, 249] width 120 height 10
paste input "14522317"
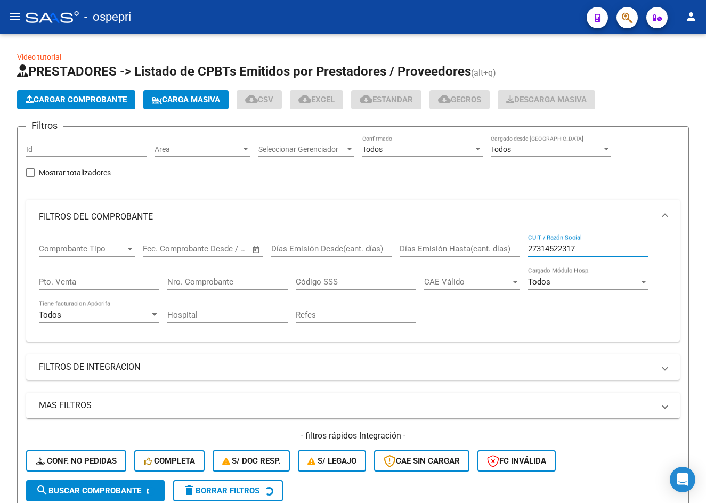
type input "27314522317"
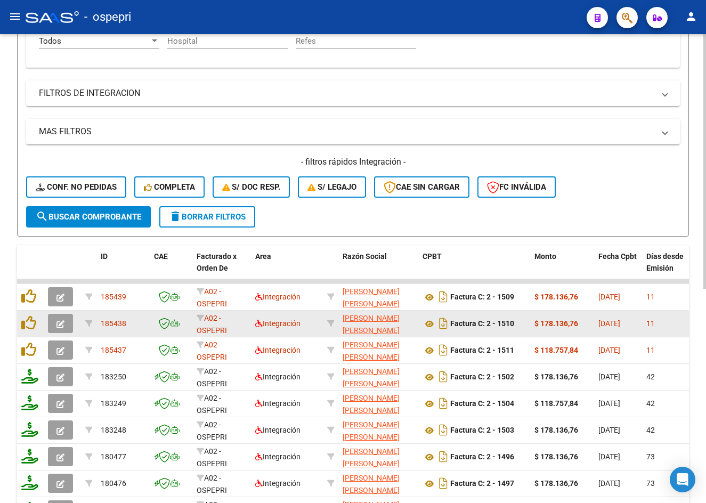
scroll to position [320, 0]
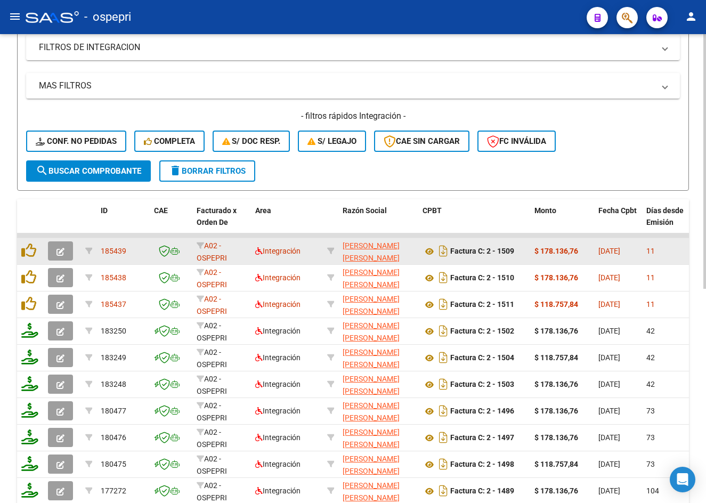
click at [66, 250] on button "button" at bounding box center [60, 250] width 25 height 19
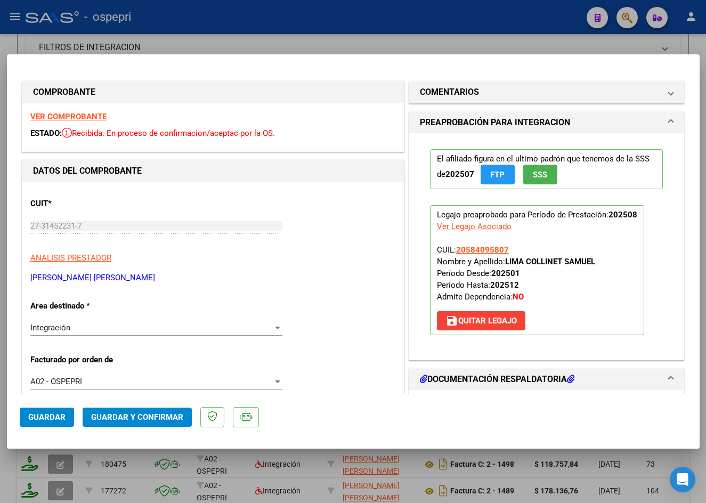
click at [75, 118] on strong "VER COMPROBANTE" at bounding box center [68, 117] width 76 height 10
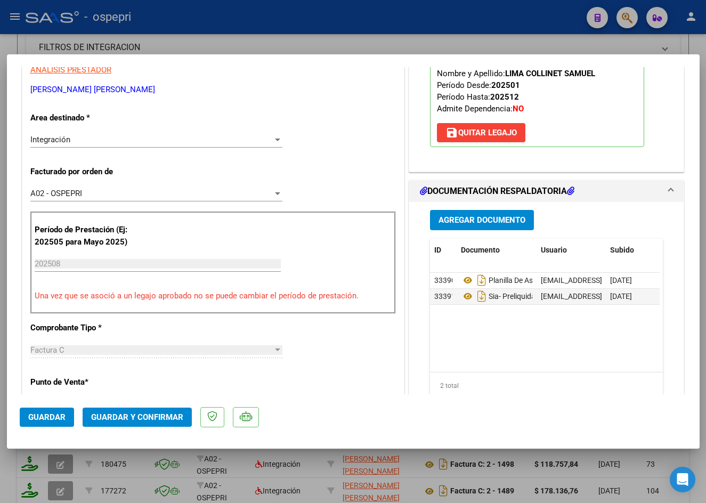
scroll to position [213, 0]
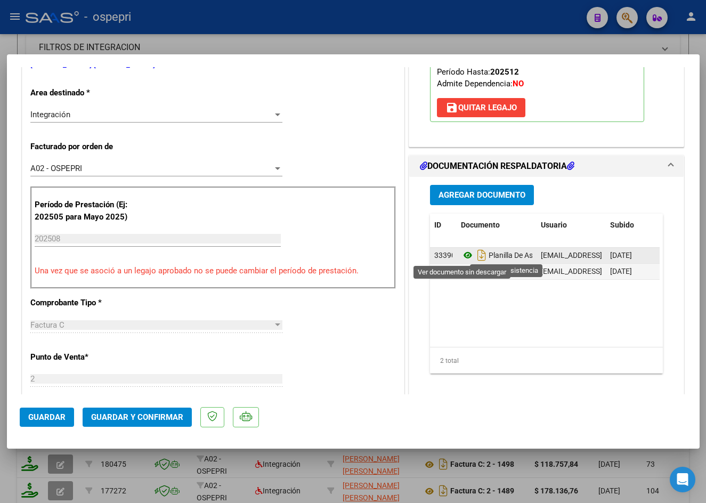
click at [462, 254] on icon at bounding box center [468, 255] width 14 height 13
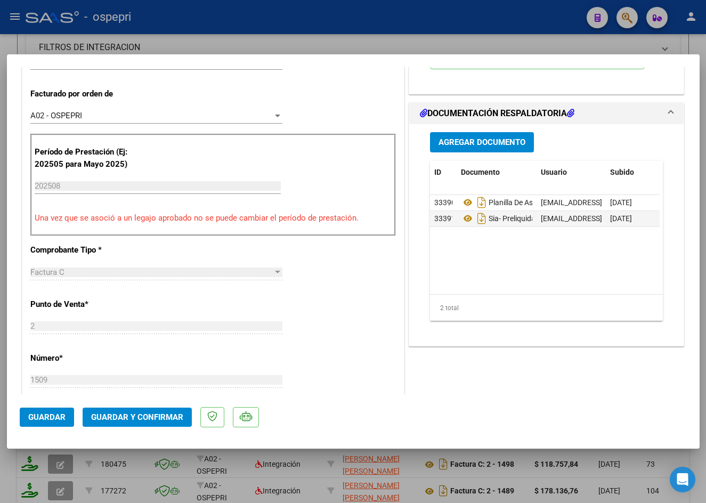
scroll to position [373, 0]
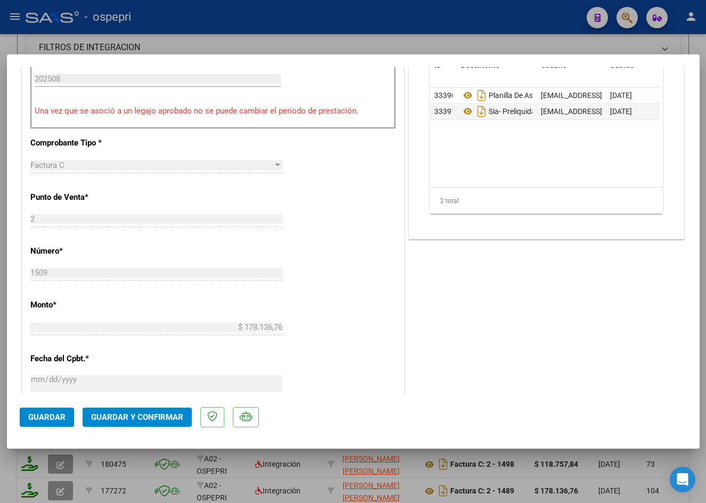
click at [151, 422] on button "Guardar y Confirmar" at bounding box center [137, 417] width 109 height 19
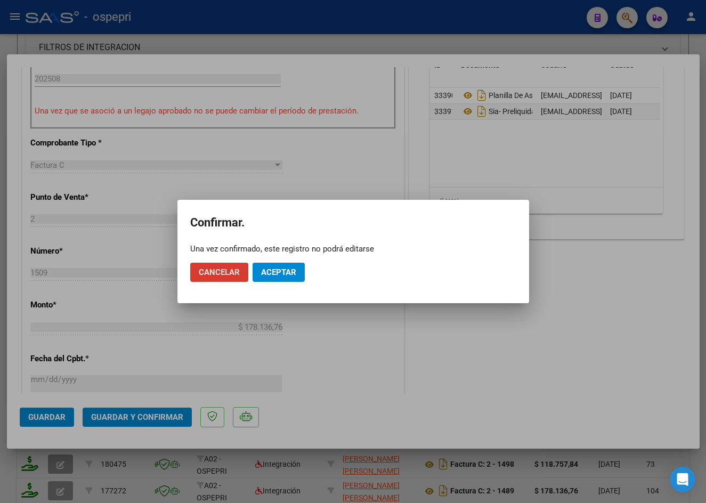
click at [276, 268] on span "Aceptar" at bounding box center [278, 272] width 35 height 10
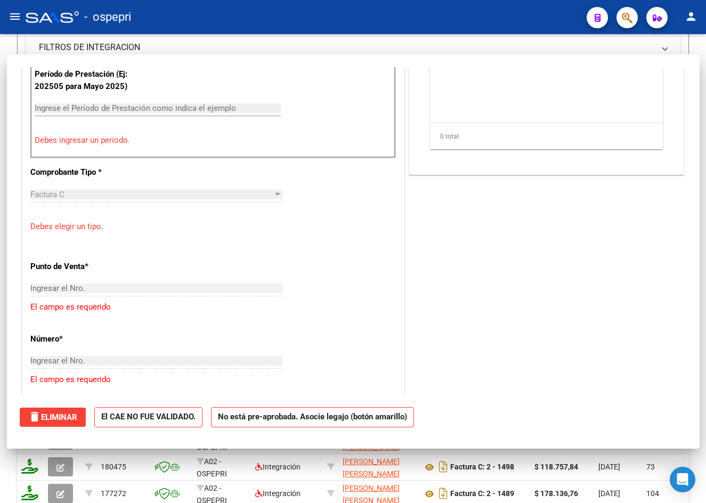
scroll to position [0, 0]
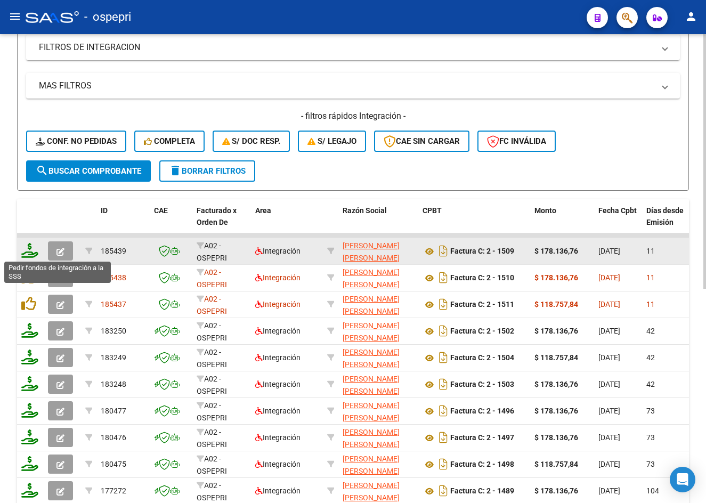
click at [32, 251] on icon at bounding box center [29, 250] width 17 height 15
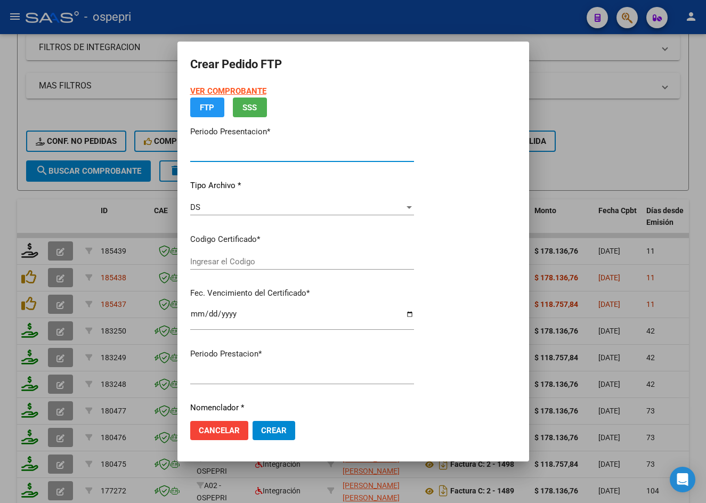
type input "202508"
type input "$ 178.136,76"
type input "2058409580-7"
type input "2025-11-01"
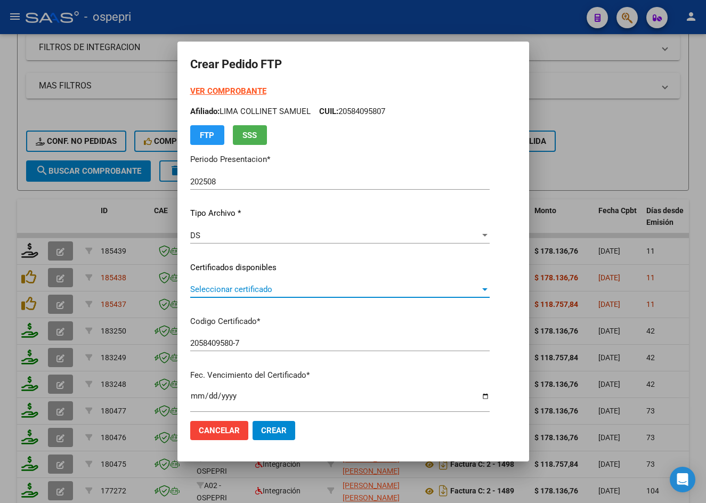
click at [254, 288] on span "Seleccionar certificado" at bounding box center [335, 289] width 290 height 10
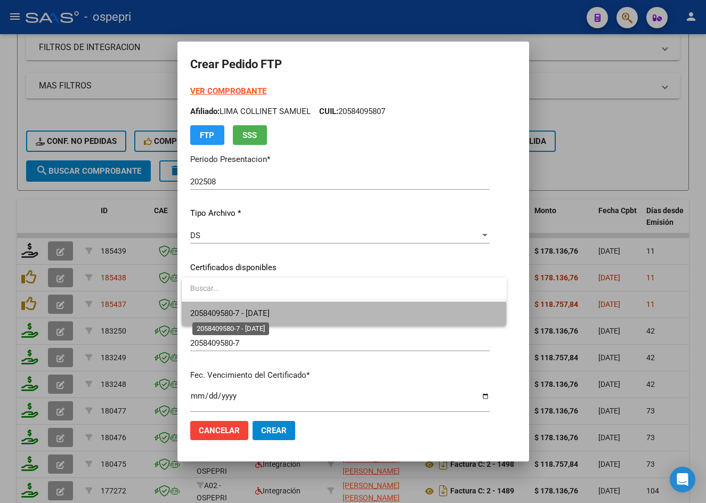
click at [270, 316] on span "2058409580-7 - 2025-11-01" at bounding box center [229, 313] width 79 height 10
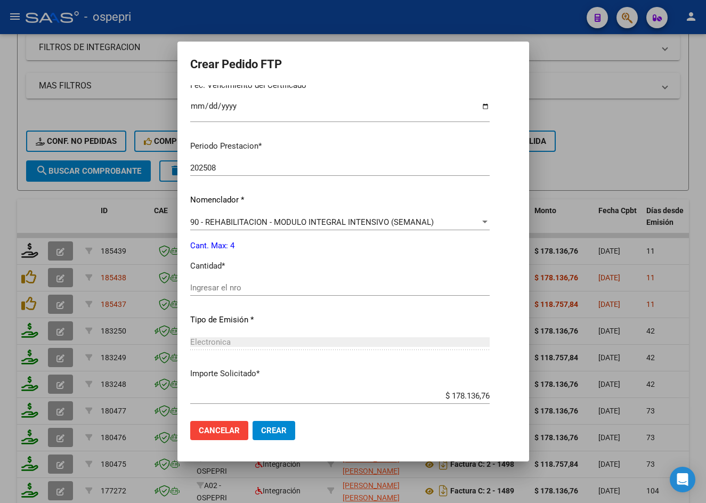
scroll to position [345, 0]
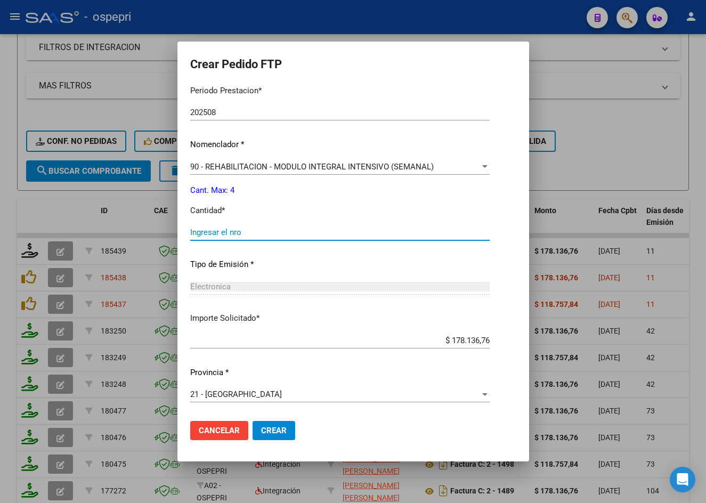
click at [252, 229] on input "Ingresar el nro" at bounding box center [339, 232] width 299 height 10
type input "4"
click at [287, 426] on button "Crear" at bounding box center [273, 430] width 43 height 19
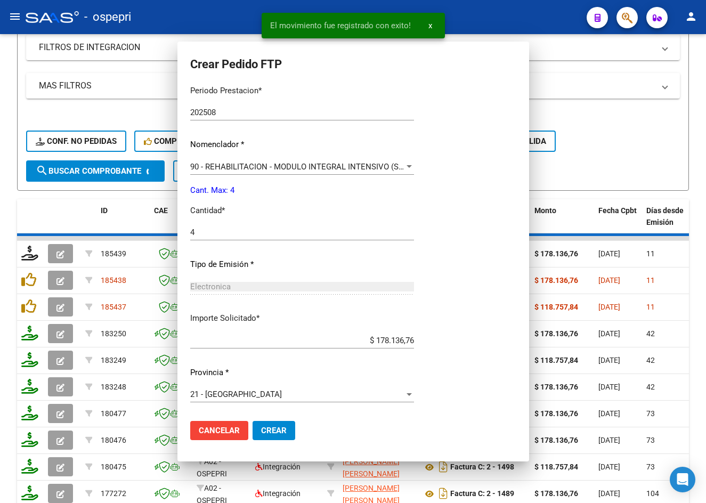
scroll to position [0, 0]
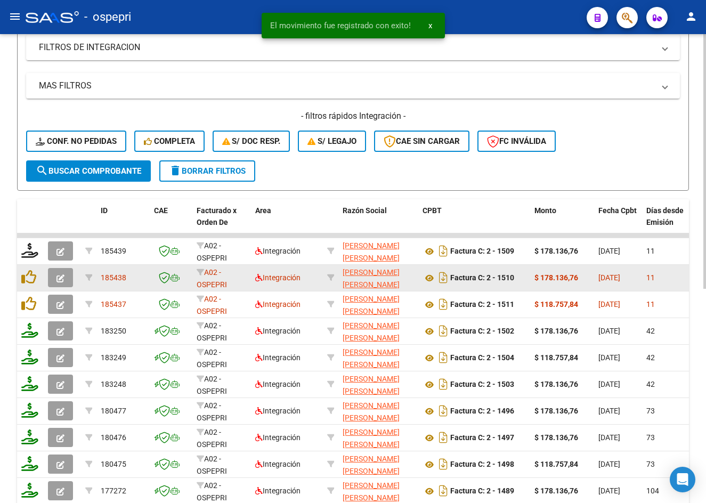
click at [63, 276] on icon "button" at bounding box center [60, 278] width 8 height 8
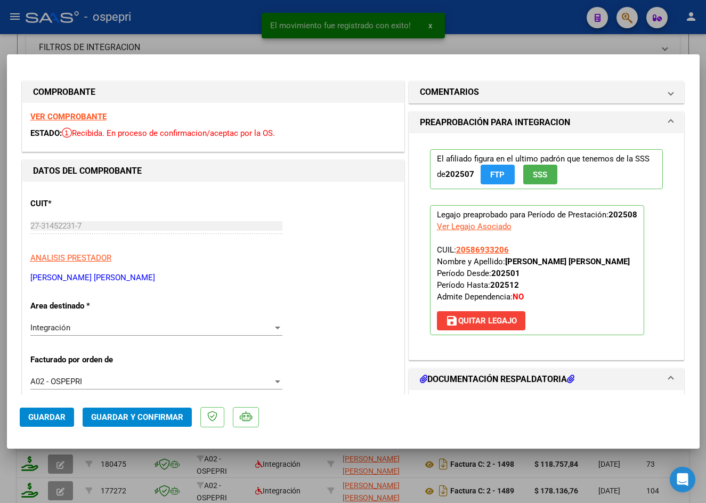
click at [59, 117] on strong "VER COMPROBANTE" at bounding box center [68, 117] width 76 height 10
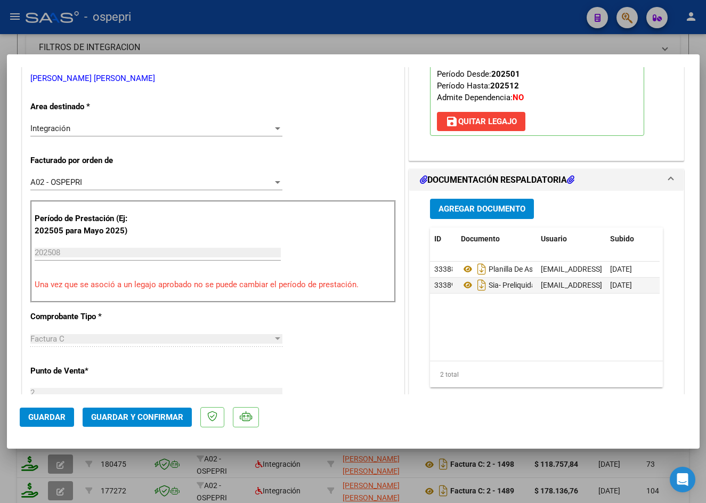
scroll to position [266, 0]
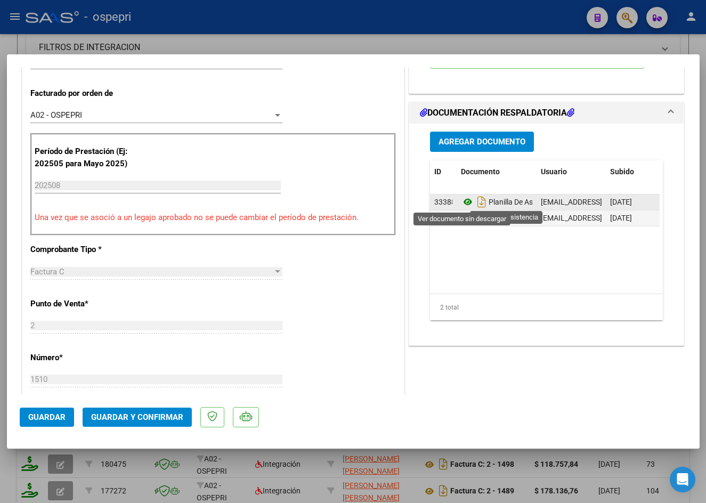
click at [461, 200] on icon at bounding box center [468, 201] width 14 height 13
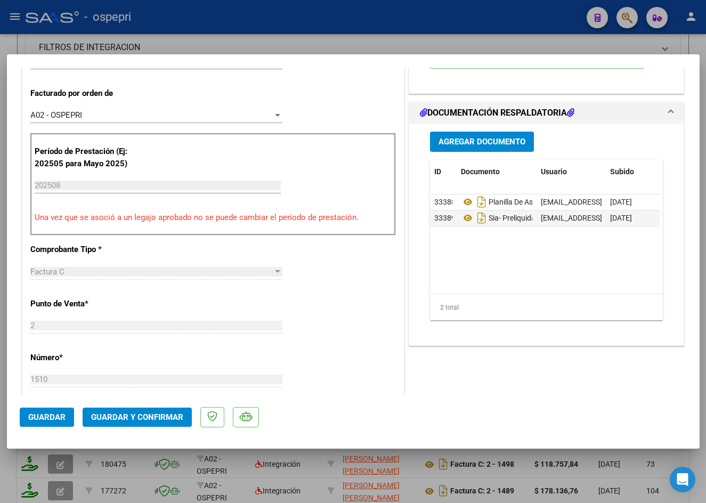
type input "$ 0,00"
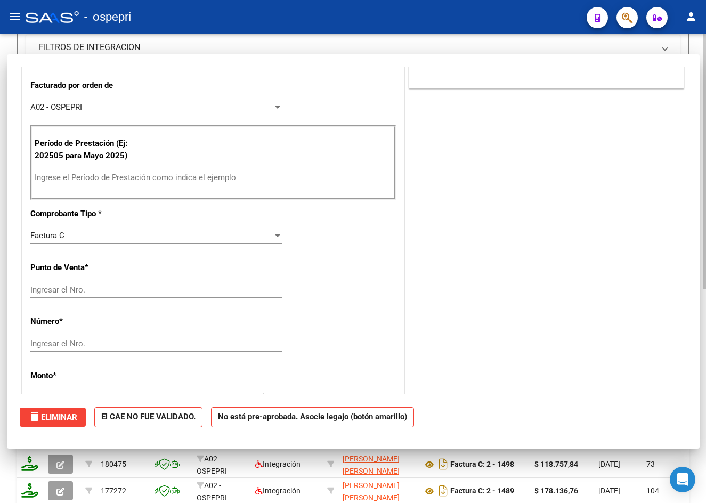
scroll to position [258, 0]
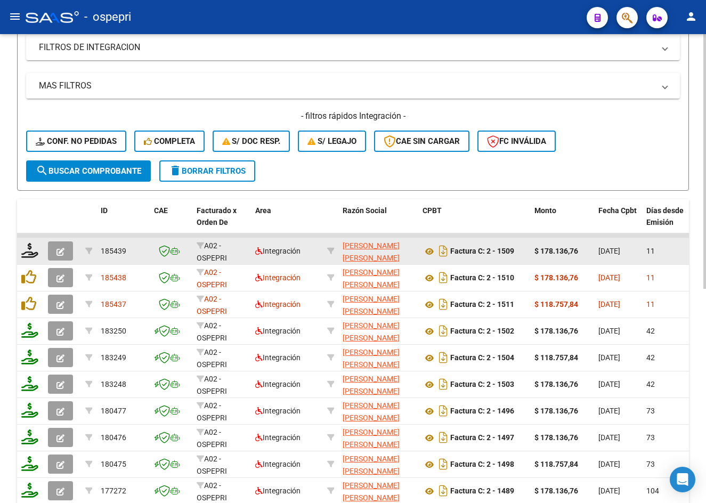
click at [59, 249] on icon "button" at bounding box center [60, 252] width 8 height 8
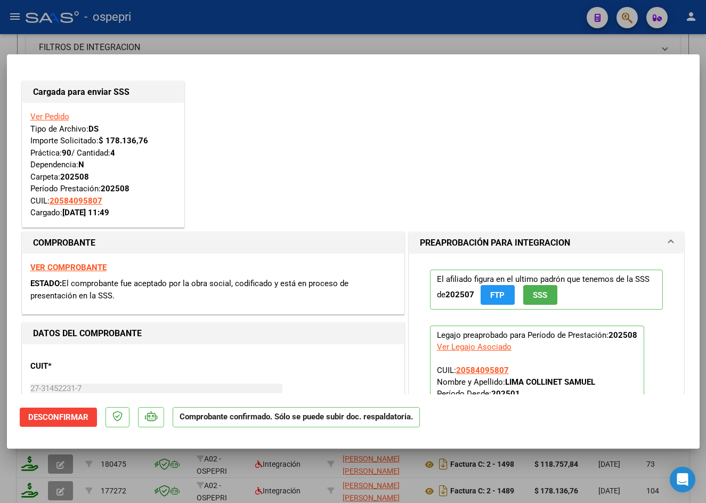
click at [69, 267] on strong "VER COMPROBANTE" at bounding box center [68, 268] width 76 height 10
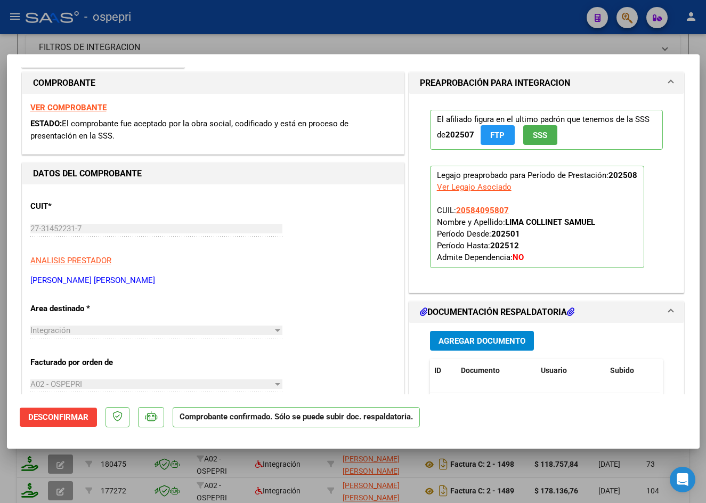
scroll to position [373, 0]
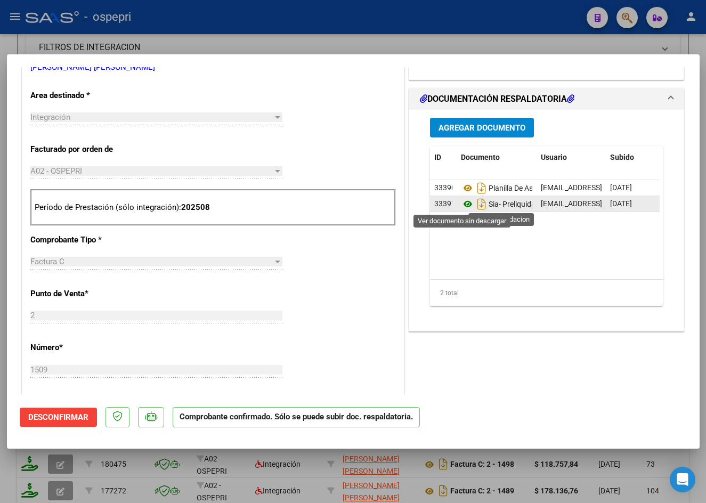
click at [461, 202] on icon at bounding box center [468, 204] width 14 height 13
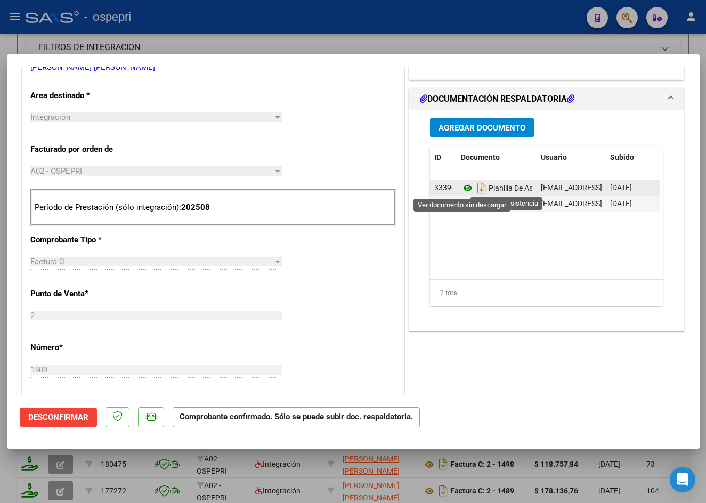
click at [464, 186] on icon at bounding box center [468, 188] width 14 height 13
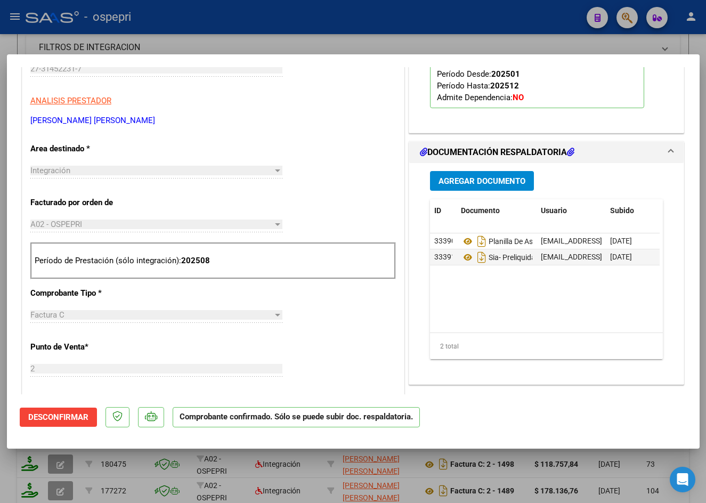
scroll to position [213, 0]
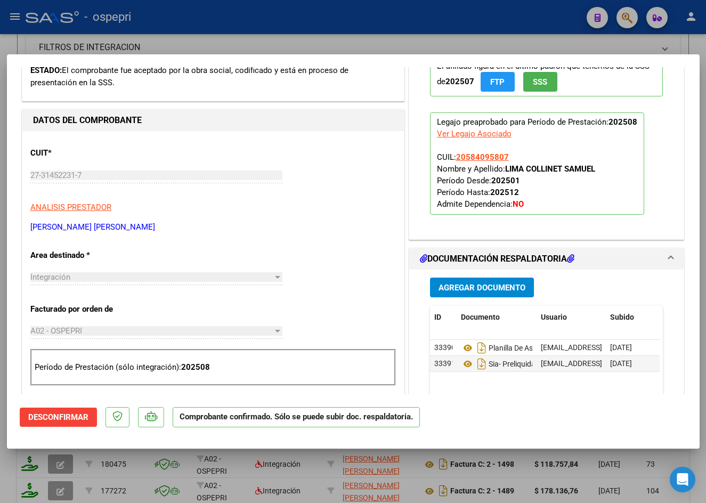
type input "$ 0,00"
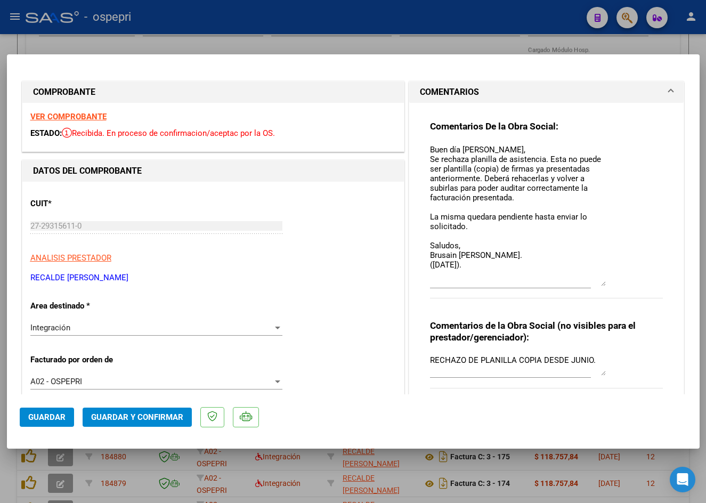
click at [361, 39] on div at bounding box center [353, 251] width 706 height 503
type input "$ 0,00"
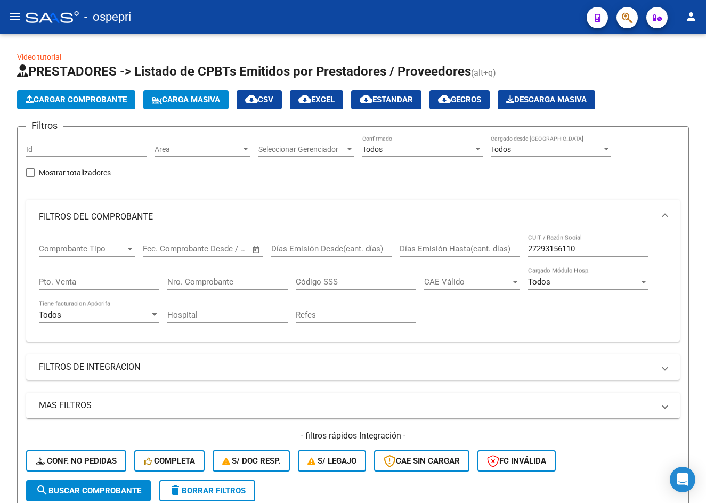
click at [17, 22] on mat-icon "menu" at bounding box center [15, 16] width 13 height 13
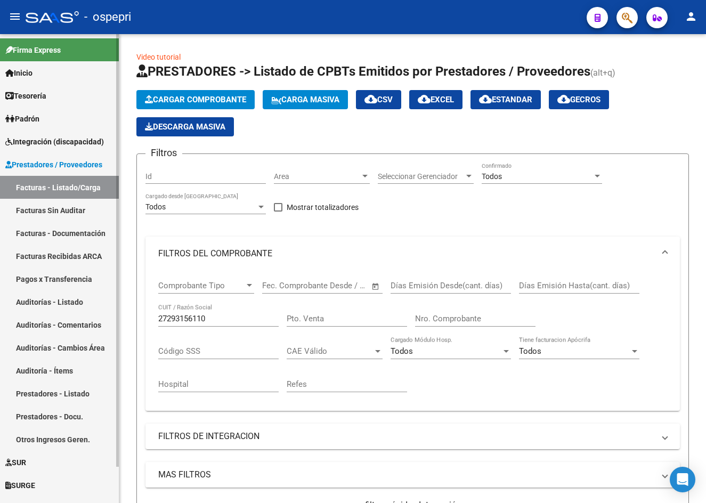
click at [42, 142] on span "Integración (discapacidad)" at bounding box center [54, 142] width 99 height 12
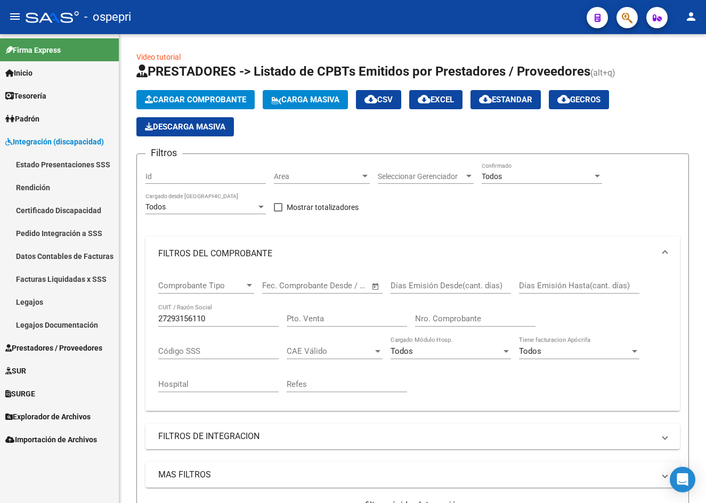
click at [40, 234] on link "Pedido Integración a SSS" at bounding box center [59, 233] width 119 height 23
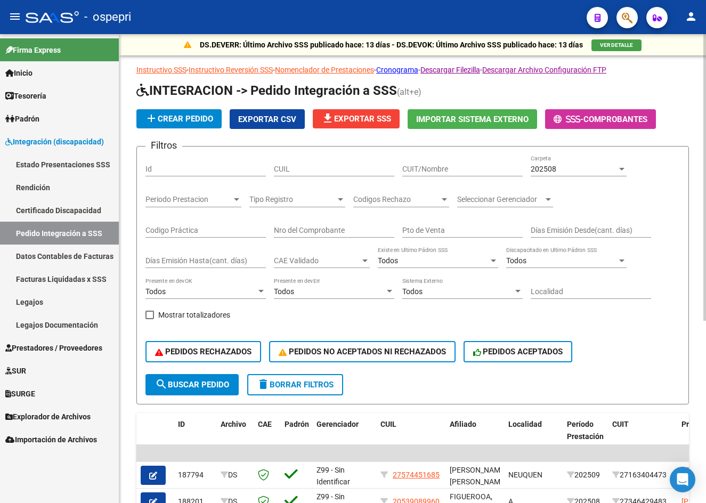
click at [613, 169] on div "202508" at bounding box center [574, 169] width 86 height 9
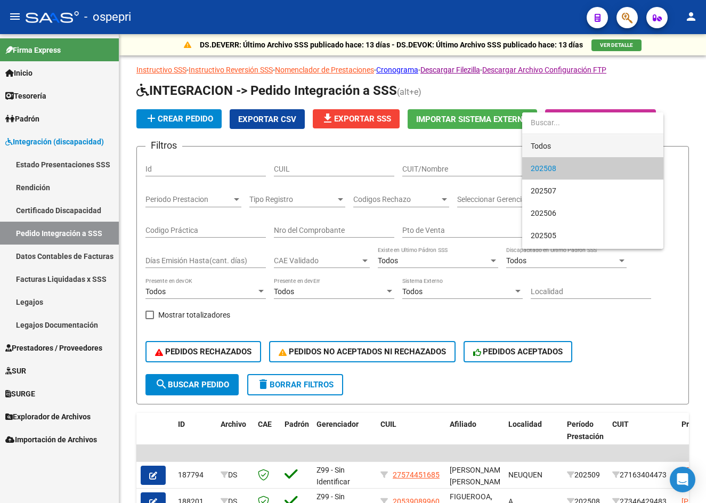
click at [555, 145] on span "Todos" at bounding box center [593, 146] width 124 height 22
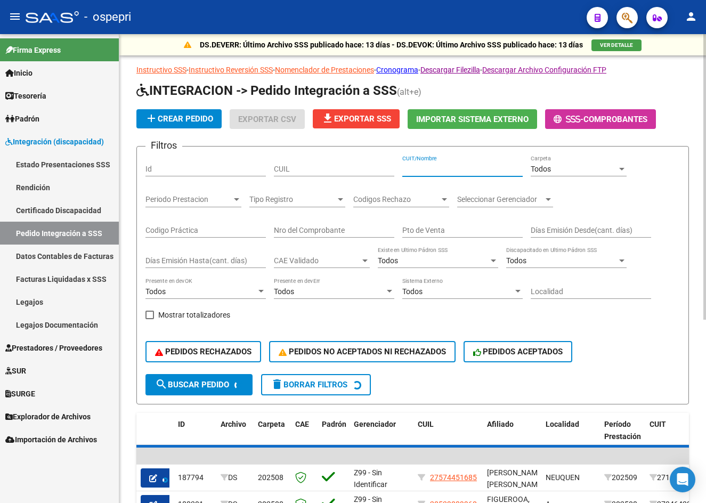
click at [460, 168] on input "CUIT/Nombre" at bounding box center [462, 169] width 120 height 9
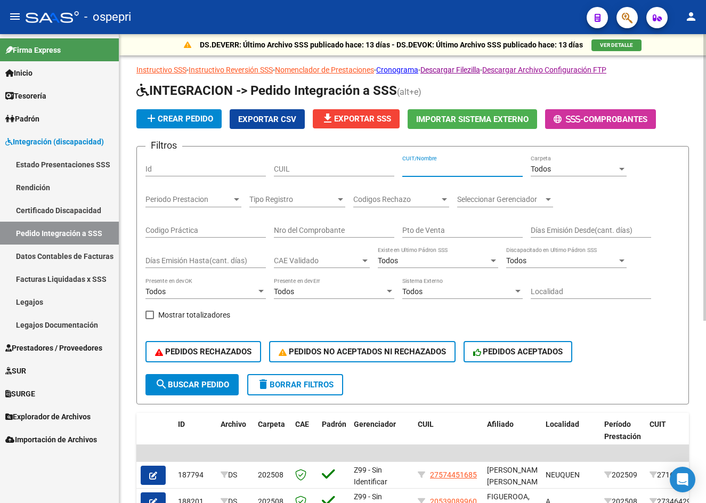
paste input "27314522317"
type input "27314522317"
click at [11, 17] on mat-icon "menu" at bounding box center [15, 16] width 13 height 13
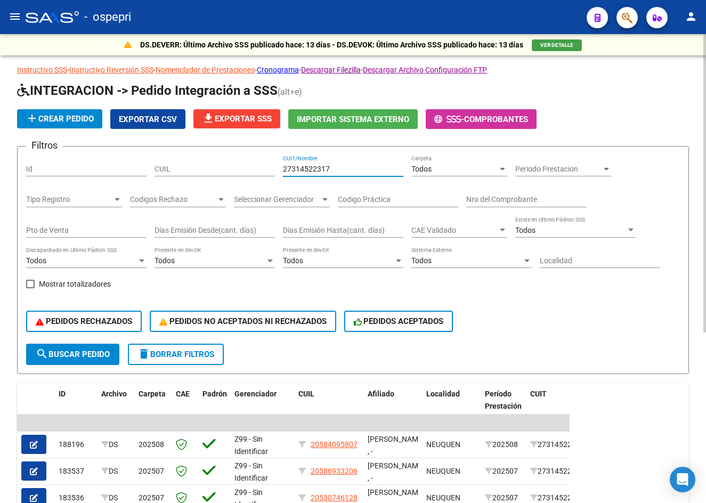
click at [332, 165] on input "27314522317" at bounding box center [343, 169] width 120 height 9
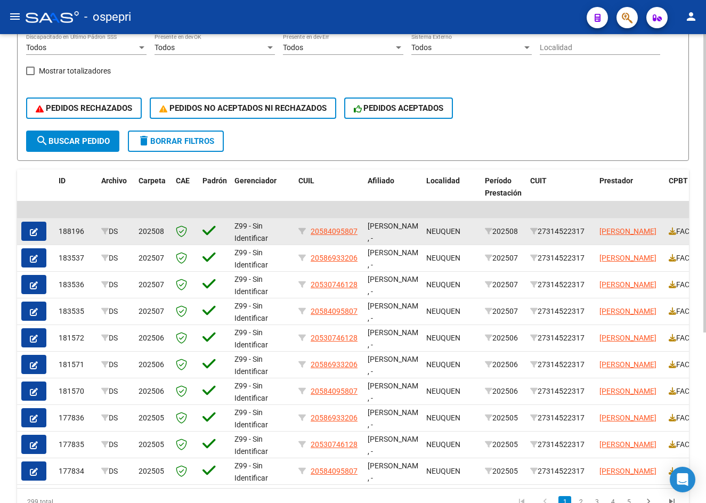
click at [35, 235] on span "button" at bounding box center [34, 231] width 8 height 10
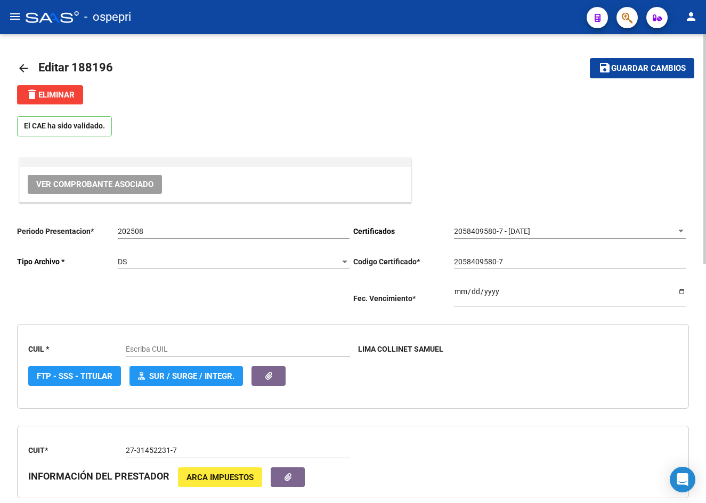
click at [62, 93] on span "delete Eliminar" at bounding box center [50, 95] width 49 height 10
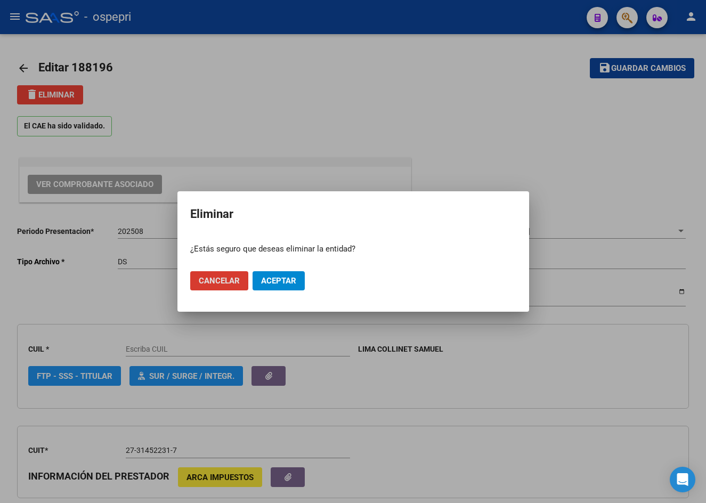
type input "20584095807"
click at [274, 280] on span "Aceptar" at bounding box center [278, 281] width 35 height 10
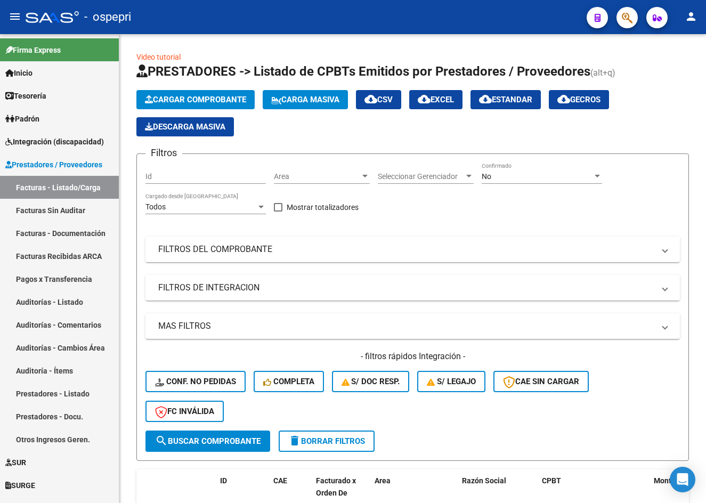
click at [13, 6] on button "menu" at bounding box center [14, 16] width 21 height 21
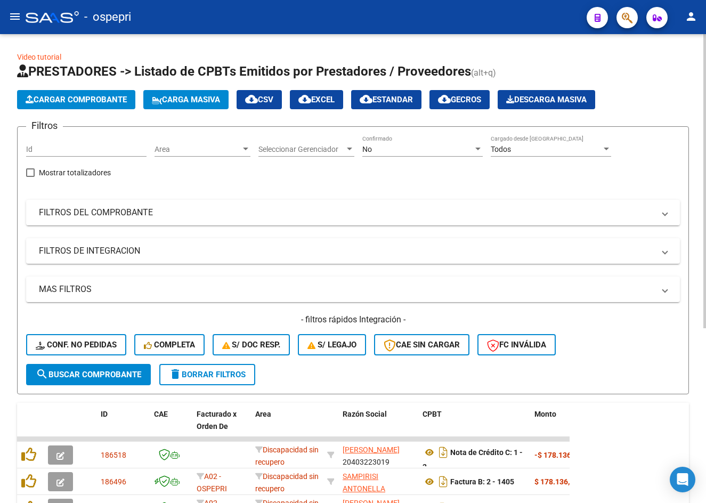
click at [405, 147] on div "No" at bounding box center [417, 149] width 111 height 9
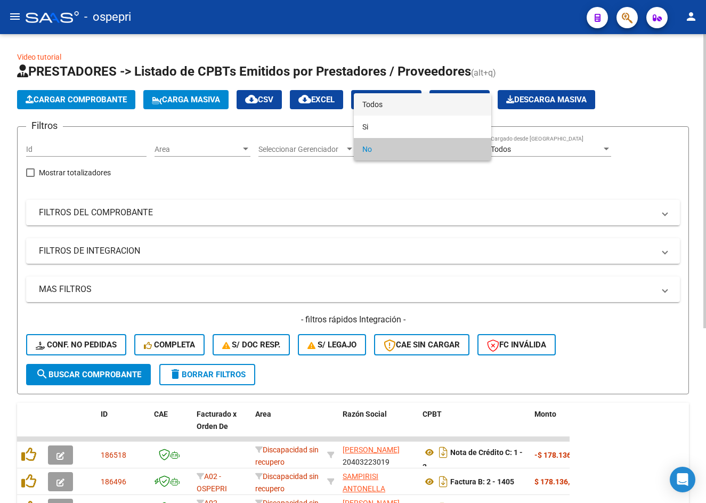
click at [405, 108] on span "Todos" at bounding box center [422, 104] width 120 height 22
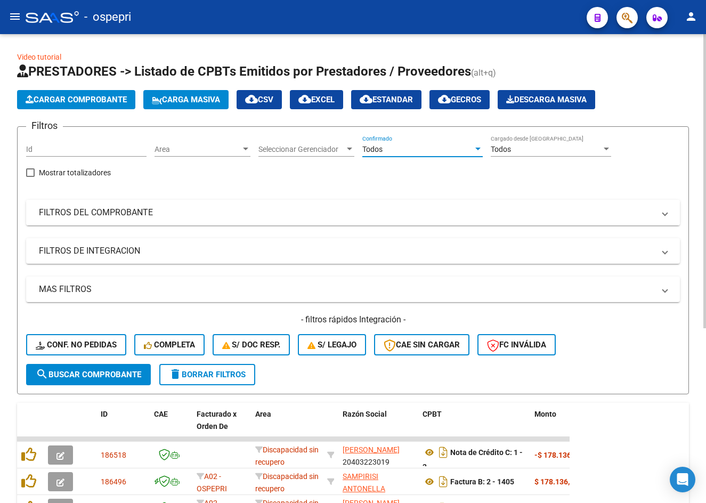
click at [419, 214] on mat-panel-title "FILTROS DEL COMPROBANTE" at bounding box center [346, 213] width 615 height 12
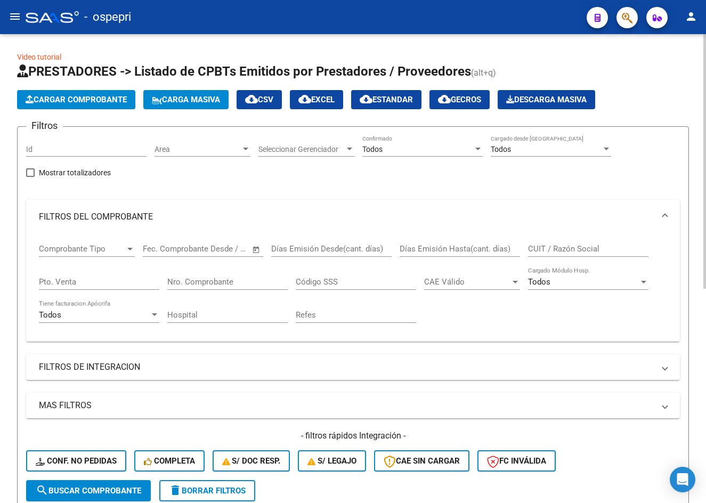
click at [545, 246] on input "CUIT / Razón Social" at bounding box center [588, 249] width 120 height 10
paste input "27314522317"
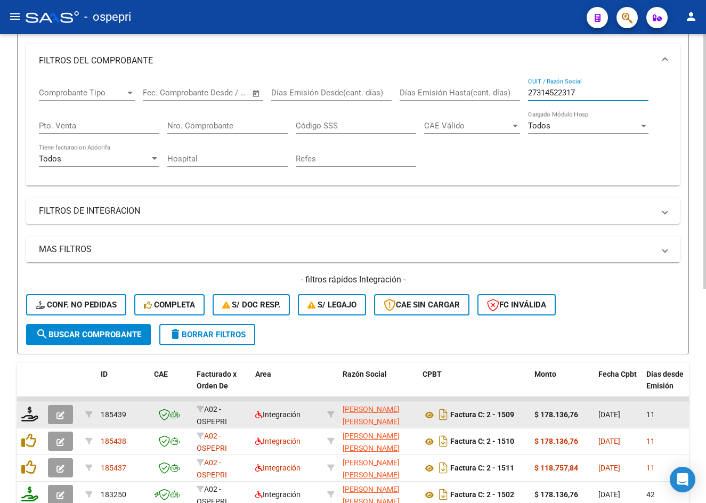
scroll to position [266, 0]
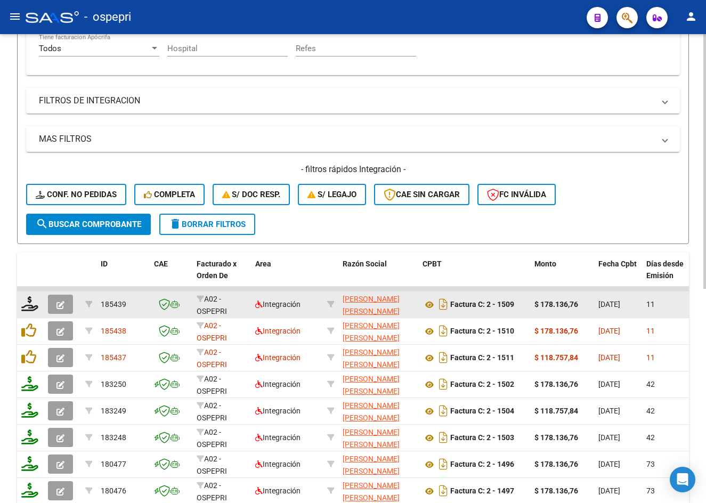
type input "27314522317"
click at [63, 303] on icon "button" at bounding box center [60, 305] width 8 height 8
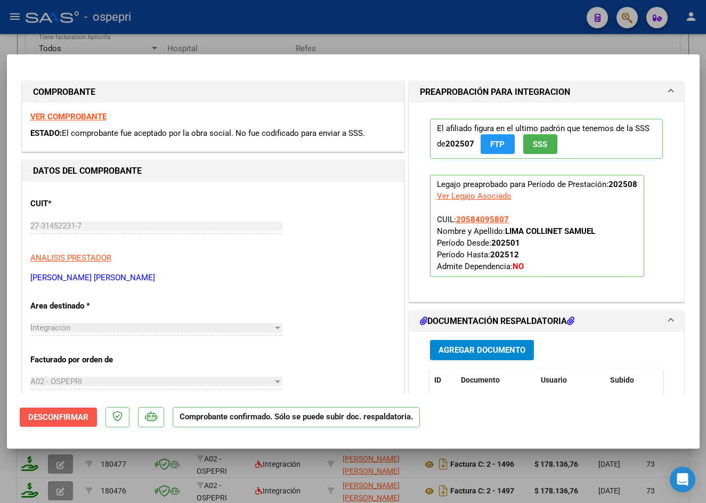
click at [59, 421] on span "Desconfirmar" at bounding box center [58, 417] width 60 height 10
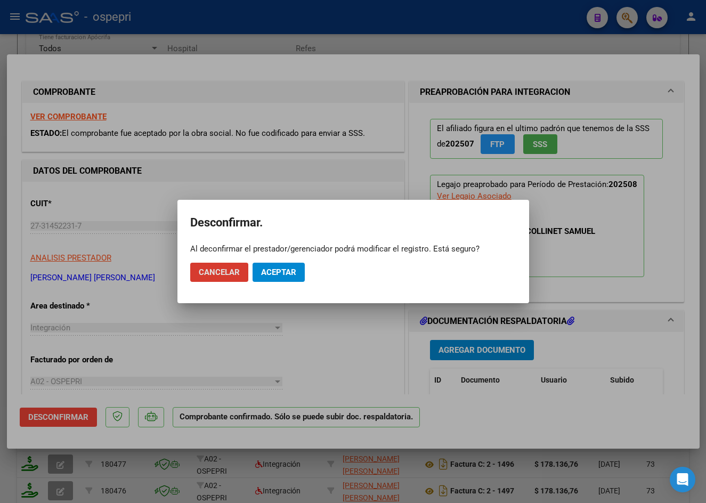
drag, startPoint x: 218, startPoint y: 273, endPoint x: 299, endPoint y: 274, distance: 81.0
click at [317, 272] on mat-dialog-actions "Cancelar Aceptar" at bounding box center [353, 272] width 326 height 36
click at [296, 274] on span "Aceptar" at bounding box center [278, 272] width 35 height 10
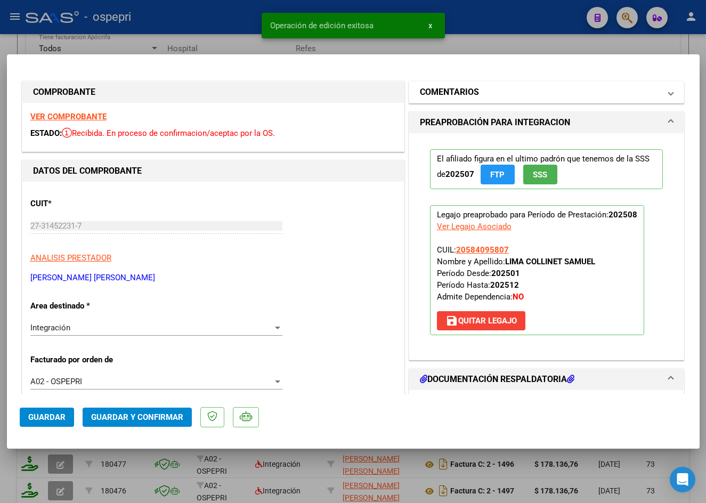
click at [516, 93] on mat-panel-title "COMENTARIOS" at bounding box center [540, 92] width 241 height 13
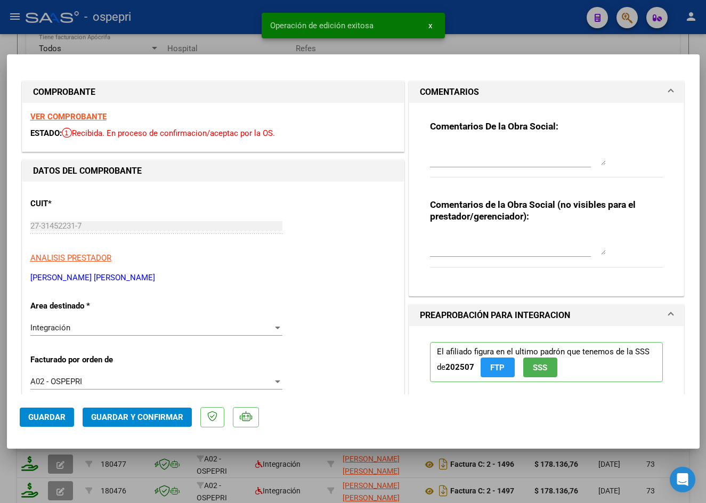
click at [484, 155] on textarea at bounding box center [518, 154] width 176 height 21
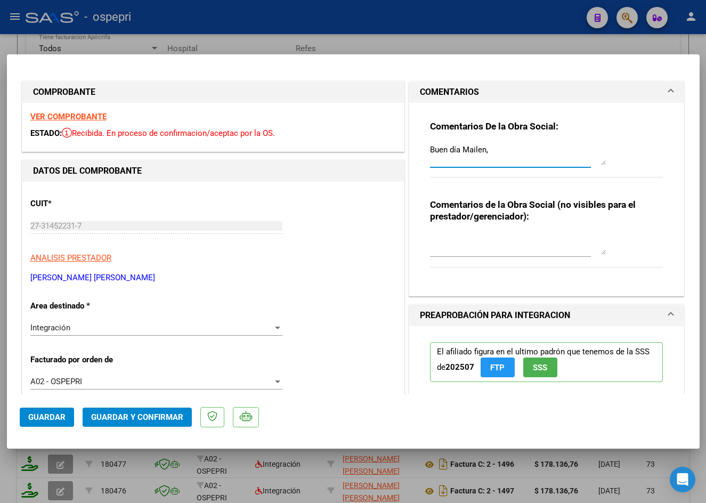
click at [461, 160] on textarea "Buen día Mailen," at bounding box center [518, 154] width 176 height 21
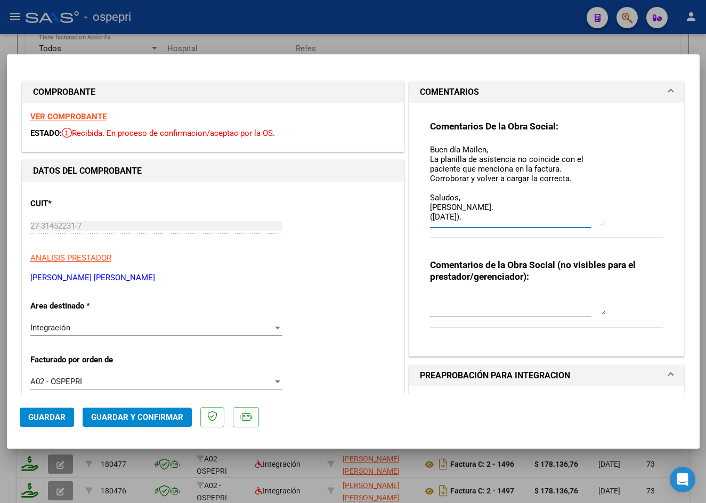
scroll to position [0, 0]
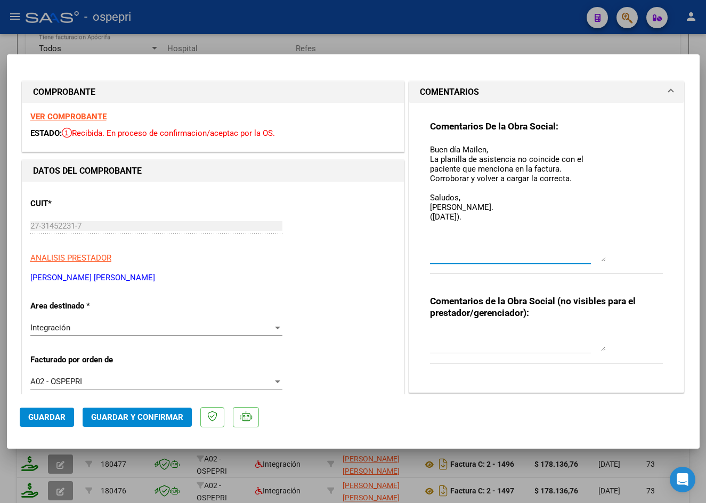
drag, startPoint x: 598, startPoint y: 161, endPoint x: 617, endPoint y: 263, distance: 103.5
click at [617, 263] on div "Comentarios De la Obra Social: Buen día Mailen, La planilla de asistencia no co…" at bounding box center [546, 202] width 233 height 165
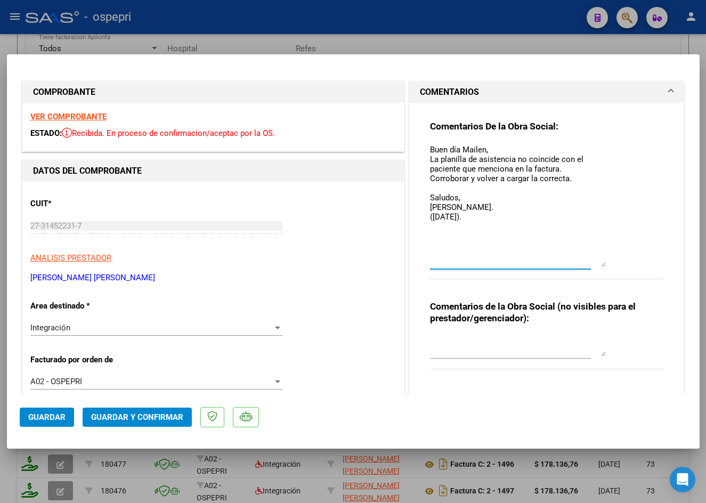
type textarea "Buen día Mailen, La planilla de asistencia no coincide con el paciente que menc…"
click at [494, 354] on textarea at bounding box center [518, 345] width 176 height 21
type textarea "NO COINCIDE PLANILLA CON FACTURA (AFILIADO)."
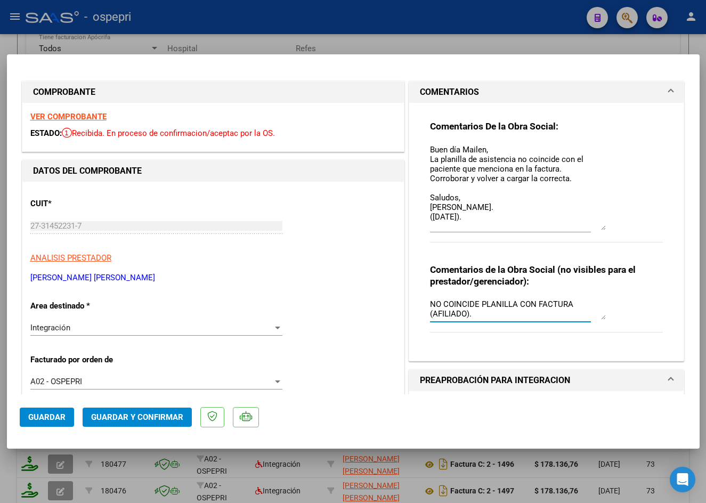
drag, startPoint x: 599, startPoint y: 264, endPoint x: 595, endPoint y: 227, distance: 36.9
click at [595, 227] on textarea "Buen día Mailen, La planilla de asistencia no coincide con el paciente que menc…" at bounding box center [518, 187] width 176 height 86
click at [60, 418] on span "Guardar" at bounding box center [46, 417] width 37 height 10
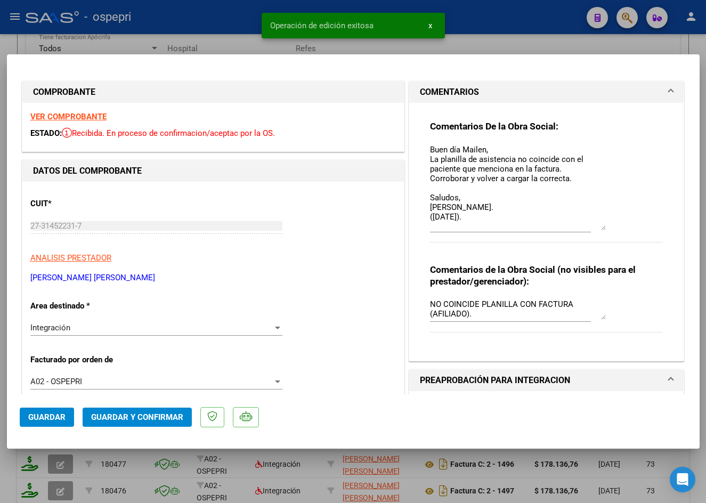
type input "$ 0,00"
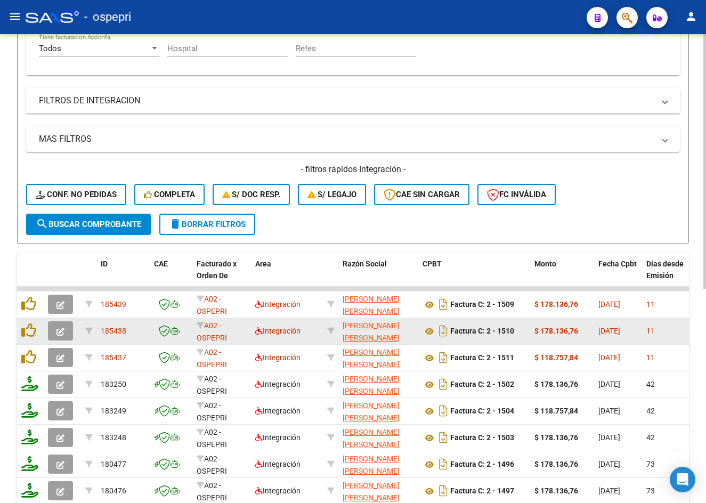
click at [61, 332] on icon "button" at bounding box center [60, 332] width 8 height 8
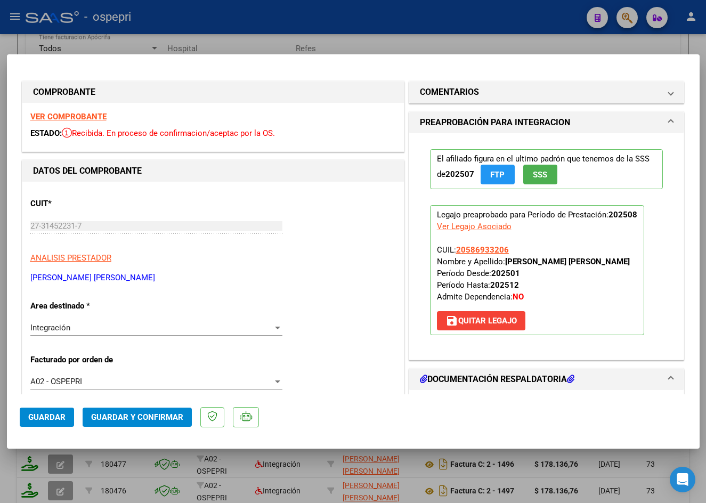
click at [86, 116] on strong "VER COMPROBANTE" at bounding box center [68, 117] width 76 height 10
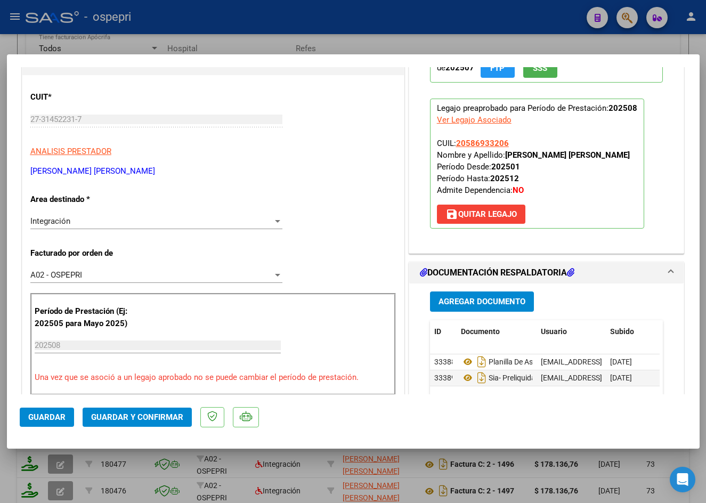
scroll to position [266, 0]
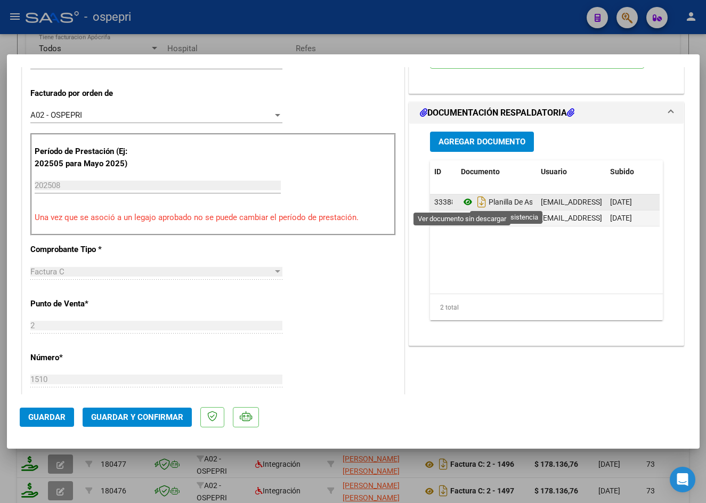
click at [461, 201] on icon at bounding box center [468, 201] width 14 height 13
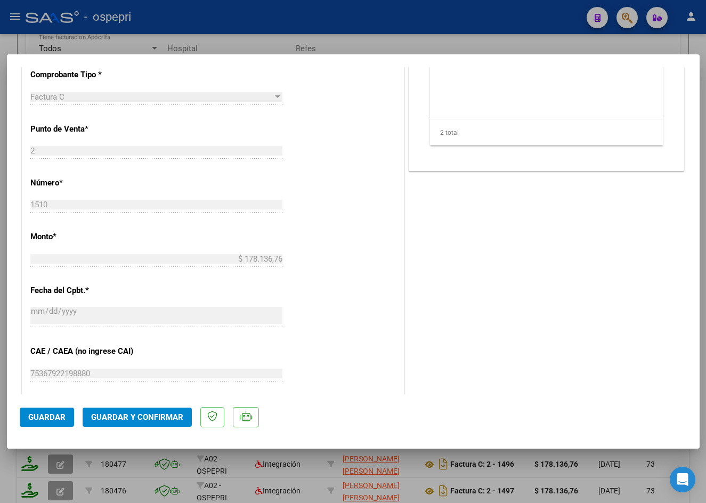
scroll to position [479, 0]
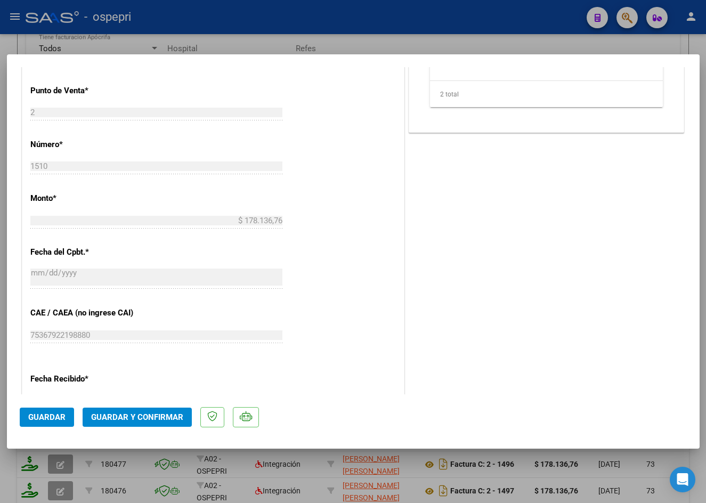
click at [177, 415] on span "Guardar y Confirmar" at bounding box center [137, 417] width 92 height 10
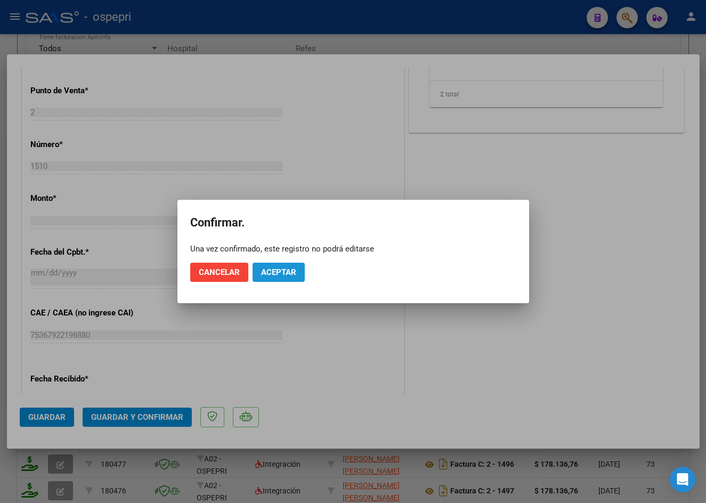
click at [275, 270] on span "Aceptar" at bounding box center [278, 272] width 35 height 10
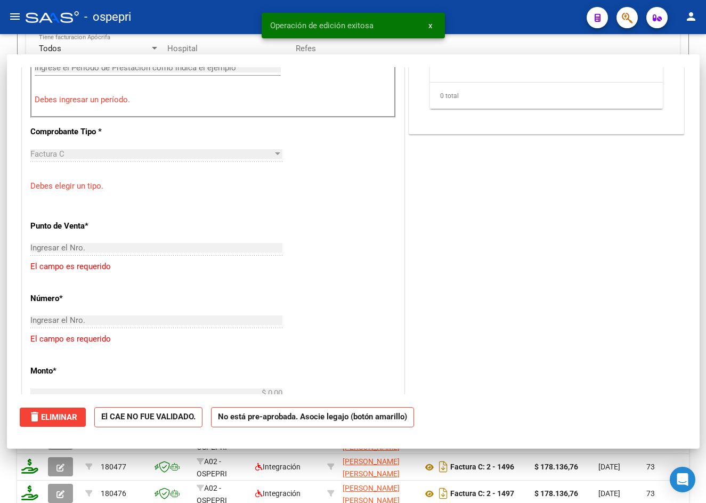
scroll to position [0, 0]
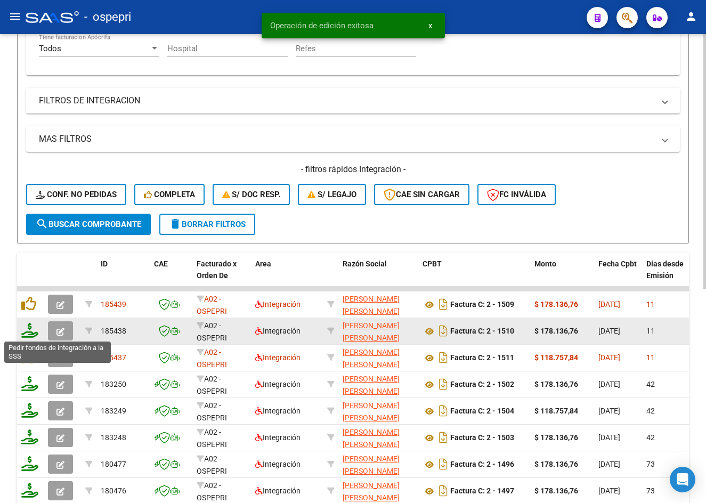
click at [28, 331] on icon at bounding box center [29, 330] width 17 height 15
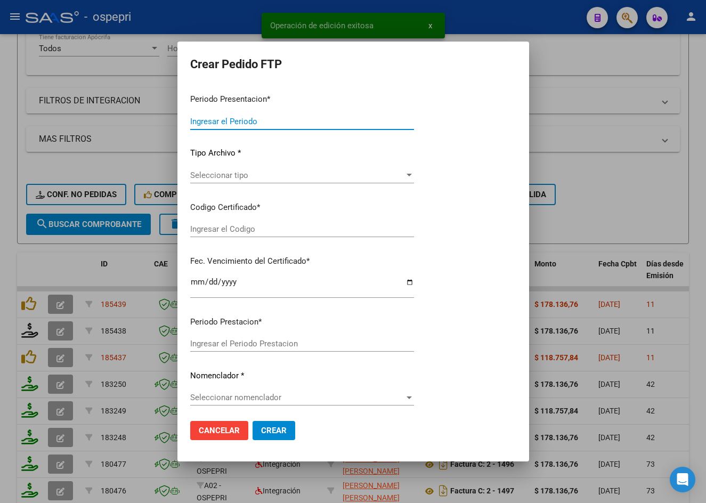
type input "202508"
type input "$ 178.136,76"
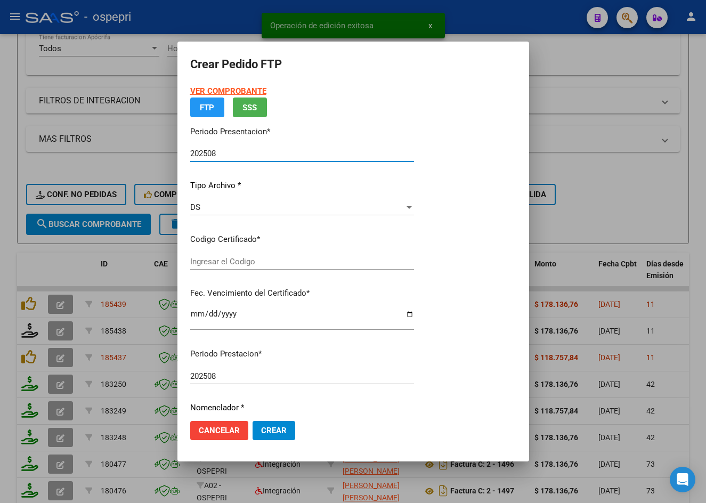
type input "2058693320-6"
type input "[DATE]"
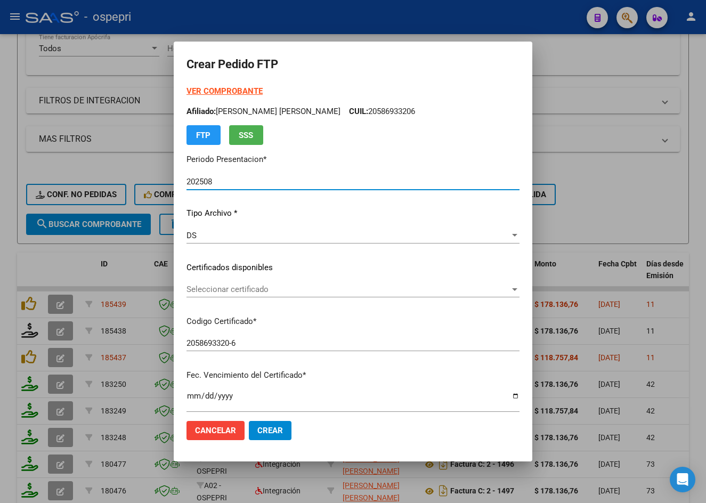
click at [255, 294] on span "Seleccionar certificado" at bounding box center [347, 289] width 323 height 10
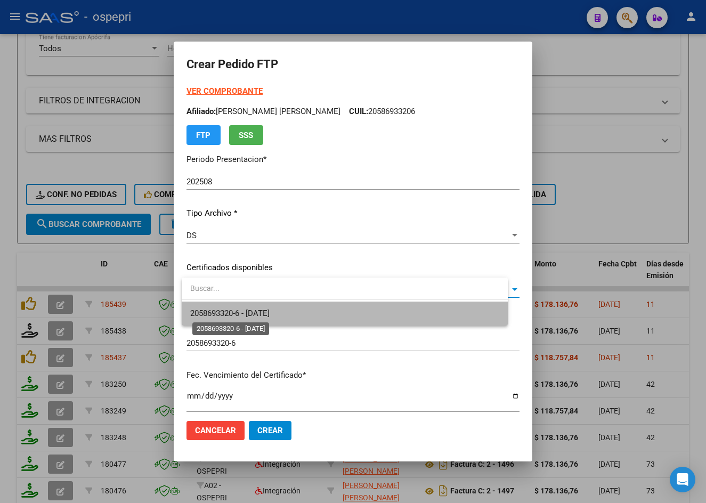
click at [257, 309] on span "2058693320-6 - [DATE]" at bounding box center [229, 313] width 79 height 10
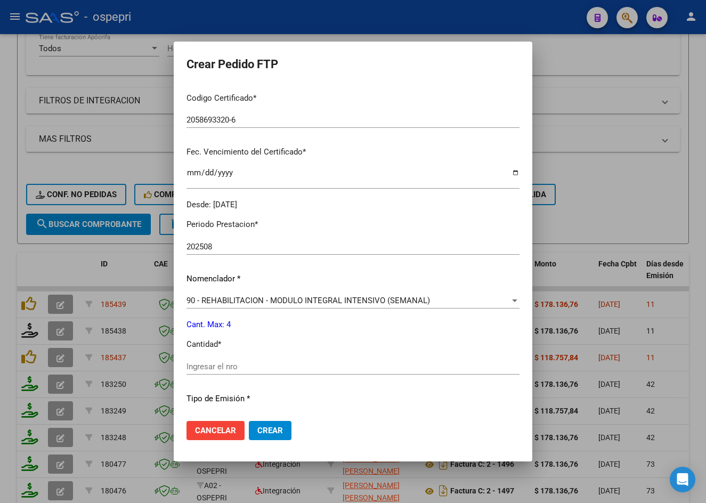
scroll to position [266, 0]
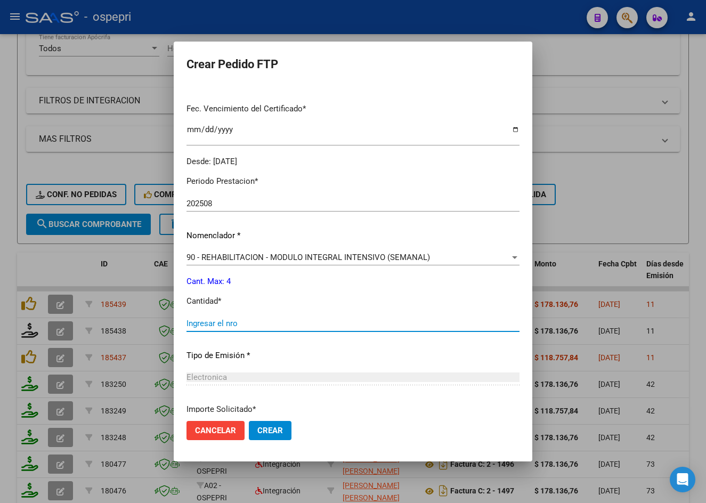
click at [233, 320] on input "Ingresar el nro" at bounding box center [352, 324] width 333 height 10
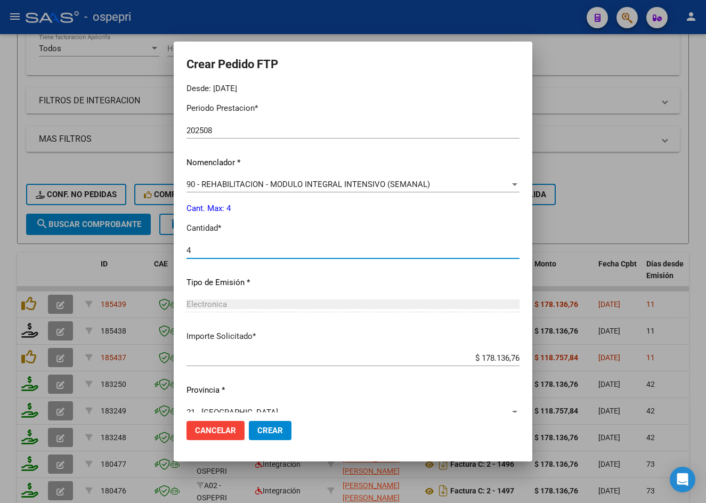
scroll to position [357, 0]
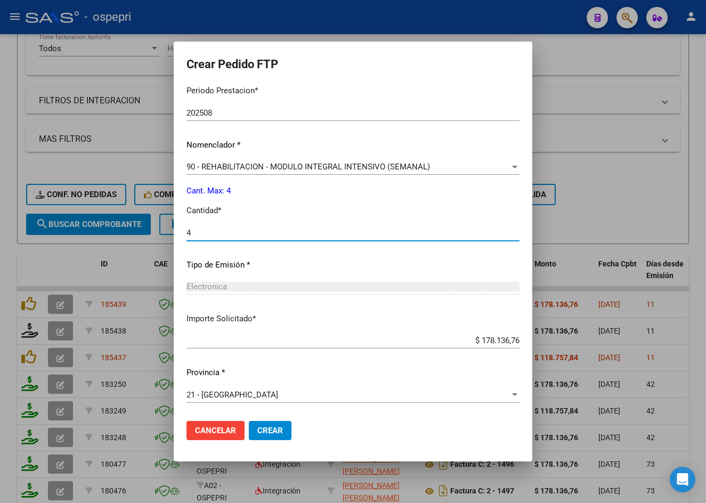
type input "4"
click at [274, 429] on span "Crear" at bounding box center [270, 431] width 26 height 10
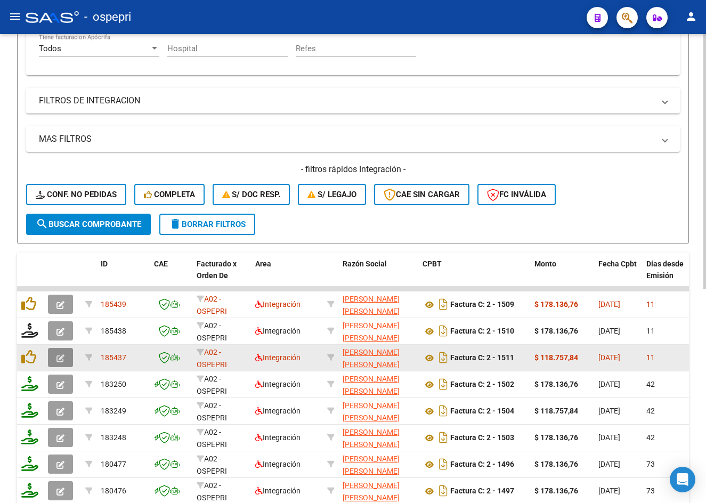
click at [61, 355] on icon "button" at bounding box center [60, 358] width 8 height 8
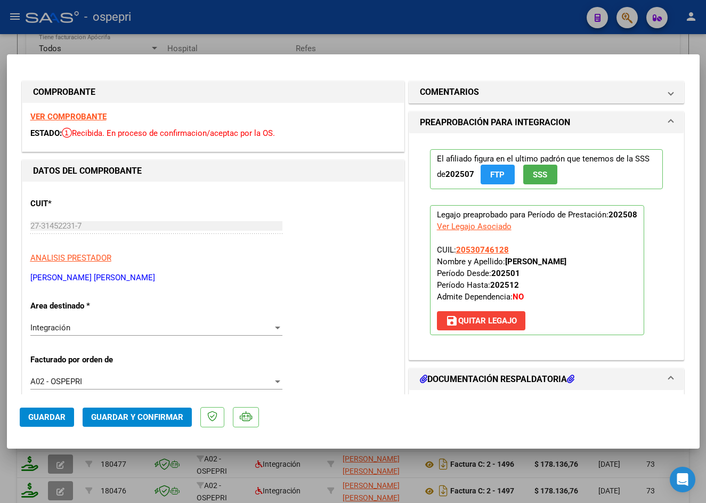
click at [91, 117] on strong "VER COMPROBANTE" at bounding box center [68, 117] width 76 height 10
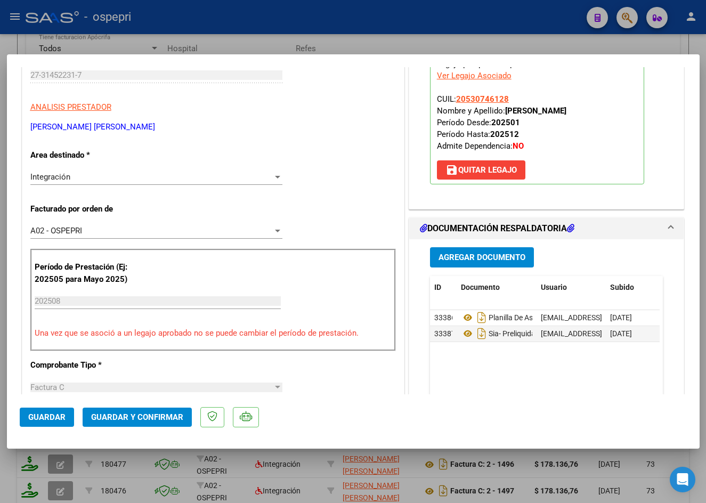
scroll to position [213, 0]
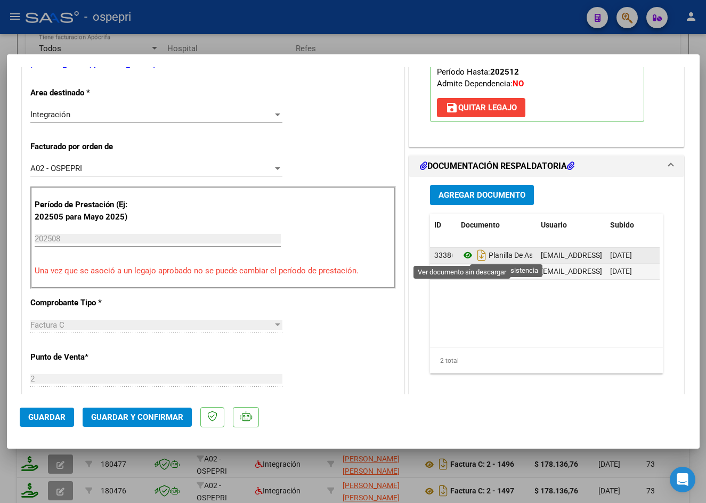
click at [465, 255] on icon at bounding box center [468, 255] width 14 height 13
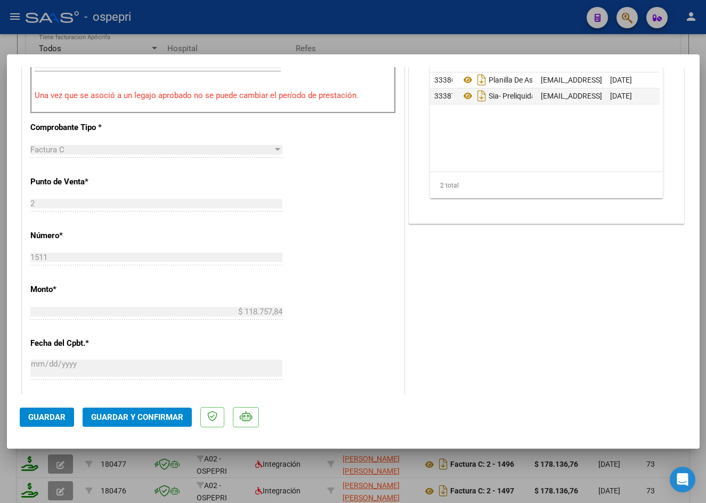
scroll to position [426, 0]
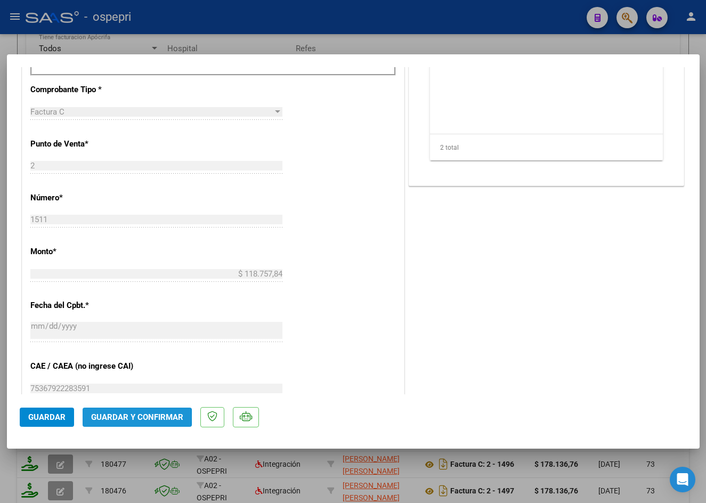
click at [102, 417] on span "Guardar y Confirmar" at bounding box center [137, 417] width 92 height 10
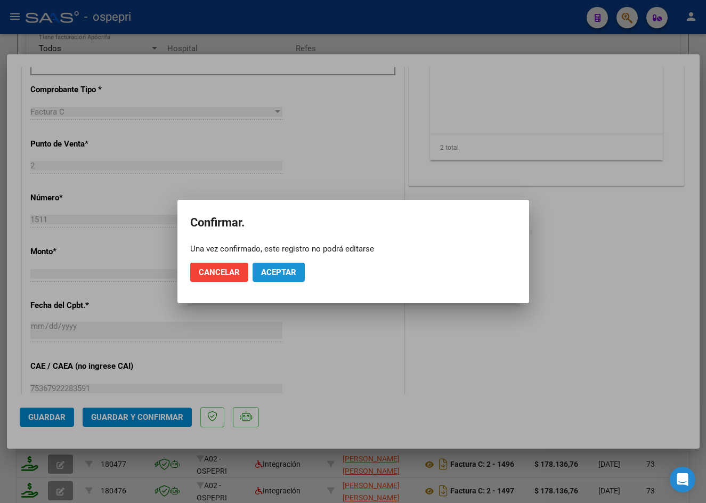
click at [291, 267] on span "Aceptar" at bounding box center [278, 272] width 35 height 10
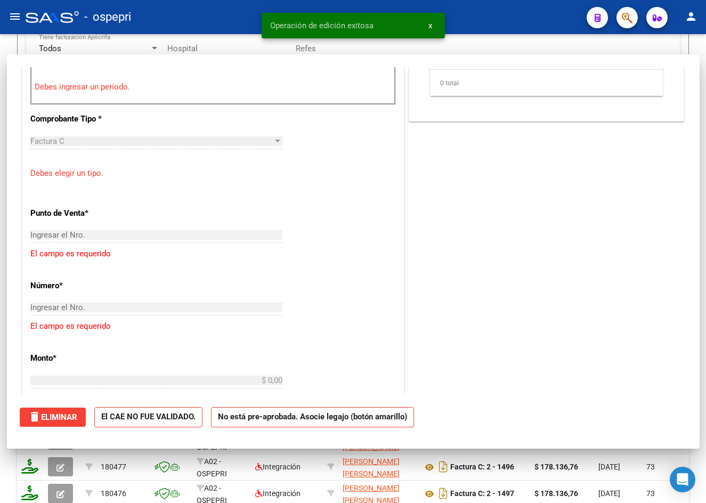
scroll to position [0, 0]
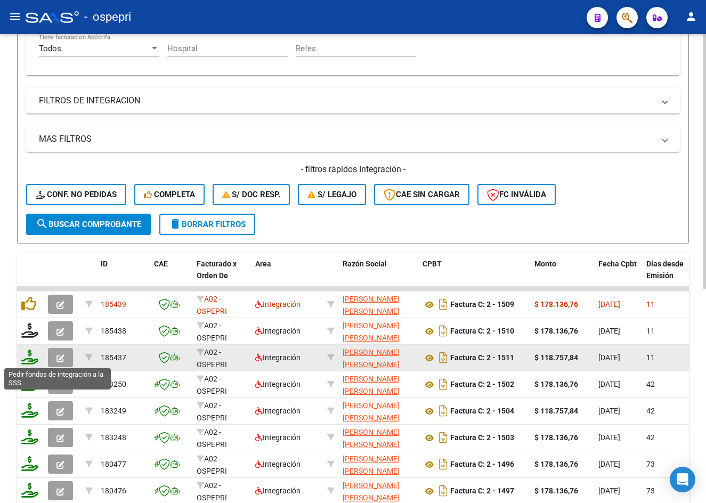
click at [30, 360] on icon at bounding box center [29, 356] width 17 height 15
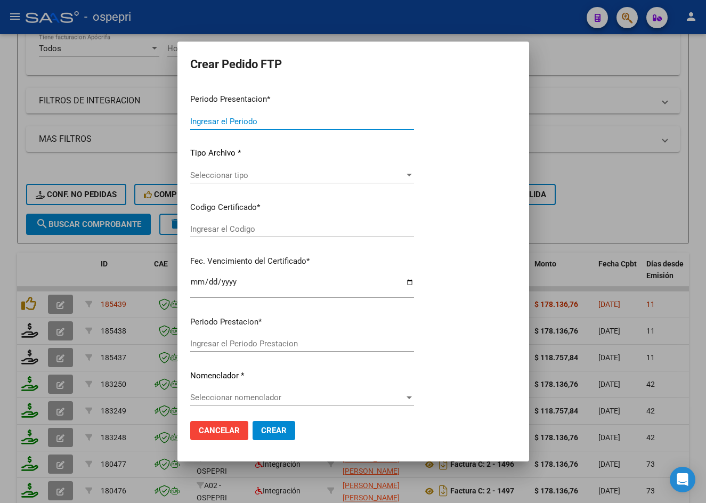
type input "202508"
type input "$ 118.757,84"
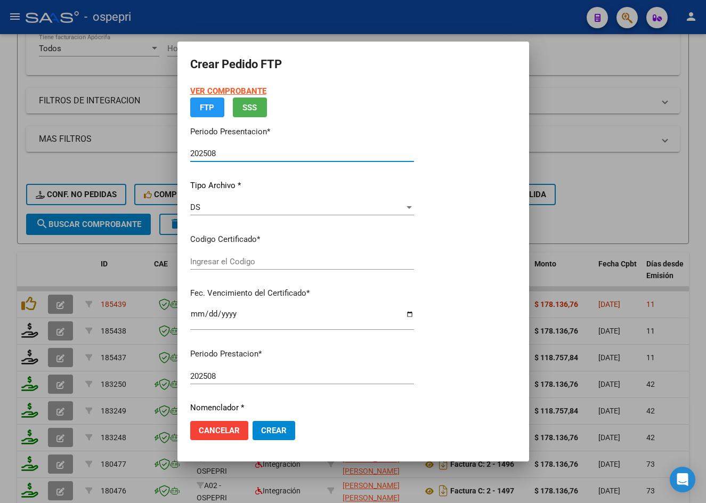
type input "2053074612-8"
type input "[DATE]"
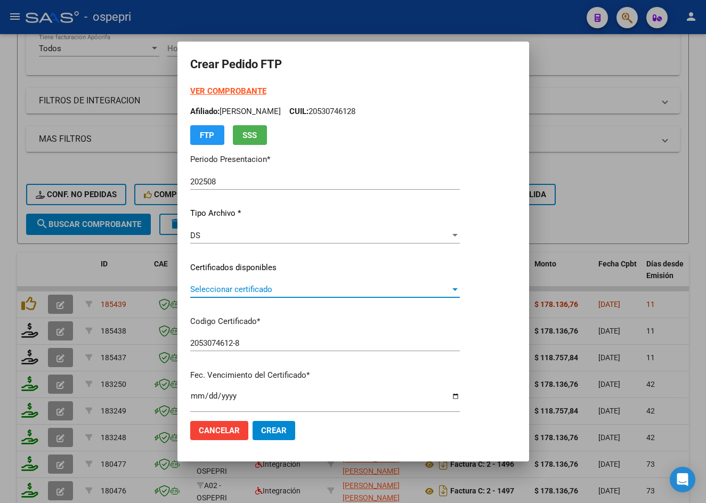
click at [245, 290] on span "Seleccionar certificado" at bounding box center [320, 289] width 260 height 10
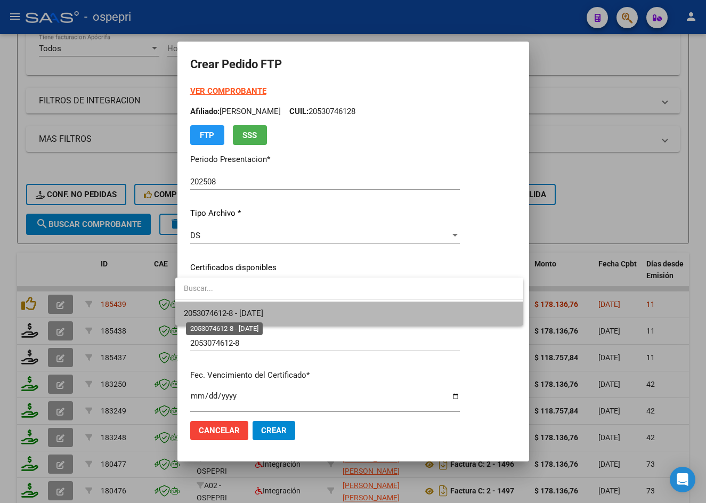
click at [245, 314] on span "2053074612-8 - [DATE]" at bounding box center [223, 313] width 79 height 10
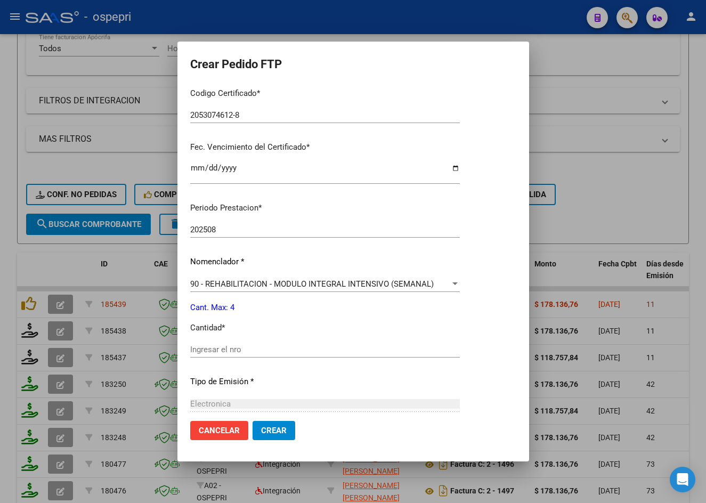
scroll to position [266, 0]
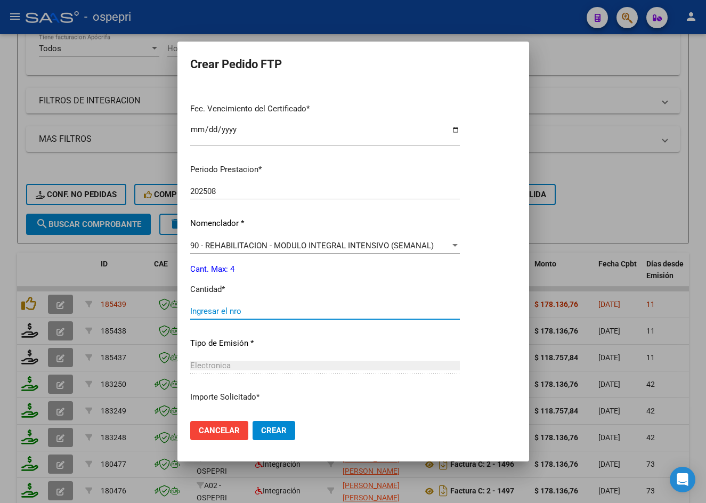
click at [234, 311] on input "Ingresar el nro" at bounding box center [325, 311] width 270 height 10
type input "4"
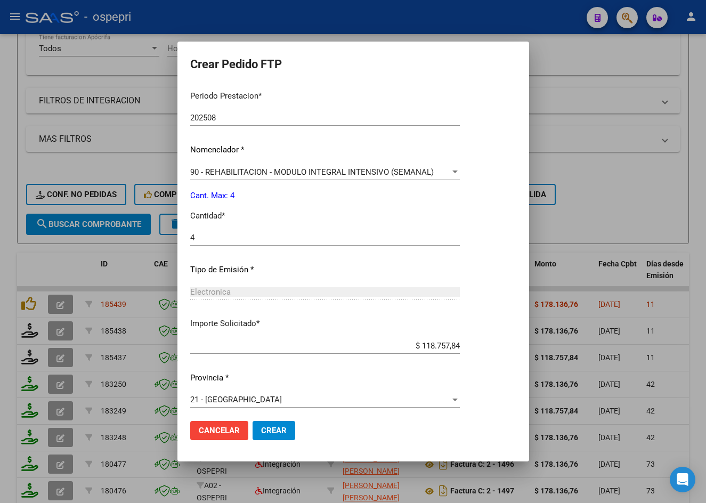
scroll to position [345, 0]
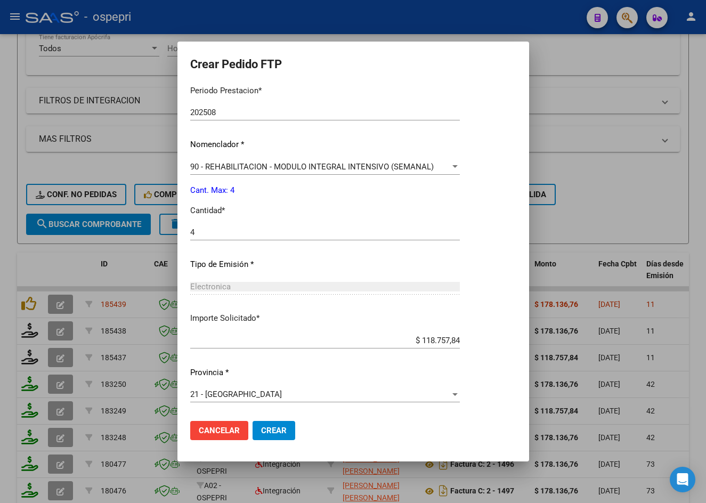
click at [271, 434] on span "Crear" at bounding box center [274, 431] width 26 height 10
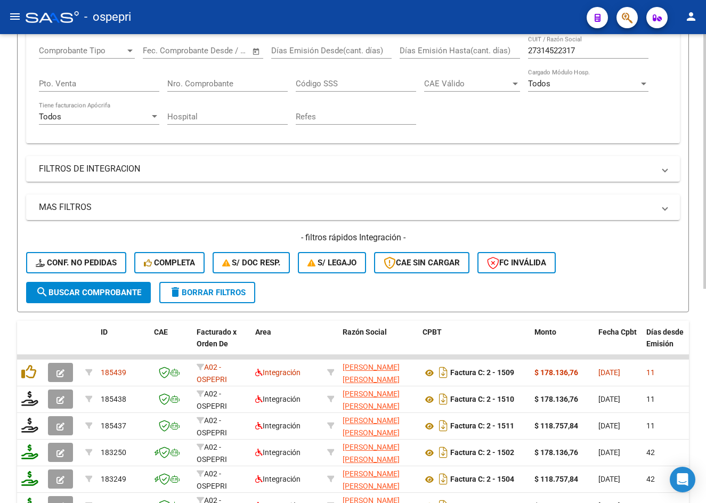
scroll to position [53, 0]
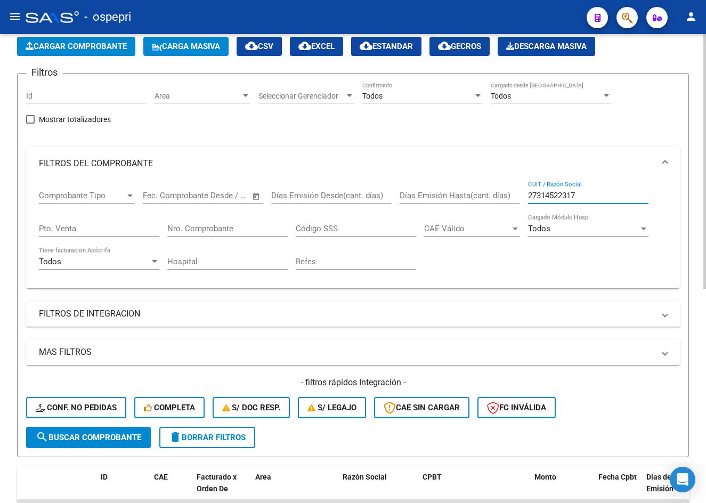
click at [591, 197] on input "27314522317" at bounding box center [588, 196] width 120 height 10
paste input "244130203"
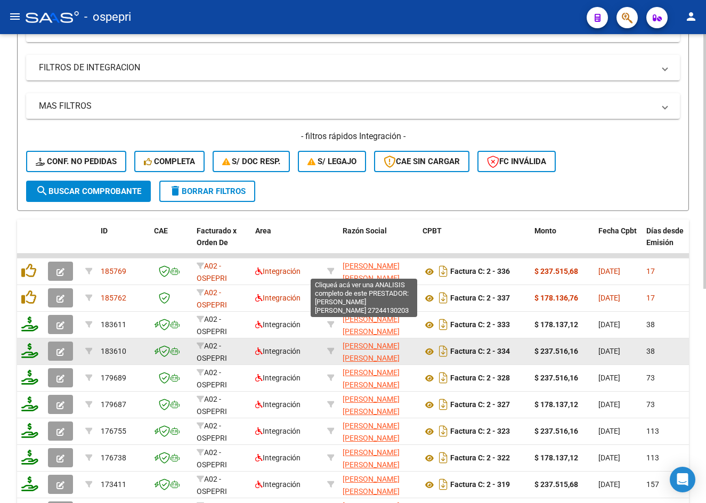
scroll to position [320, 0]
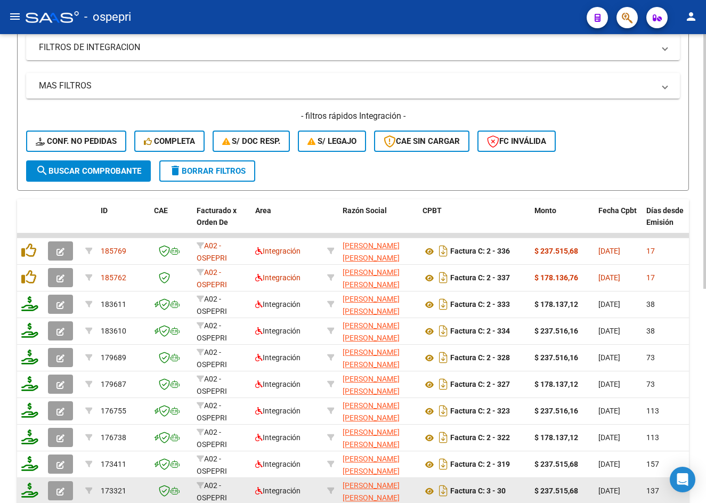
type input "27244130203"
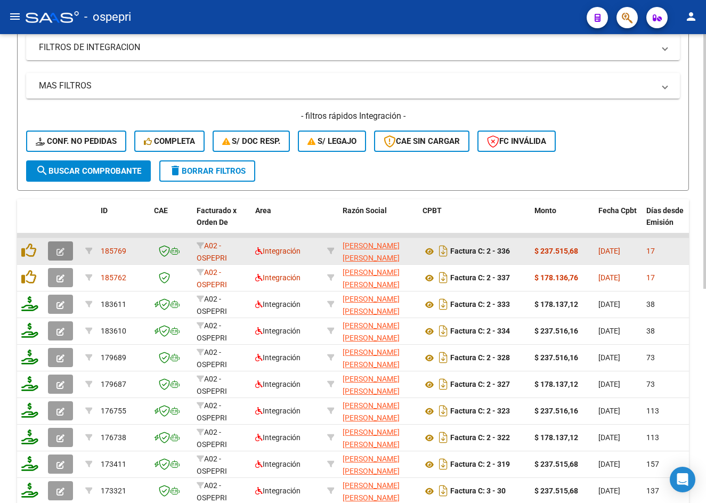
click at [62, 251] on icon "button" at bounding box center [60, 252] width 8 height 8
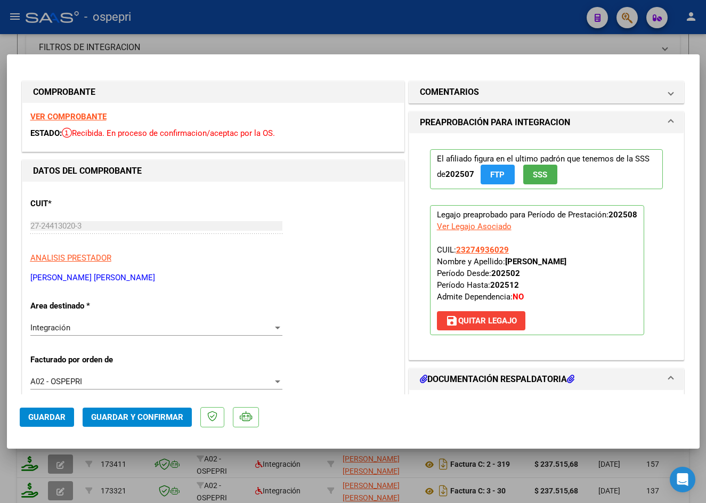
click at [85, 112] on strong "VER COMPROBANTE" at bounding box center [68, 117] width 76 height 10
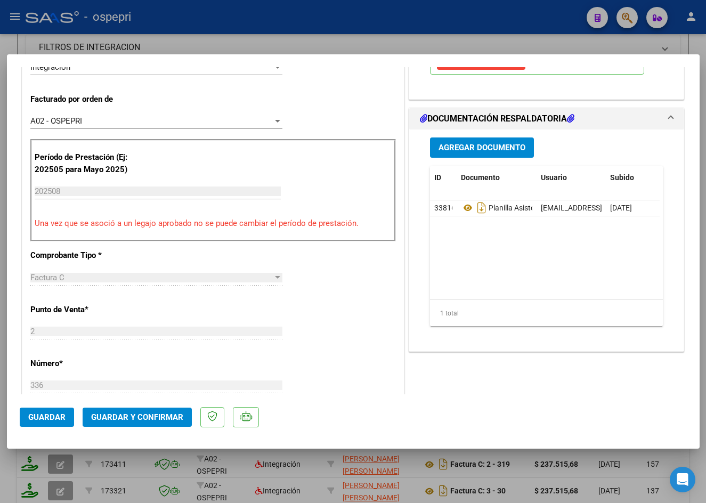
scroll to position [266, 0]
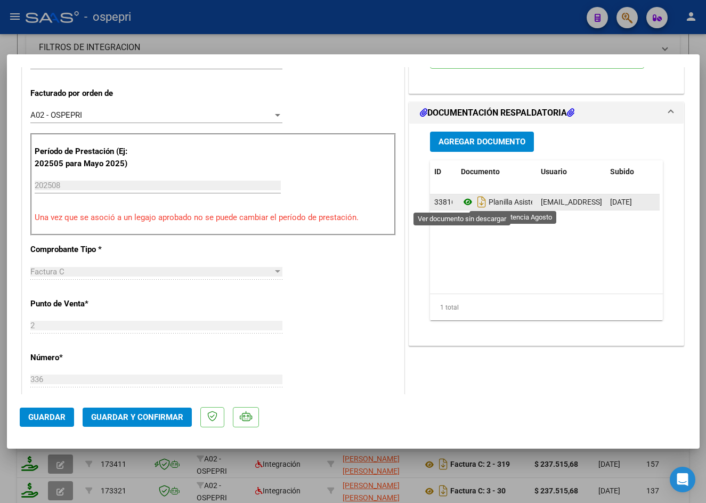
click at [462, 200] on icon at bounding box center [468, 201] width 14 height 13
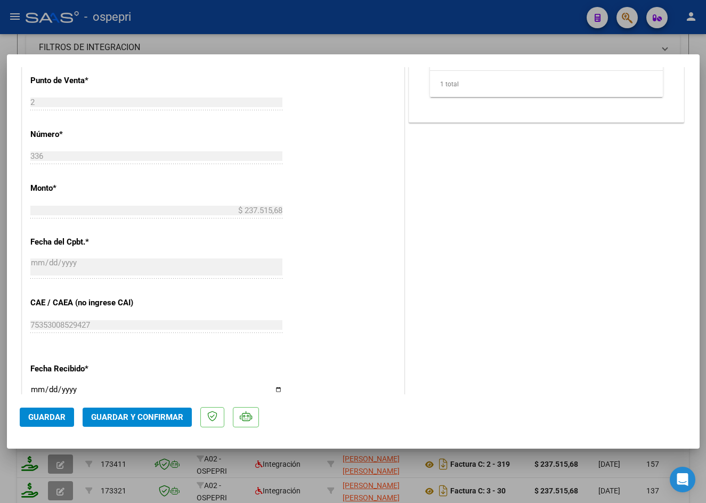
scroll to position [533, 0]
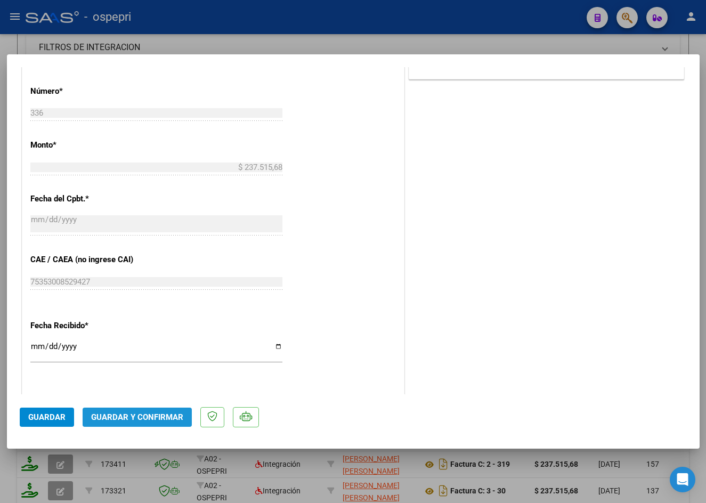
click at [142, 415] on span "Guardar y Confirmar" at bounding box center [137, 417] width 92 height 10
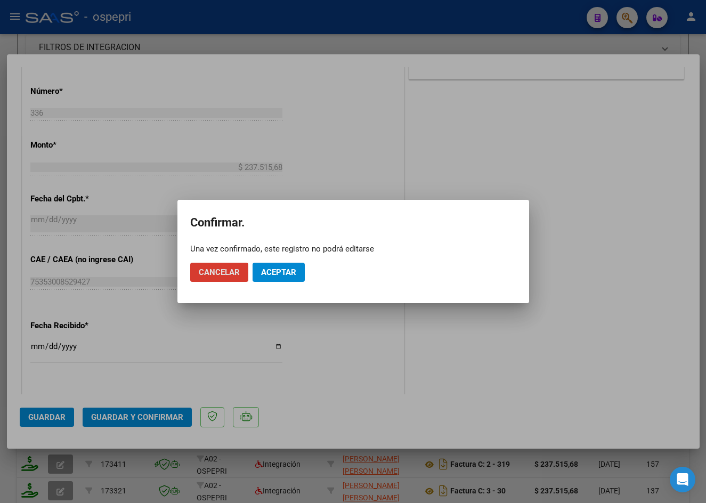
click at [272, 268] on span "Aceptar" at bounding box center [278, 272] width 35 height 10
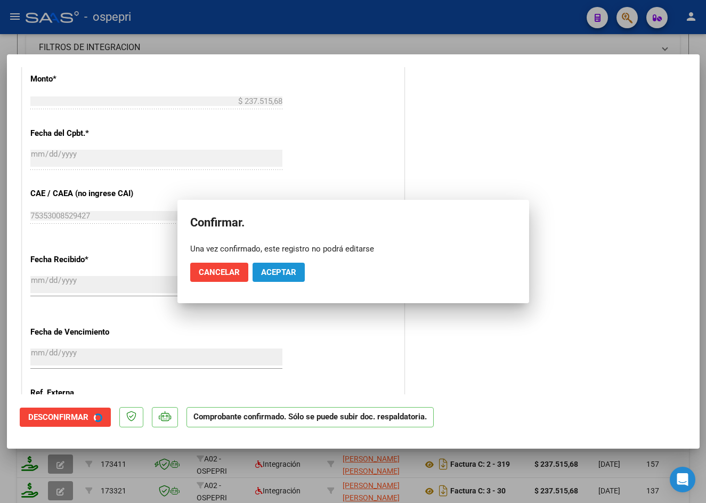
scroll to position [467, 0]
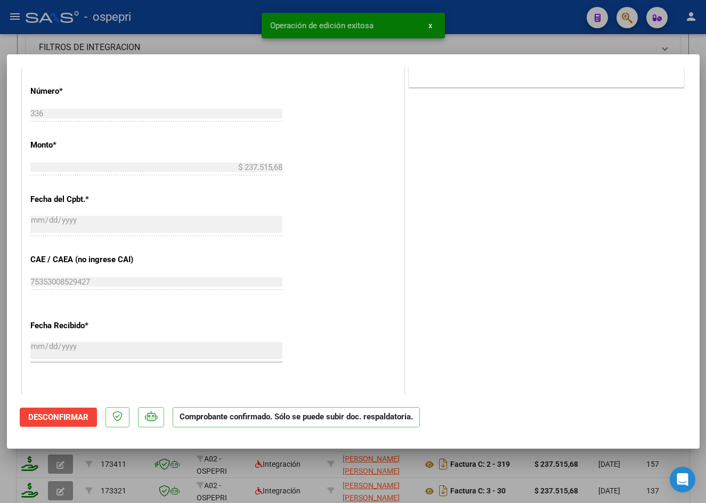
type input "$ 0,00"
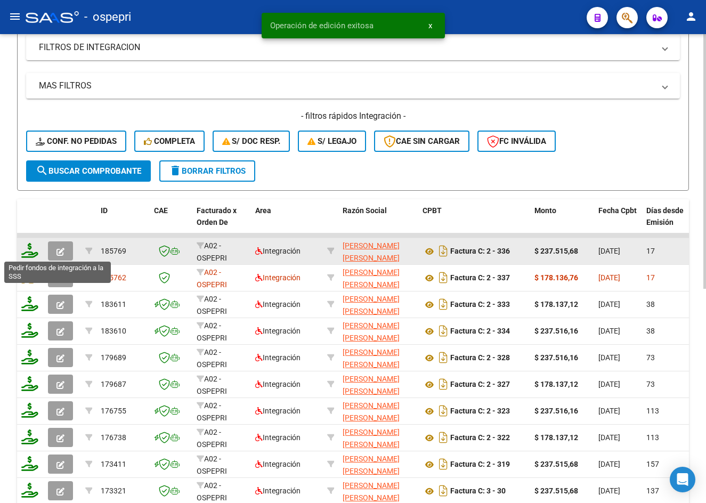
click at [30, 253] on icon at bounding box center [29, 250] width 17 height 15
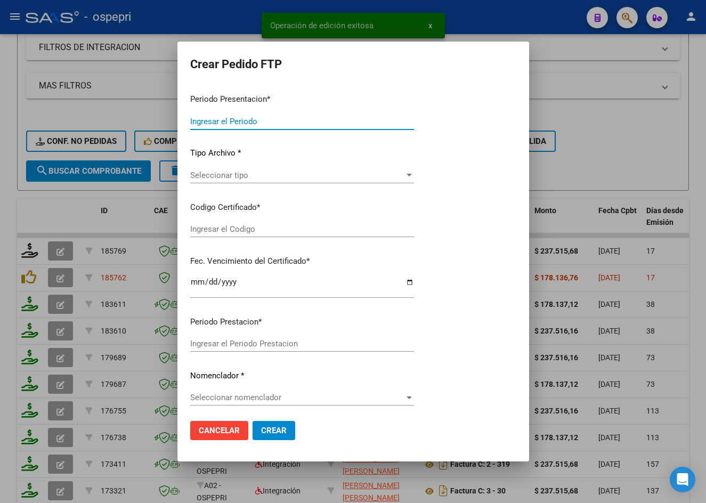
type input "202508"
type input "$ 237.515,68"
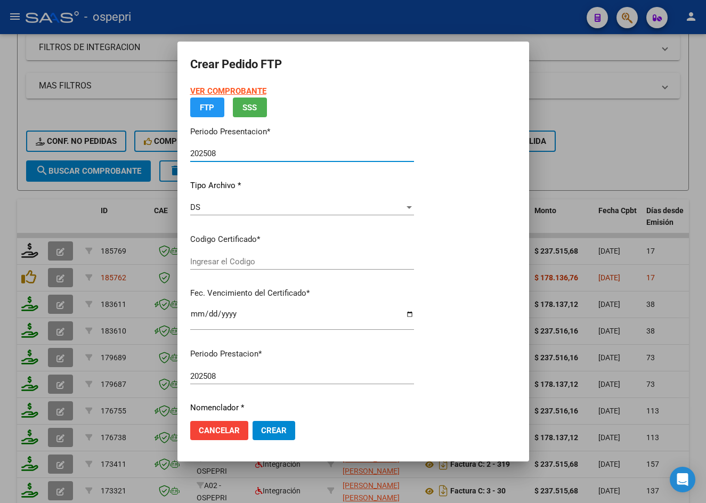
type input "23274936029"
type input "[DATE]"
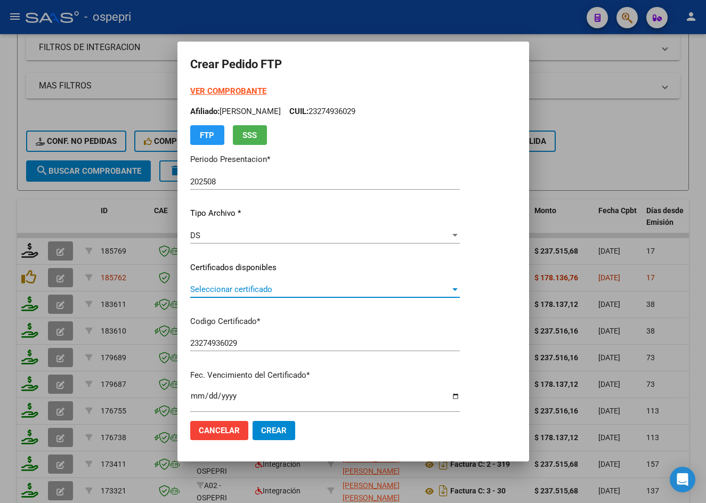
click at [230, 289] on span "Seleccionar certificado" at bounding box center [320, 289] width 260 height 10
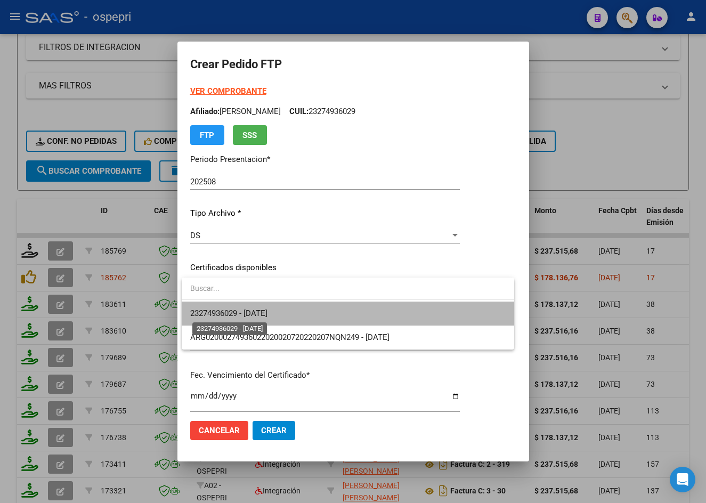
click at [248, 309] on span "23274936029 - 2033-01-05" at bounding box center [228, 313] width 77 height 10
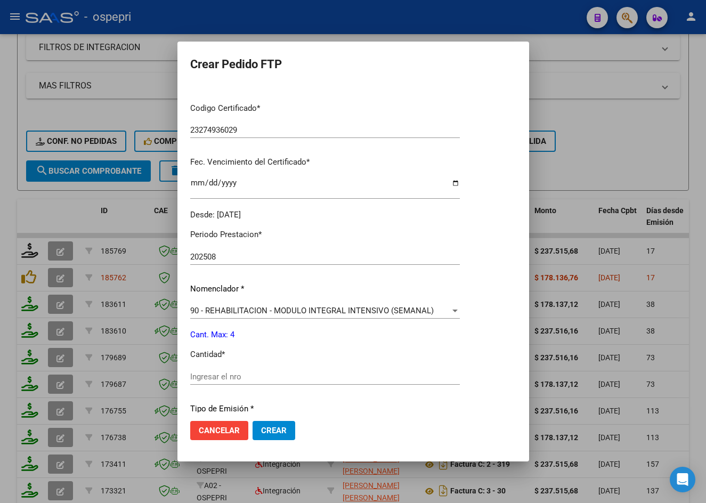
scroll to position [266, 0]
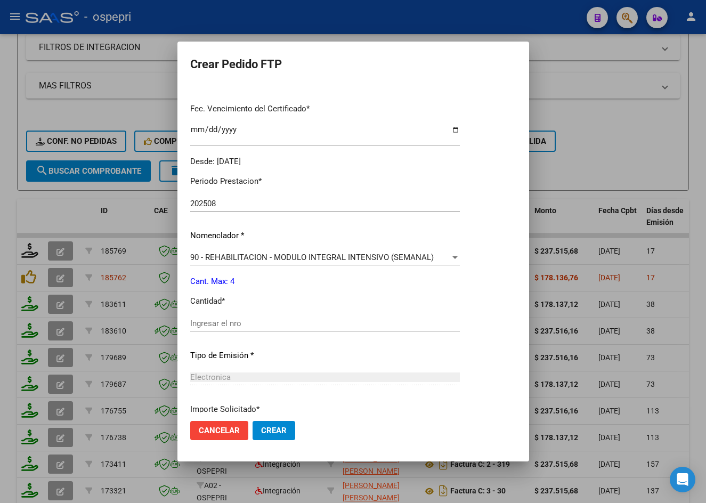
click at [262, 317] on div "Ingresar el nro" at bounding box center [325, 323] width 270 height 16
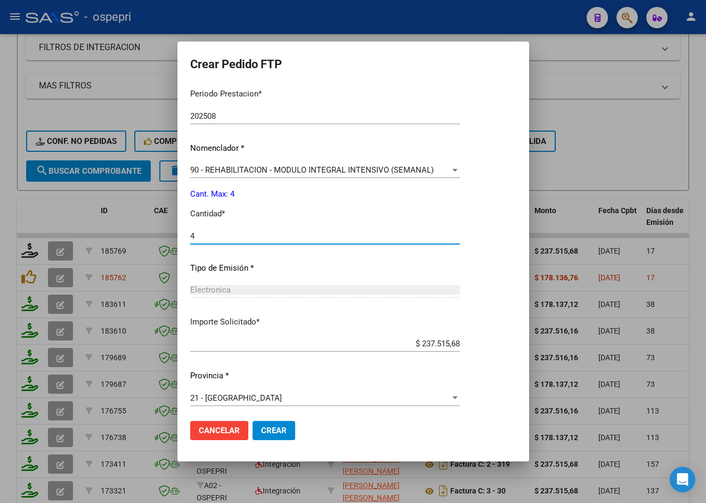
scroll to position [357, 0]
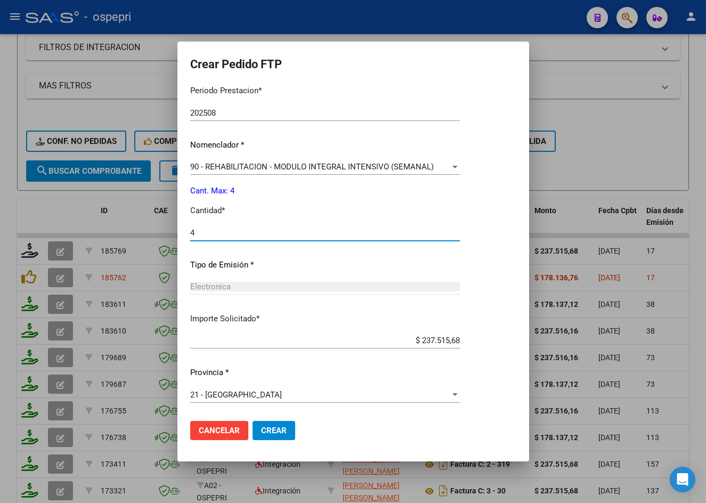
type input "4"
click at [279, 430] on span "Crear" at bounding box center [274, 431] width 26 height 10
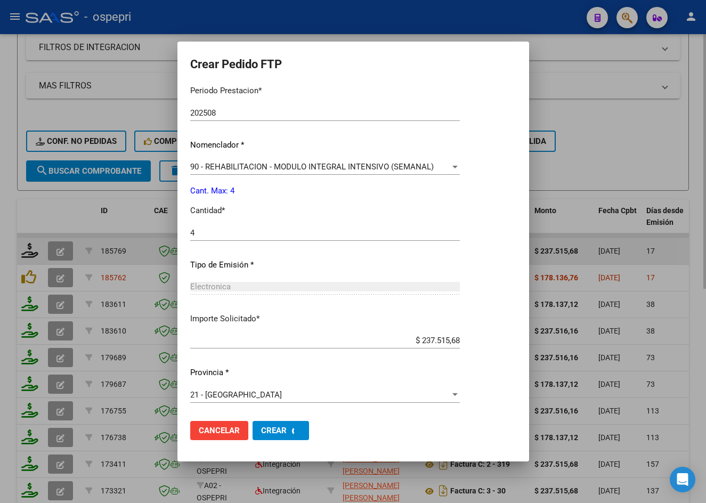
scroll to position [297, 0]
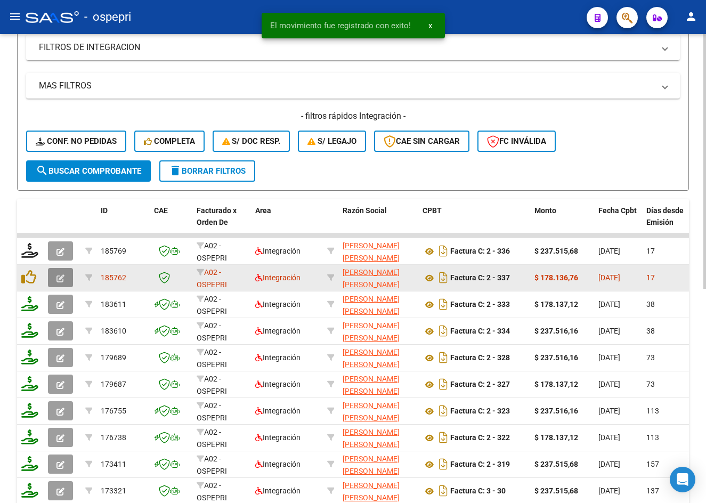
click at [58, 276] on icon "button" at bounding box center [60, 278] width 8 height 8
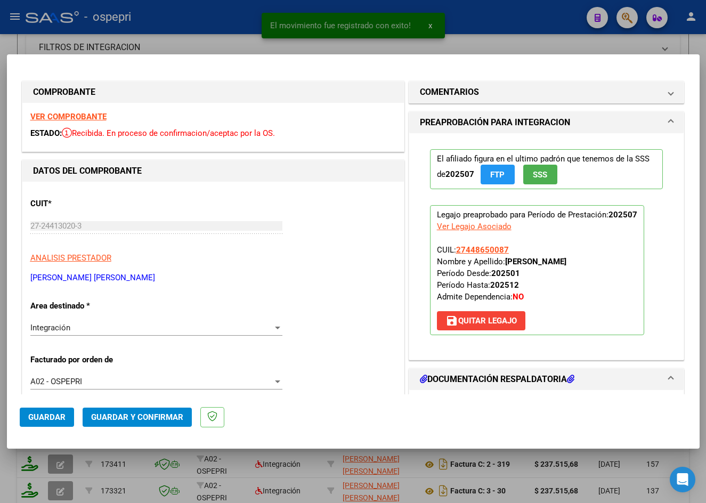
click at [82, 116] on strong "VER COMPROBANTE" at bounding box center [68, 117] width 76 height 10
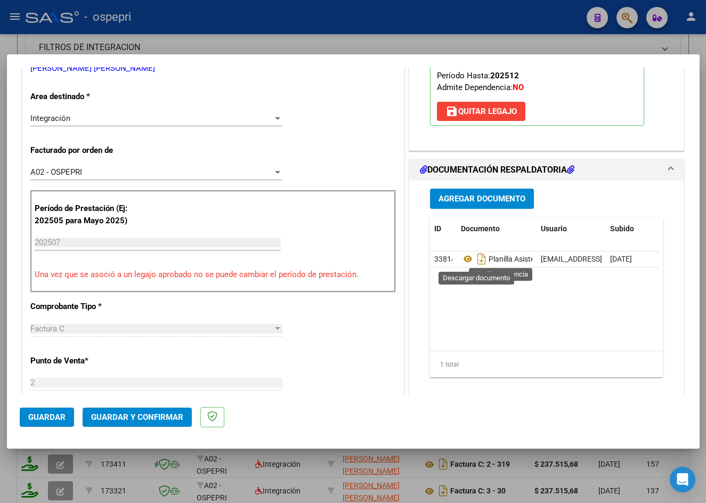
scroll to position [213, 0]
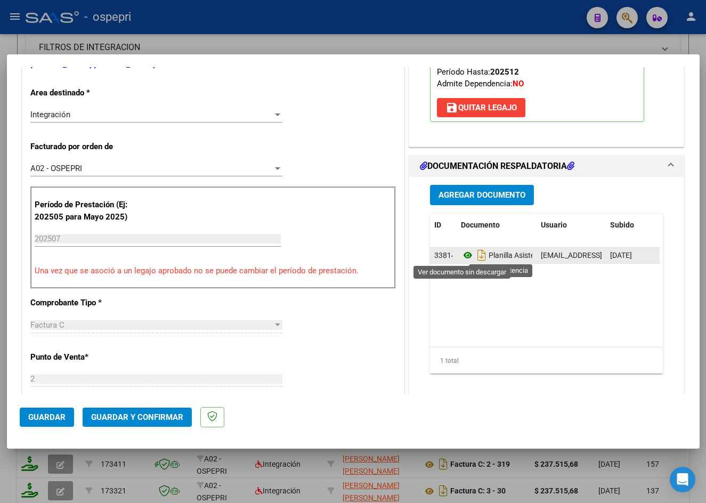
click at [464, 255] on icon at bounding box center [468, 255] width 14 height 13
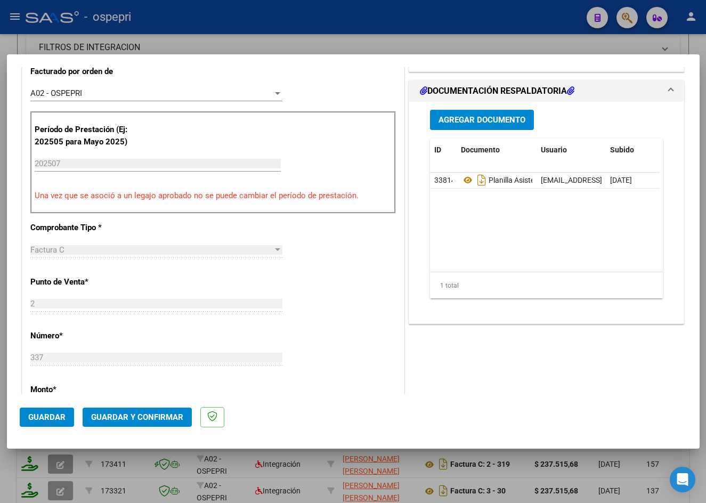
scroll to position [320, 0]
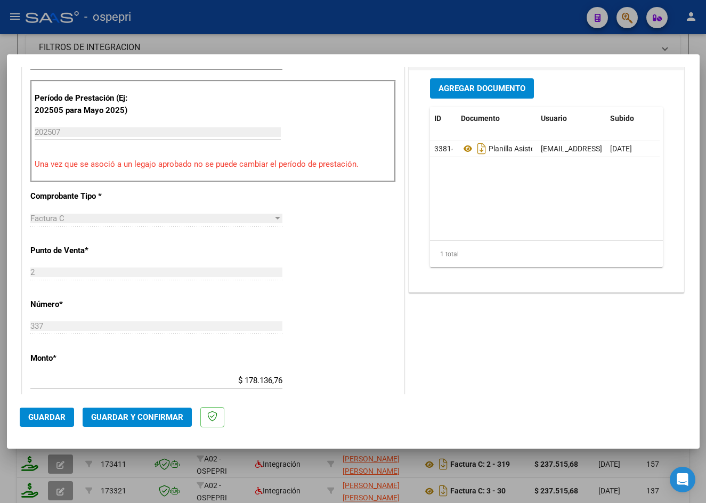
click at [131, 413] on span "Guardar y Confirmar" at bounding box center [137, 417] width 92 height 10
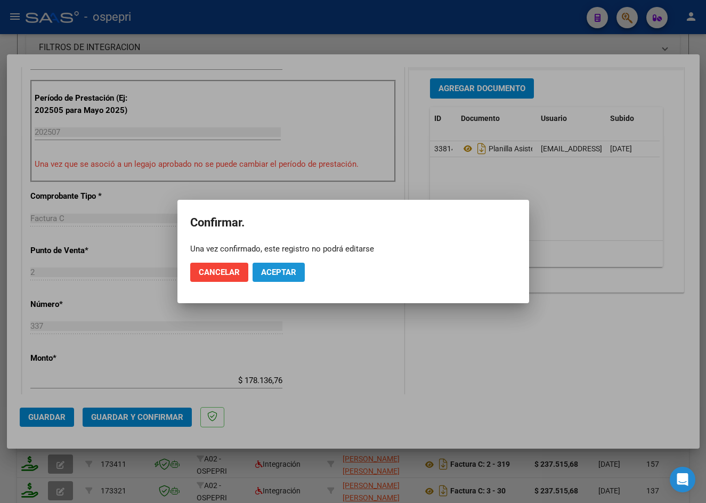
click at [286, 271] on span "Aceptar" at bounding box center [278, 272] width 35 height 10
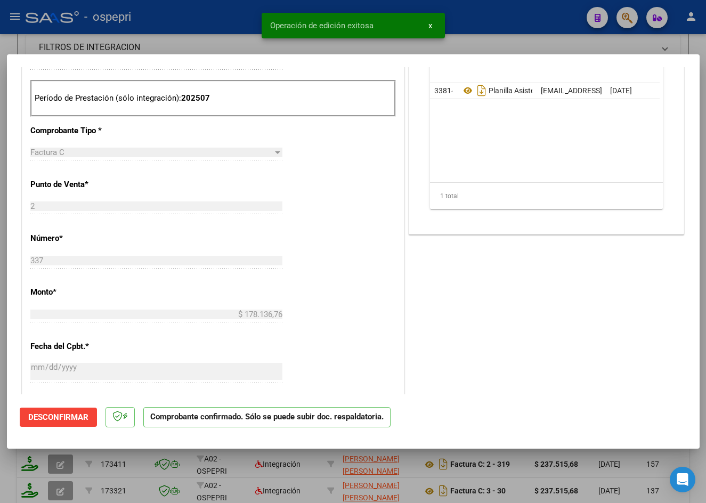
type input "$ 0,00"
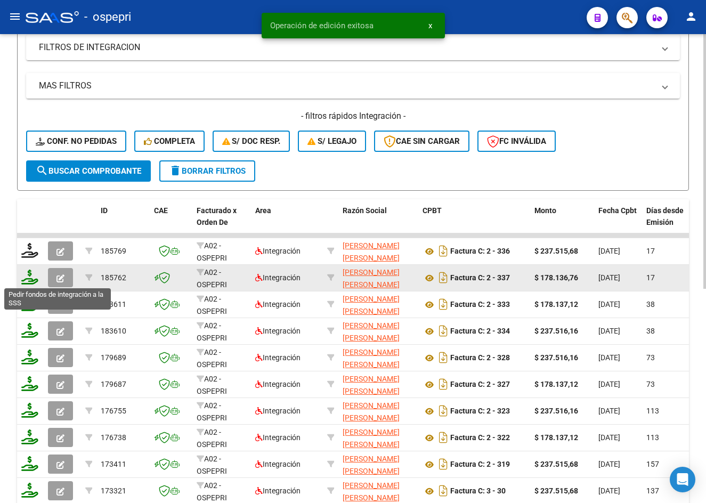
click at [30, 280] on icon at bounding box center [29, 277] width 17 height 15
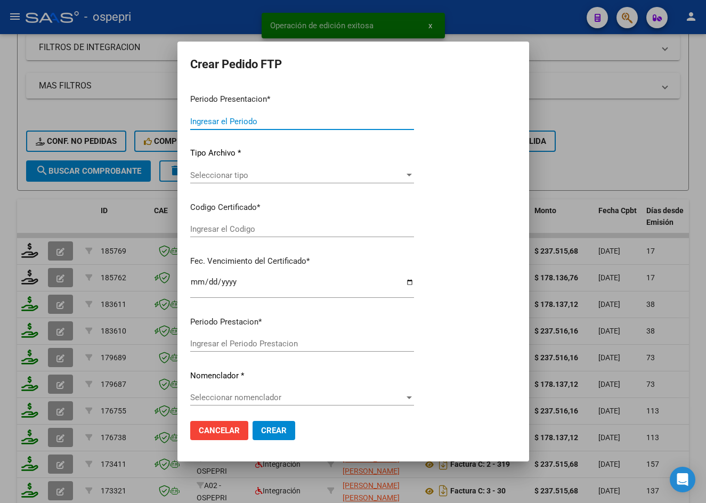
type input "202508"
type input "202507"
type input "$ 178.136,76"
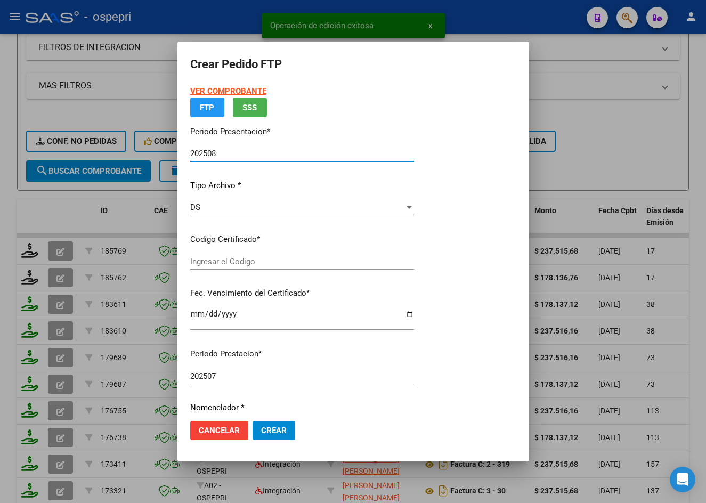
type input "ARG02000448650082018051120280511NQN798"
type input "2028-05-11"
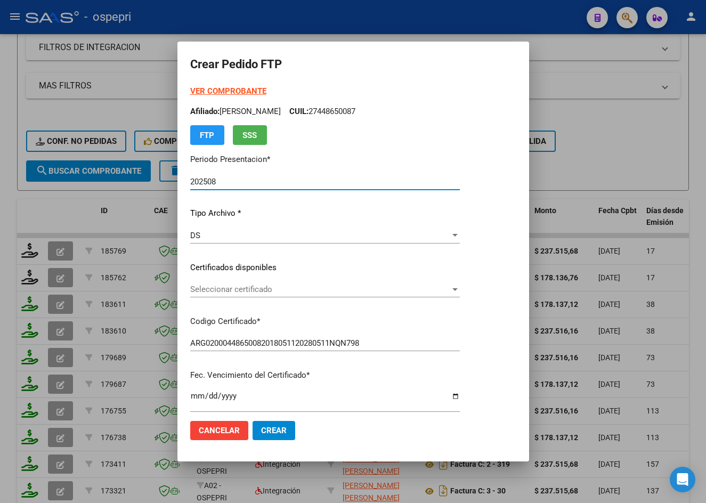
click at [232, 291] on span "Seleccionar certificado" at bounding box center [320, 289] width 260 height 10
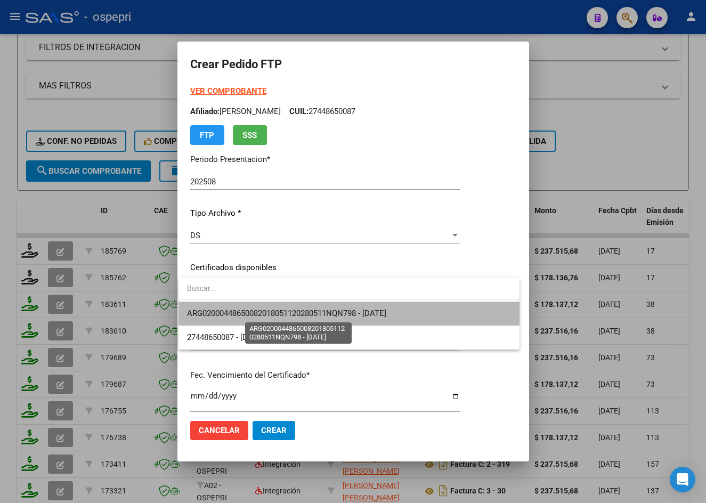
click at [234, 312] on span "ARG02000448650082018051120280511NQN798 - 2028-05-11" at bounding box center [286, 313] width 199 height 10
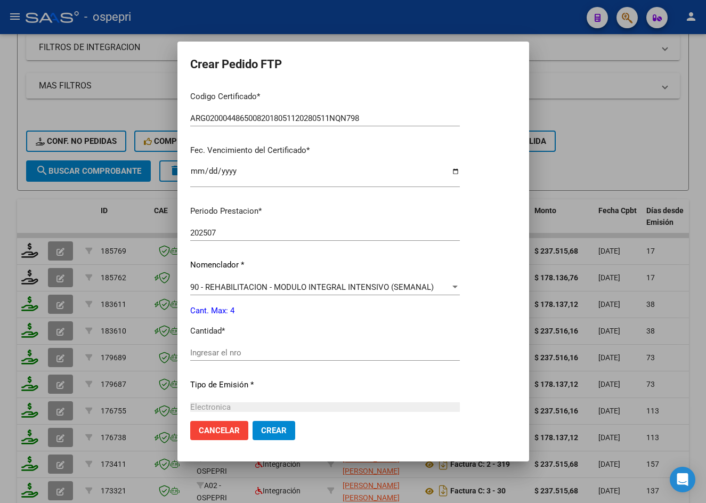
scroll to position [266, 0]
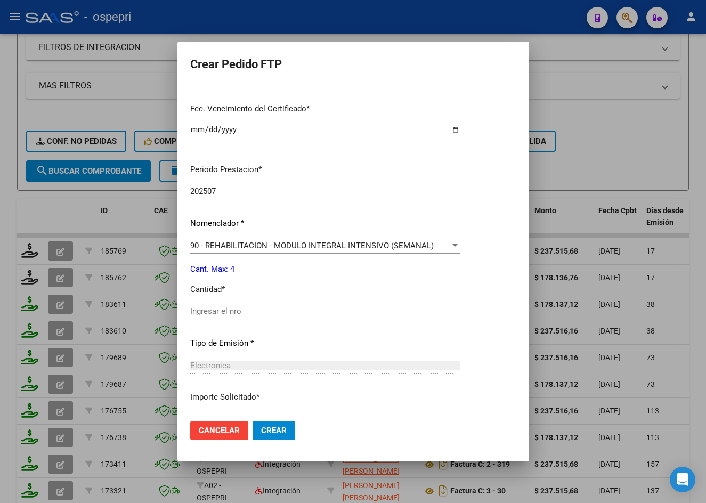
click at [239, 310] on input "Ingresar el nro" at bounding box center [325, 311] width 270 height 10
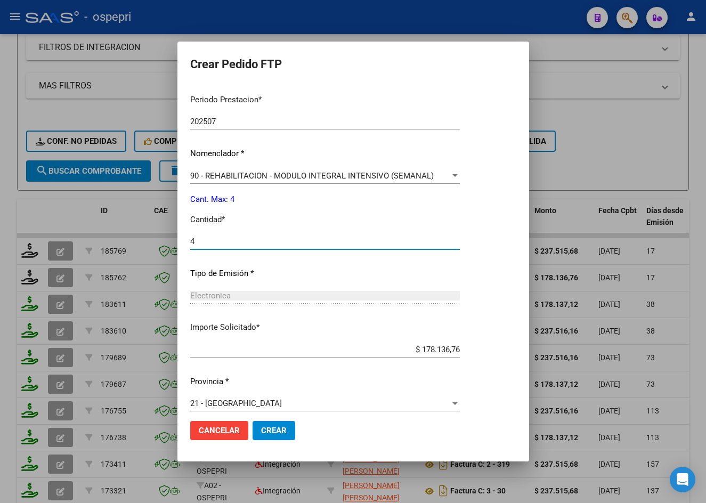
scroll to position [345, 0]
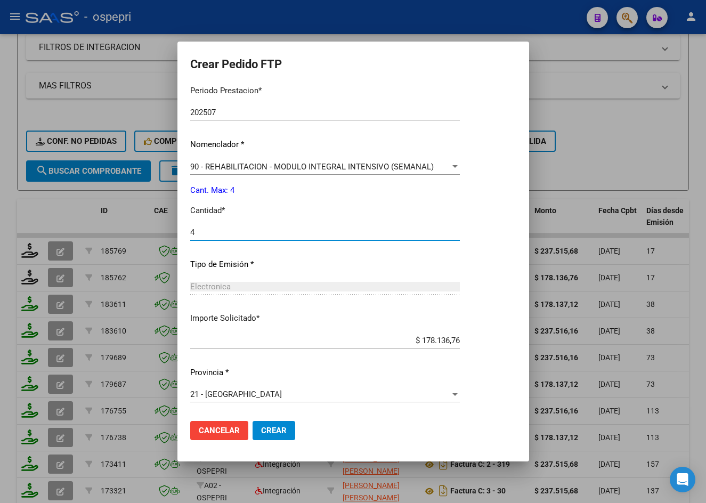
type input "4"
click at [276, 431] on span "Crear" at bounding box center [274, 431] width 26 height 10
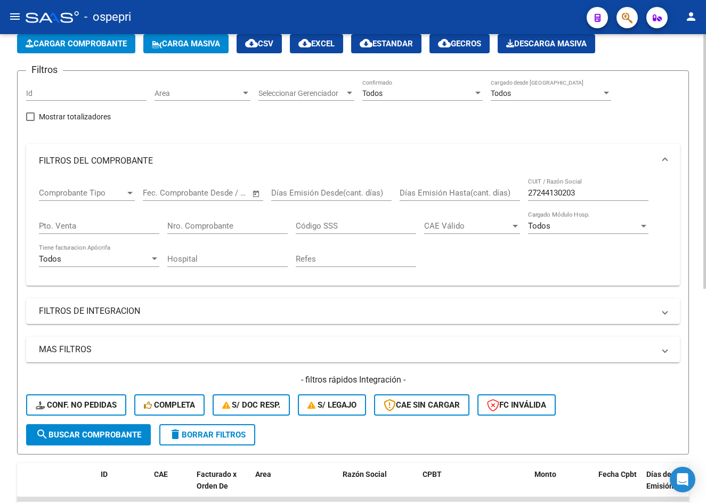
scroll to position [53, 0]
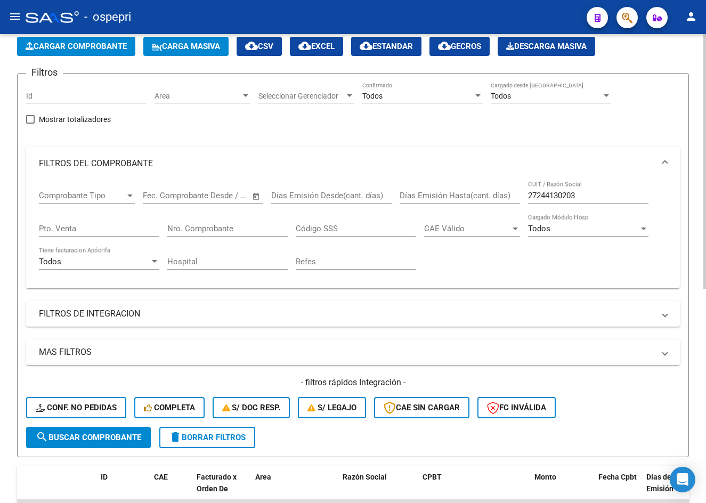
click at [584, 194] on input "27244130203" at bounding box center [588, 196] width 120 height 10
paste input "9127404"
type input "27291274043"
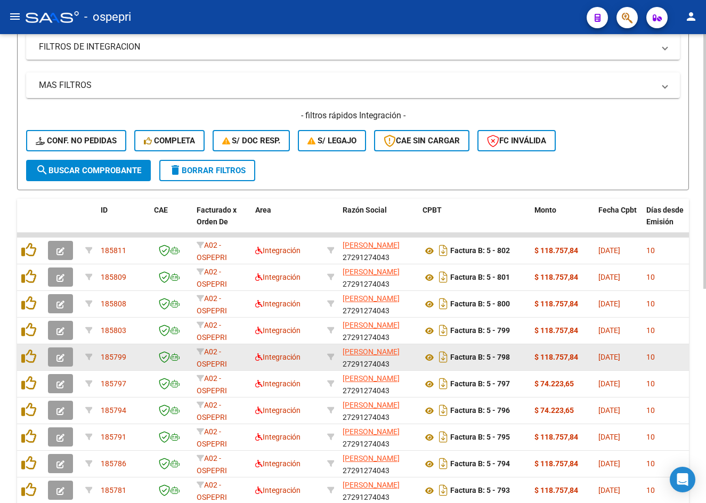
scroll to position [373, 0]
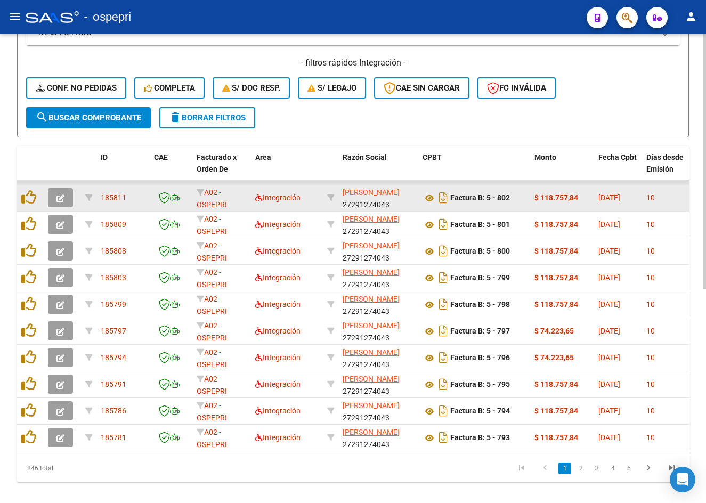
click at [68, 203] on button "button" at bounding box center [60, 197] width 25 height 19
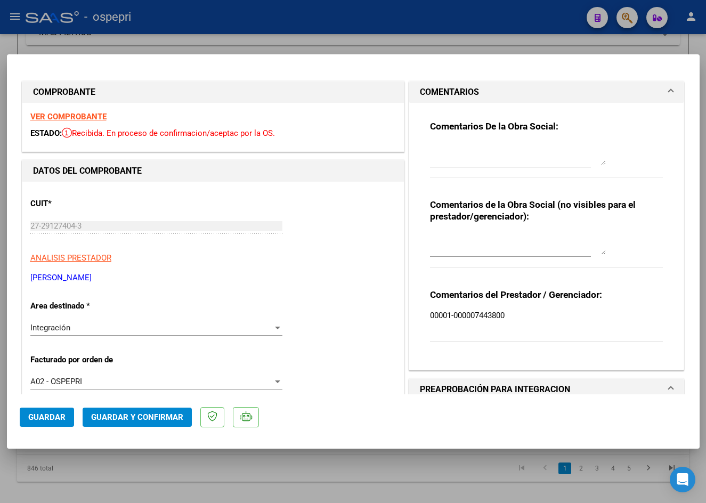
click at [85, 117] on strong "VER COMPROBANTE" at bounding box center [68, 117] width 76 height 10
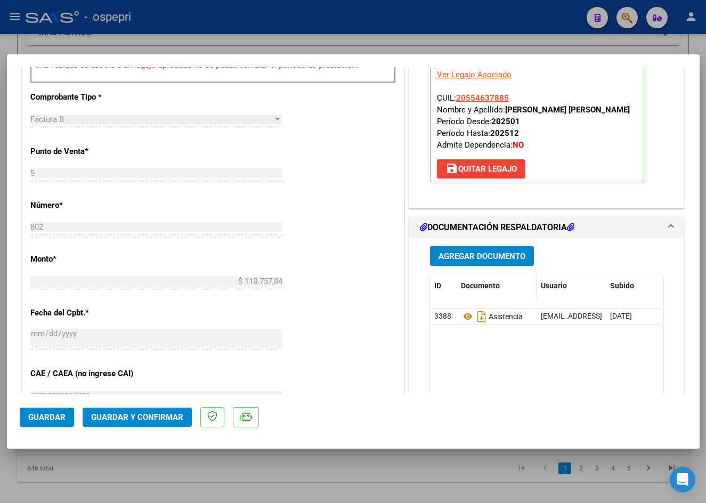
scroll to position [426, 0]
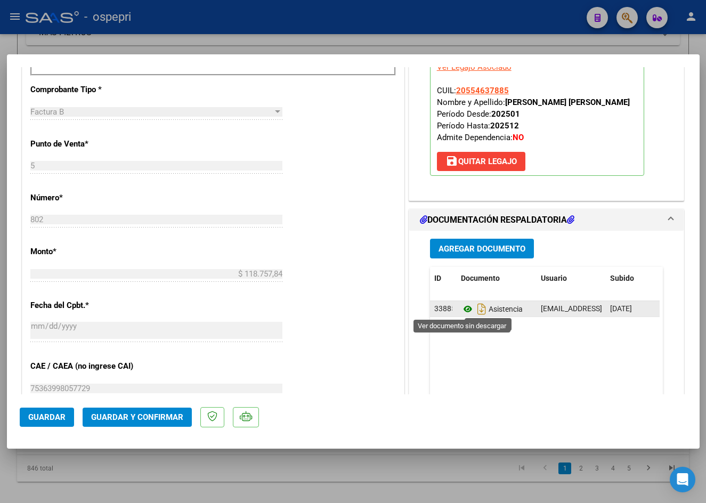
click at [462, 307] on icon at bounding box center [468, 309] width 14 height 13
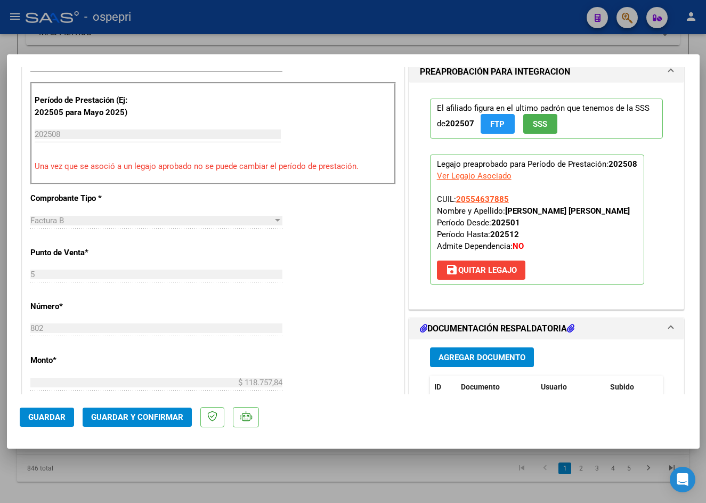
scroll to position [266, 0]
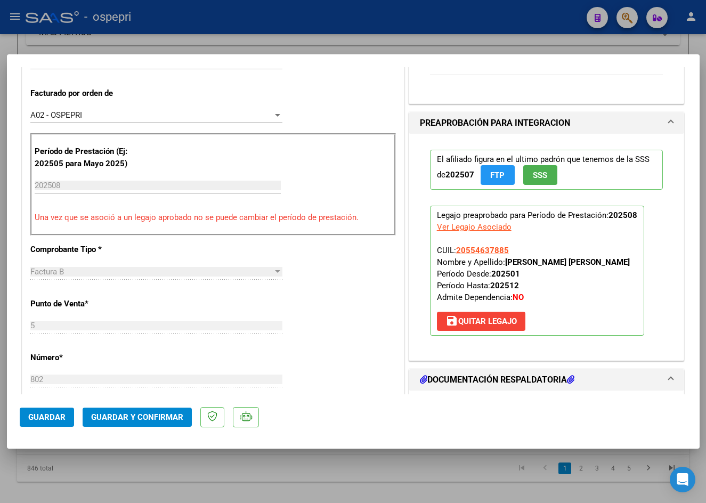
type input "$ 0,00"
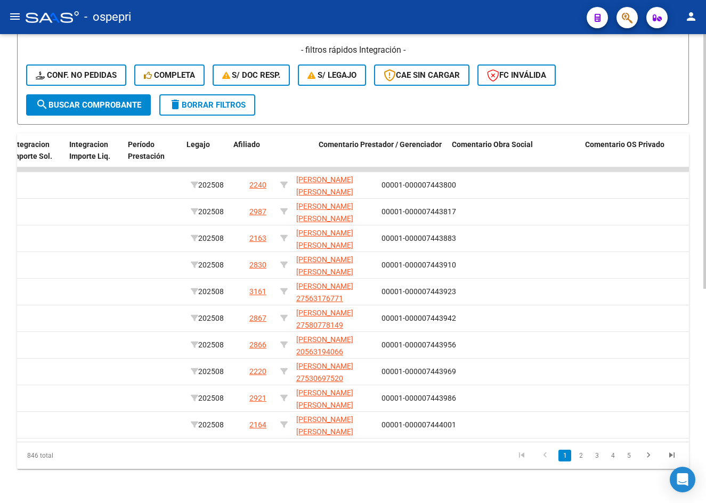
scroll to position [0, 1431]
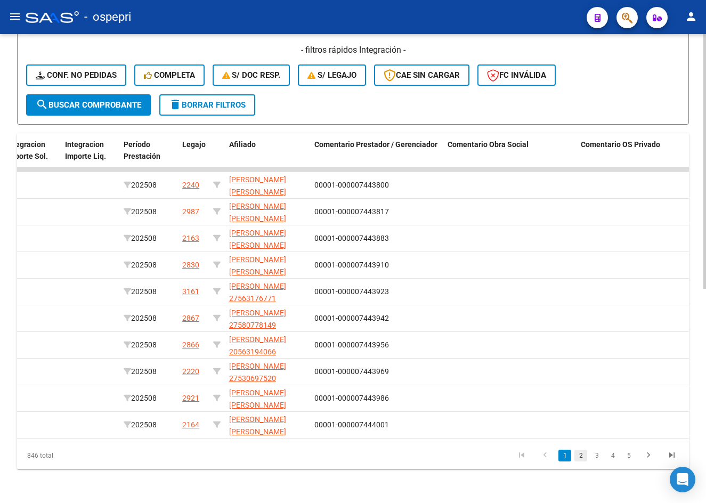
click at [582, 455] on link "2" at bounding box center [580, 456] width 13 height 12
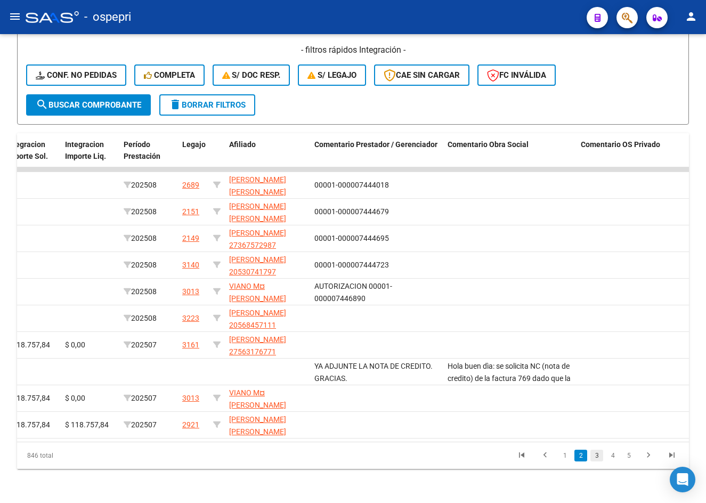
click at [598, 457] on link "3" at bounding box center [596, 456] width 13 height 12
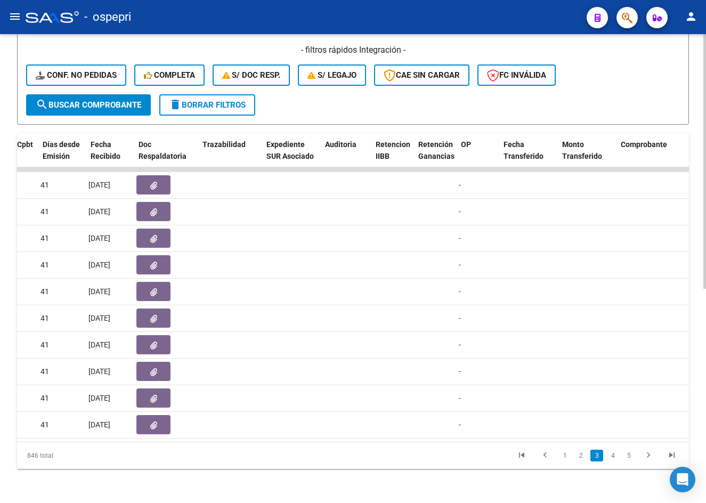
scroll to position [0, 581]
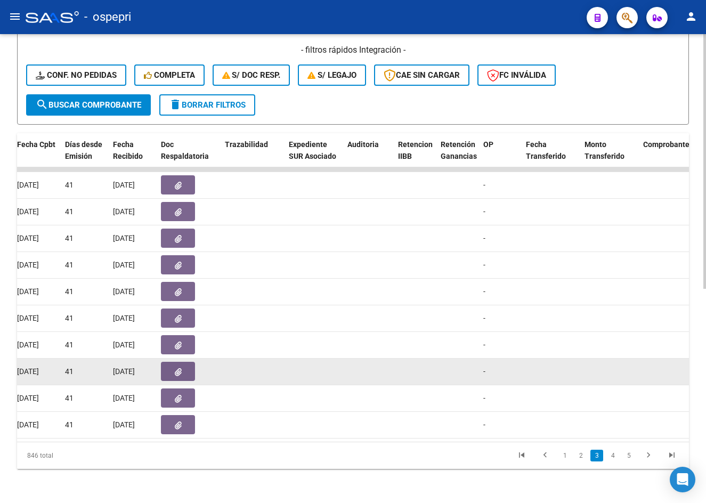
click at [187, 363] on button "button" at bounding box center [178, 371] width 34 height 19
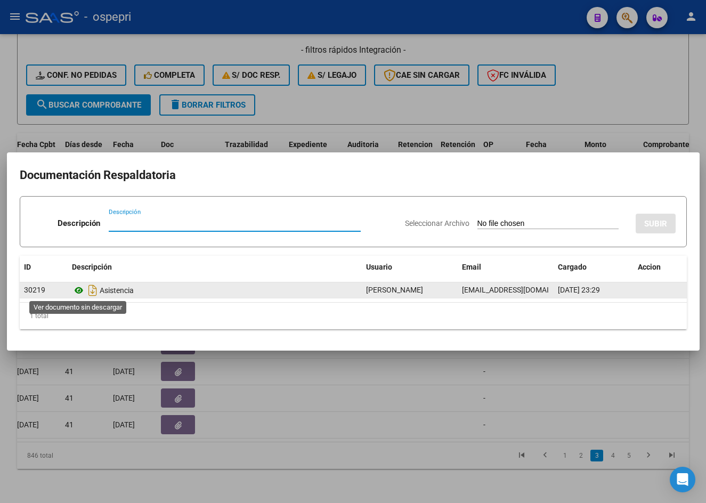
click at [77, 289] on icon at bounding box center [79, 290] width 14 height 13
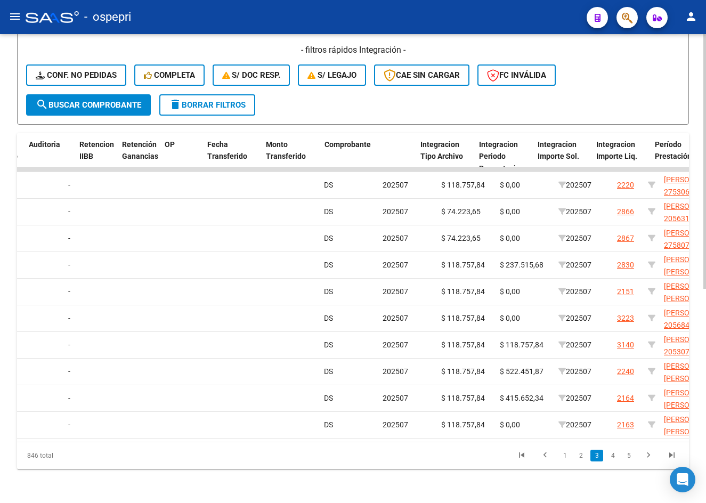
scroll to position [0, 1158]
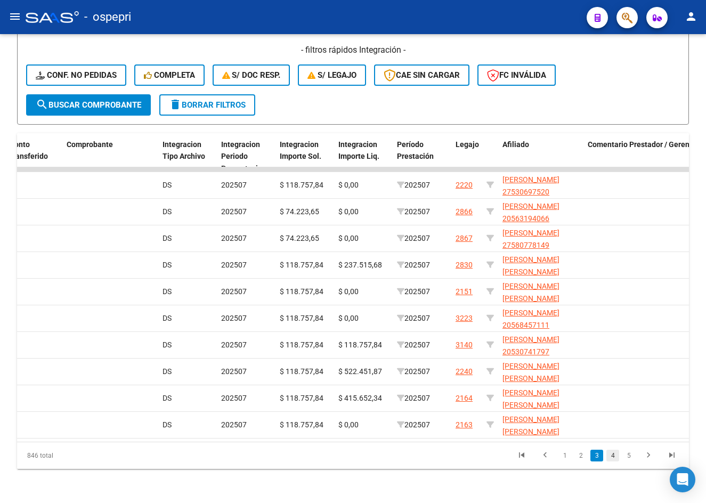
click at [610, 453] on link "4" at bounding box center [612, 456] width 13 height 12
click at [612, 453] on link "5" at bounding box center [612, 456] width 13 height 12
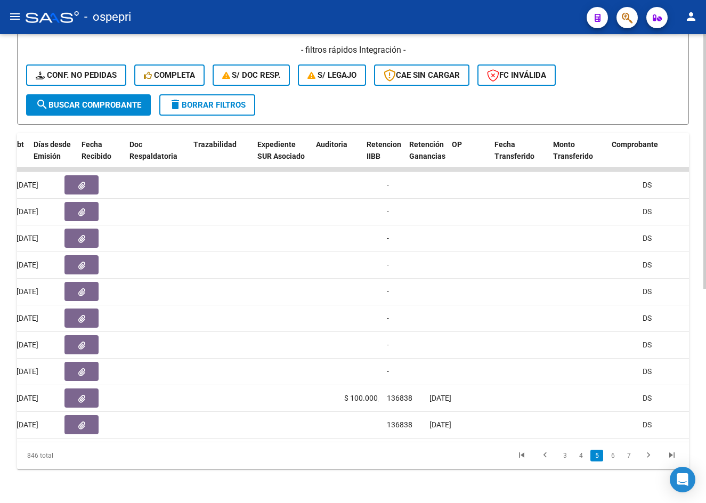
scroll to position [0, 583]
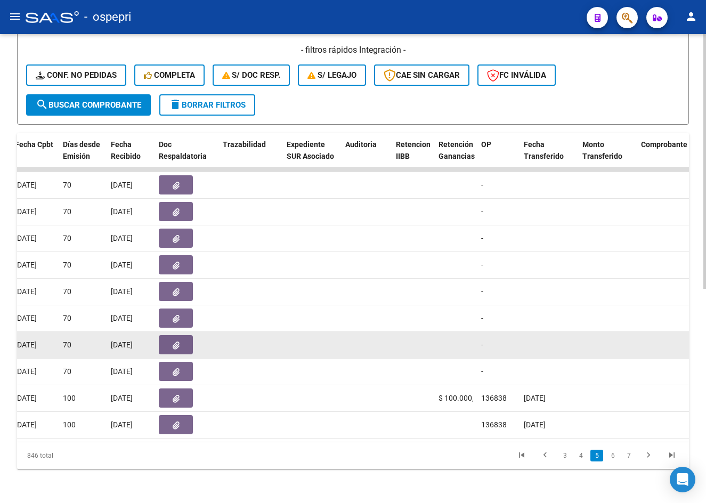
click at [166, 335] on button "button" at bounding box center [176, 344] width 34 height 19
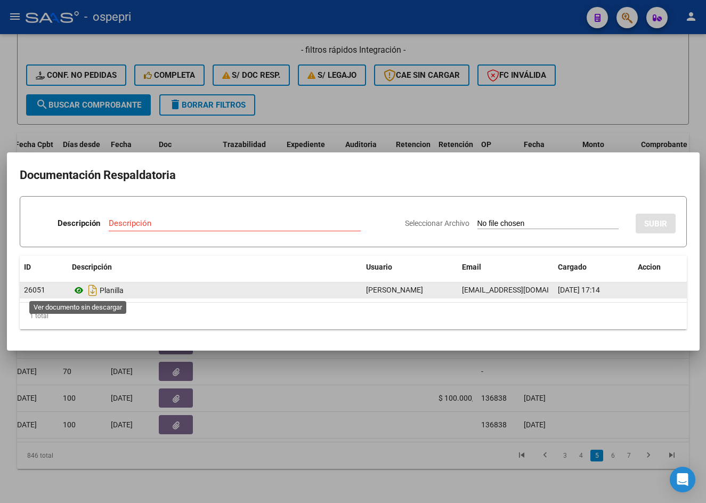
click at [77, 288] on icon at bounding box center [79, 290] width 14 height 13
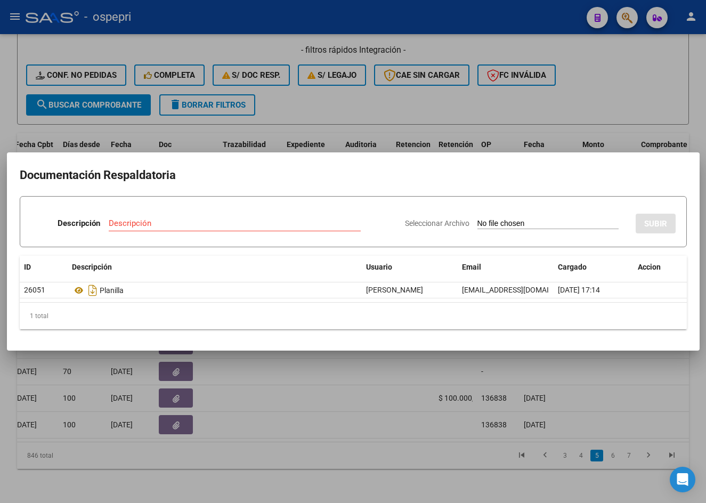
click at [204, 471] on div at bounding box center [353, 251] width 706 height 503
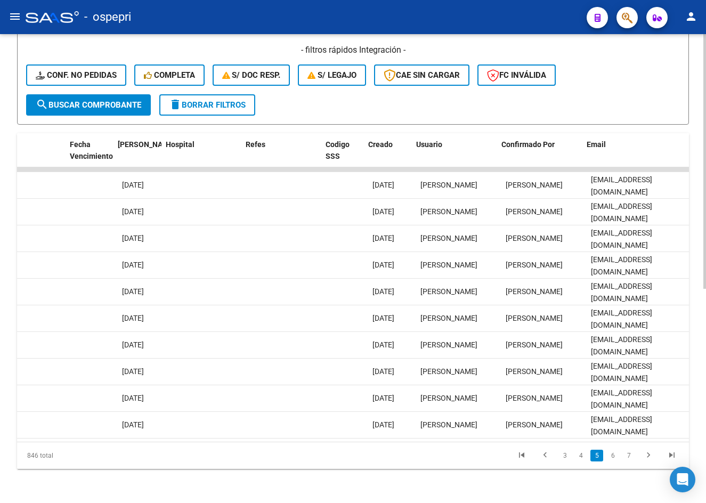
scroll to position [0, 2075]
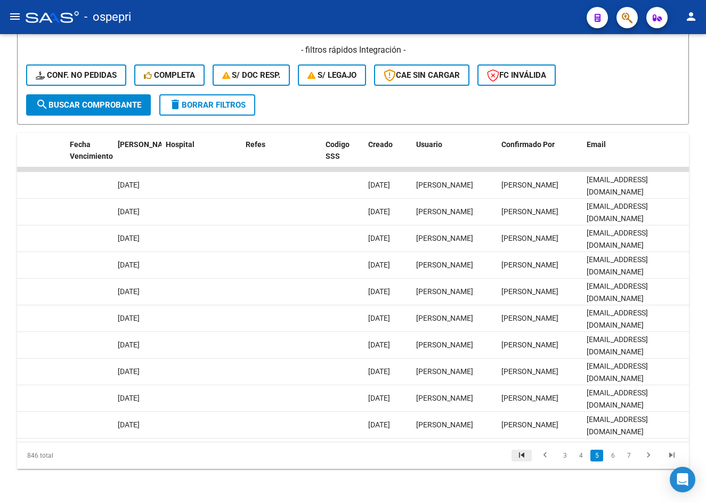
click at [521, 455] on icon "go to first page" at bounding box center [522, 456] width 14 height 13
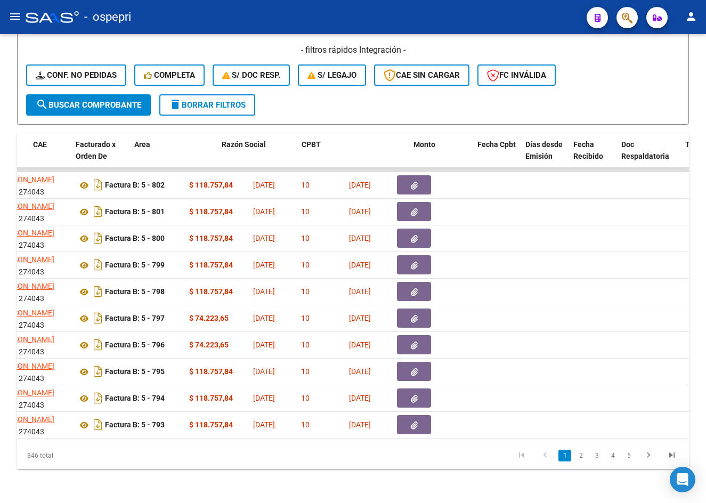
scroll to position [0, 0]
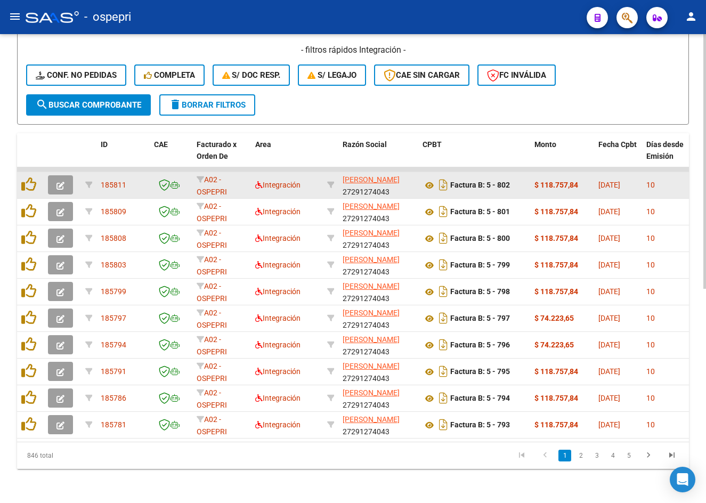
click at [59, 182] on icon "button" at bounding box center [60, 186] width 8 height 8
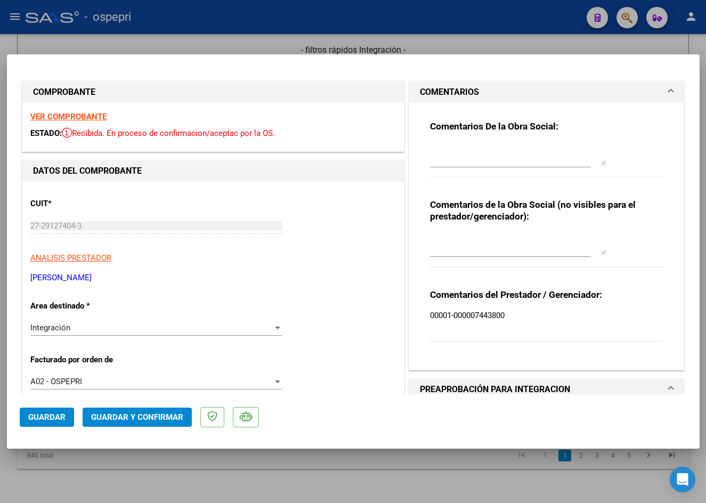
click at [78, 117] on strong "VER COMPROBANTE" at bounding box center [68, 117] width 76 height 10
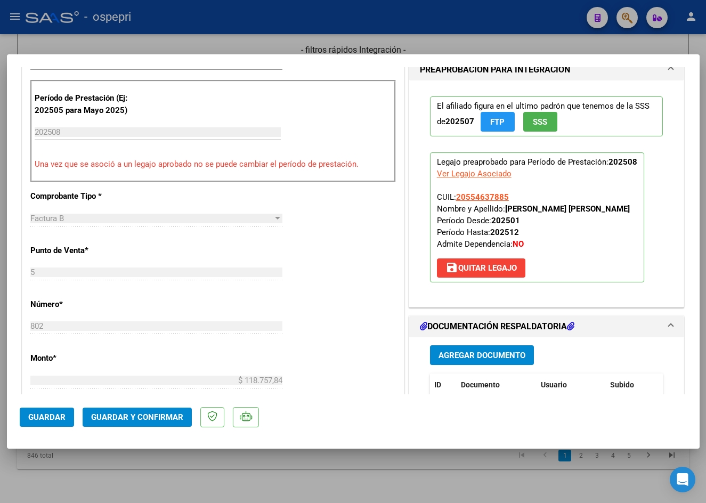
scroll to position [373, 0]
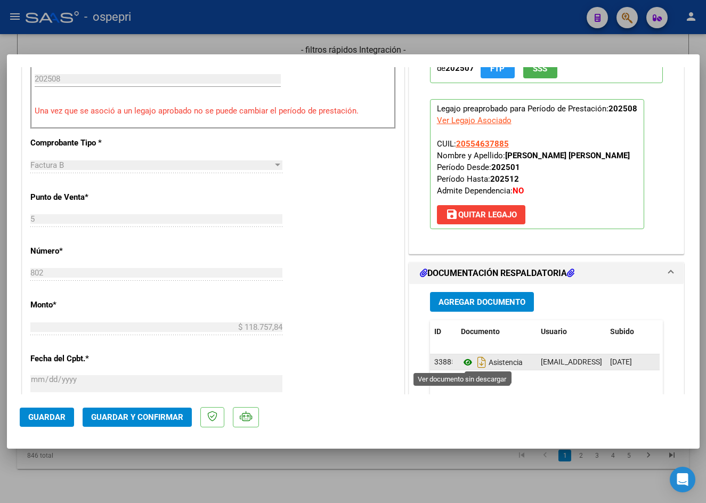
click at [462, 363] on icon at bounding box center [468, 362] width 14 height 13
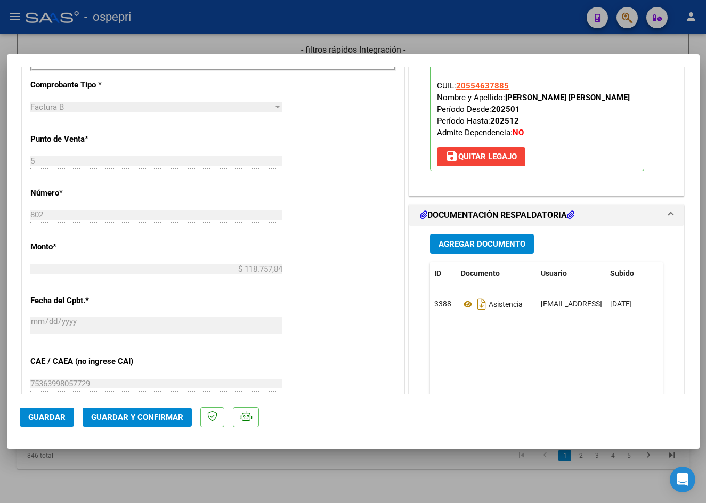
scroll to position [533, 0]
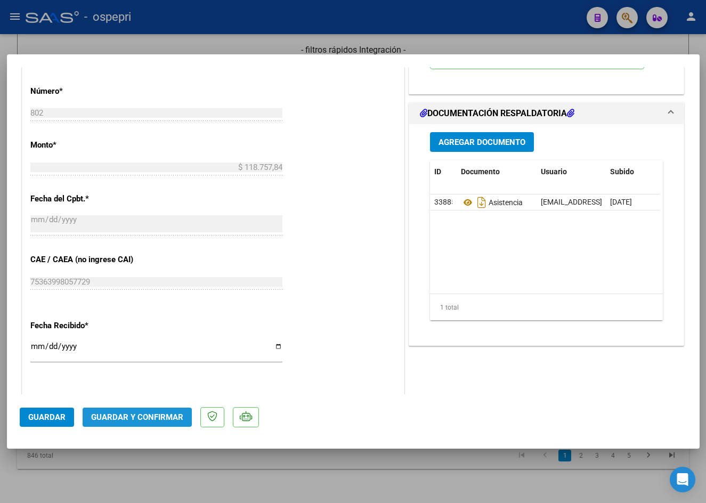
click at [141, 418] on span "Guardar y Confirmar" at bounding box center [137, 417] width 92 height 10
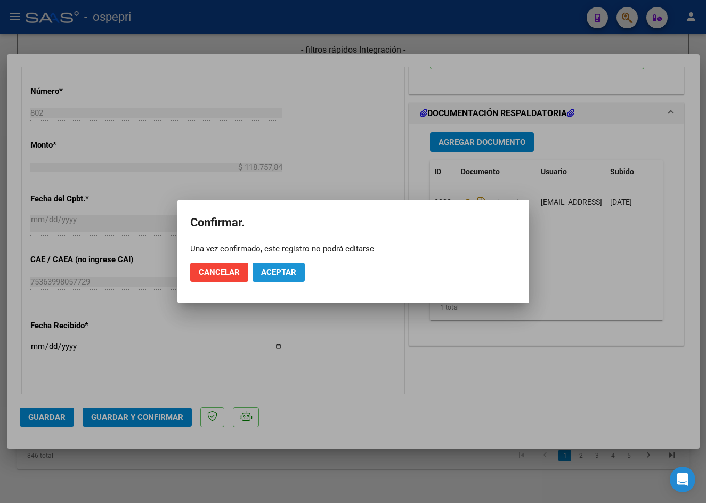
click at [283, 275] on span "Aceptar" at bounding box center [278, 272] width 35 height 10
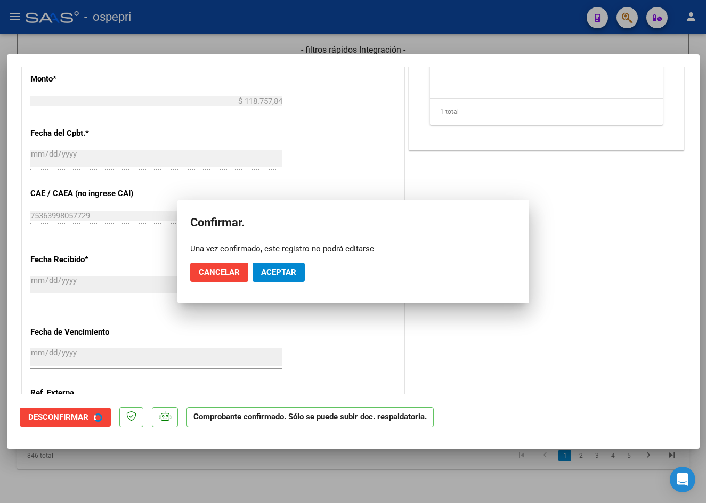
scroll to position [467, 0]
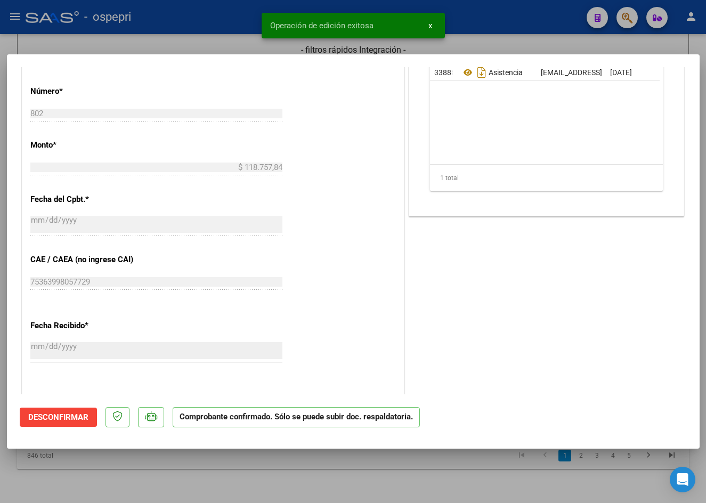
type input "$ 0,00"
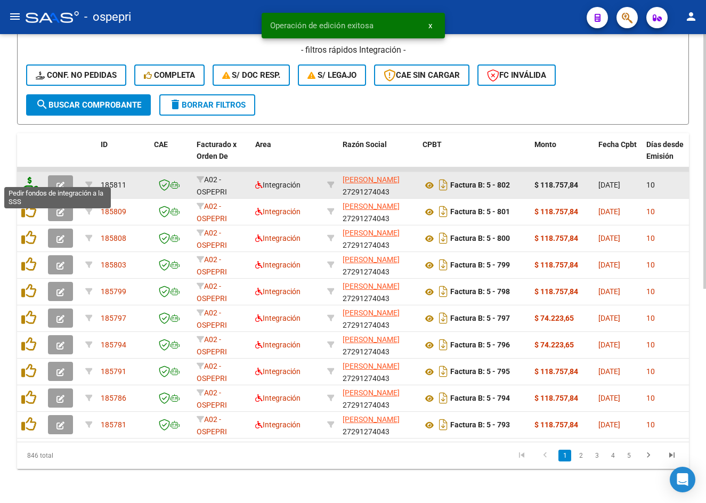
click at [27, 177] on icon at bounding box center [29, 184] width 17 height 15
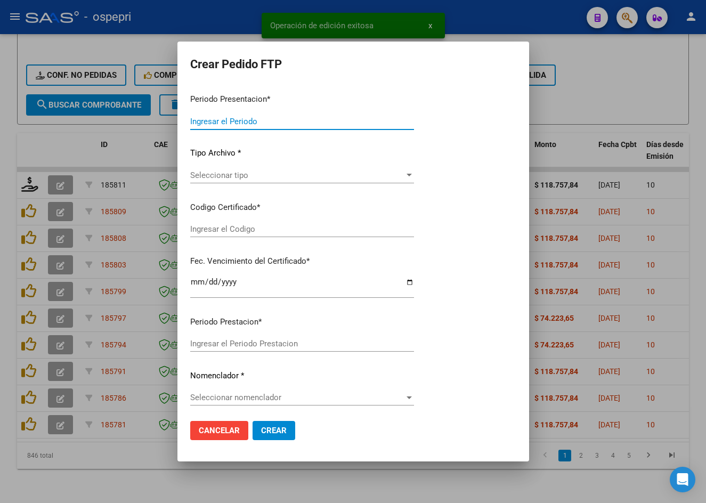
type input "202508"
type input "$ 118.757,84"
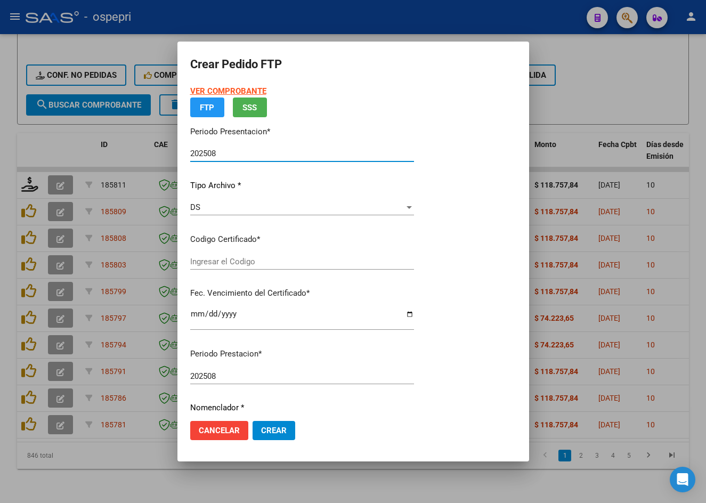
type input "2055463788-5"
type input "2026-12-11"
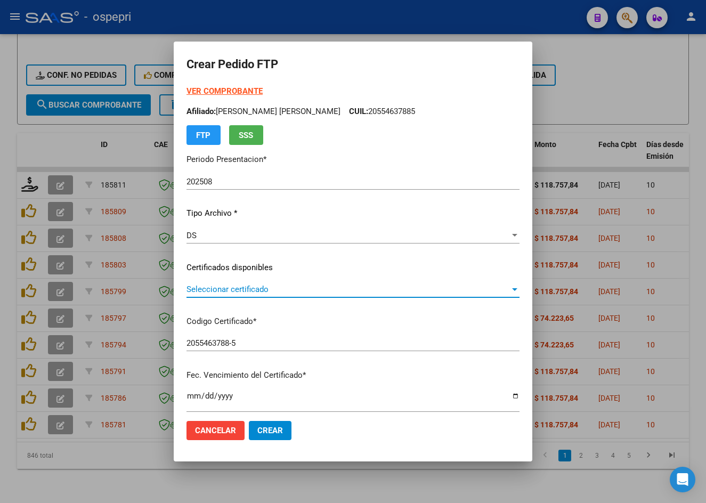
click at [285, 287] on span "Seleccionar certificado" at bounding box center [347, 289] width 323 height 10
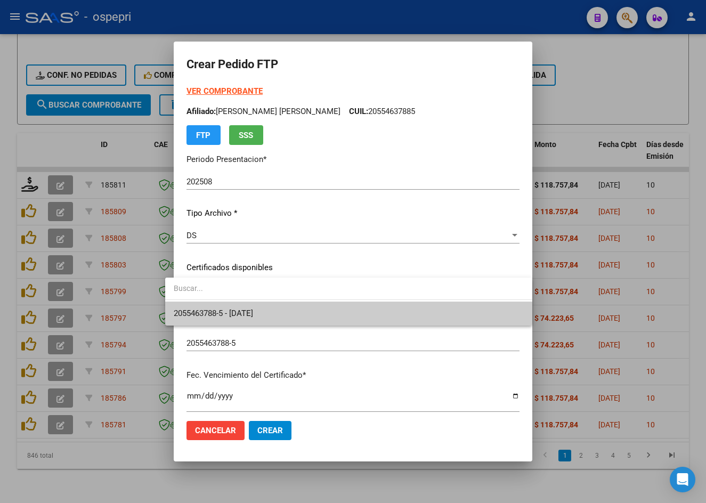
click at [283, 317] on span "2055463788-5 - 2026-12-11" at bounding box center [349, 314] width 350 height 24
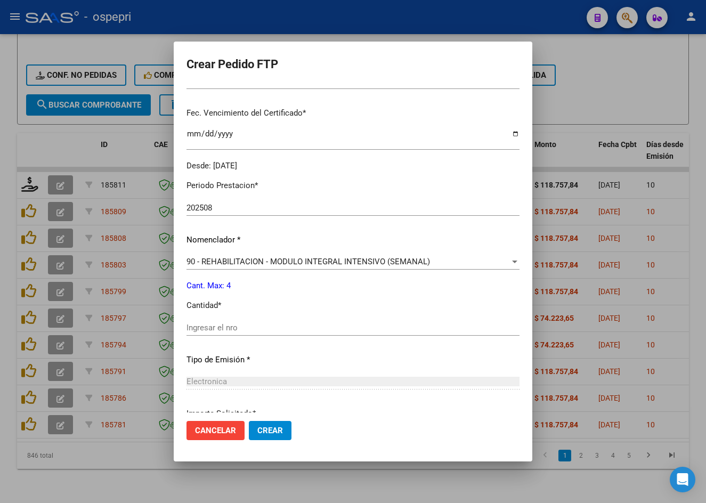
scroll to position [266, 0]
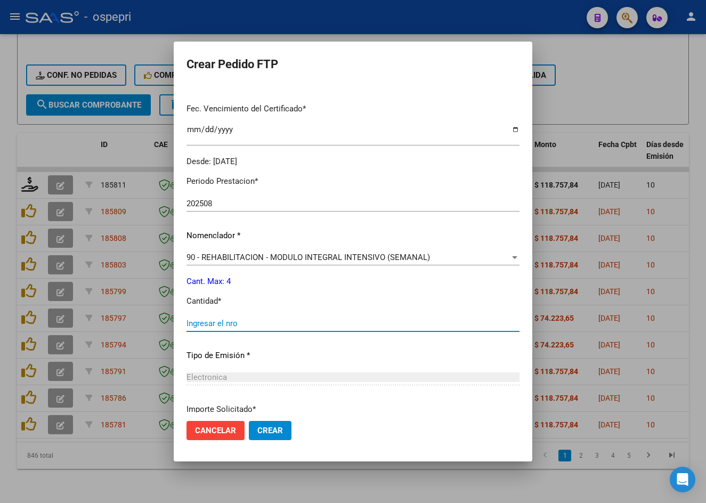
click at [234, 327] on input "Ingresar el nro" at bounding box center [352, 324] width 333 height 10
type input "4"
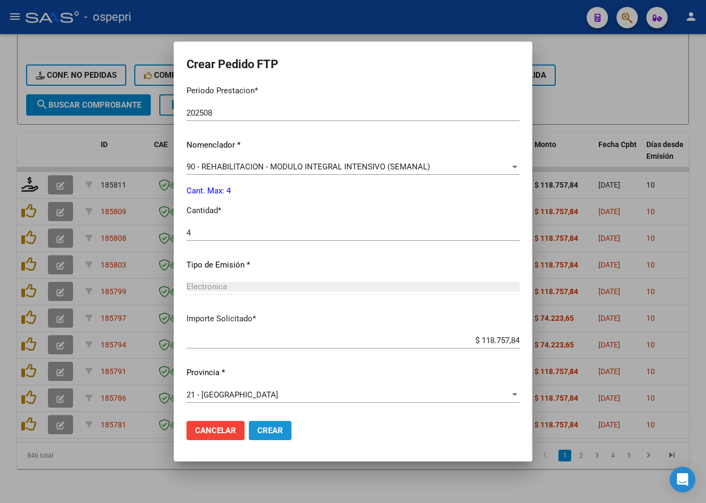
click at [257, 429] on span "Crear" at bounding box center [270, 431] width 26 height 10
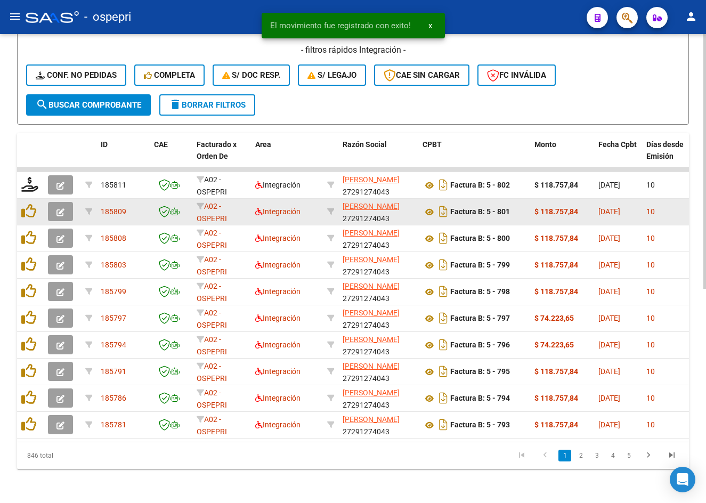
click at [61, 208] on icon "button" at bounding box center [60, 212] width 8 height 8
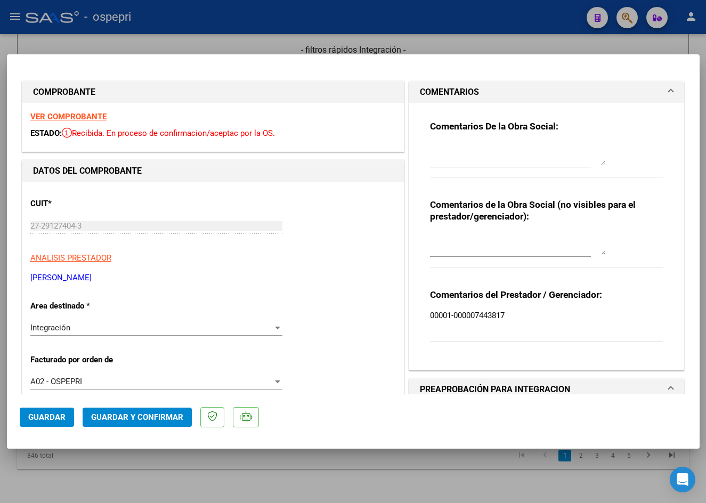
click at [75, 119] on strong "VER COMPROBANTE" at bounding box center [68, 117] width 76 height 10
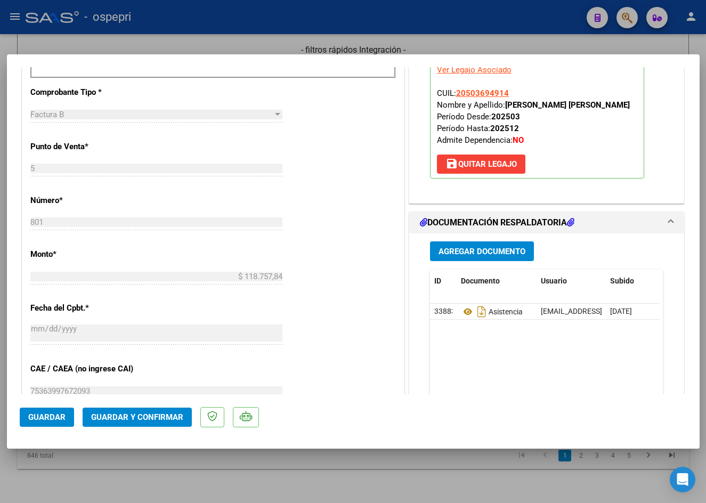
scroll to position [426, 0]
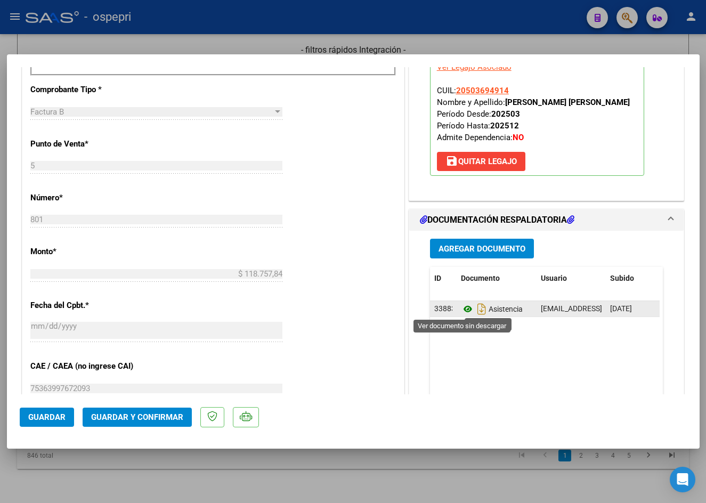
click at [466, 308] on icon at bounding box center [468, 309] width 14 height 13
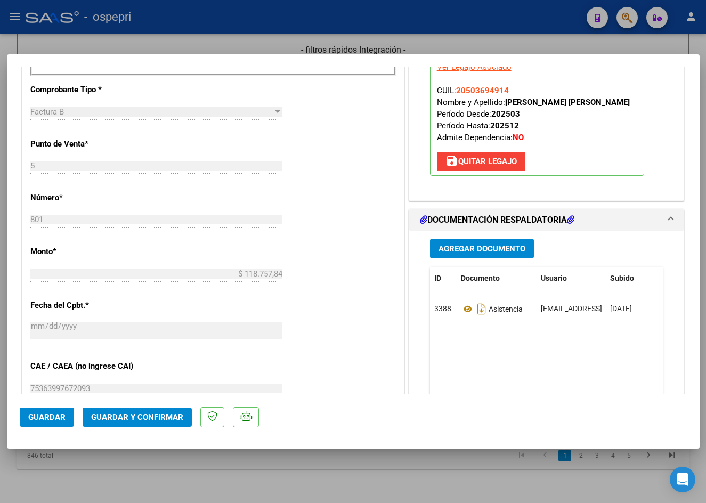
scroll to position [586, 0]
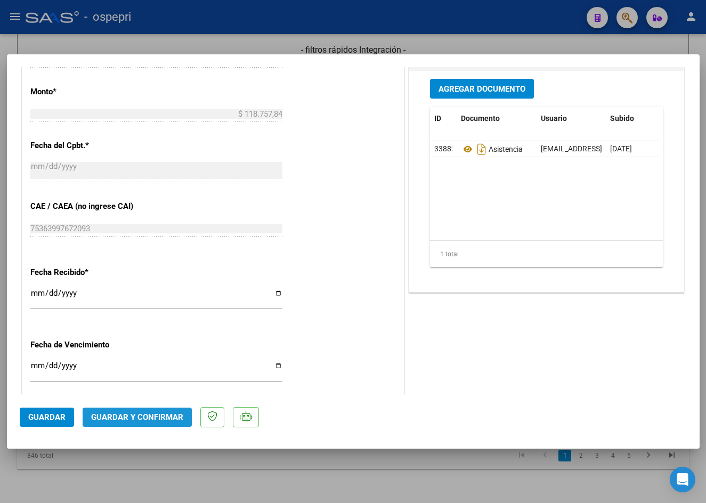
click at [137, 426] on button "Guardar y Confirmar" at bounding box center [137, 417] width 109 height 19
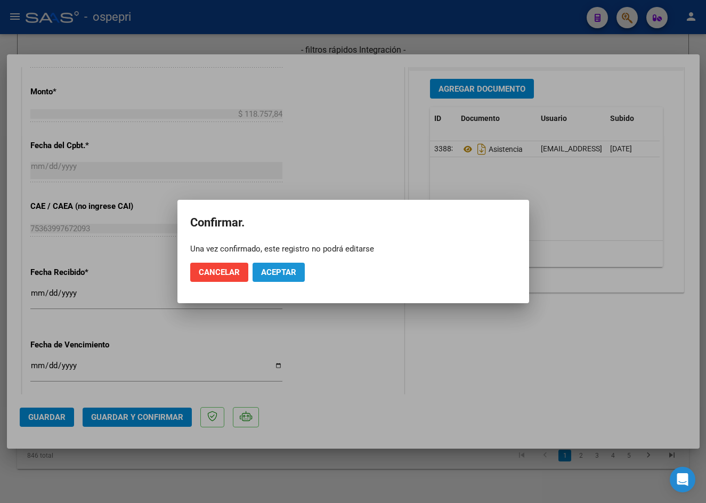
click at [287, 272] on span "Aceptar" at bounding box center [278, 272] width 35 height 10
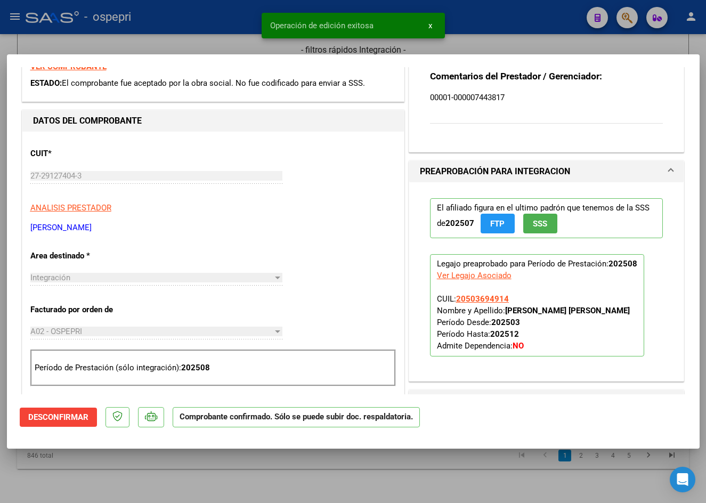
scroll to position [0, 0]
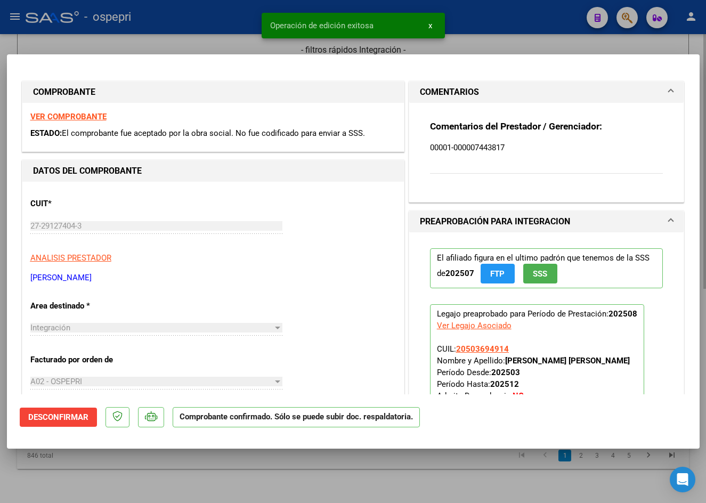
type input "$ 0,00"
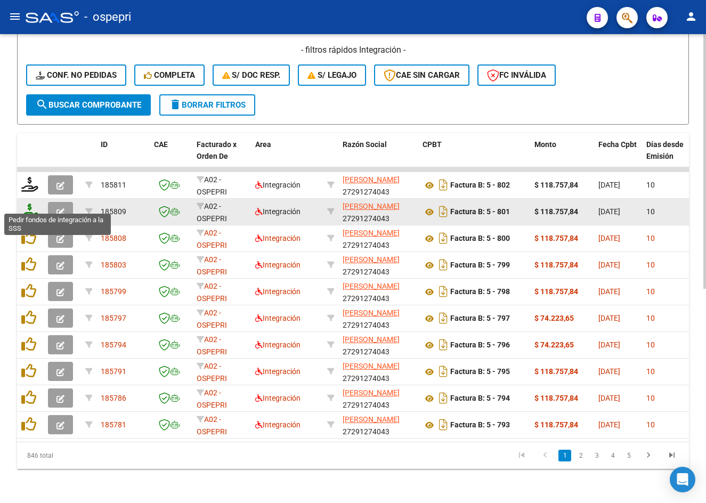
click at [31, 203] on icon at bounding box center [29, 210] width 17 height 15
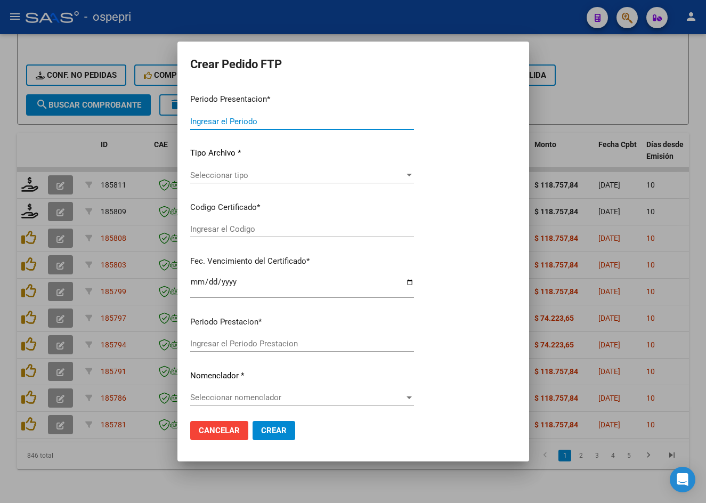
type input "202508"
type input "$ 118.757,84"
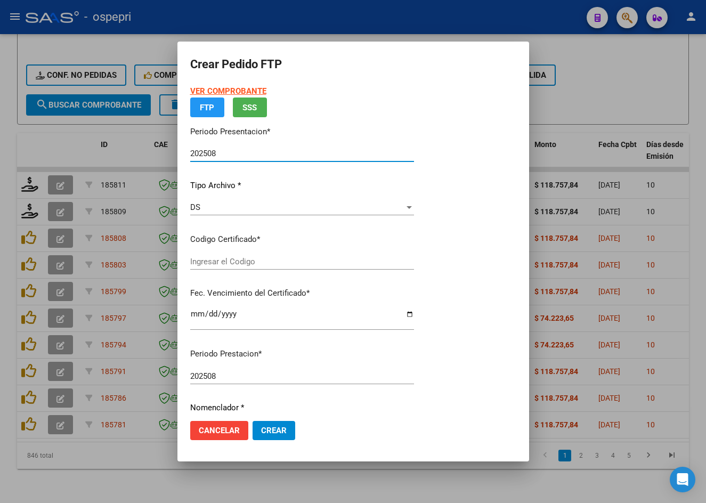
type input "2050369491-4"
type input "2026-09-01"
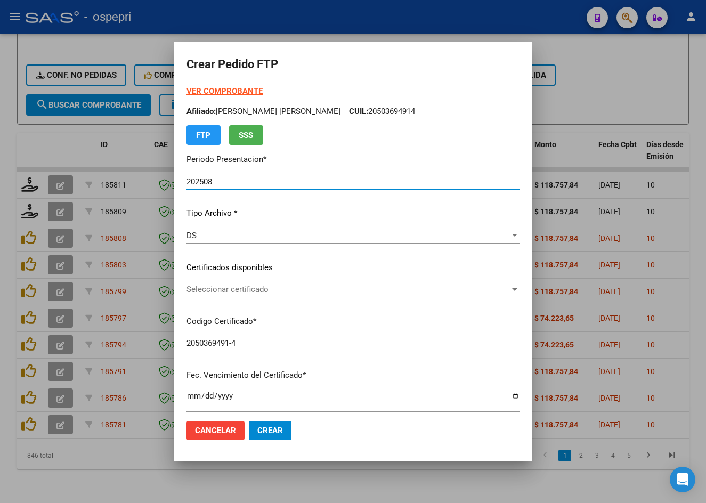
click at [257, 290] on span "Seleccionar certificado" at bounding box center [347, 289] width 323 height 10
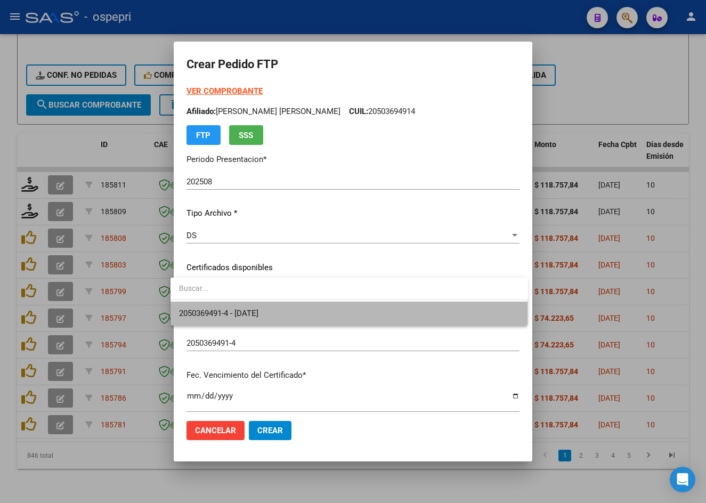
click at [279, 309] on span "2050369491-4 - 2026-09-01" at bounding box center [349, 314] width 340 height 24
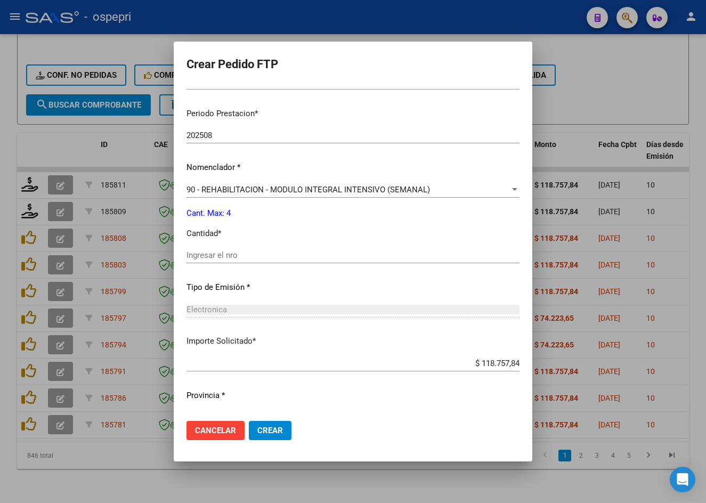
scroll to position [345, 0]
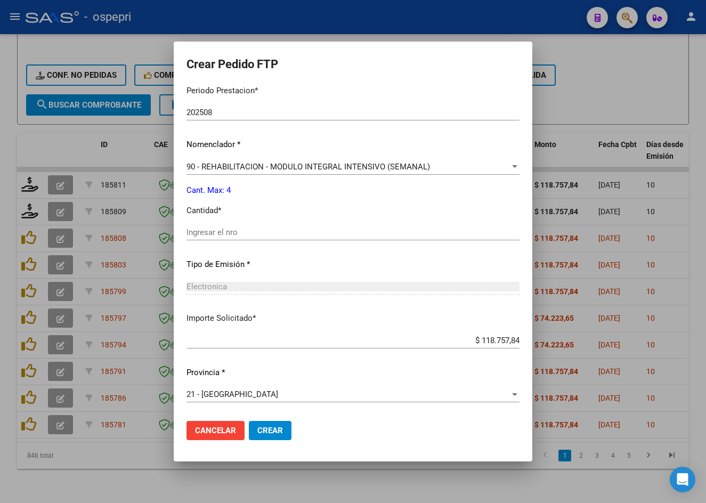
click at [234, 234] on input "Ingresar el nro" at bounding box center [352, 232] width 333 height 10
type input "4"
click at [263, 435] on button "Crear" at bounding box center [270, 430] width 43 height 19
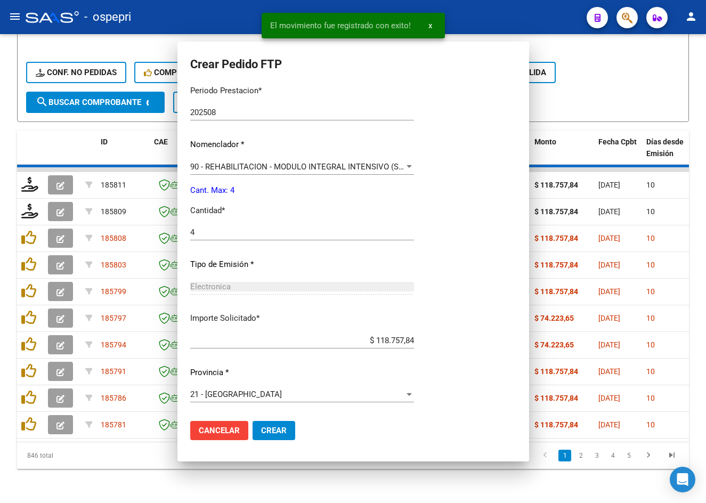
scroll to position [285, 0]
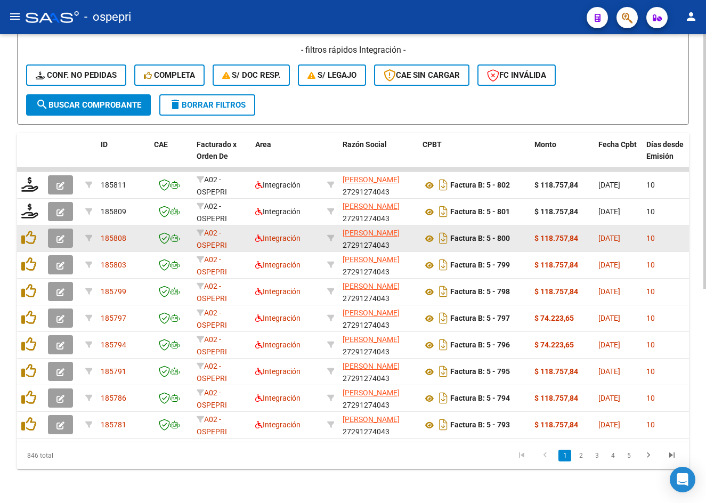
click at [61, 235] on icon "button" at bounding box center [60, 239] width 8 height 8
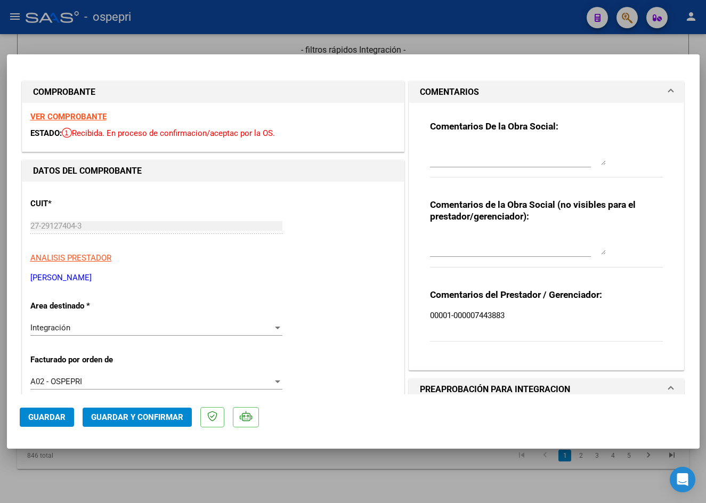
click at [66, 113] on strong "VER COMPROBANTE" at bounding box center [68, 117] width 76 height 10
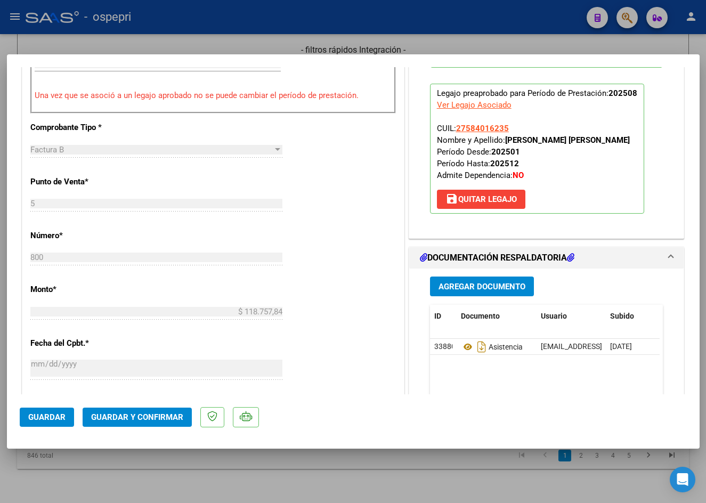
scroll to position [426, 0]
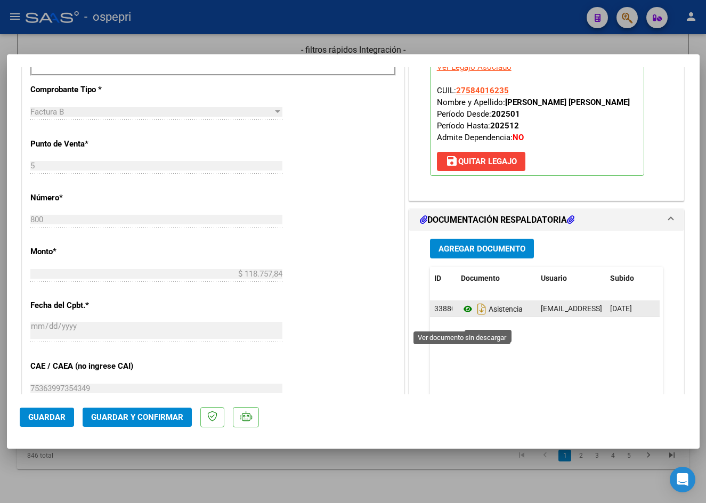
click at [461, 315] on icon at bounding box center [468, 309] width 14 height 13
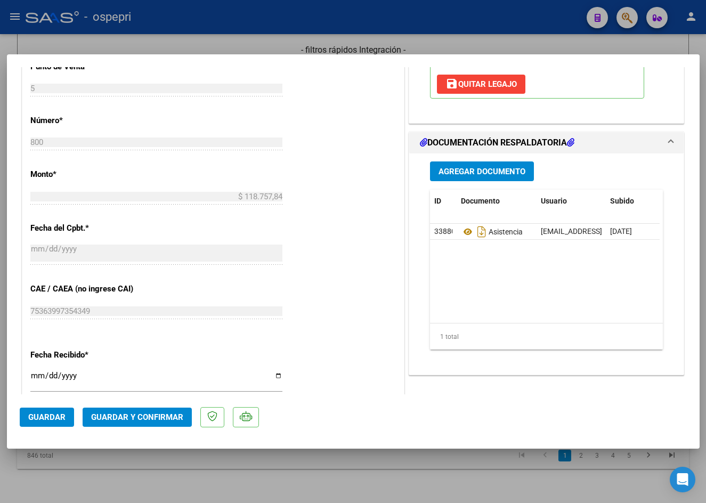
scroll to position [533, 0]
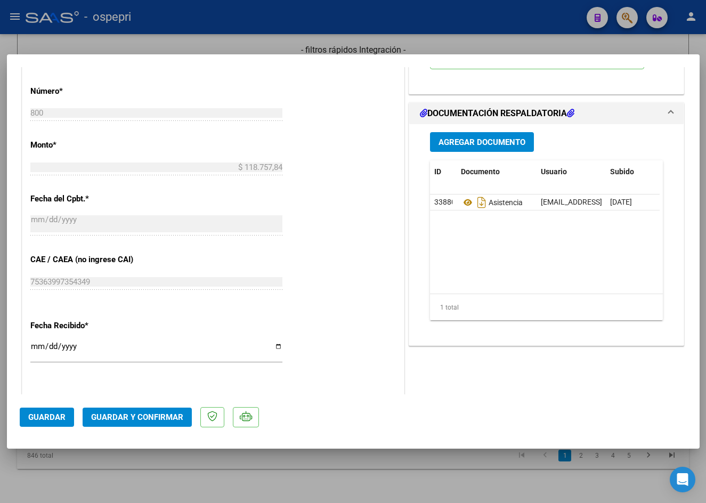
click at [161, 416] on span "Guardar y Confirmar" at bounding box center [137, 417] width 92 height 10
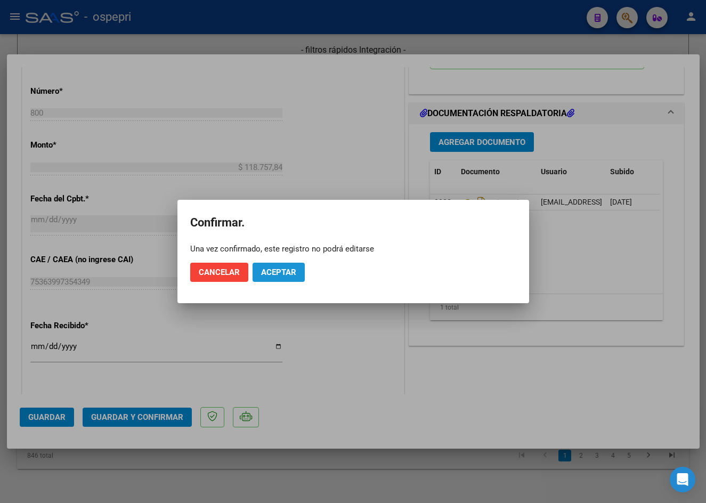
click at [269, 269] on span "Aceptar" at bounding box center [278, 272] width 35 height 10
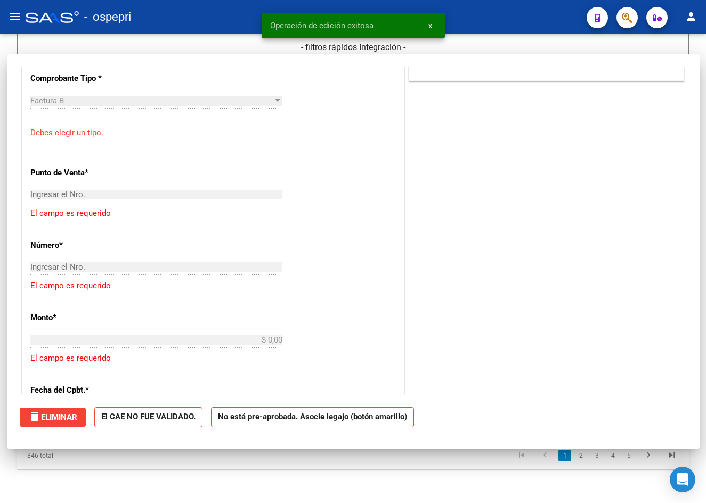
scroll to position [0, 0]
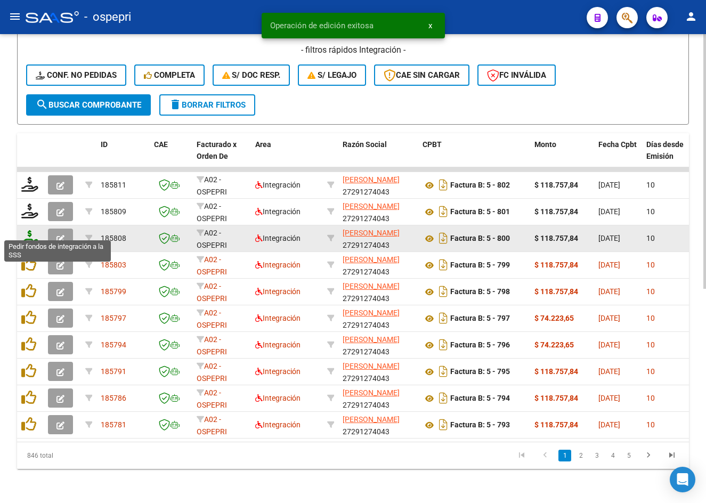
click at [30, 231] on icon at bounding box center [29, 237] width 17 height 15
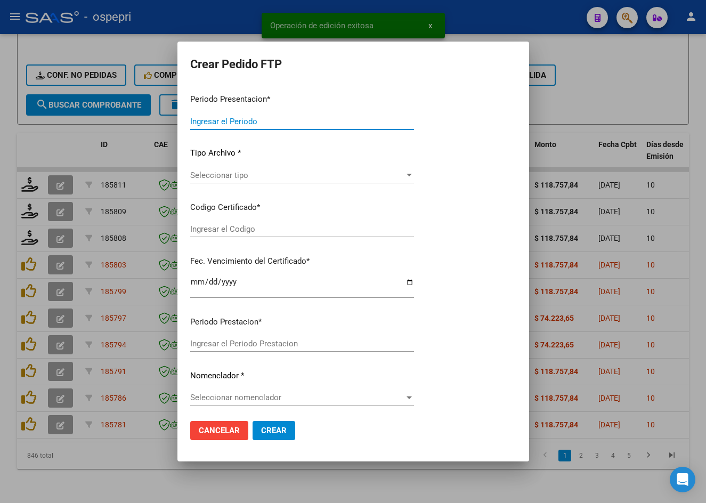
type input "202508"
type input "$ 118.757,84"
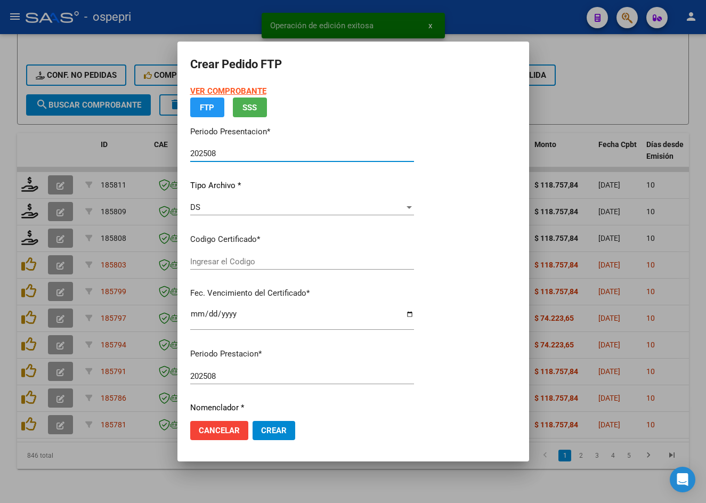
type input "2758401623-5"
type input "[DATE]"
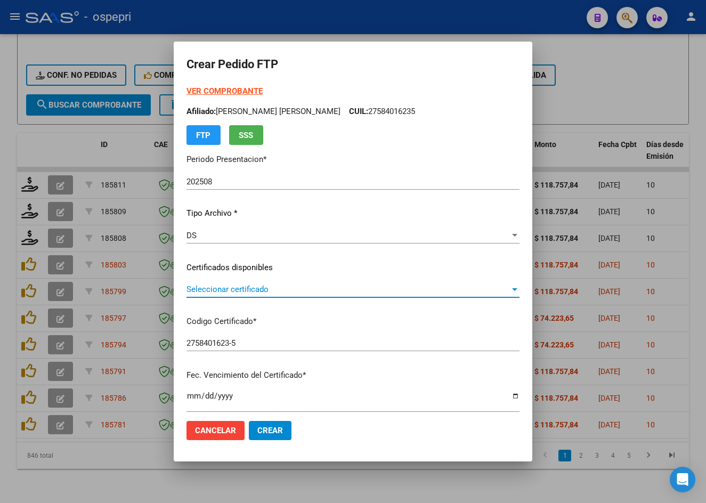
click at [233, 293] on span "Seleccionar certificado" at bounding box center [347, 289] width 323 height 10
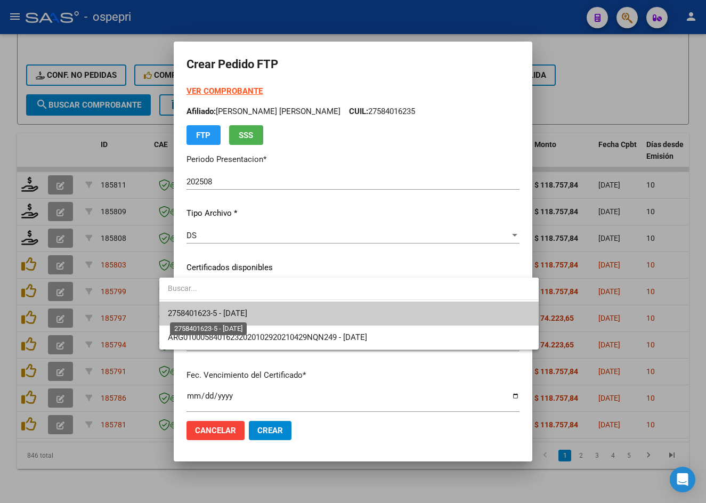
click at [238, 311] on span "2758401623-5 - [DATE]" at bounding box center [207, 313] width 79 height 10
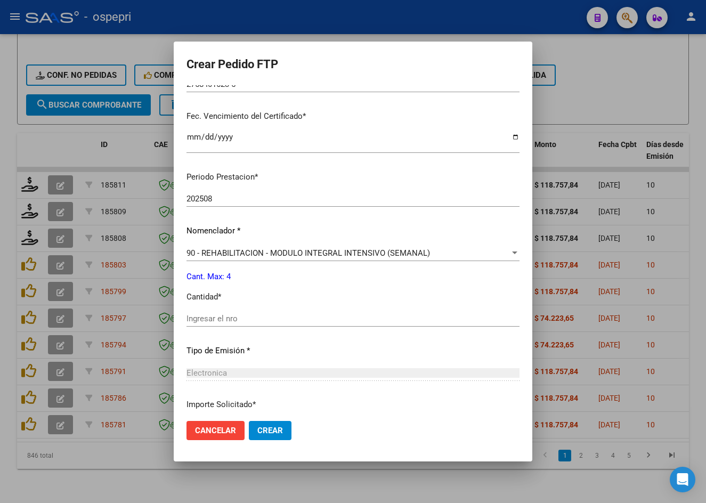
scroll to position [266, 0]
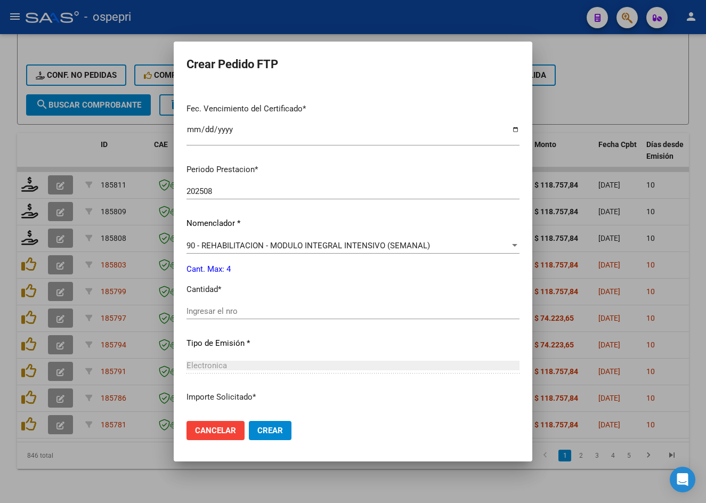
click at [226, 317] on div "Ingresar el nro" at bounding box center [352, 311] width 333 height 16
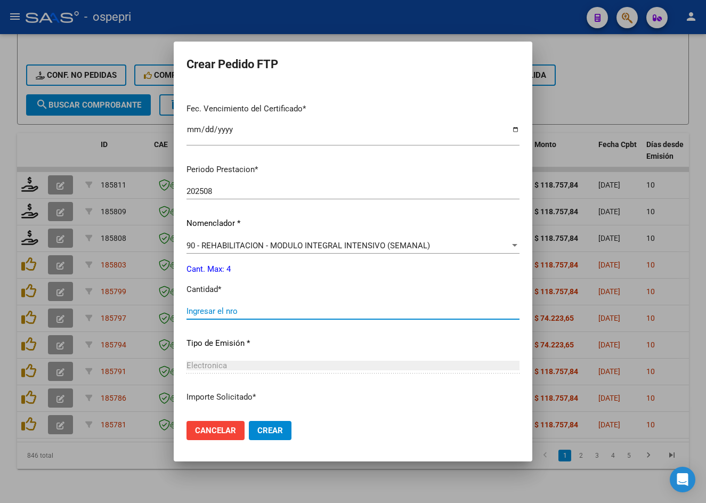
click at [226, 313] on input "Ingresar el nro" at bounding box center [352, 311] width 333 height 10
type input "4"
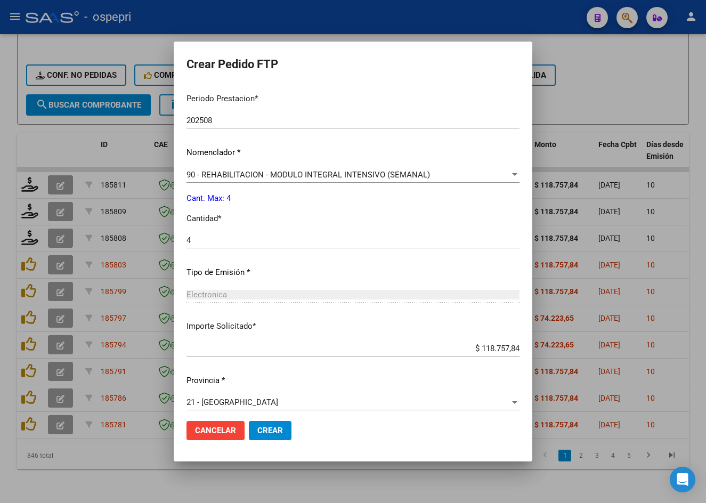
scroll to position [345, 0]
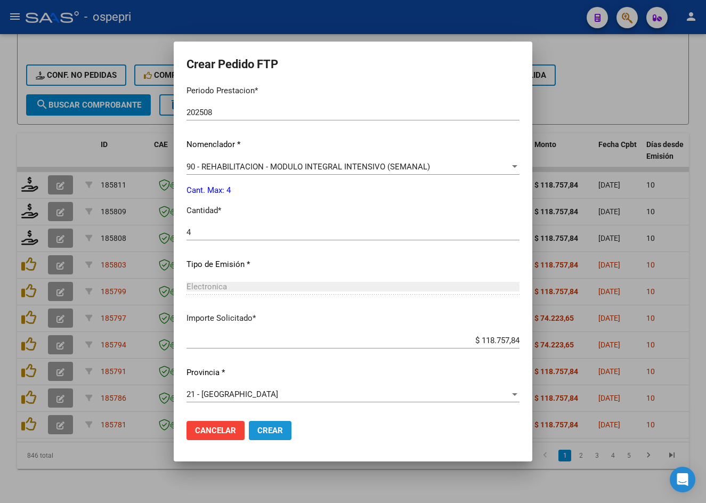
click at [251, 422] on button "Crear" at bounding box center [270, 430] width 43 height 19
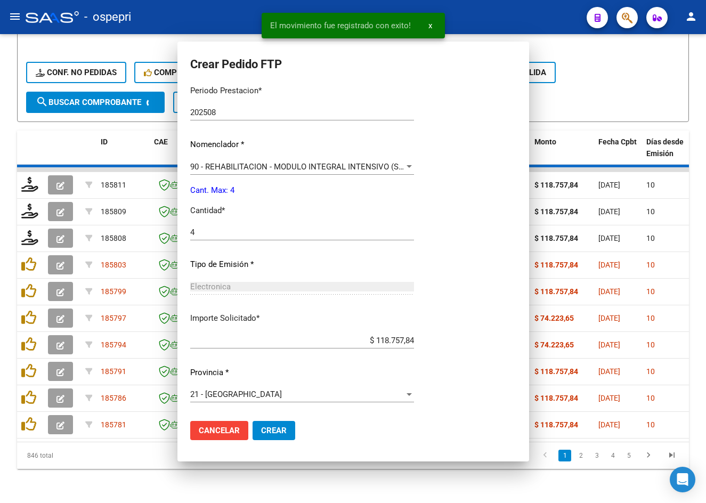
scroll to position [285, 0]
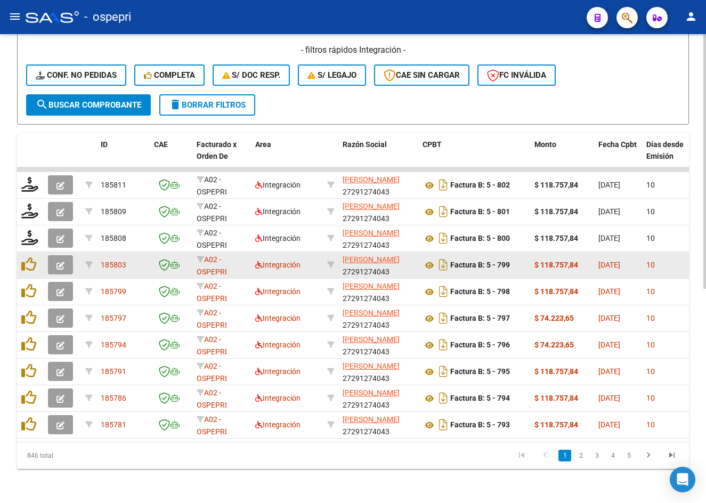
click at [61, 262] on icon "button" at bounding box center [60, 266] width 8 height 8
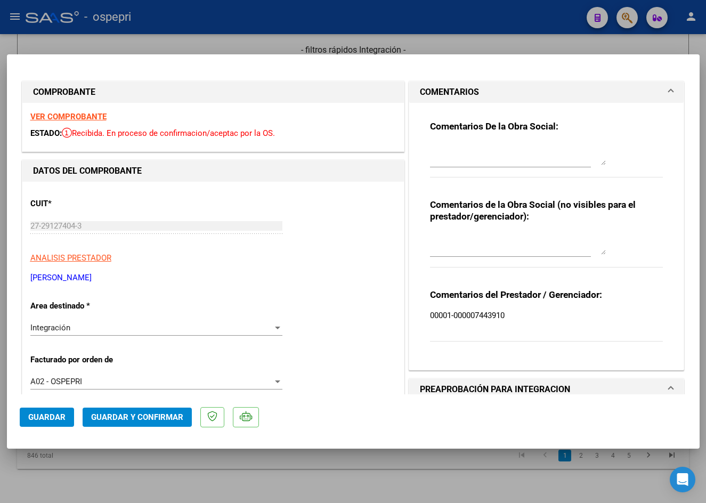
click at [79, 118] on strong "VER COMPROBANTE" at bounding box center [68, 117] width 76 height 10
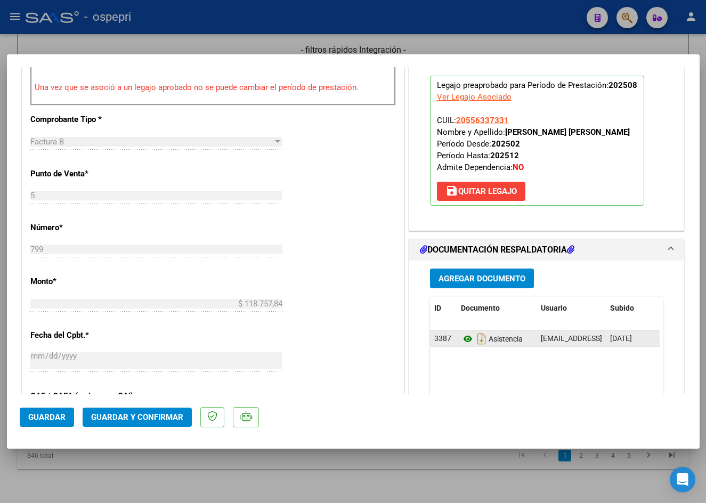
scroll to position [426, 0]
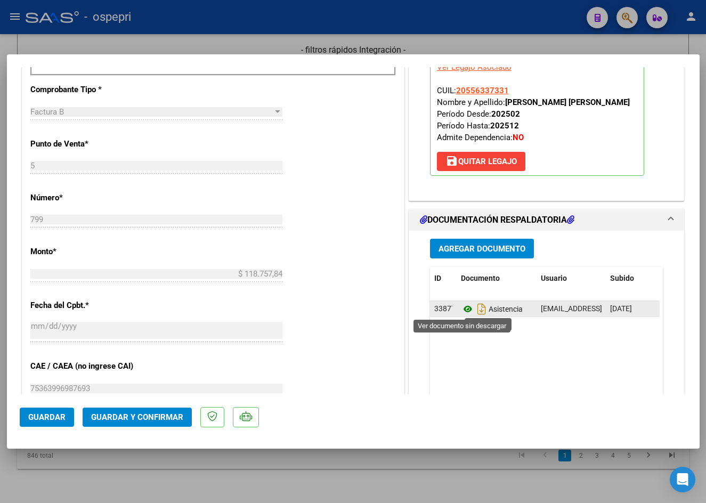
click at [462, 312] on icon at bounding box center [468, 309] width 14 height 13
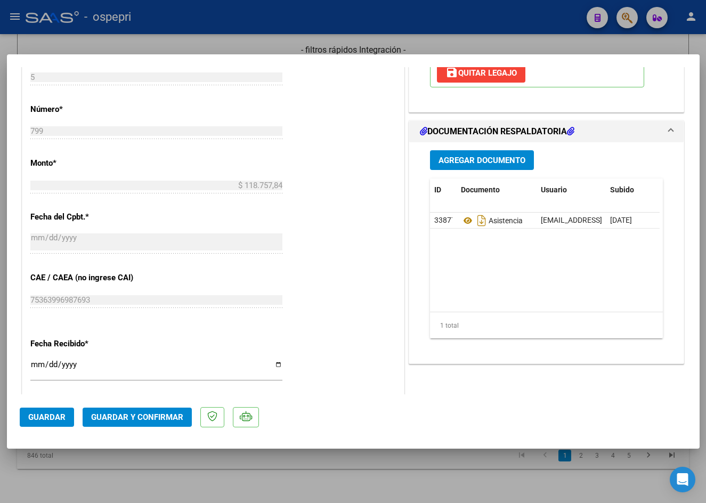
scroll to position [533, 0]
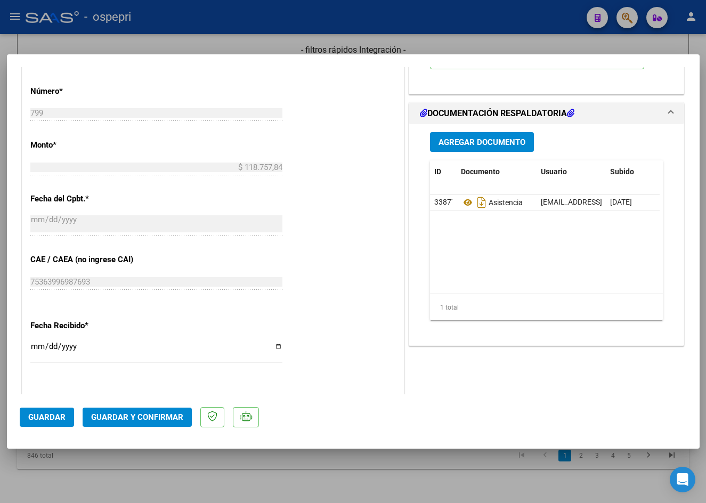
click at [150, 419] on span "Guardar y Confirmar" at bounding box center [137, 417] width 92 height 10
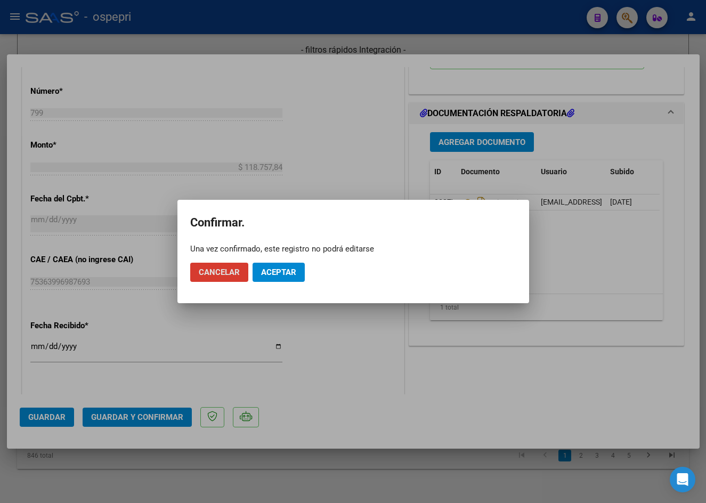
click at [277, 271] on span "Aceptar" at bounding box center [278, 272] width 35 height 10
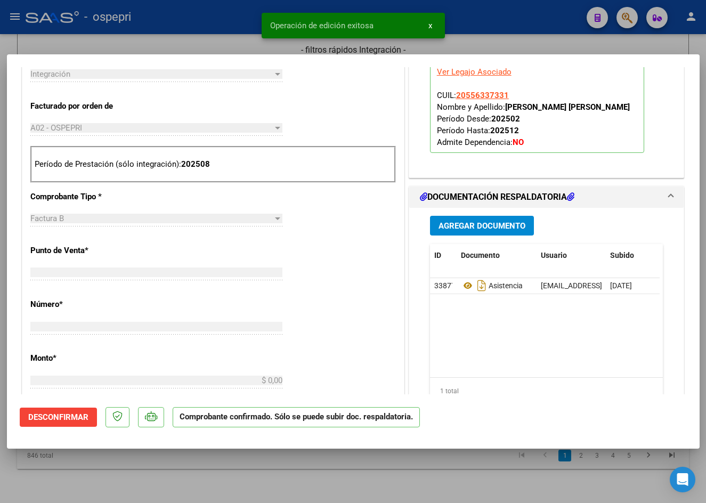
scroll to position [0, 0]
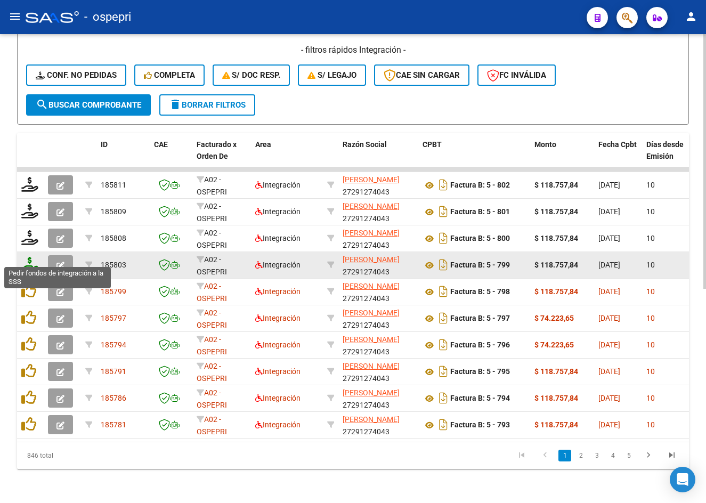
click at [30, 259] on icon at bounding box center [29, 264] width 17 height 15
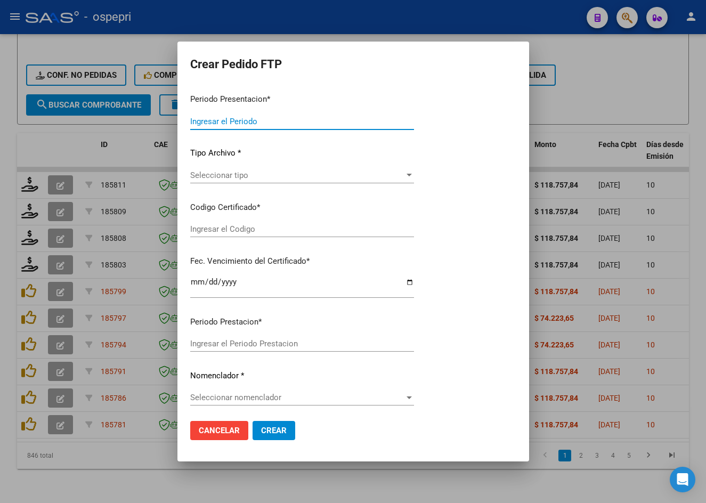
type input "202508"
type input "$ 118.757,84"
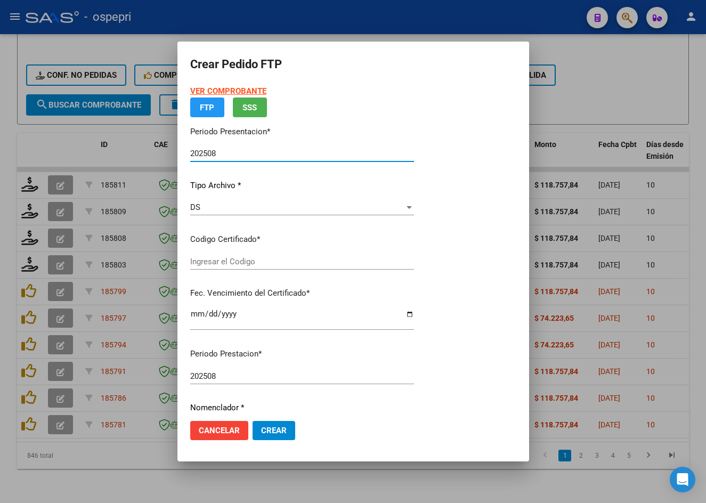
type input "2055633733-1"
type input "2025-09-02"
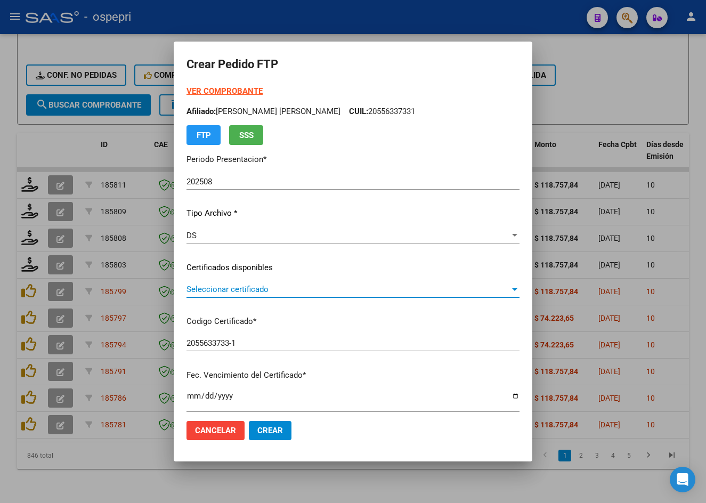
click at [216, 286] on span "Seleccionar certificado" at bounding box center [347, 289] width 323 height 10
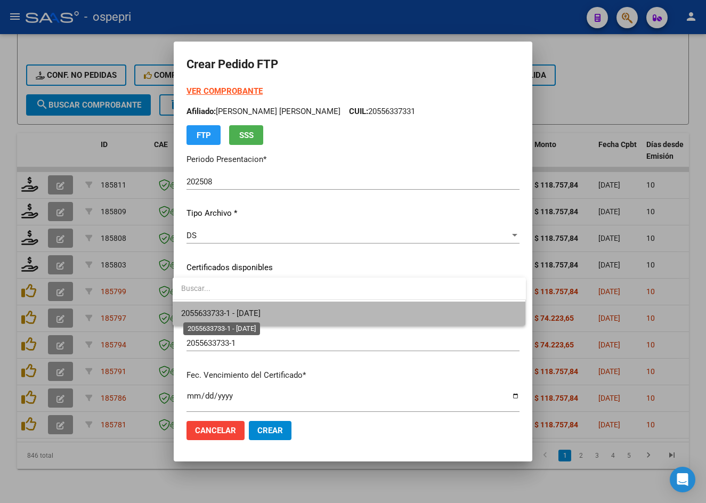
click at [226, 308] on span "2055633733-1 - 2025-09-02" at bounding box center [220, 313] width 79 height 10
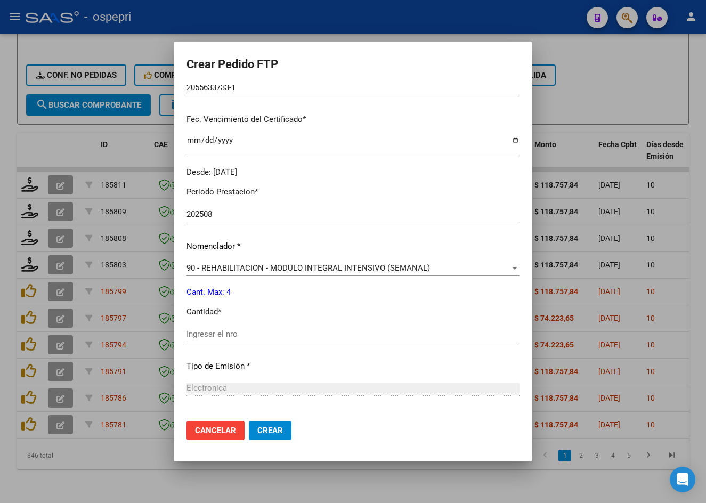
scroll to position [266, 0]
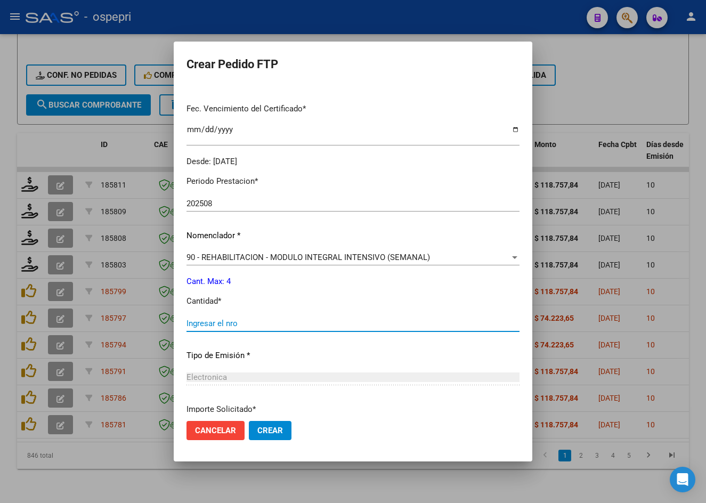
click at [221, 323] on input "Ingresar el nro" at bounding box center [352, 324] width 333 height 10
type input "4"
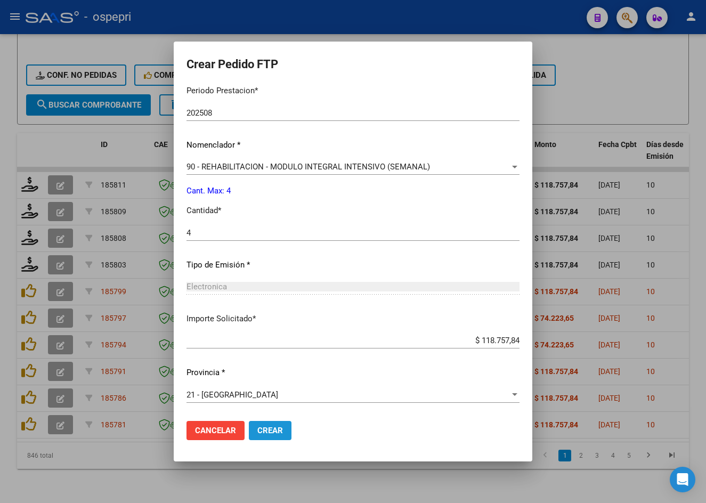
click at [270, 436] on button "Crear" at bounding box center [270, 430] width 43 height 19
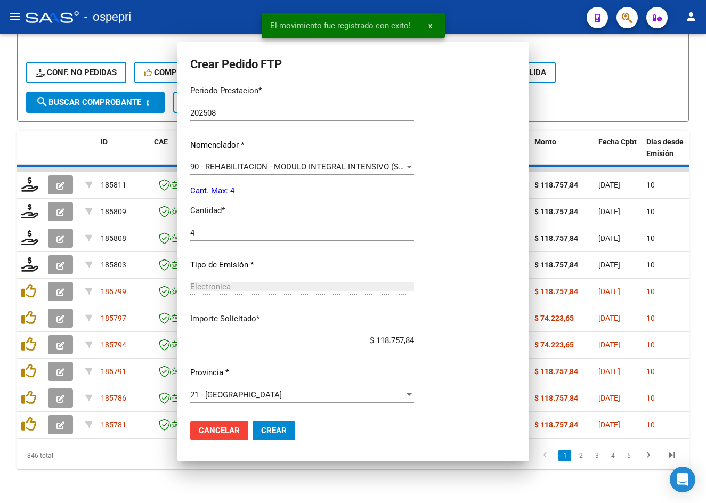
scroll to position [297, 0]
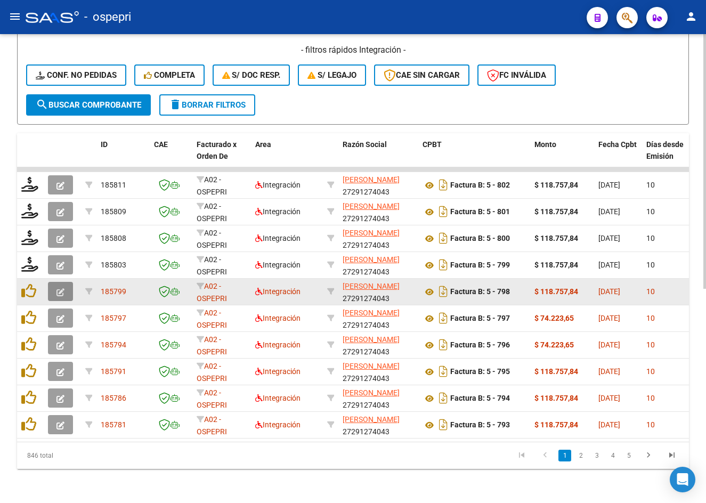
click at [58, 288] on icon "button" at bounding box center [60, 292] width 8 height 8
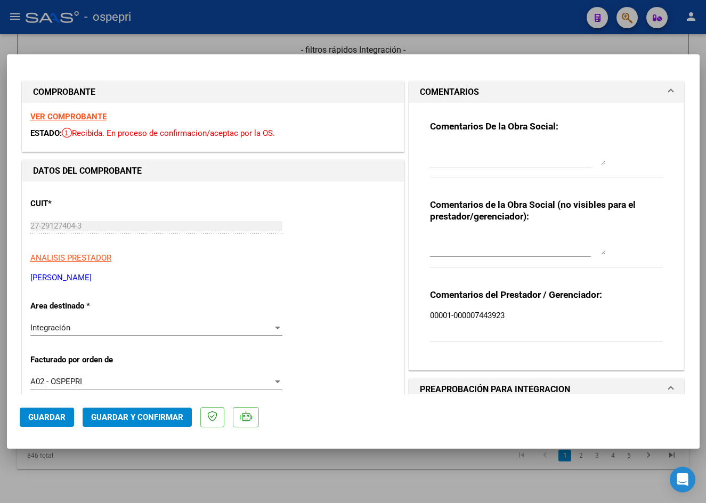
click at [80, 117] on strong "VER COMPROBANTE" at bounding box center [68, 117] width 76 height 10
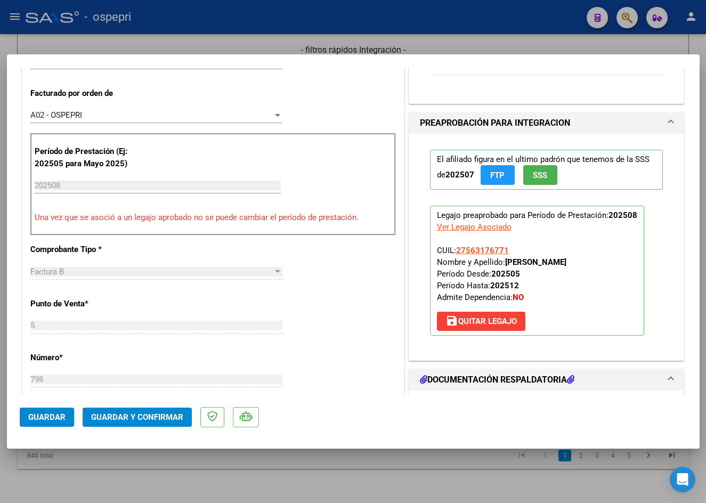
scroll to position [373, 0]
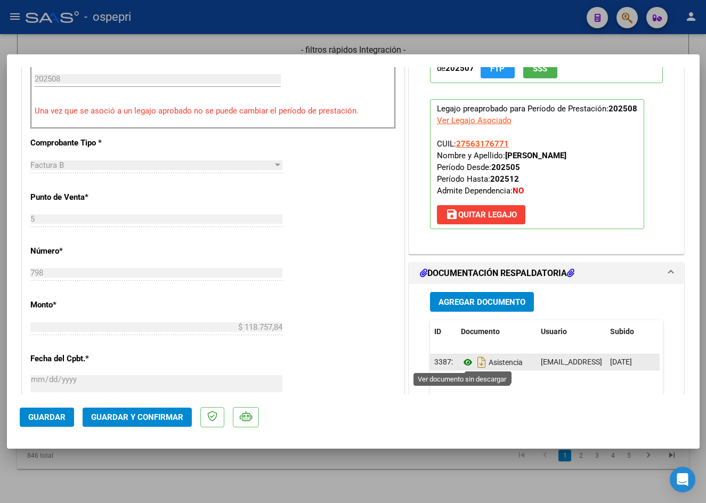
click at [464, 361] on icon at bounding box center [468, 362] width 14 height 13
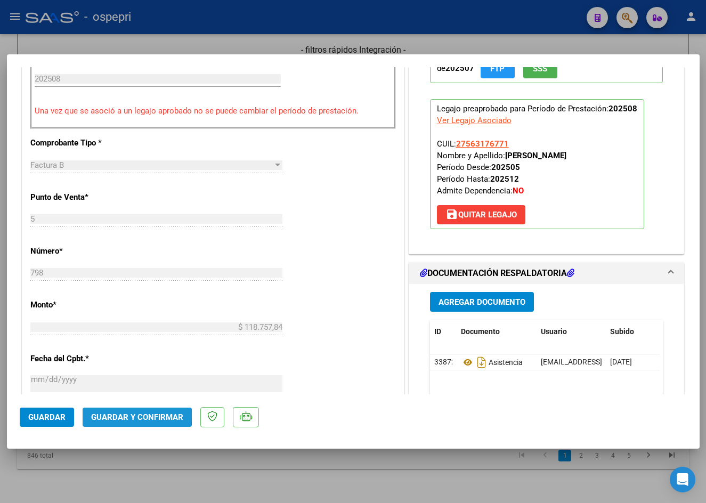
click at [131, 415] on span "Guardar y Confirmar" at bounding box center [137, 417] width 92 height 10
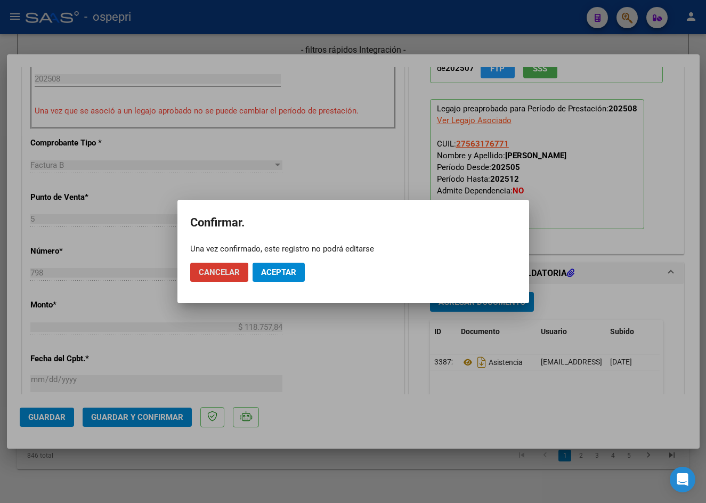
click at [281, 266] on button "Aceptar" at bounding box center [278, 272] width 52 height 19
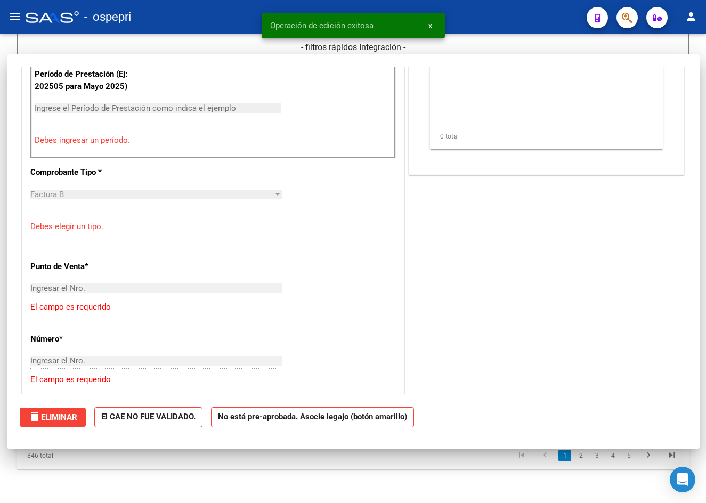
scroll to position [0, 0]
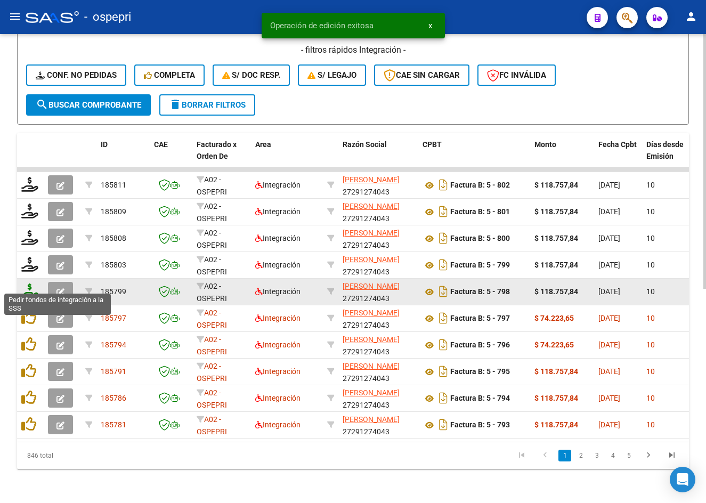
click at [30, 287] on icon at bounding box center [29, 290] width 17 height 15
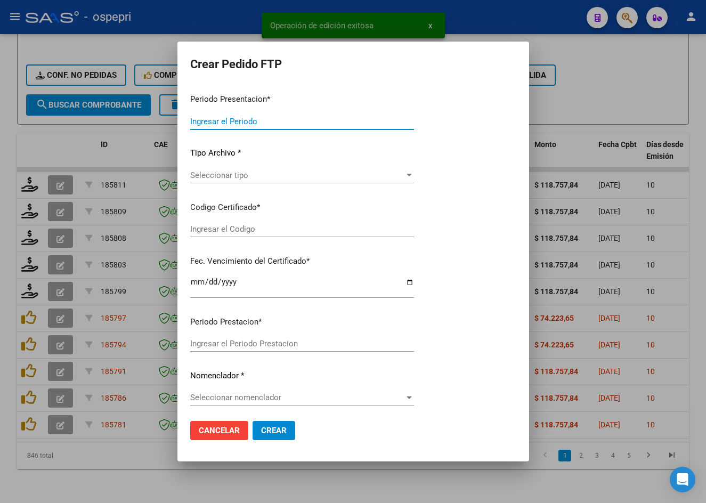
type input "202508"
type input "$ 118.757,84"
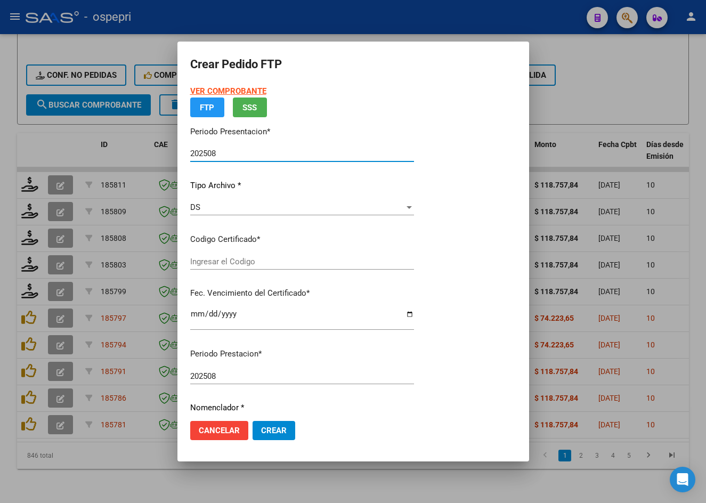
type input "27563176771"
type input "2031-04-01"
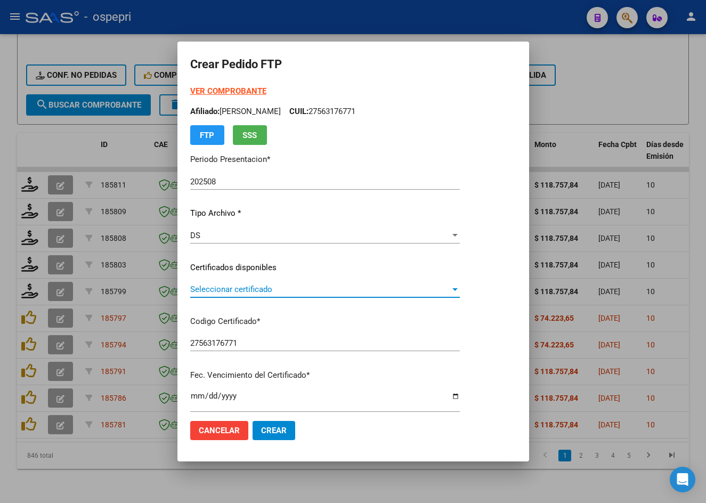
click at [251, 293] on span "Seleccionar certificado" at bounding box center [320, 289] width 260 height 10
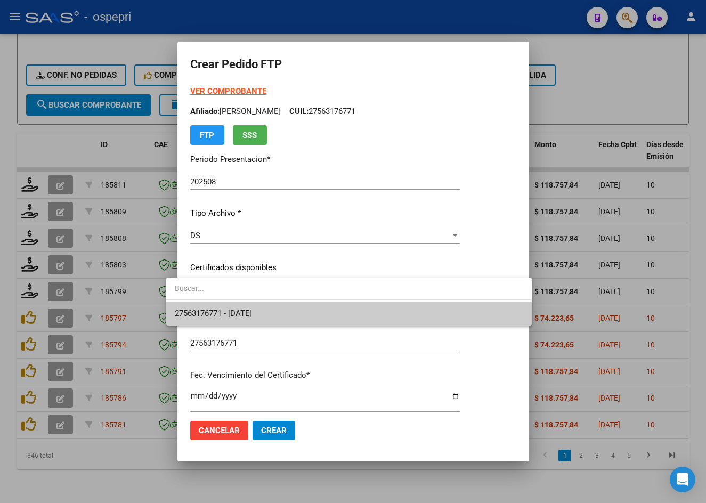
click at [252, 314] on span "27563176771 - 2031-04-01" at bounding box center [213, 313] width 77 height 10
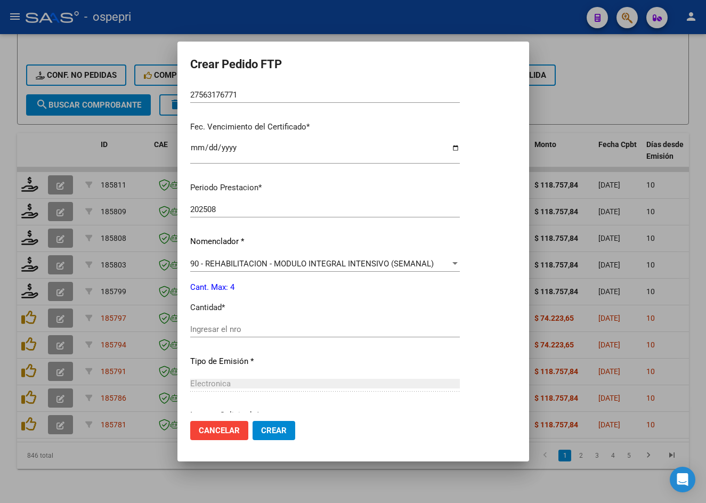
scroll to position [266, 0]
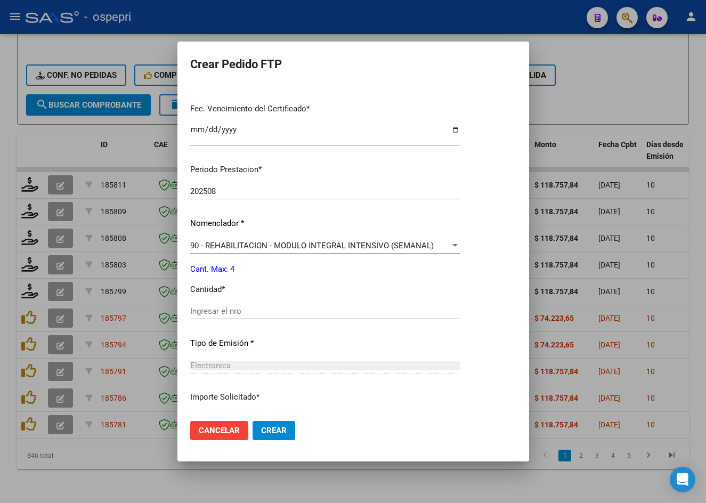
click at [260, 311] on input "Ingresar el nro" at bounding box center [325, 311] width 270 height 10
type input "4"
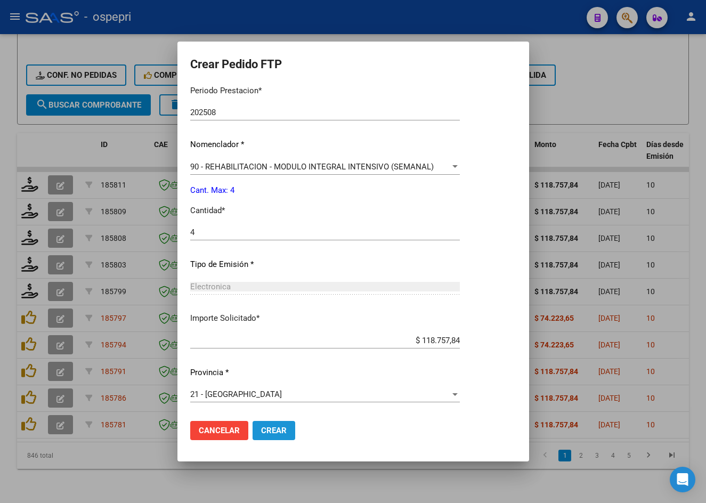
click at [261, 431] on span "Crear" at bounding box center [274, 431] width 26 height 10
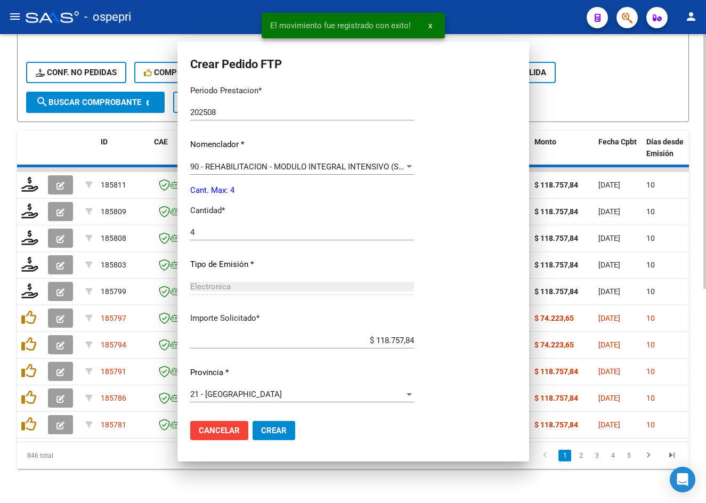
scroll to position [285, 0]
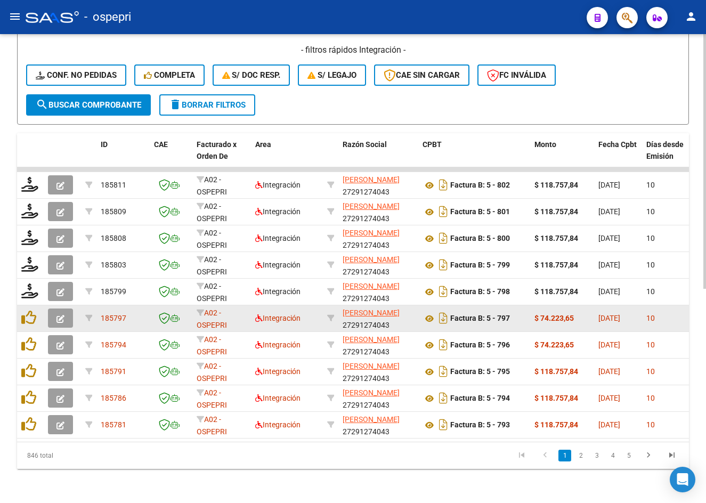
click at [63, 315] on icon "button" at bounding box center [60, 319] width 8 height 8
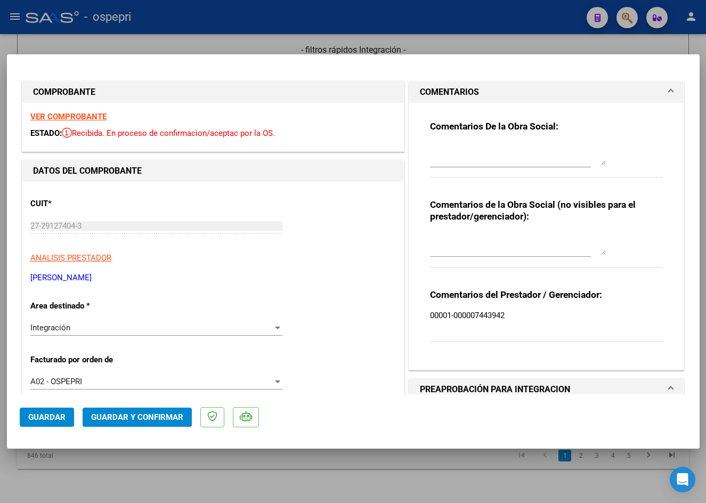
click at [78, 112] on strong "VER COMPROBANTE" at bounding box center [68, 117] width 76 height 10
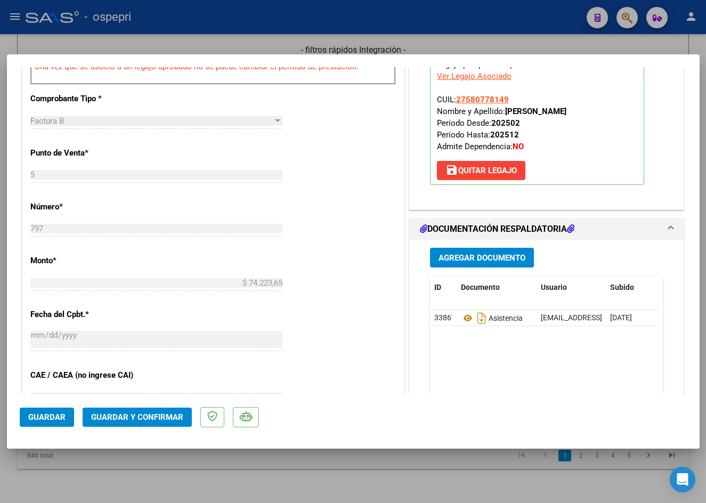
scroll to position [479, 0]
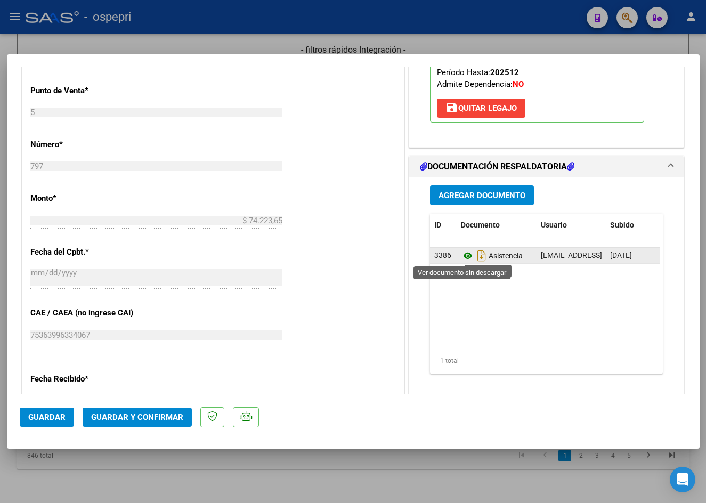
click at [461, 257] on icon at bounding box center [468, 255] width 14 height 13
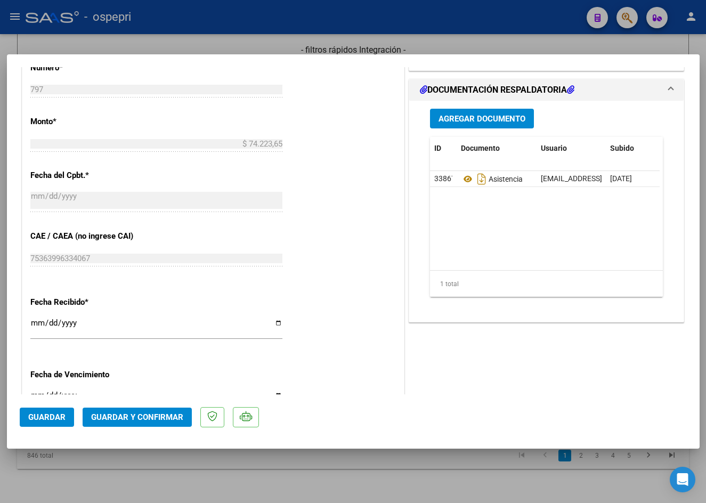
scroll to position [586, 0]
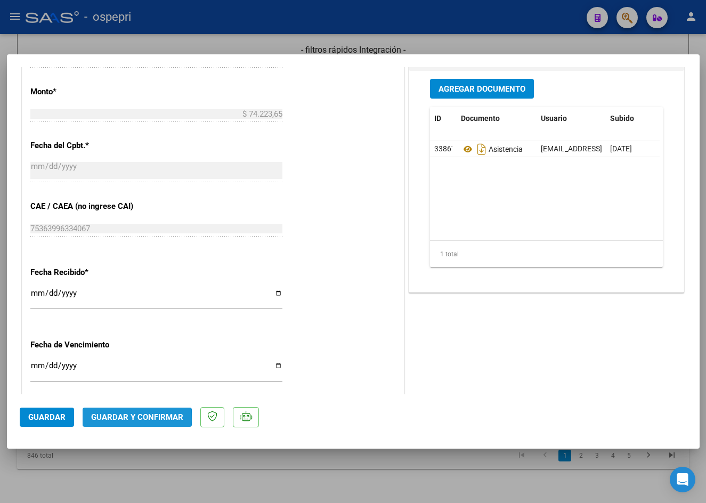
click at [133, 419] on span "Guardar y Confirmar" at bounding box center [137, 417] width 92 height 10
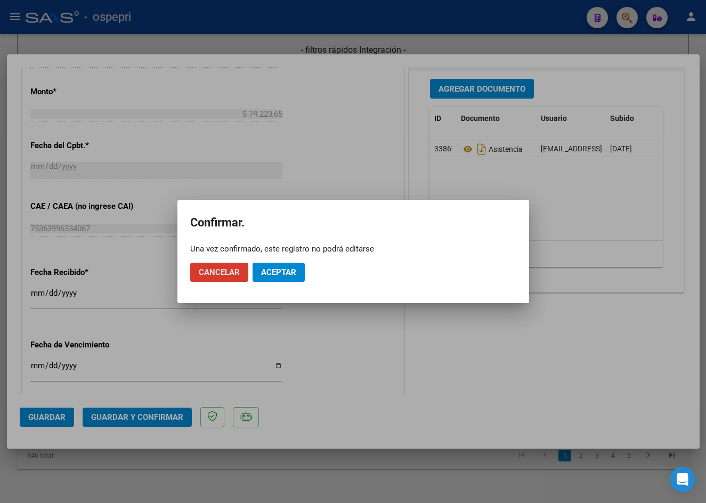
click at [288, 272] on span "Aceptar" at bounding box center [278, 272] width 35 height 10
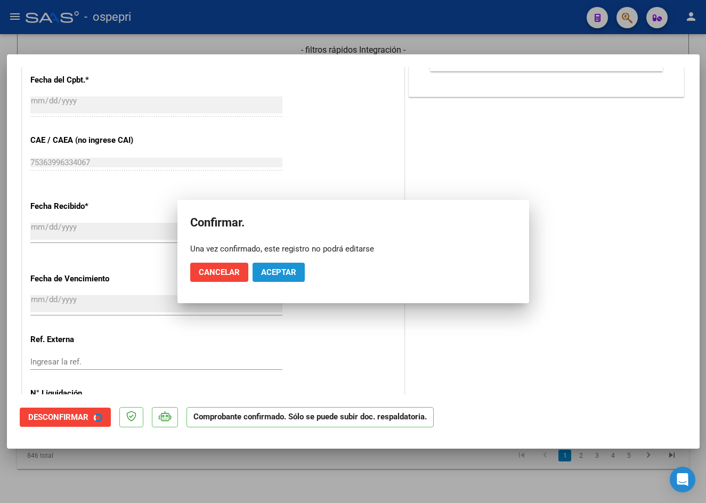
scroll to position [520, 0]
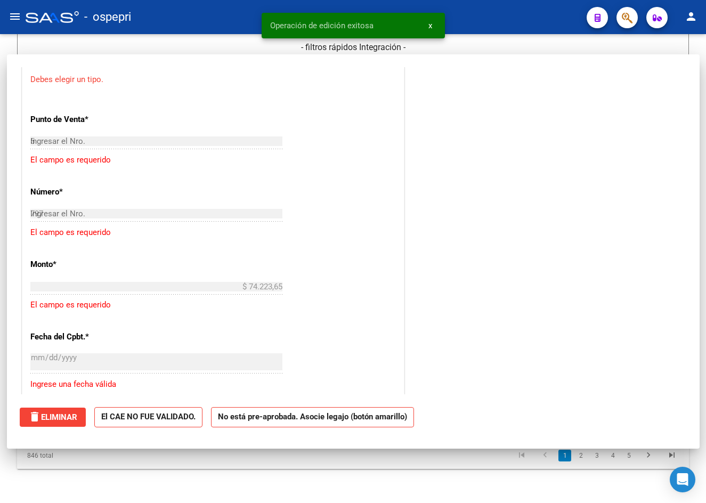
type input "$ 0,00"
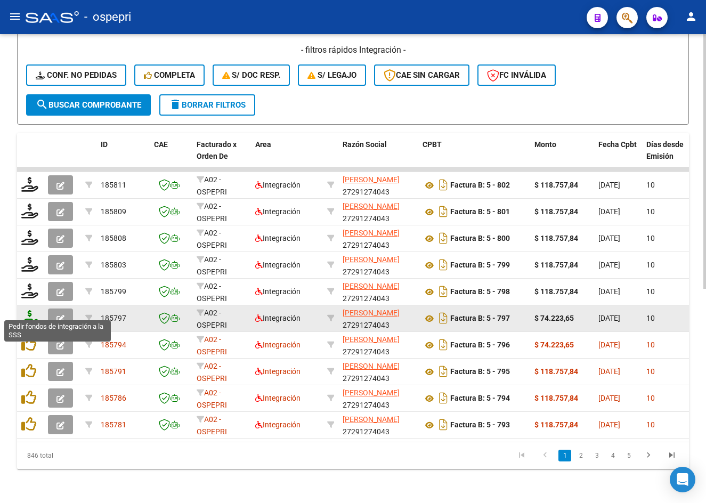
click at [28, 311] on icon at bounding box center [29, 317] width 17 height 15
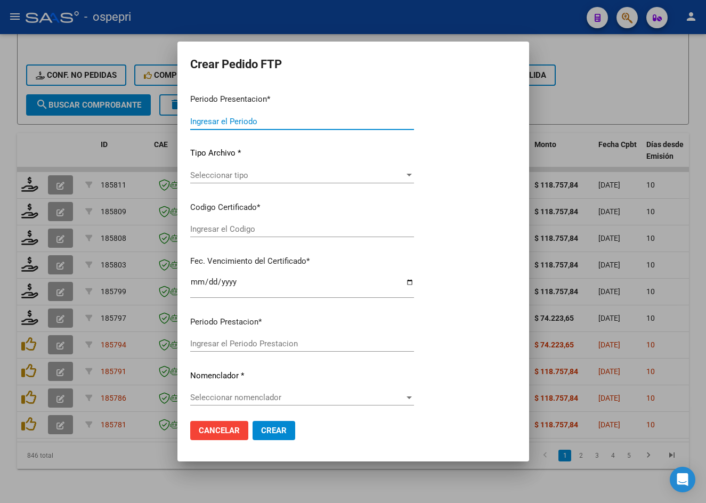
type input "202508"
type input "$ 74.223,65"
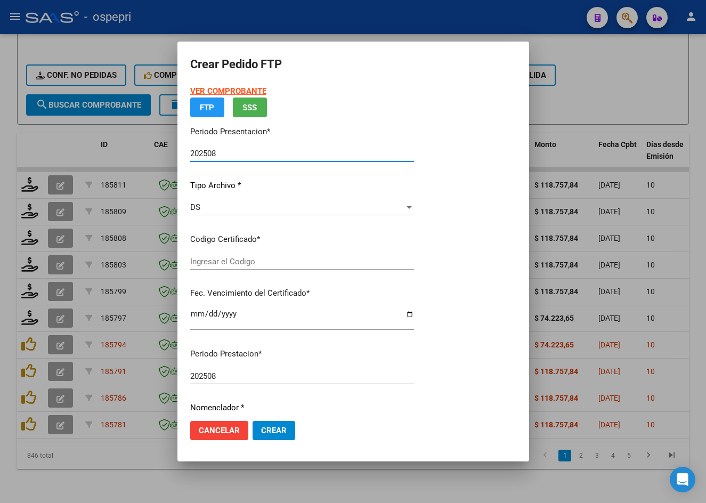
type input "2758077814-9"
type input "[DATE]"
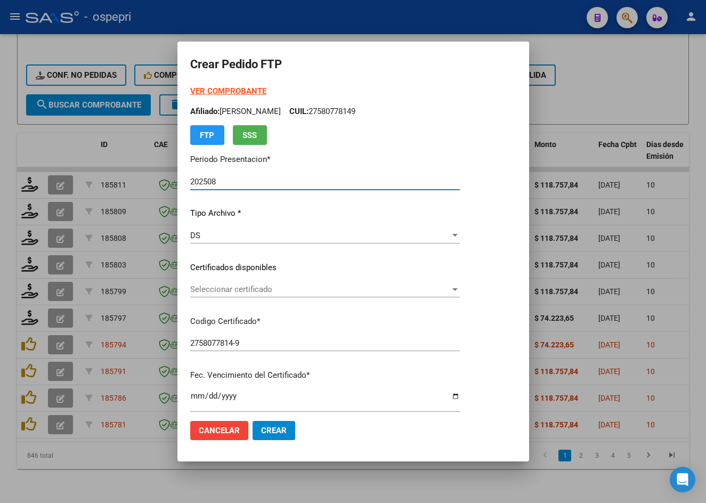
click at [259, 294] on span "Seleccionar certificado" at bounding box center [320, 289] width 260 height 10
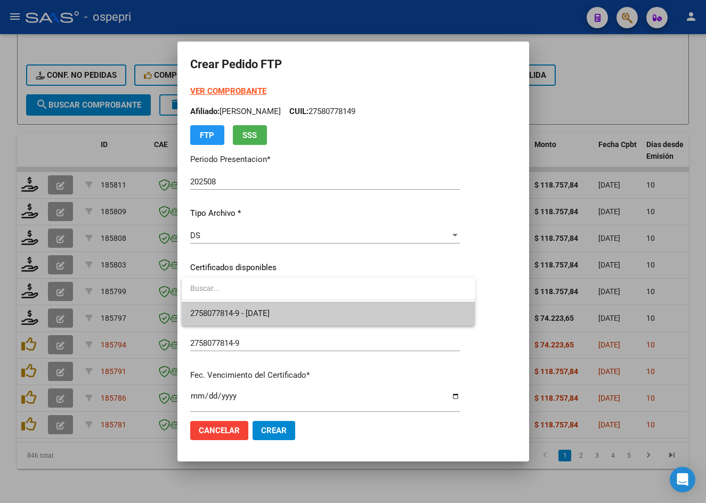
click at [271, 320] on span "2758077814-9 - 2025-09-01" at bounding box center [328, 314] width 276 height 24
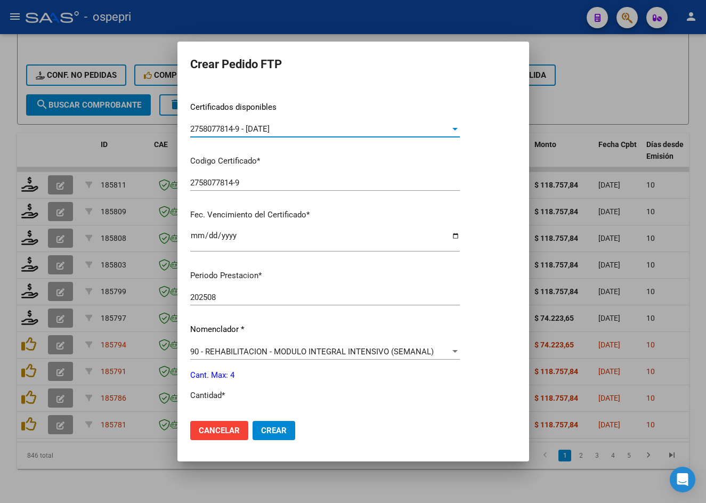
scroll to position [266, 0]
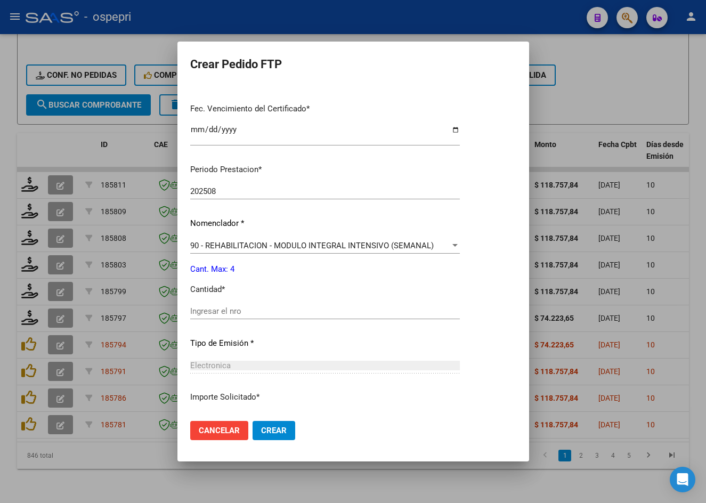
click at [251, 314] on input "Ingresar el nro" at bounding box center [325, 311] width 270 height 10
type input "4"
click at [266, 436] on button "Crear" at bounding box center [273, 430] width 43 height 19
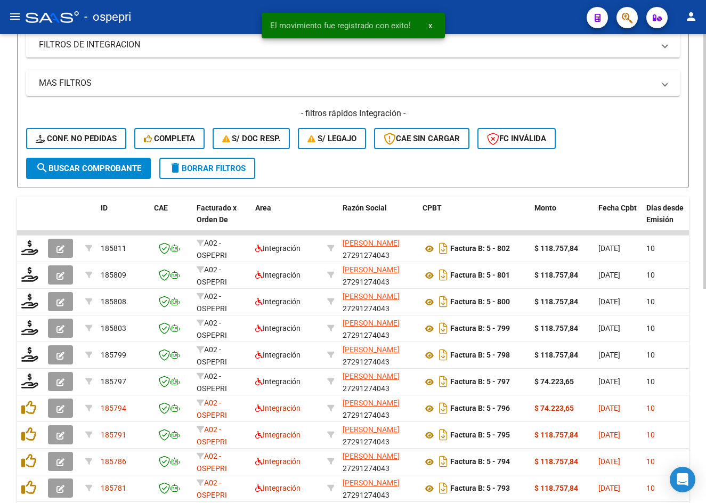
scroll to position [75, 0]
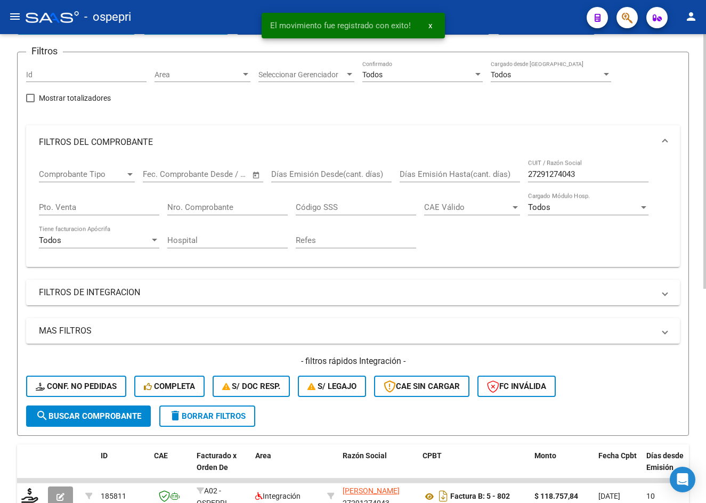
click at [422, 79] on div "Todos" at bounding box center [417, 74] width 111 height 9
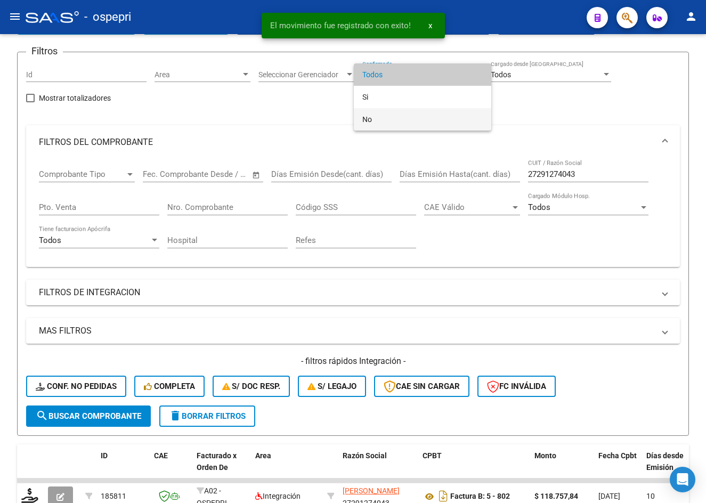
click at [412, 120] on span "No" at bounding box center [422, 119] width 120 height 22
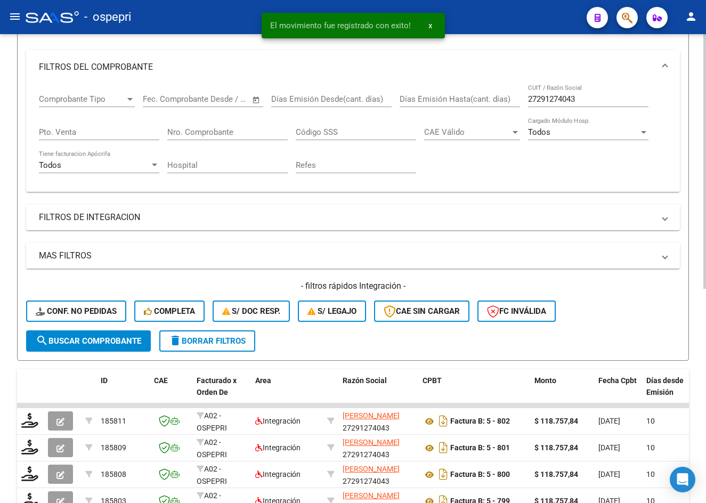
scroll to position [288, 0]
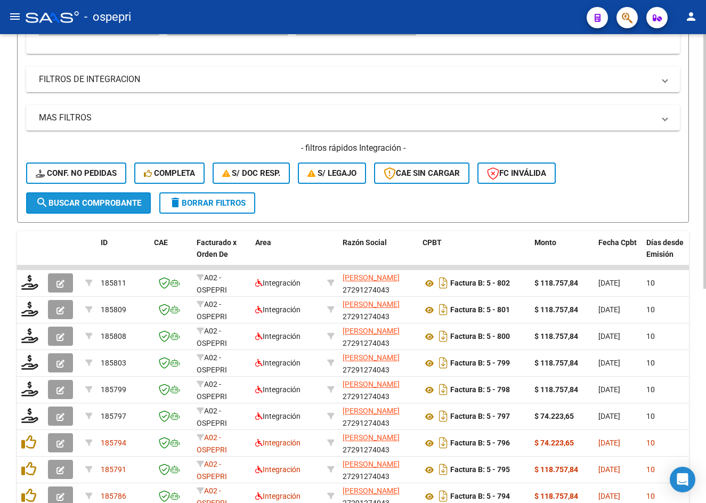
click at [103, 204] on span "search Buscar Comprobante" at bounding box center [88, 203] width 105 height 10
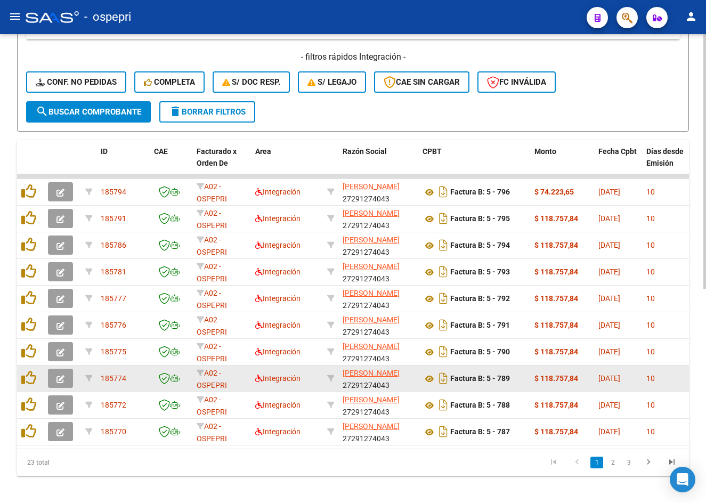
scroll to position [394, 0]
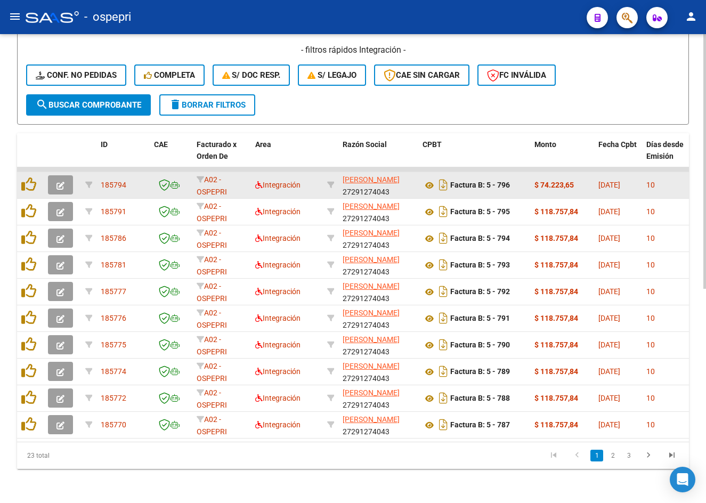
click at [60, 182] on icon "button" at bounding box center [60, 186] width 8 height 8
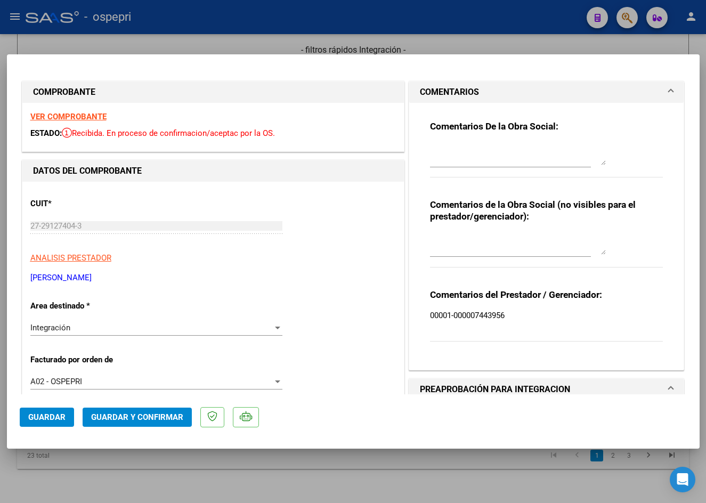
click at [85, 116] on strong "VER COMPROBANTE" at bounding box center [68, 117] width 76 height 10
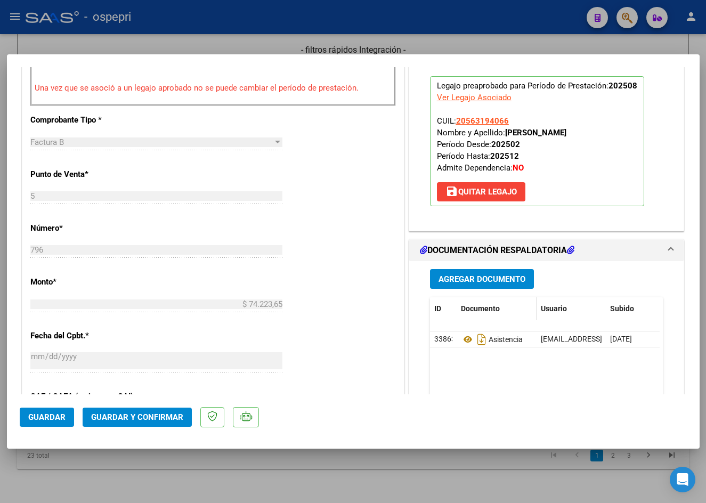
scroll to position [426, 0]
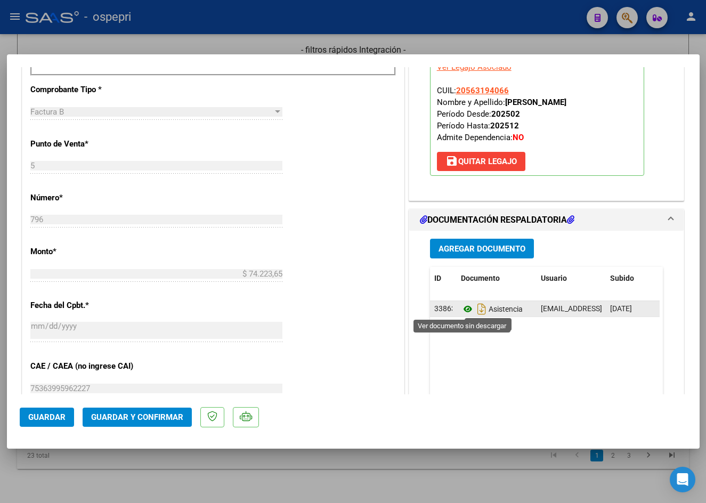
click at [465, 307] on icon at bounding box center [468, 309] width 14 height 13
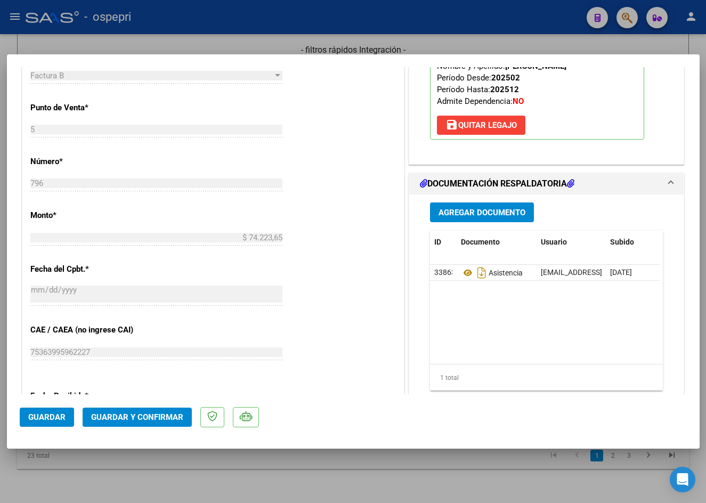
scroll to position [533, 0]
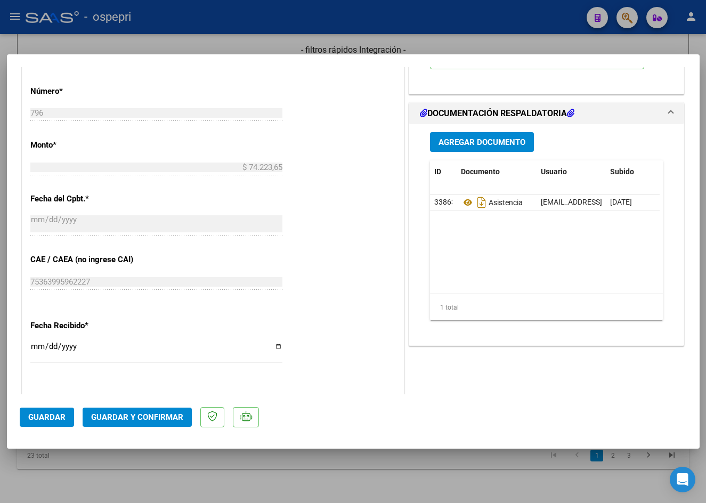
click at [162, 419] on span "Guardar y Confirmar" at bounding box center [137, 417] width 92 height 10
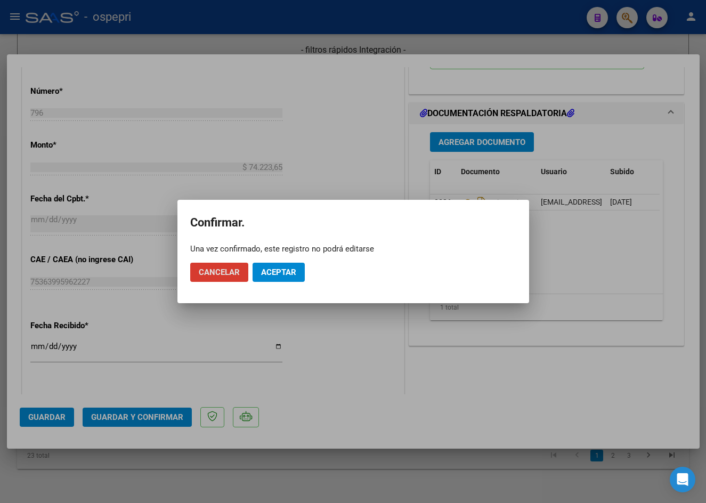
click at [260, 271] on button "Aceptar" at bounding box center [278, 272] width 52 height 19
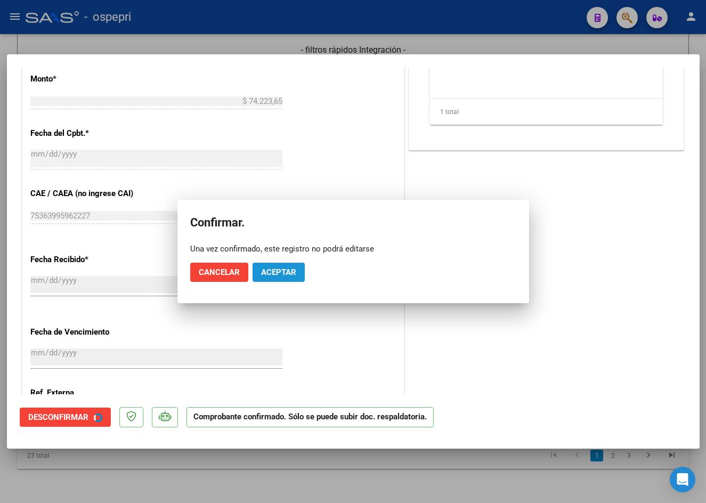
scroll to position [467, 0]
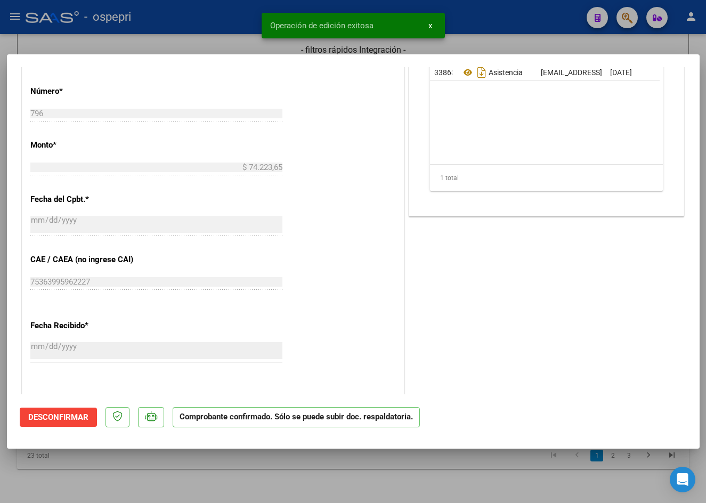
type input "$ 0,00"
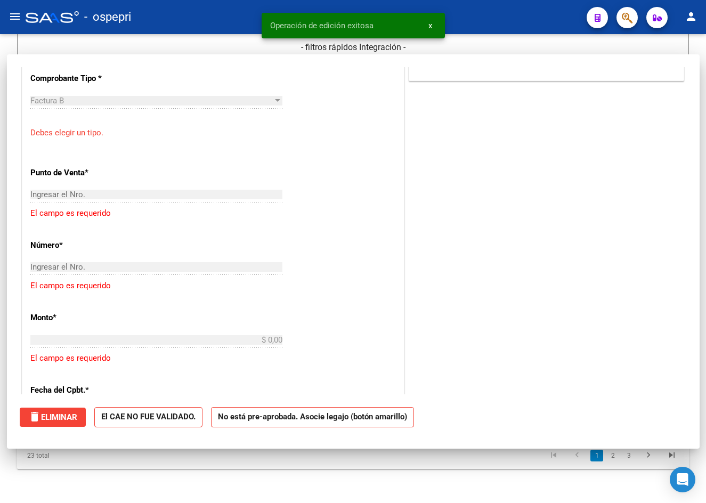
scroll to position [665, 0]
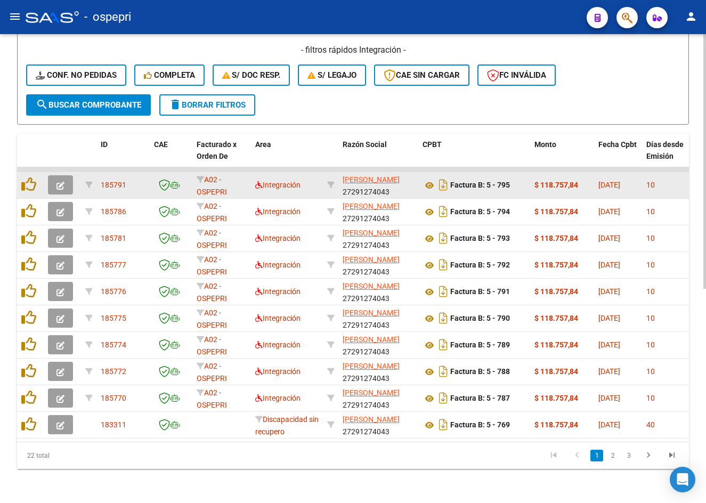
click at [56, 182] on icon "button" at bounding box center [60, 186] width 8 height 8
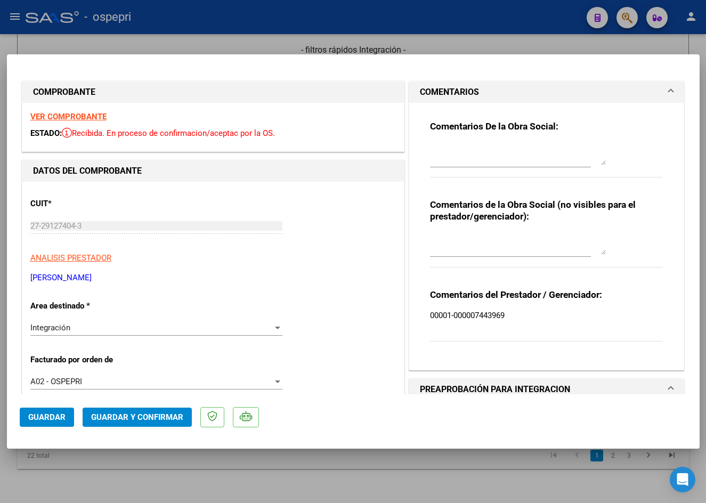
click at [81, 116] on strong "VER COMPROBANTE" at bounding box center [68, 117] width 76 height 10
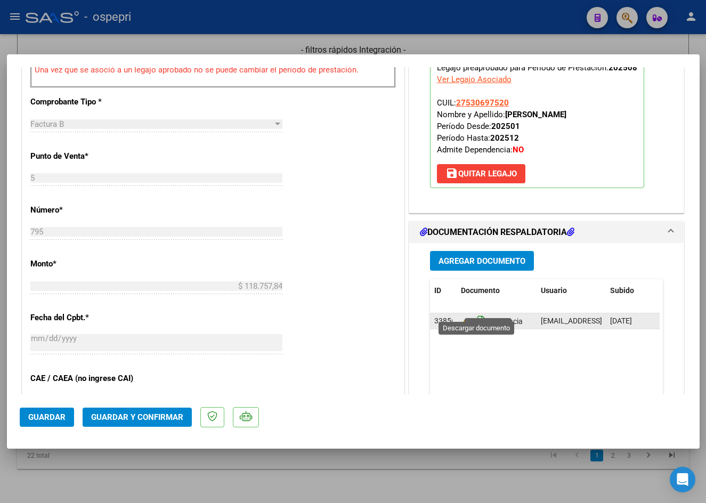
scroll to position [426, 0]
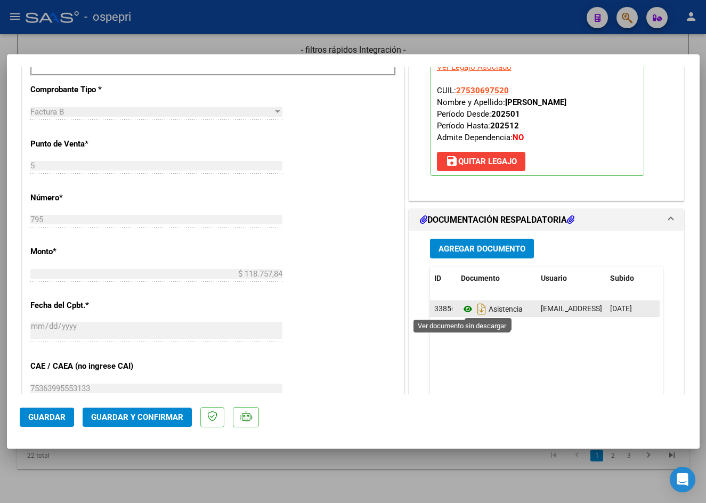
click at [464, 307] on icon at bounding box center [468, 309] width 14 height 13
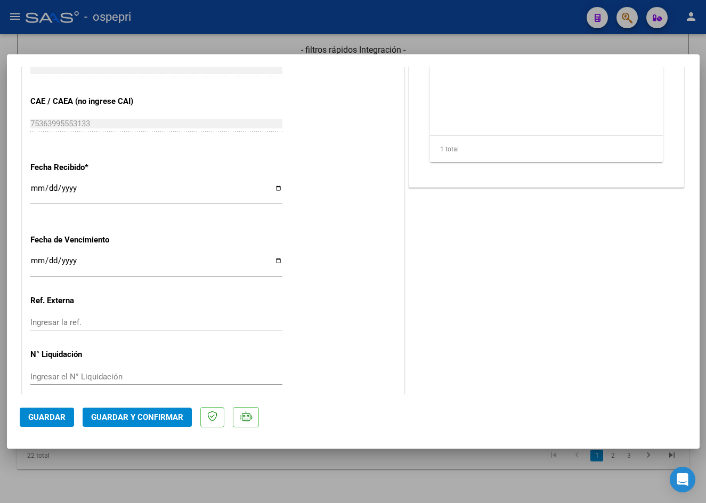
scroll to position [702, 0]
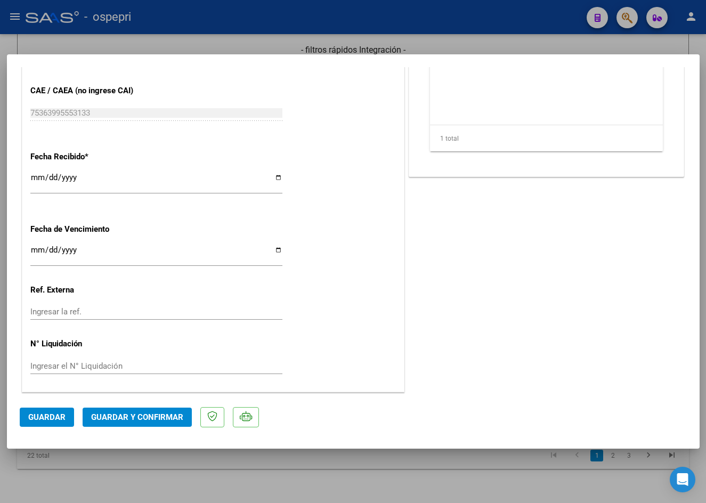
click at [125, 419] on span "Guardar y Confirmar" at bounding box center [137, 417] width 92 height 10
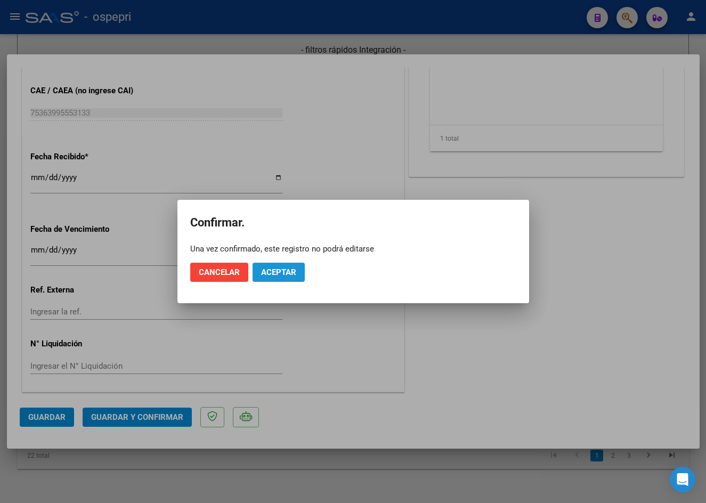
click at [267, 271] on span "Aceptar" at bounding box center [278, 272] width 35 height 10
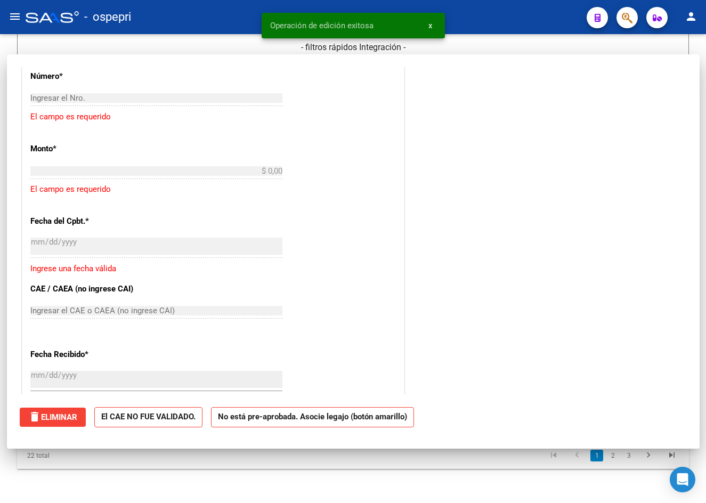
scroll to position [0, 0]
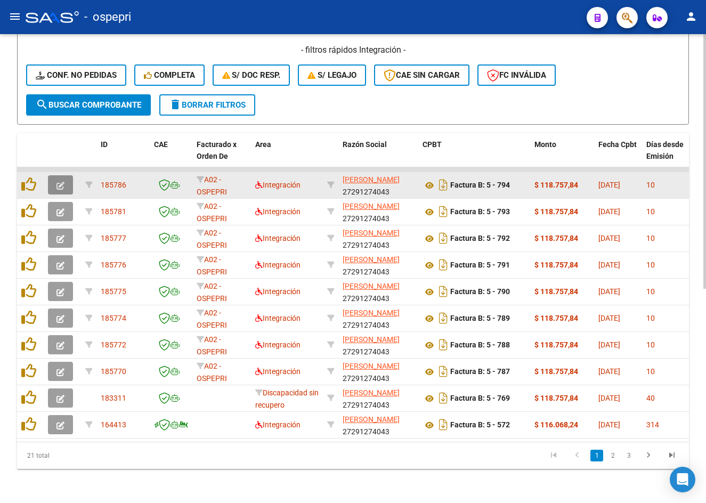
click at [64, 182] on icon "button" at bounding box center [60, 186] width 8 height 8
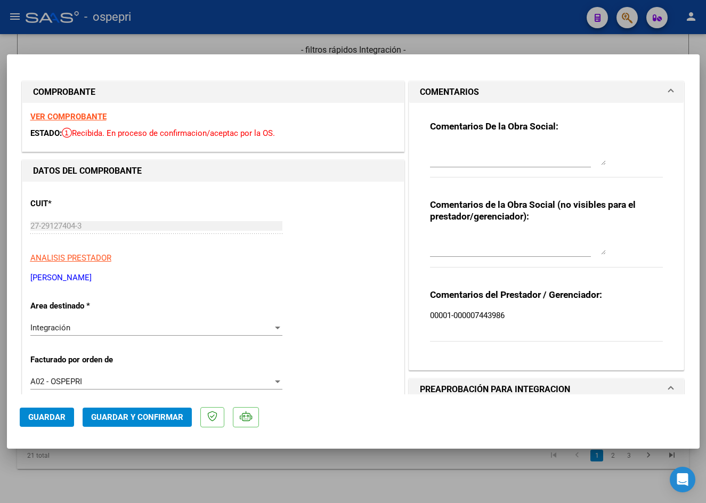
click at [58, 115] on strong "VER COMPROBANTE" at bounding box center [68, 117] width 76 height 10
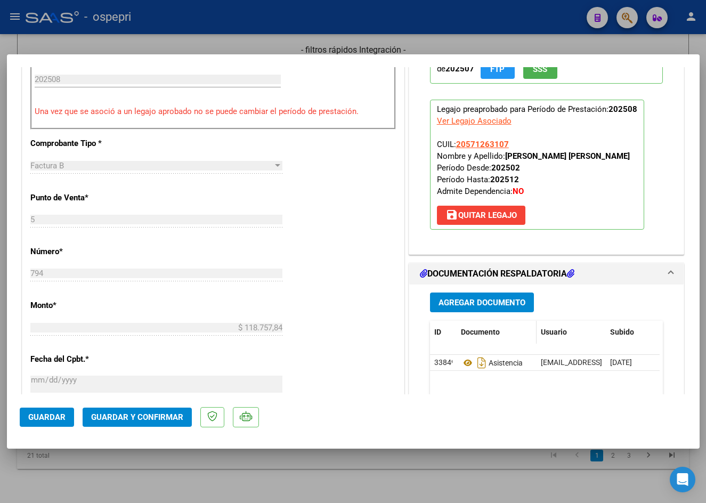
scroll to position [373, 0]
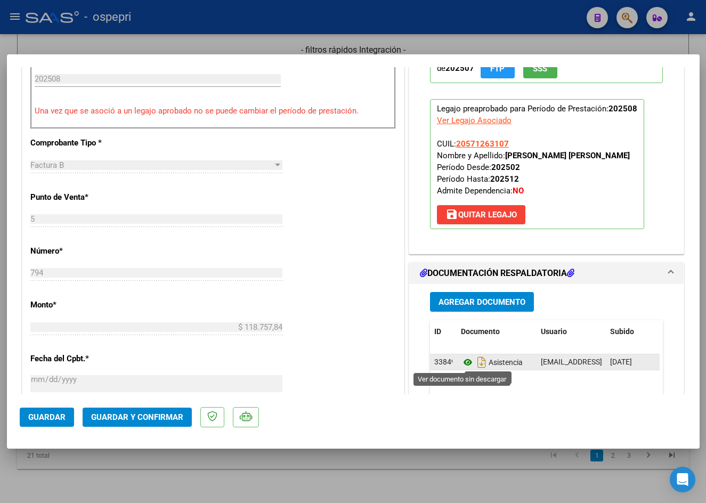
click at [462, 360] on icon at bounding box center [468, 362] width 14 height 13
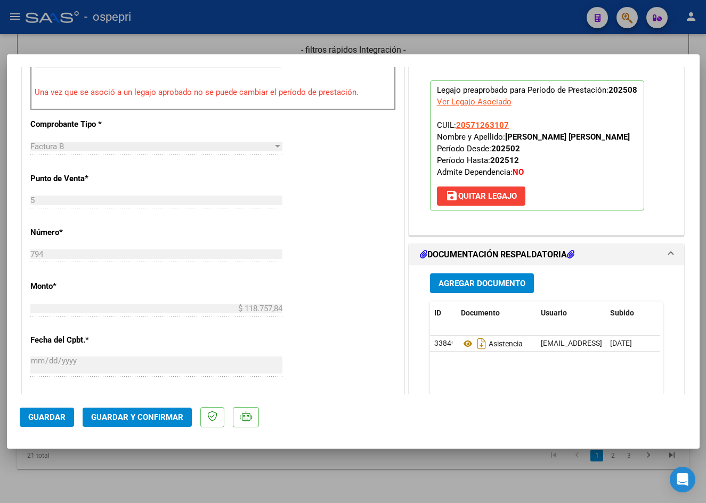
scroll to position [479, 0]
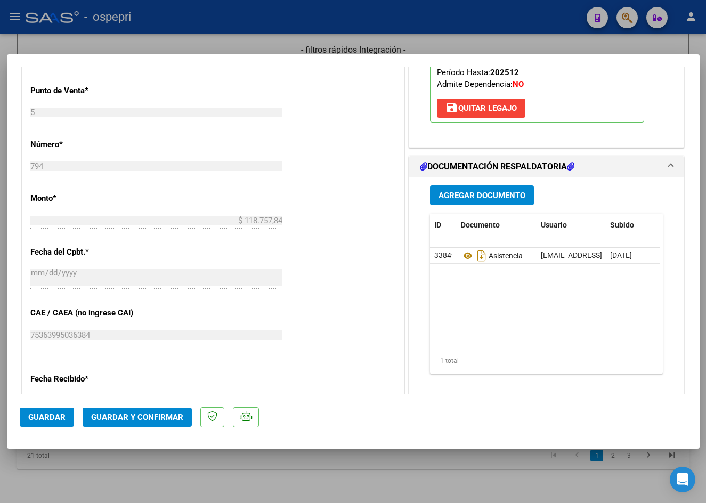
click at [147, 419] on span "Guardar y Confirmar" at bounding box center [137, 417] width 92 height 10
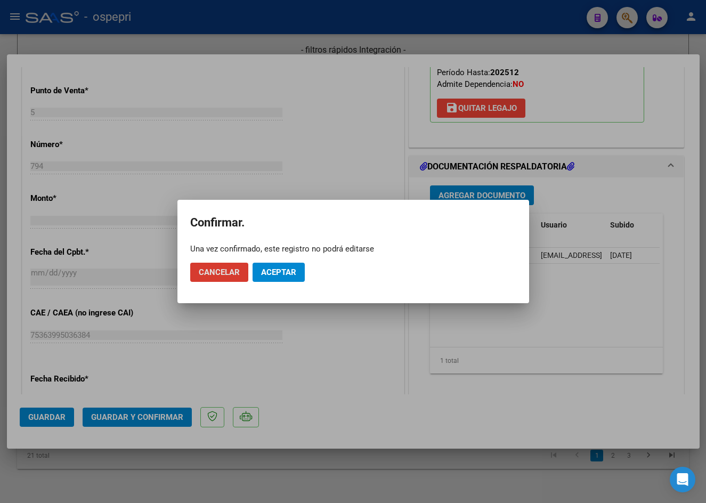
click at [284, 272] on span "Aceptar" at bounding box center [278, 272] width 35 height 10
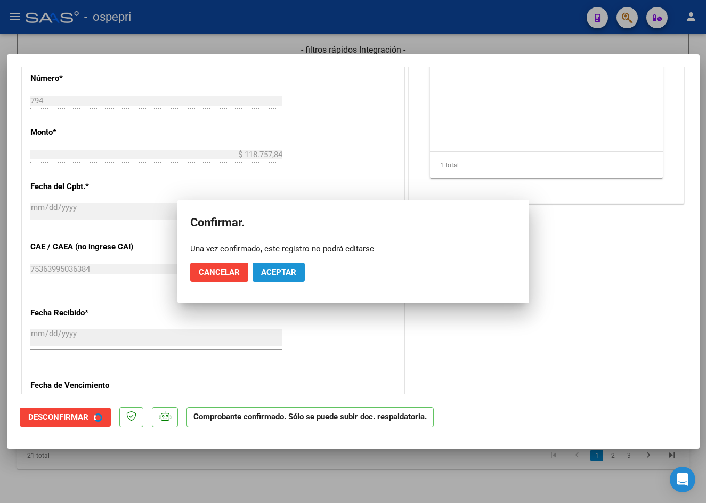
scroll to position [413, 0]
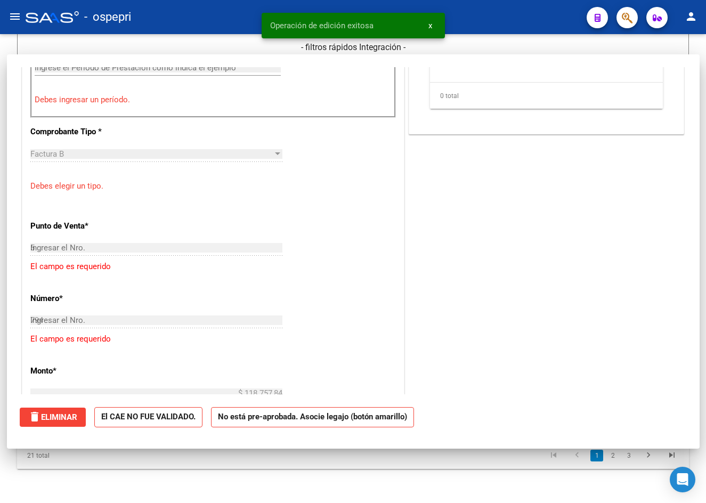
type input "$ 0,00"
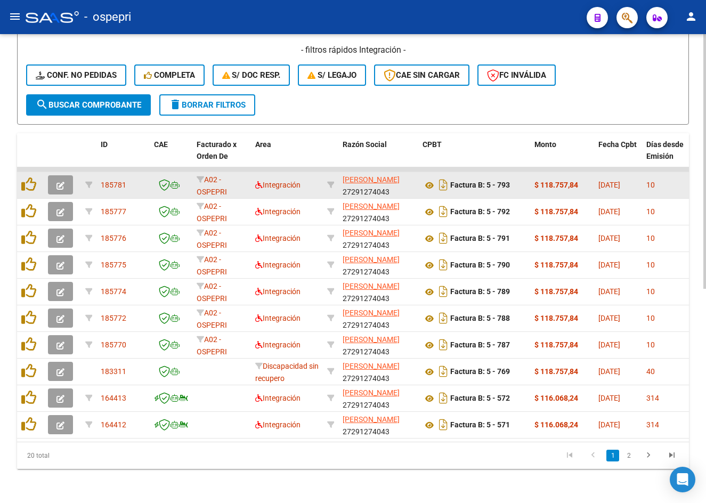
click at [54, 175] on button "button" at bounding box center [60, 184] width 25 height 19
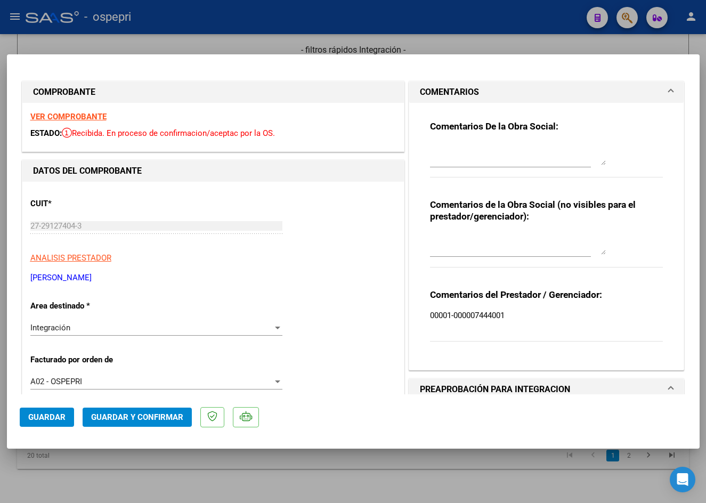
click at [67, 112] on strong "VER COMPROBANTE" at bounding box center [68, 117] width 76 height 10
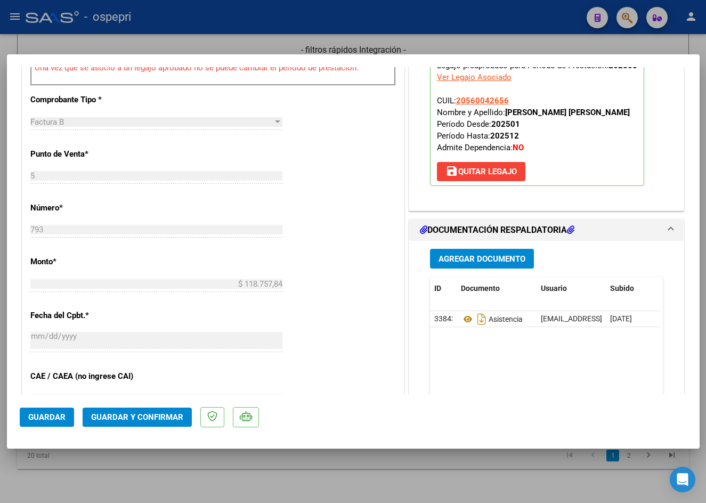
scroll to position [479, 0]
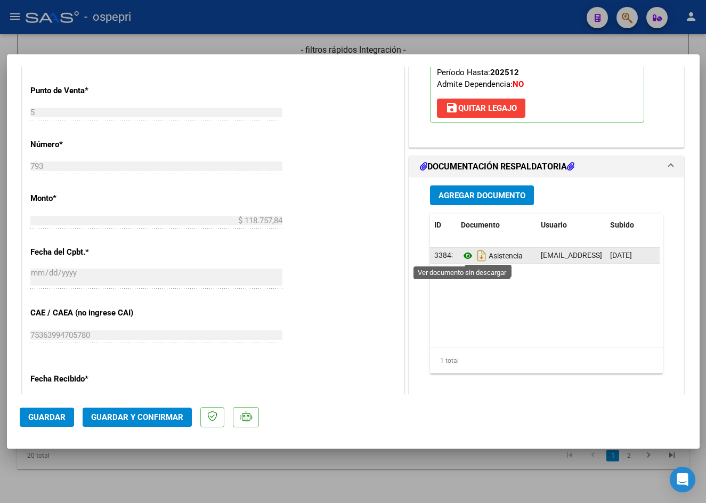
click at [464, 254] on icon at bounding box center [468, 255] width 14 height 13
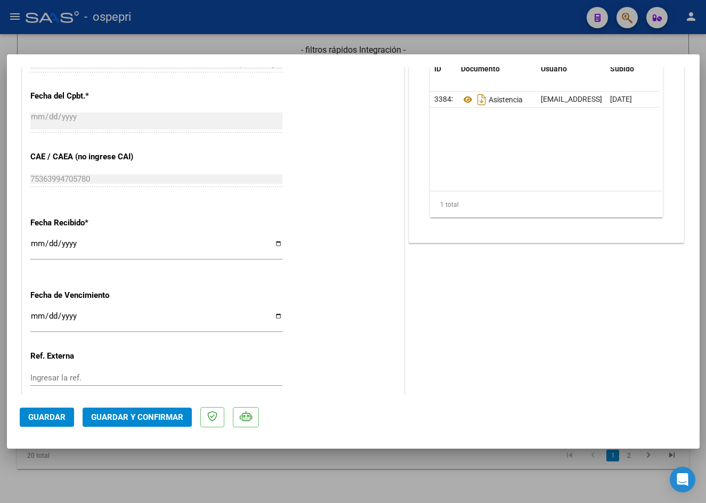
scroll to position [639, 0]
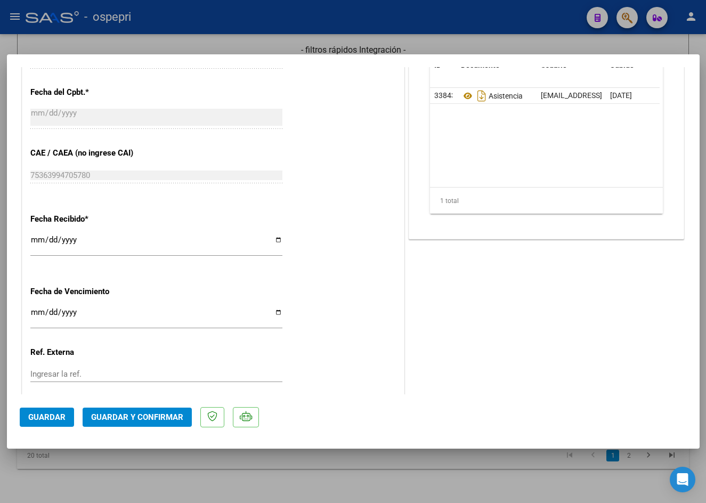
click at [145, 413] on span "Guardar y Confirmar" at bounding box center [137, 417] width 92 height 10
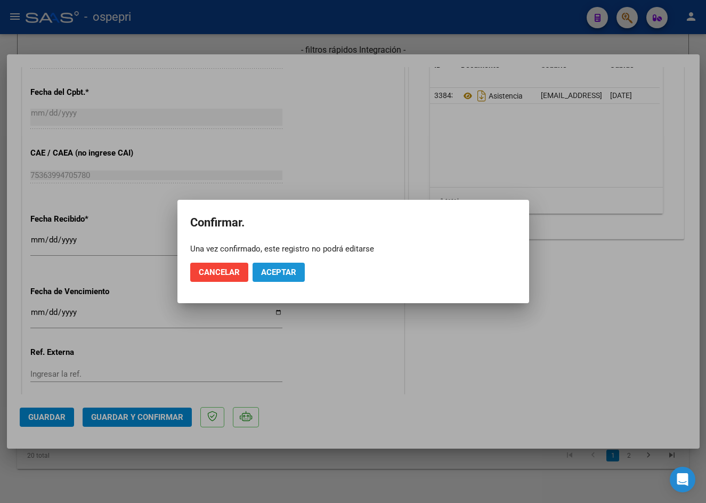
click at [291, 266] on button "Aceptar" at bounding box center [278, 272] width 52 height 19
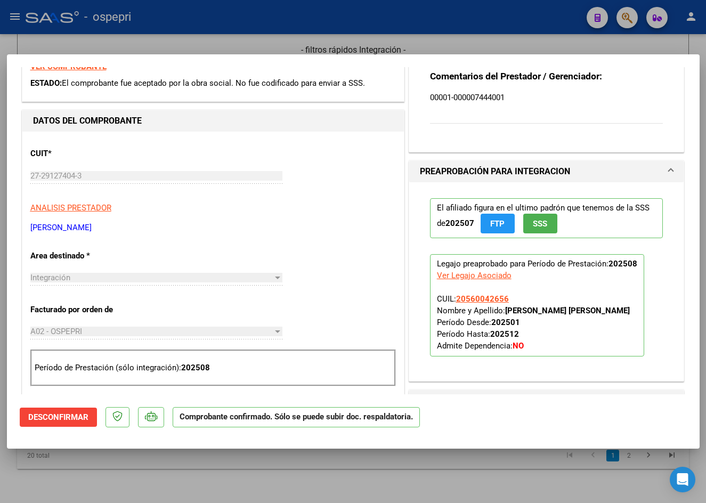
scroll to position [0, 0]
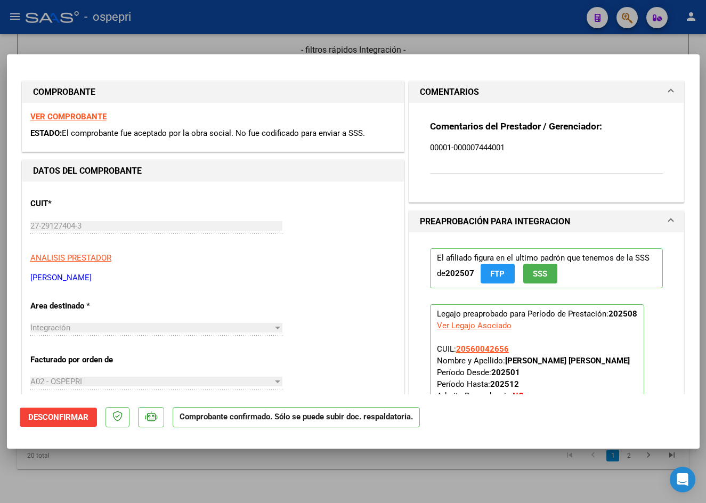
type input "$ 0,00"
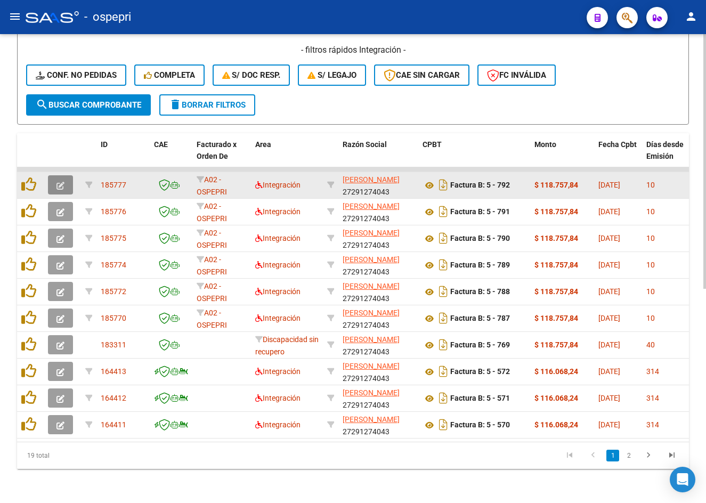
click at [60, 182] on icon "button" at bounding box center [60, 186] width 8 height 8
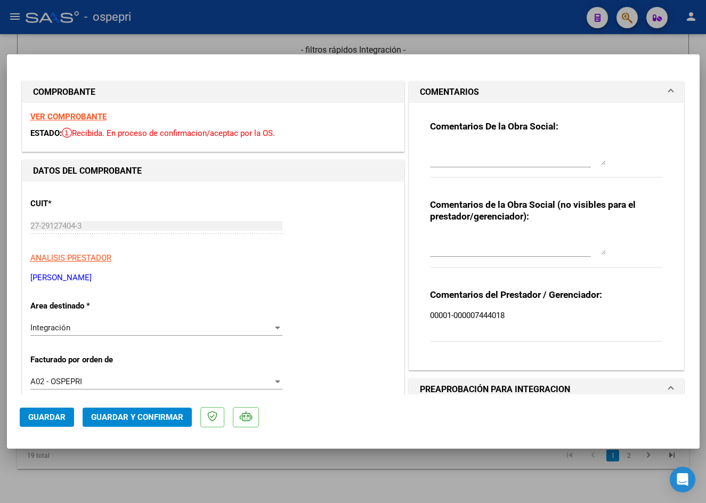
click at [72, 113] on strong "VER COMPROBANTE" at bounding box center [68, 117] width 76 height 10
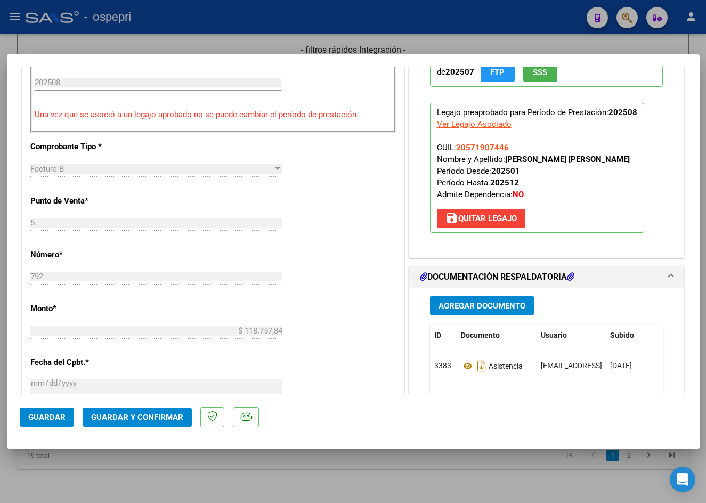
scroll to position [426, 0]
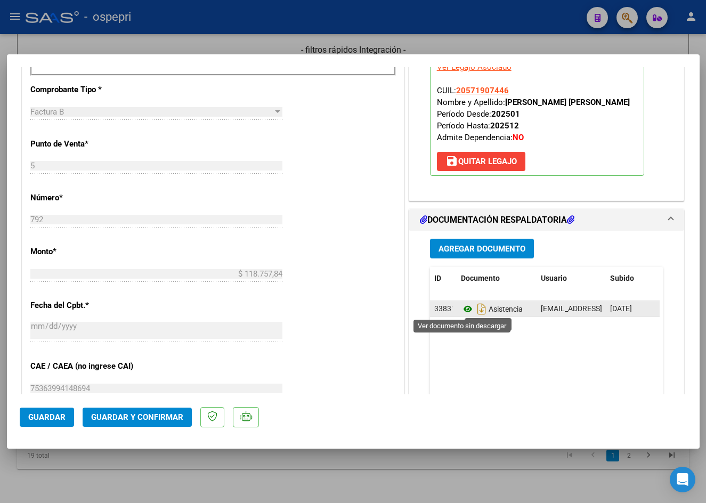
click at [464, 305] on icon at bounding box center [468, 309] width 14 height 13
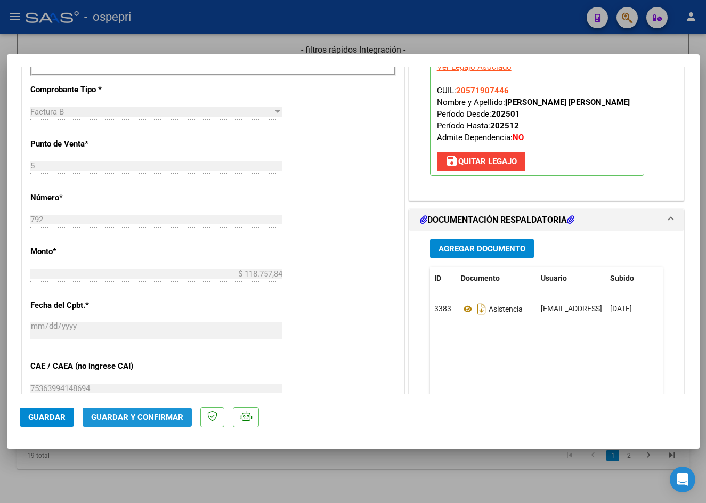
click at [159, 419] on span "Guardar y Confirmar" at bounding box center [137, 417] width 92 height 10
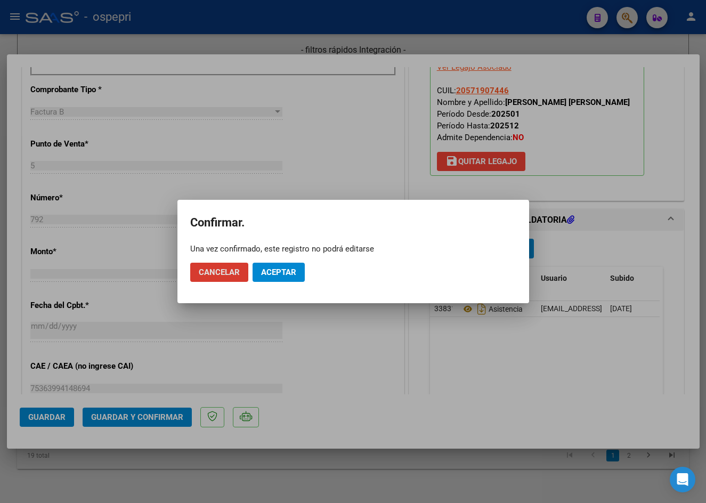
click at [277, 269] on span "Aceptar" at bounding box center [278, 272] width 35 height 10
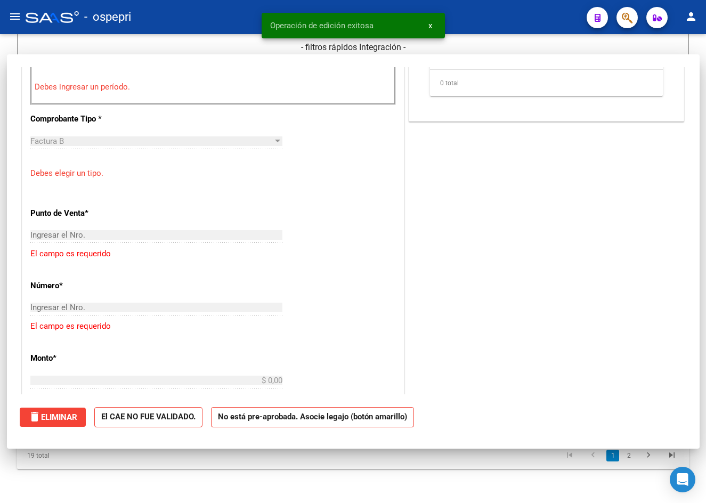
scroll to position [0, 0]
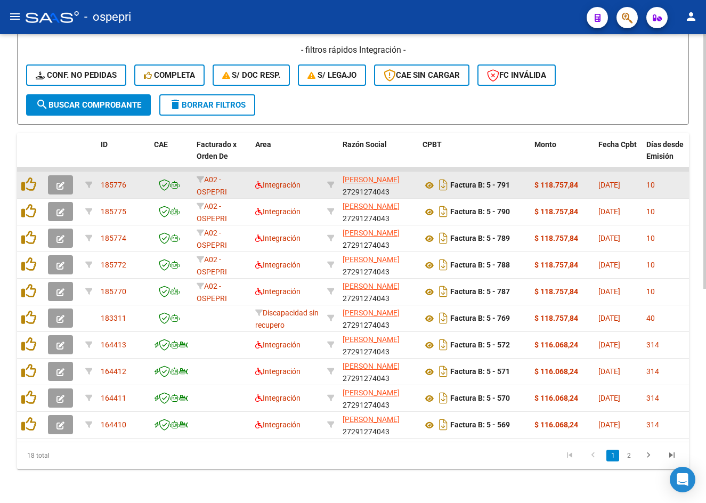
click at [59, 182] on icon "button" at bounding box center [60, 186] width 8 height 8
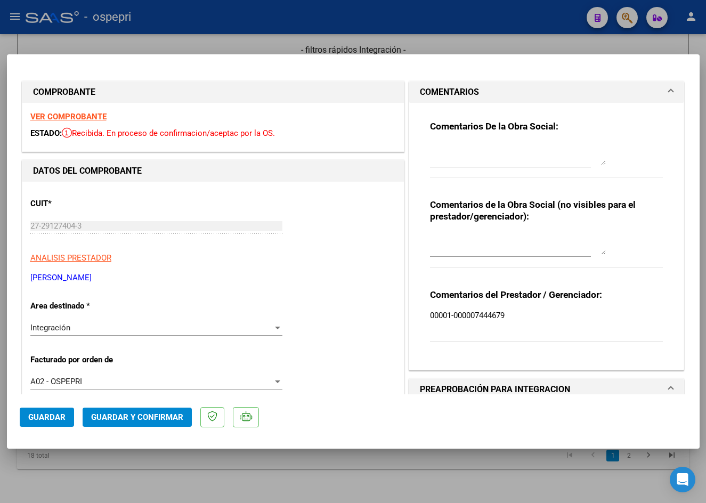
click at [58, 115] on strong "VER COMPROBANTE" at bounding box center [68, 117] width 76 height 10
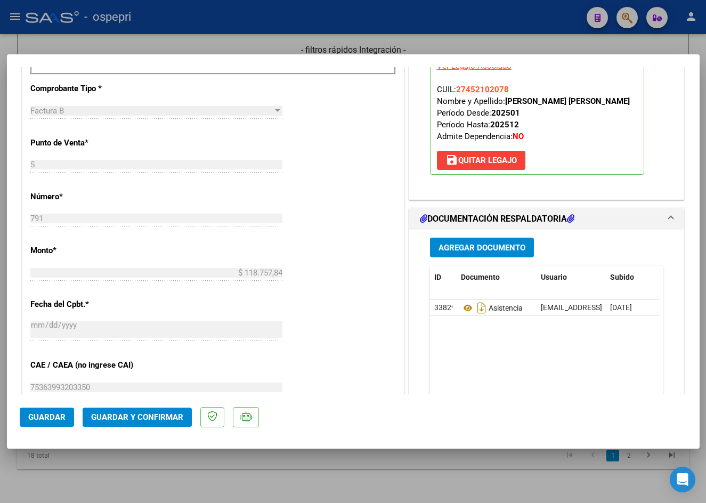
scroll to position [479, 0]
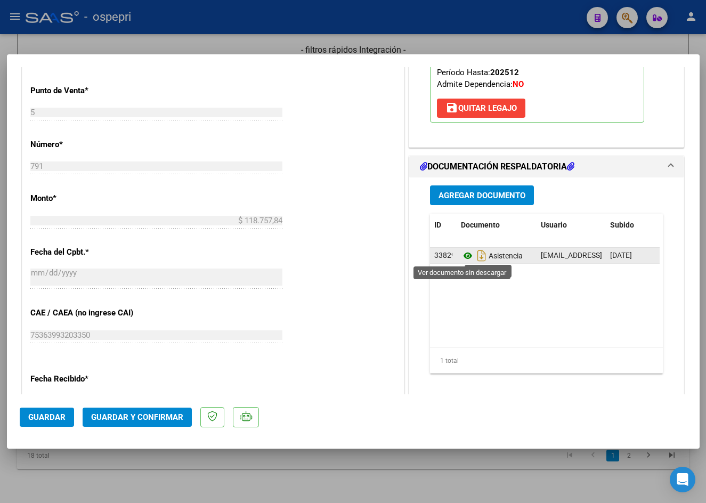
click at [461, 256] on icon at bounding box center [468, 255] width 14 height 13
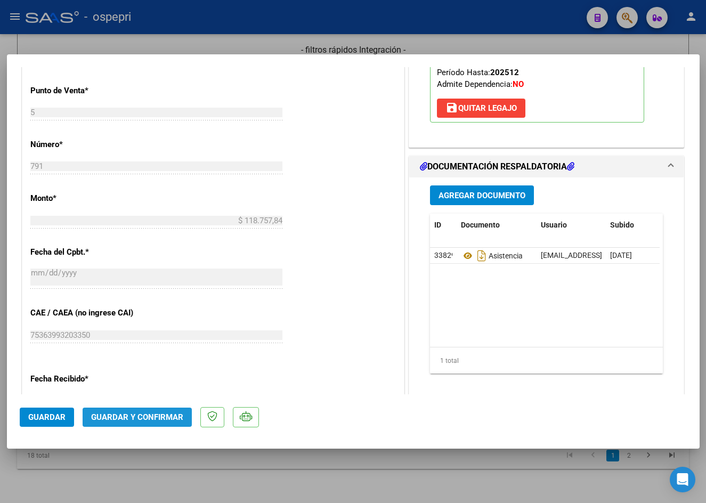
click at [146, 417] on span "Guardar y Confirmar" at bounding box center [137, 417] width 92 height 10
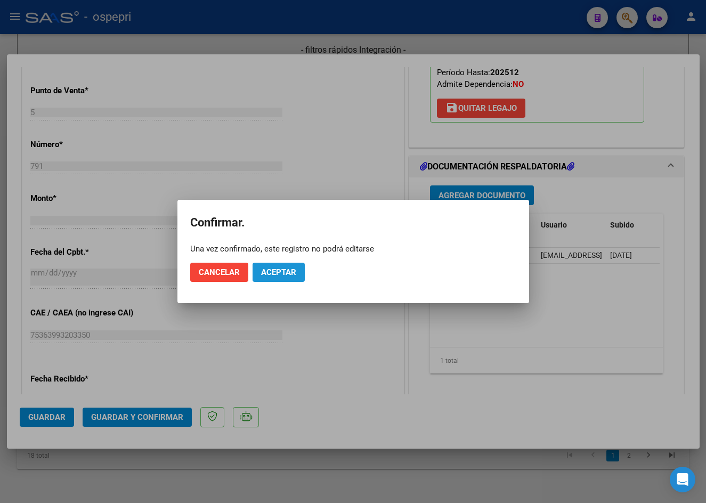
click at [272, 271] on span "Aceptar" at bounding box center [278, 272] width 35 height 10
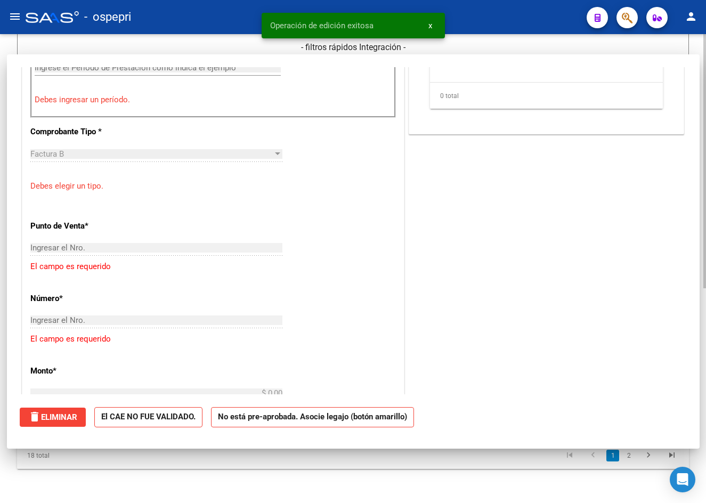
scroll to position [0, 0]
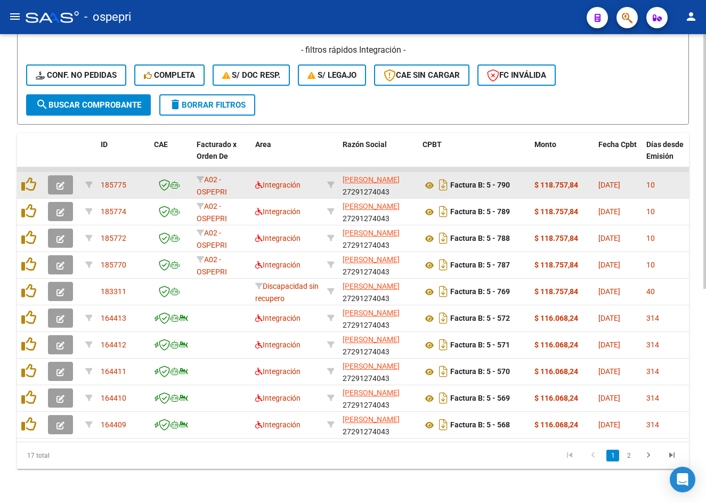
click at [66, 175] on button "button" at bounding box center [60, 184] width 25 height 19
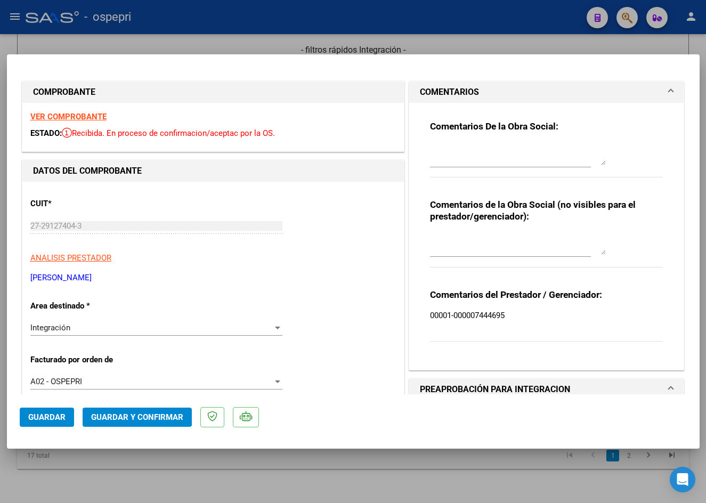
click at [69, 117] on strong "VER COMPROBANTE" at bounding box center [68, 117] width 76 height 10
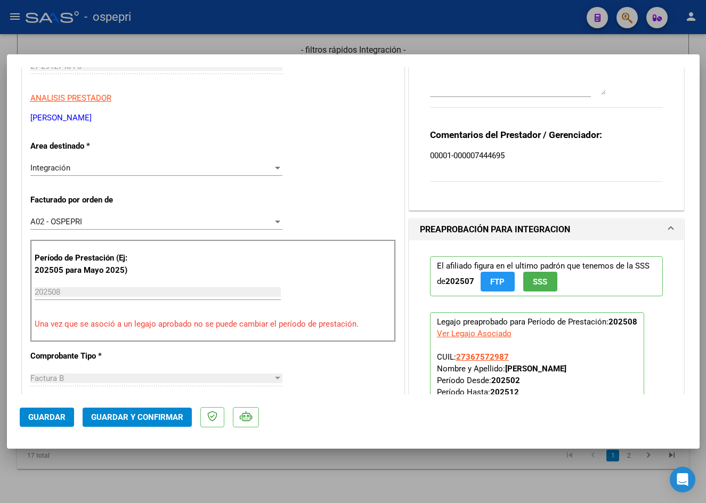
scroll to position [213, 0]
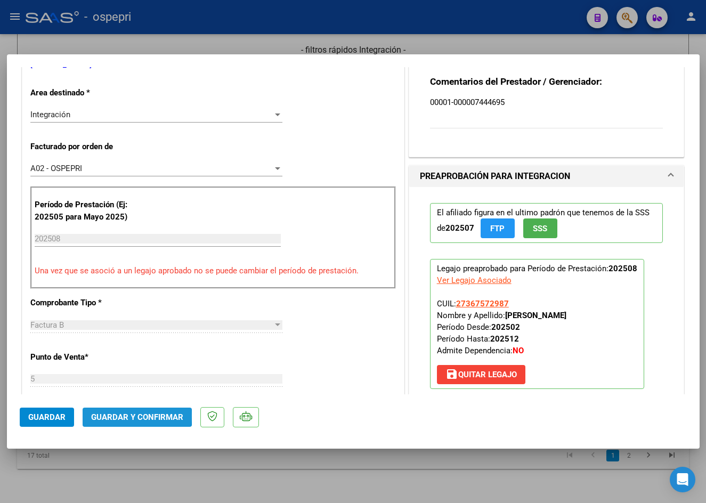
click at [134, 415] on span "Guardar y Confirmar" at bounding box center [137, 417] width 92 height 10
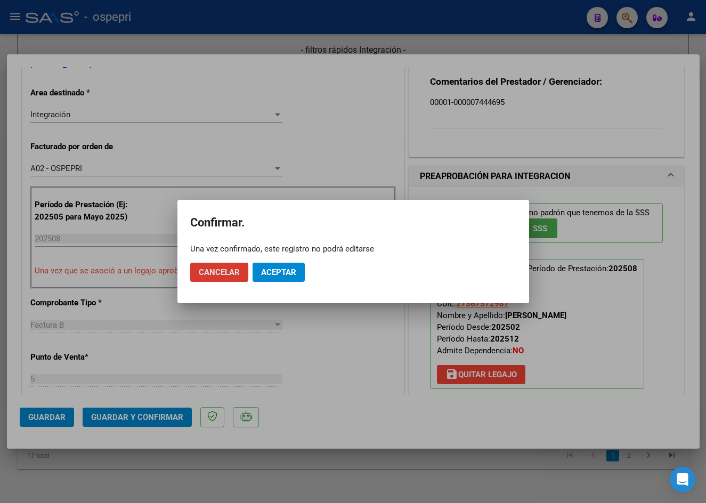
click at [269, 272] on span "Aceptar" at bounding box center [278, 272] width 35 height 10
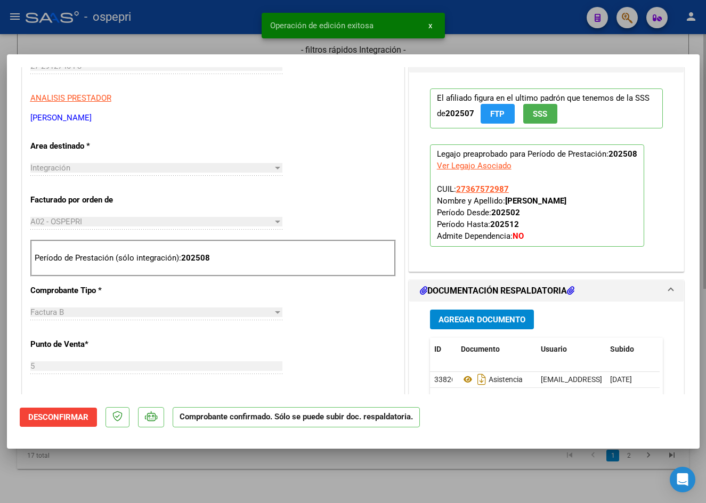
type input "$ 0,00"
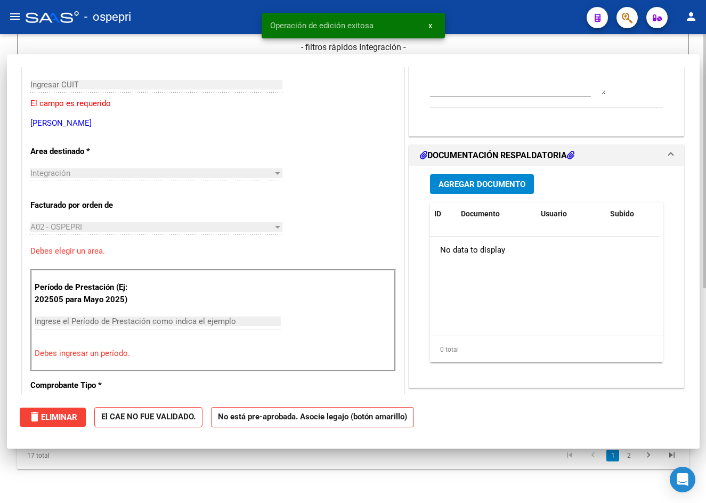
scroll to position [178, 0]
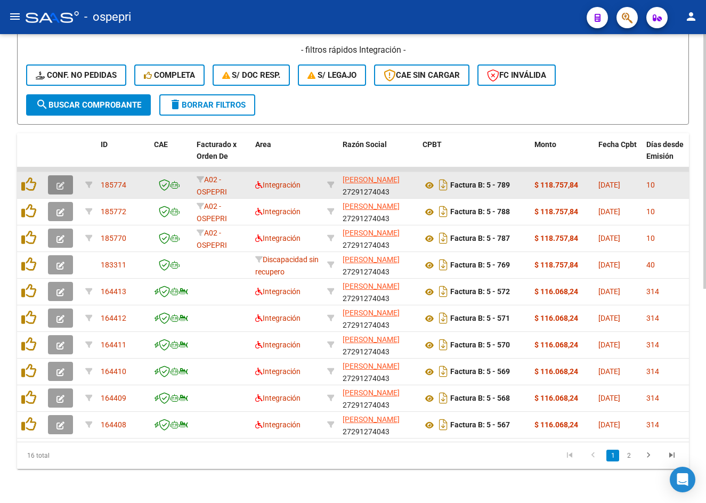
click at [54, 175] on button "button" at bounding box center [60, 184] width 25 height 19
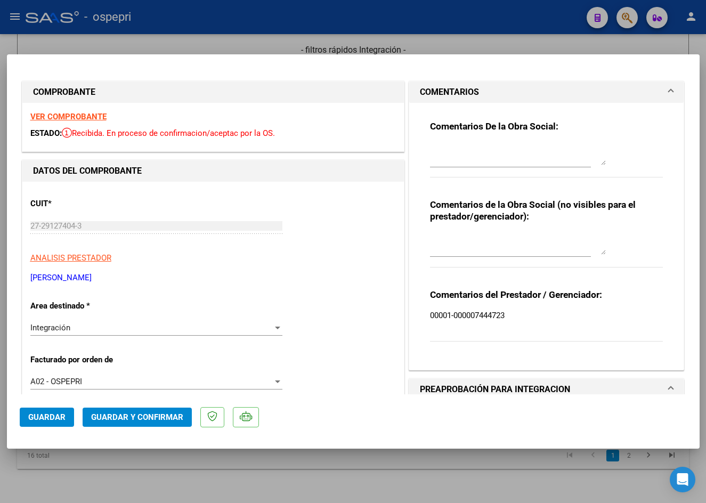
click at [84, 117] on strong "VER COMPROBANTE" at bounding box center [68, 117] width 76 height 10
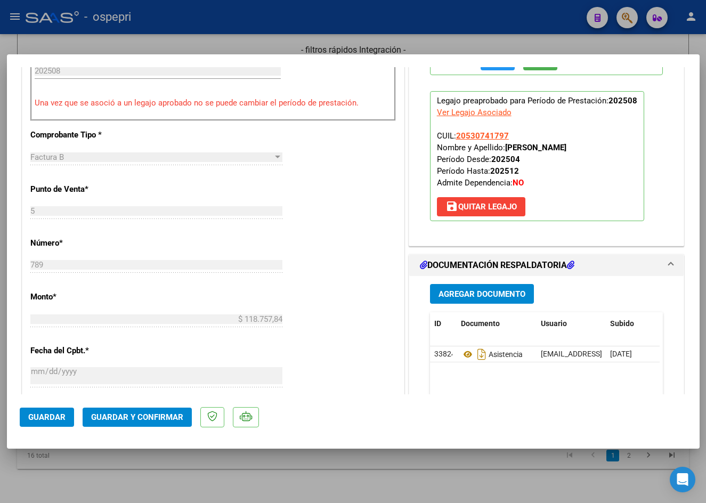
scroll to position [426, 0]
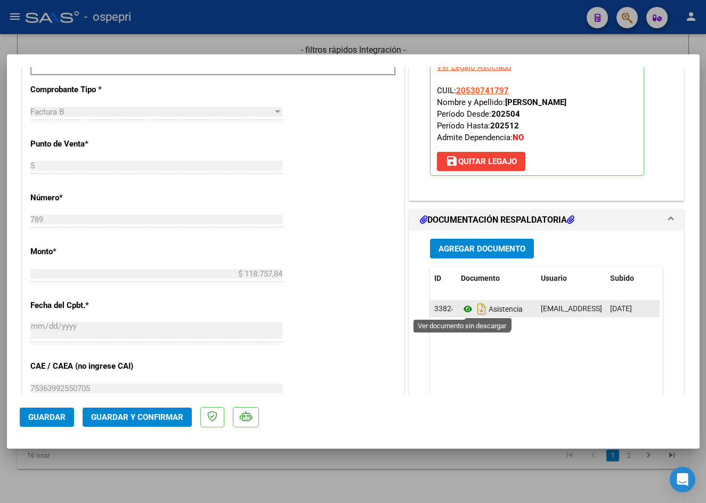
click at [464, 311] on icon at bounding box center [468, 309] width 14 height 13
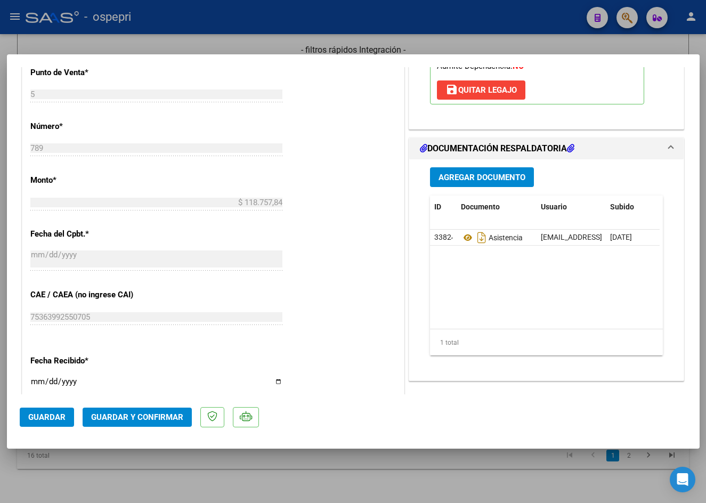
scroll to position [533, 0]
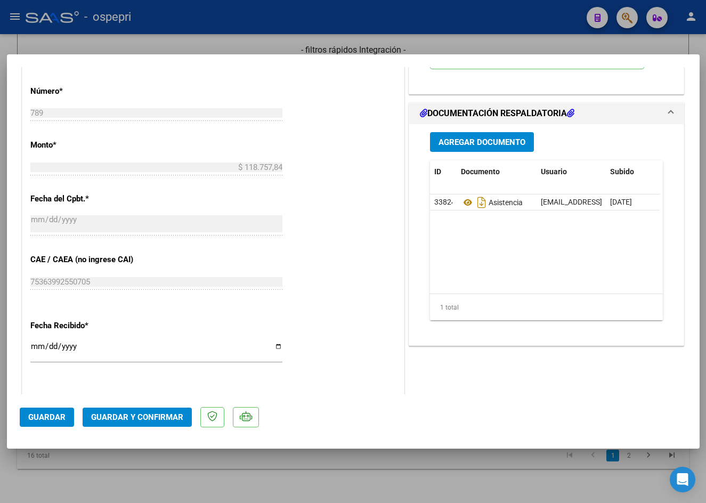
click at [148, 412] on span "Guardar y Confirmar" at bounding box center [137, 417] width 92 height 10
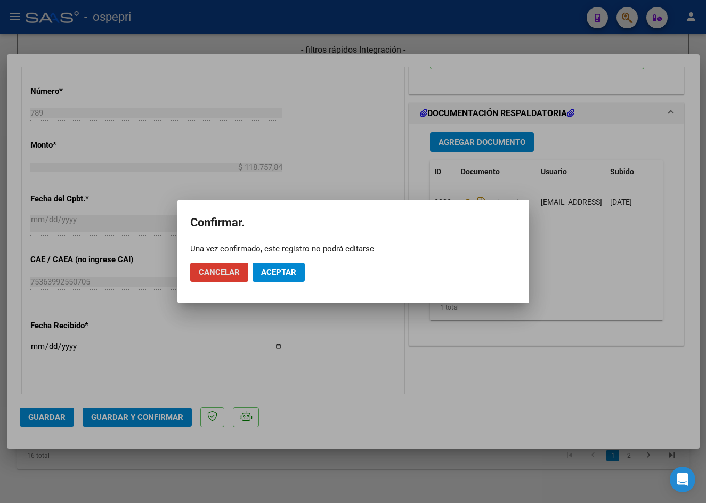
click at [275, 271] on span "Aceptar" at bounding box center [278, 272] width 35 height 10
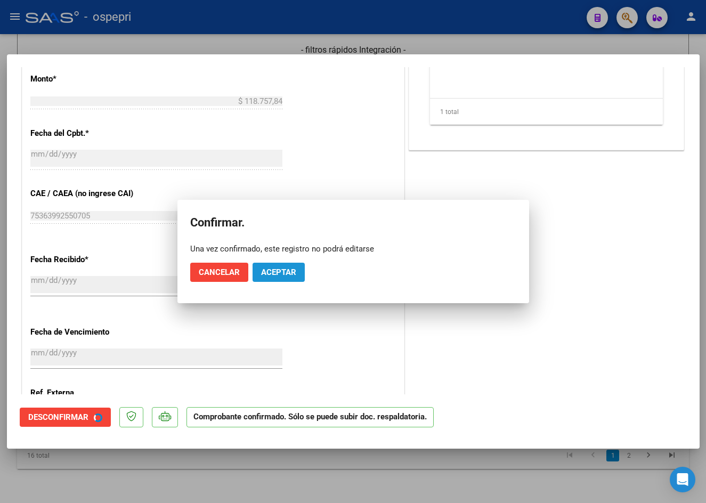
scroll to position [467, 0]
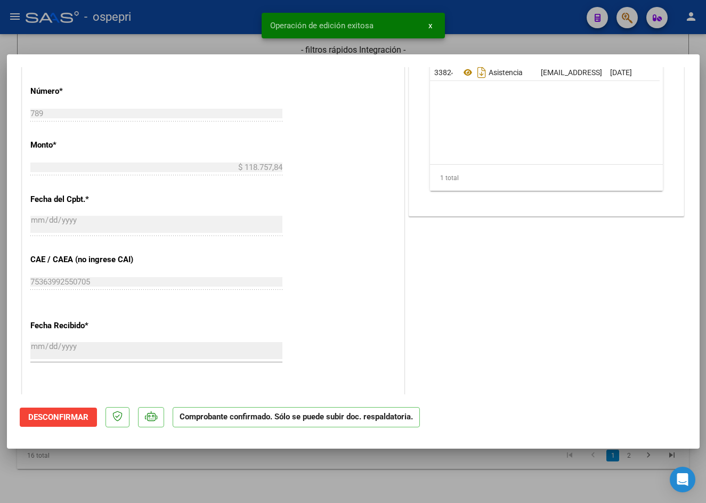
type input "$ 0,00"
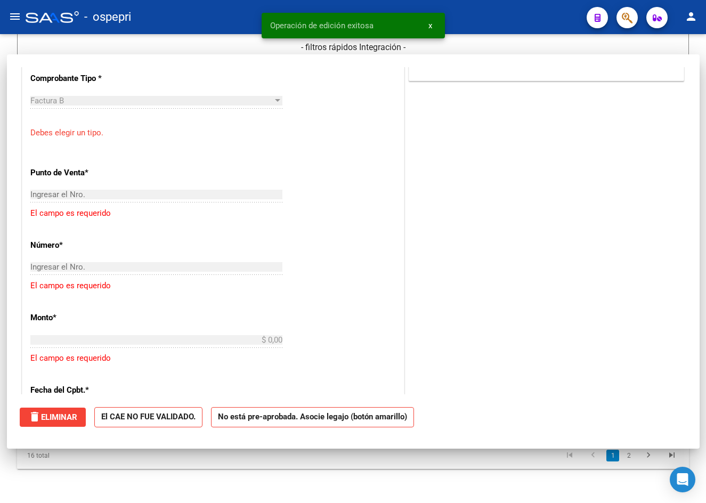
scroll to position [665, 0]
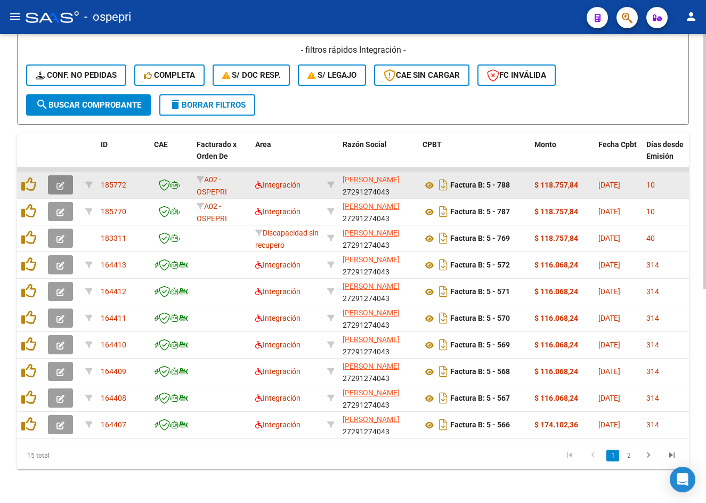
click at [66, 179] on button "button" at bounding box center [60, 184] width 25 height 19
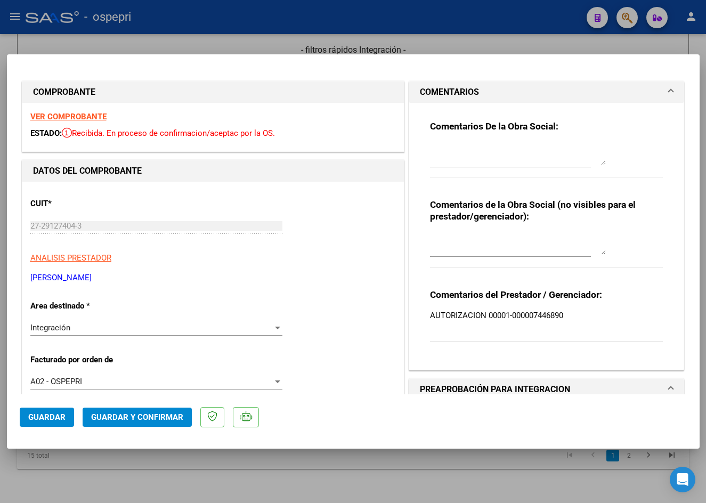
click at [45, 115] on strong "VER COMPROBANTE" at bounding box center [68, 117] width 76 height 10
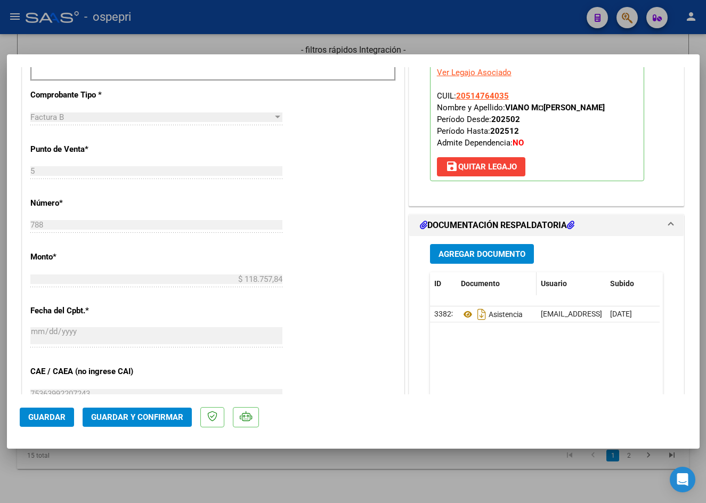
scroll to position [426, 0]
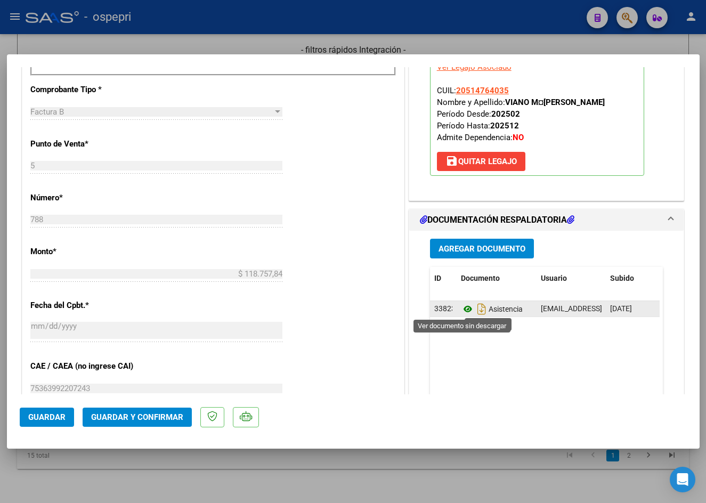
click at [461, 308] on icon at bounding box center [468, 309] width 14 height 13
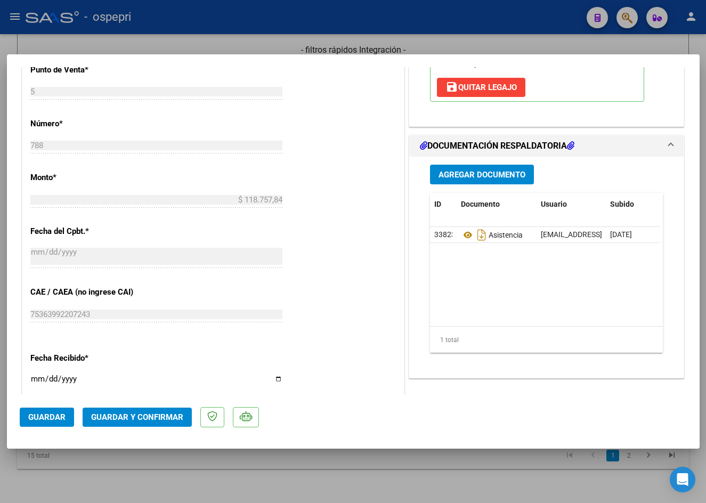
scroll to position [586, 0]
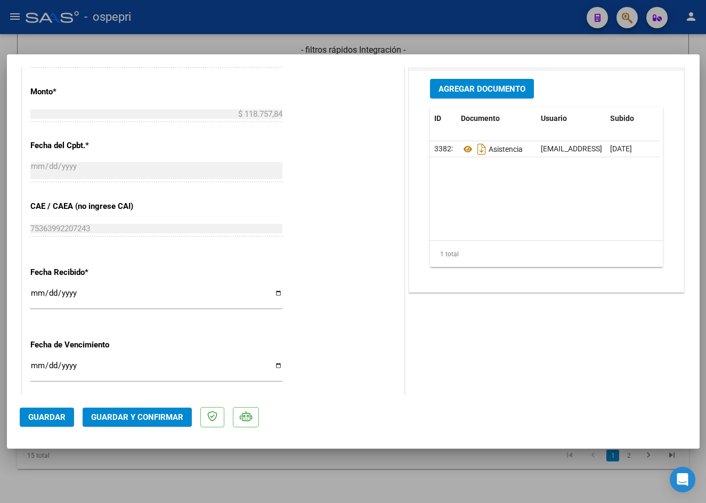
click at [157, 415] on span "Guardar y Confirmar" at bounding box center [137, 417] width 92 height 10
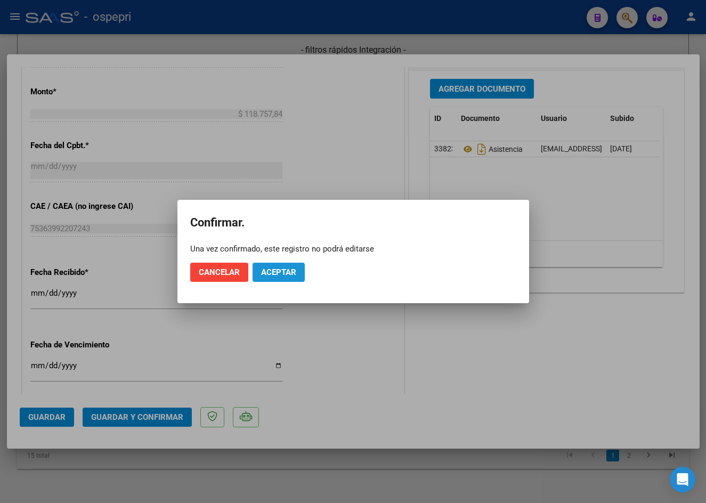
click at [296, 270] on span "Aceptar" at bounding box center [278, 272] width 35 height 10
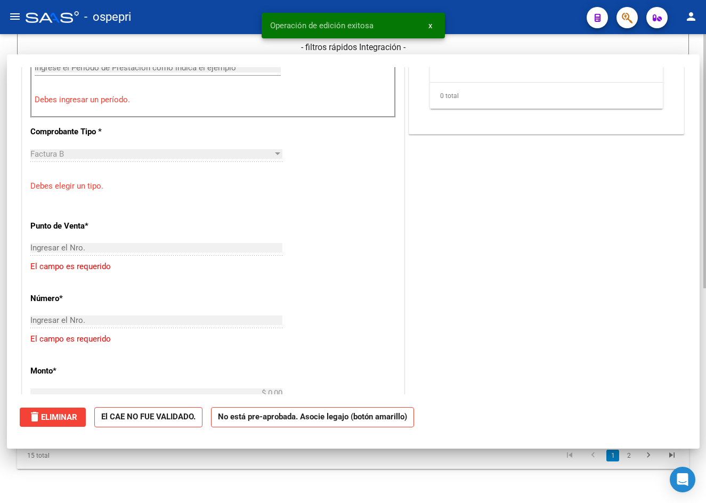
scroll to position [0, 0]
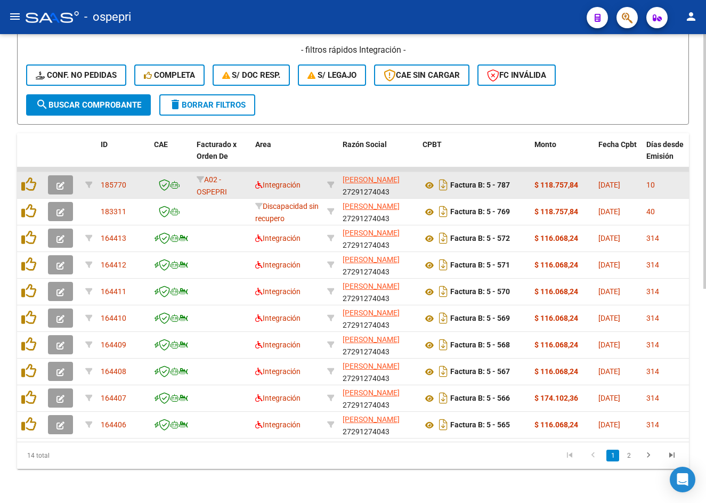
click at [58, 182] on icon "button" at bounding box center [60, 186] width 8 height 8
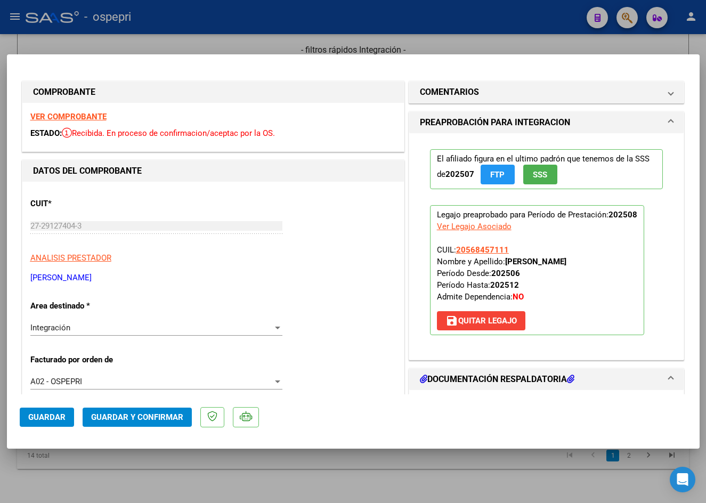
click at [66, 116] on strong "VER COMPROBANTE" at bounding box center [68, 117] width 76 height 10
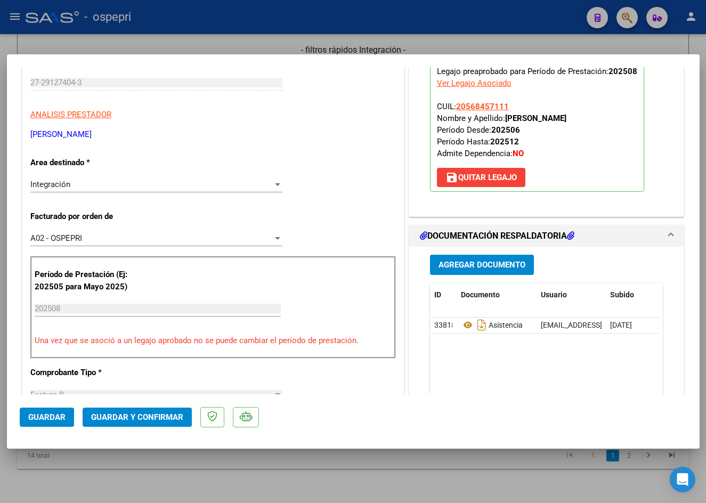
scroll to position [266, 0]
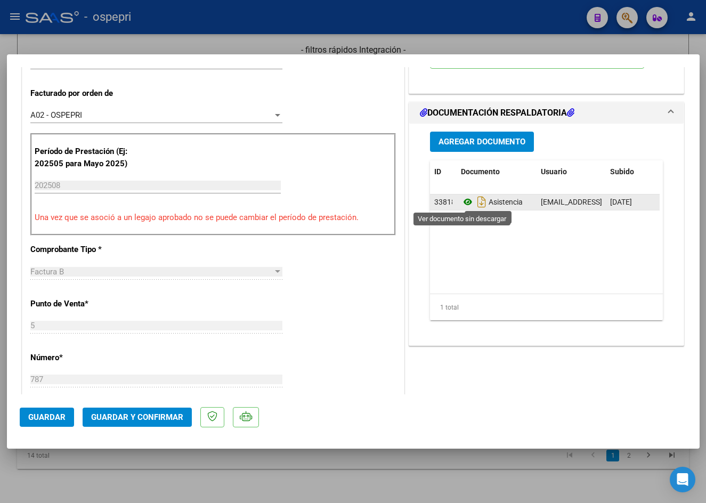
click at [466, 202] on icon at bounding box center [468, 201] width 14 height 13
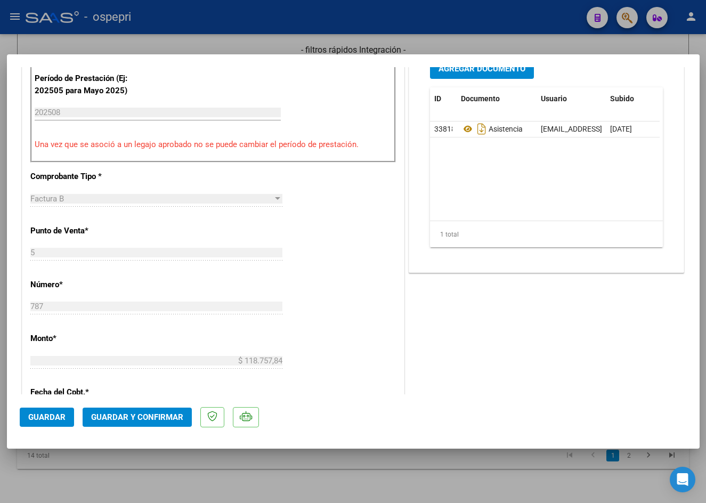
scroll to position [373, 0]
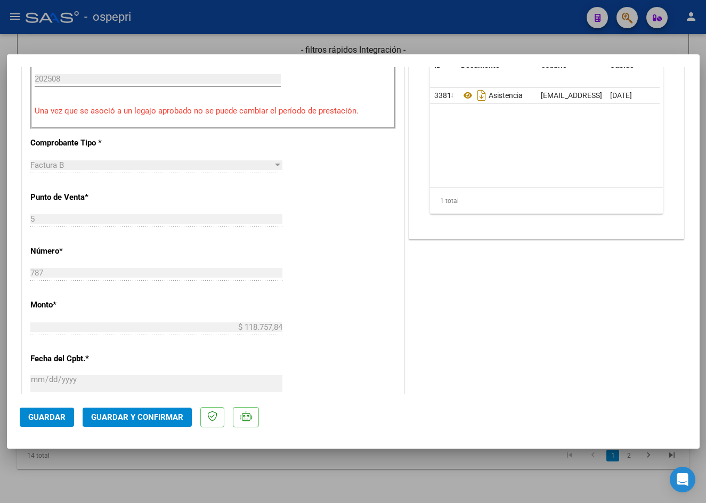
click at [112, 418] on span "Guardar y Confirmar" at bounding box center [137, 417] width 92 height 10
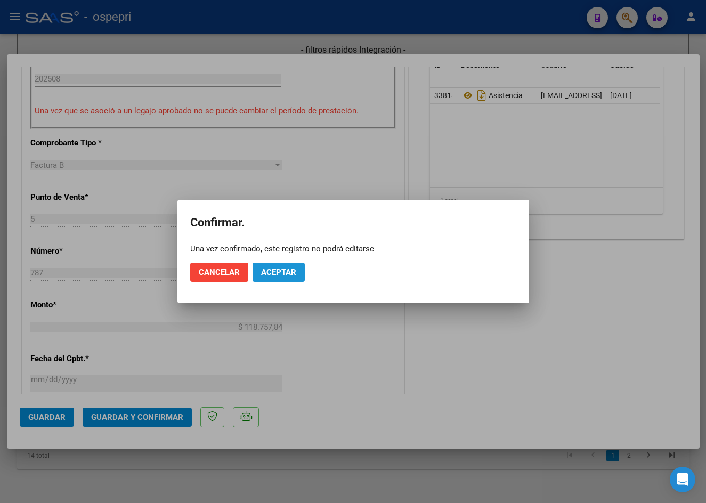
click at [294, 270] on span "Aceptar" at bounding box center [278, 272] width 35 height 10
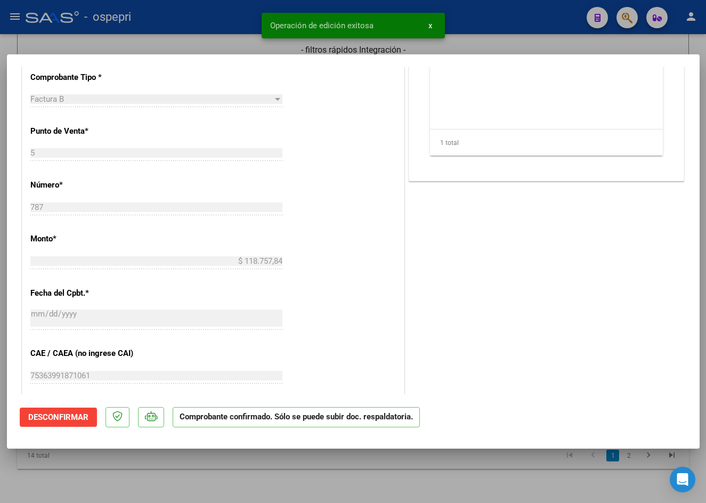
type input "$ 0,00"
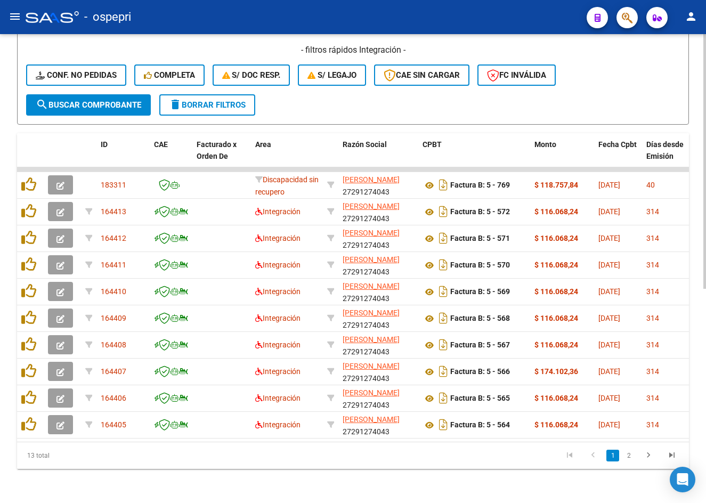
scroll to position [0, 0]
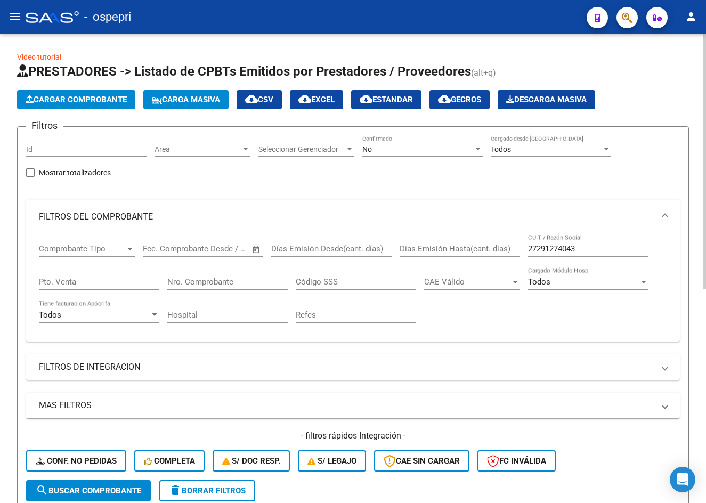
click at [613, 255] on div "27291274043 CUIT / Razón Social" at bounding box center [588, 245] width 120 height 23
click at [390, 150] on div "No" at bounding box center [417, 149] width 111 height 9
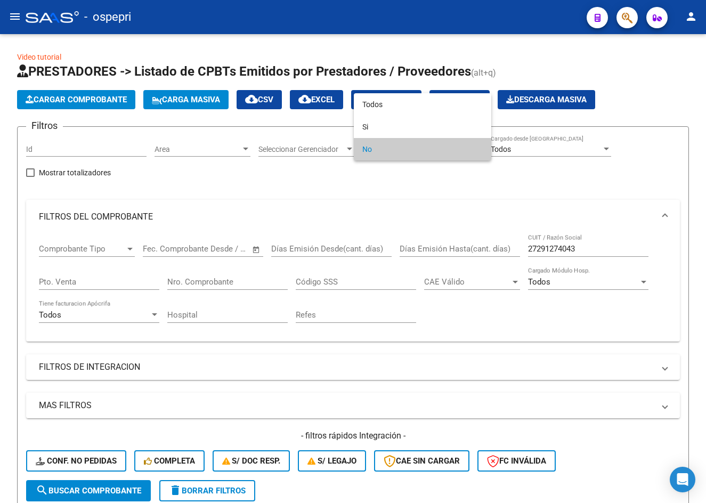
click at [607, 246] on div at bounding box center [353, 251] width 706 height 503
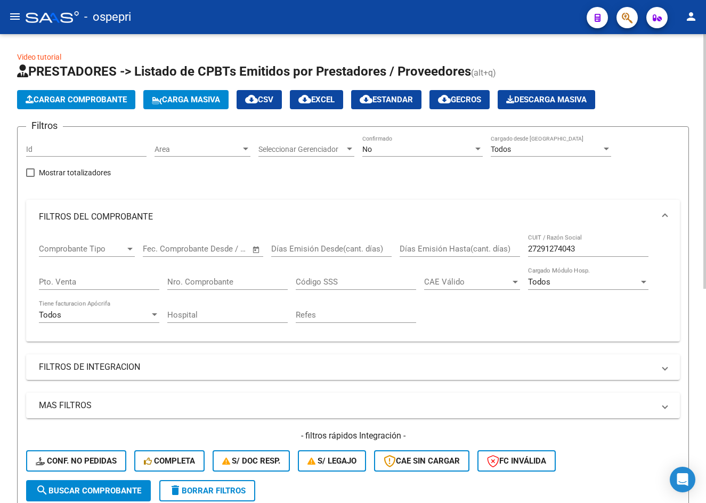
click at [602, 248] on input "27291274043" at bounding box center [588, 249] width 120 height 10
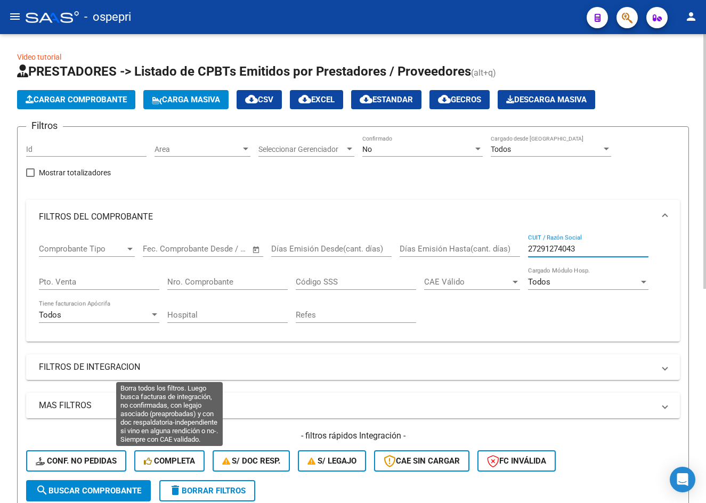
scroll to position [53, 0]
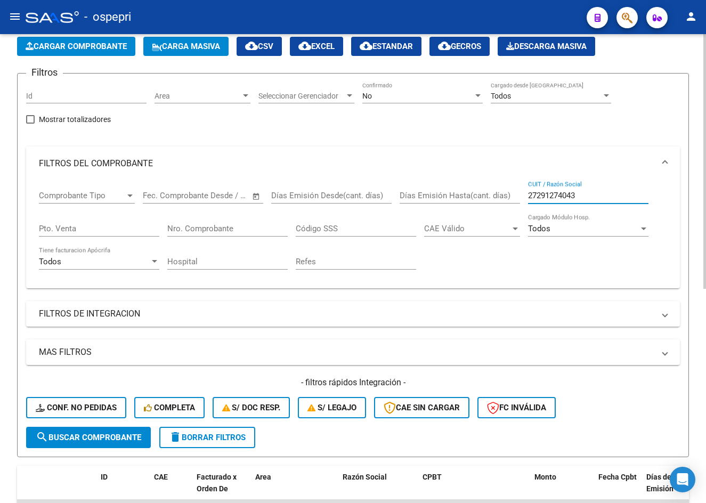
click at [220, 439] on span "delete Borrar Filtros" at bounding box center [207, 438] width 77 height 10
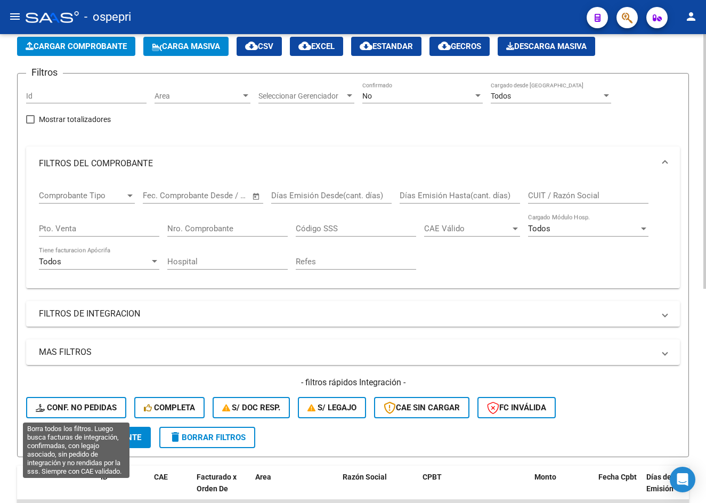
click at [70, 409] on span "Conf. no pedidas" at bounding box center [76, 408] width 81 height 10
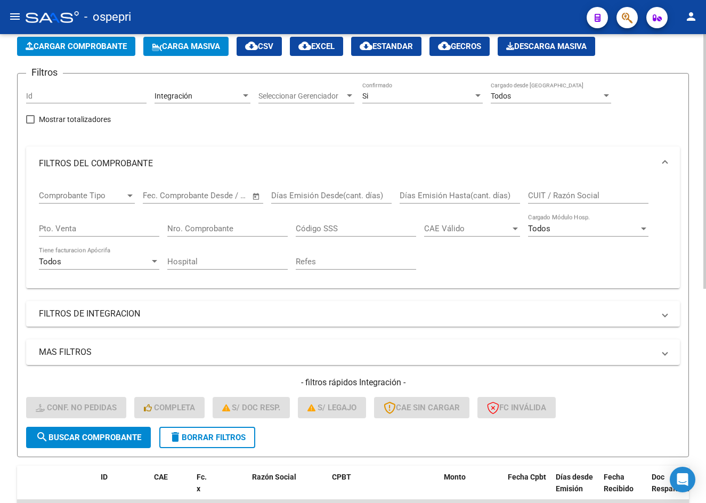
click at [569, 199] on input "CUIT / Razón Social" at bounding box center [588, 196] width 120 height 10
paste input "27291274043"
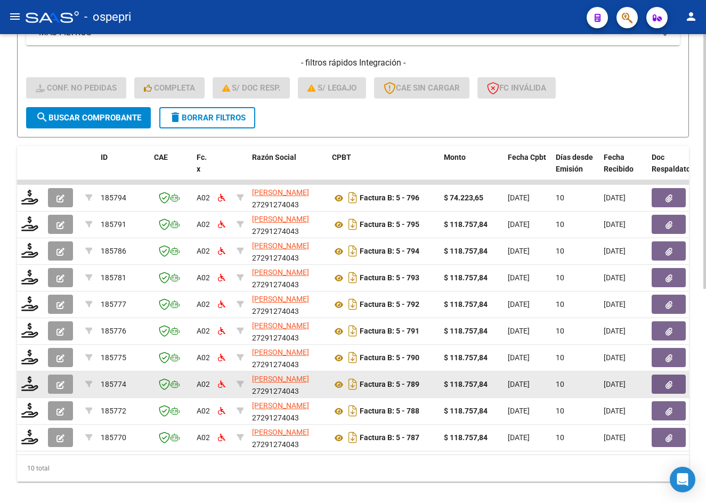
scroll to position [394, 0]
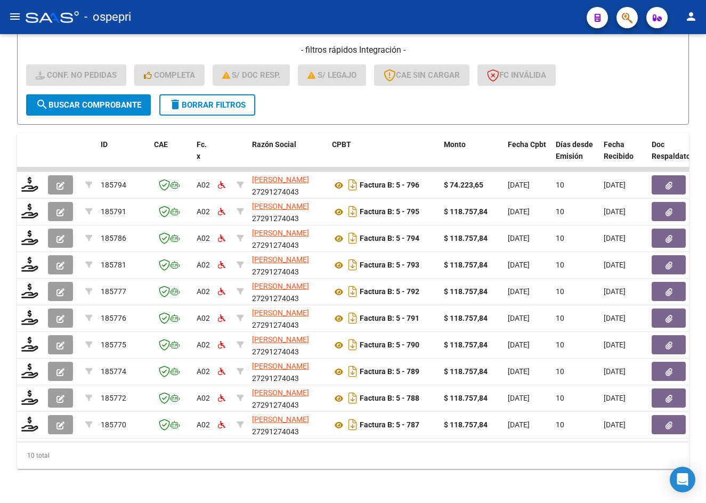
type input "27291274043"
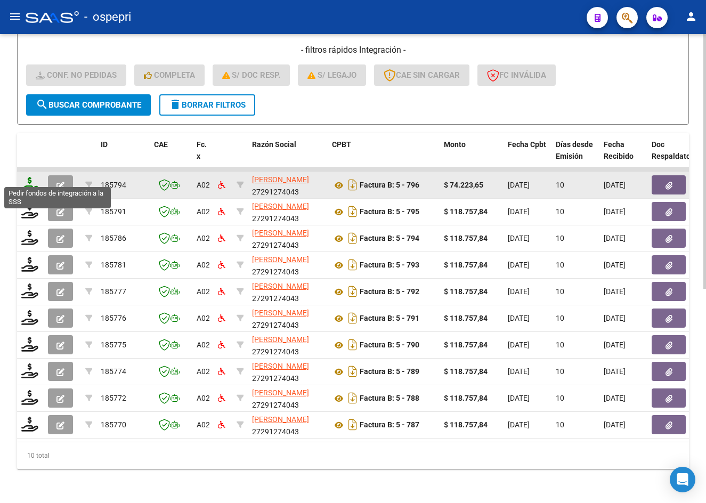
click at [28, 179] on icon at bounding box center [29, 184] width 17 height 15
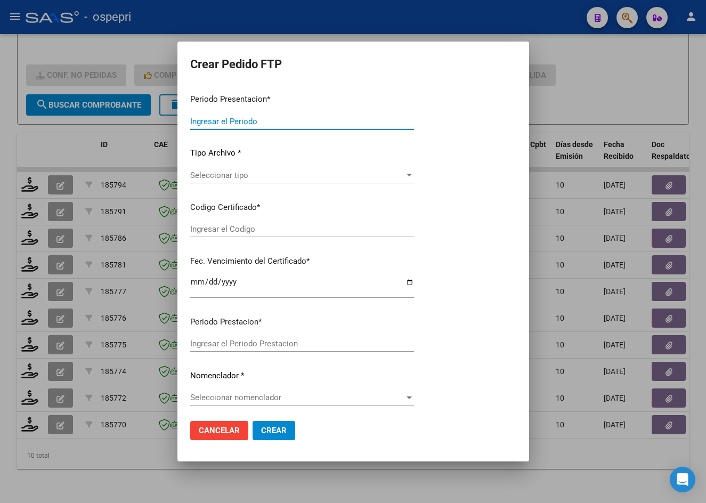
type input "202508"
type input "$ 74.223,65"
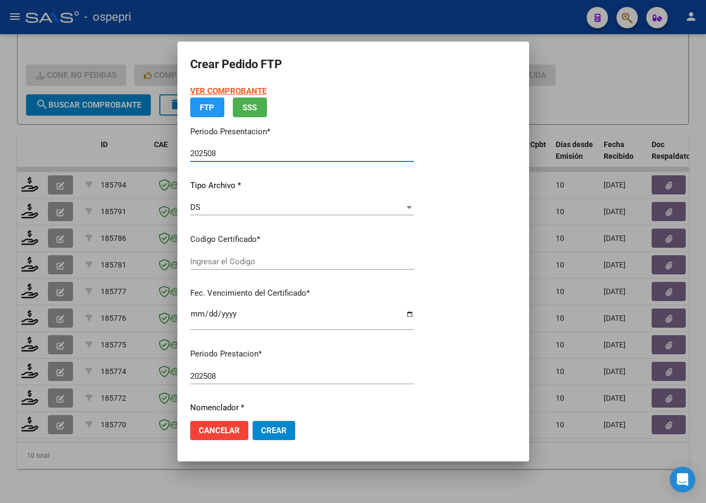
type input "ARG02000563194062018040320230403NQN798"
type input "2028-09-01"
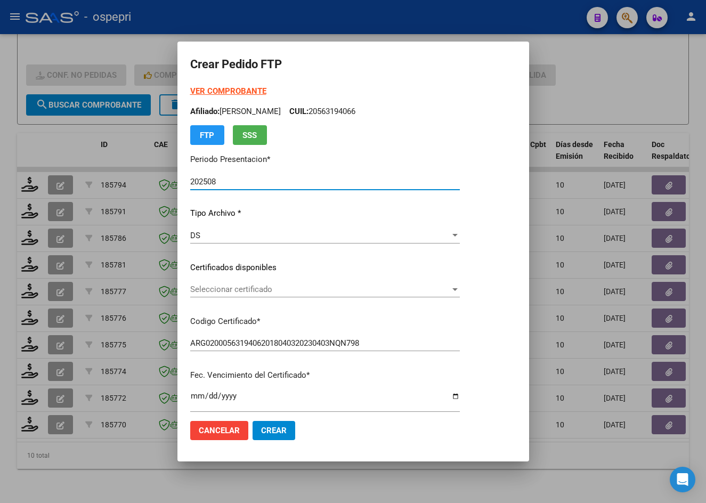
click at [246, 290] on span "Seleccionar certificado" at bounding box center [320, 289] width 260 height 10
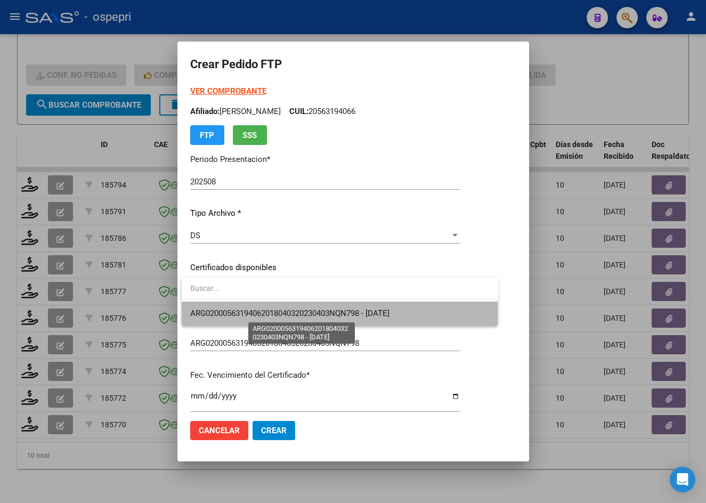
click at [259, 316] on span "ARG02000563194062018040320230403NQN798 - 2028-09-01" at bounding box center [289, 313] width 199 height 10
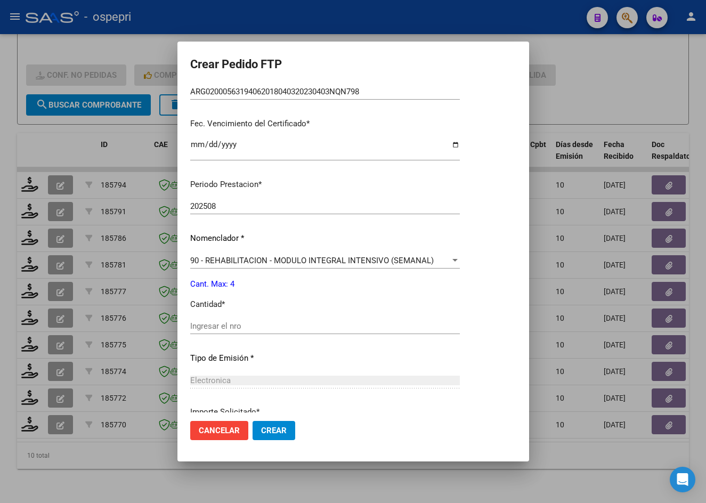
scroll to position [266, 0]
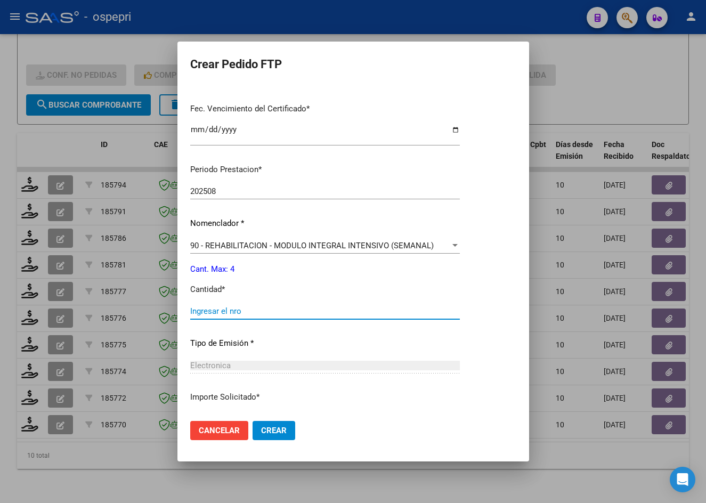
click at [236, 311] on input "Ingresar el nro" at bounding box center [325, 311] width 270 height 10
type input "4"
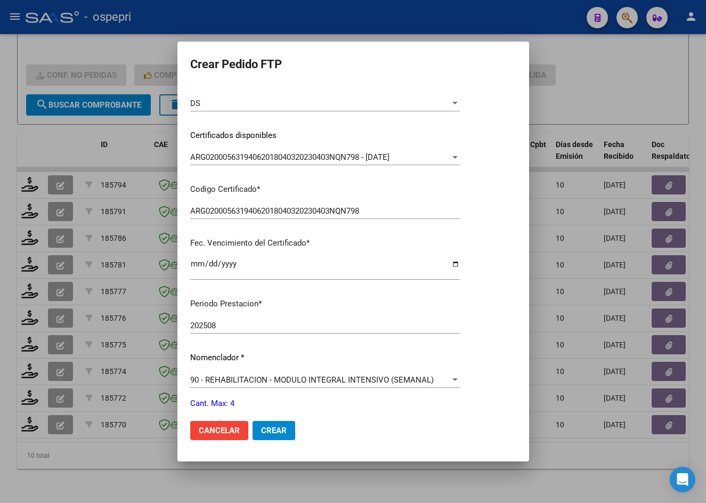
scroll to position [0, 0]
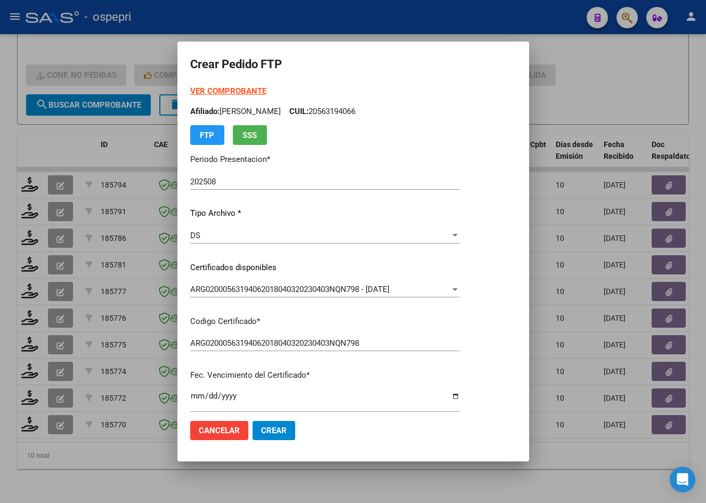
click at [241, 88] on strong "VER COMPROBANTE" at bounding box center [228, 91] width 76 height 10
click at [275, 432] on span "Crear" at bounding box center [274, 431] width 26 height 10
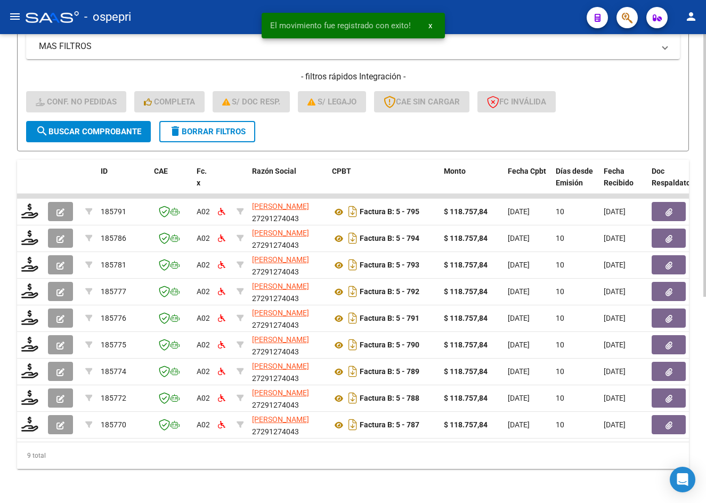
scroll to position [368, 0]
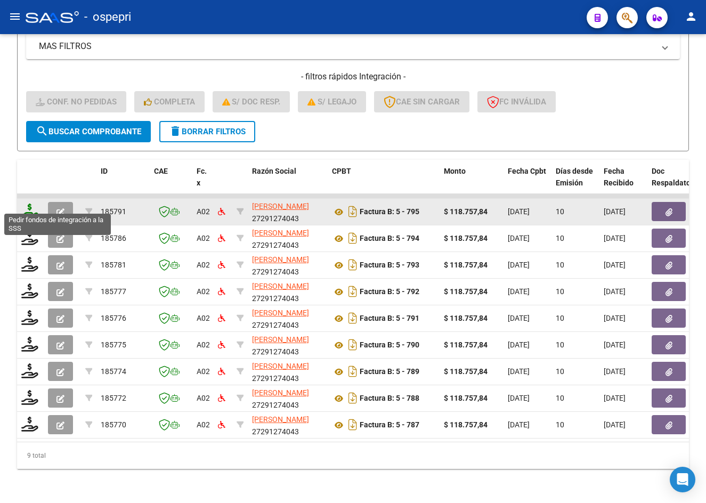
click at [28, 205] on icon at bounding box center [29, 210] width 17 height 15
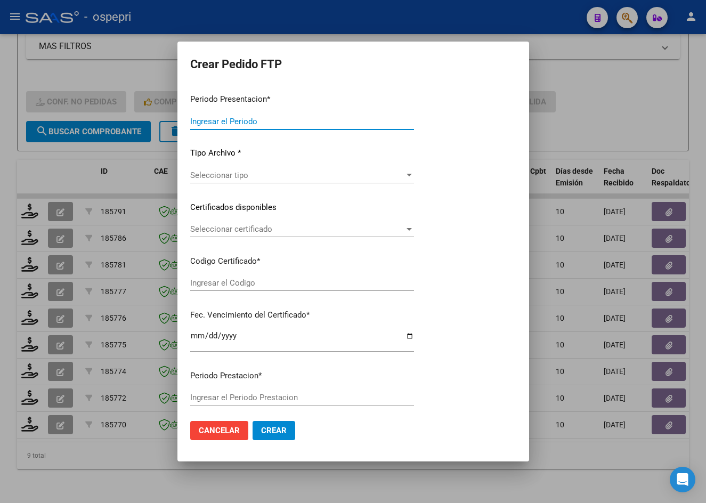
type input "202508"
type input "$ 118.757,84"
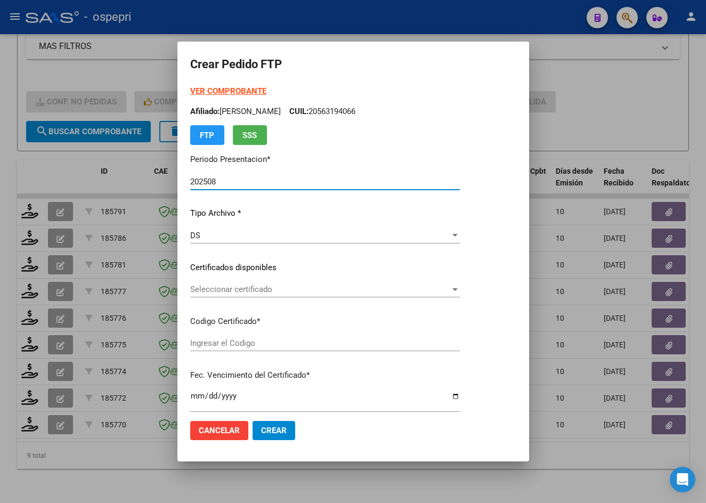
type input "2753069752-0"
type input "[DATE]"
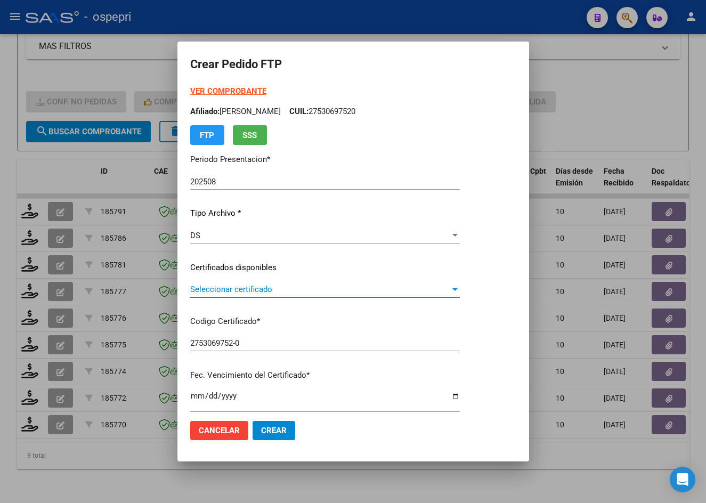
click at [237, 289] on span "Seleccionar certificado" at bounding box center [320, 289] width 260 height 10
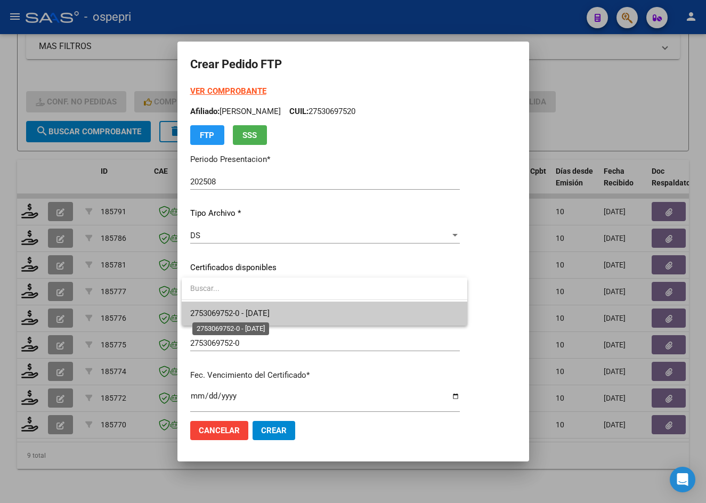
click at [268, 315] on span "2753069752-0 - [DATE]" at bounding box center [229, 313] width 79 height 10
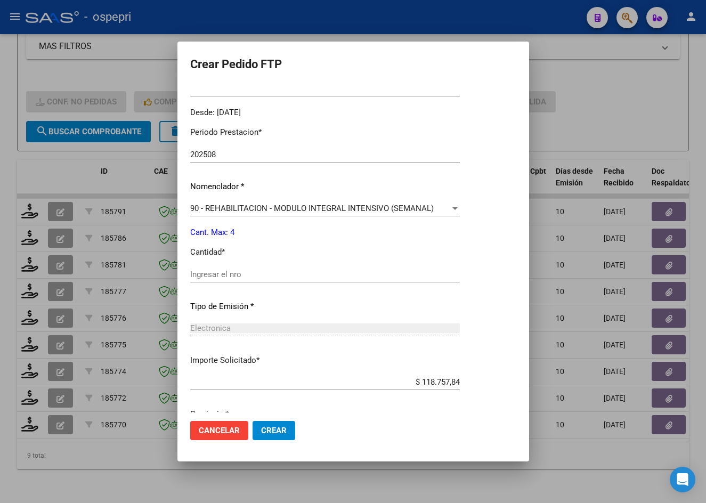
scroll to position [357, 0]
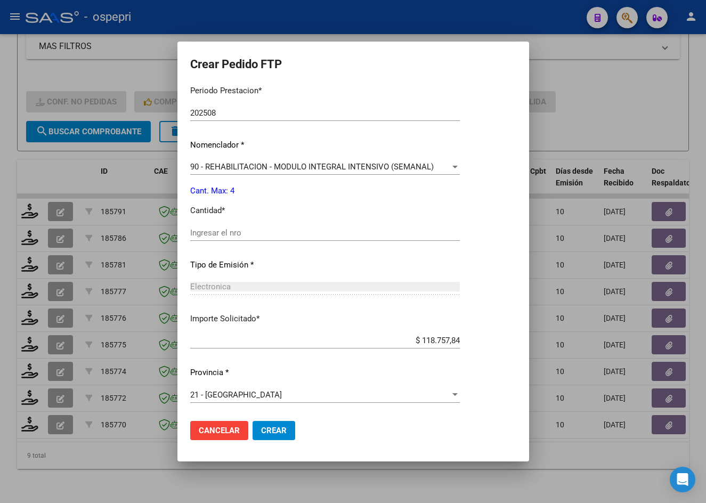
click at [252, 235] on input "Ingresar el nro" at bounding box center [325, 233] width 270 height 10
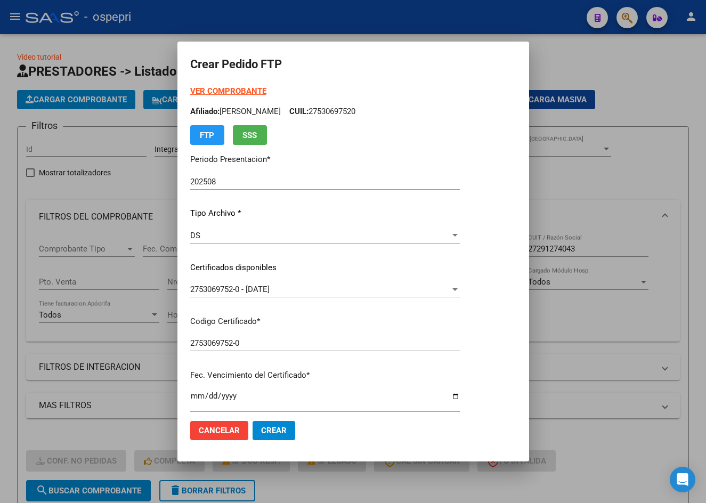
scroll to position [357, 0]
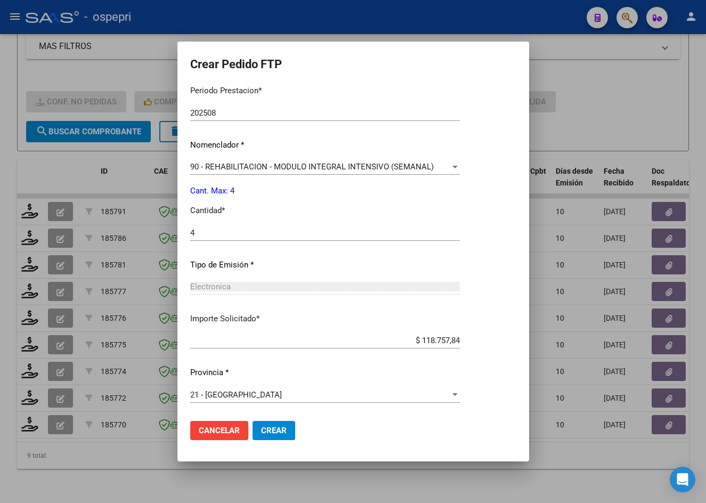
click at [287, 426] on button "Crear" at bounding box center [273, 430] width 43 height 19
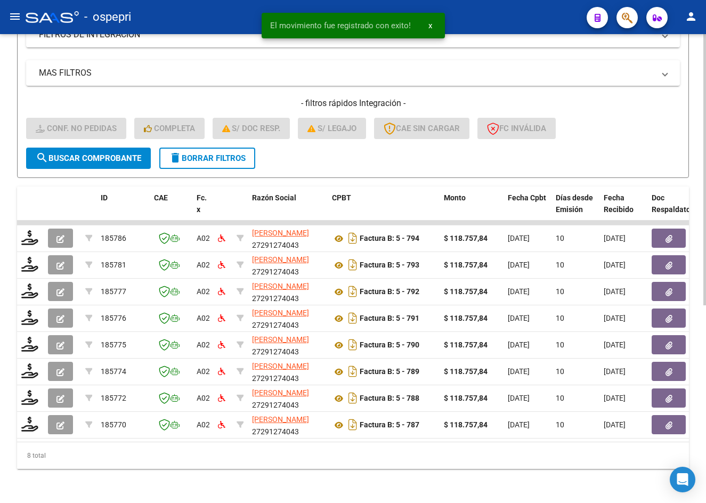
scroll to position [341, 0]
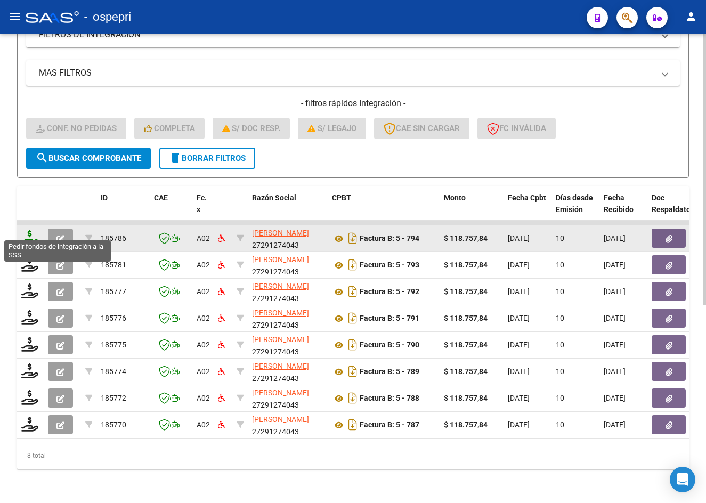
click at [27, 230] on icon at bounding box center [29, 237] width 17 height 15
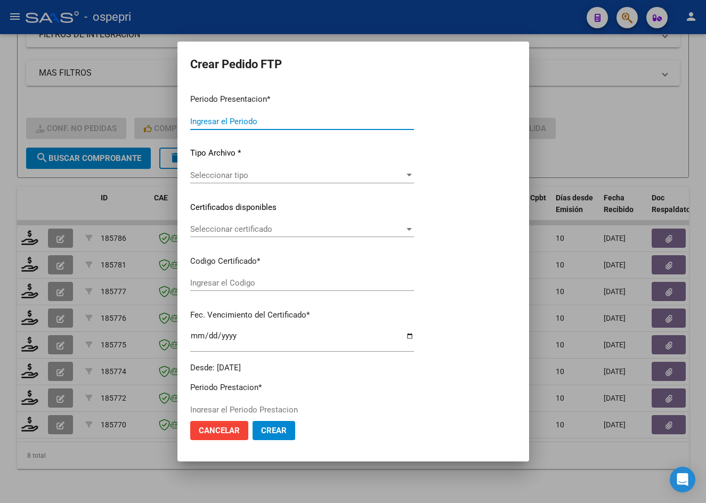
type input "202508"
type input "$ 118.757,84"
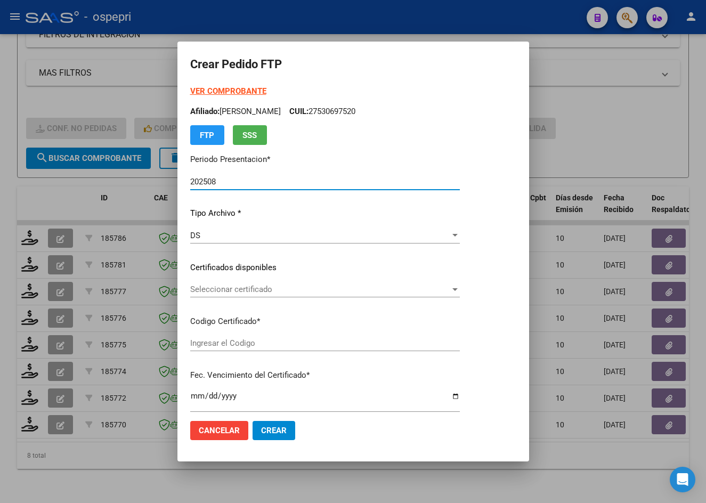
type input "2057126310-7"
type input "[DATE]"
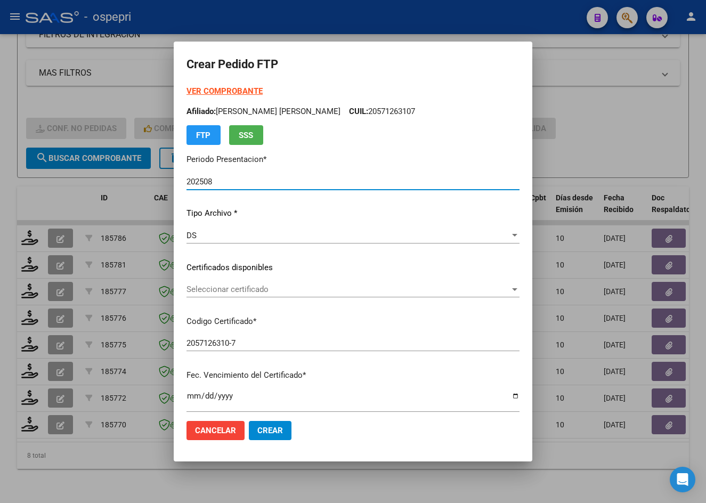
click at [260, 289] on span "Seleccionar certificado" at bounding box center [347, 289] width 323 height 10
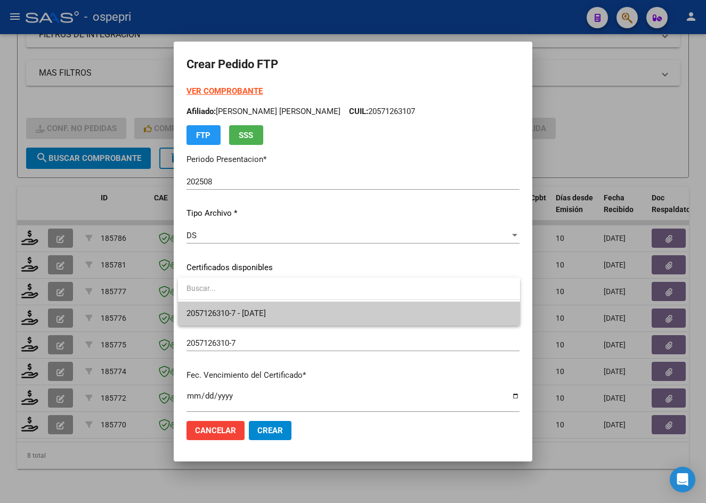
click at [272, 319] on span "2057126310-7 - [DATE]" at bounding box center [348, 314] width 324 height 24
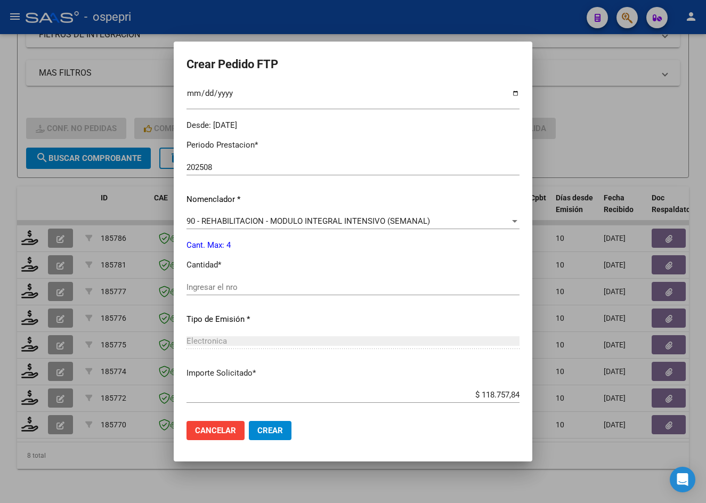
scroll to position [320, 0]
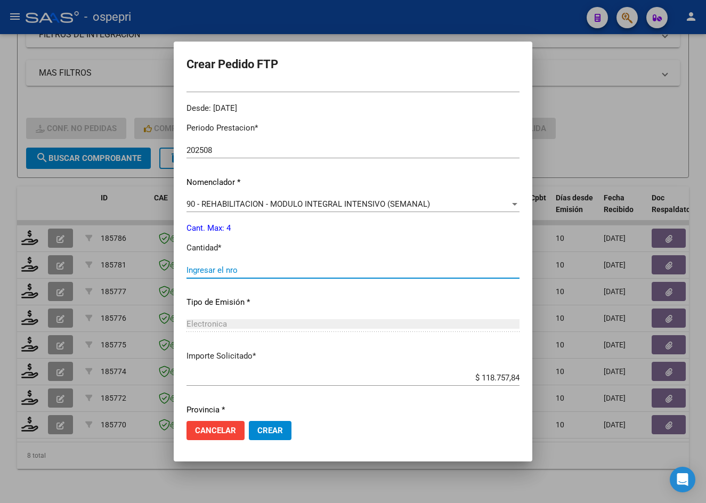
click at [254, 266] on input "Ingresar el nro" at bounding box center [352, 270] width 333 height 10
type input "4"
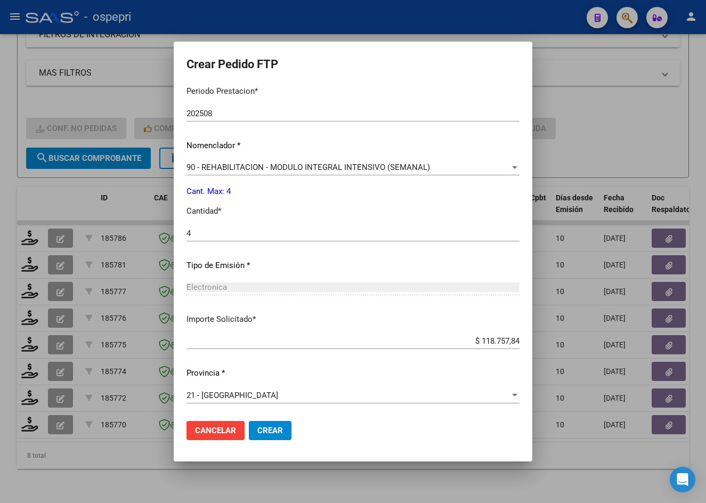
scroll to position [357, 0]
click at [268, 429] on span "Crear" at bounding box center [270, 431] width 26 height 10
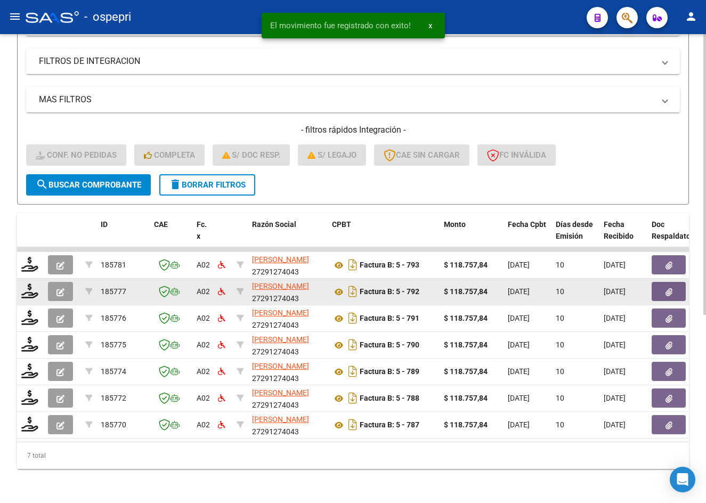
scroll to position [314, 0]
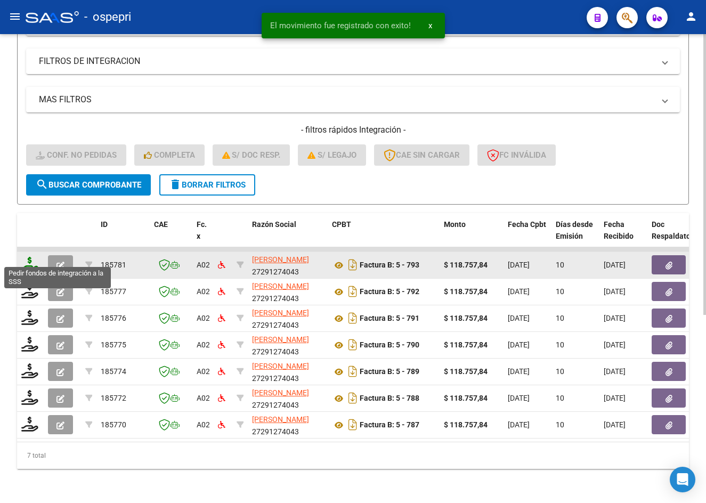
click at [33, 259] on icon at bounding box center [29, 264] width 17 height 15
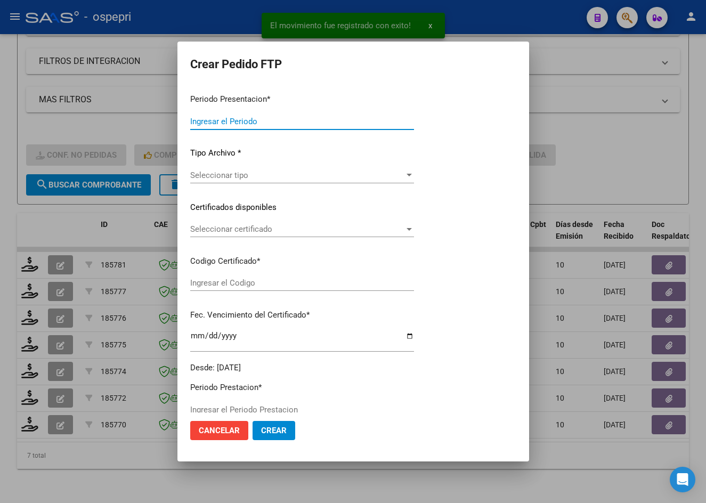
type input "202508"
type input "$ 118.757,84"
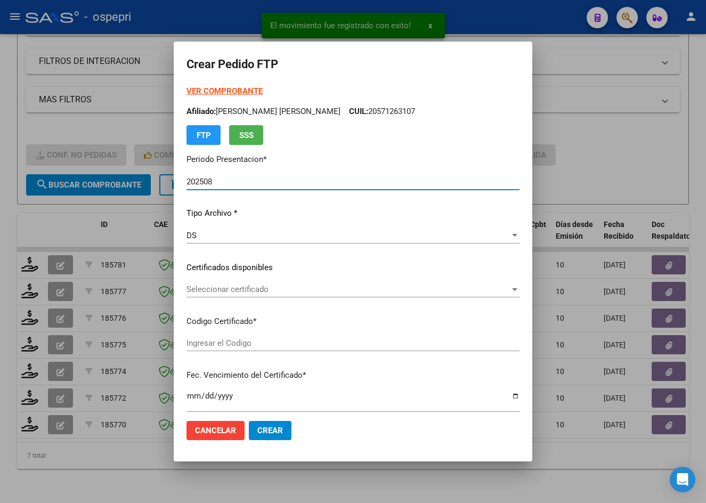
type input "ARG02000560042652017102020221020NQN249"
type input "[DATE]"
click at [230, 292] on span "Seleccionar certificado" at bounding box center [347, 289] width 323 height 10
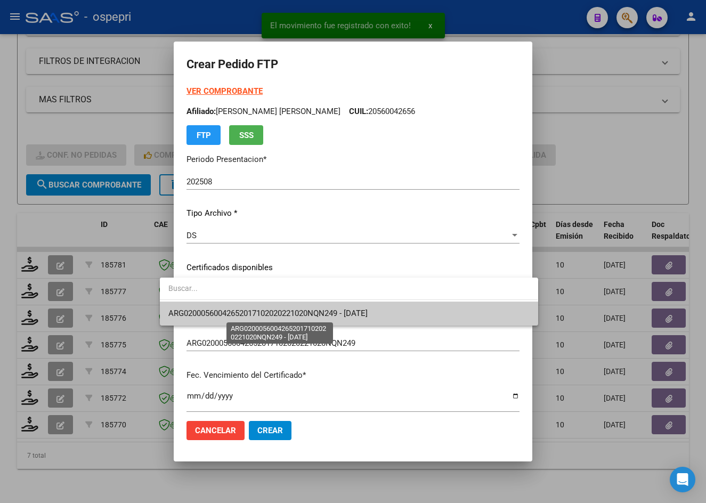
click at [240, 313] on span "ARG02000560042652017102020221020NQN249 - [DATE]" at bounding box center [267, 313] width 199 height 10
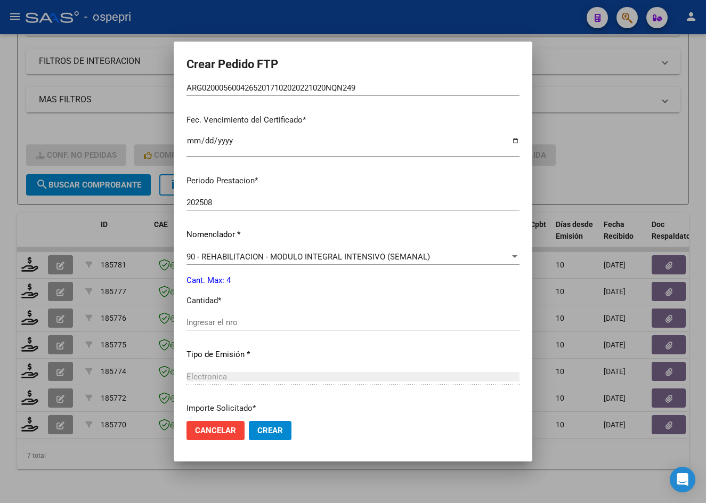
scroll to position [320, 0]
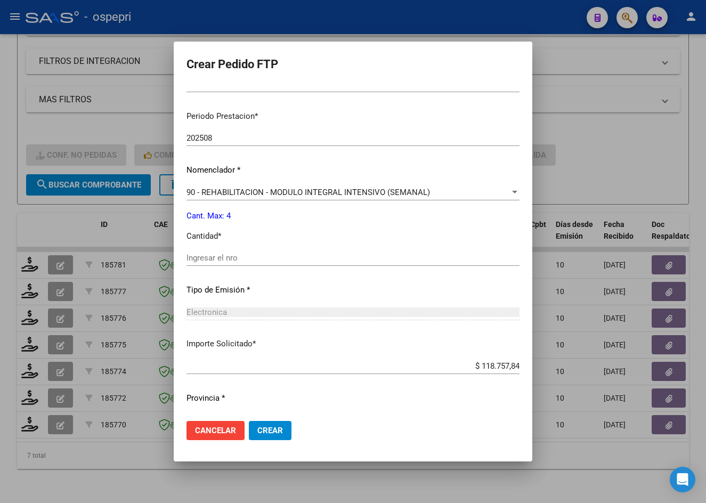
click at [202, 260] on input "Ingresar el nro" at bounding box center [352, 258] width 333 height 10
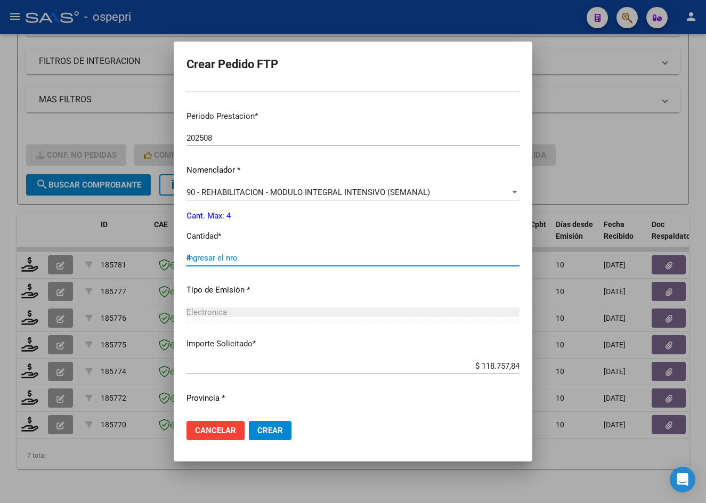
type input "4"
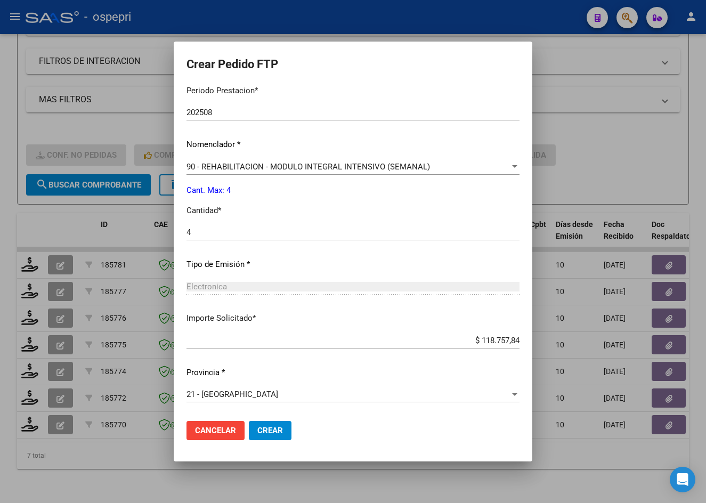
click at [257, 433] on span "Crear" at bounding box center [270, 431] width 26 height 10
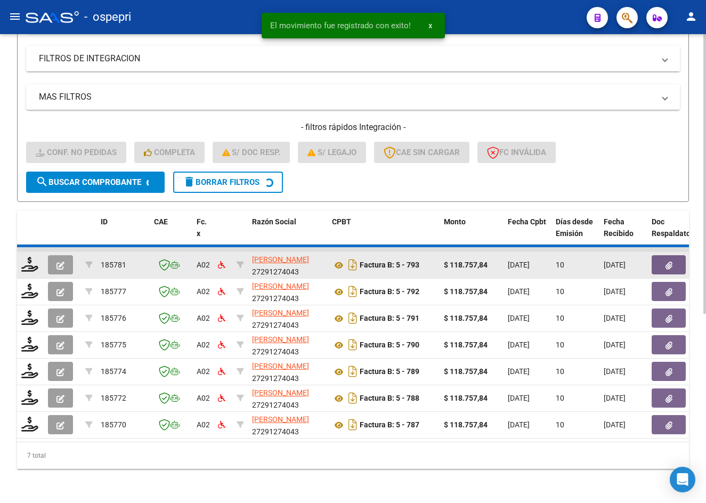
scroll to position [288, 0]
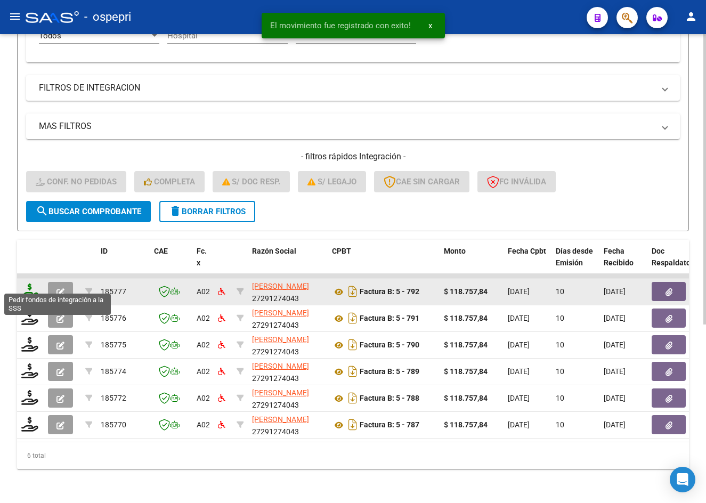
click at [28, 283] on icon at bounding box center [29, 290] width 17 height 15
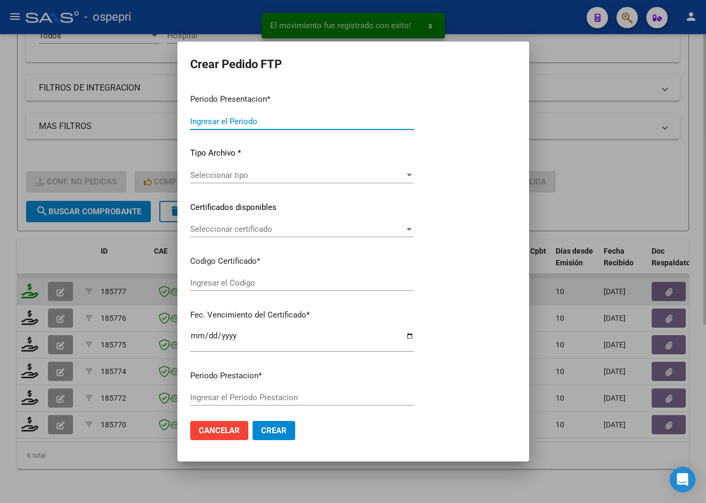
type input "202508"
type input "$ 118.757,84"
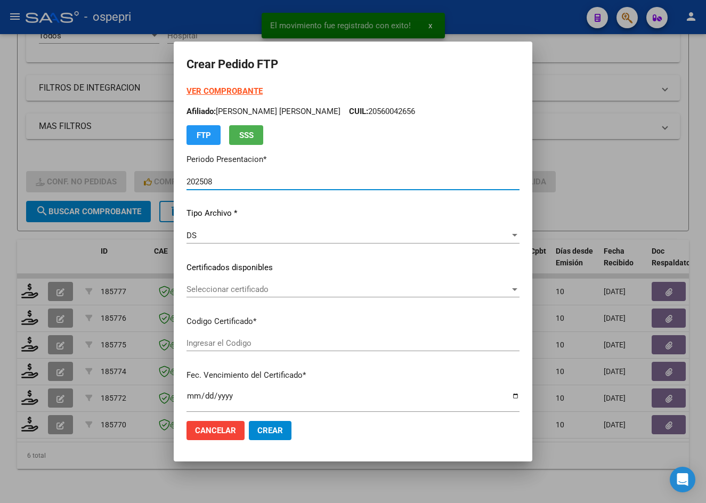
type input "2057190744-6"
type input "[DATE]"
click at [199, 289] on span "Seleccionar certificado" at bounding box center [347, 289] width 323 height 10
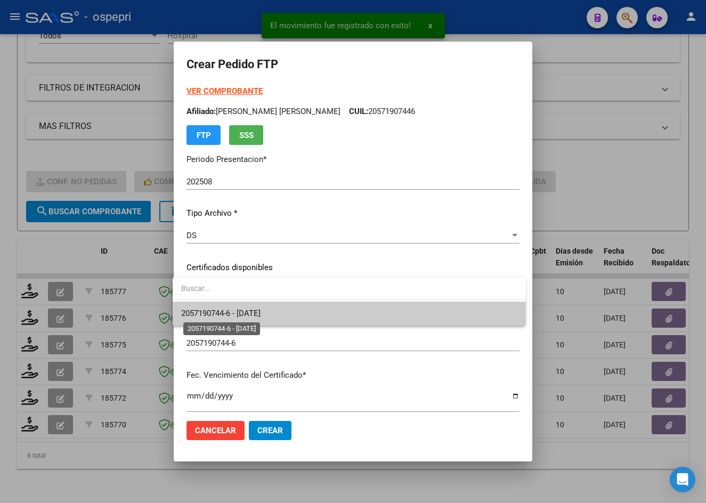
click at [211, 312] on span "2057190744-6 - [DATE]" at bounding box center [220, 313] width 79 height 10
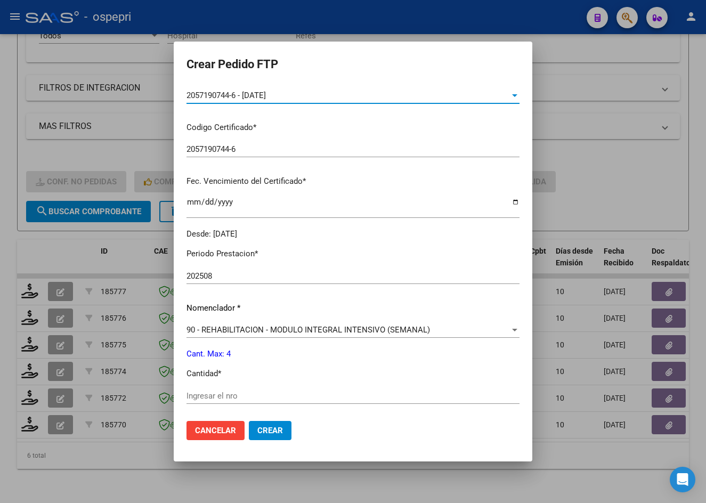
scroll to position [266, 0]
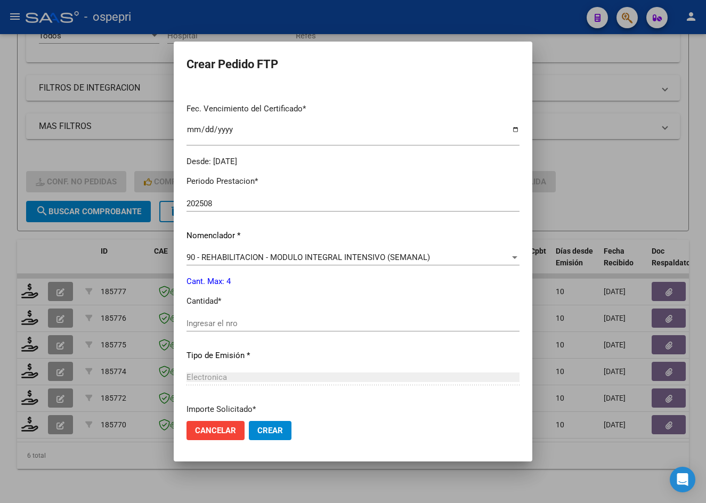
click at [208, 323] on input "Ingresar el nro" at bounding box center [352, 324] width 333 height 10
type input "4"
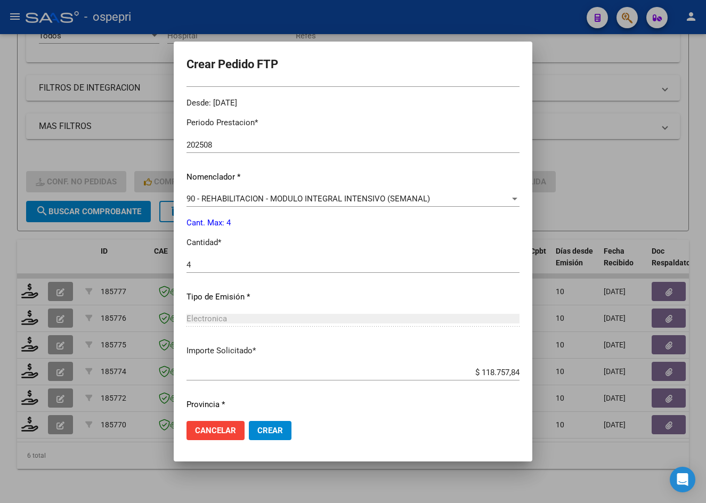
scroll to position [357, 0]
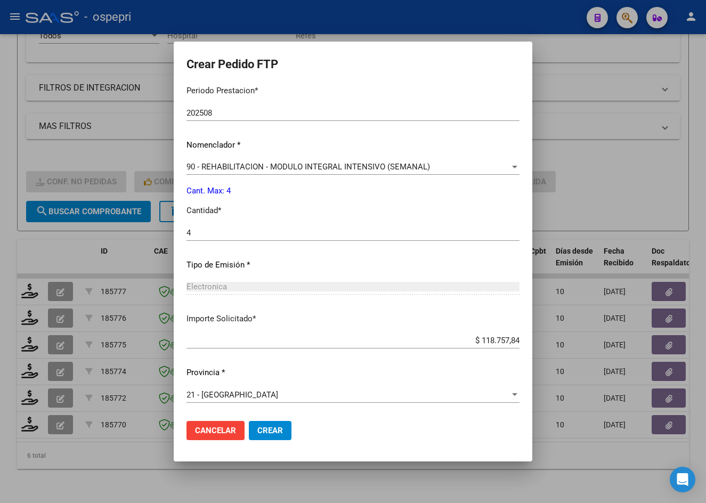
click at [262, 429] on span "Crear" at bounding box center [270, 431] width 26 height 10
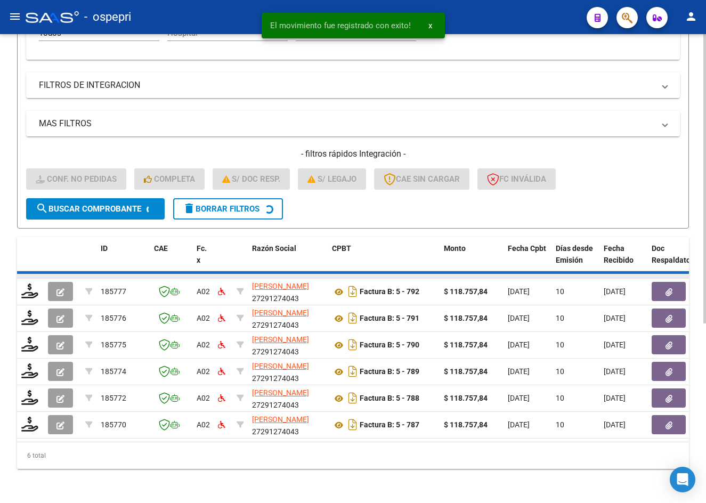
scroll to position [261, 0]
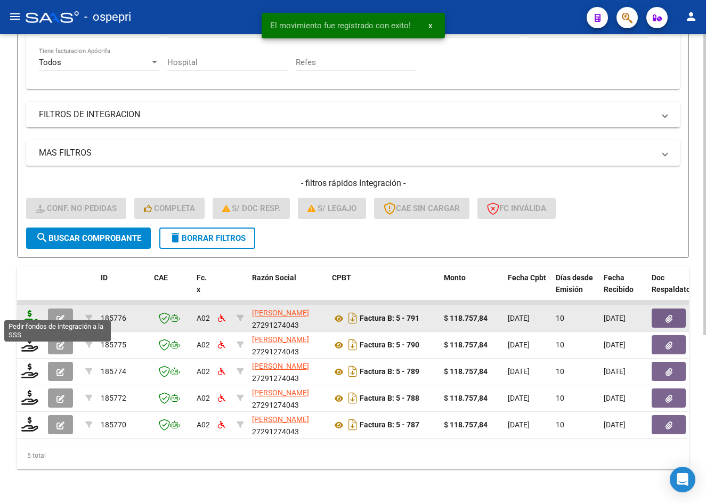
click at [30, 312] on icon at bounding box center [29, 317] width 17 height 15
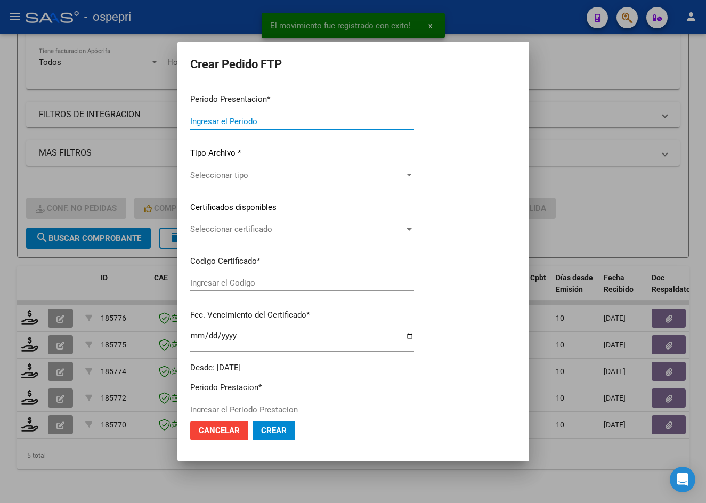
type input "202508"
type input "$ 118.757,84"
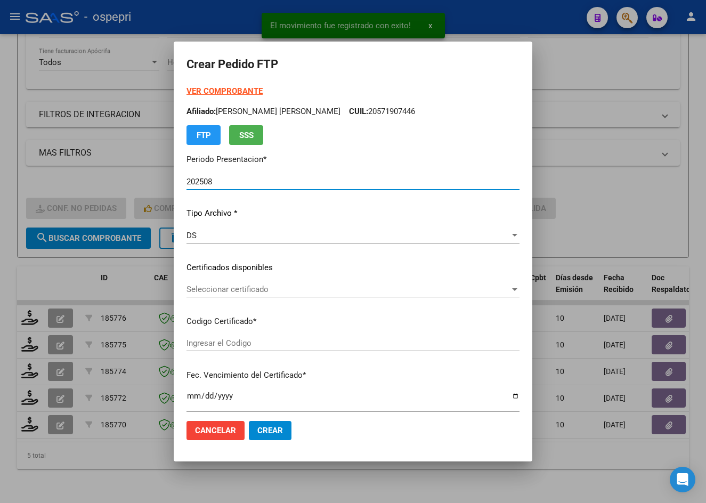
type input "27452102078"
type input "[DATE]"
click at [208, 292] on span "Seleccionar certificado" at bounding box center [347, 289] width 323 height 10
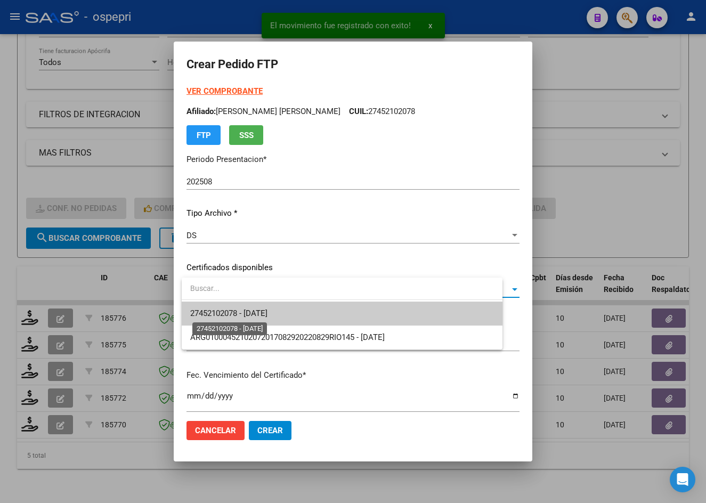
click at [231, 313] on span "27452102078 - [DATE]" at bounding box center [228, 313] width 77 height 10
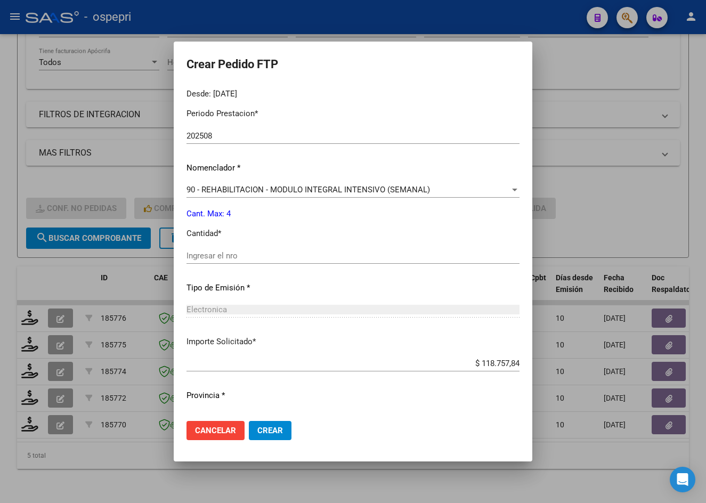
scroll to position [357, 0]
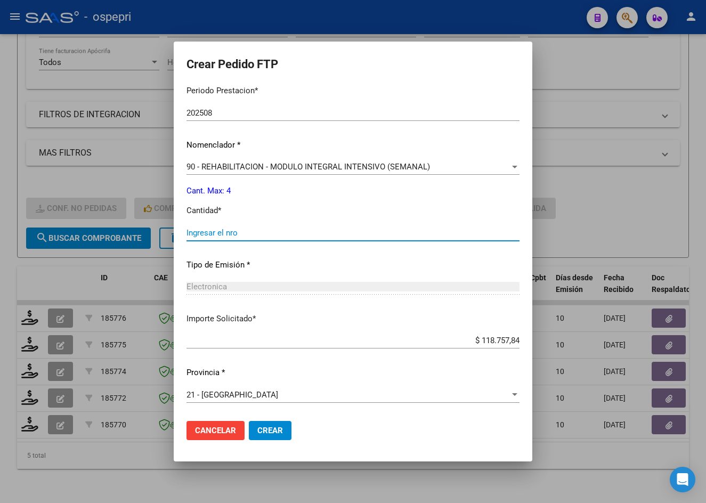
click at [224, 232] on input "Ingresar el nro" at bounding box center [352, 233] width 333 height 10
type input "4"
click at [266, 427] on span "Crear" at bounding box center [270, 431] width 26 height 10
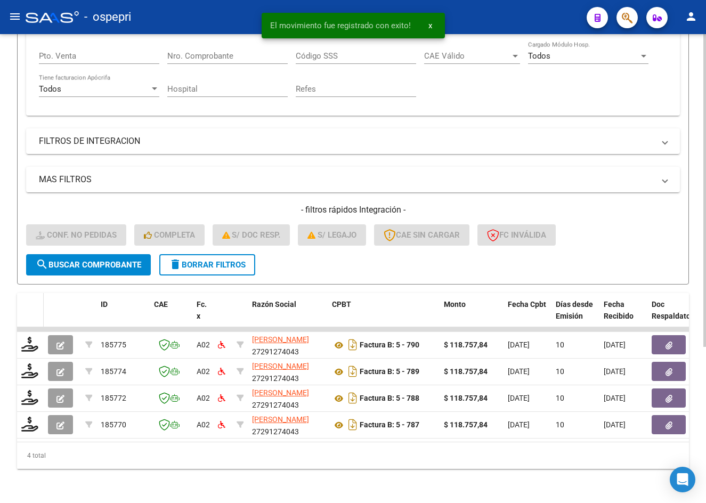
scroll to position [234, 0]
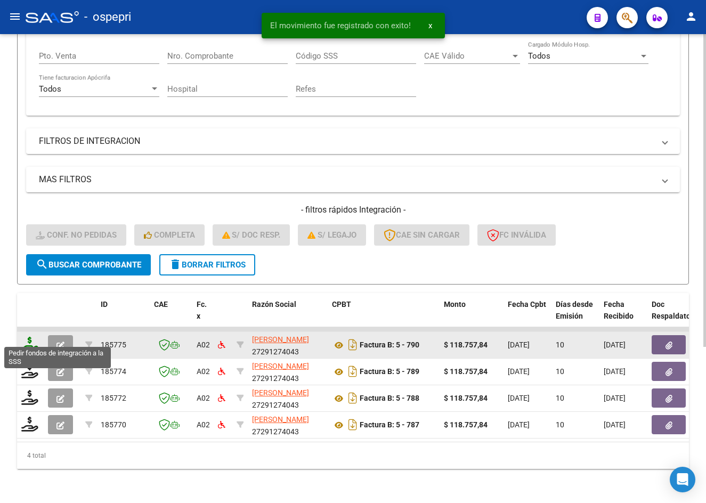
click at [29, 340] on icon at bounding box center [29, 344] width 17 height 15
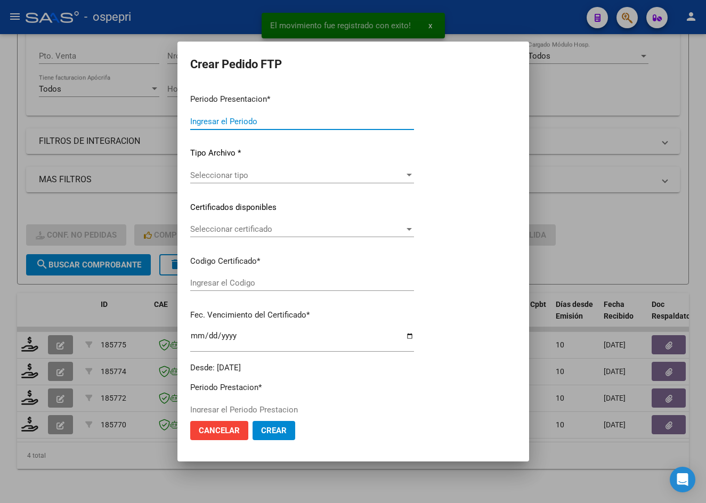
type input "202508"
type input "$ 118.757,84"
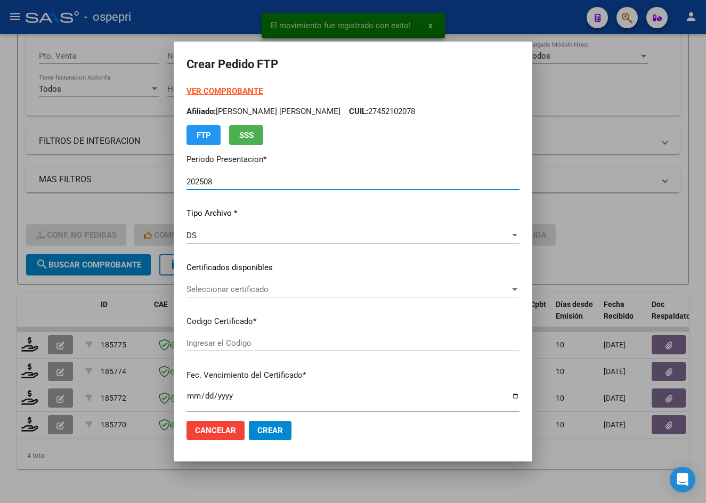
type input "27367572987"
type input "[DATE]"
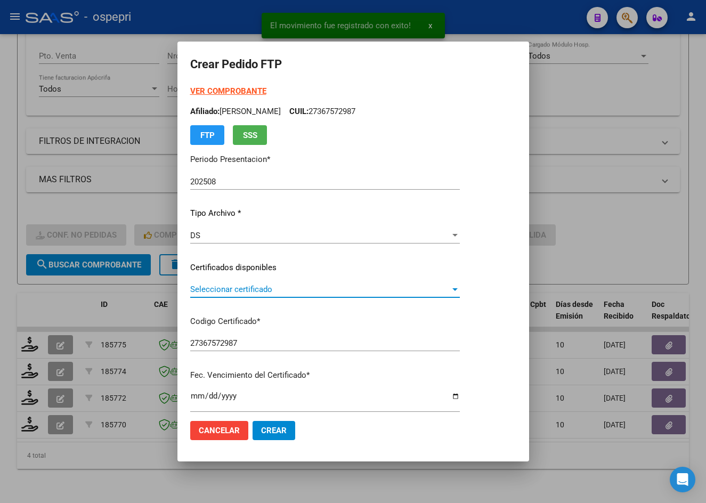
click at [242, 294] on span "Seleccionar certificado" at bounding box center [320, 289] width 260 height 10
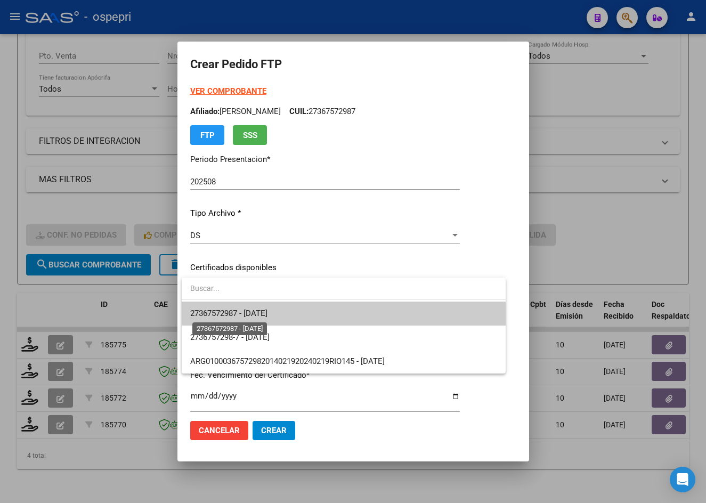
click at [251, 313] on span "27367572987 - [DATE]" at bounding box center [228, 313] width 77 height 10
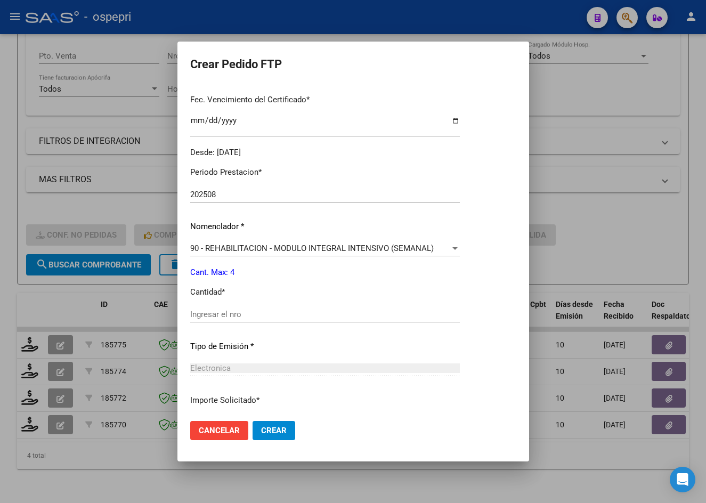
scroll to position [320, 0]
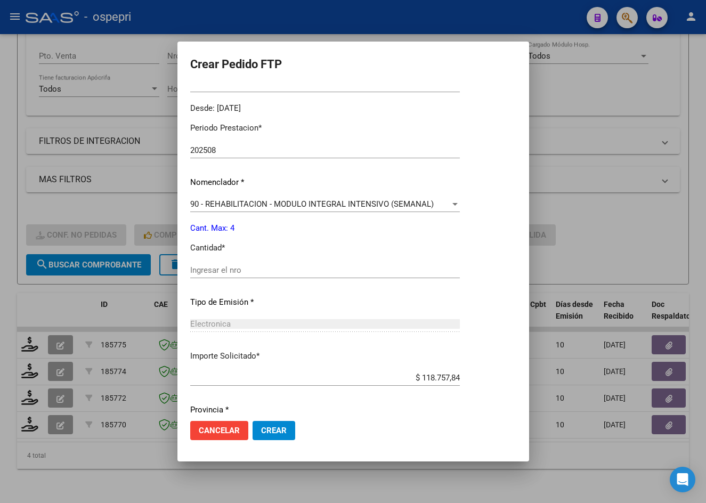
click at [237, 271] on input "Ingresar el nro" at bounding box center [325, 270] width 270 height 10
type input "4"
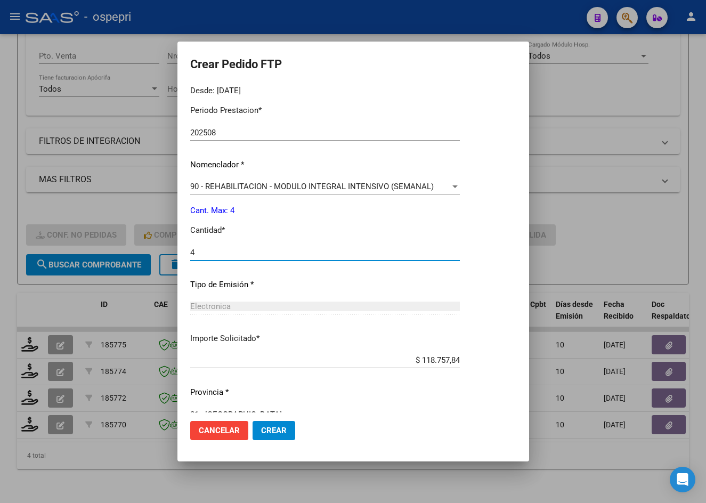
scroll to position [357, 0]
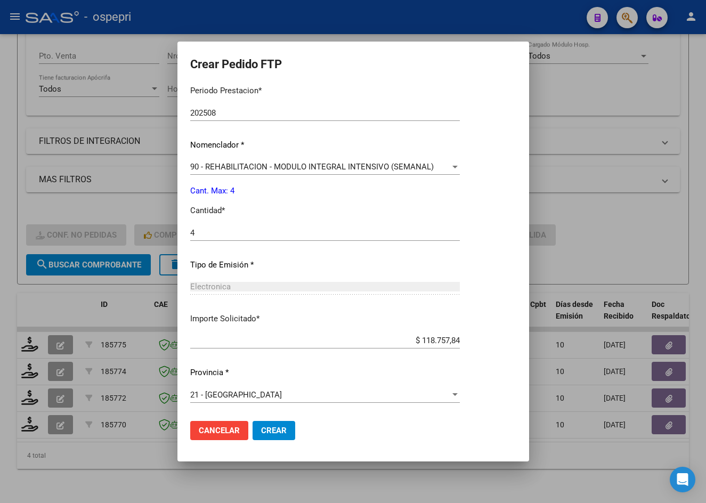
click at [273, 433] on span "Crear" at bounding box center [274, 431] width 26 height 10
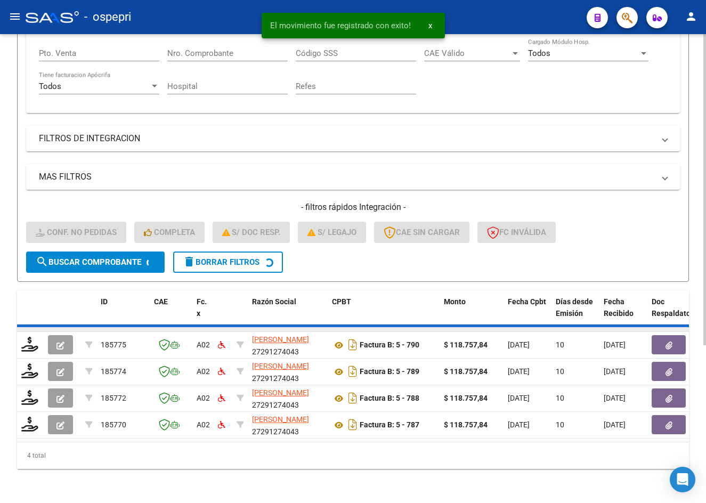
scroll to position [208, 0]
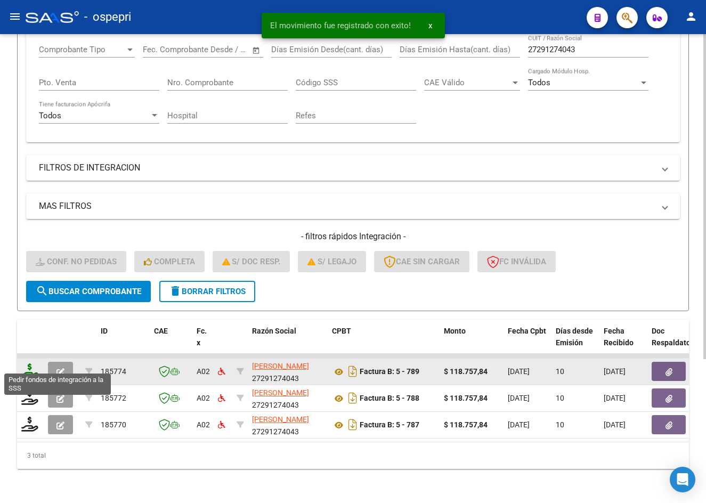
click at [30, 363] on icon at bounding box center [29, 370] width 17 height 15
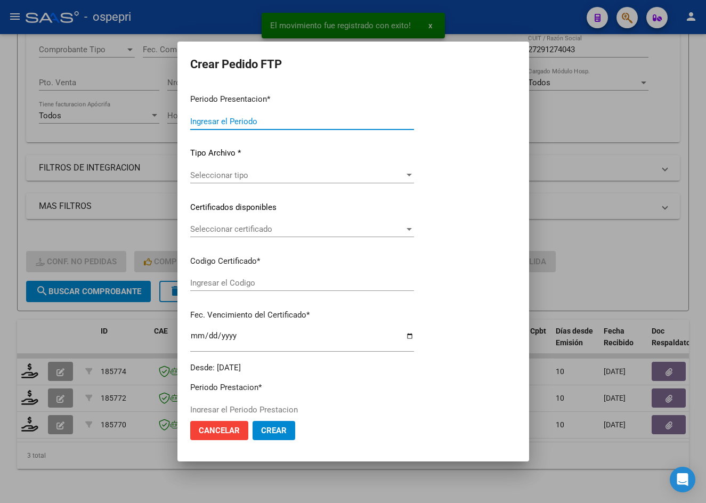
type input "202508"
type input "$ 118.757,84"
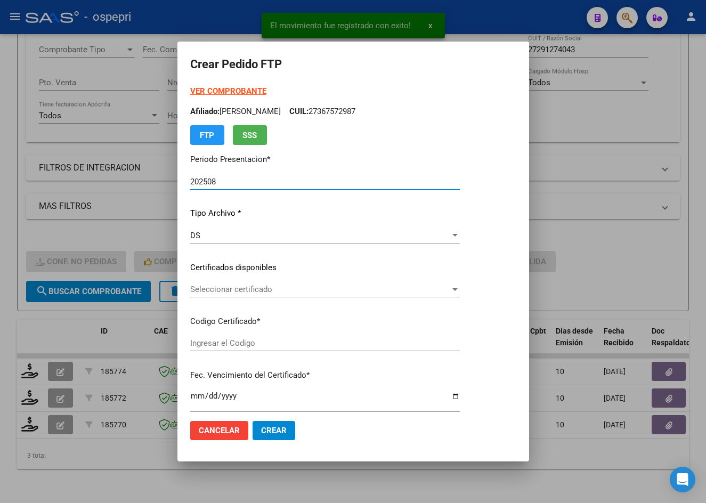
type input "ARG02000530741792017020920220209NQN249"
type input "[DATE]"
click at [215, 290] on span "Seleccionar certificado" at bounding box center [320, 289] width 260 height 10
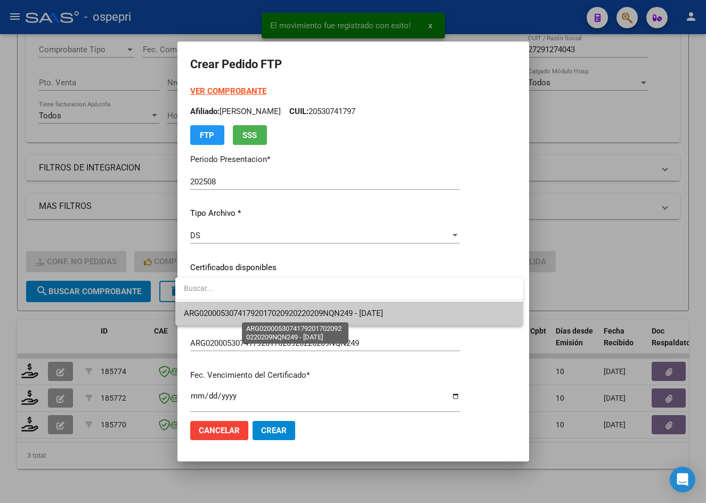
click at [229, 308] on span "ARG02000530741792017020920220209NQN249 - [DATE]" at bounding box center [283, 313] width 199 height 10
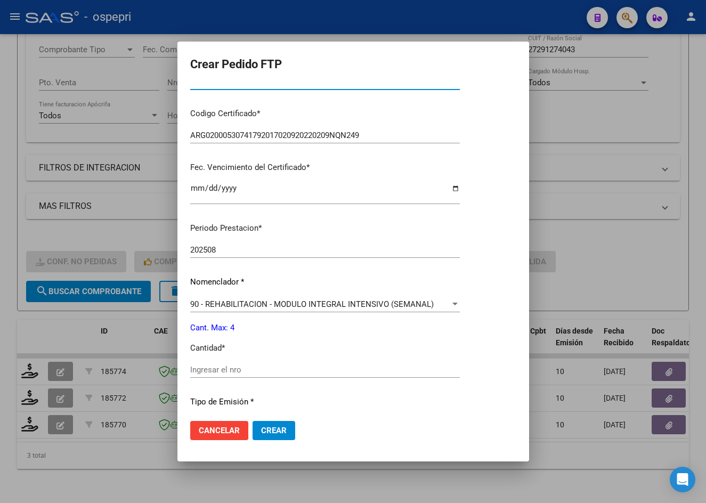
scroll to position [213, 0]
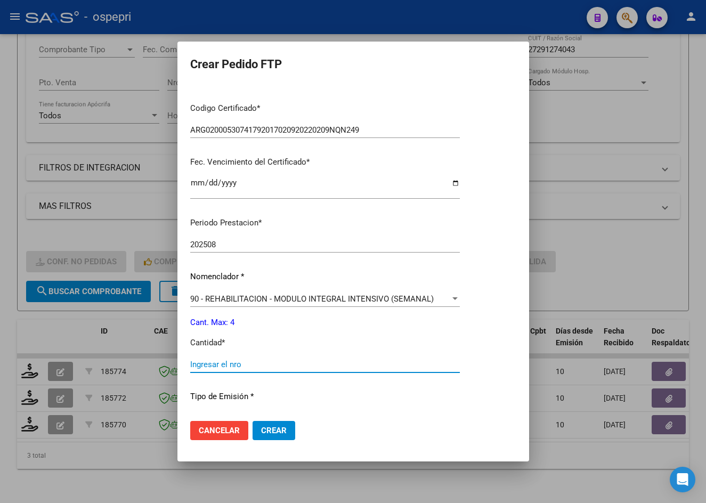
click at [209, 362] on input "Ingresar el nro" at bounding box center [325, 365] width 270 height 10
type input "4"
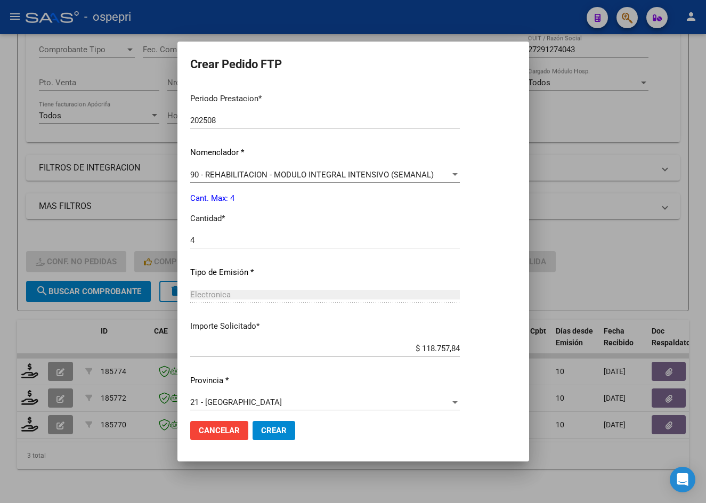
scroll to position [345, 0]
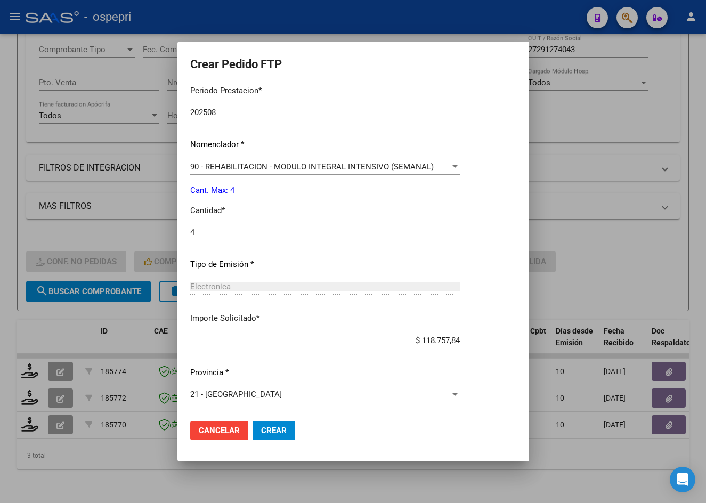
click at [270, 433] on span "Crear" at bounding box center [274, 431] width 26 height 10
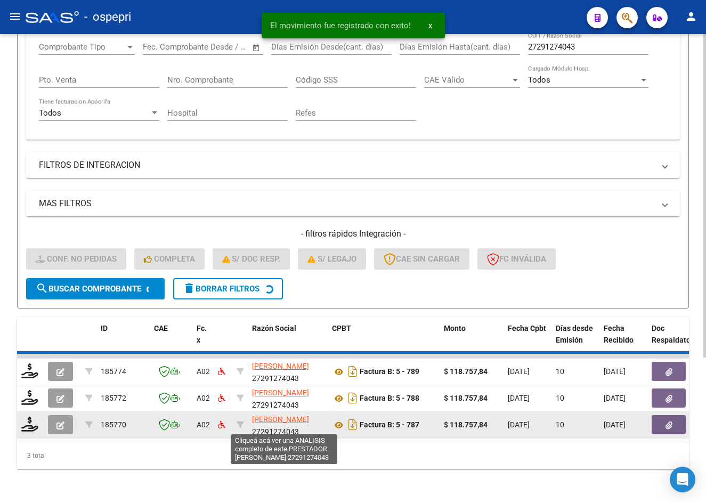
scroll to position [181, 0]
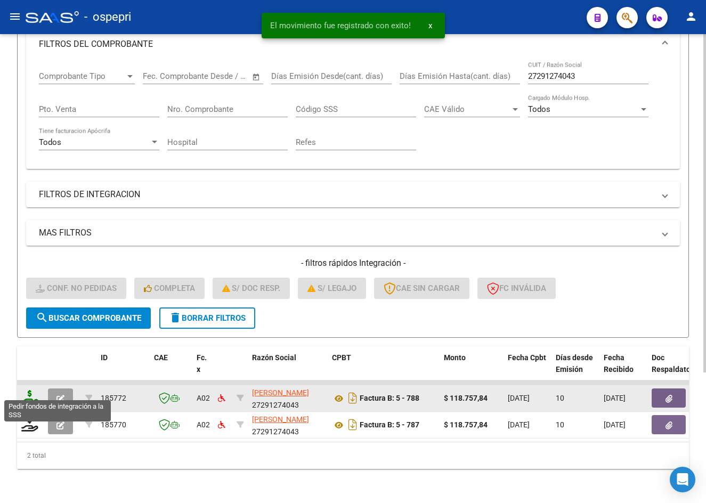
click at [31, 390] on icon at bounding box center [29, 397] width 17 height 15
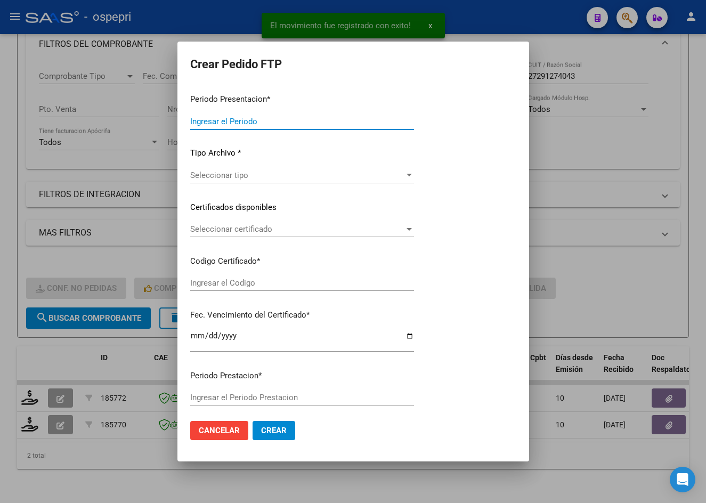
type input "202508"
type input "$ 118.757,84"
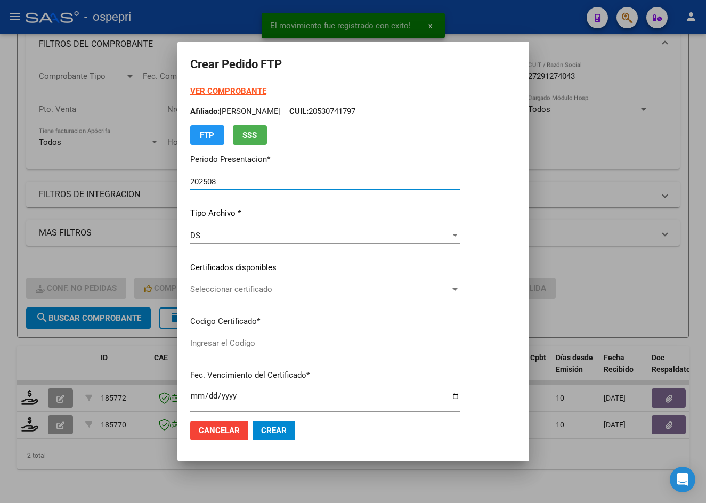
type input "2051476403-5"
type input "[DATE]"
click at [247, 294] on span "Seleccionar certificado" at bounding box center [339, 289] width 299 height 10
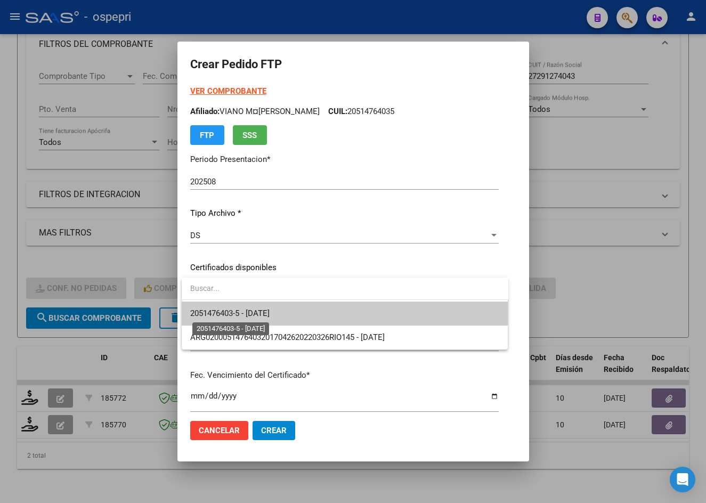
click at [253, 309] on span "2051476403-5 - [DATE]" at bounding box center [229, 313] width 79 height 10
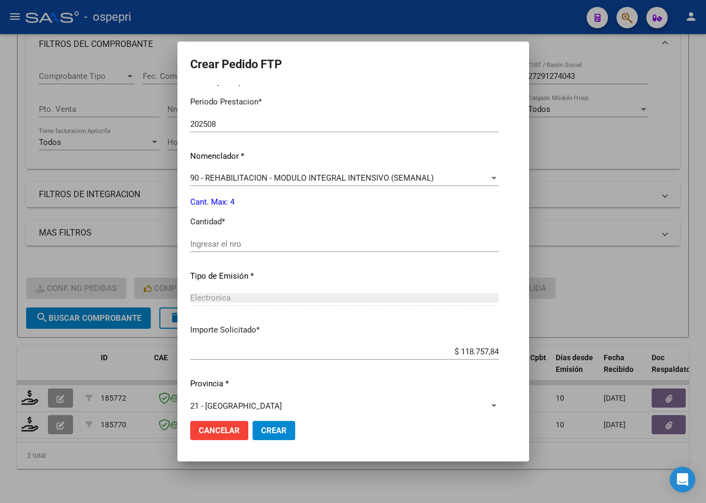
scroll to position [357, 0]
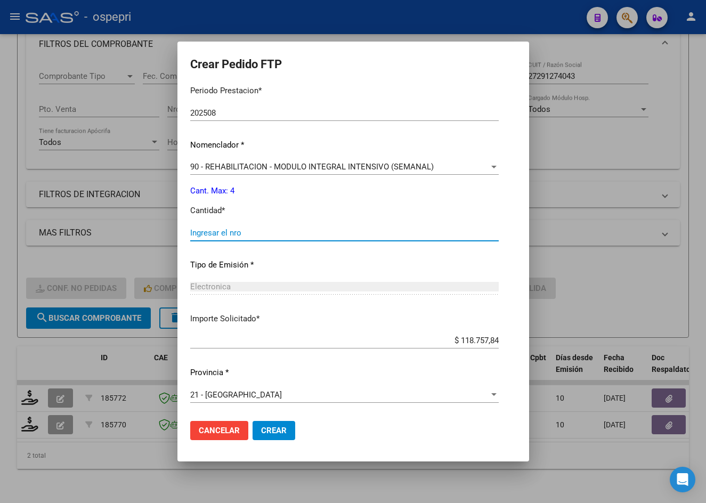
click at [240, 237] on input "Ingresar el nro" at bounding box center [344, 233] width 308 height 10
type input "4"
click at [283, 431] on span "Crear" at bounding box center [274, 431] width 26 height 10
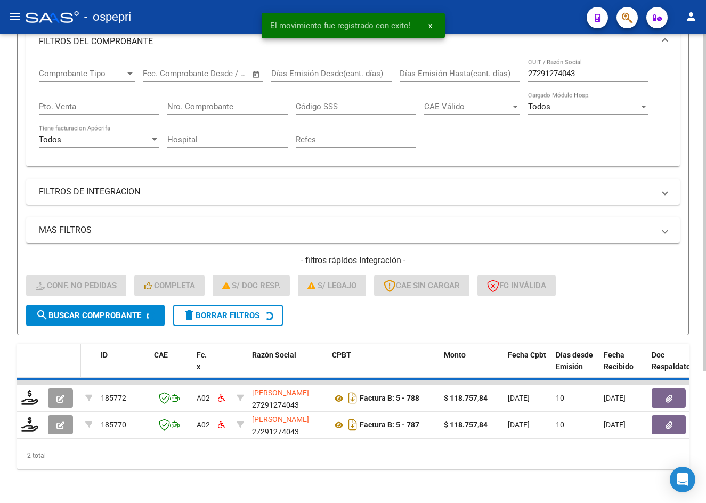
scroll to position [154, 0]
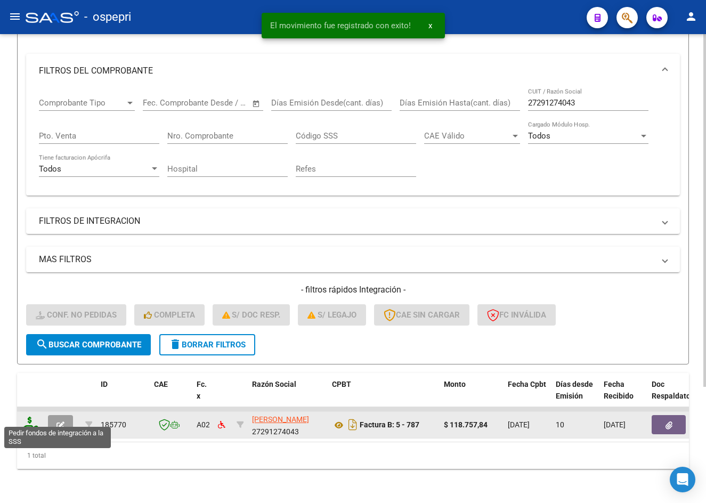
click at [28, 417] on icon at bounding box center [29, 424] width 17 height 15
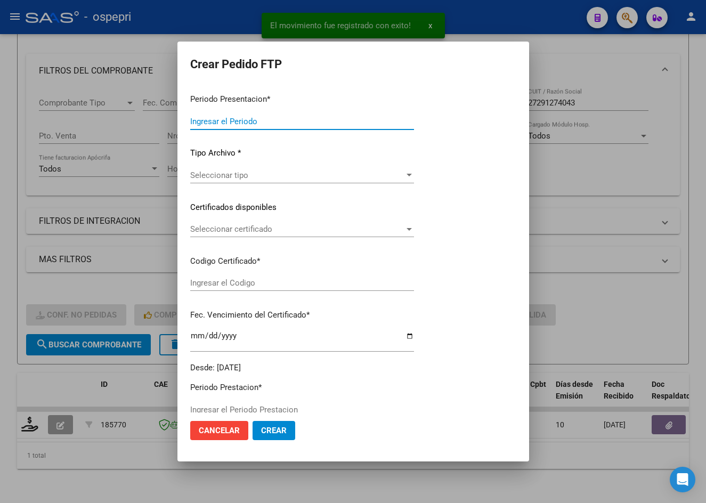
type input "202508"
type input "$ 118.757,84"
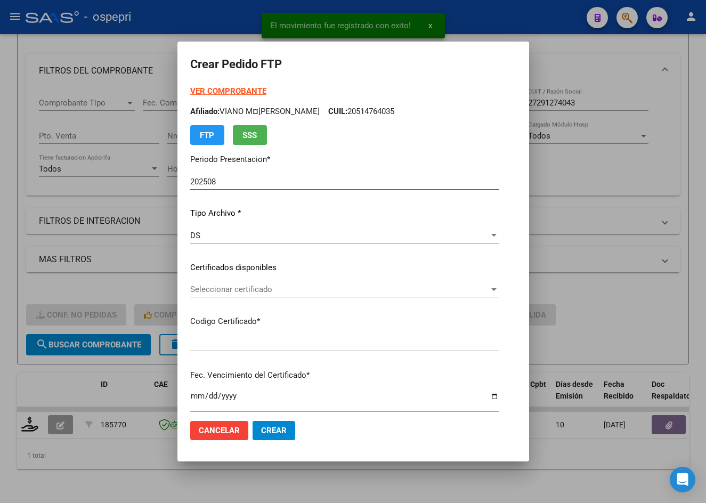
type input "2056845711-1"
type input "[DATE]"
click at [259, 291] on span "Seleccionar certificado" at bounding box center [320, 289] width 260 height 10
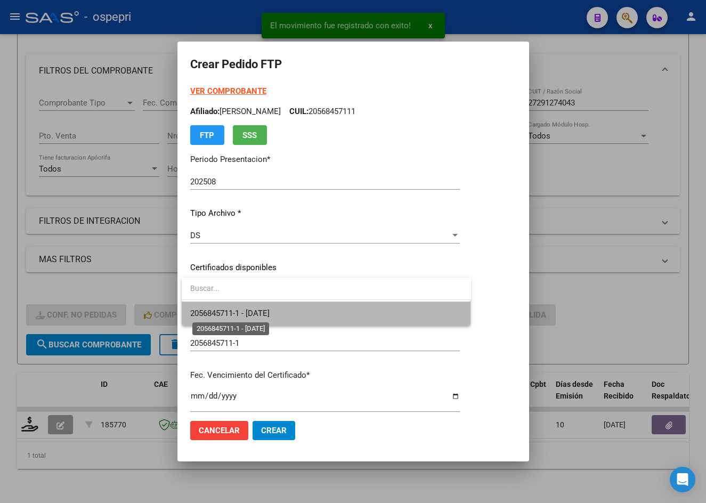
click at [262, 312] on span "2056845711-1 - [DATE]" at bounding box center [229, 313] width 79 height 10
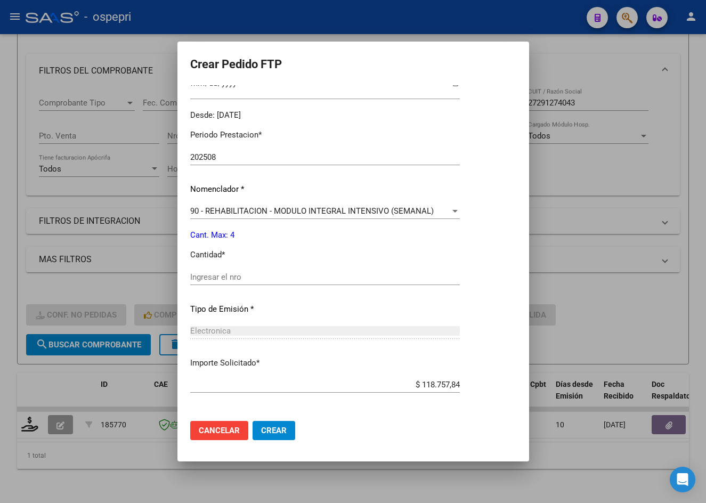
scroll to position [320, 0]
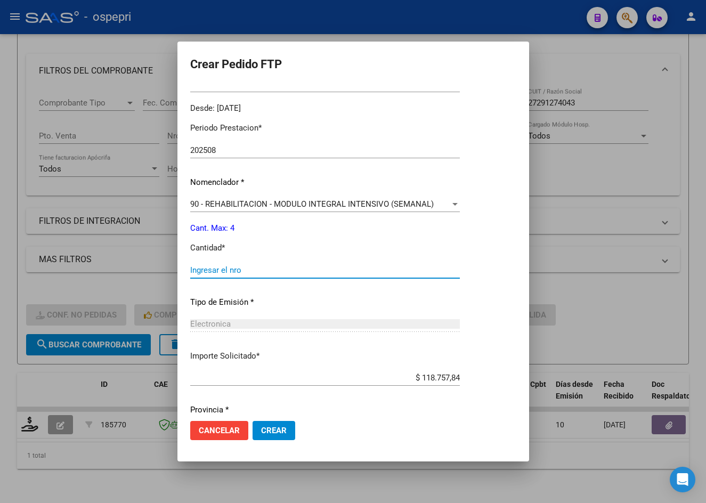
click at [241, 269] on input "Ingresar el nro" at bounding box center [325, 270] width 270 height 10
type input "4"
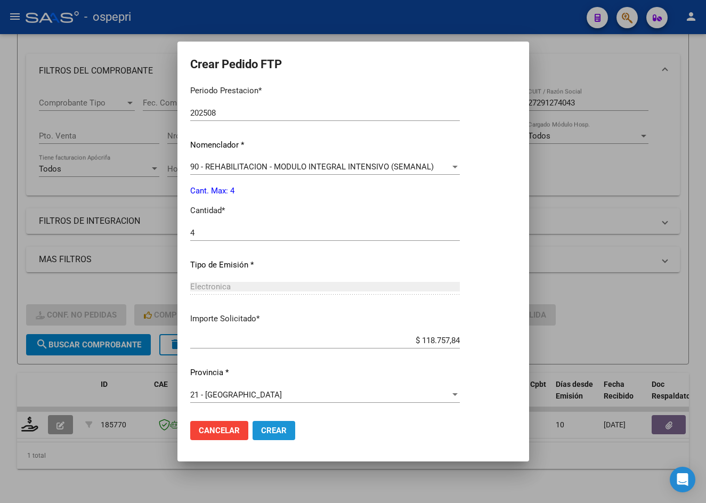
click at [280, 432] on span "Crear" at bounding box center [274, 431] width 26 height 10
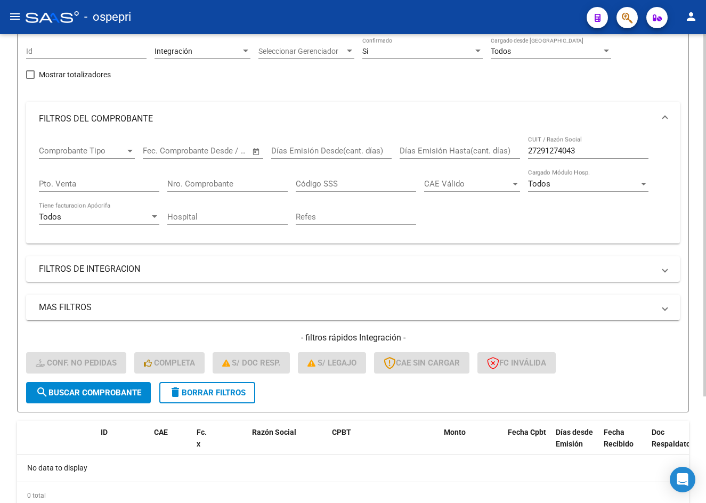
scroll to position [0, 0]
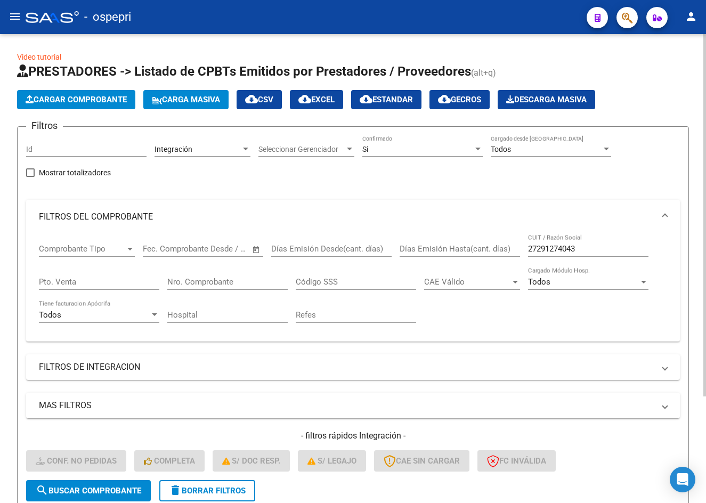
click at [417, 149] on div "Si" at bounding box center [417, 149] width 111 height 9
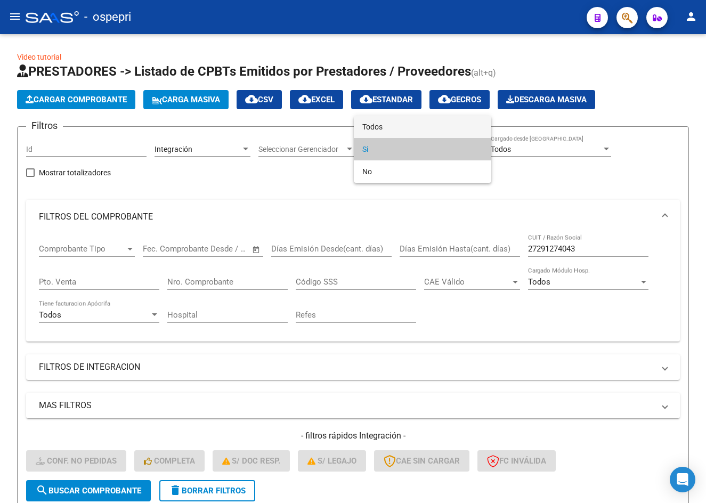
click at [398, 132] on span "Todos" at bounding box center [422, 127] width 120 height 22
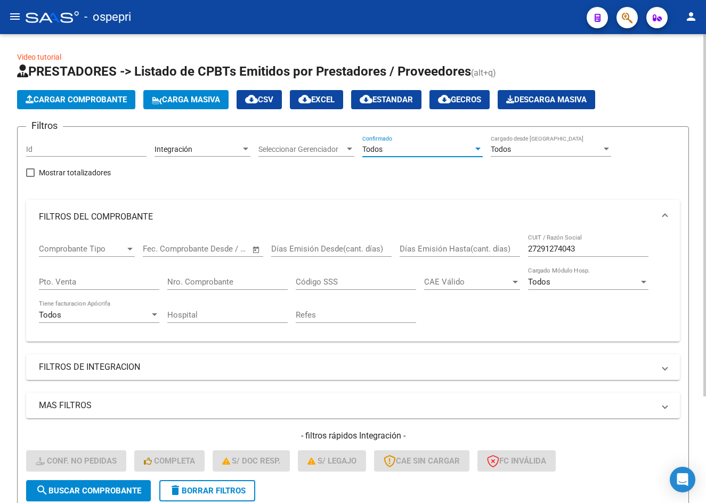
click at [590, 247] on input "27291274043" at bounding box center [588, 249] width 120 height 10
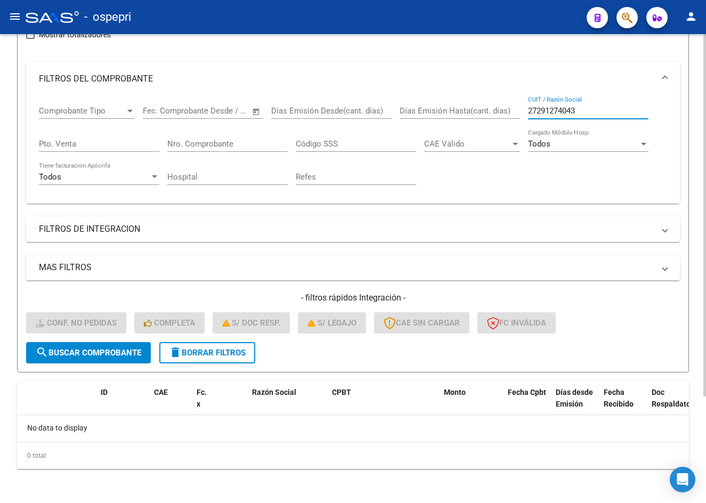
click at [216, 353] on span "delete Borrar Filtros" at bounding box center [207, 353] width 77 height 10
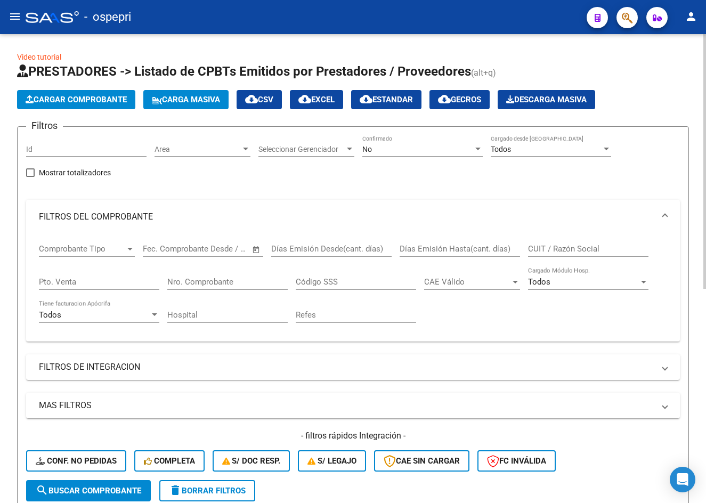
click at [392, 150] on div "No" at bounding box center [417, 149] width 111 height 9
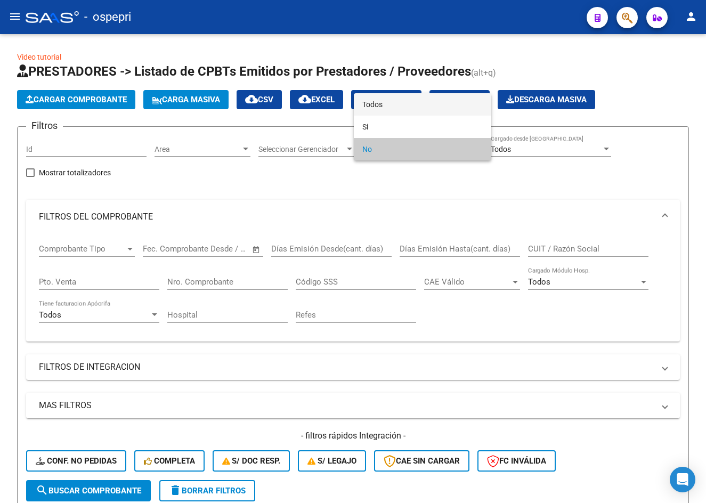
click at [423, 110] on span "Todos" at bounding box center [422, 104] width 120 height 22
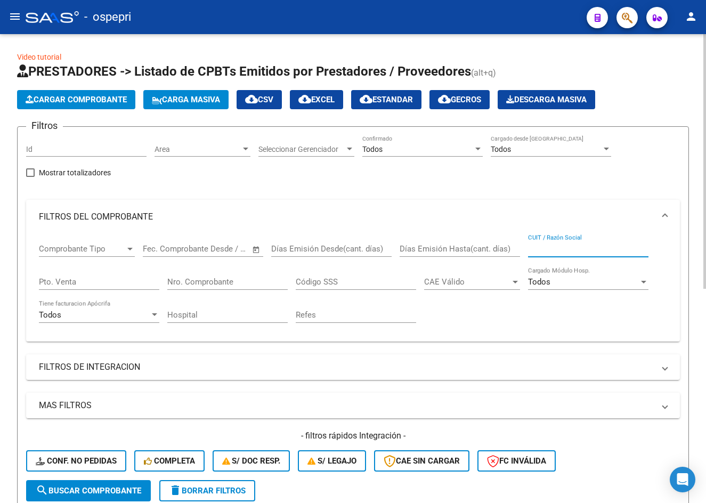
click at [567, 249] on input "CUIT / Razón Social" at bounding box center [588, 249] width 120 height 10
paste input "27213848084"
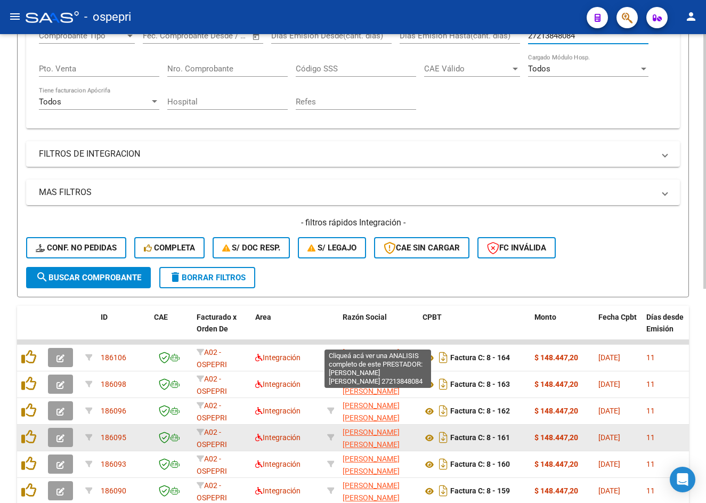
scroll to position [320, 0]
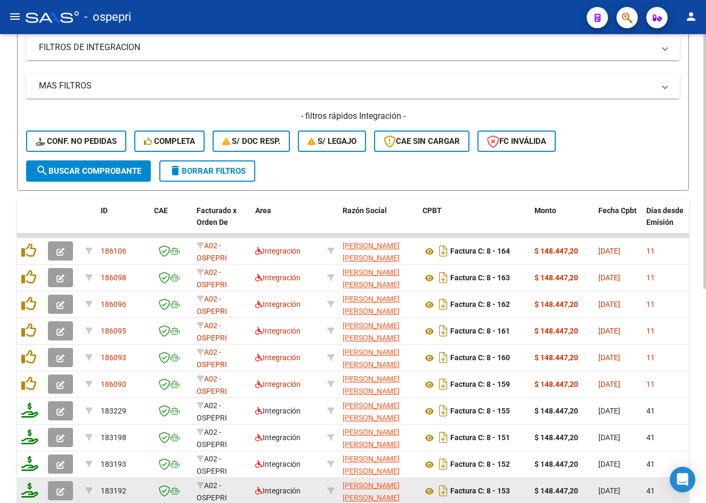
type input "27213848084"
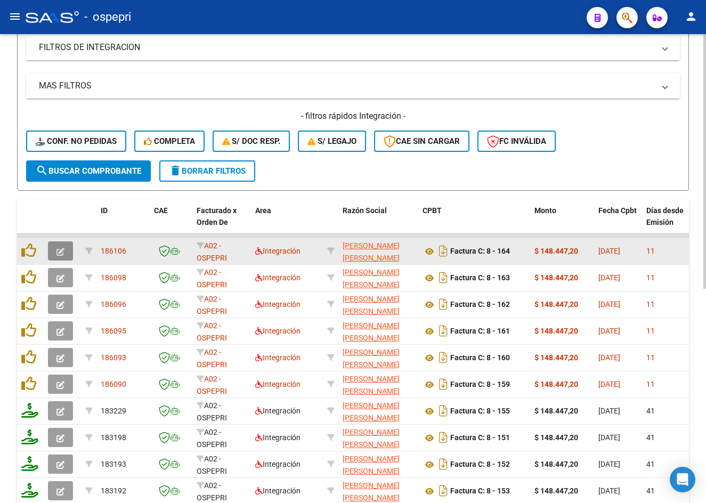
click at [59, 252] on icon "button" at bounding box center [60, 252] width 8 height 8
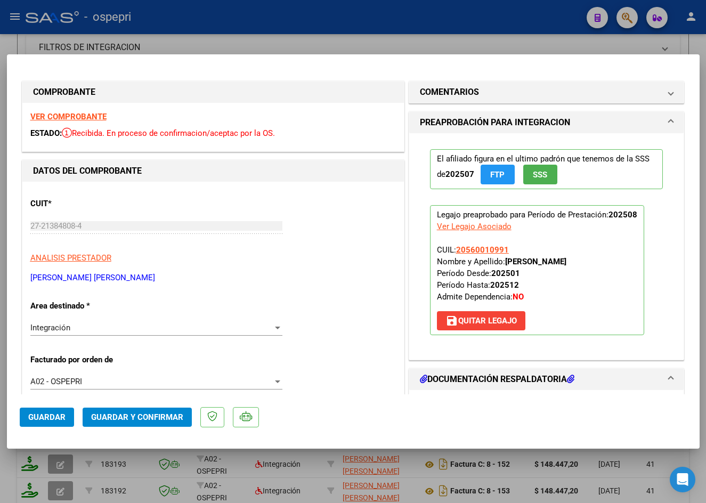
click at [69, 115] on strong "VER COMPROBANTE" at bounding box center [68, 117] width 76 height 10
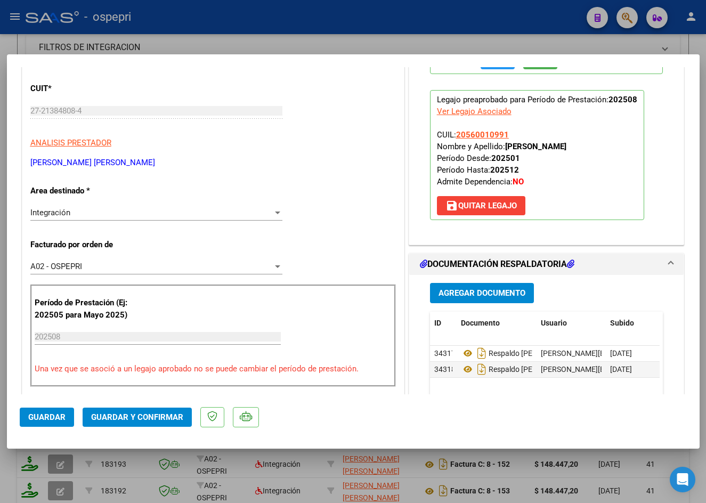
scroll to position [213, 0]
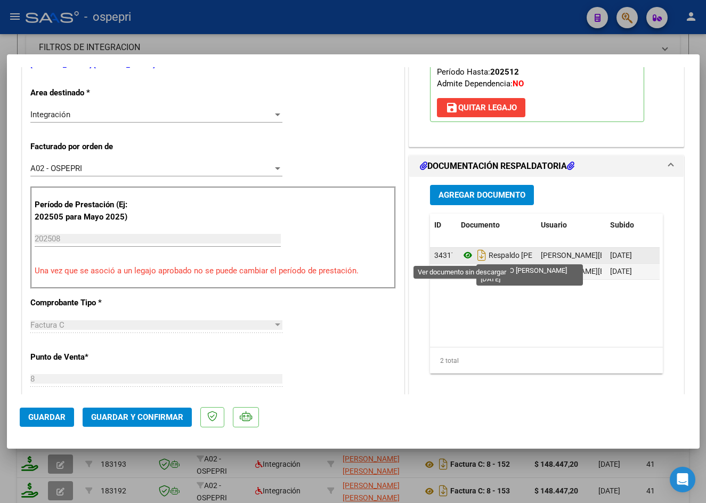
click at [461, 253] on icon at bounding box center [468, 255] width 14 height 13
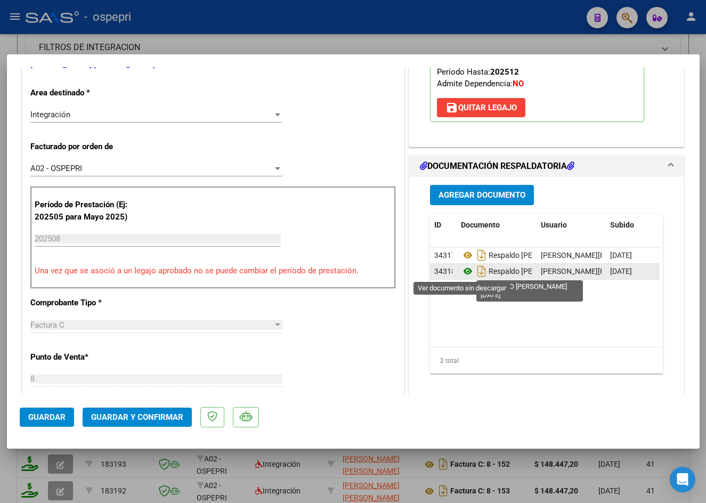
click at [461, 269] on icon at bounding box center [468, 271] width 14 height 13
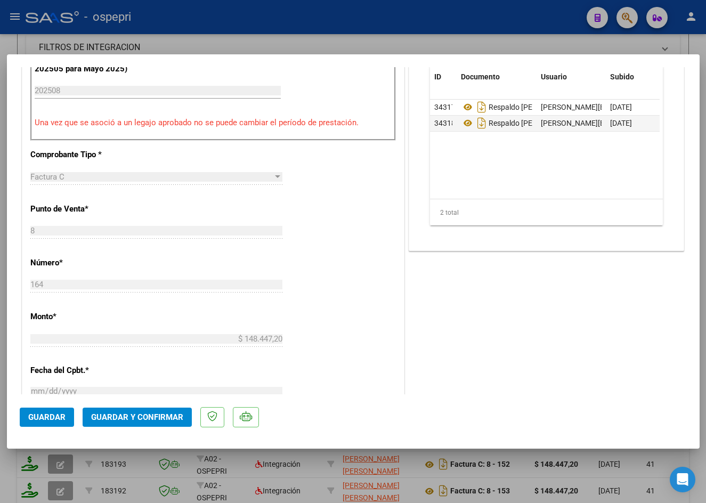
scroll to position [373, 0]
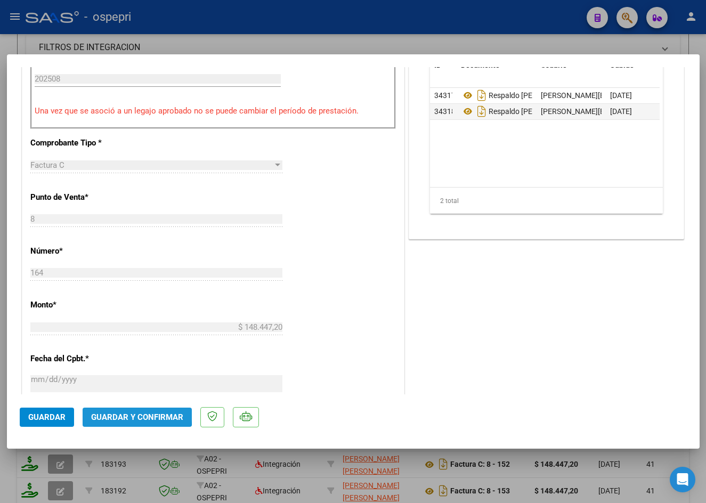
click at [131, 412] on span "Guardar y Confirmar" at bounding box center [137, 417] width 92 height 10
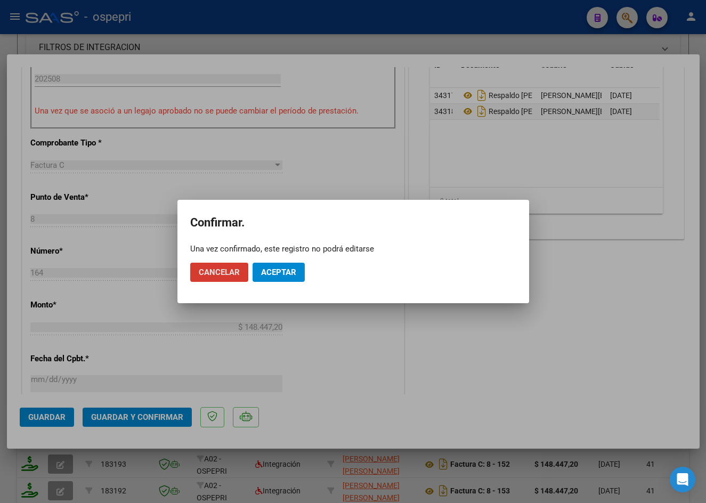
click at [265, 273] on span "Aceptar" at bounding box center [278, 272] width 35 height 10
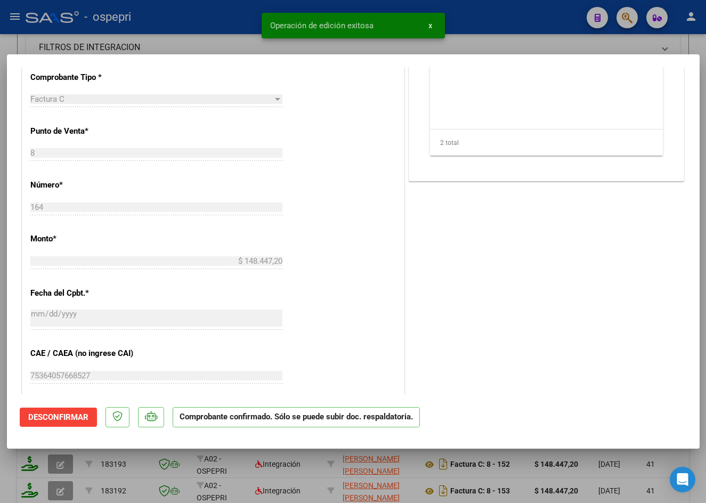
type input "$ 0,00"
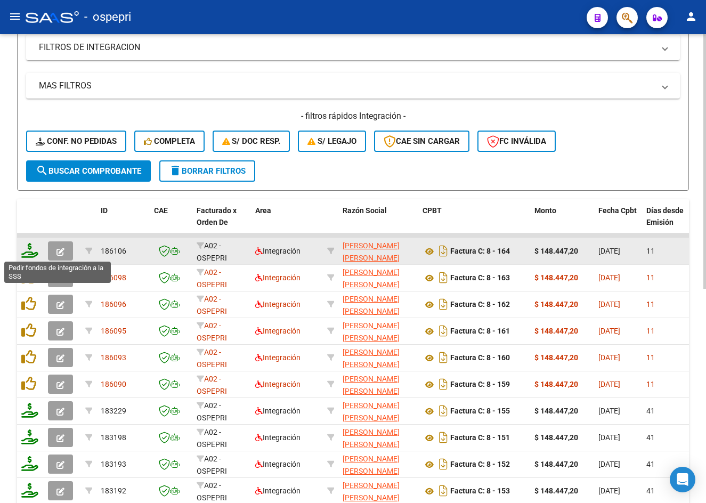
click at [29, 252] on icon at bounding box center [29, 250] width 17 height 15
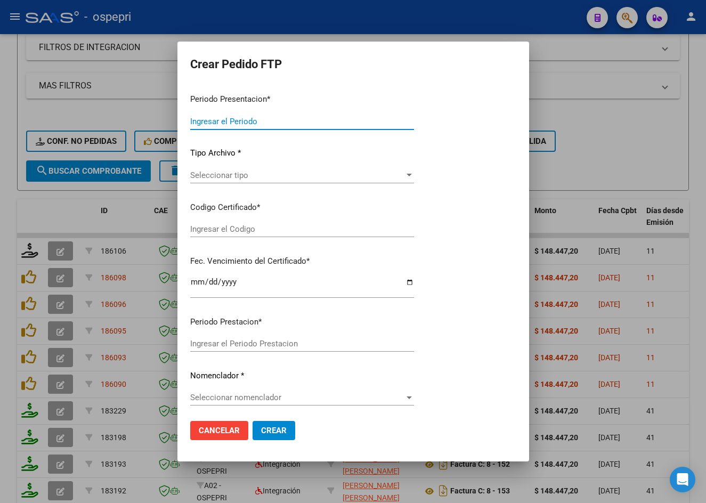
type input "202508"
type input "$ 148.447,20"
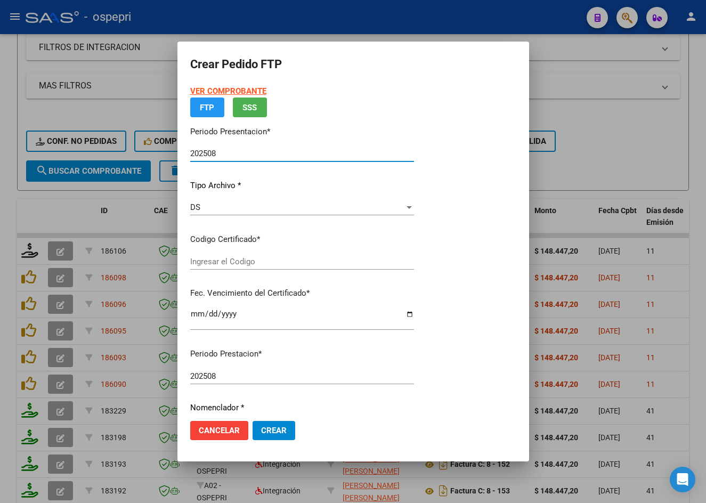
type input "2056001099-1"
type input "[DATE]"
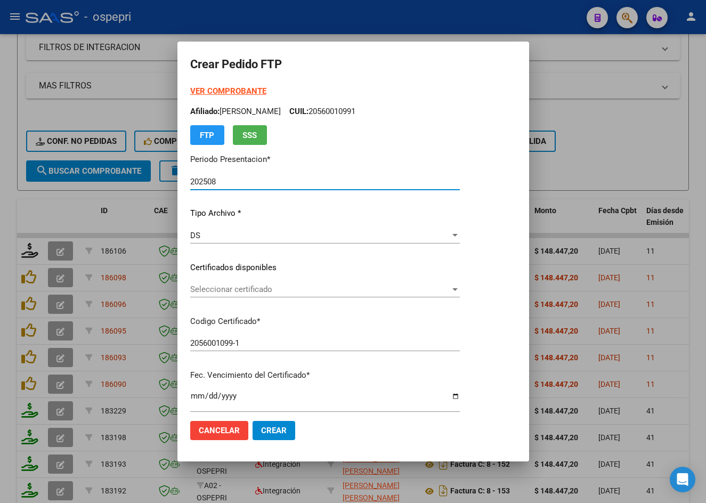
click at [276, 287] on span "Seleccionar certificado" at bounding box center [320, 289] width 260 height 10
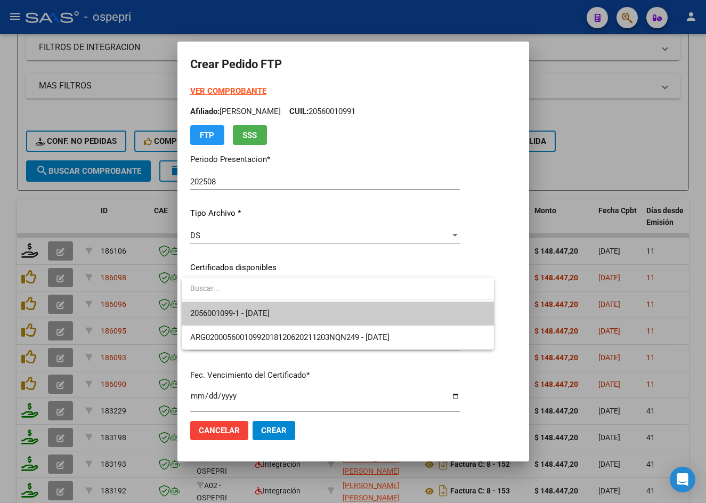
click at [274, 303] on span "2056001099-1 - [DATE]" at bounding box center [337, 314] width 295 height 24
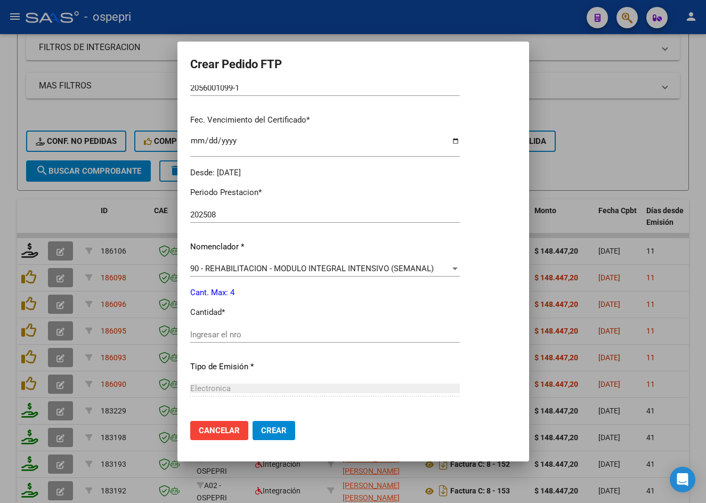
scroll to position [357, 0]
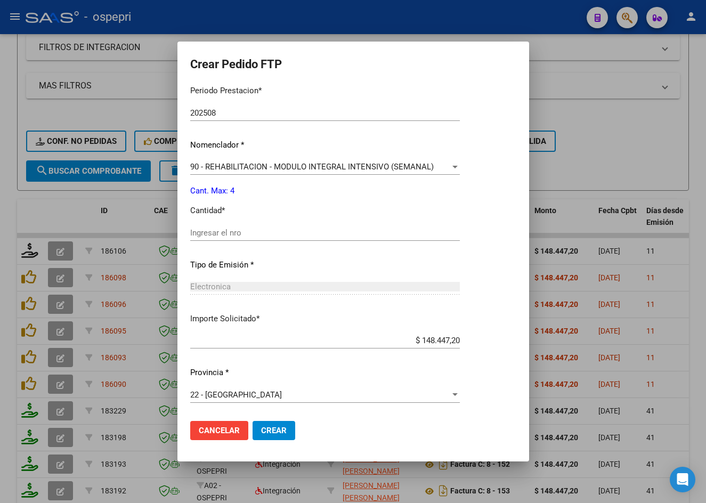
click at [286, 233] on input "Ingresar el nro" at bounding box center [325, 233] width 270 height 10
type input "4"
click at [282, 433] on span "Crear" at bounding box center [274, 431] width 26 height 10
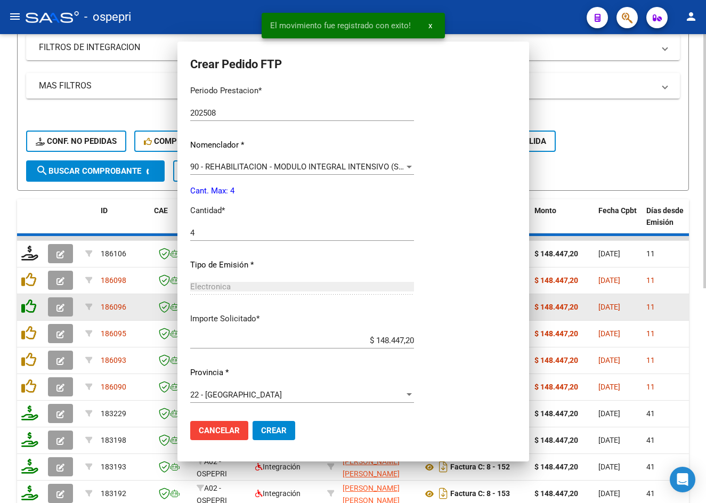
scroll to position [0, 0]
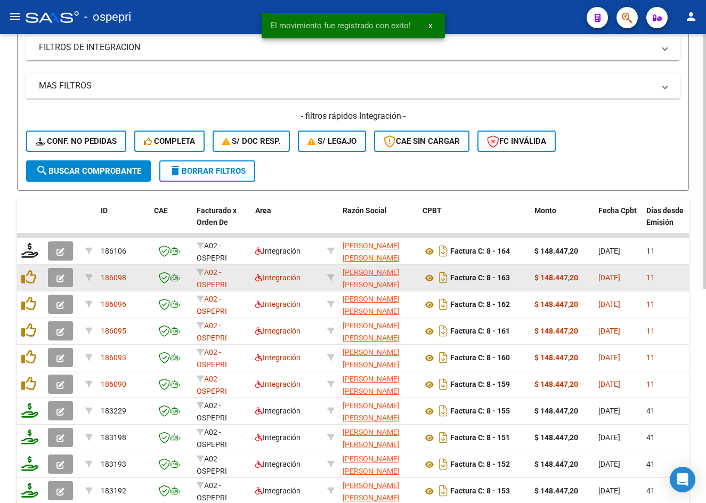
click at [63, 278] on icon "button" at bounding box center [60, 278] width 8 height 8
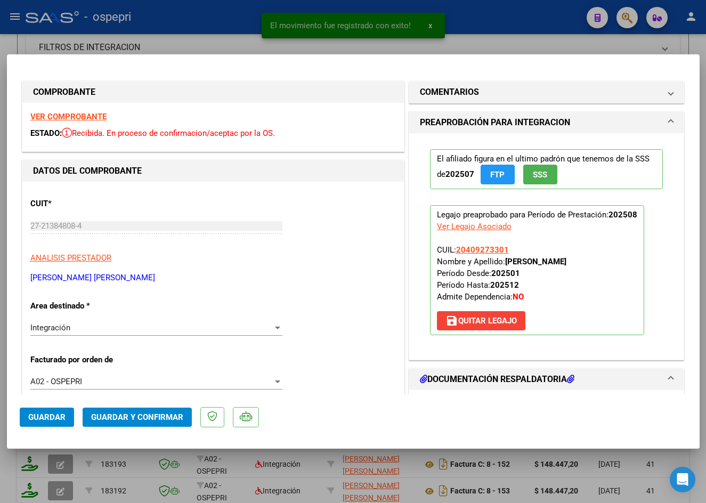
click at [73, 118] on strong "VER COMPROBANTE" at bounding box center [68, 117] width 76 height 10
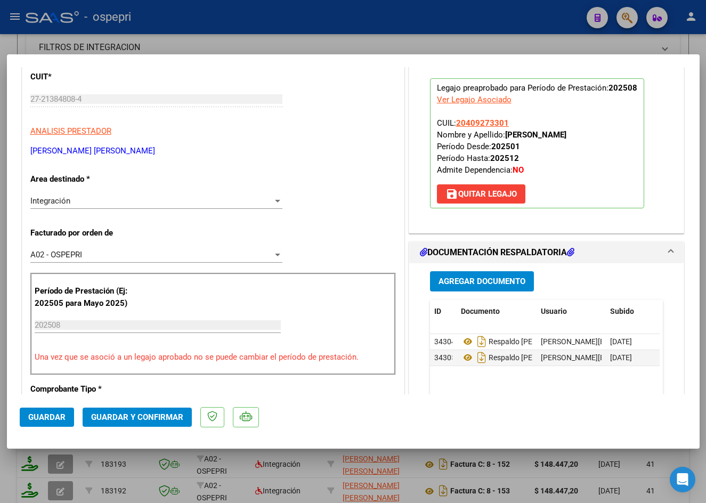
scroll to position [213, 0]
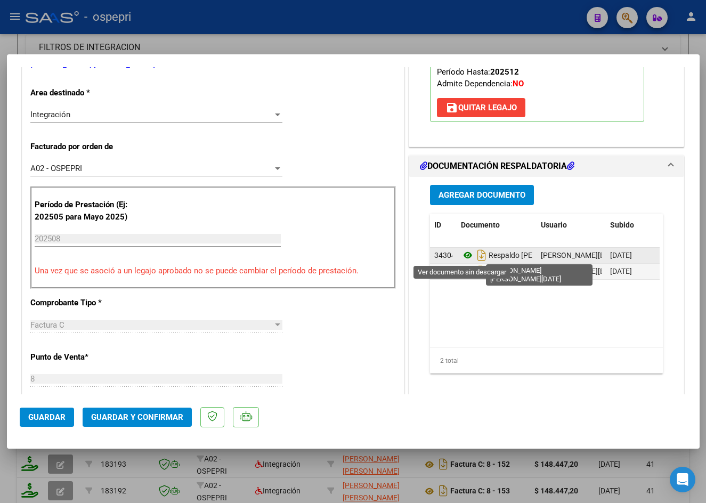
click at [462, 255] on icon at bounding box center [468, 255] width 14 height 13
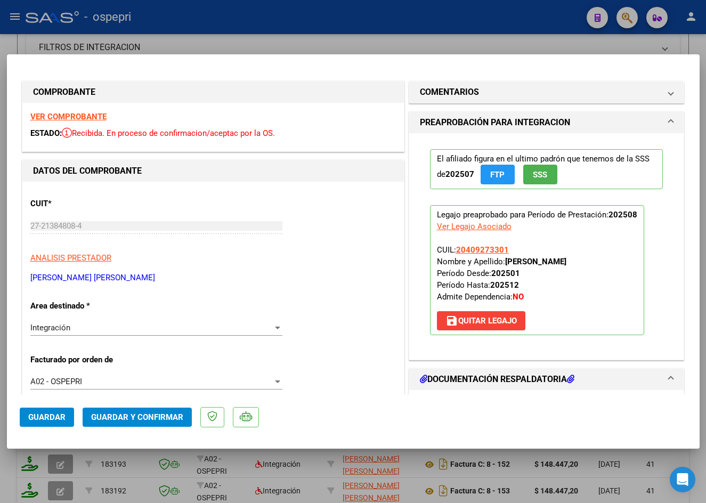
scroll to position [160, 0]
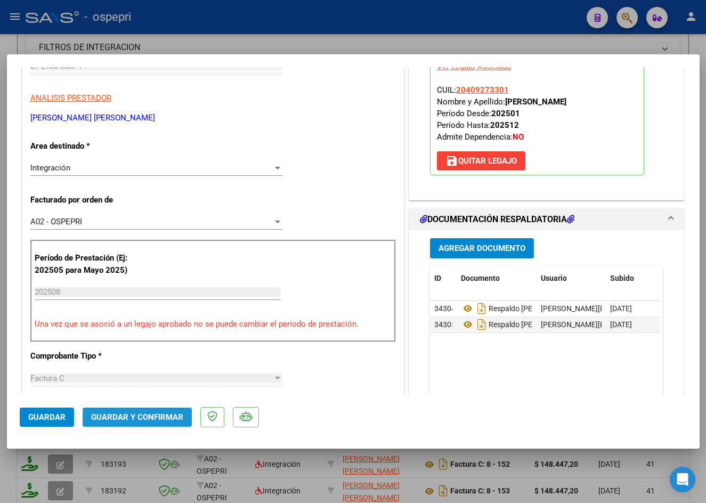
click at [165, 415] on span "Guardar y Confirmar" at bounding box center [137, 417] width 92 height 10
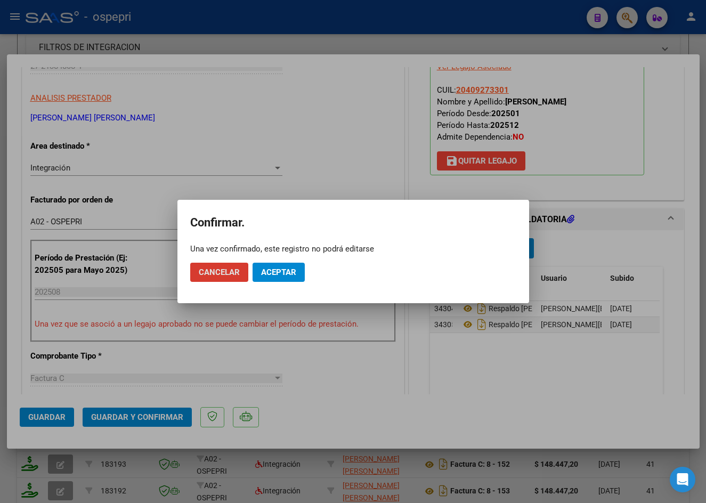
click at [274, 271] on span "Aceptar" at bounding box center [278, 272] width 35 height 10
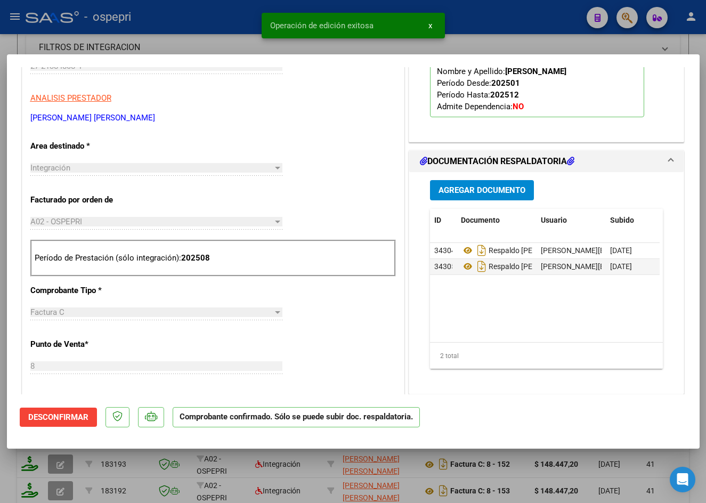
type input "$ 0,00"
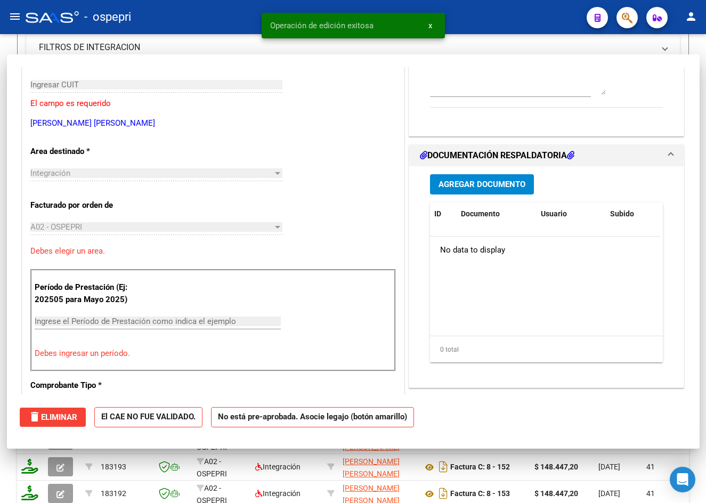
scroll to position [178, 0]
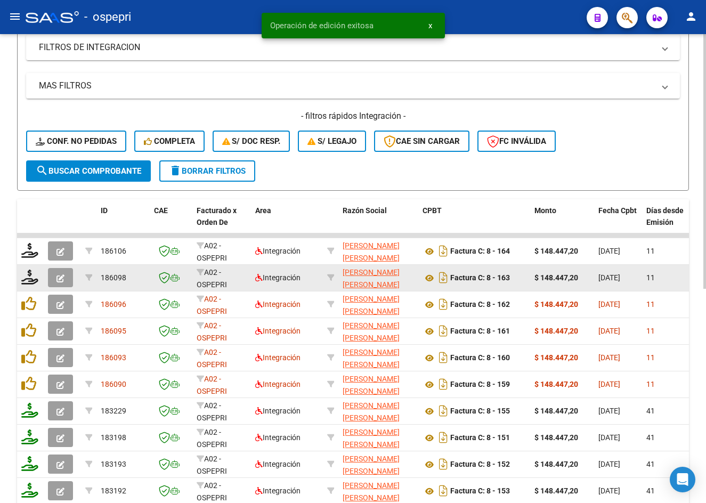
click at [29, 285] on div at bounding box center [30, 278] width 18 height 17
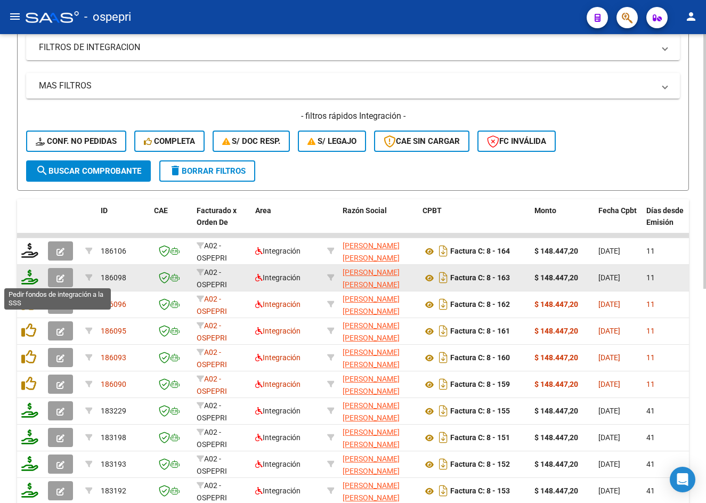
click at [30, 278] on icon at bounding box center [29, 277] width 17 height 15
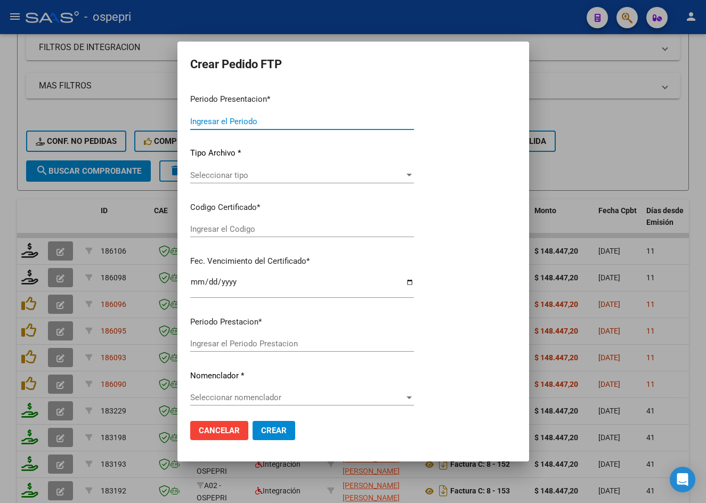
type input "202508"
type input "$ 148.447,20"
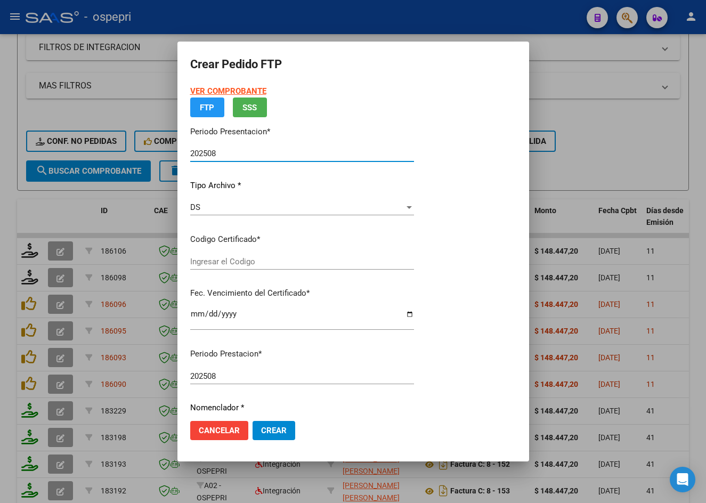
type input "2040927330-1"
type input "[DATE]"
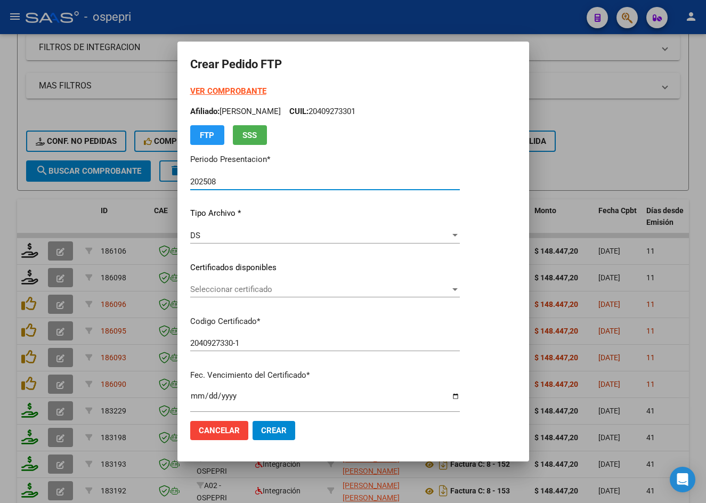
click at [211, 294] on span "Seleccionar certificado" at bounding box center [320, 289] width 260 height 10
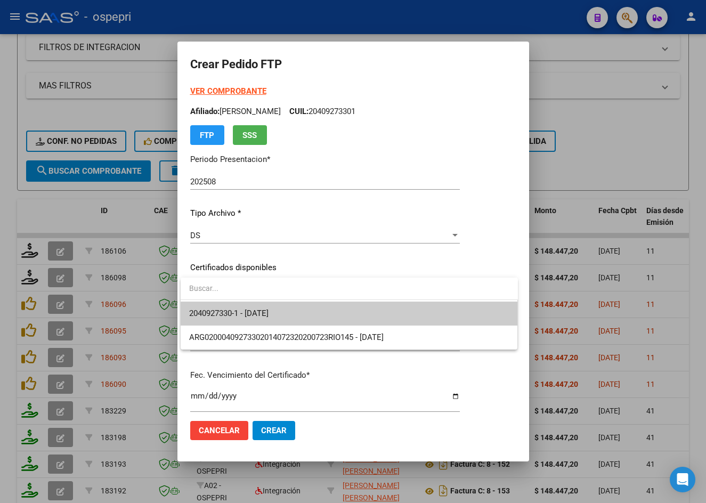
click at [220, 308] on span "2040927330-1 - [DATE]" at bounding box center [349, 314] width 320 height 24
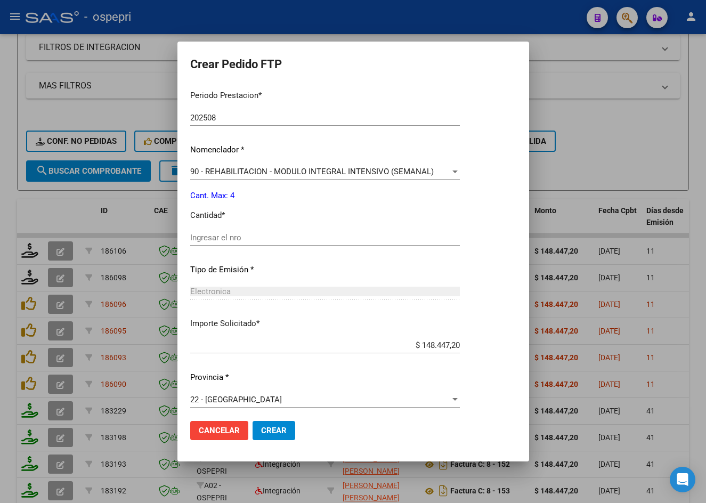
scroll to position [357, 0]
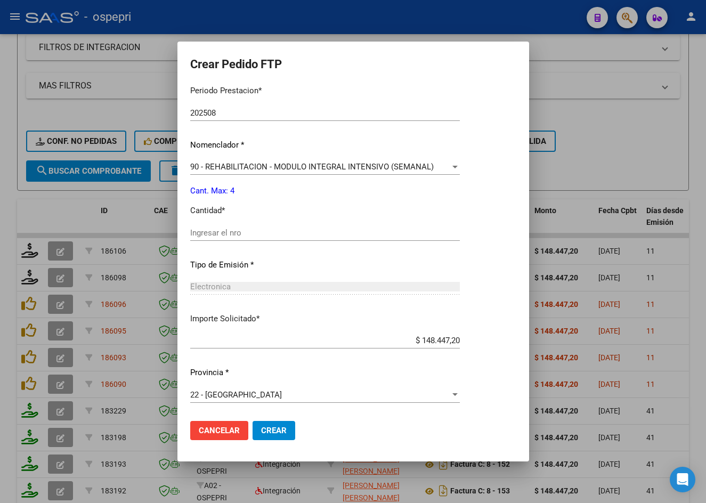
click at [229, 237] on input "Ingresar el nro" at bounding box center [325, 233] width 270 height 10
type input "4"
click at [266, 431] on span "Crear" at bounding box center [274, 431] width 26 height 10
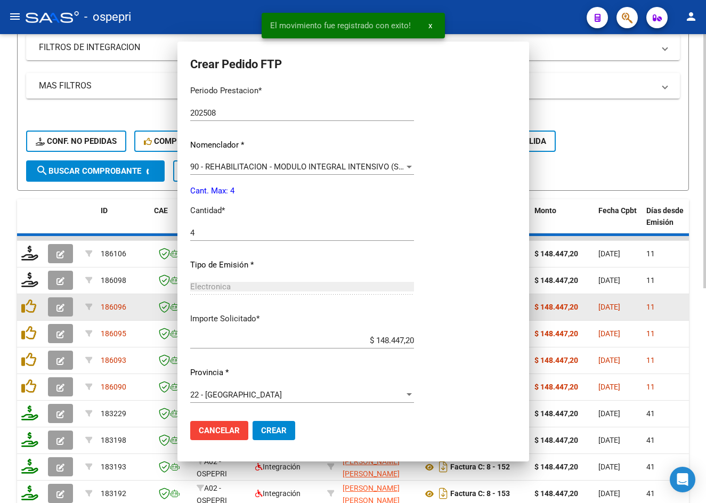
scroll to position [0, 0]
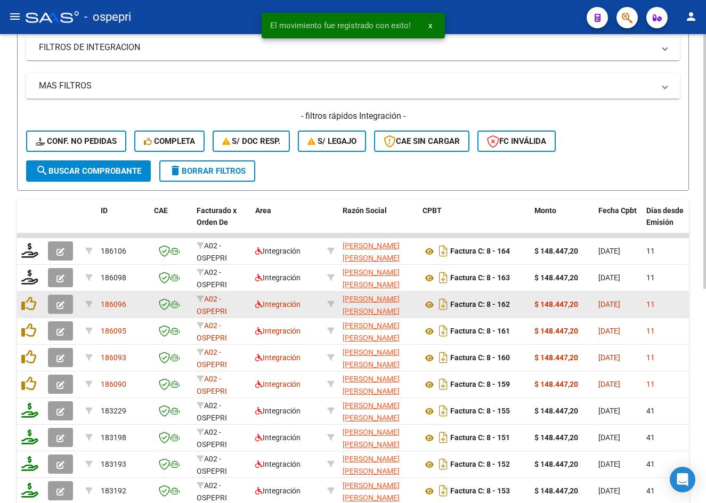
click at [64, 302] on icon "button" at bounding box center [60, 305] width 8 height 8
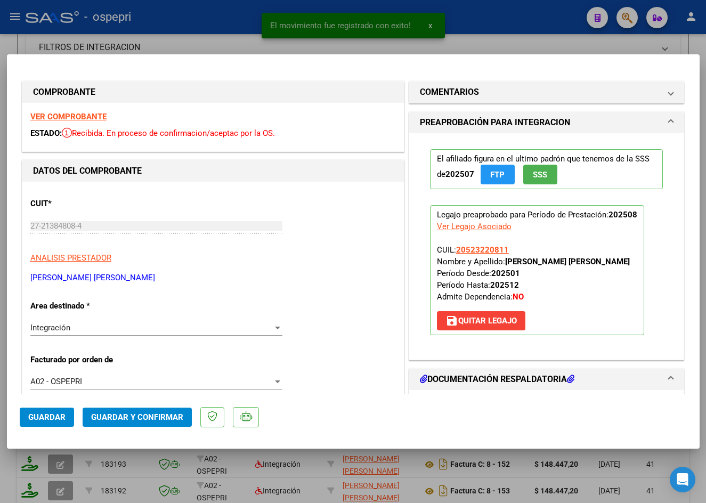
click at [88, 116] on strong "VER COMPROBANTE" at bounding box center [68, 117] width 76 height 10
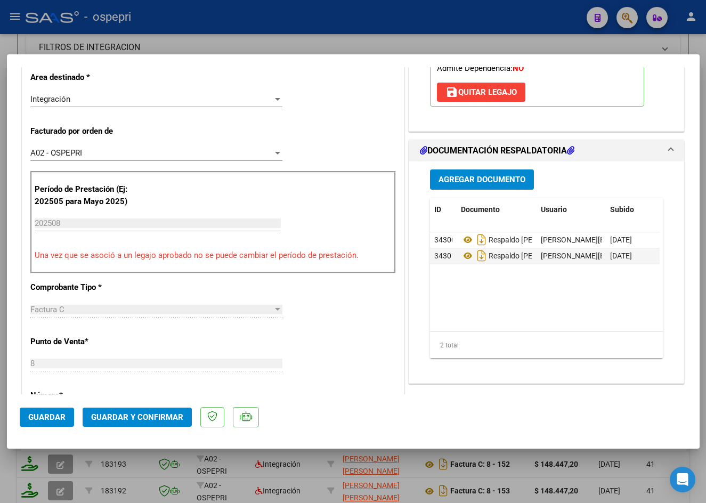
scroll to position [266, 0]
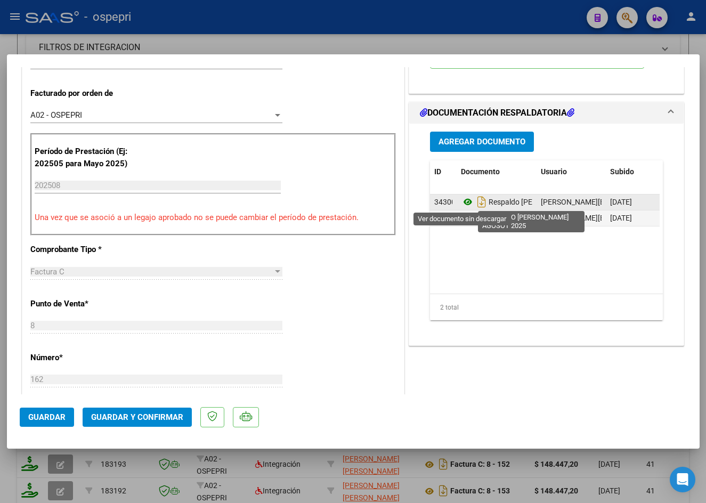
click at [461, 204] on icon at bounding box center [468, 201] width 14 height 13
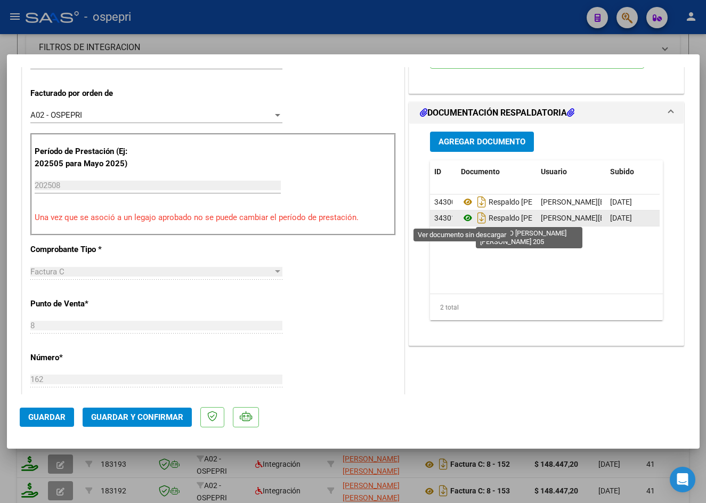
click at [463, 217] on icon at bounding box center [468, 217] width 14 height 13
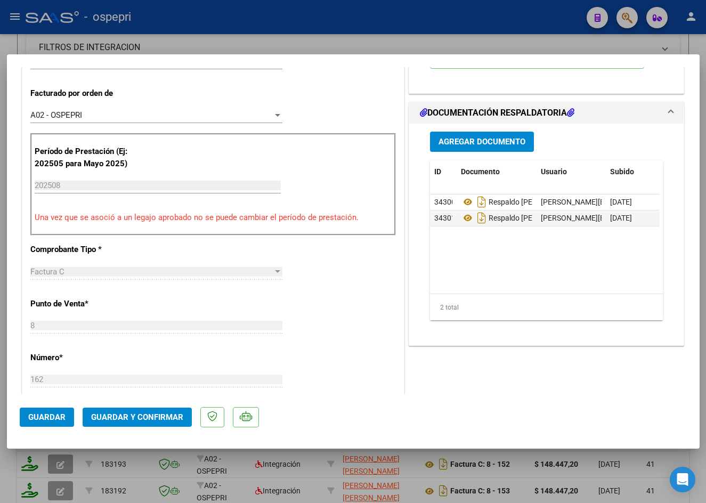
click at [133, 414] on span "Guardar y Confirmar" at bounding box center [137, 417] width 92 height 10
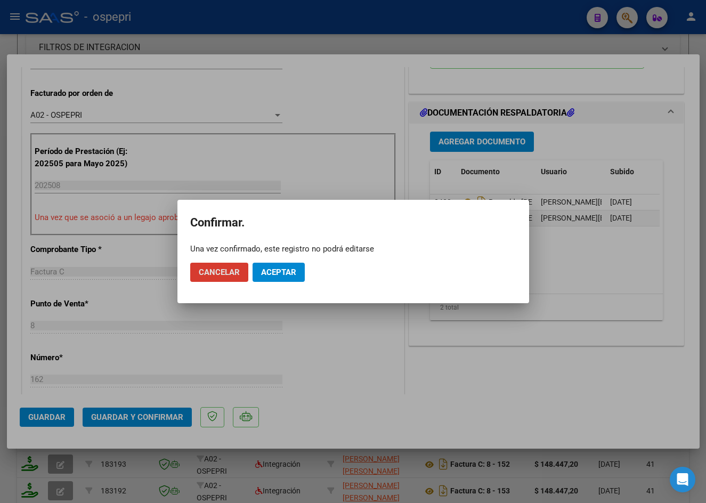
click at [274, 266] on button "Aceptar" at bounding box center [278, 272] width 52 height 19
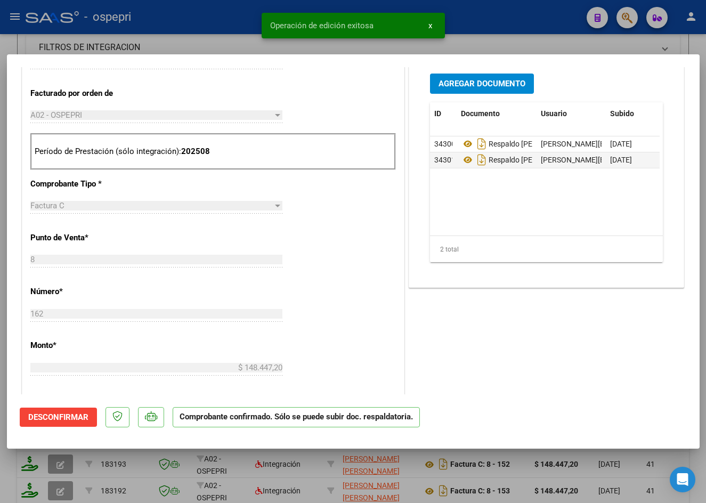
type input "$ 0,00"
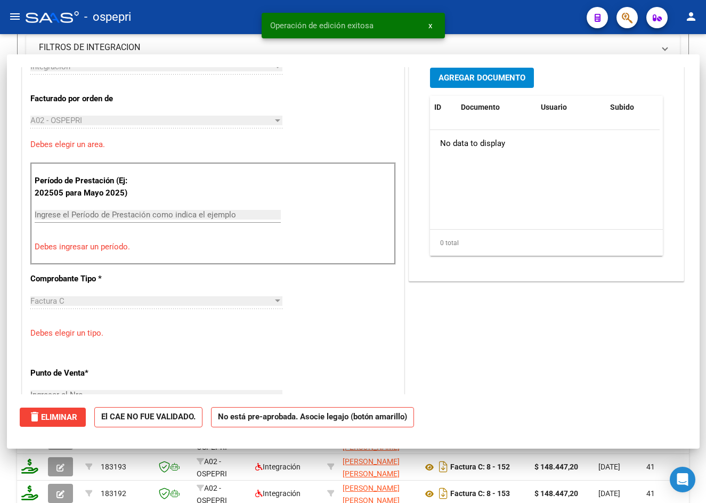
scroll to position [285, 0]
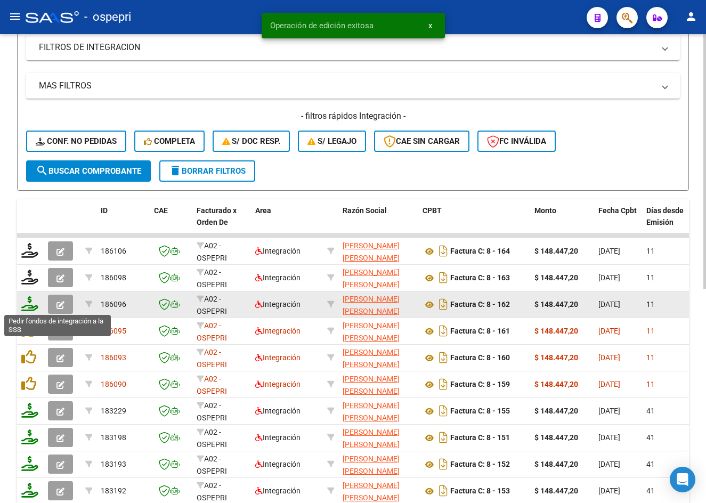
click at [31, 304] on icon at bounding box center [29, 303] width 17 height 15
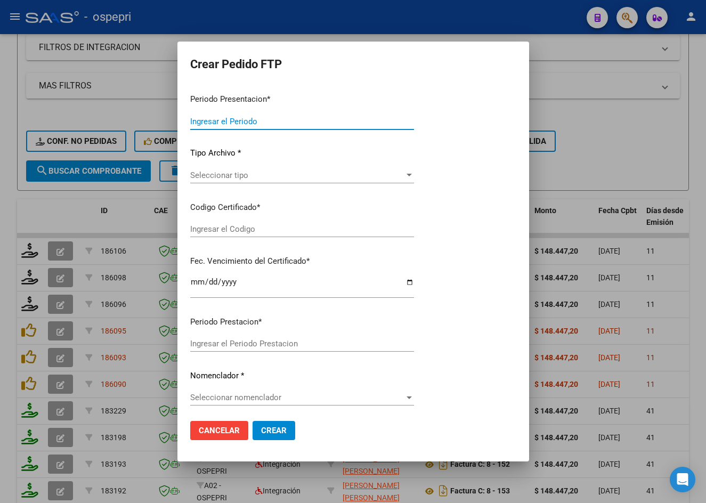
type input "202508"
type input "$ 148.447,20"
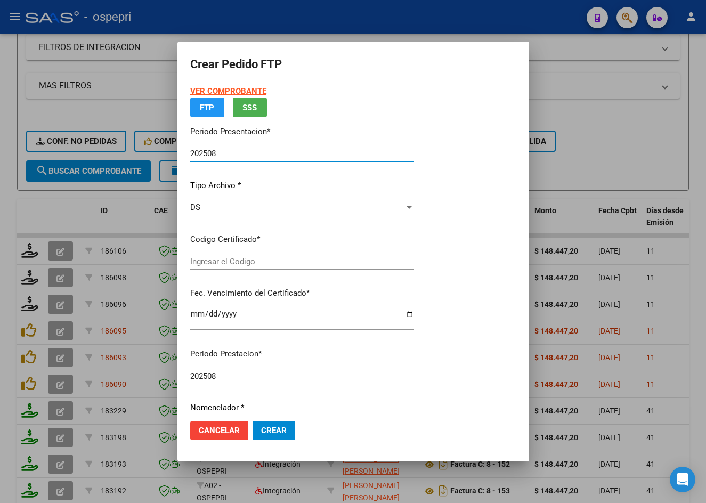
type input "2052322081-1"
type input "[DATE]"
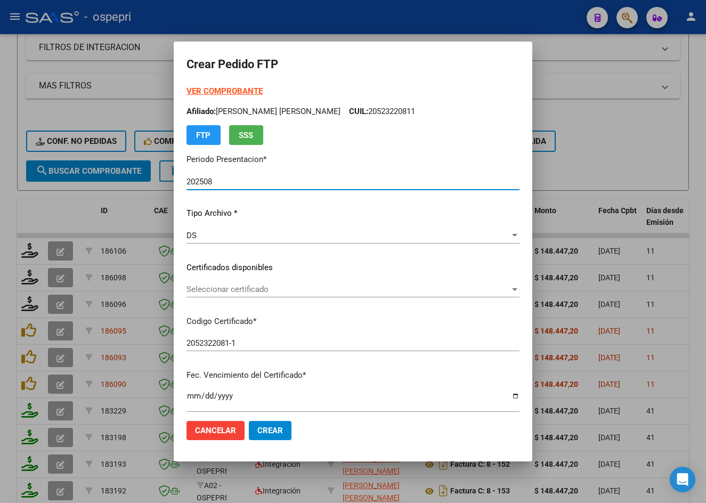
click at [247, 295] on div "Seleccionar certificado Seleccionar certificado" at bounding box center [352, 289] width 333 height 16
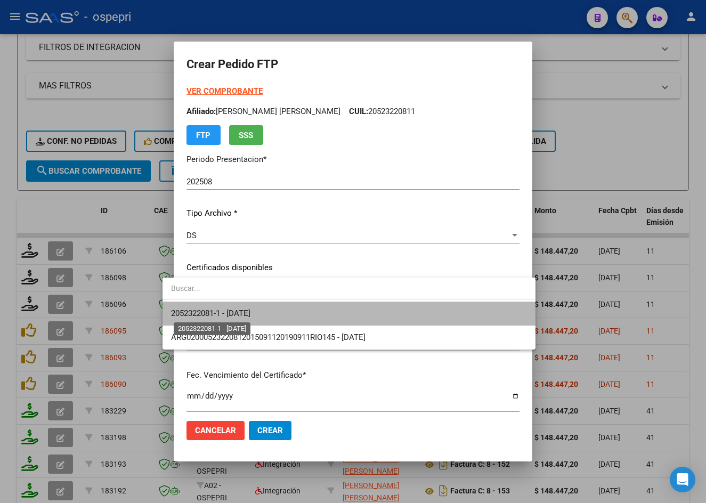
click at [250, 313] on span "2052322081-1 - [DATE]" at bounding box center [210, 313] width 79 height 10
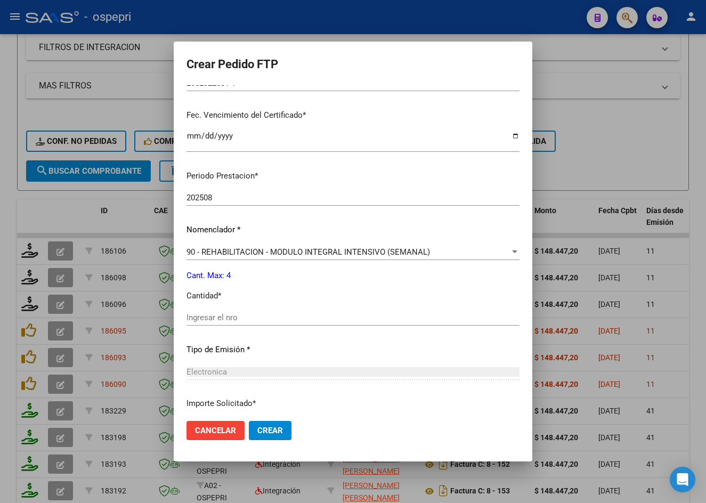
scroll to position [266, 0]
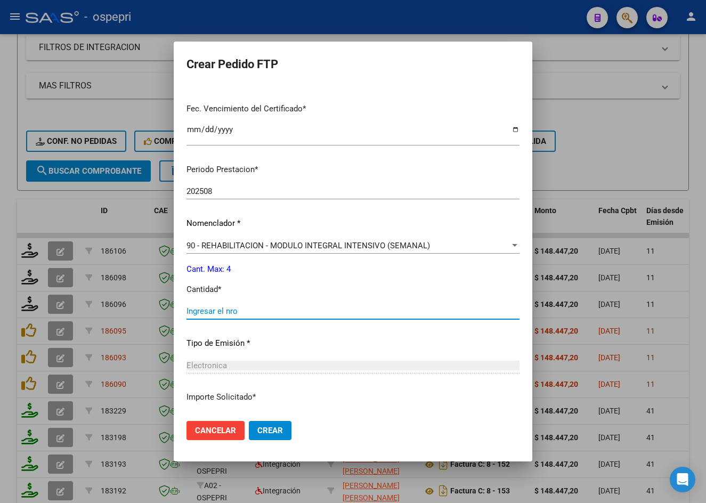
click at [258, 312] on input "Ingresar el nro" at bounding box center [352, 311] width 333 height 10
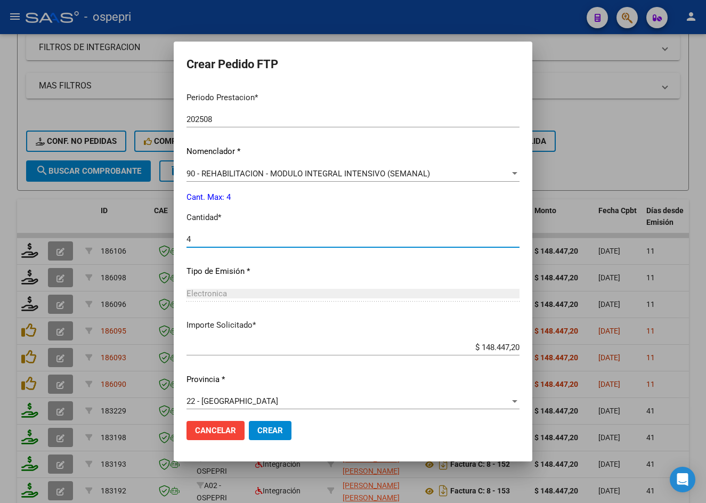
scroll to position [345, 0]
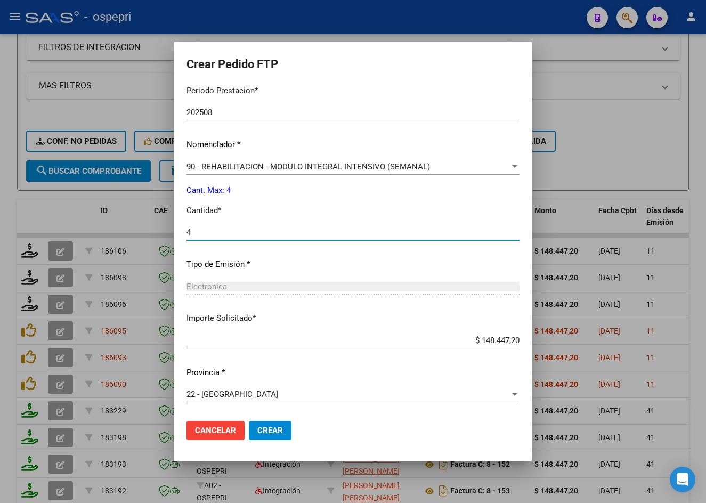
type input "4"
click at [257, 434] on span "Crear" at bounding box center [270, 431] width 26 height 10
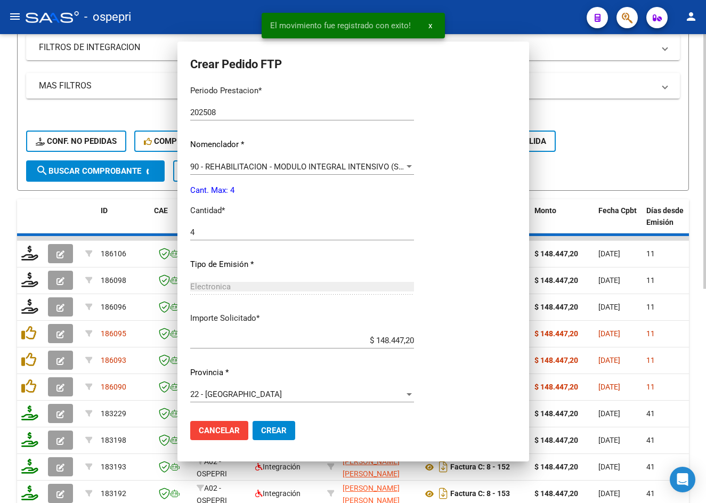
scroll to position [285, 0]
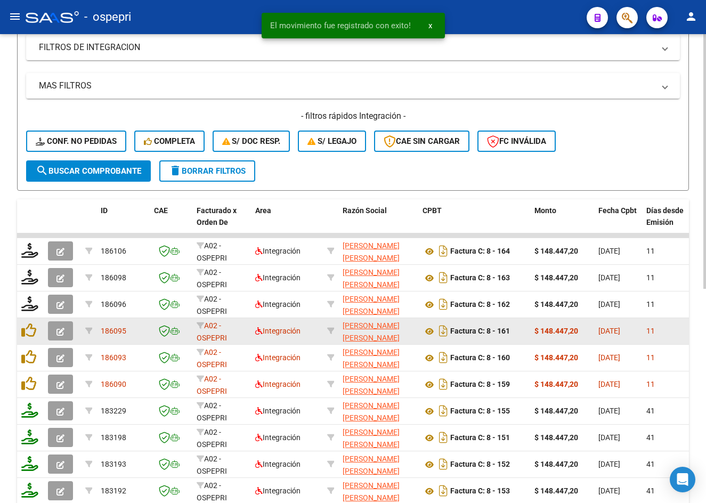
click at [60, 329] on icon "button" at bounding box center [60, 332] width 8 height 8
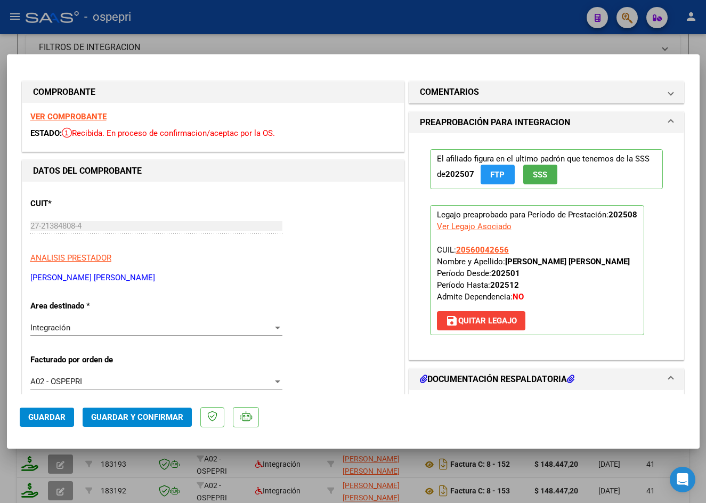
click at [77, 115] on strong "VER COMPROBANTE" at bounding box center [68, 117] width 76 height 10
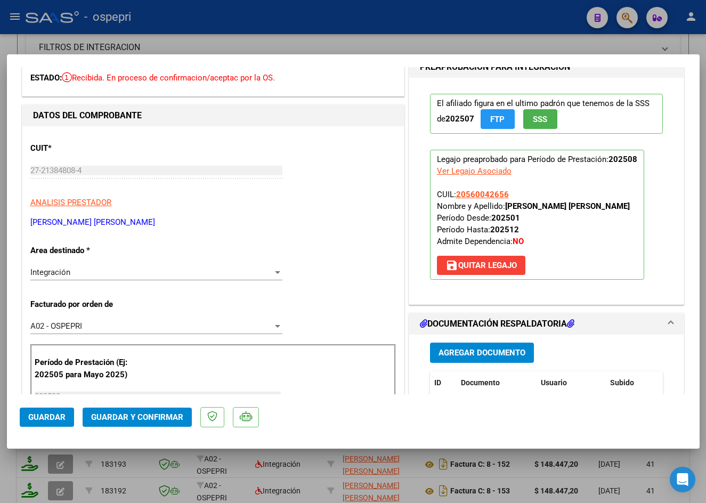
scroll to position [213, 0]
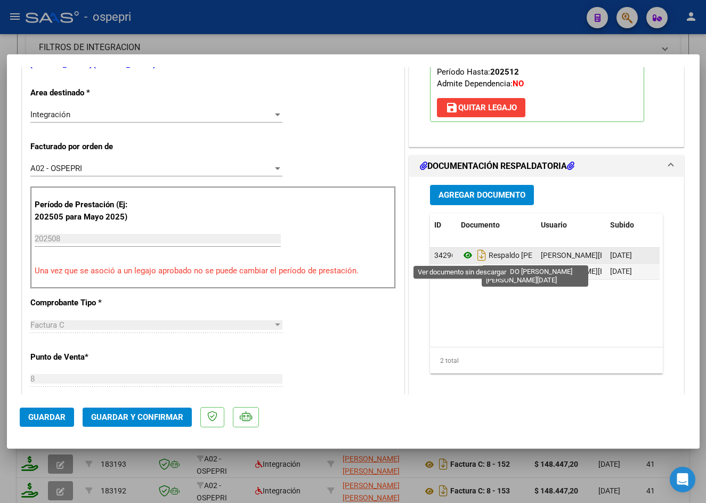
click at [461, 256] on icon at bounding box center [468, 255] width 14 height 13
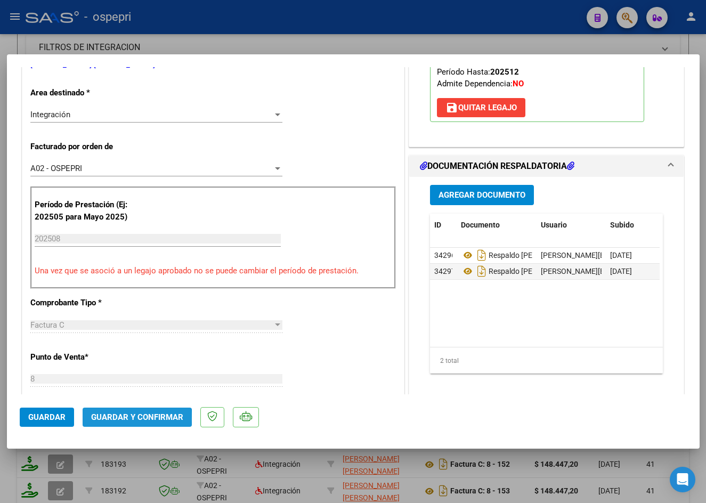
click at [119, 419] on span "Guardar y Confirmar" at bounding box center [137, 417] width 92 height 10
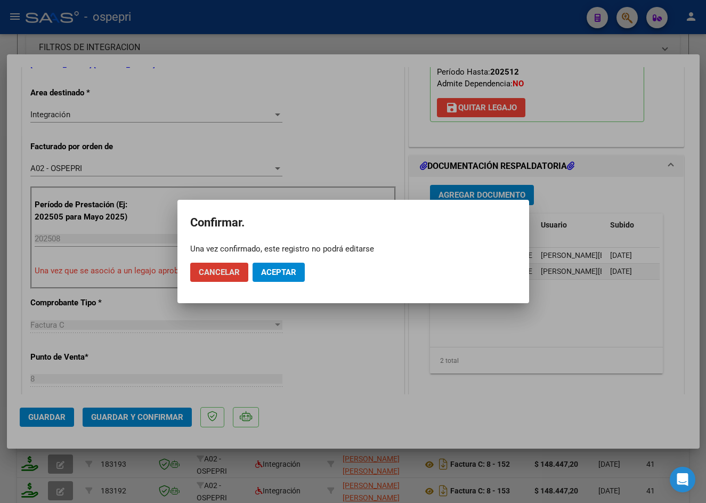
click at [276, 271] on span "Aceptar" at bounding box center [278, 272] width 35 height 10
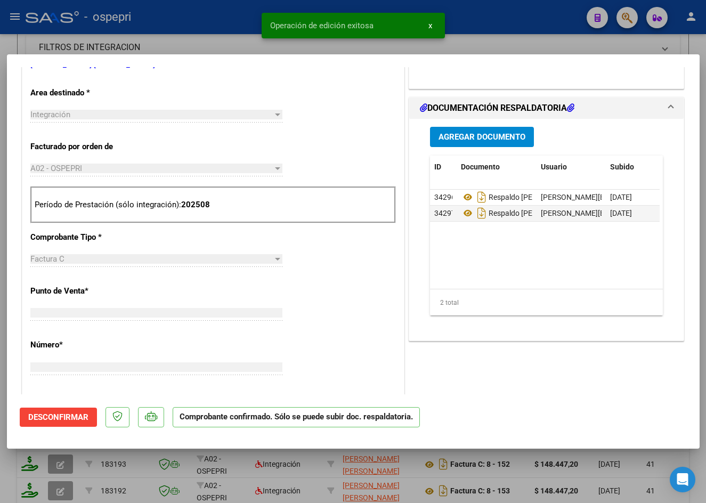
type input "$ 0,00"
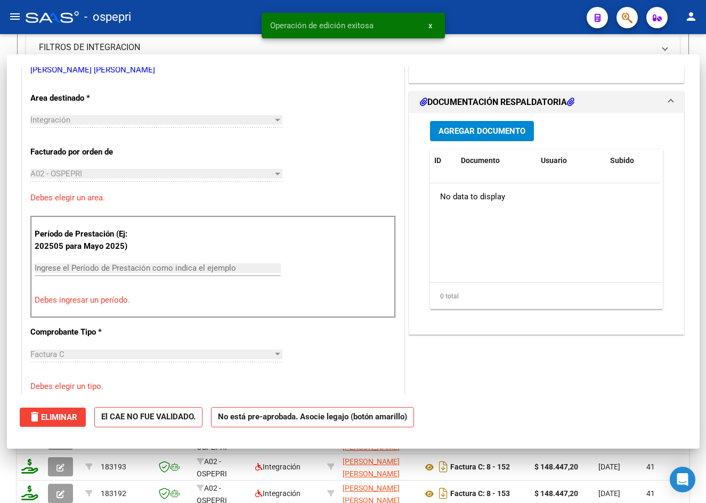
scroll to position [218, 0]
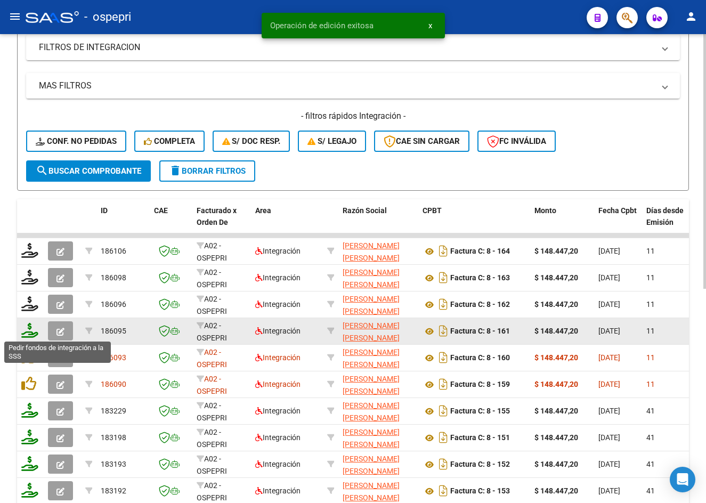
click at [32, 331] on icon at bounding box center [29, 330] width 17 height 15
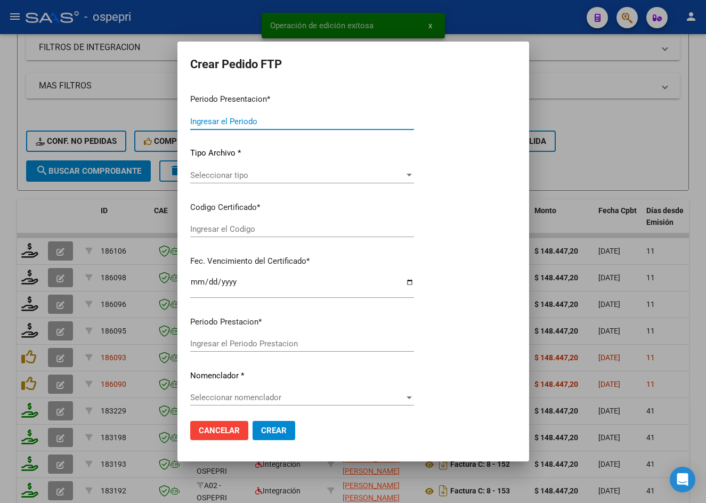
type input "202508"
type input "$ 148.447,20"
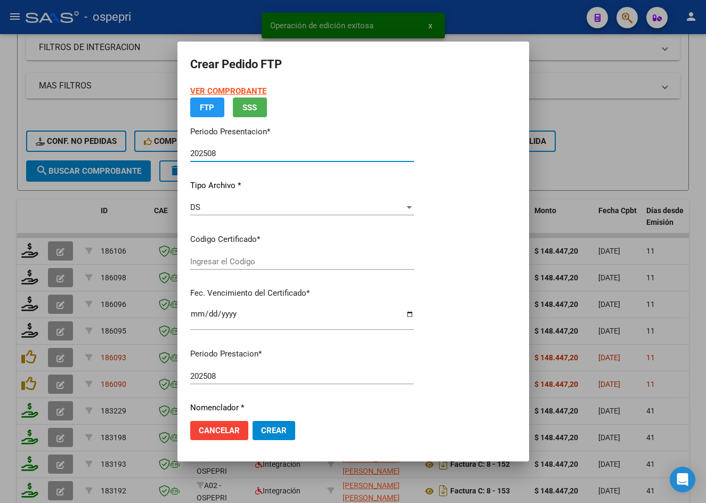
type input "ARG02000560042652017102020221020NQN249"
type input "[DATE]"
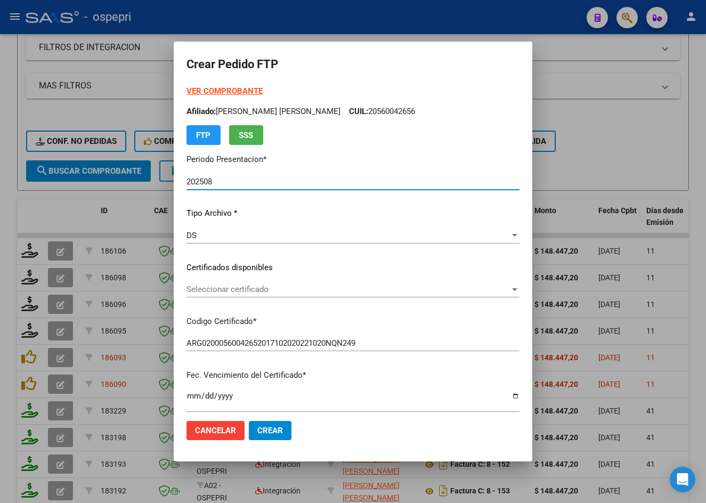
click at [238, 294] on span "Seleccionar certificado" at bounding box center [347, 289] width 323 height 10
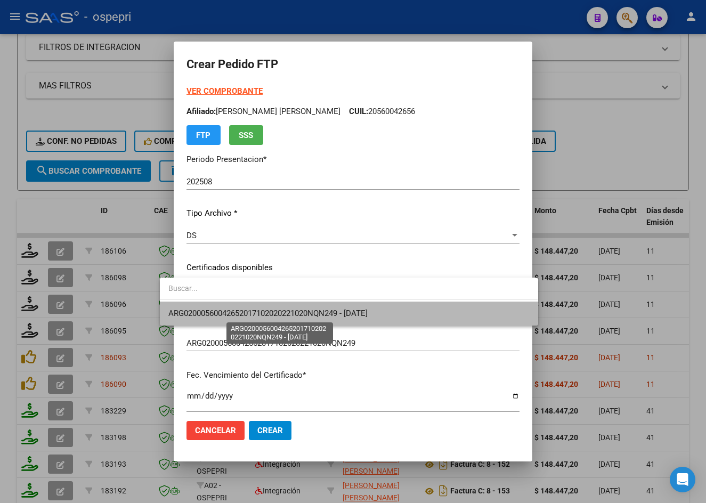
click at [234, 316] on span "ARG02000560042652017102020221020NQN249 - [DATE]" at bounding box center [267, 313] width 199 height 10
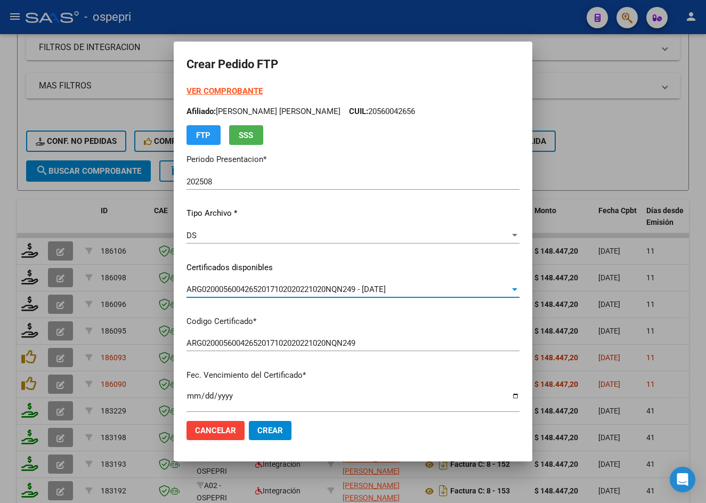
scroll to position [266, 0]
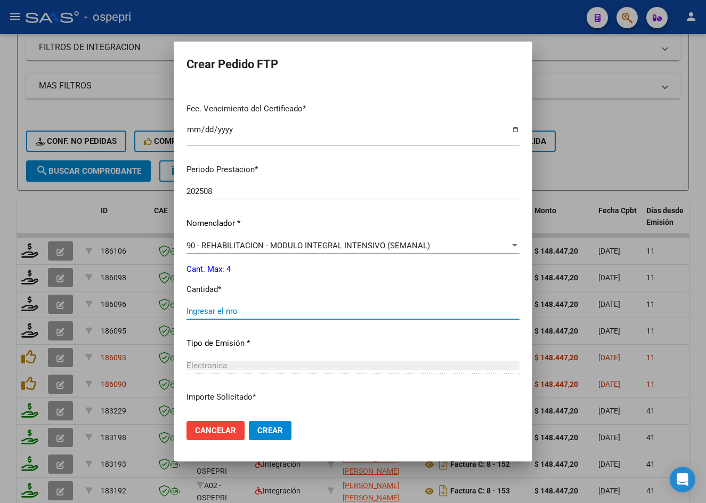
click at [213, 307] on input "Ingresar el nro" at bounding box center [352, 311] width 333 height 10
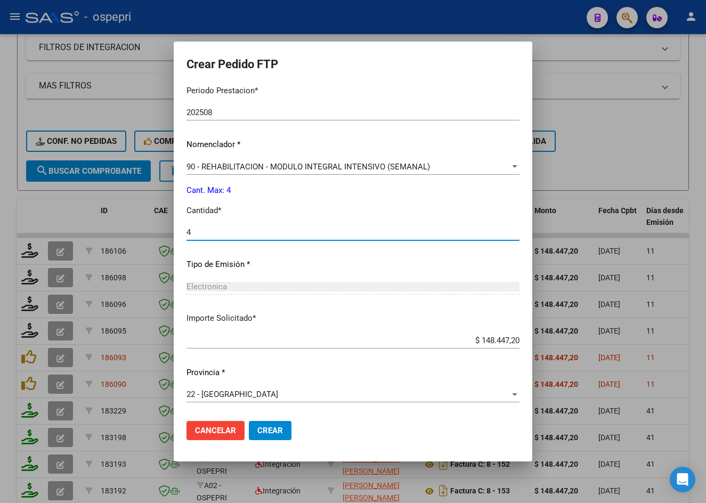
type input "4"
click at [257, 427] on span "Crear" at bounding box center [270, 431] width 26 height 10
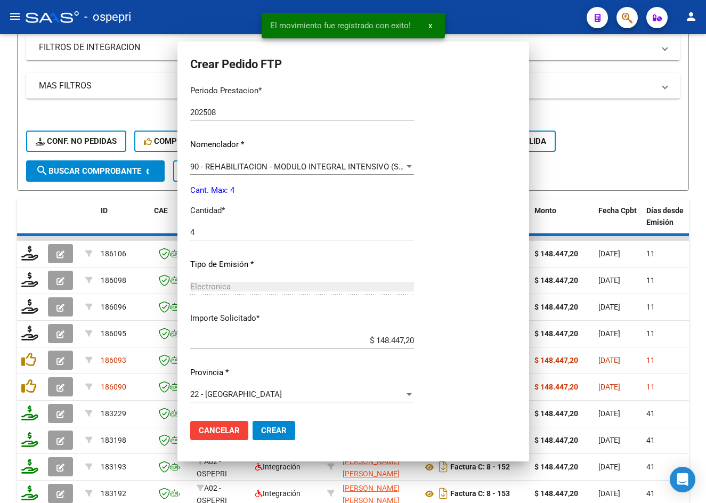
scroll to position [285, 0]
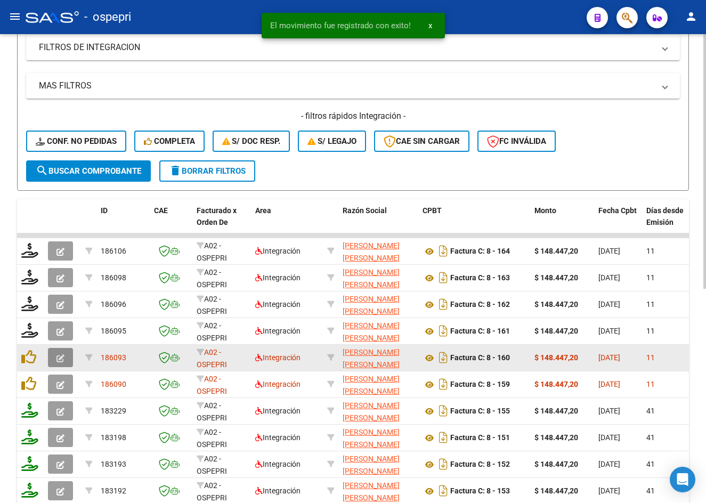
click at [60, 354] on icon "button" at bounding box center [60, 358] width 8 height 8
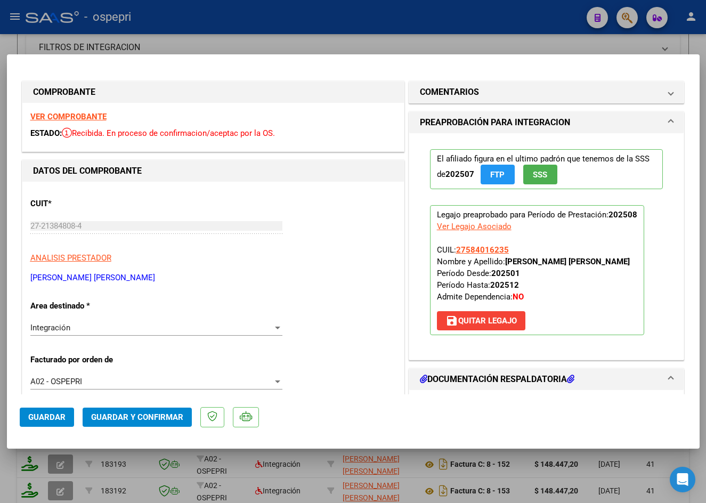
click at [66, 115] on strong "VER COMPROBANTE" at bounding box center [68, 117] width 76 height 10
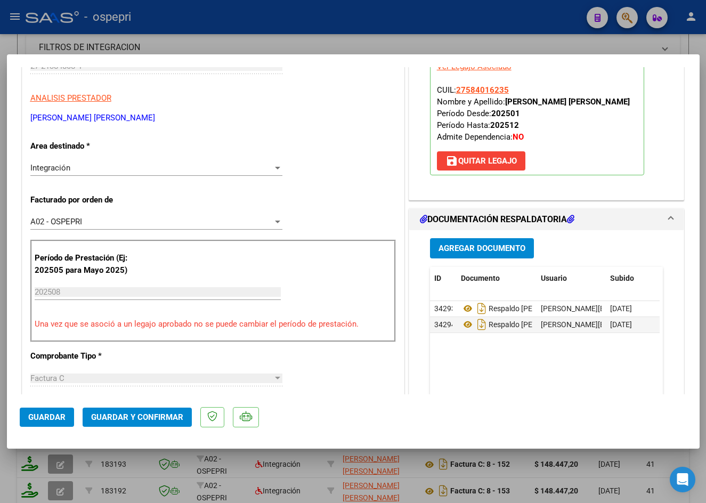
scroll to position [213, 0]
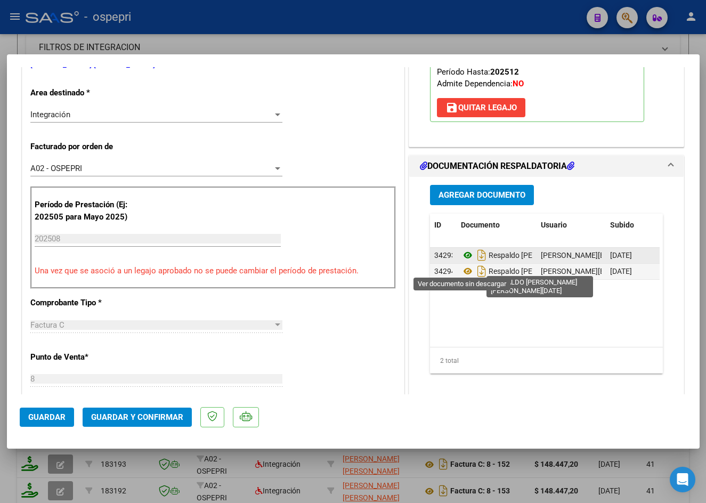
click at [462, 262] on icon at bounding box center [468, 255] width 14 height 13
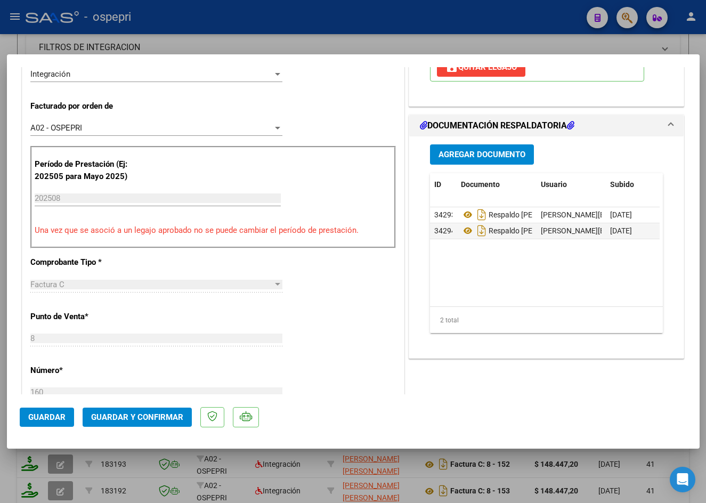
scroll to position [426, 0]
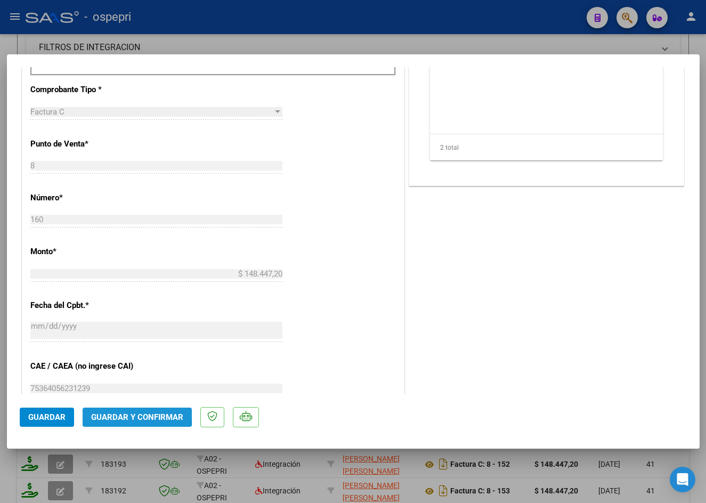
click at [132, 415] on span "Guardar y Confirmar" at bounding box center [137, 417] width 92 height 10
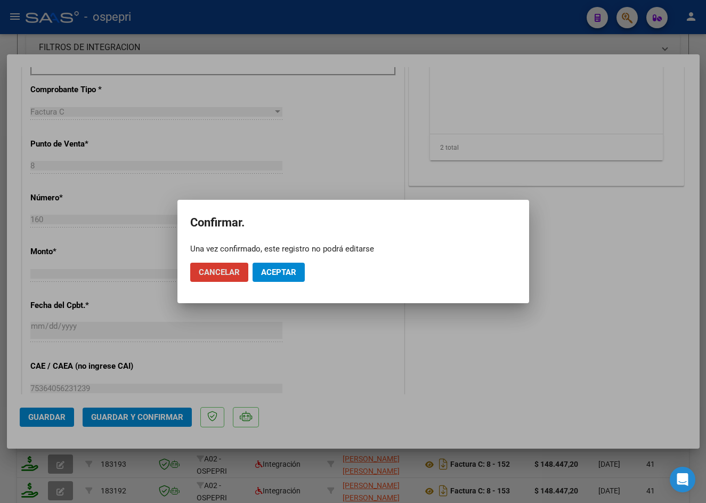
click at [278, 266] on button "Aceptar" at bounding box center [278, 272] width 52 height 19
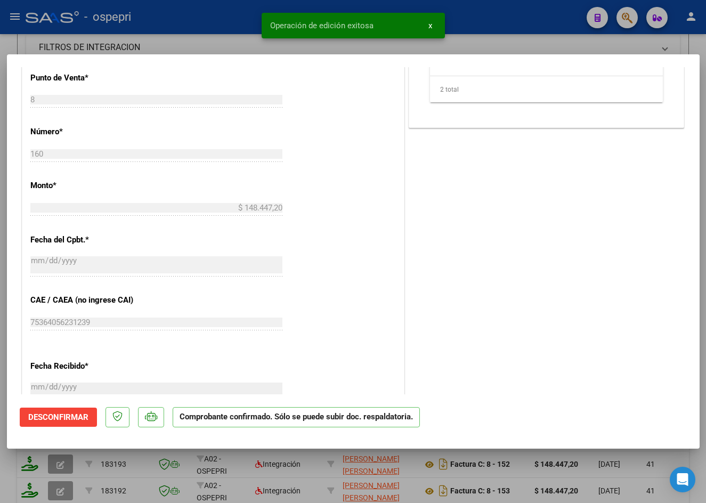
type input "$ 0,00"
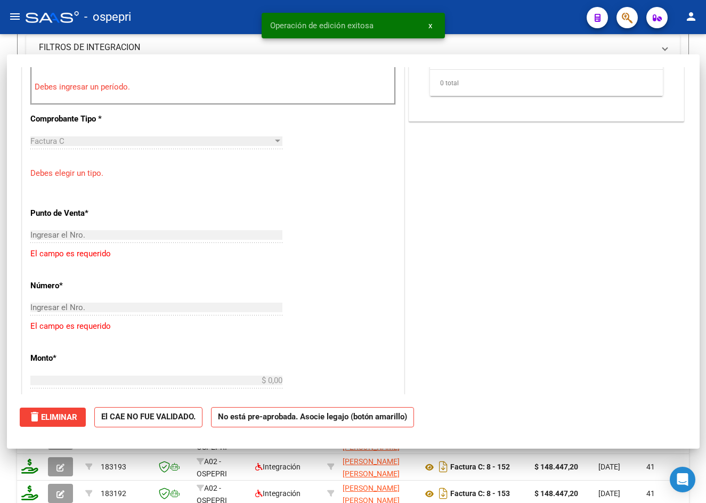
scroll to position [445, 0]
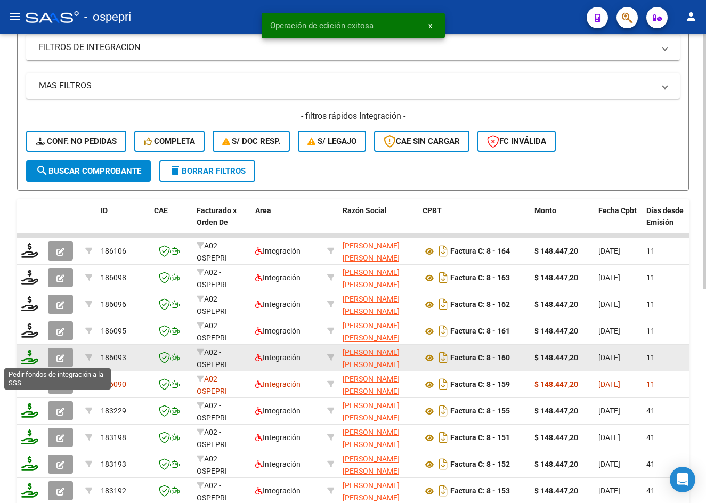
click at [30, 359] on icon at bounding box center [29, 356] width 17 height 15
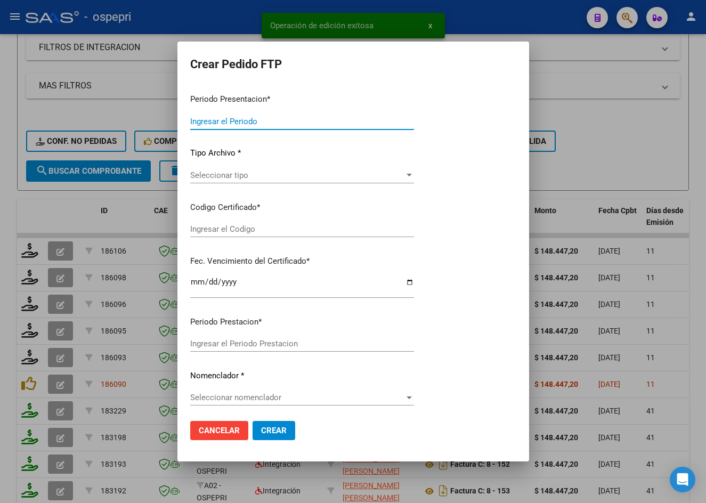
type input "202508"
type input "$ 148.447,20"
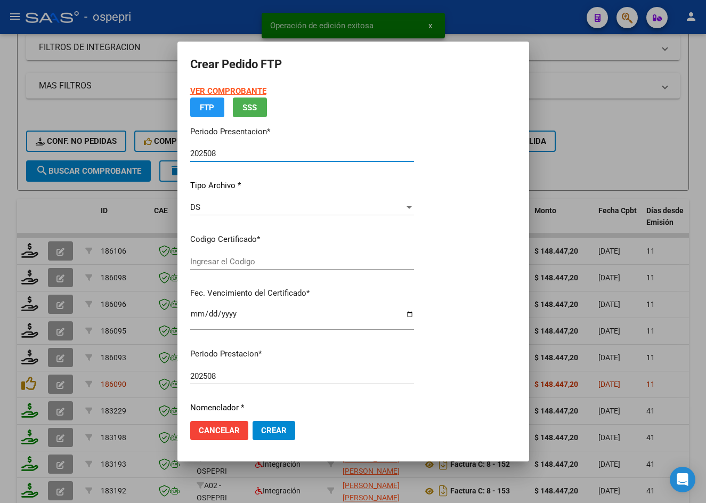
type input "2758401623-5"
type input "[DATE]"
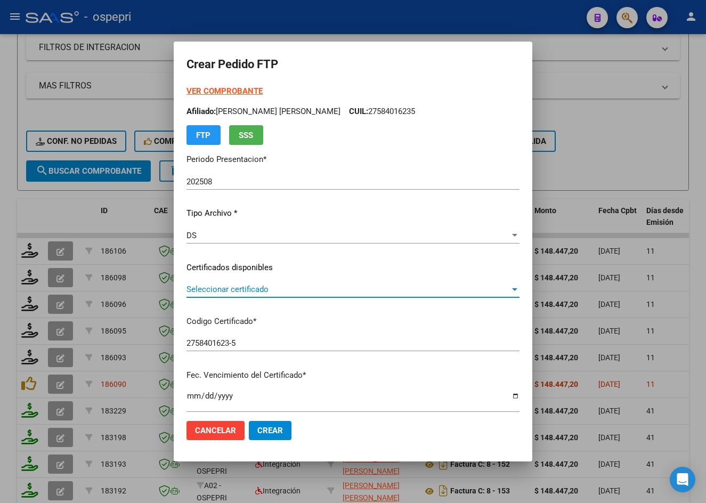
click at [246, 292] on span "Seleccionar certificado" at bounding box center [347, 289] width 323 height 10
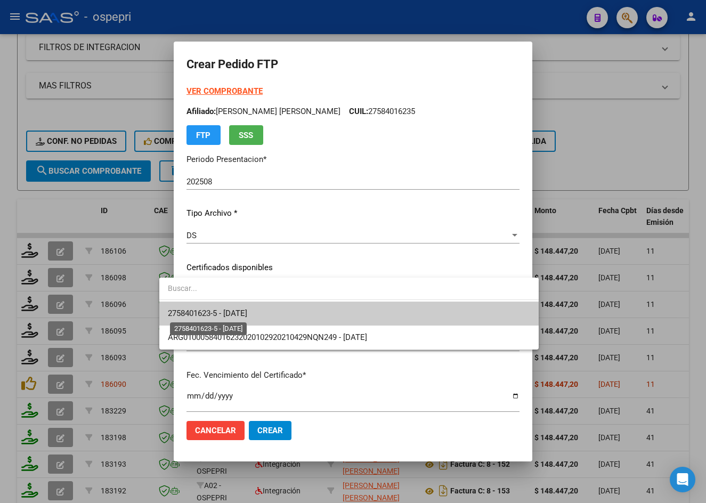
click at [247, 315] on span "2758401623-5 - [DATE]" at bounding box center [207, 313] width 79 height 10
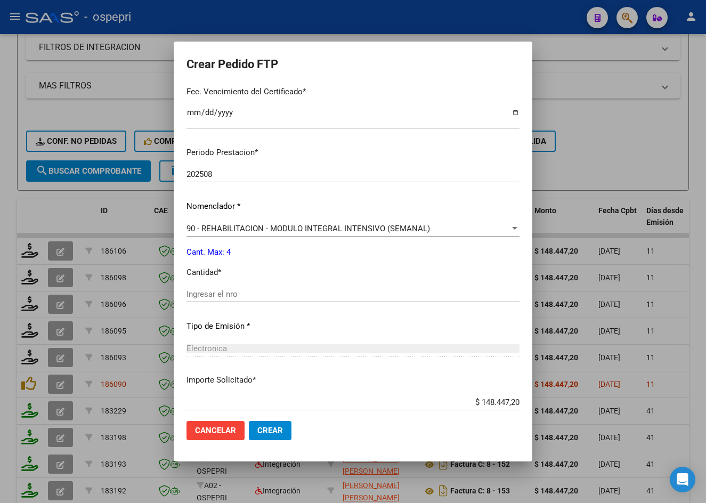
scroll to position [320, 0]
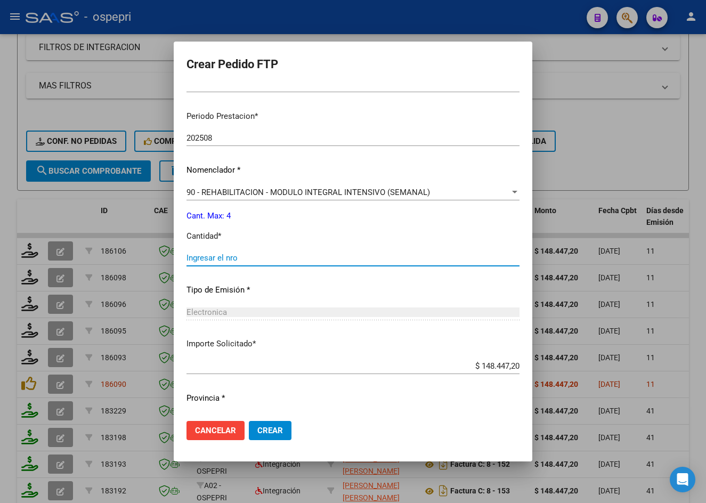
click at [213, 260] on input "Ingresar el nro" at bounding box center [352, 258] width 333 height 10
type input "4"
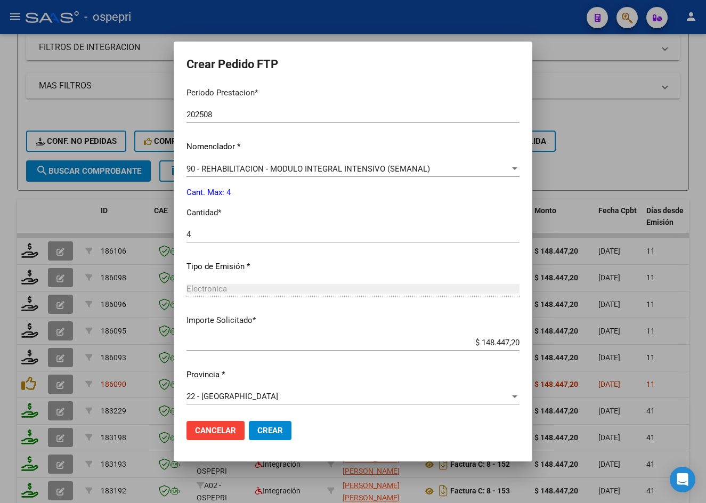
scroll to position [345, 0]
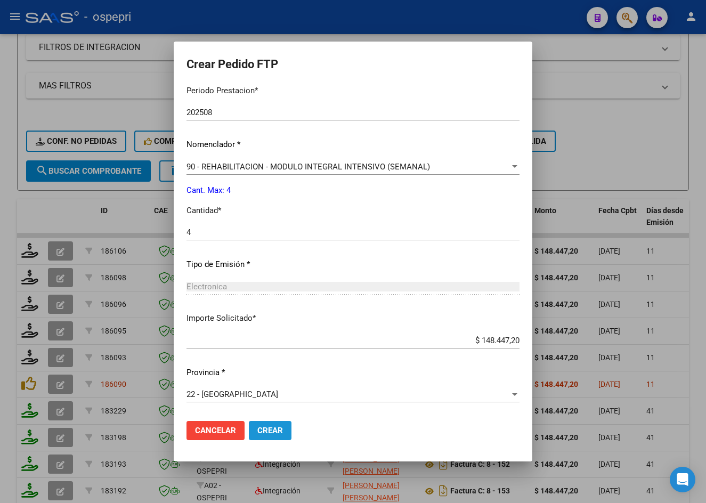
click at [261, 435] on span "Crear" at bounding box center [270, 431] width 26 height 10
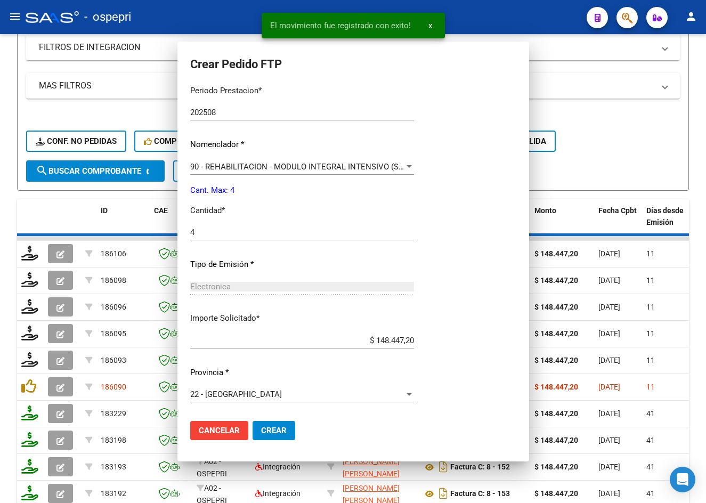
scroll to position [0, 0]
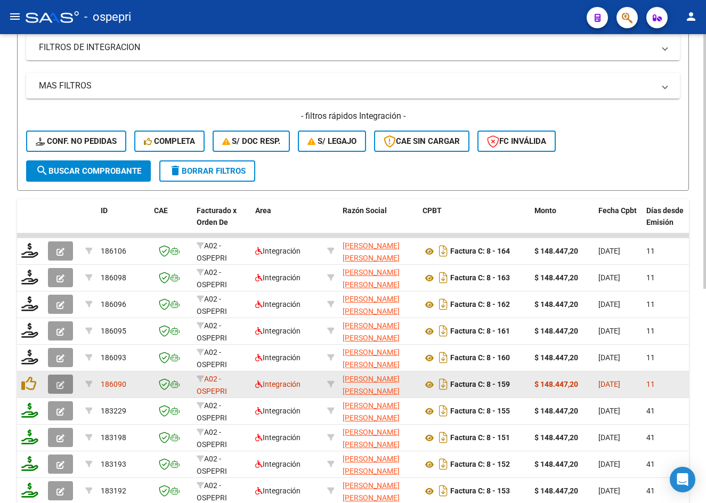
click at [59, 381] on icon "button" at bounding box center [60, 385] width 8 height 8
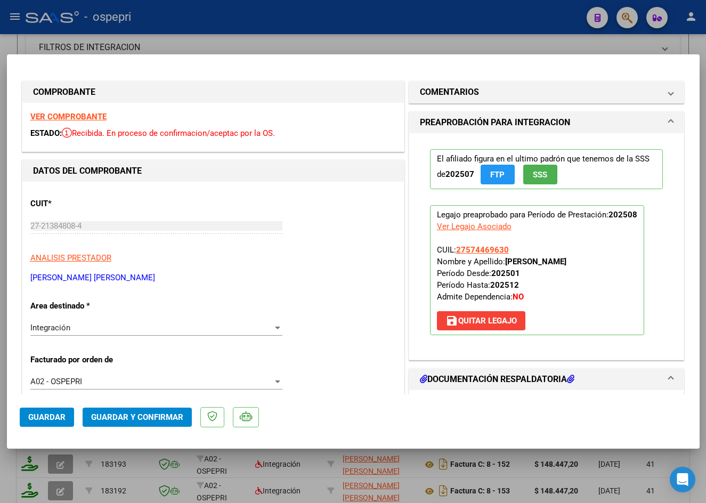
click at [80, 115] on strong "VER COMPROBANTE" at bounding box center [68, 117] width 76 height 10
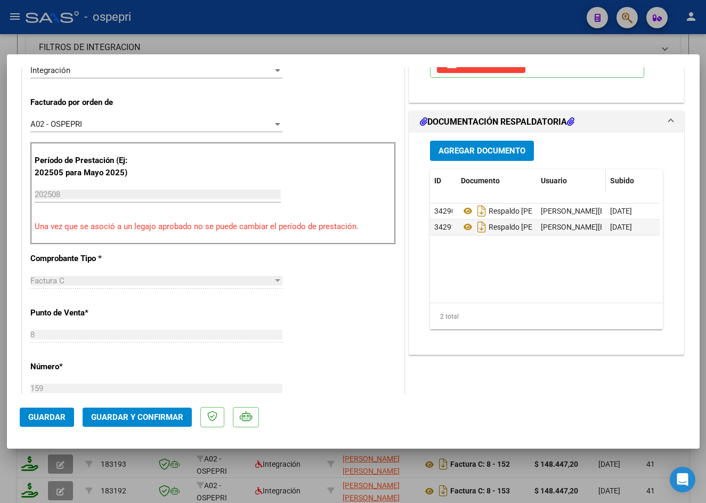
scroll to position [266, 0]
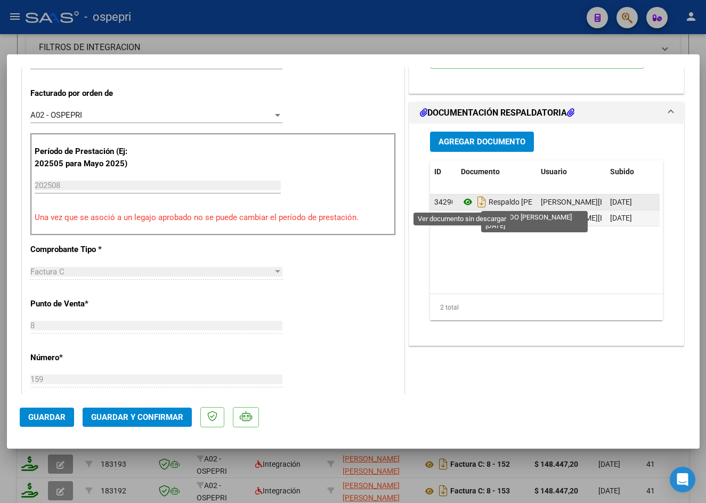
click at [461, 202] on icon at bounding box center [468, 201] width 14 height 13
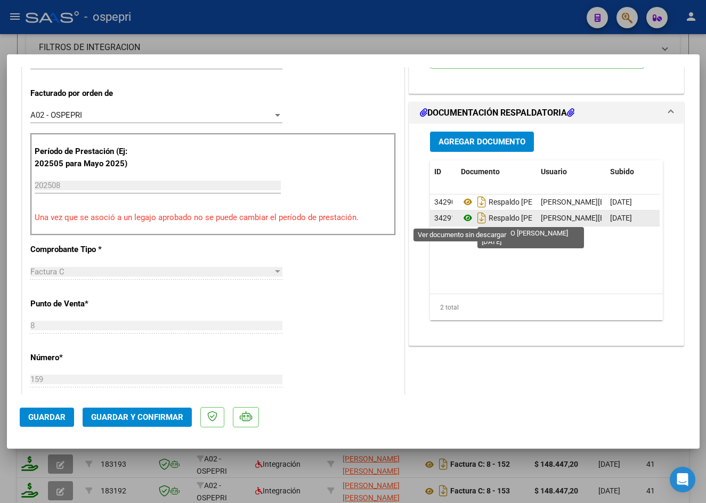
click at [467, 218] on icon at bounding box center [468, 217] width 14 height 13
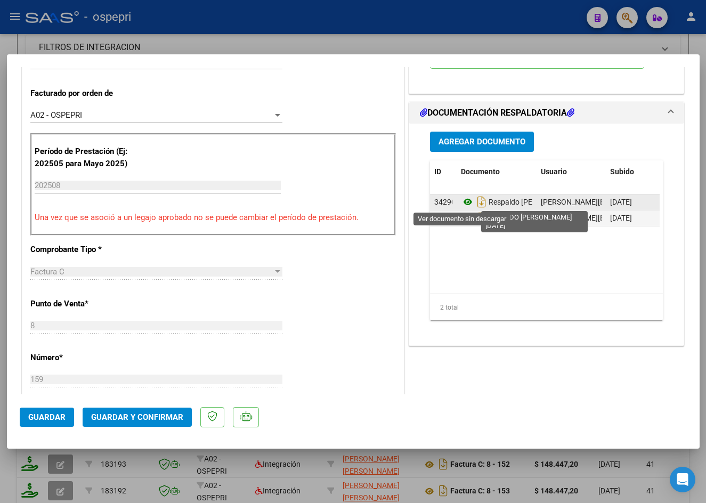
click at [461, 198] on icon at bounding box center [468, 201] width 14 height 13
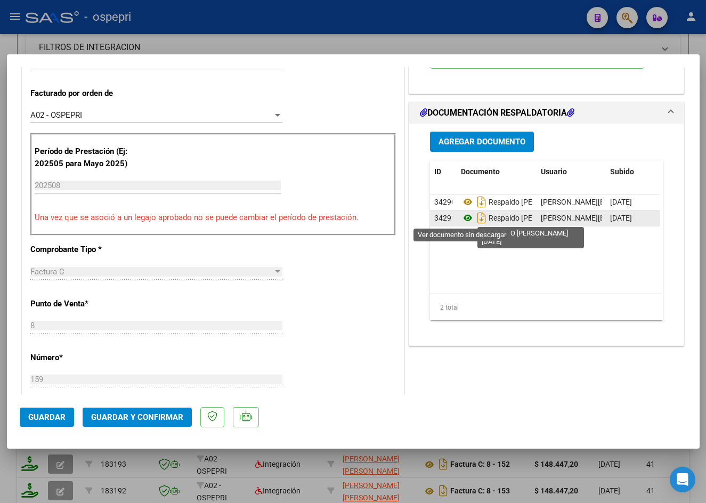
click at [464, 215] on icon at bounding box center [468, 217] width 14 height 13
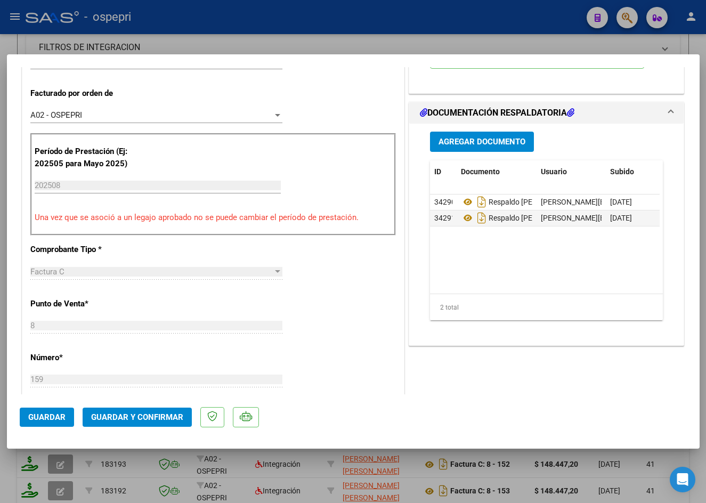
scroll to position [0, 0]
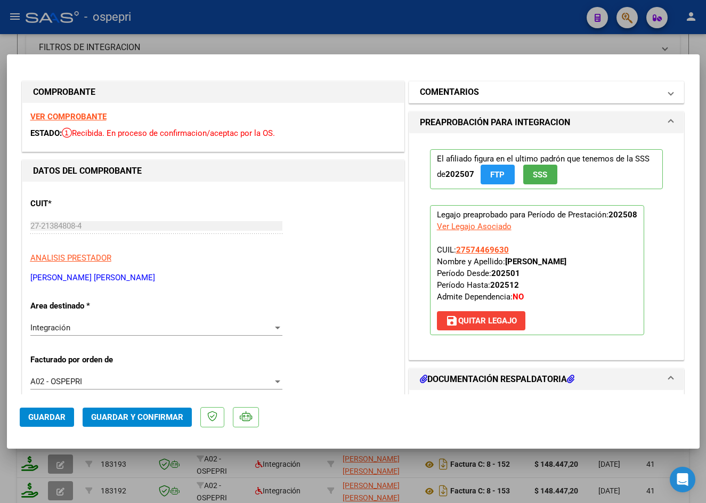
click at [490, 92] on mat-panel-title "COMENTARIOS" at bounding box center [540, 92] width 241 height 13
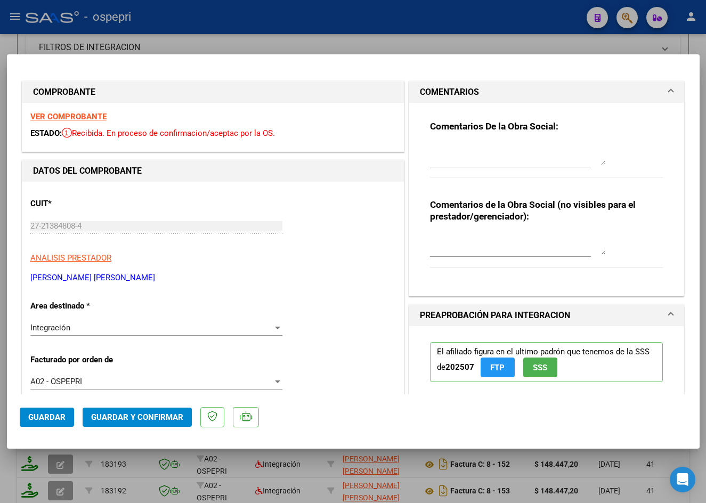
click at [526, 162] on textarea at bounding box center [518, 154] width 176 height 21
type textarea "Buen dia [PERSON_NAME], No se adjunto correctamente la planilla de asistencia. …"
click at [544, 247] on textarea at bounding box center [518, 243] width 176 height 21
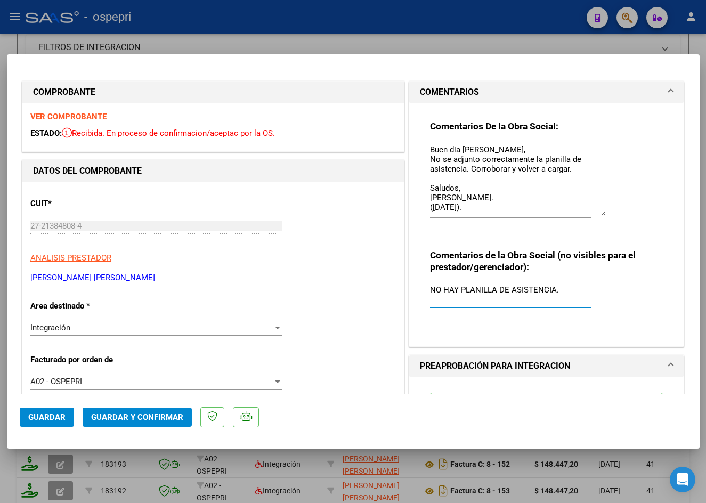
scroll to position [0, 0]
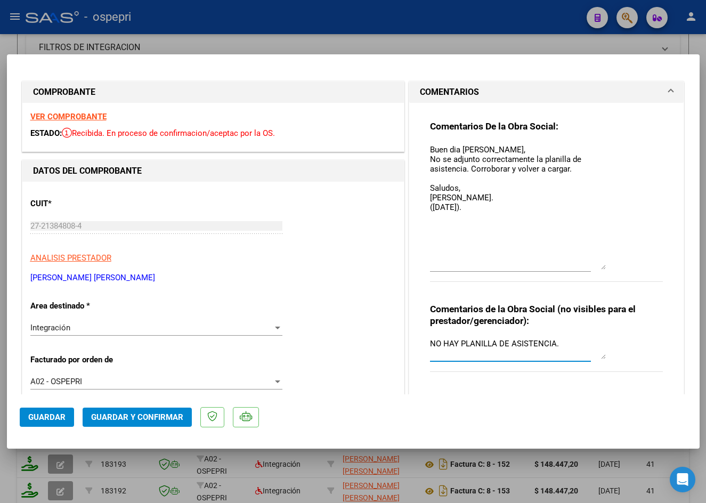
drag, startPoint x: 597, startPoint y: 162, endPoint x: 608, endPoint y: 266, distance: 104.9
click at [608, 266] on div "Comentarios De la Obra Social: Buen dia [PERSON_NAME], No se adjunto correctame…" at bounding box center [546, 206] width 233 height 173
type textarea "NO HAY PLANILLA DE ASISTENCIA."
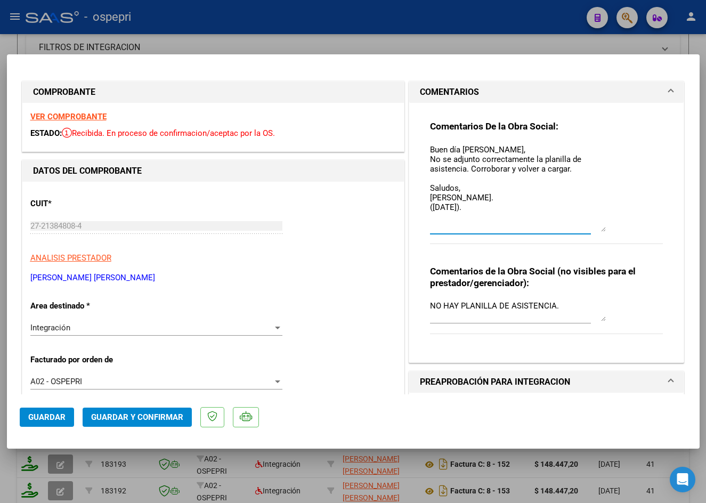
drag, startPoint x: 598, startPoint y: 268, endPoint x: 594, endPoint y: 224, distance: 44.9
click at [594, 224] on textarea "Buen día [PERSON_NAME], No se adjunto correctamente la planilla de asistencia. …" at bounding box center [518, 188] width 176 height 88
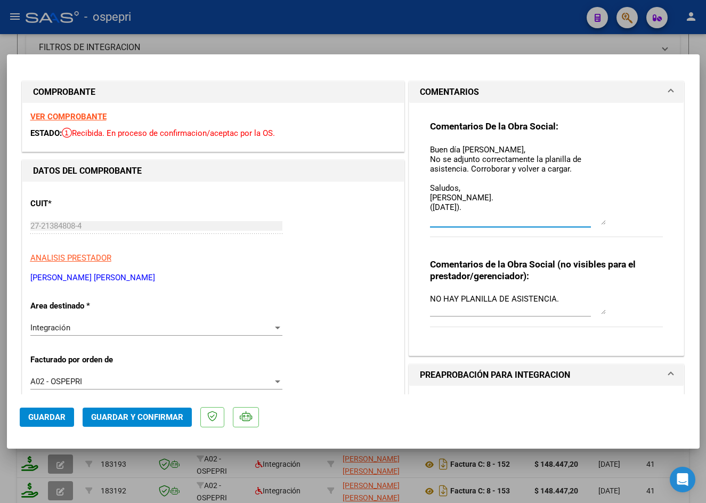
type textarea "Buen día [PERSON_NAME], No se adjunto correctamente la planilla de asistencia. …"
drag, startPoint x: 426, startPoint y: 296, endPoint x: 555, endPoint y: 294, distance: 128.9
click at [555, 294] on textarea "NO HAY PLANILLA DE ASISTENCIA." at bounding box center [518, 303] width 176 height 21
click at [63, 419] on span "Guardar" at bounding box center [46, 417] width 37 height 10
click at [46, 415] on span "Guardar" at bounding box center [46, 417] width 37 height 10
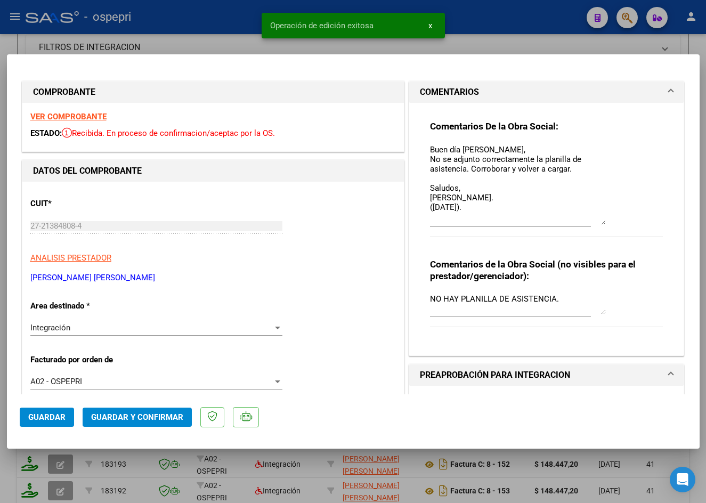
type input "$ 0,00"
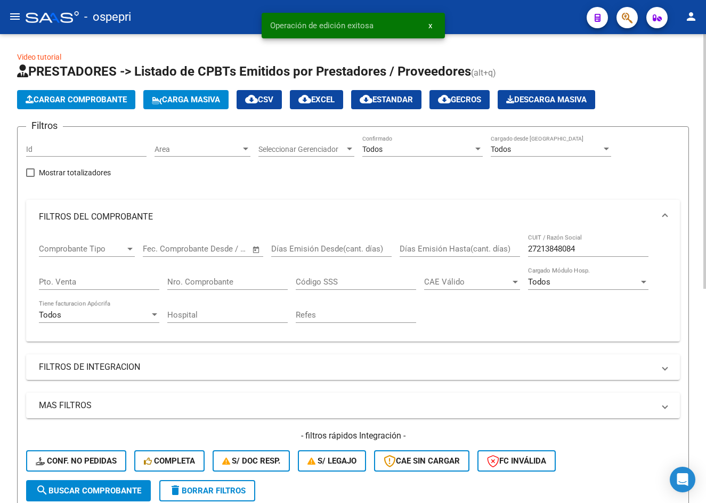
click at [588, 249] on input "27213848084" at bounding box center [588, 249] width 120 height 10
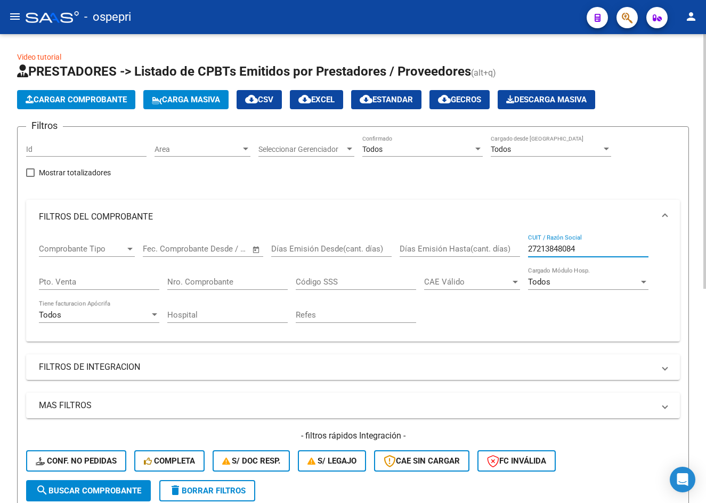
paste input "79859869"
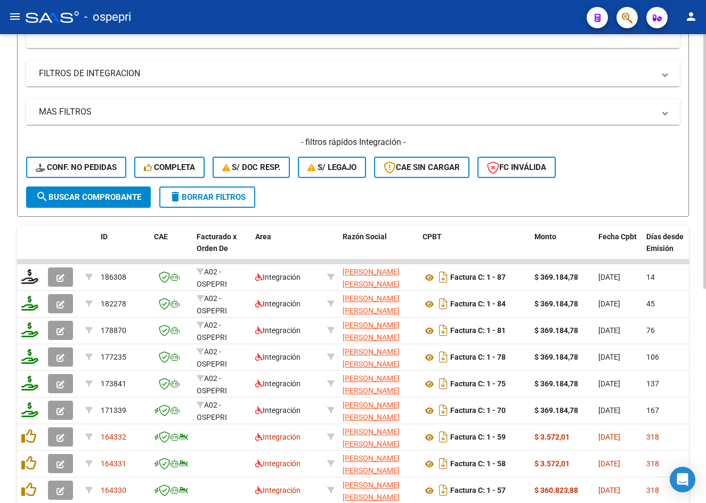
scroll to position [75, 0]
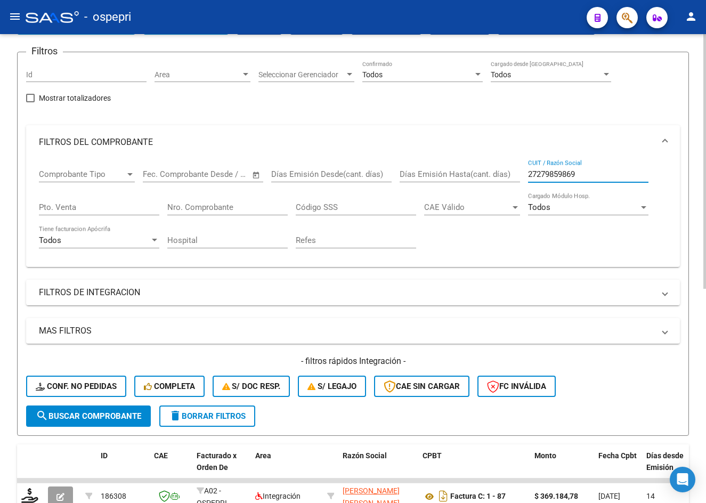
click at [591, 176] on input "27279859869" at bounding box center [588, 174] width 120 height 10
paste input "318051688"
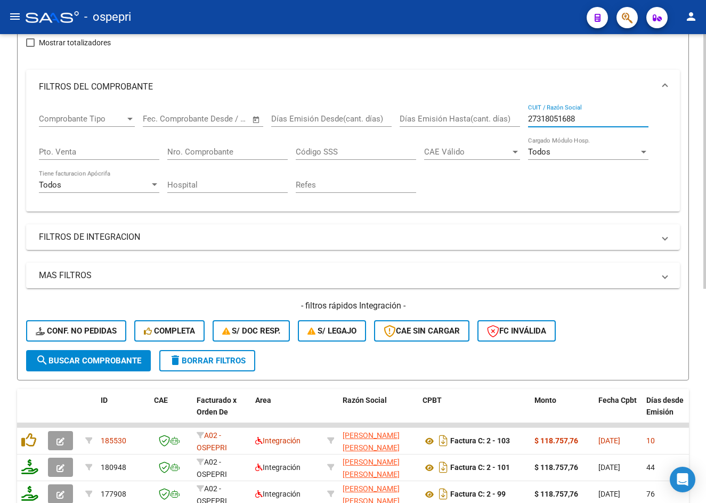
scroll to position [288, 0]
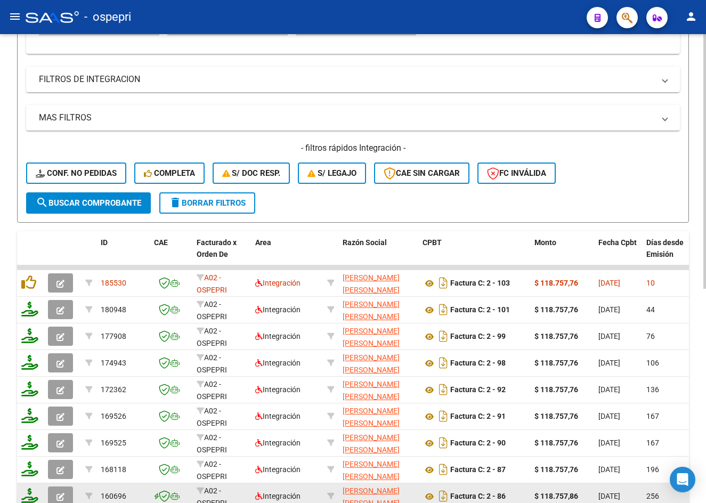
type input "27318051688"
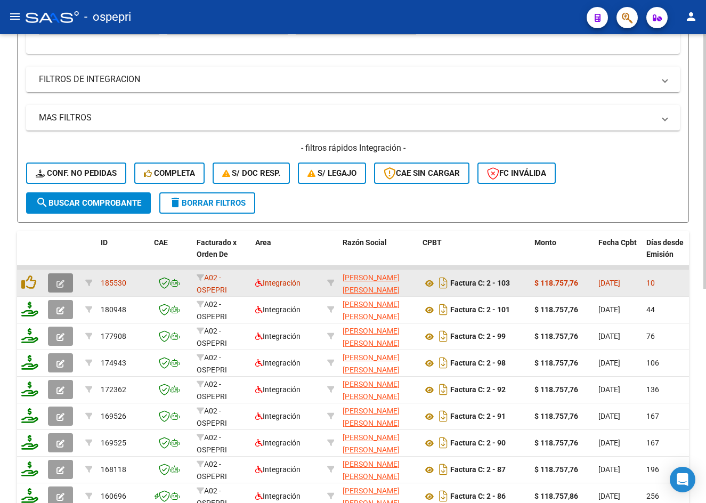
click at [63, 283] on icon "button" at bounding box center [60, 284] width 8 height 8
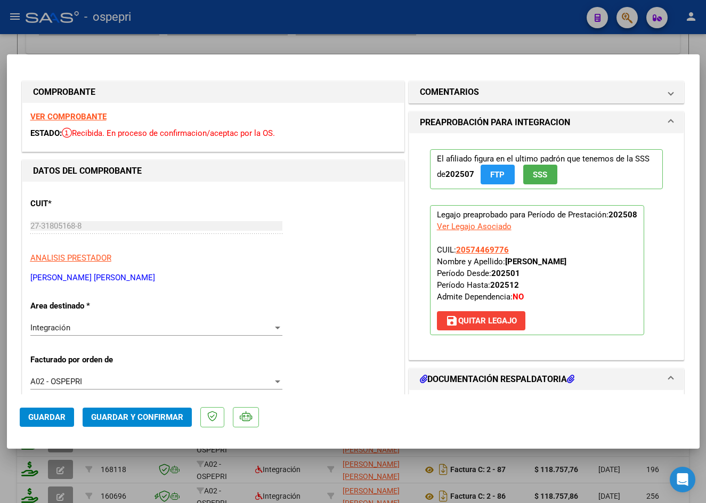
click at [57, 113] on strong "VER COMPROBANTE" at bounding box center [68, 117] width 76 height 10
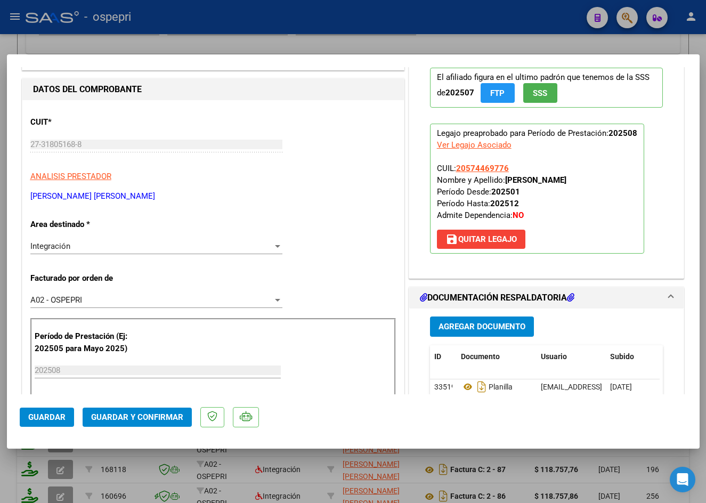
scroll to position [53, 0]
